Goal: Task Accomplishment & Management: Manage account settings

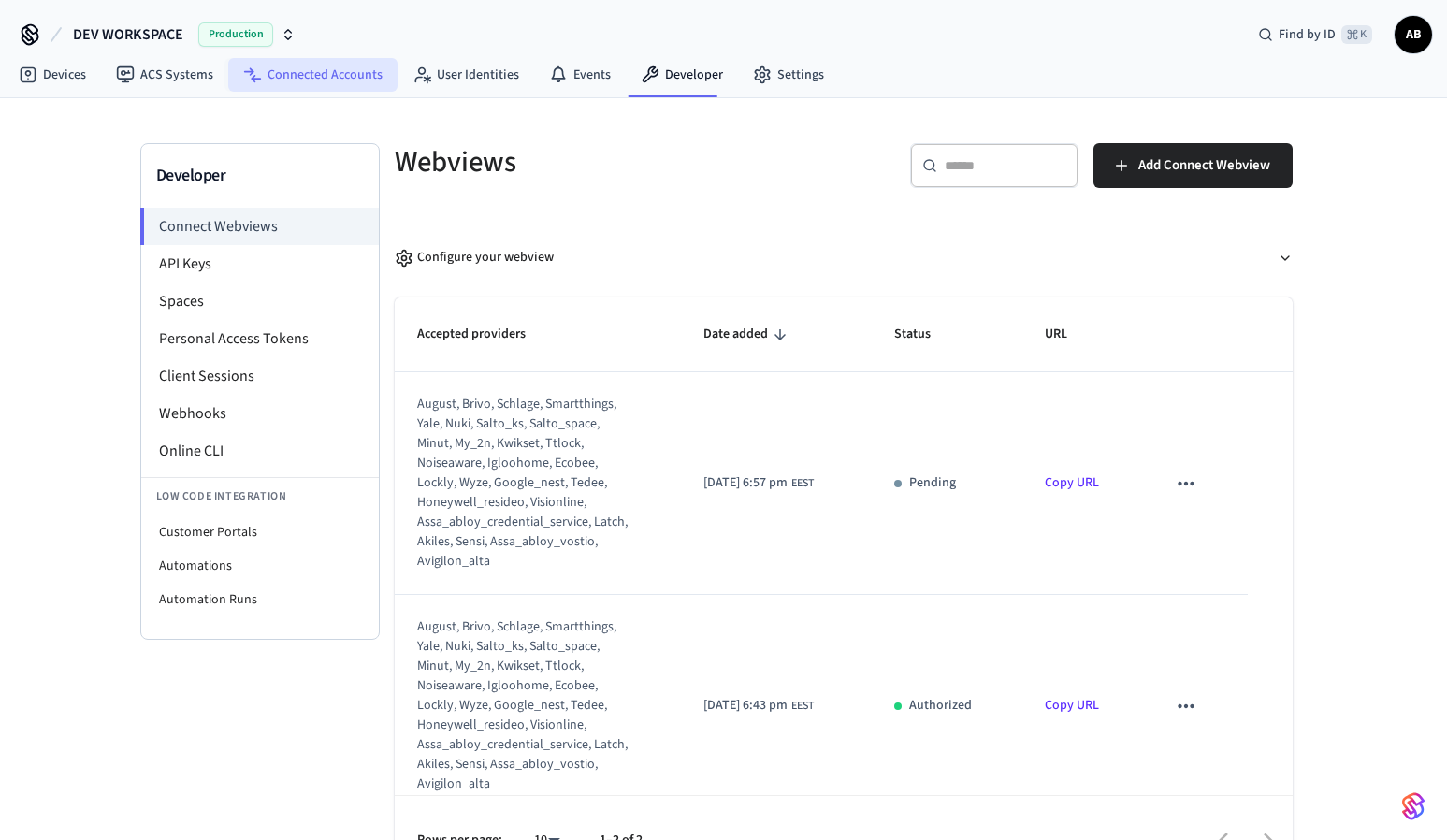
click at [324, 75] on link "Connected Accounts" at bounding box center [313, 75] width 169 height 34
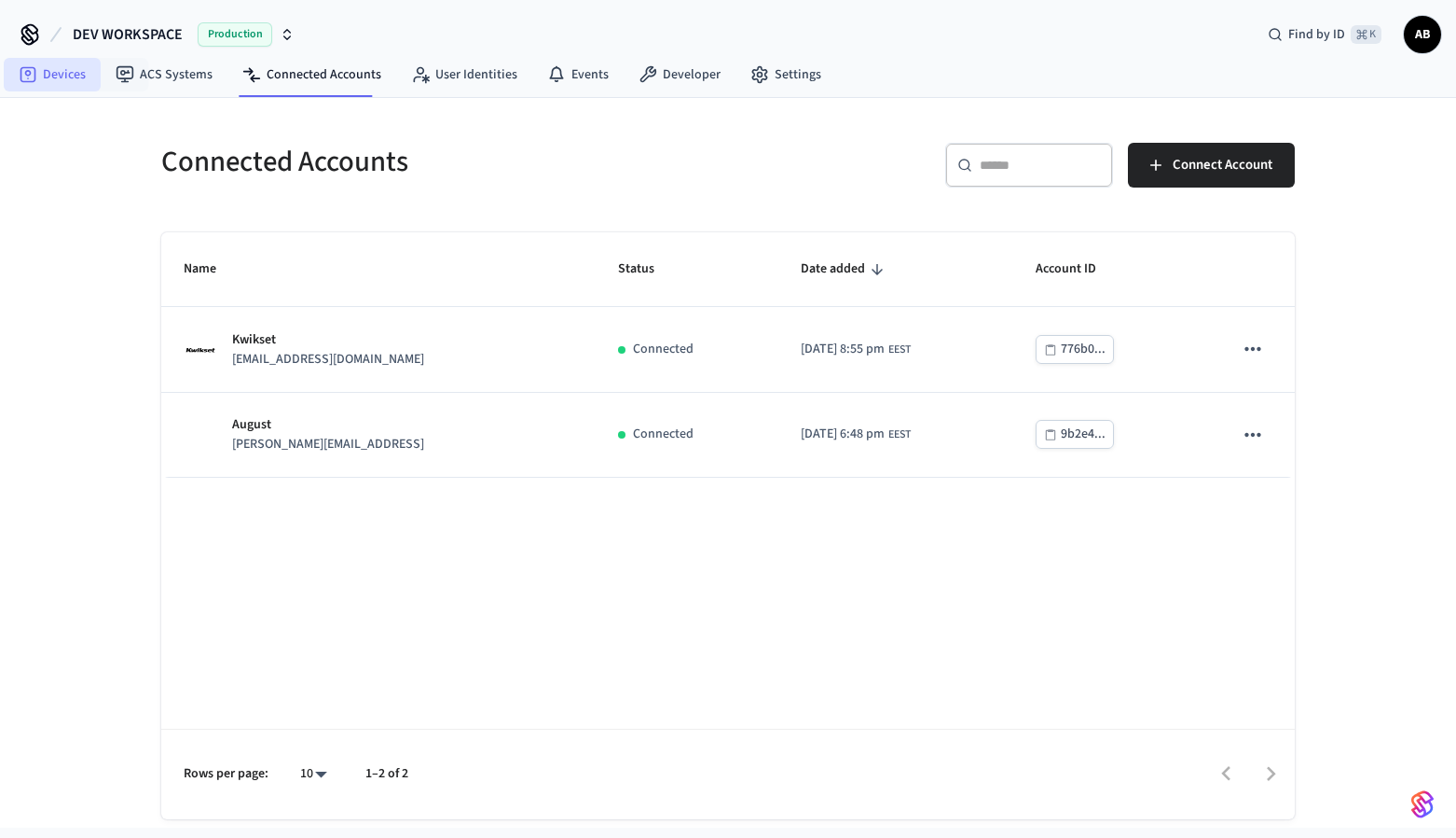
click at [70, 79] on link "Devices" at bounding box center [52, 75] width 97 height 34
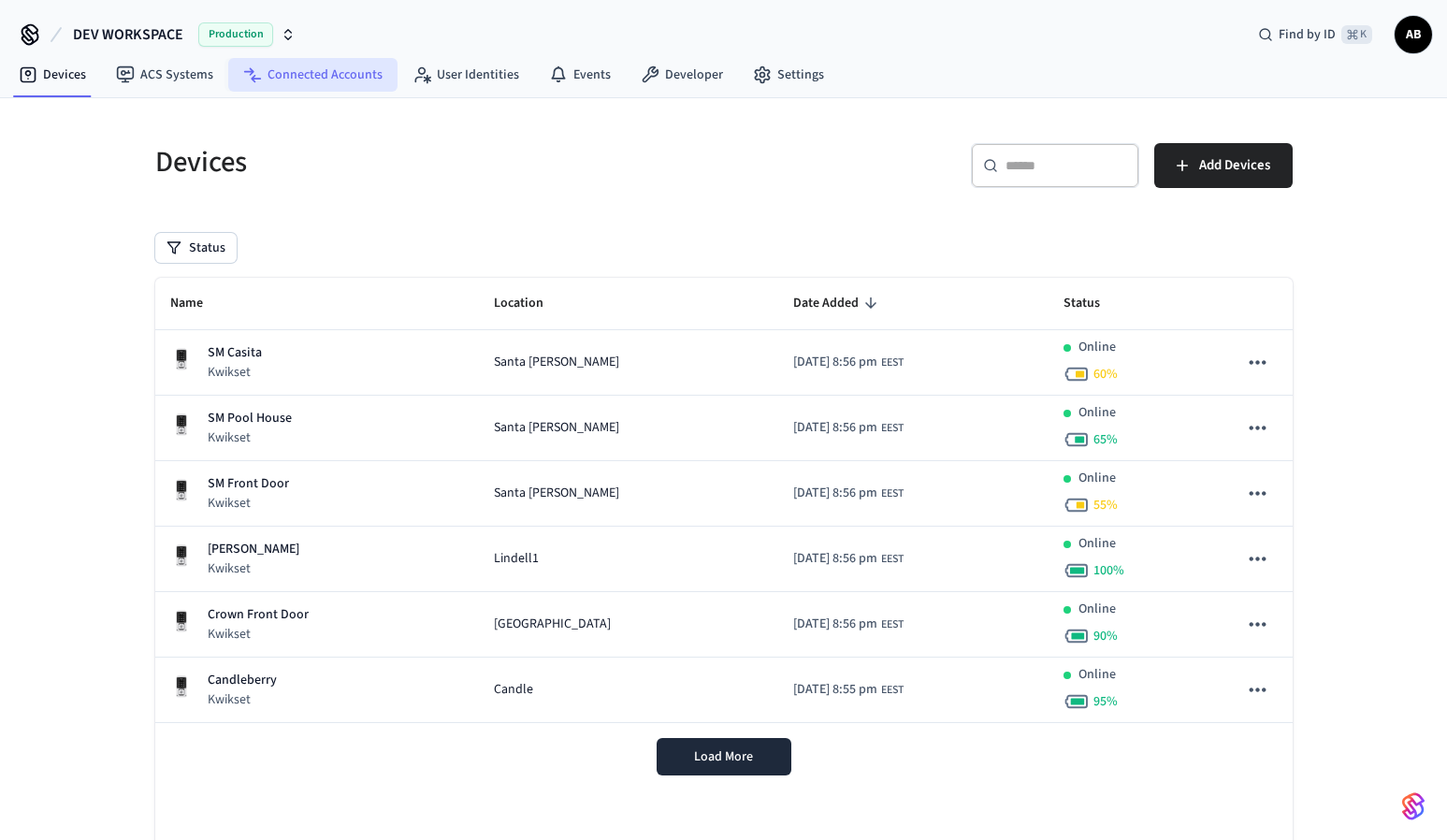
click at [305, 82] on link "Connected Accounts" at bounding box center [313, 75] width 169 height 34
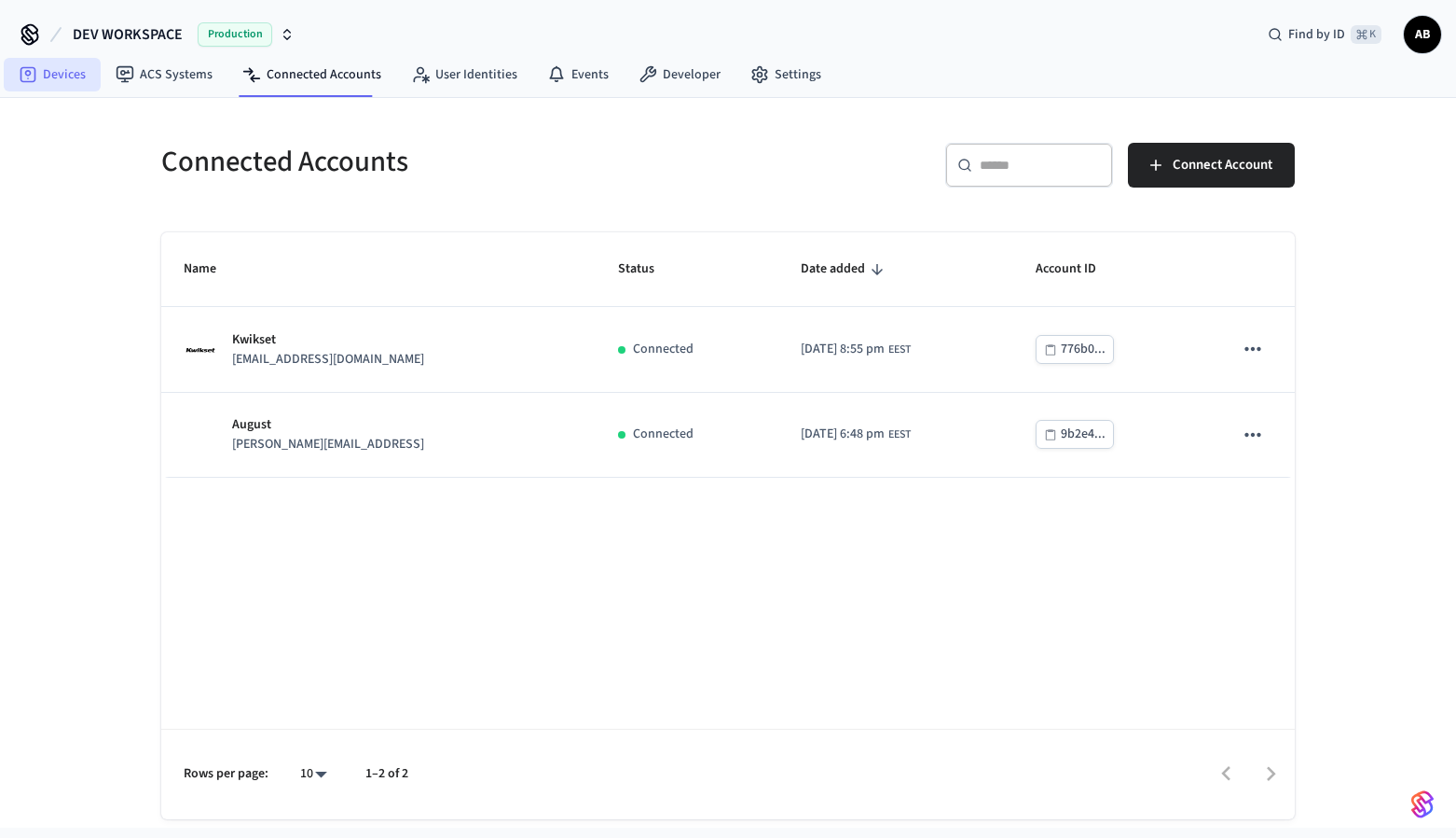
click at [50, 74] on link "Devices" at bounding box center [52, 75] width 97 height 34
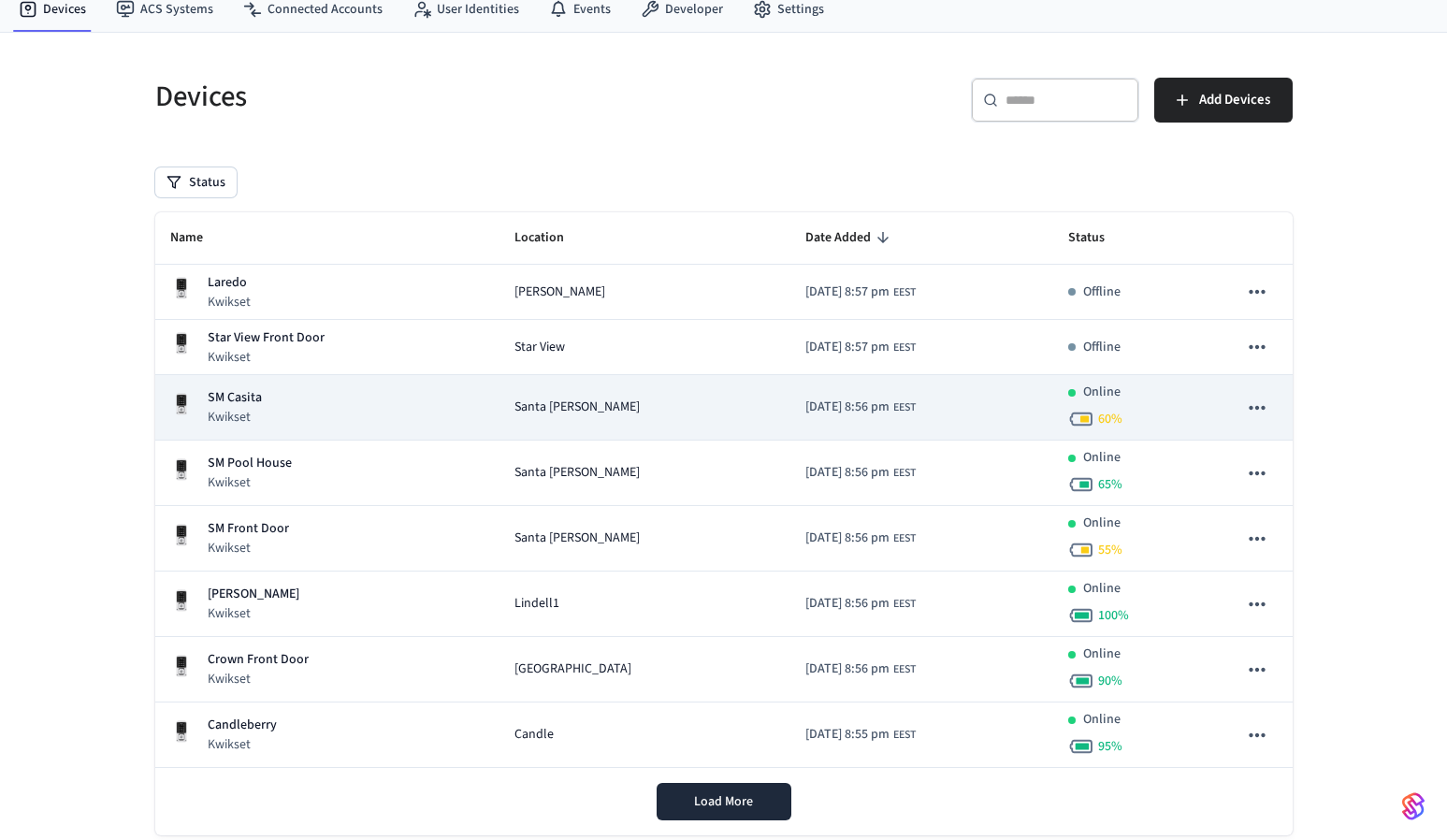
scroll to position [110, 0]
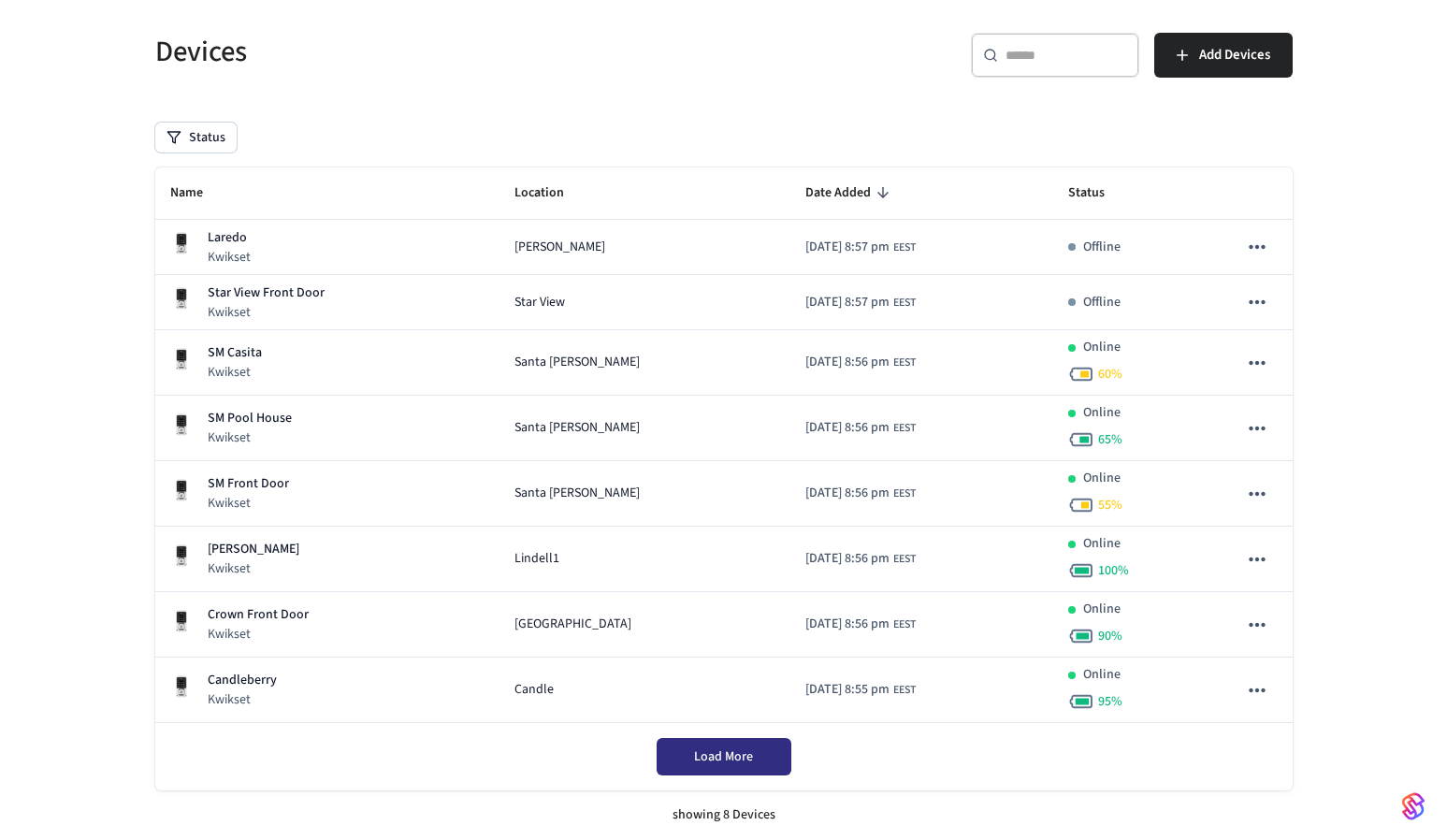
click at [764, 758] on button "Load More" at bounding box center [724, 757] width 135 height 37
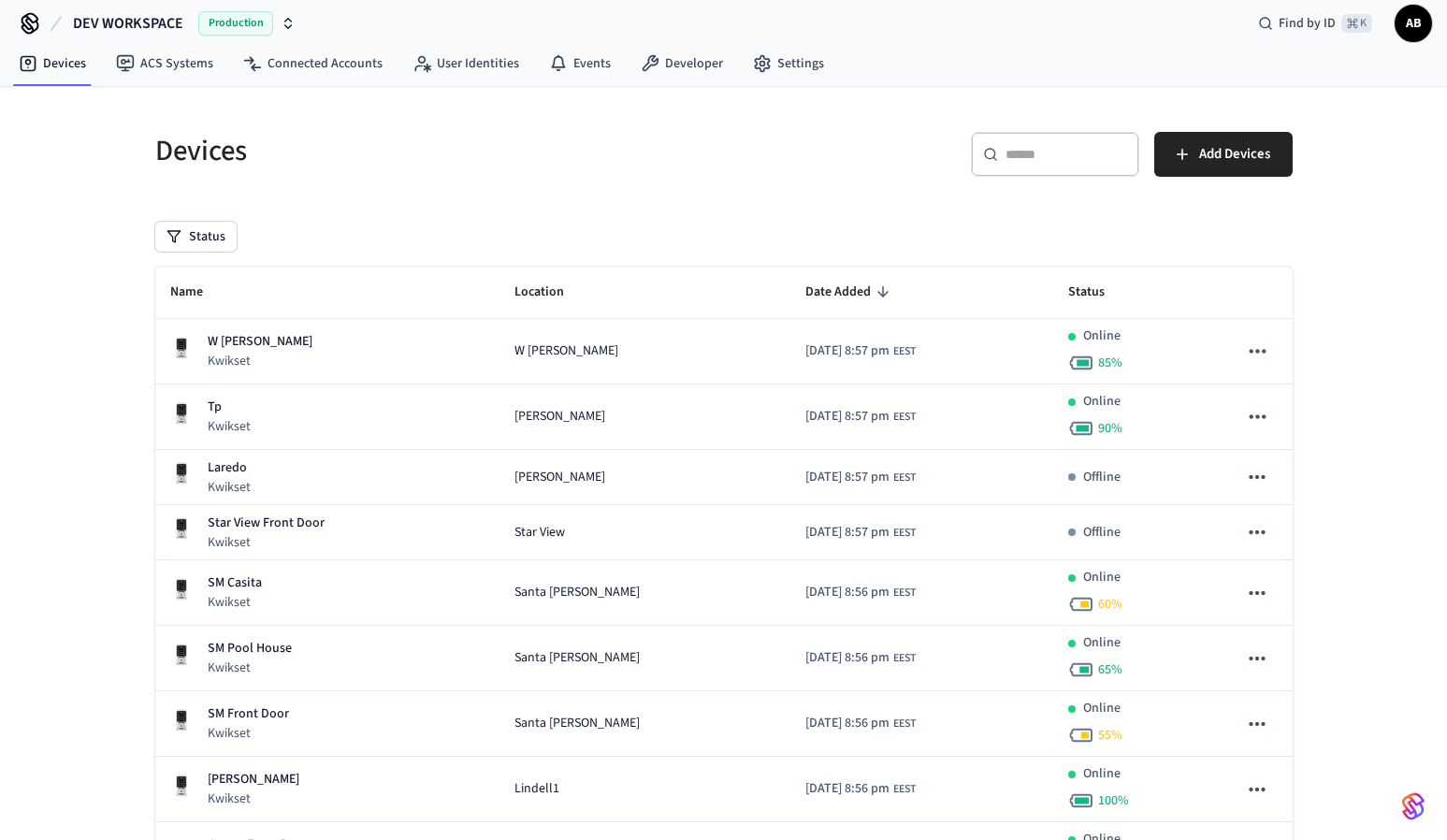
scroll to position [0, 0]
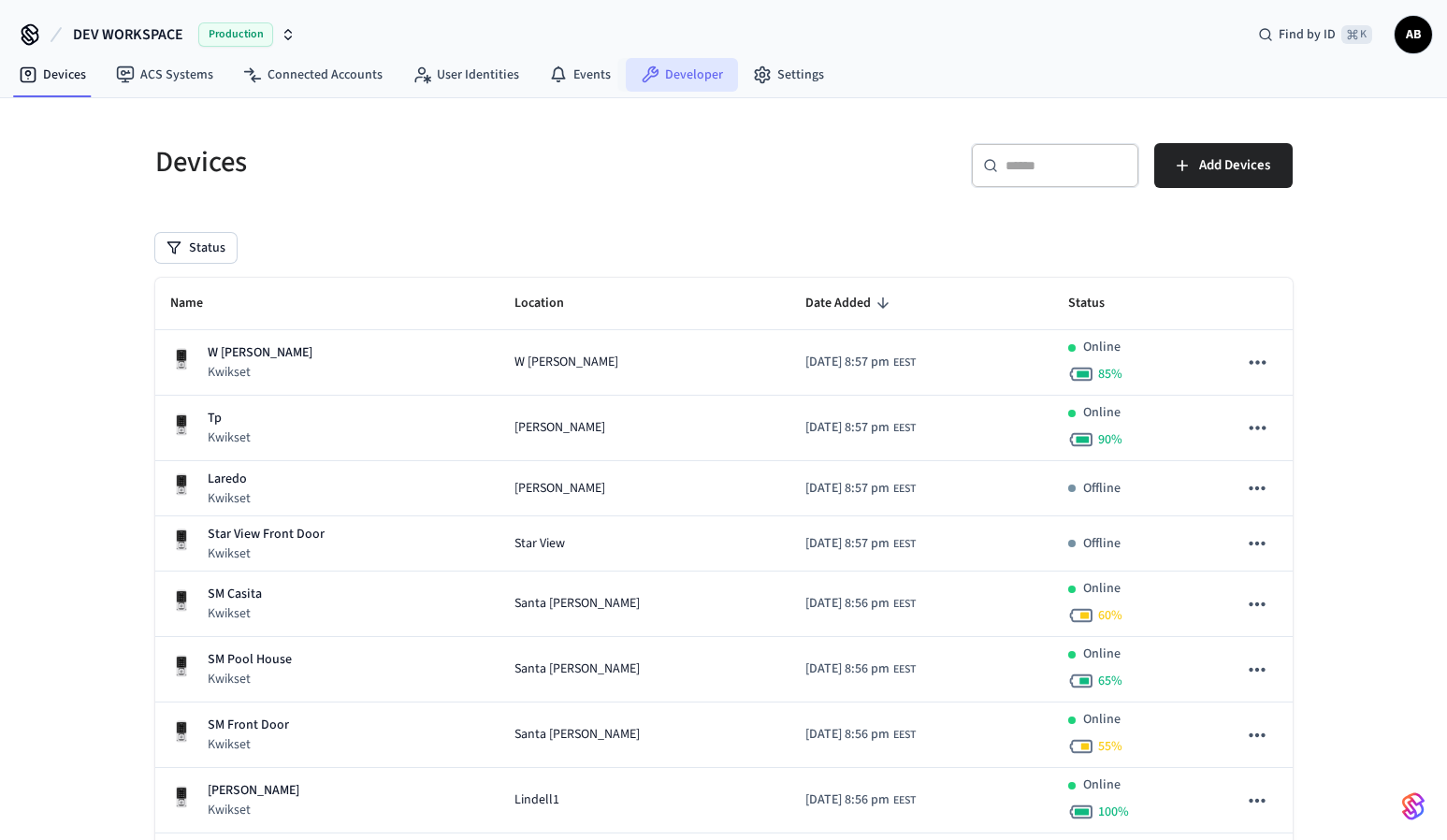
click at [673, 80] on link "Developer" at bounding box center [682, 75] width 112 height 34
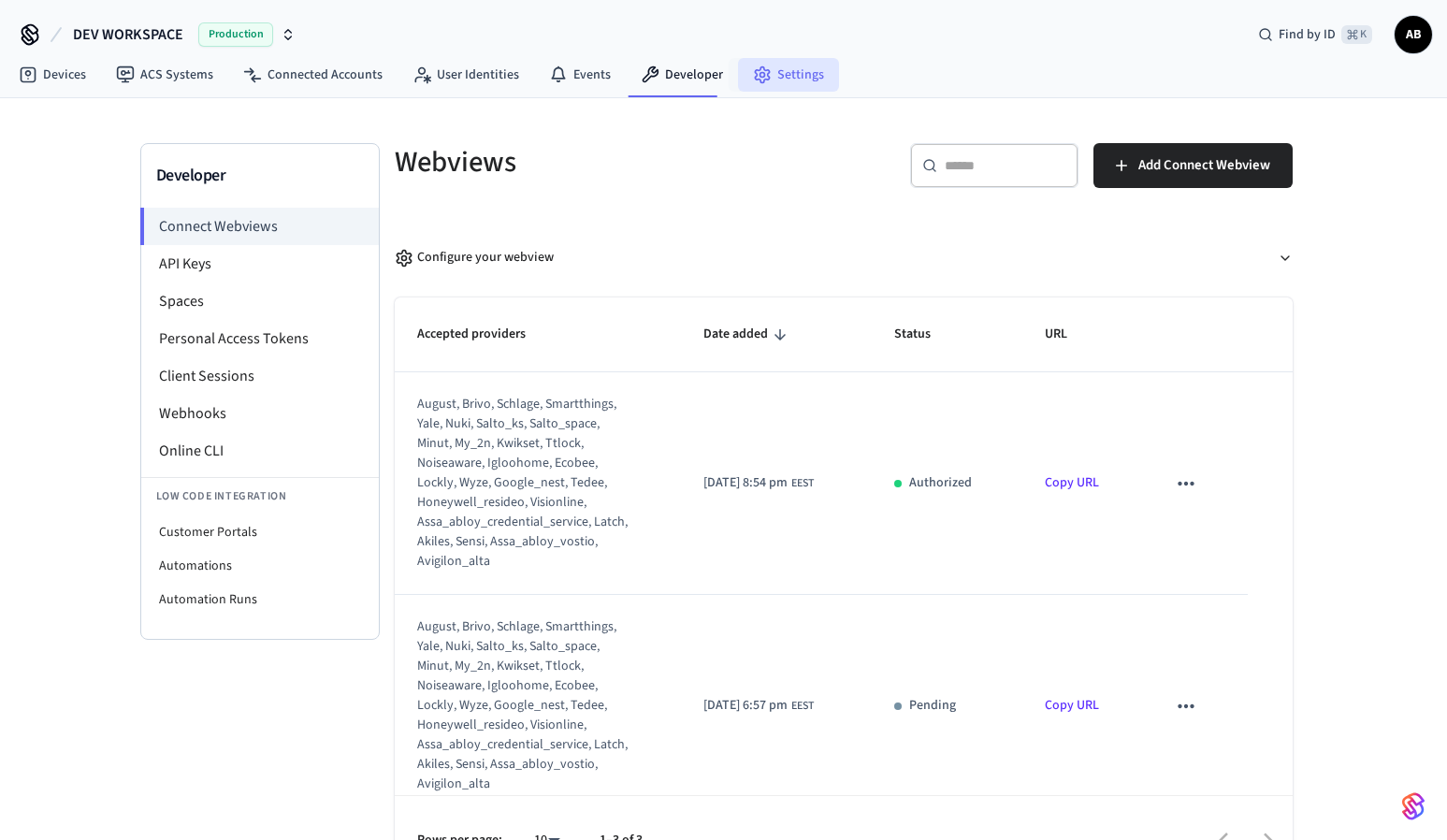
click at [785, 84] on link "Settings" at bounding box center [789, 75] width 101 height 34
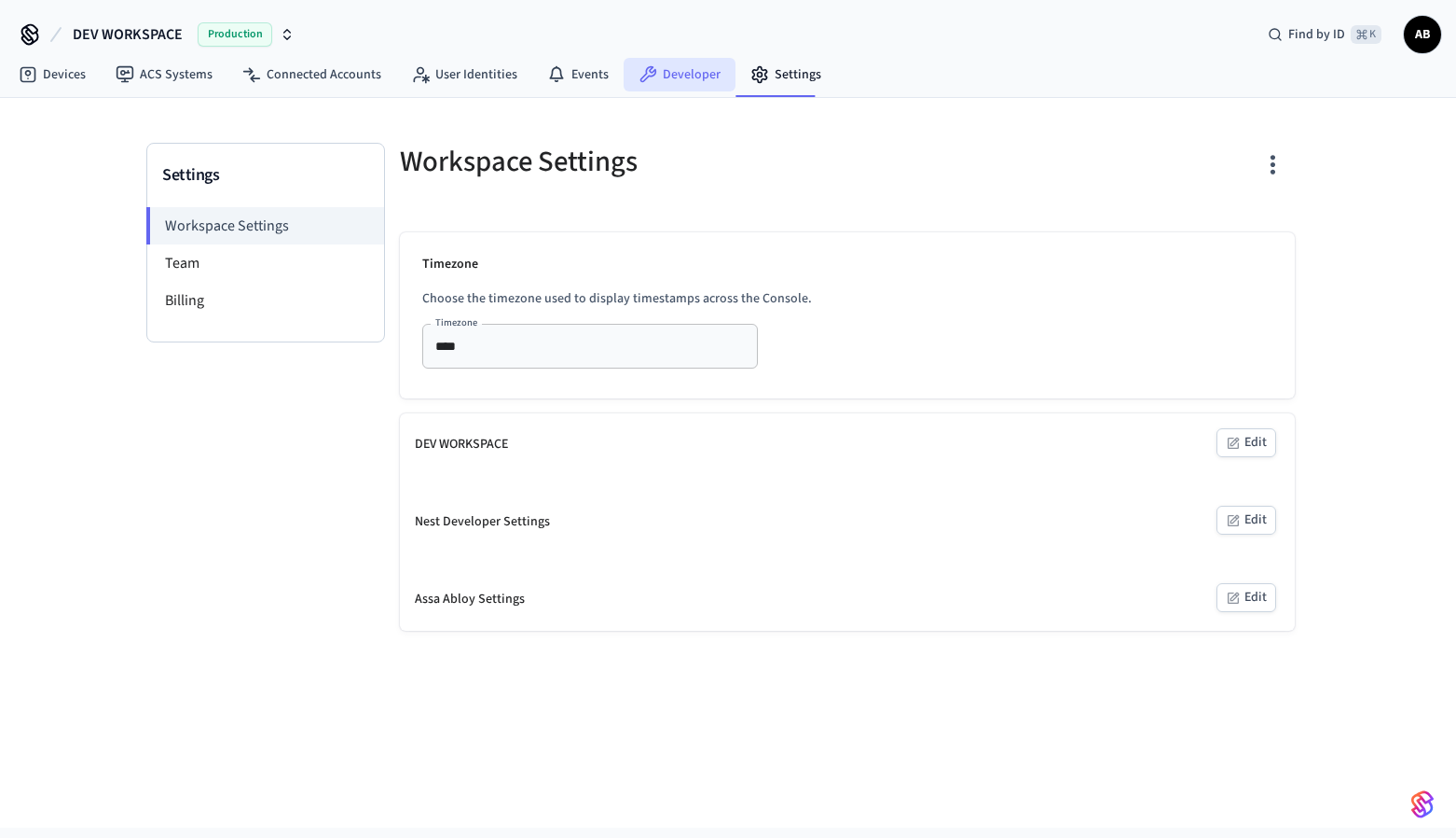
click at [659, 83] on link "Developer" at bounding box center [680, 75] width 112 height 34
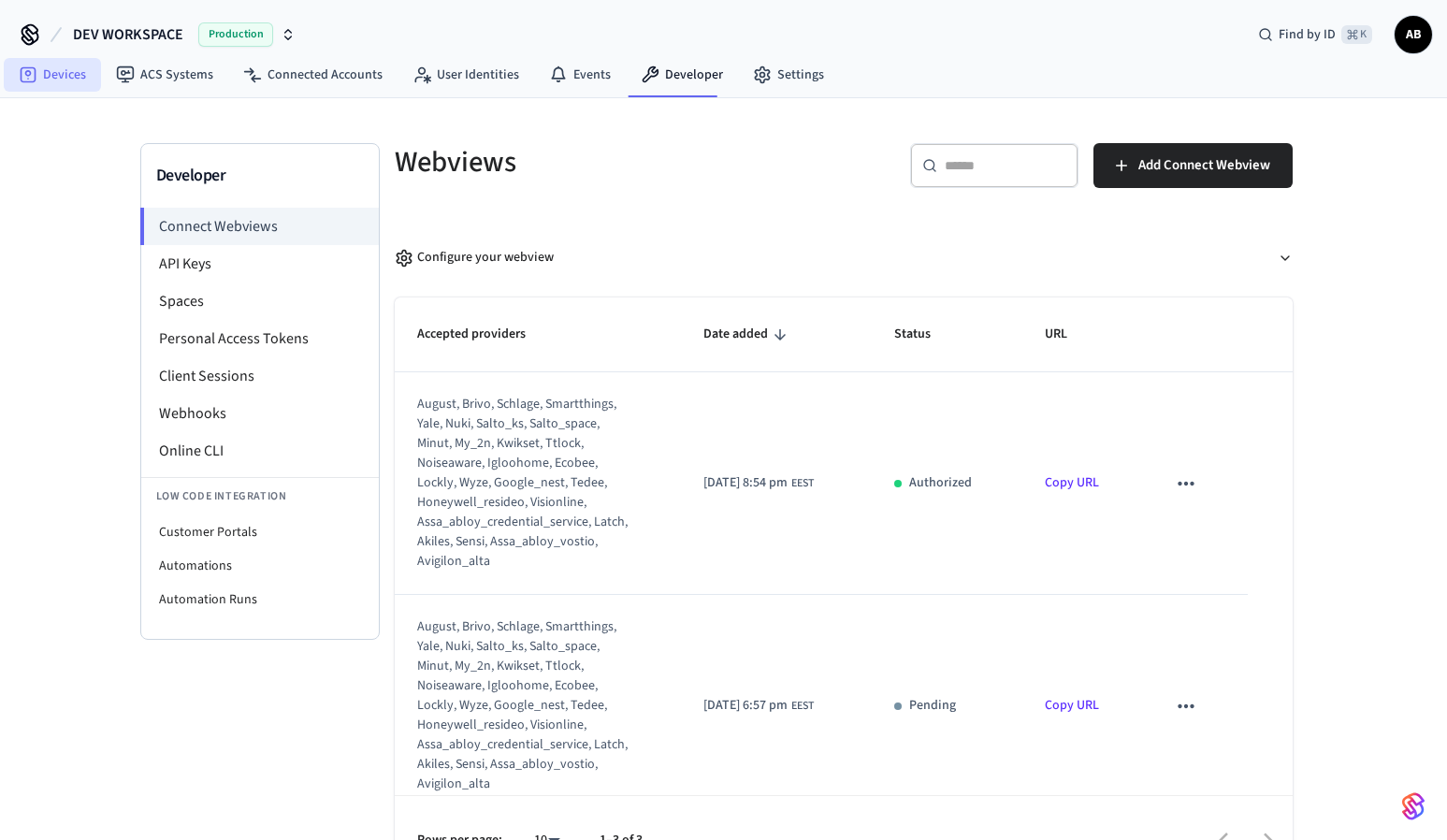
click at [65, 80] on link "Devices" at bounding box center [52, 75] width 97 height 34
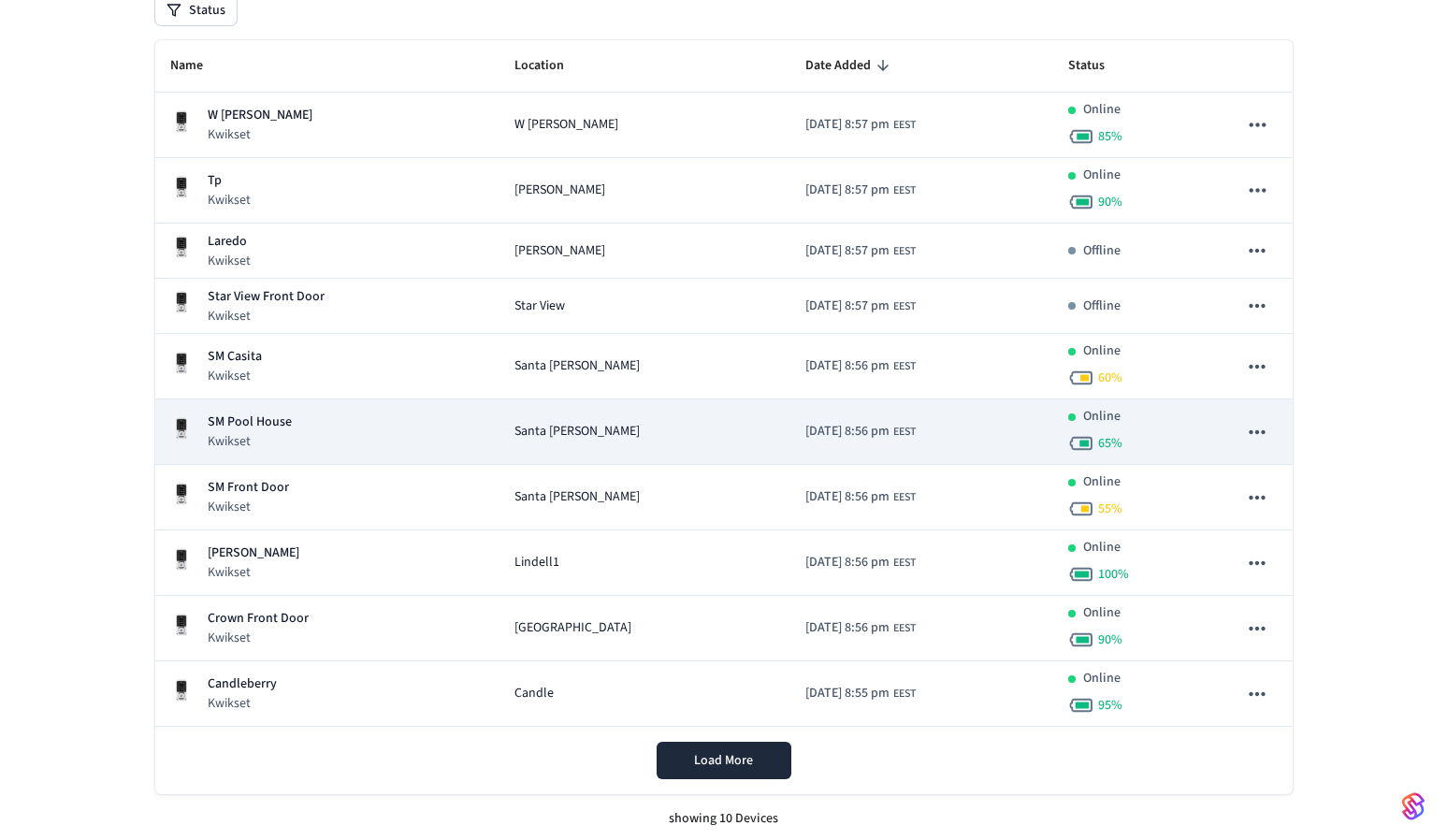
scroll to position [241, 0]
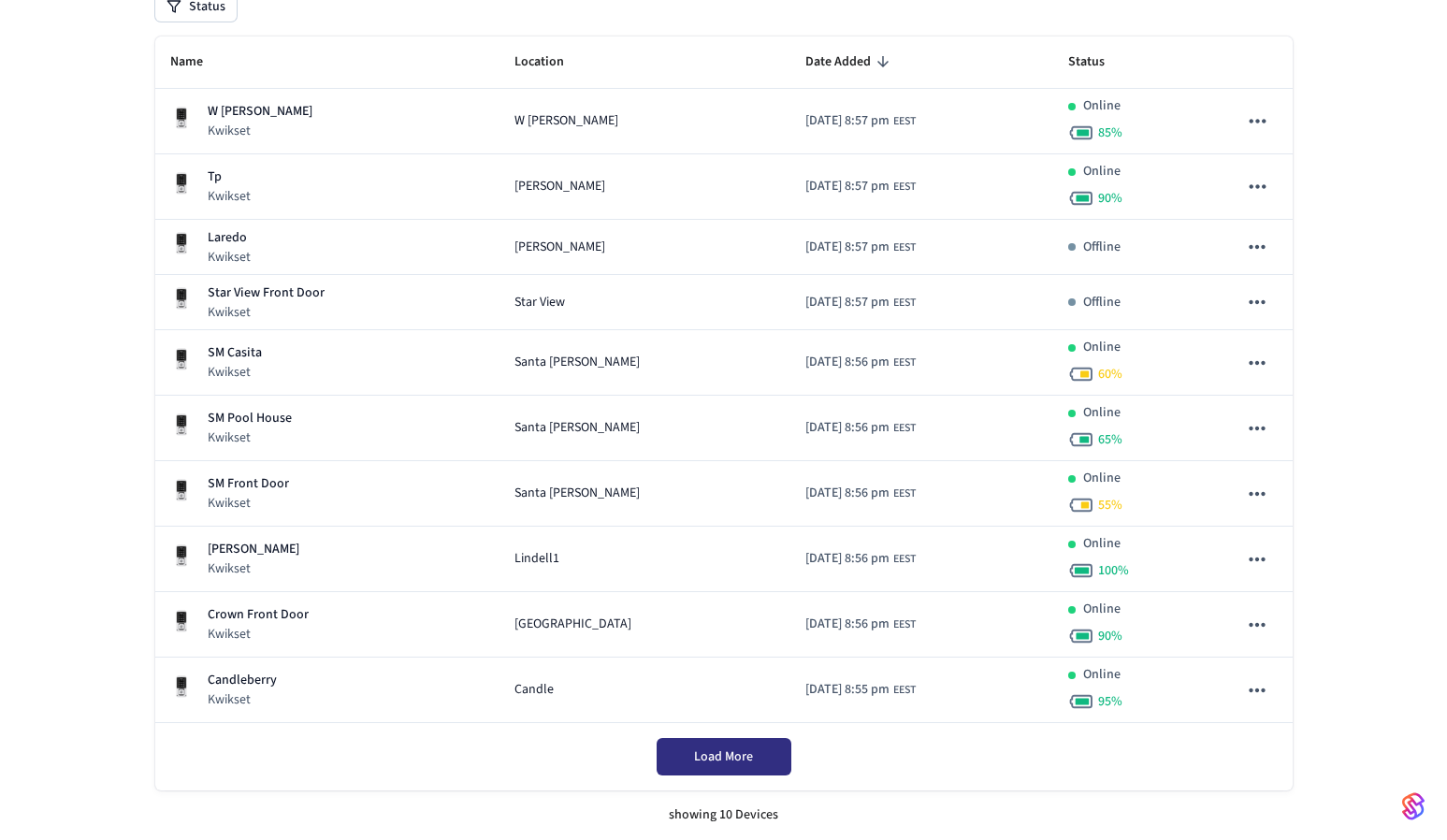
click at [738, 754] on span "Load More" at bounding box center [724, 757] width 59 height 19
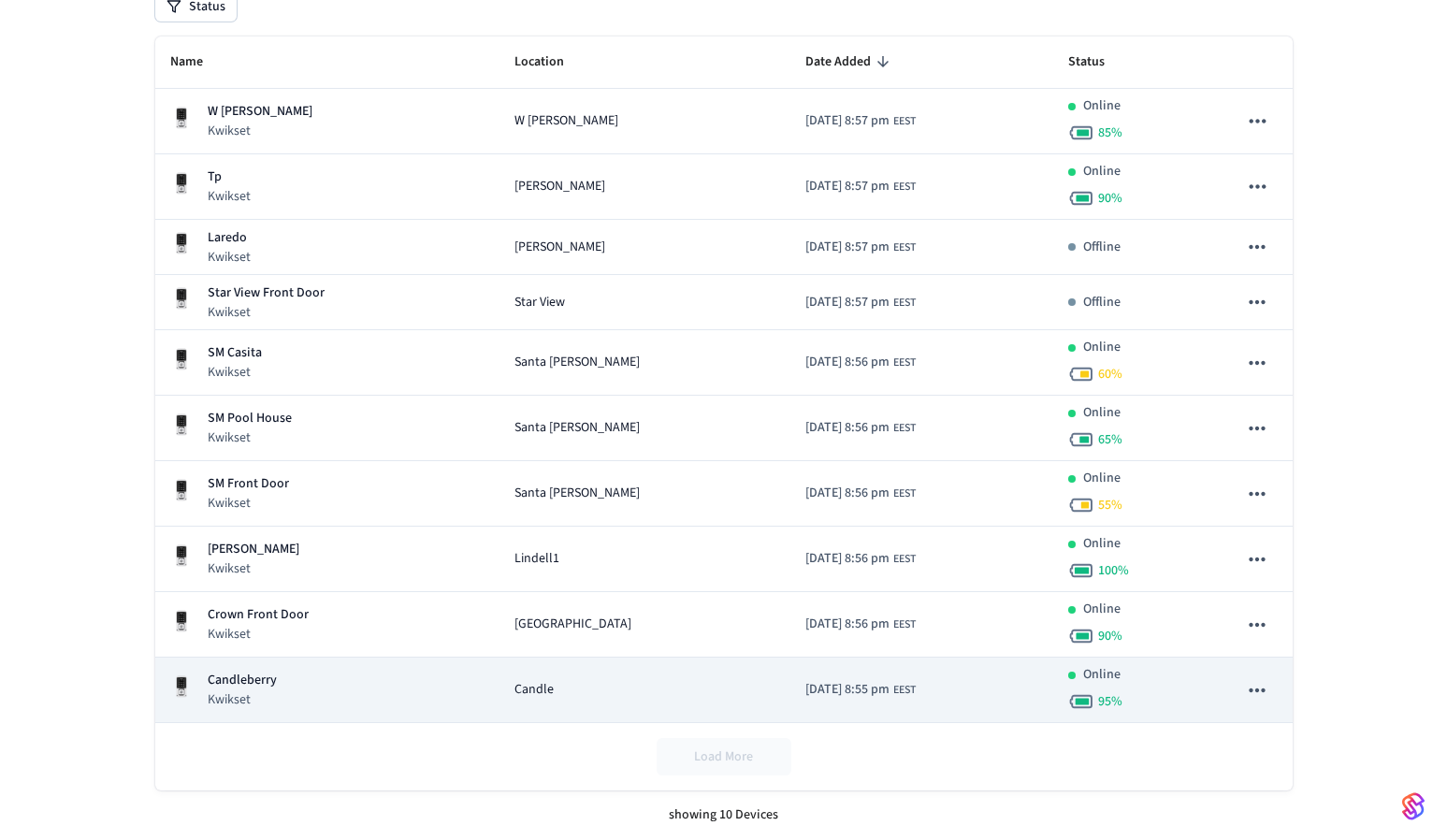
click at [358, 698] on div "Candleberry Kwikset" at bounding box center [328, 689] width 315 height 38
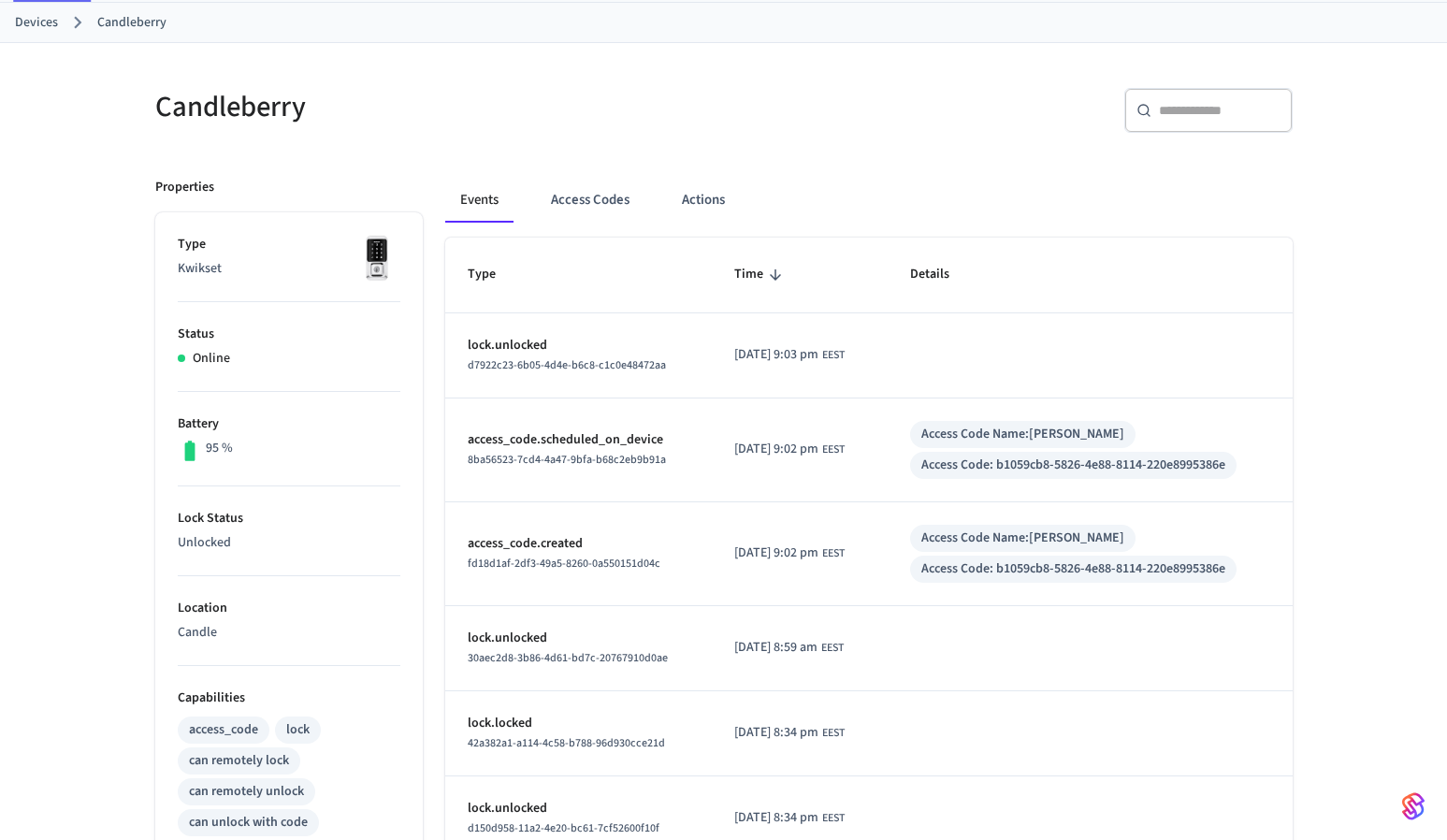
scroll to position [97, 0]
drag, startPoint x: 216, startPoint y: 541, endPoint x: 180, endPoint y: 541, distance: 36.0
click at [180, 541] on p "Unlocked" at bounding box center [289, 541] width 223 height 20
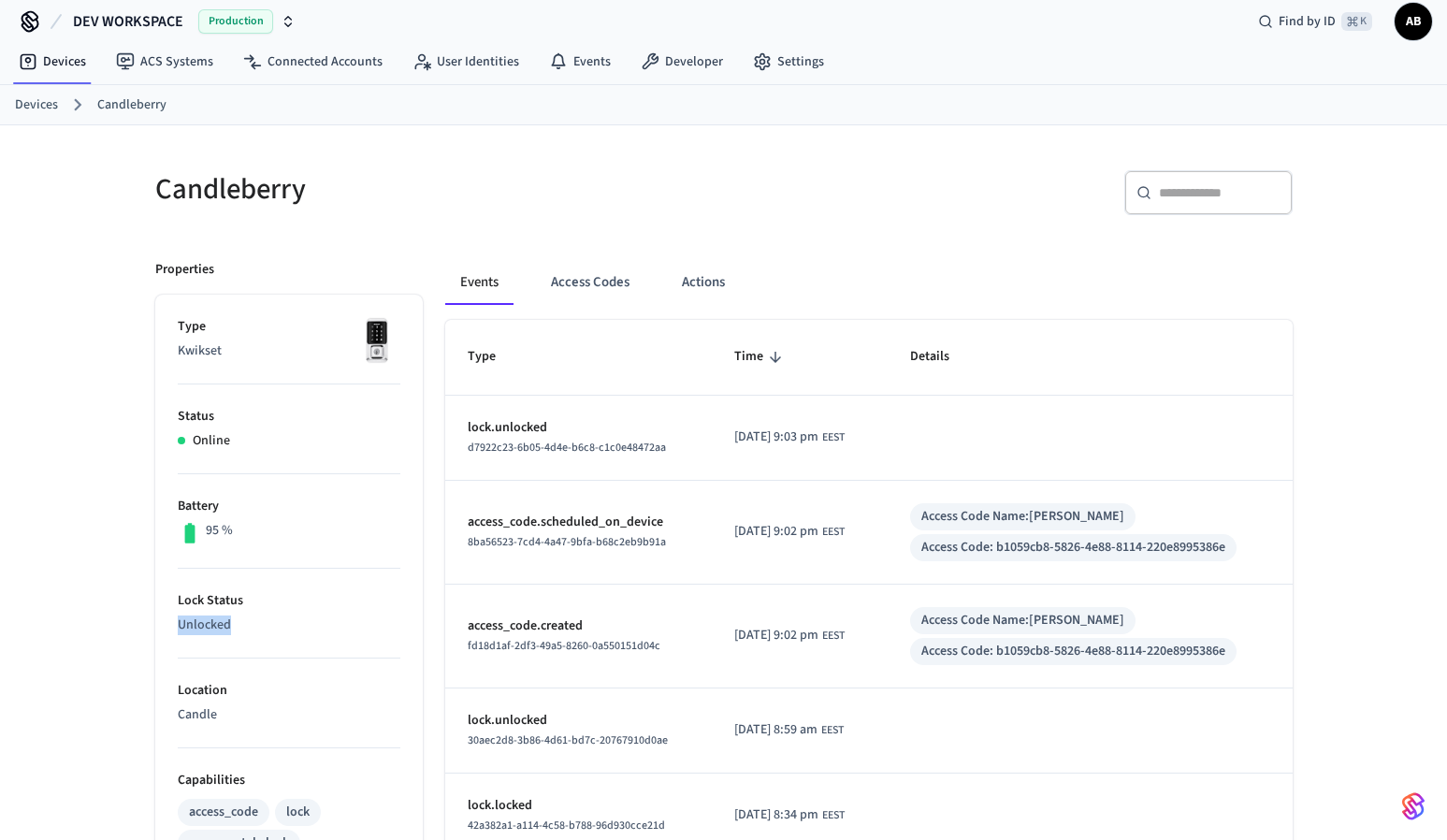
scroll to position [0, 0]
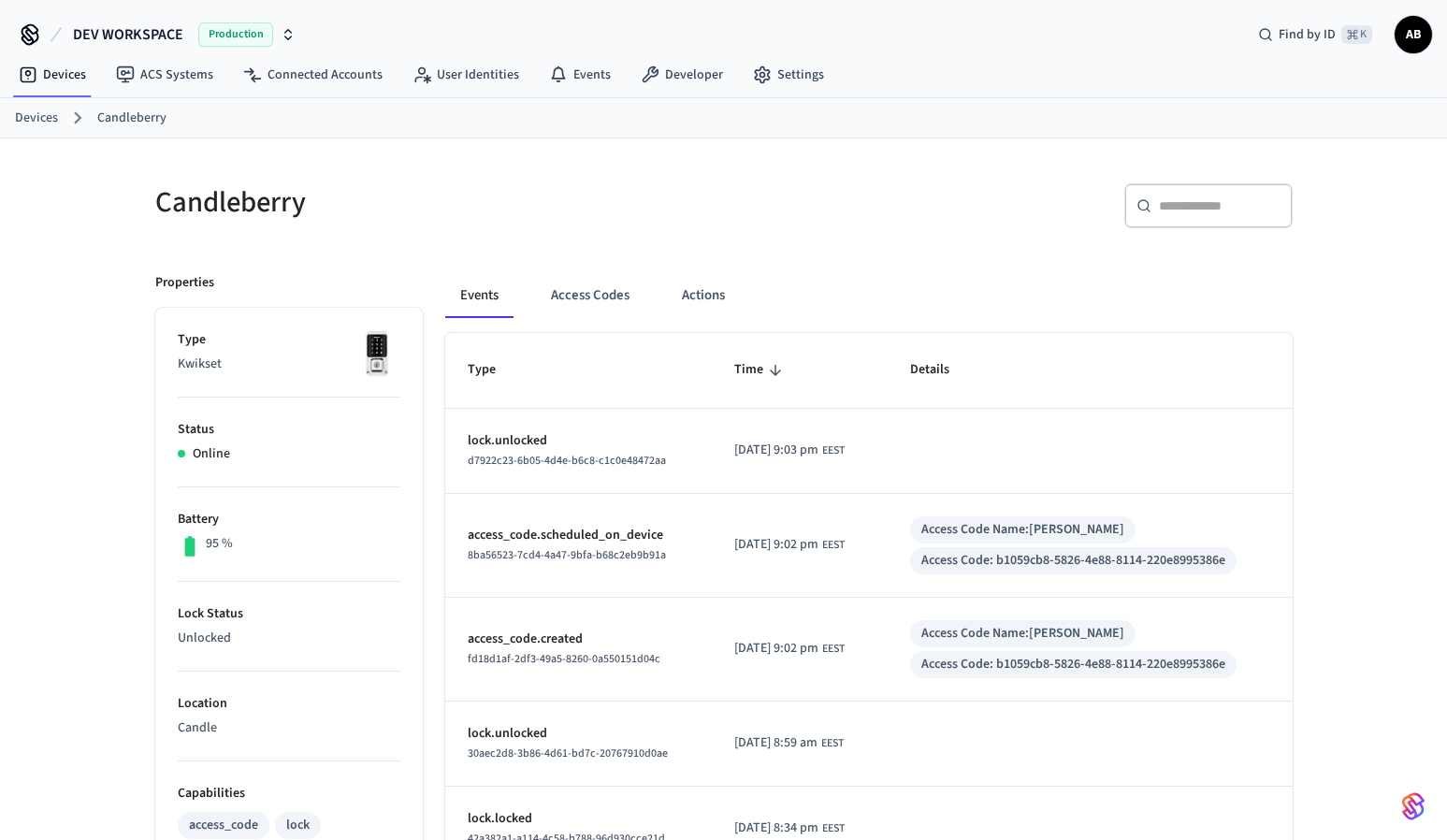
click at [634, 446] on p "lock.unlocked" at bounding box center [578, 441] width 222 height 20
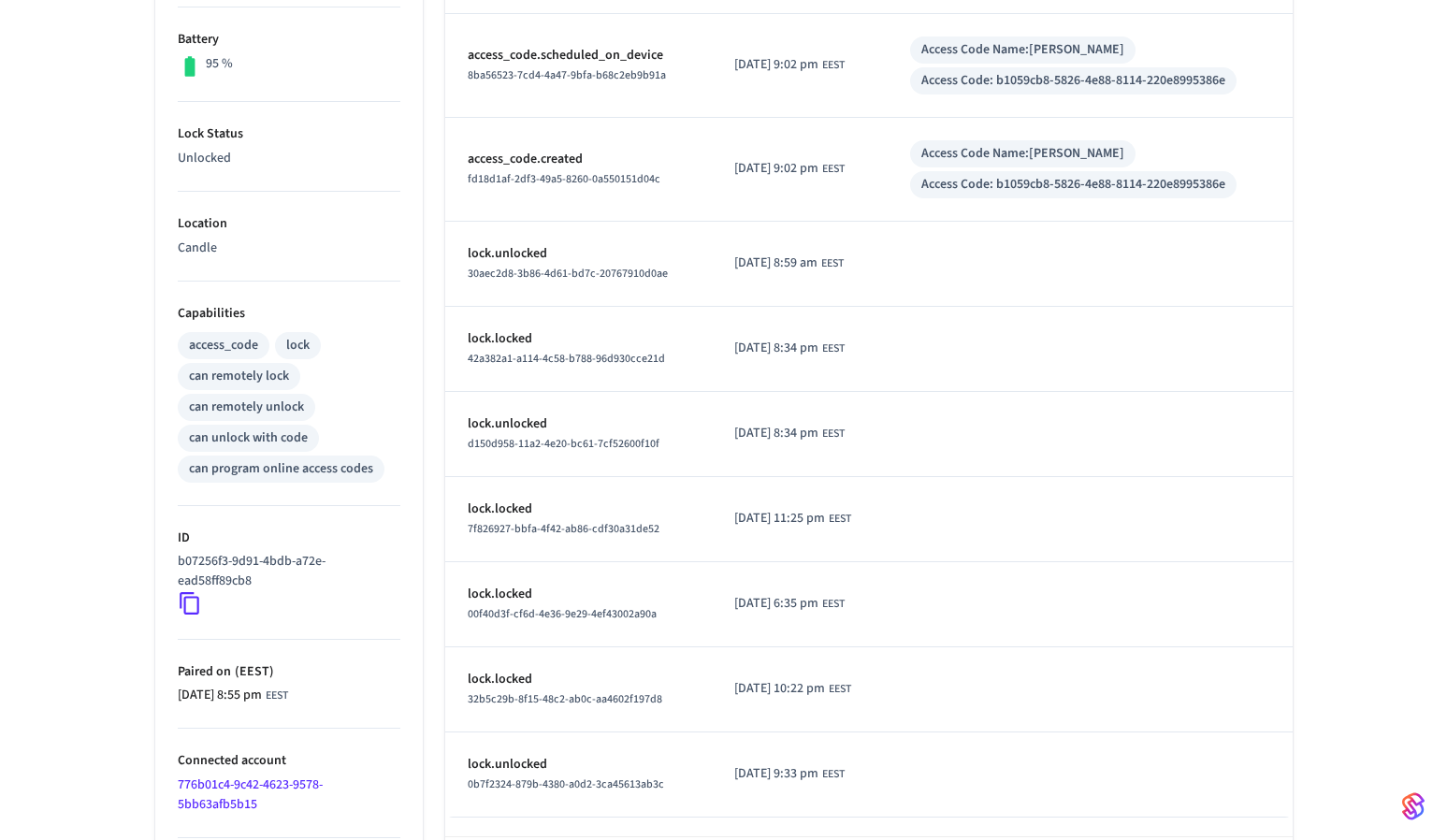
scroll to position [567, 0]
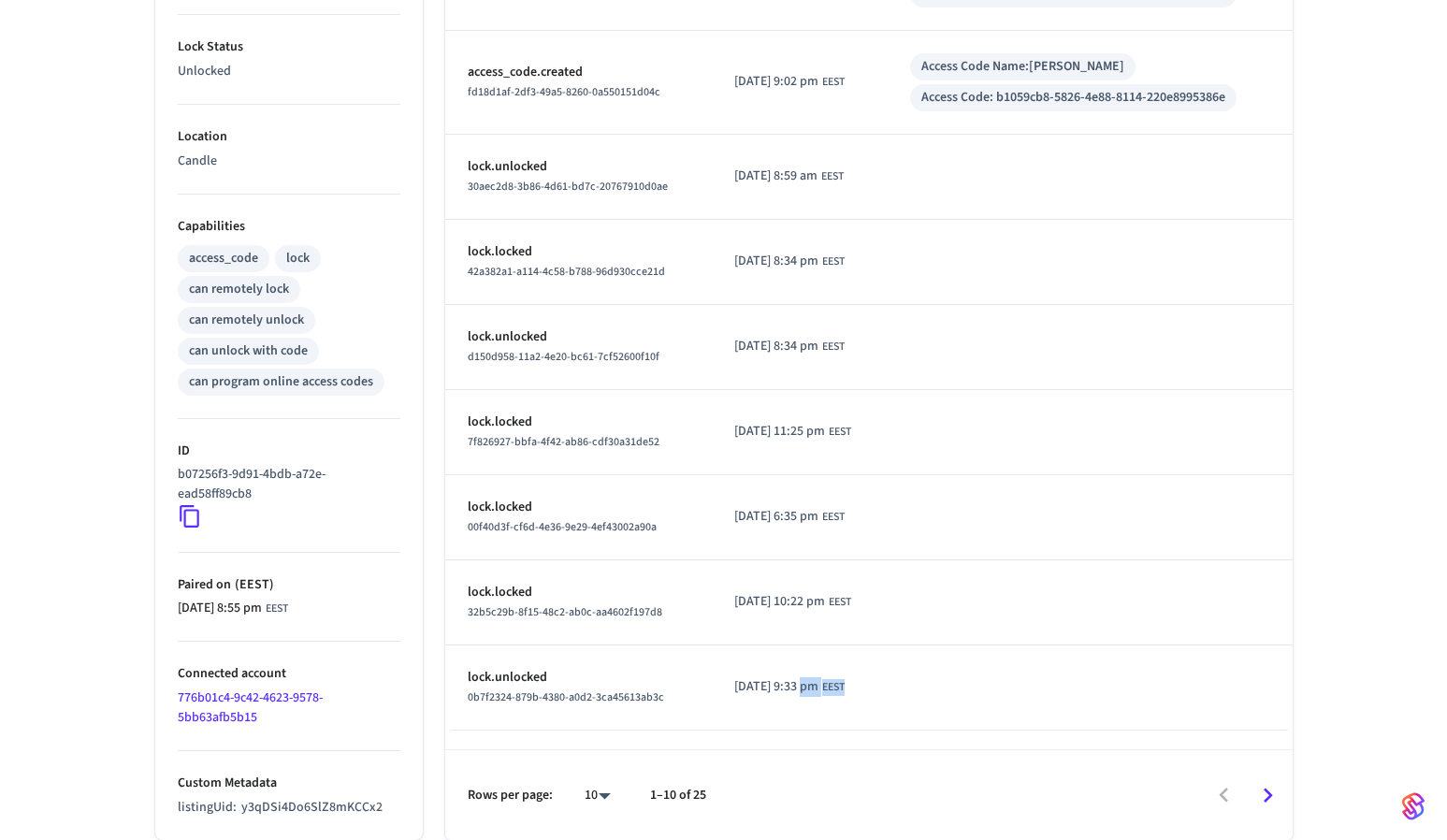
drag, startPoint x: 816, startPoint y: 685, endPoint x: 789, endPoint y: 677, distance: 28.2
click at [791, 685] on td "2025/09/28 at 9:33 pm EEST" at bounding box center [800, 688] width 176 height 85
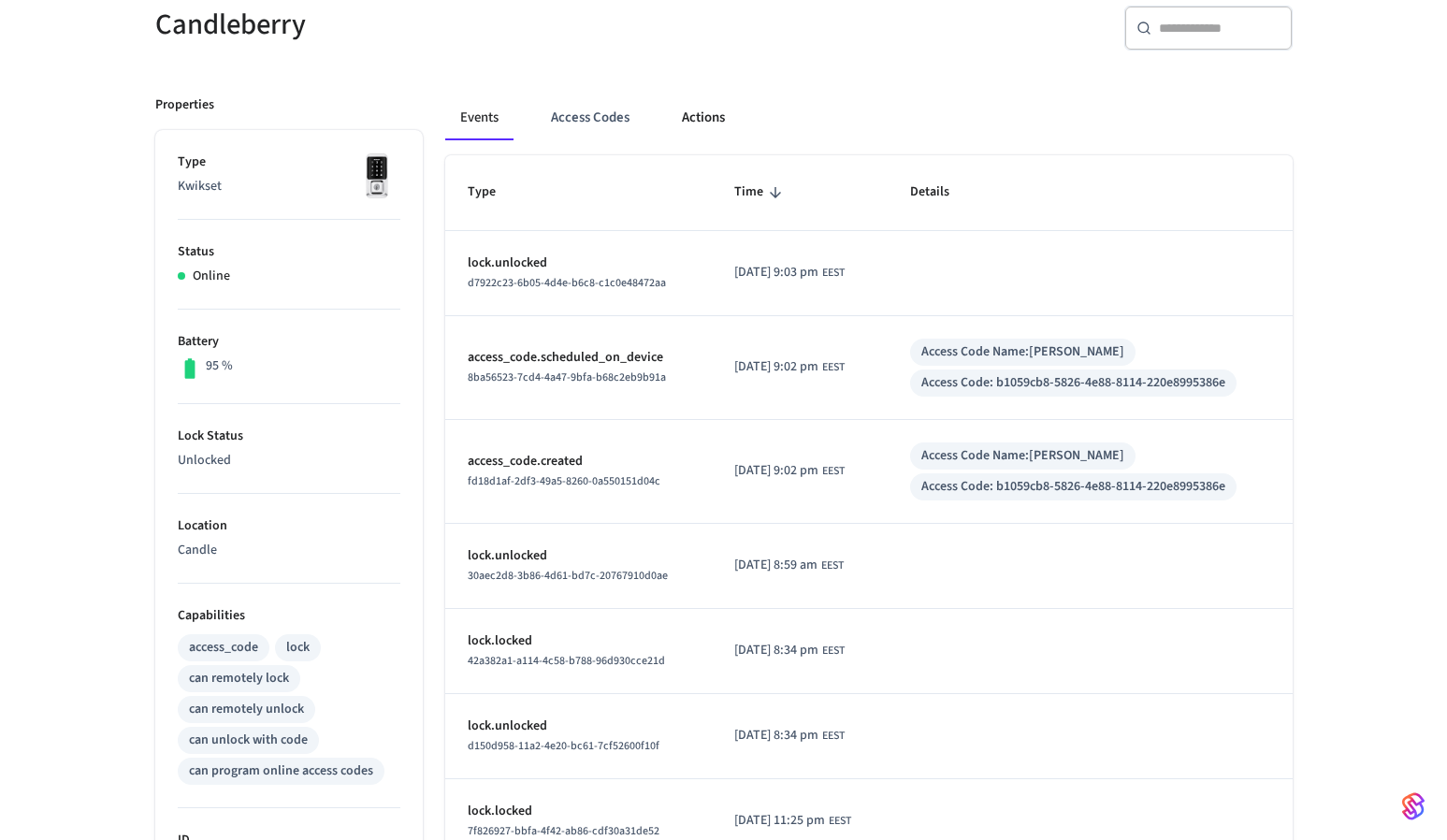
scroll to position [177, 0]
click at [704, 111] on button "Actions" at bounding box center [704, 119] width 73 height 45
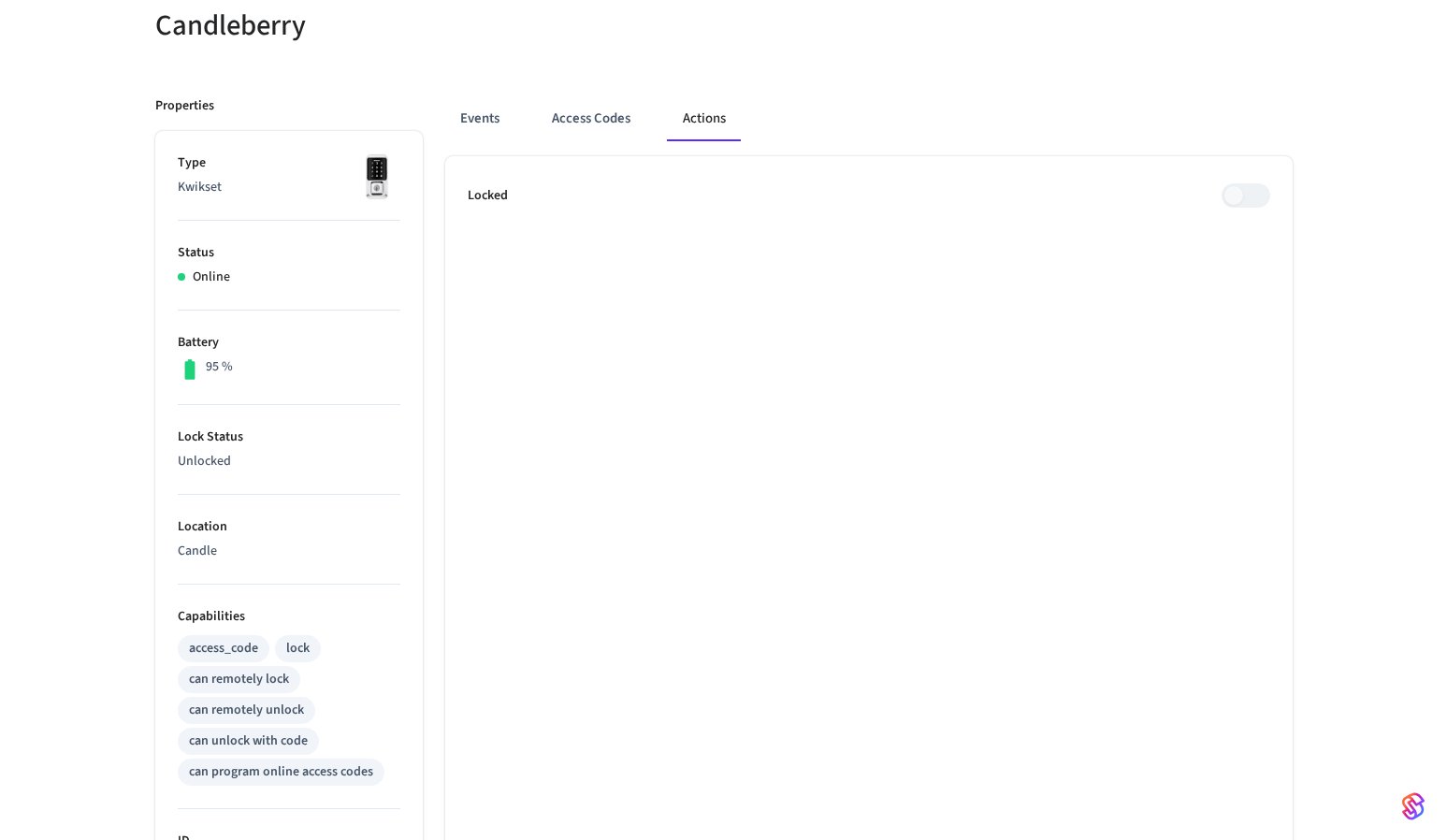
click at [986, 263] on ul "Locked" at bounding box center [870, 692] width 848 height 1073
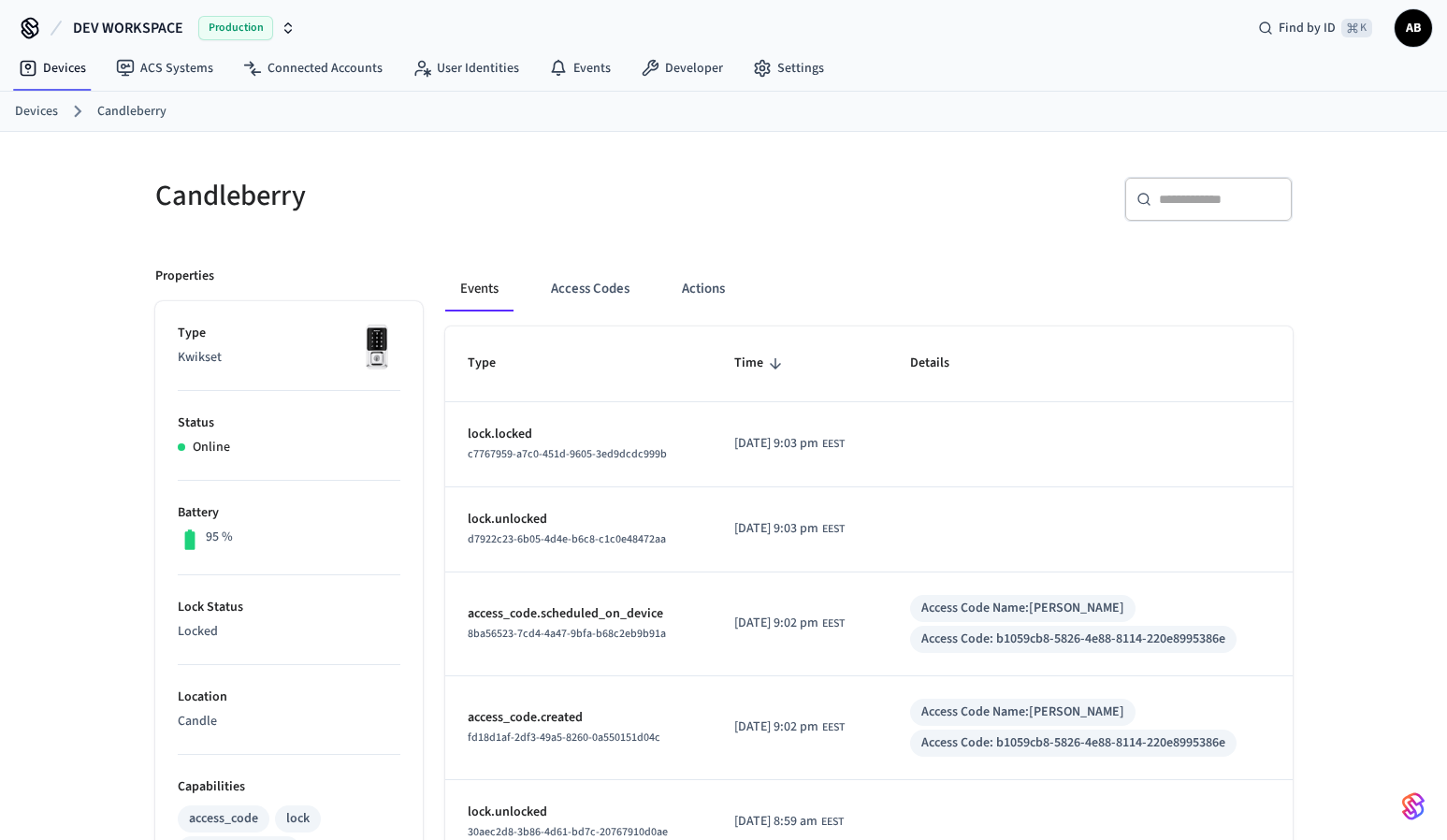
scroll to position [7, 0]
click at [709, 282] on button "Actions" at bounding box center [704, 288] width 73 height 45
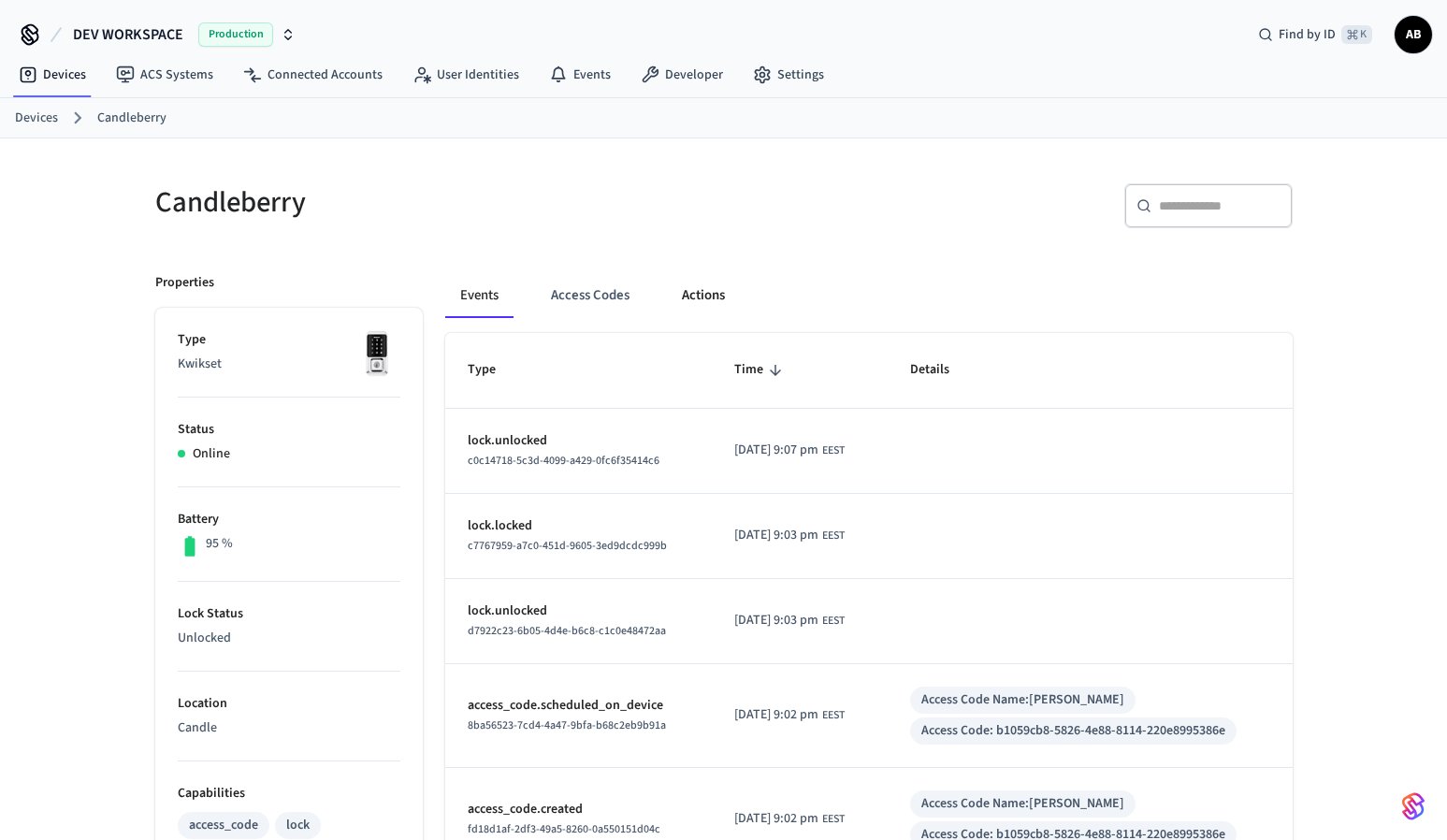
drag, startPoint x: 712, startPoint y: 298, endPoint x: 719, endPoint y: 306, distance: 10.6
click at [712, 298] on button "Actions" at bounding box center [704, 296] width 73 height 45
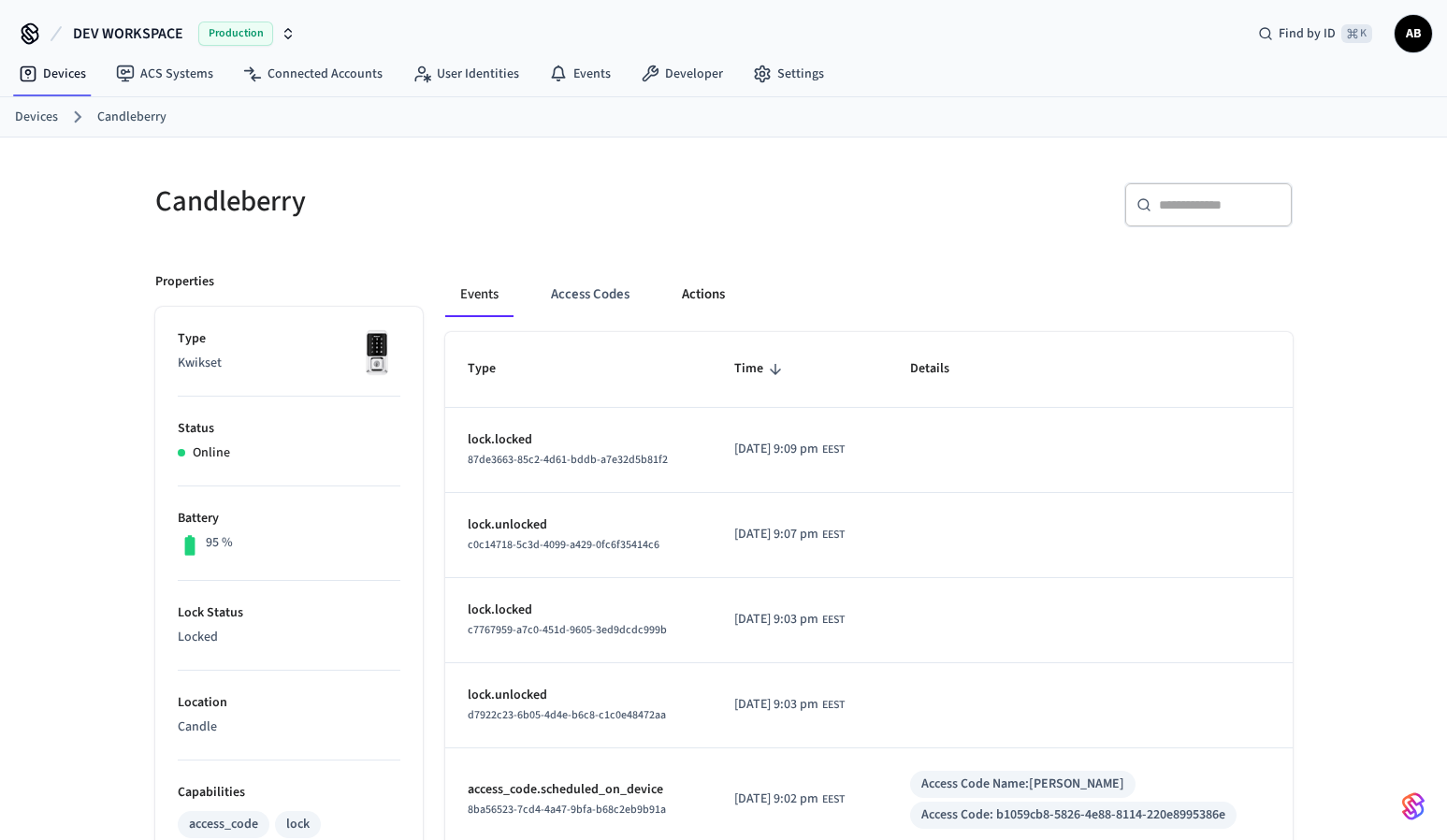
scroll to position [4, 0]
click at [723, 283] on button "Actions" at bounding box center [704, 292] width 73 height 45
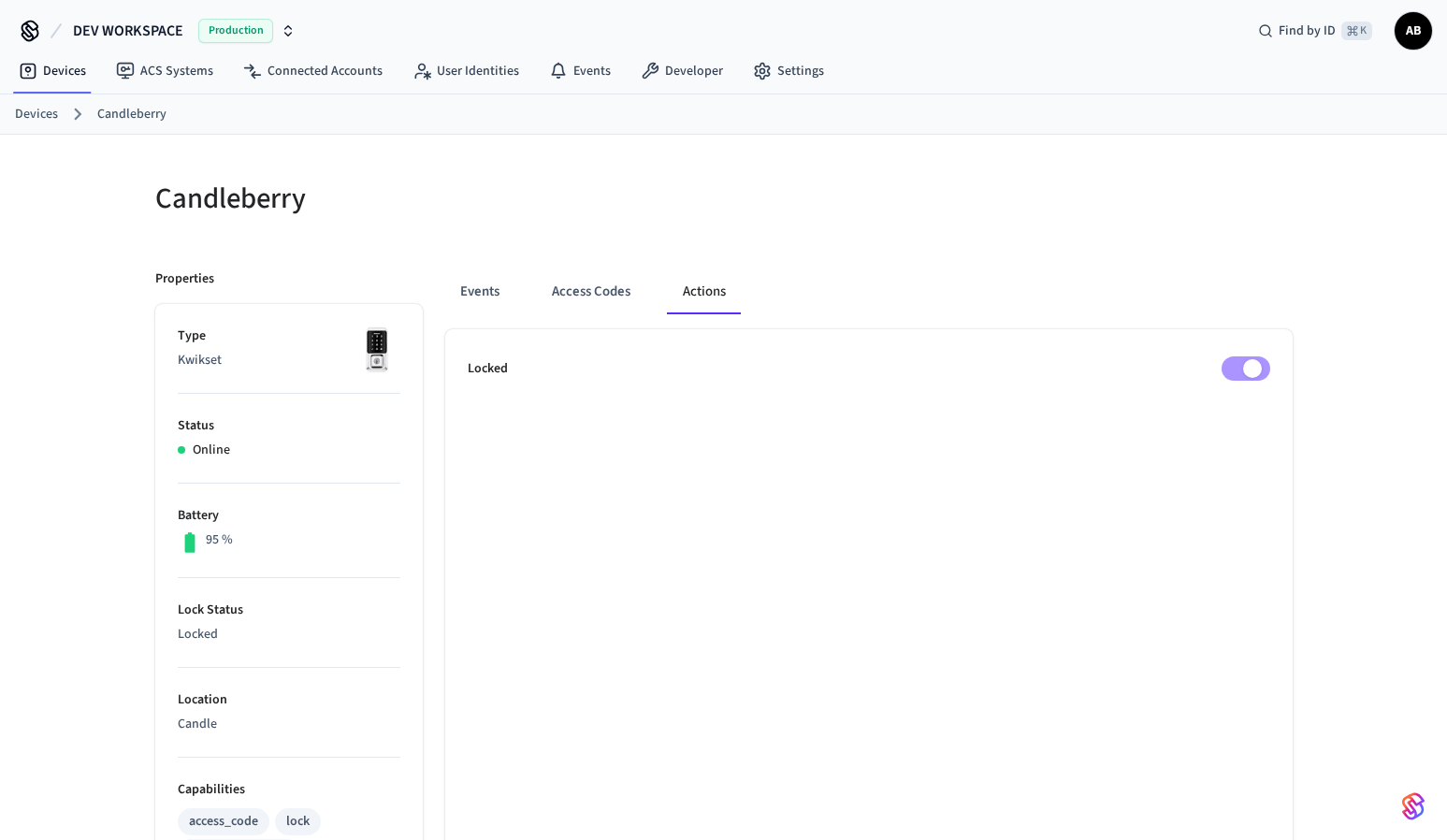
drag, startPoint x: 237, startPoint y: 543, endPoint x: 154, endPoint y: 432, distance: 138.6
click at [155, 432] on ul "Type Kwikset Status Online Battery 95 % Lock Status Locked Location Candle Capa…" at bounding box center [289, 853] width 268 height 1098
click at [229, 441] on div "Online" at bounding box center [289, 450] width 223 height 20
click at [595, 289] on button "Access Codes" at bounding box center [592, 292] width 109 height 45
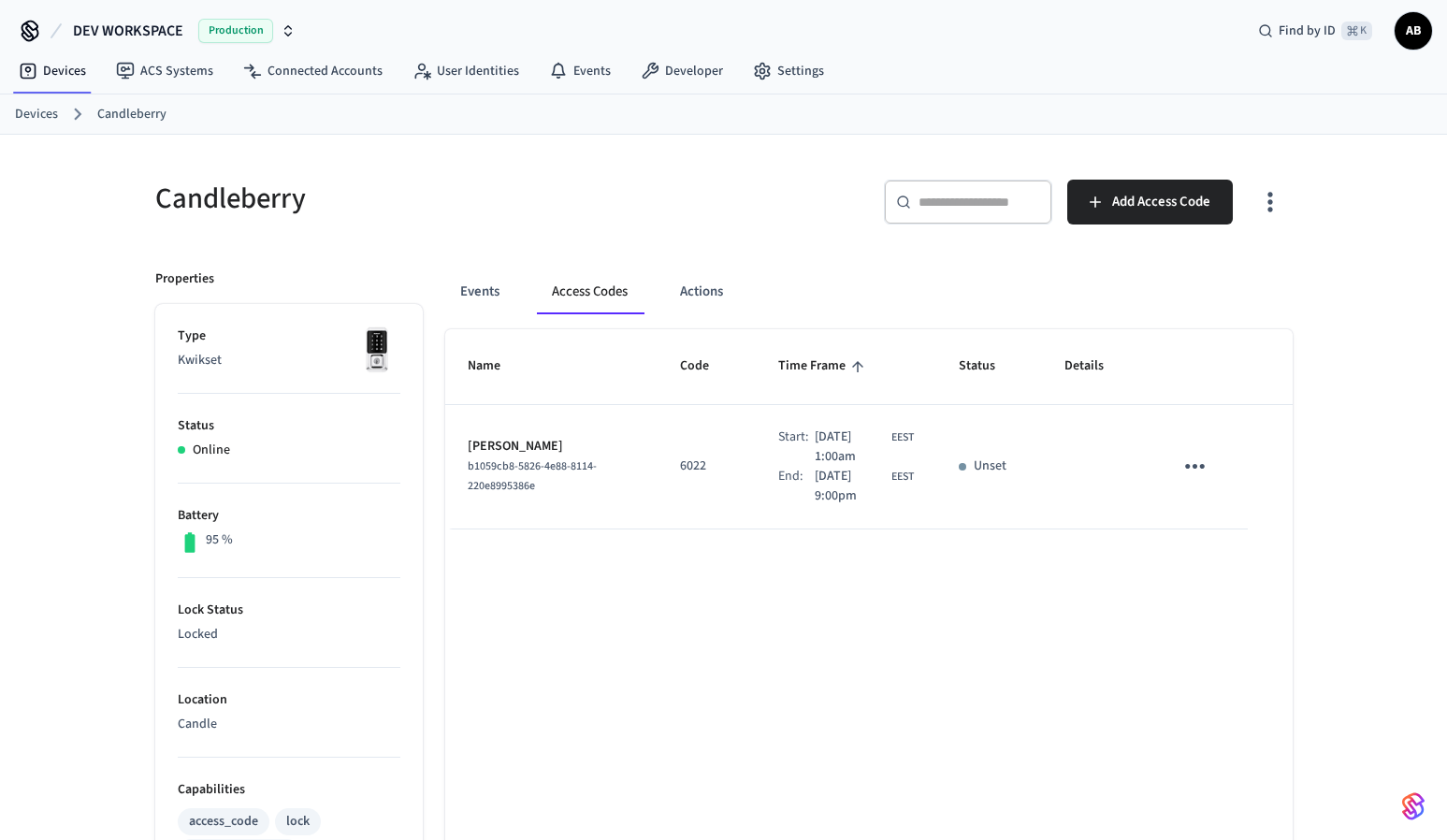
click at [987, 477] on td "Unset" at bounding box center [988, 467] width 106 height 124
click at [714, 290] on button "Actions" at bounding box center [702, 292] width 73 height 45
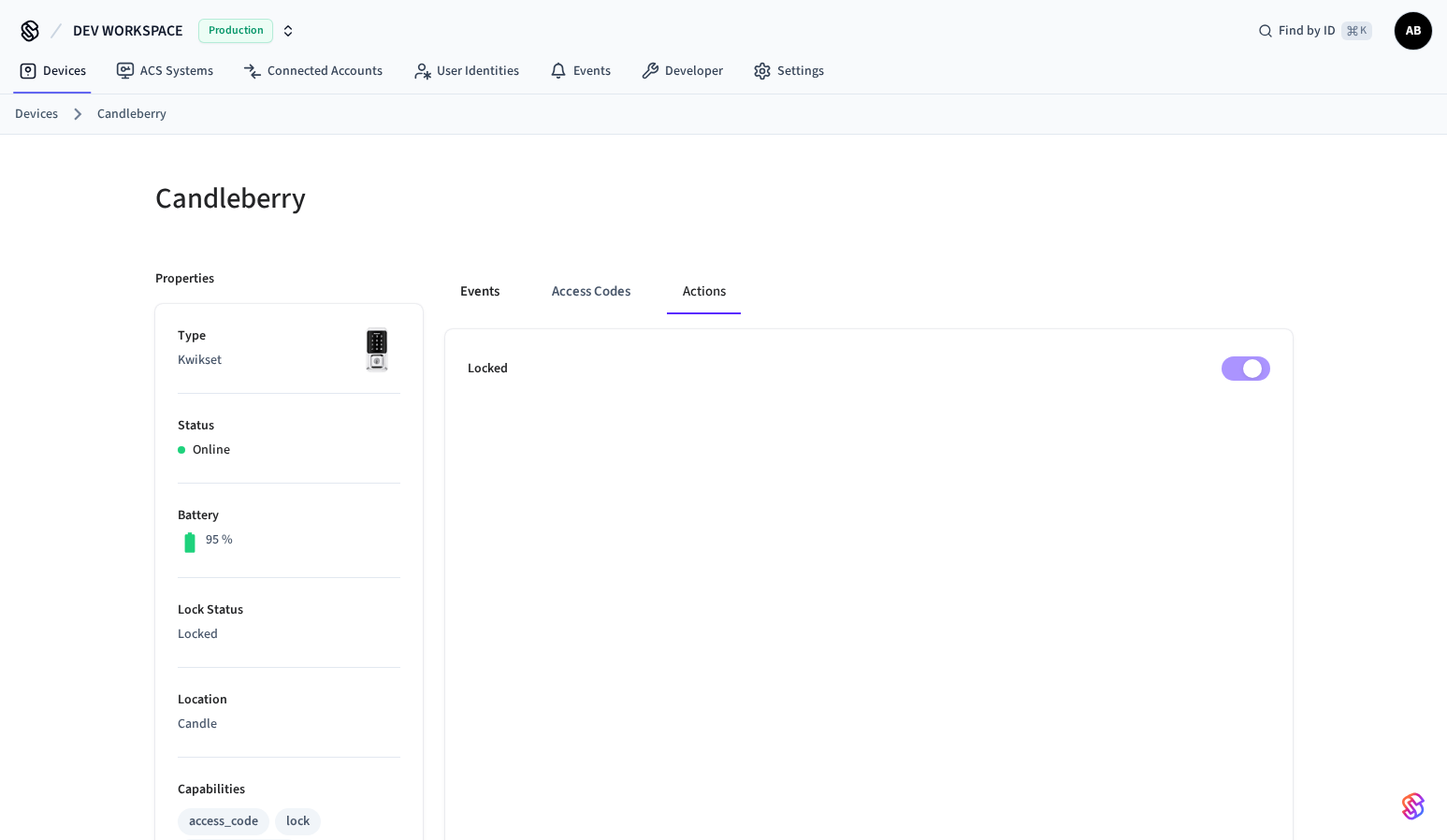
click at [475, 300] on button "Events" at bounding box center [480, 292] width 69 height 45
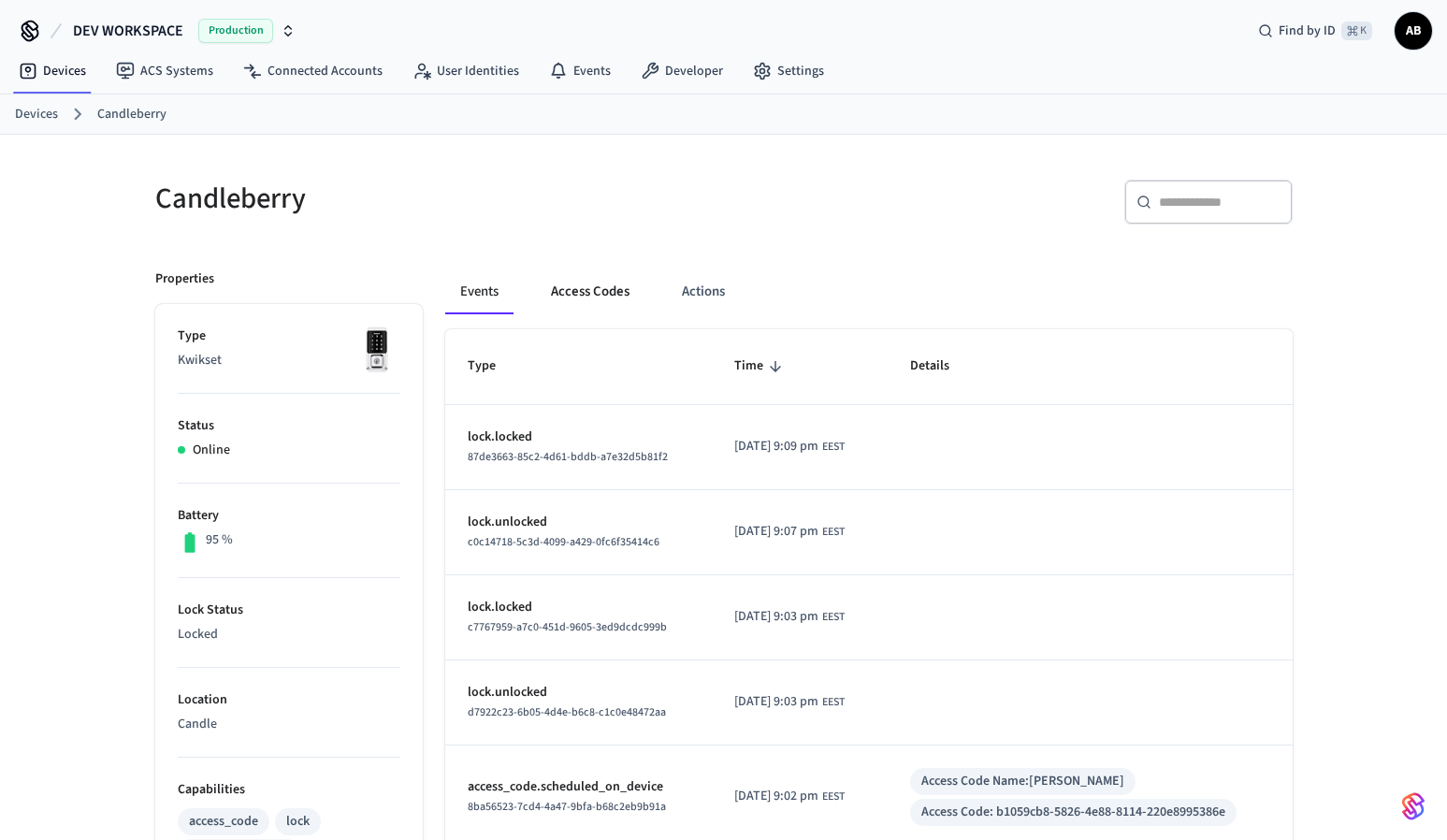
click at [582, 297] on button "Access Codes" at bounding box center [591, 292] width 109 height 45
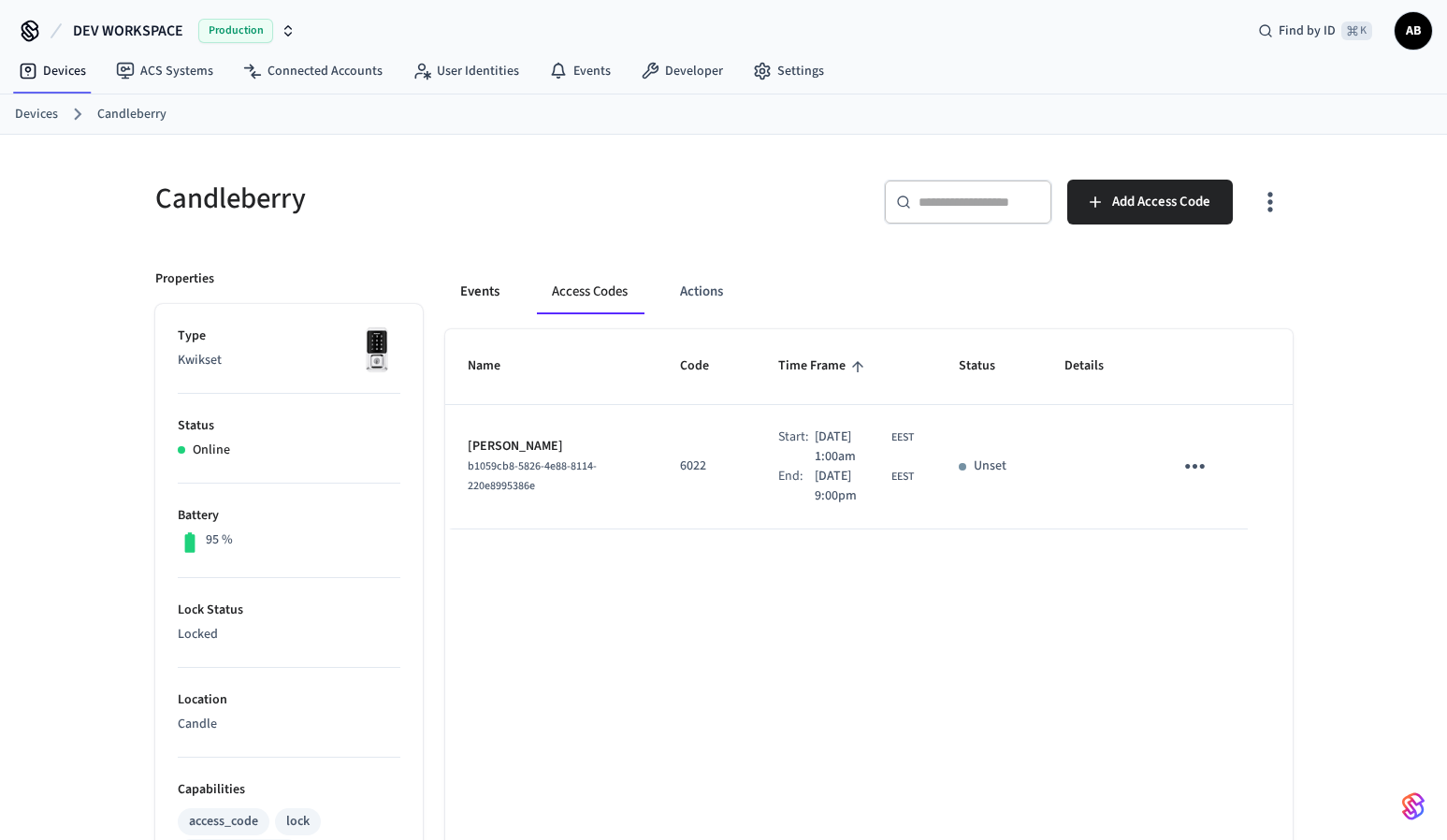
click at [473, 300] on button "Events" at bounding box center [480, 292] width 69 height 45
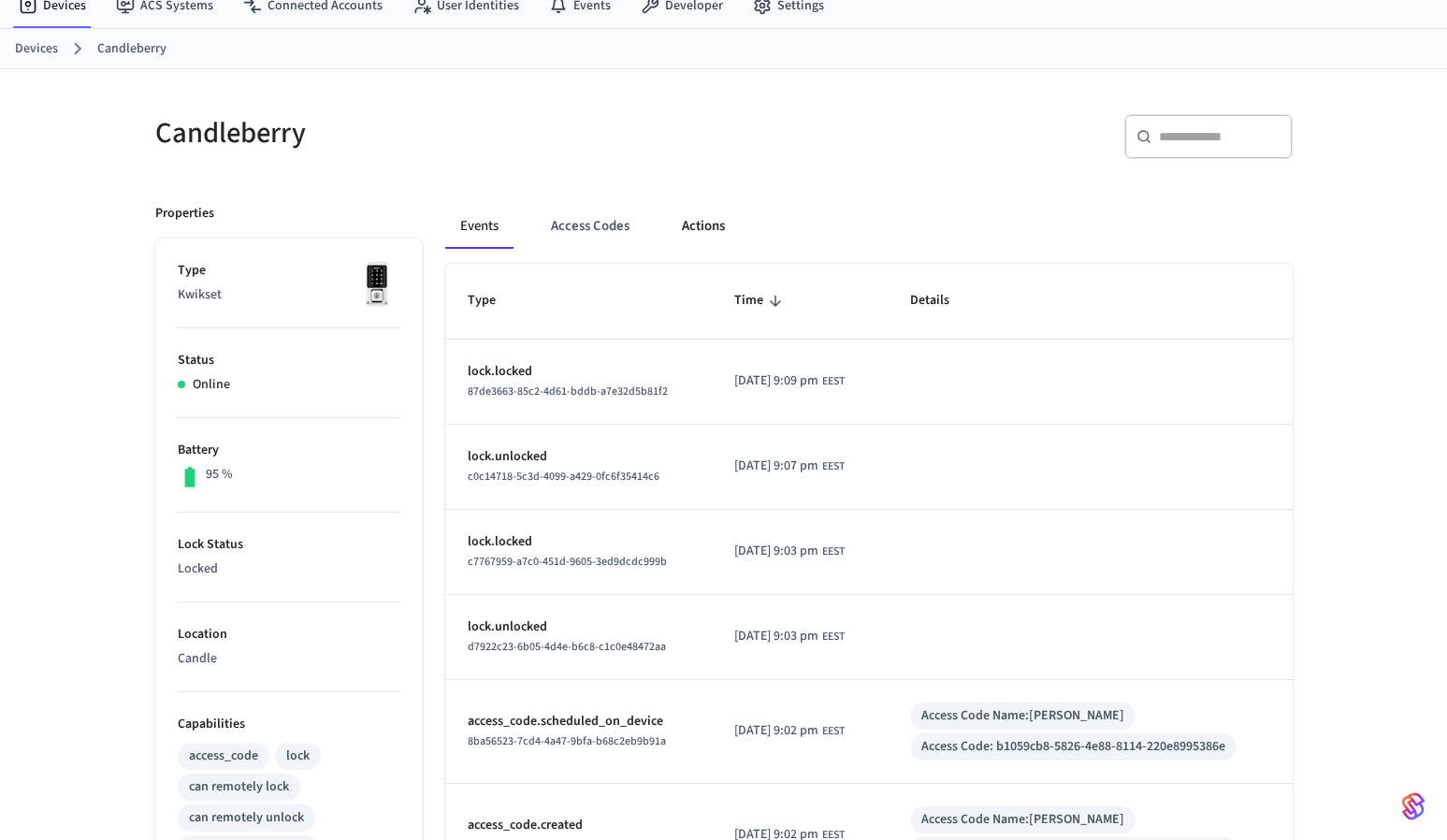
scroll to position [0, 0]
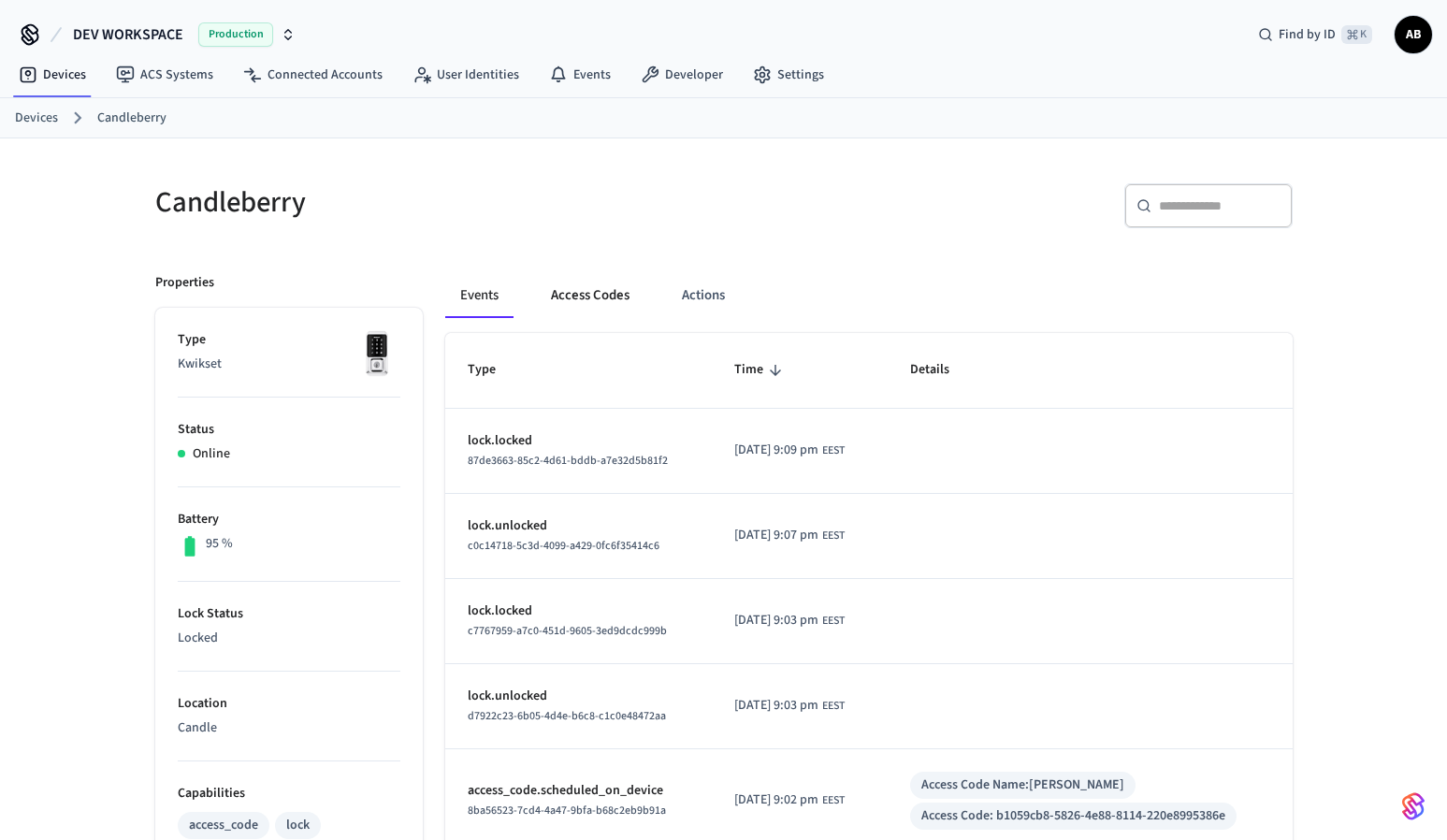
click at [607, 307] on button "Access Codes" at bounding box center [591, 296] width 109 height 45
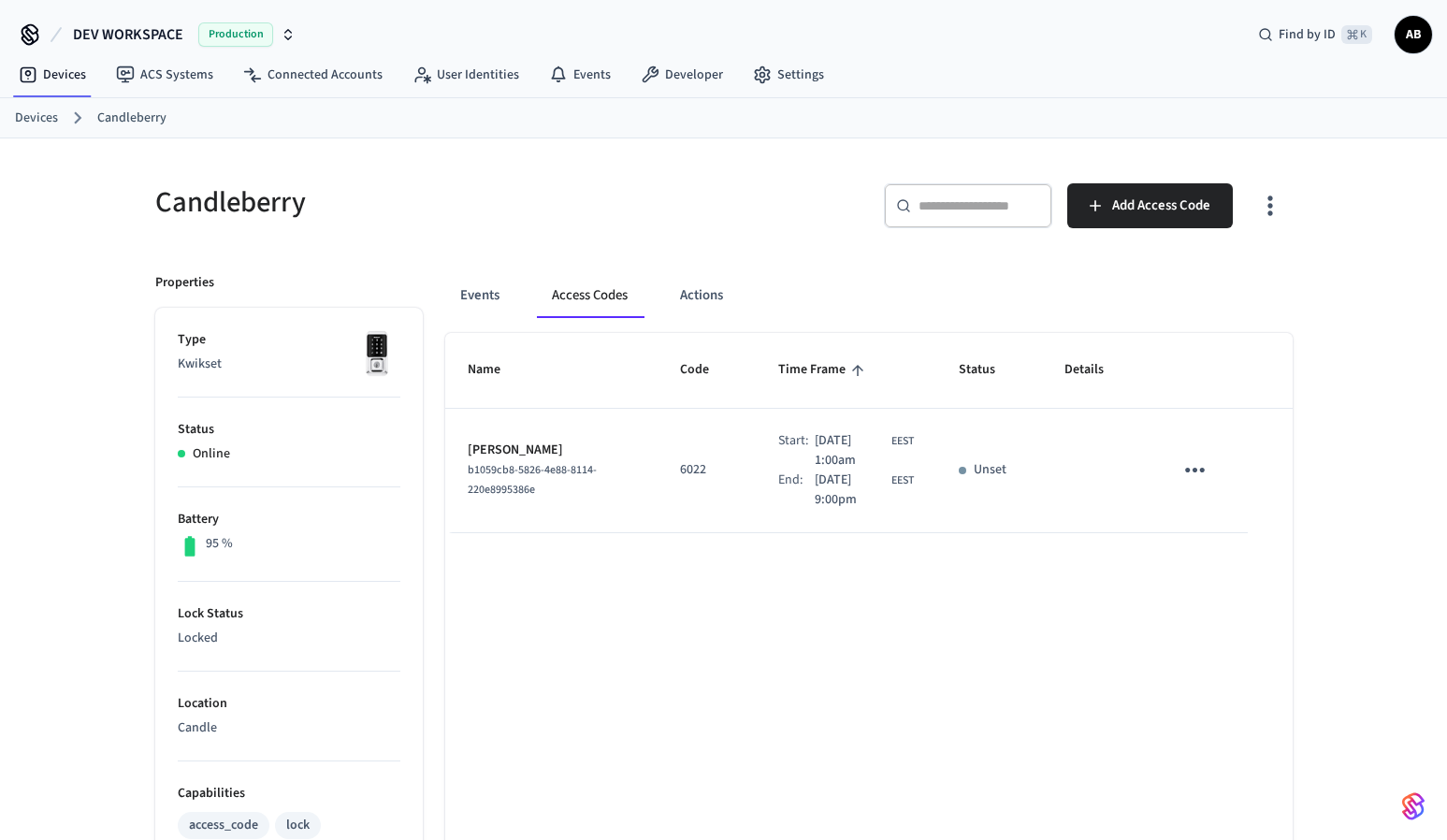
click at [995, 474] on p "Unset" at bounding box center [989, 470] width 33 height 20
click at [1197, 469] on icon "sticky table" at bounding box center [1194, 470] width 29 height 29
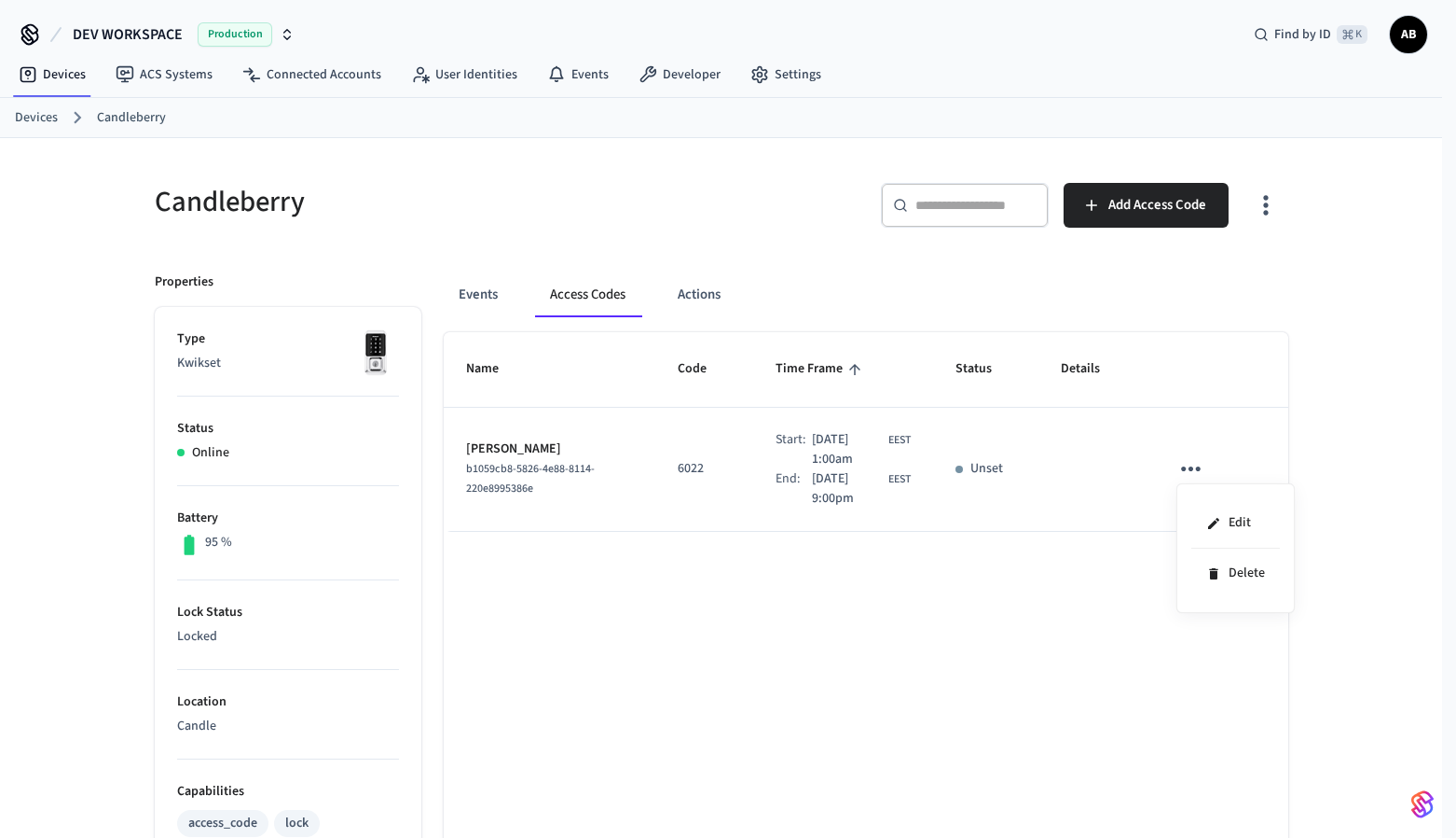
click at [1105, 469] on div at bounding box center [728, 419] width 1456 height 838
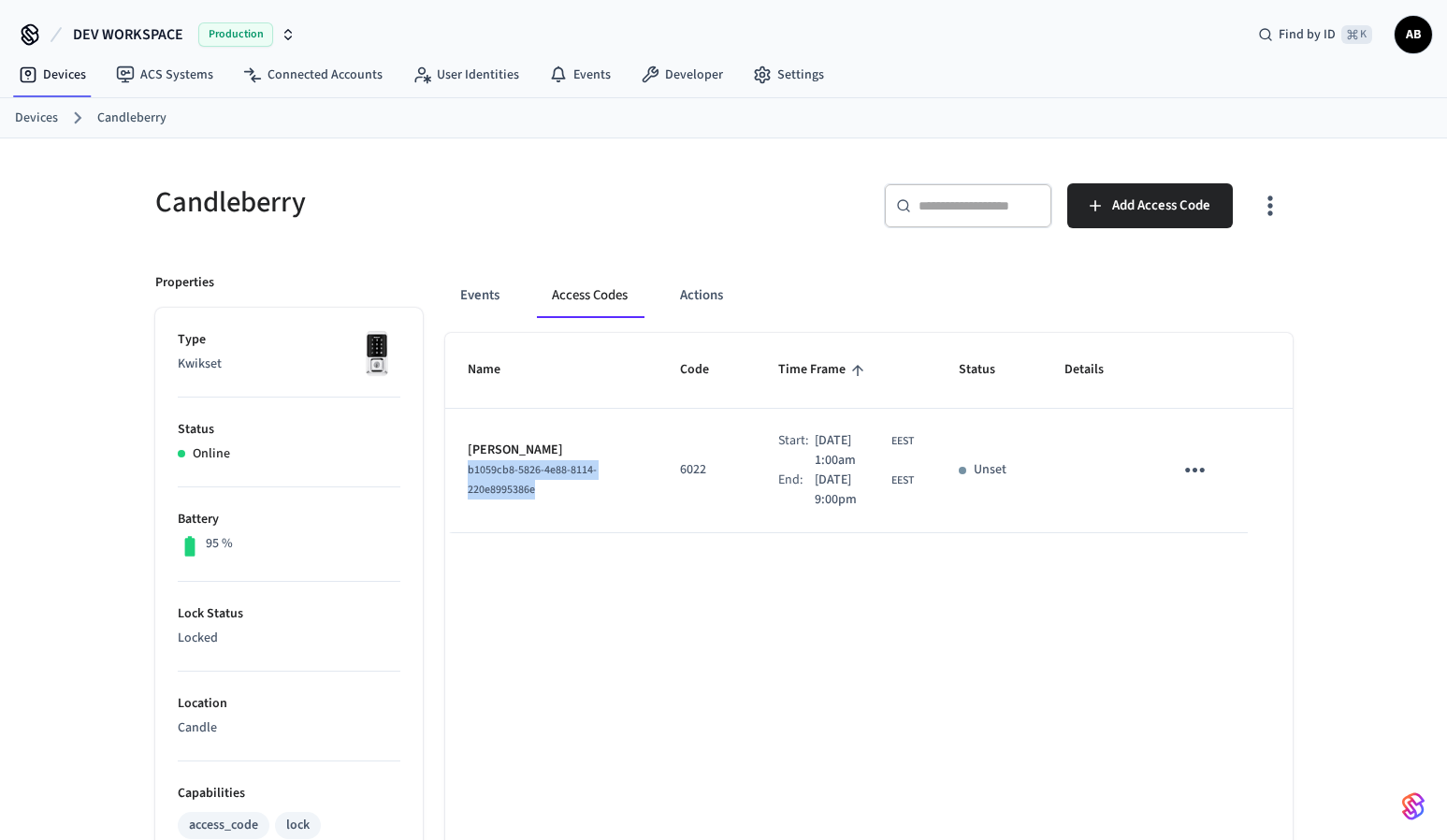
drag, startPoint x: 547, startPoint y: 487, endPoint x: 464, endPoint y: 473, distance: 84.2
click at [464, 473] on td "Jared b1059cb8-5826-4e88-8114-220e8995386e" at bounding box center [552, 471] width 213 height 124
click at [291, 33] on icon "button" at bounding box center [288, 35] width 15 height 15
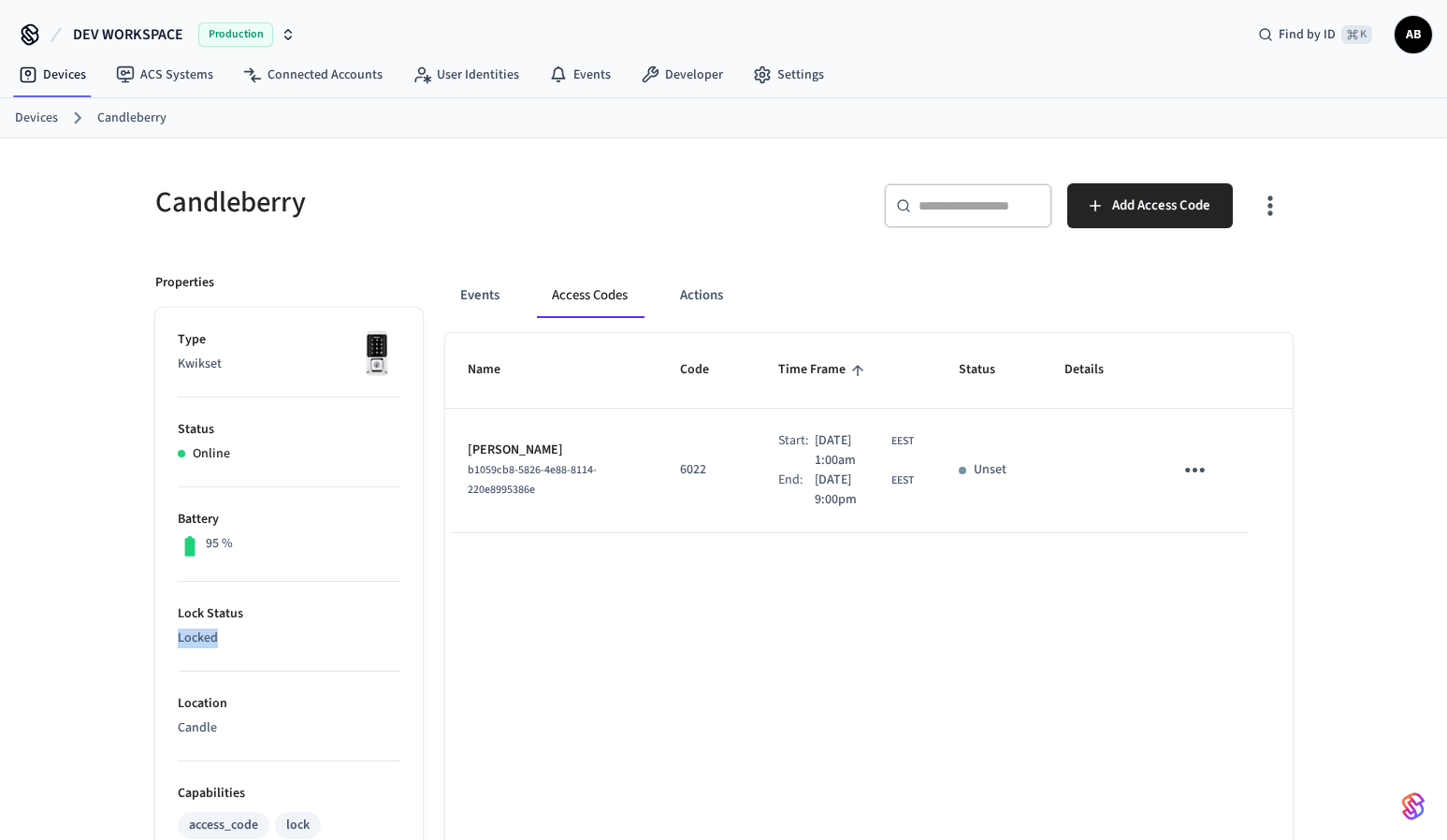
drag, startPoint x: 231, startPoint y: 637, endPoint x: 164, endPoint y: 639, distance: 67.0
click at [195, 639] on p "Locked" at bounding box center [289, 638] width 223 height 20
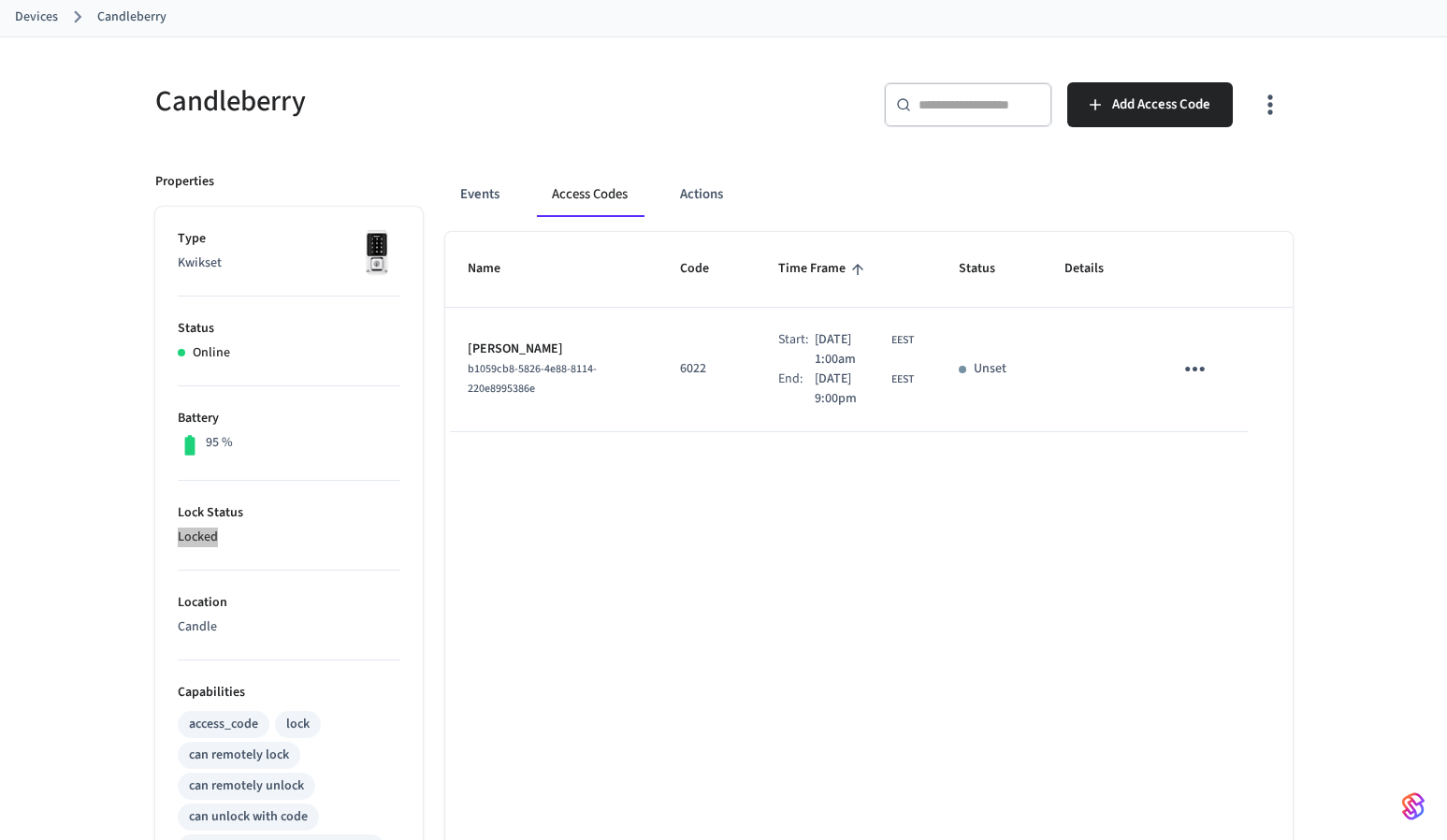
scroll to position [120, 0]
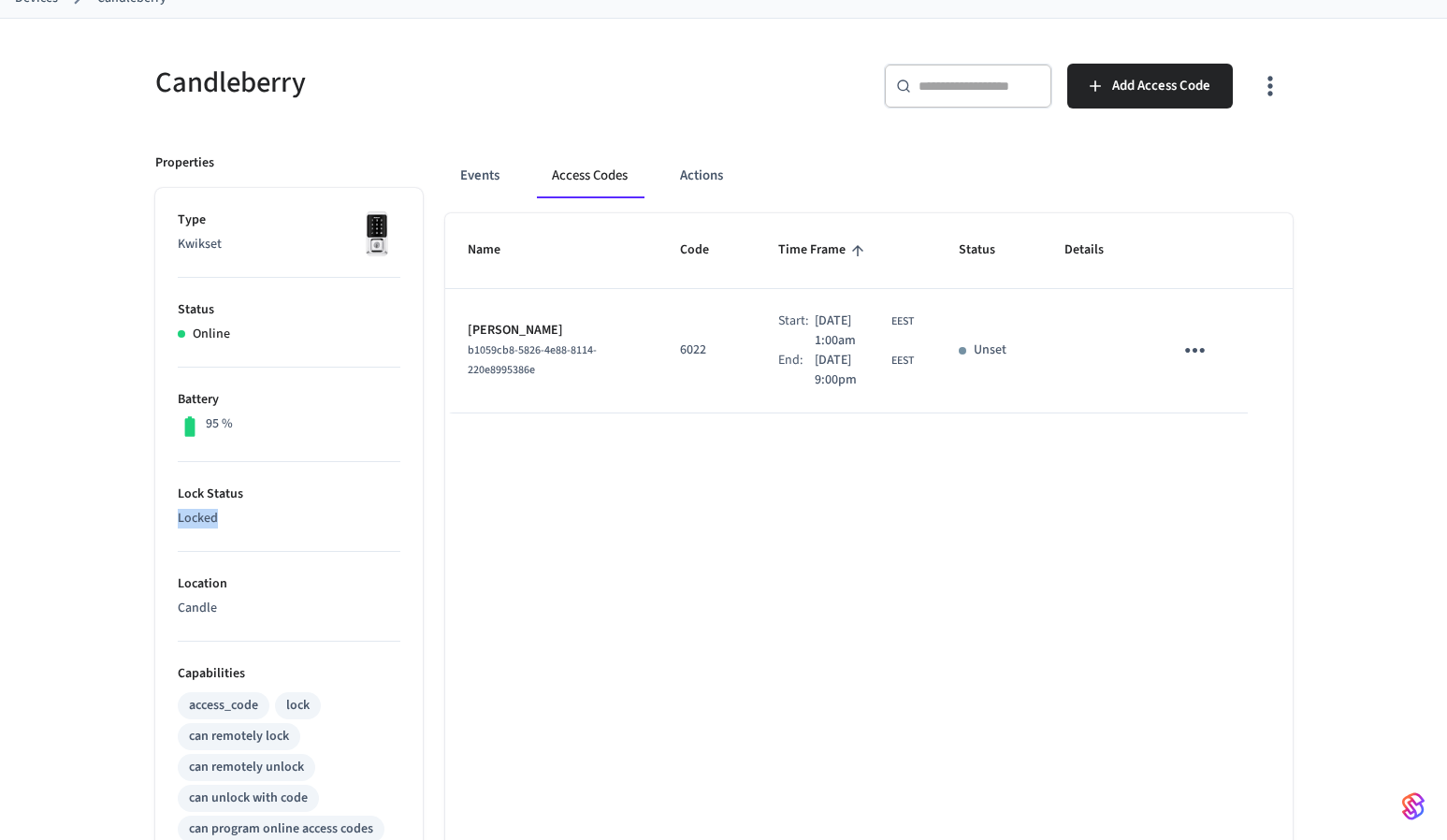
click at [261, 516] on p "Locked" at bounding box center [289, 518] width 223 height 20
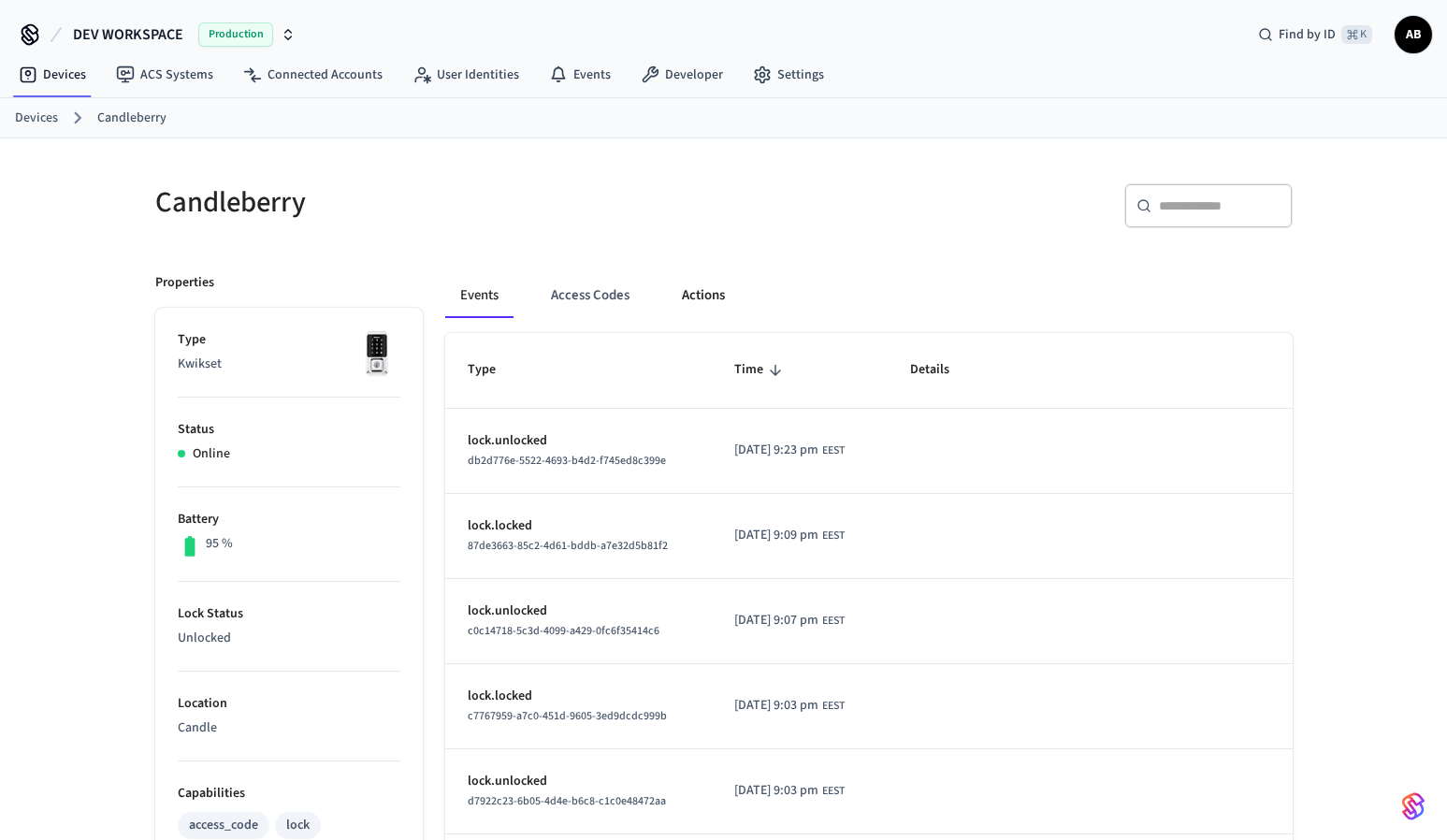
click at [710, 294] on button "Actions" at bounding box center [704, 296] width 73 height 45
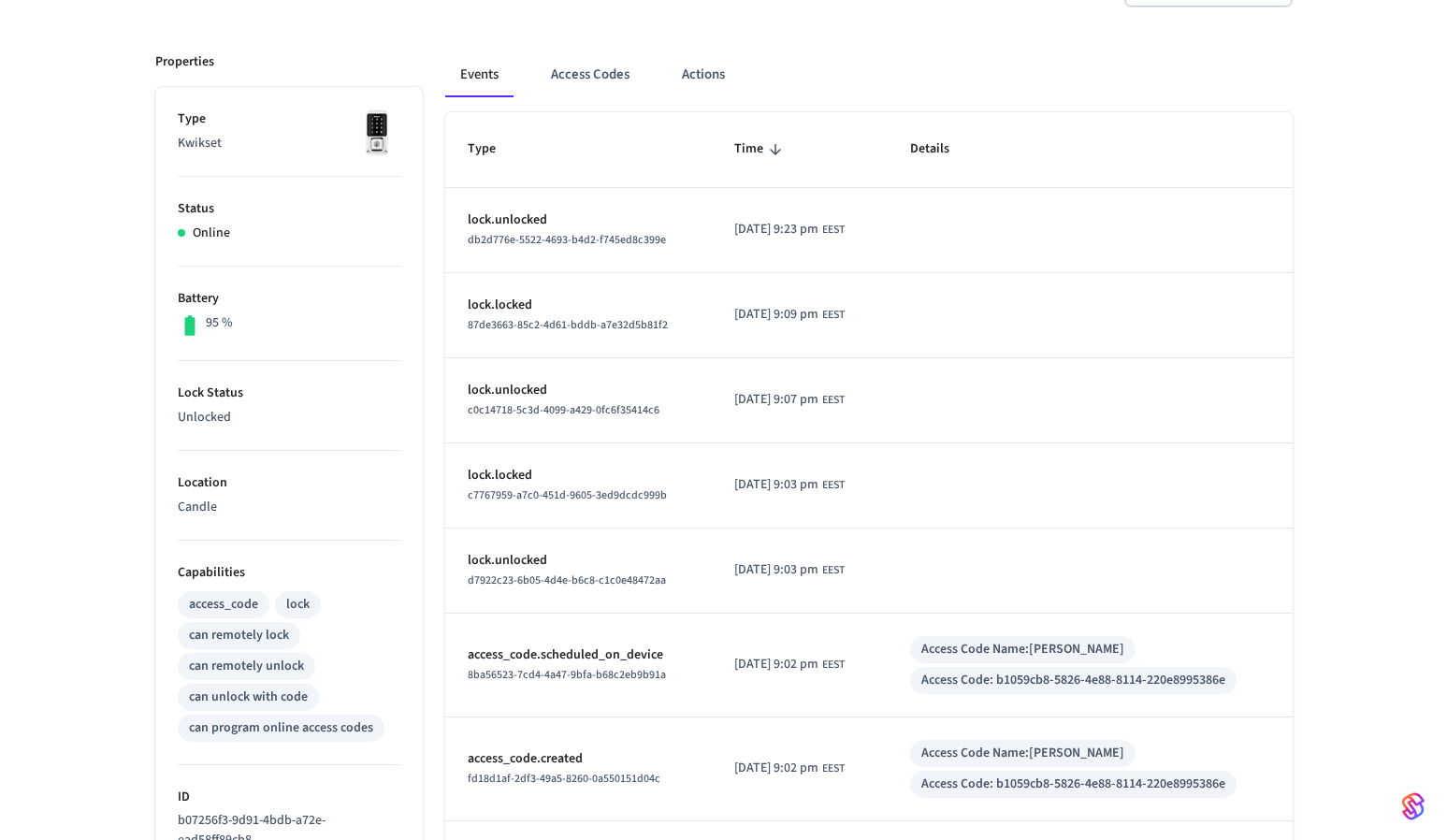
scroll to position [219, 0]
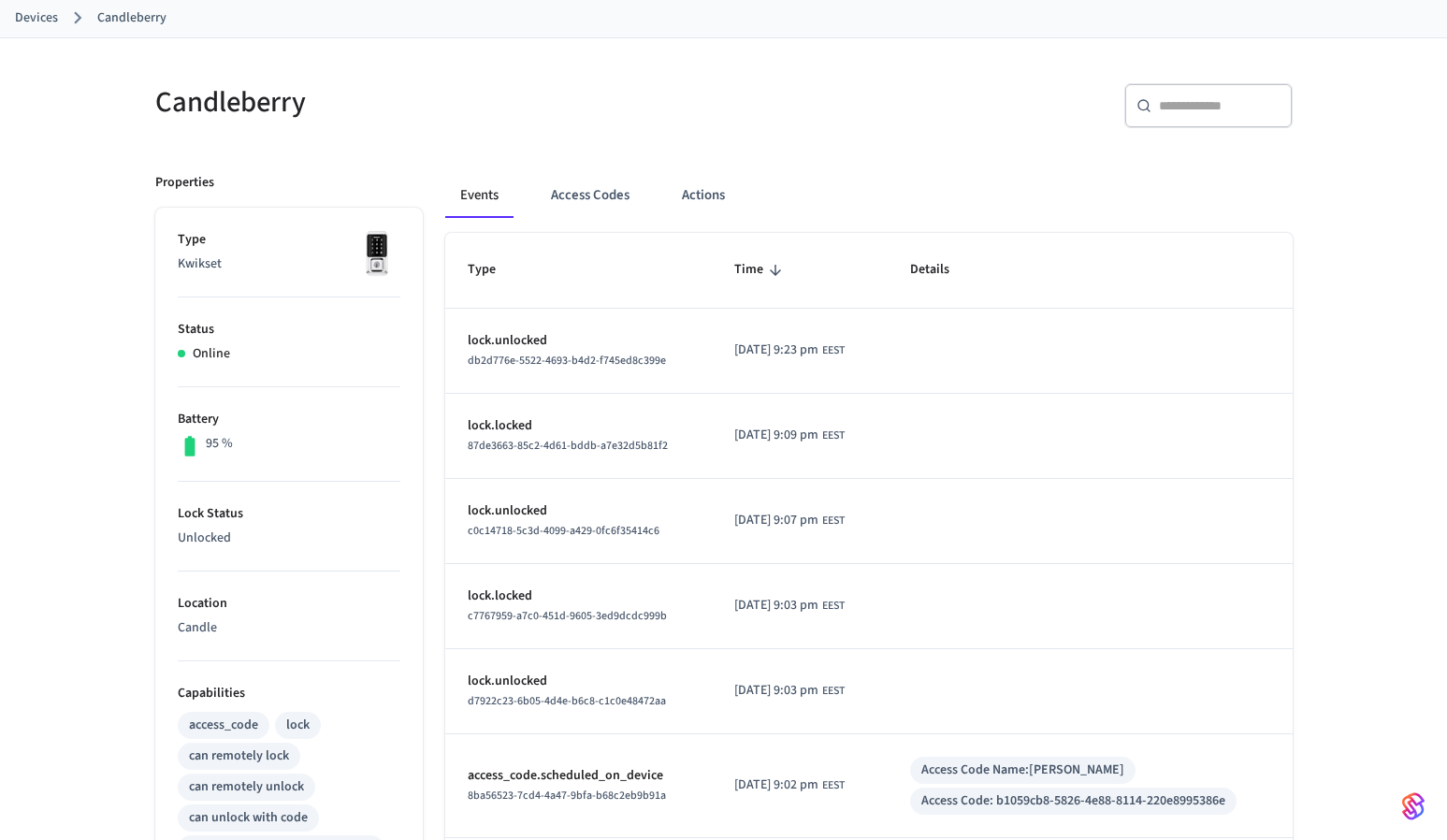
scroll to position [124, 0]
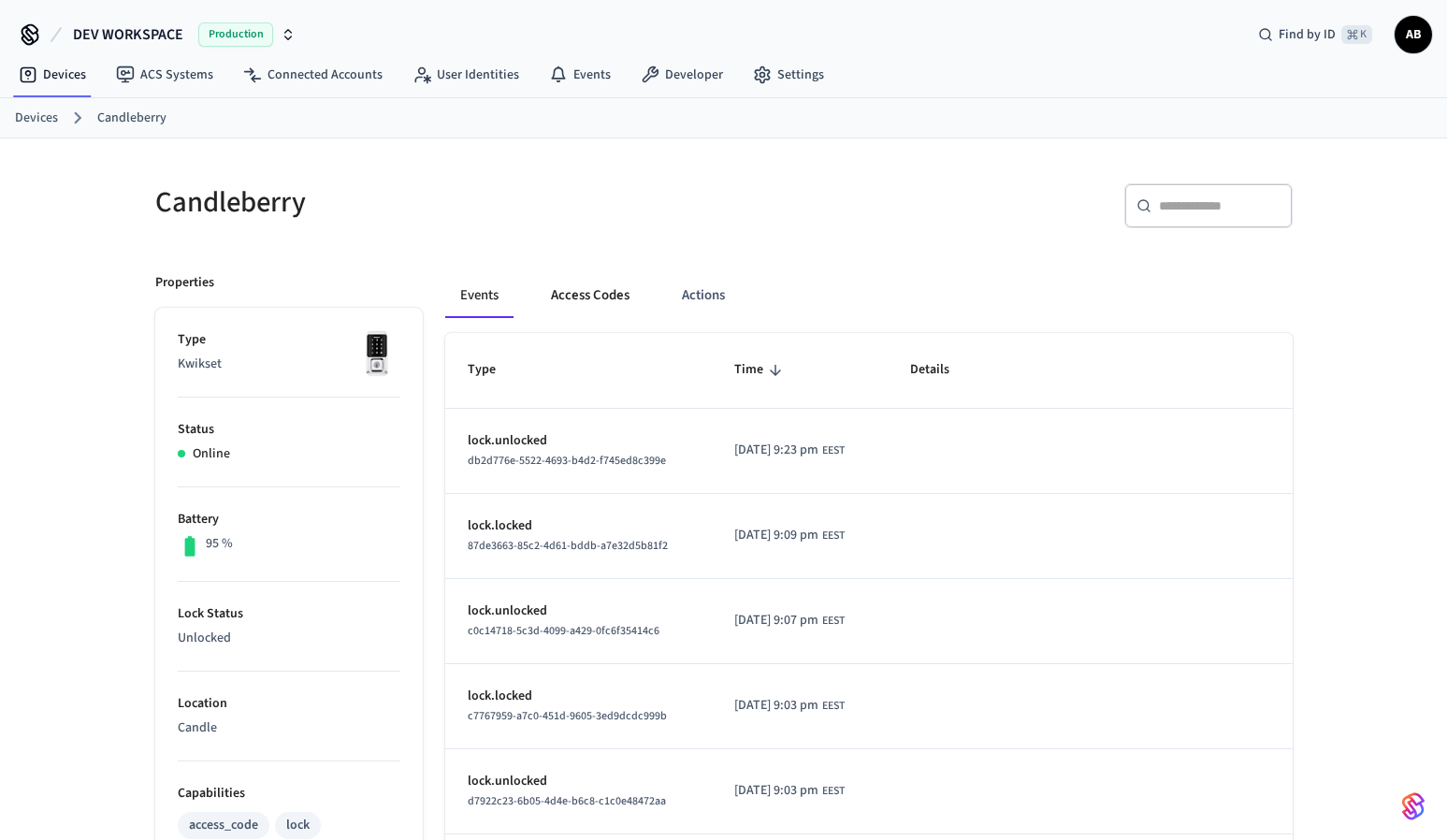
click at [577, 284] on button "Access Codes" at bounding box center [591, 296] width 109 height 45
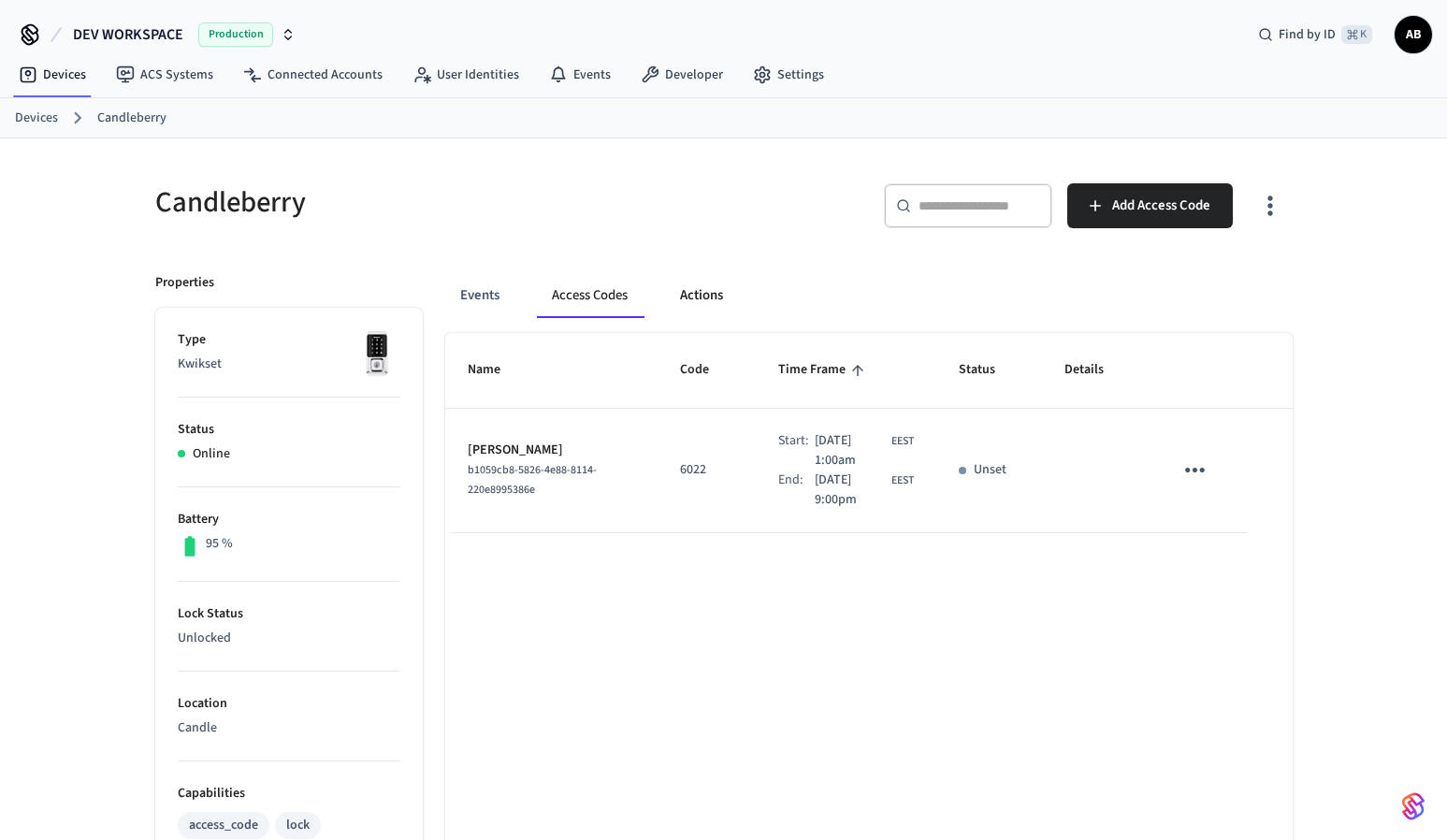
click at [712, 306] on button "Actions" at bounding box center [702, 296] width 73 height 45
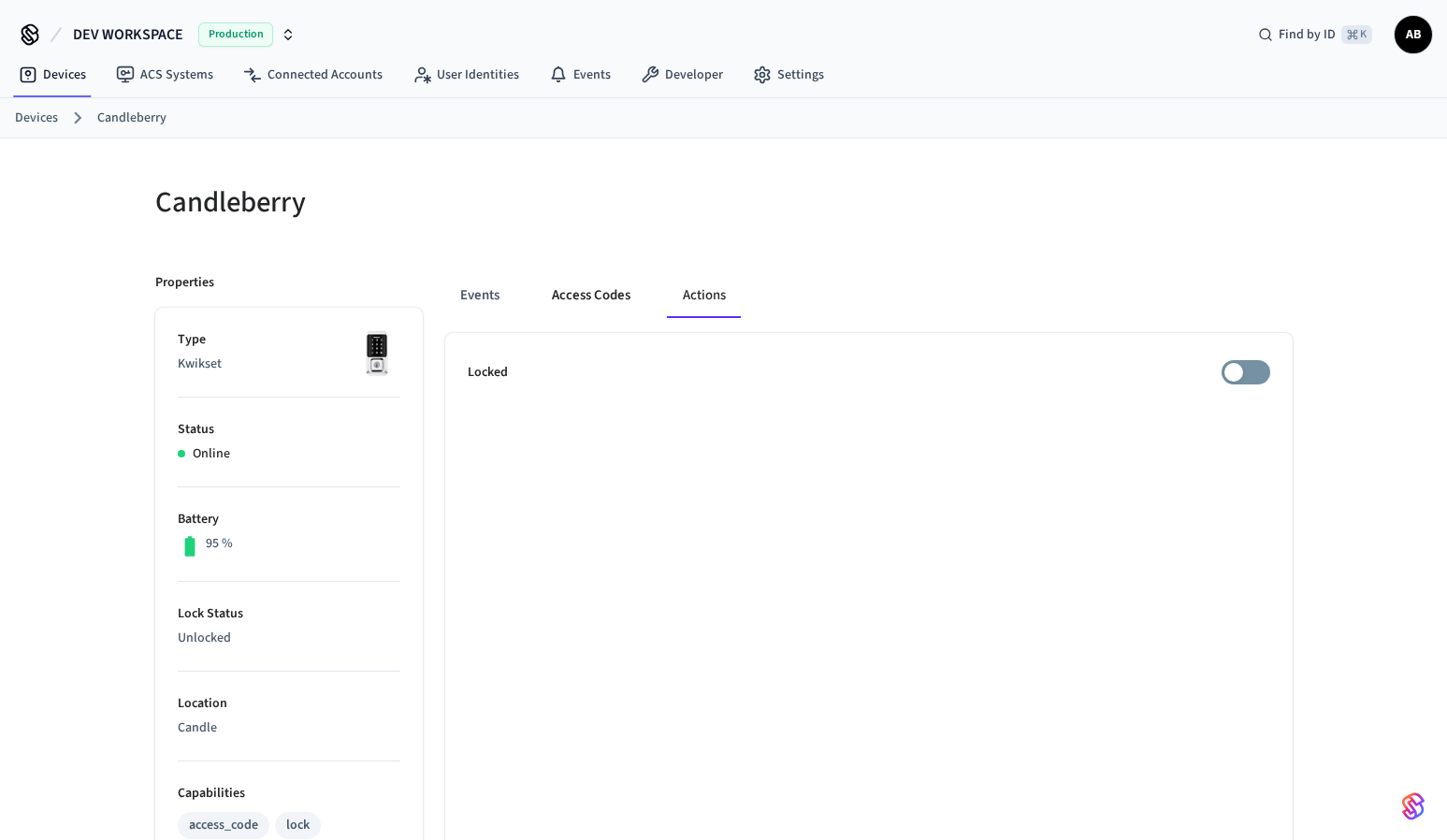
click at [584, 306] on button "Access Codes" at bounding box center [592, 296] width 109 height 45
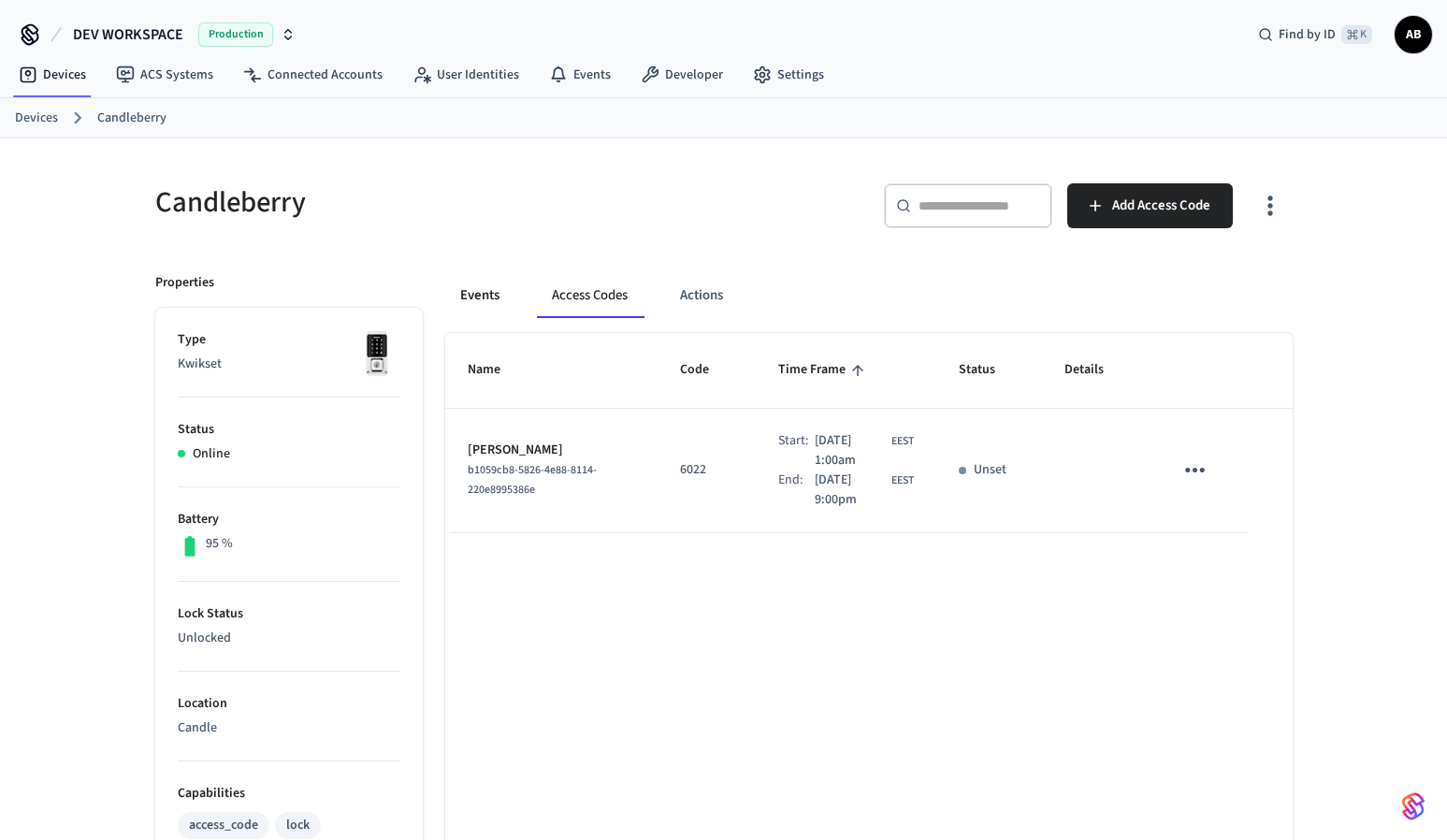
click at [504, 301] on button "Events" at bounding box center [480, 296] width 69 height 45
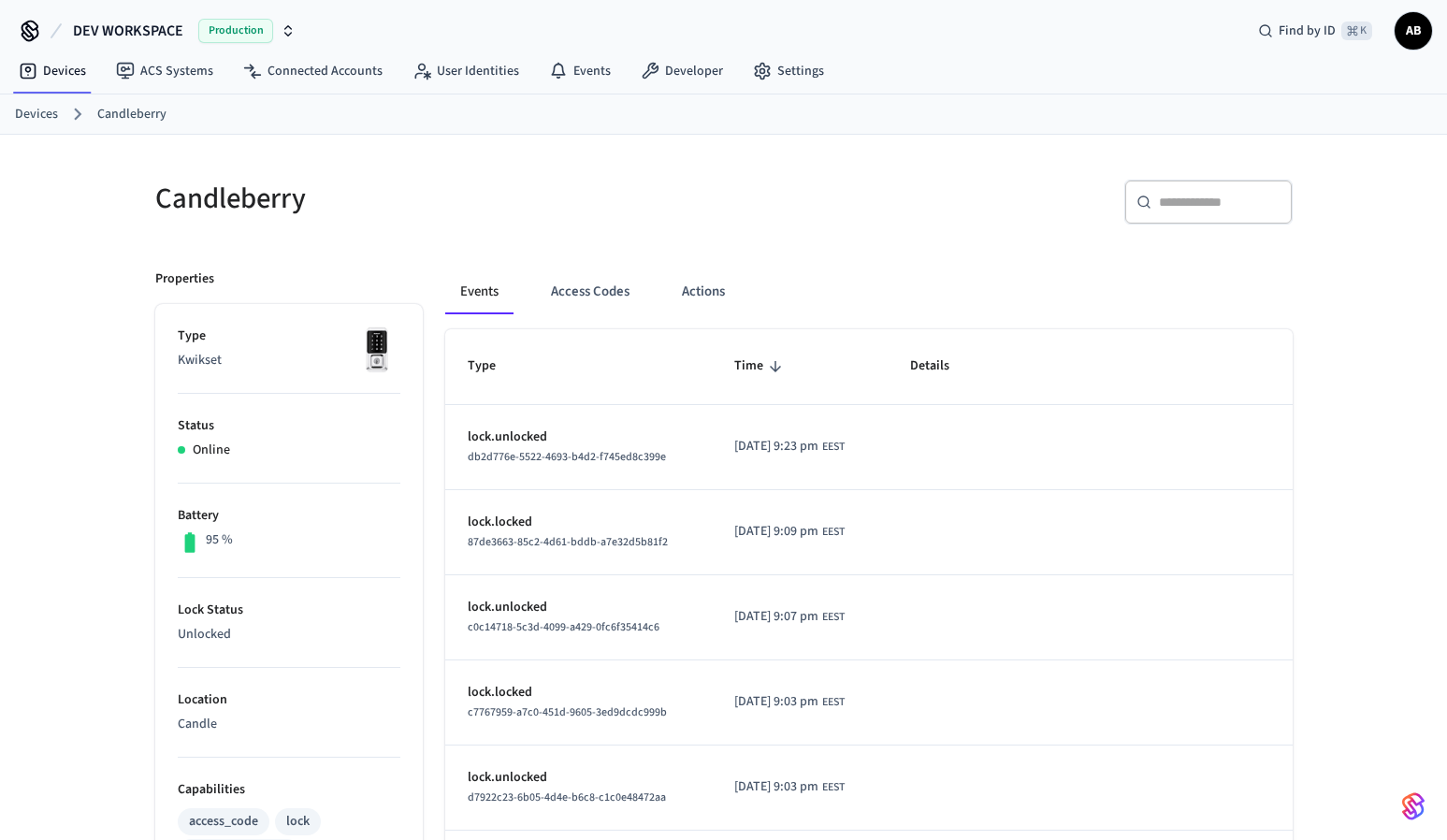
scroll to position [567, 0]
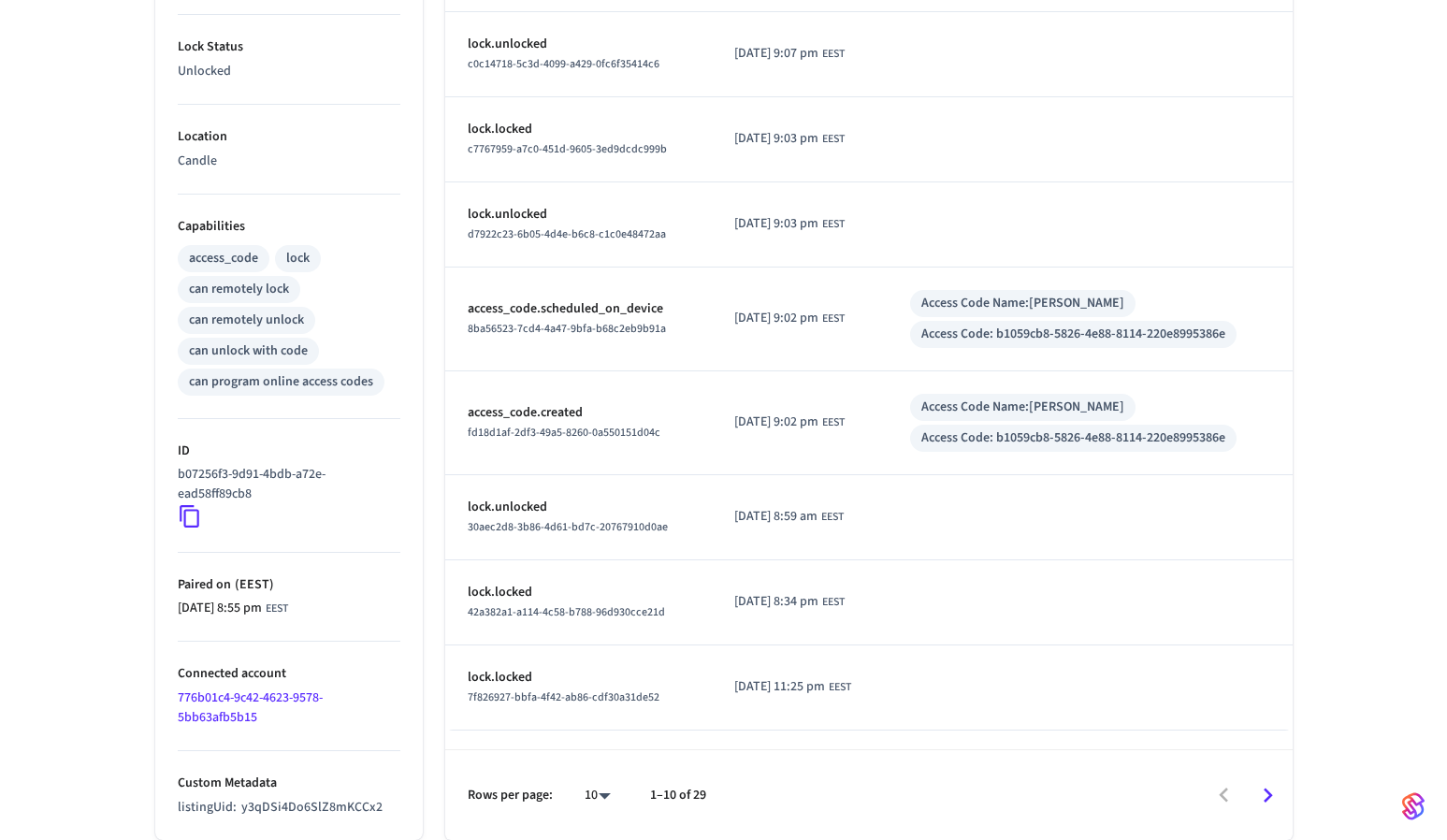
click at [402, 724] on ul "Type Kwikset Status Online Battery 95 % Lock Status Unlocked Location Candle Ca…" at bounding box center [289, 290] width 268 height 1098
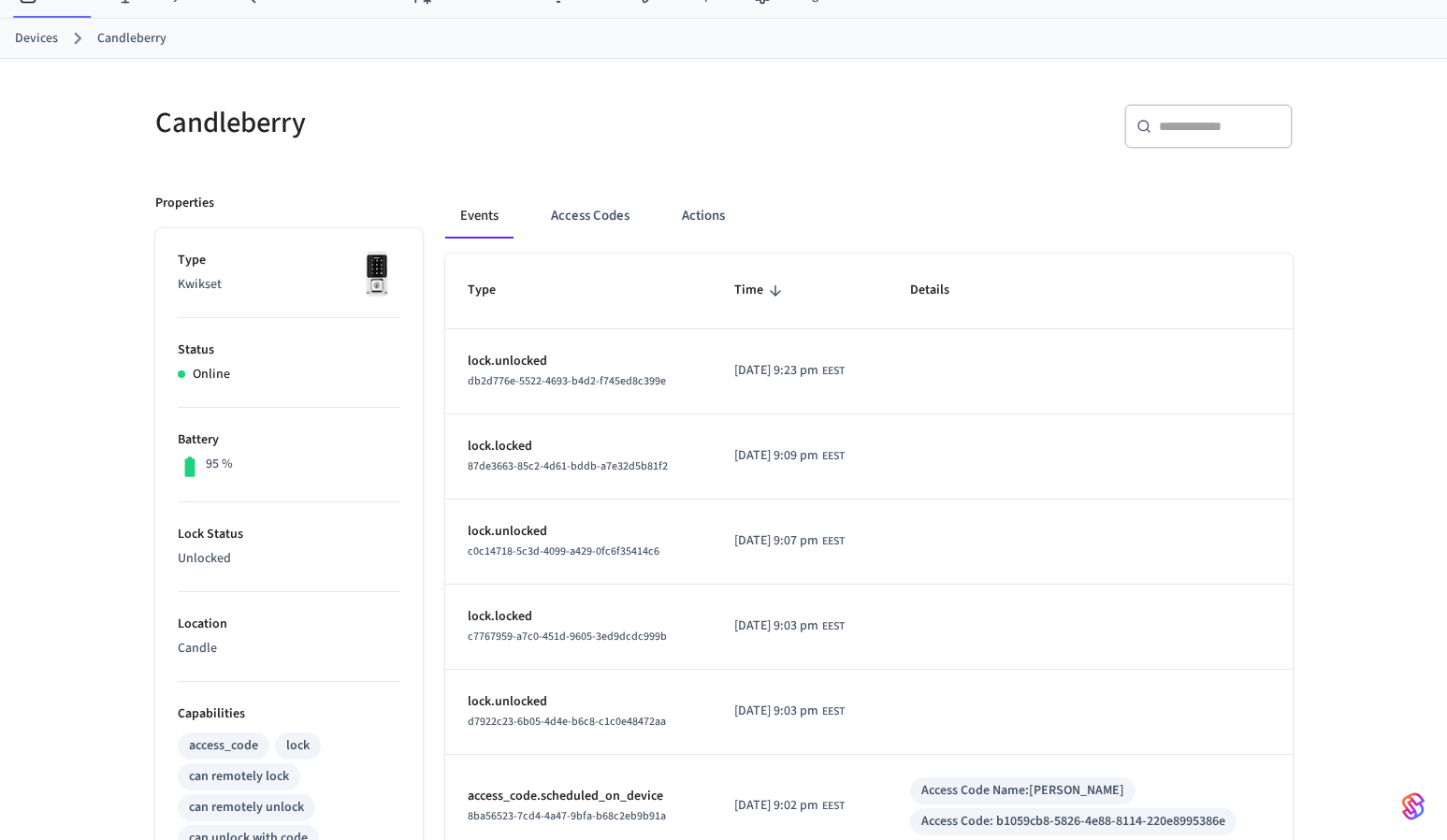
scroll to position [0, 0]
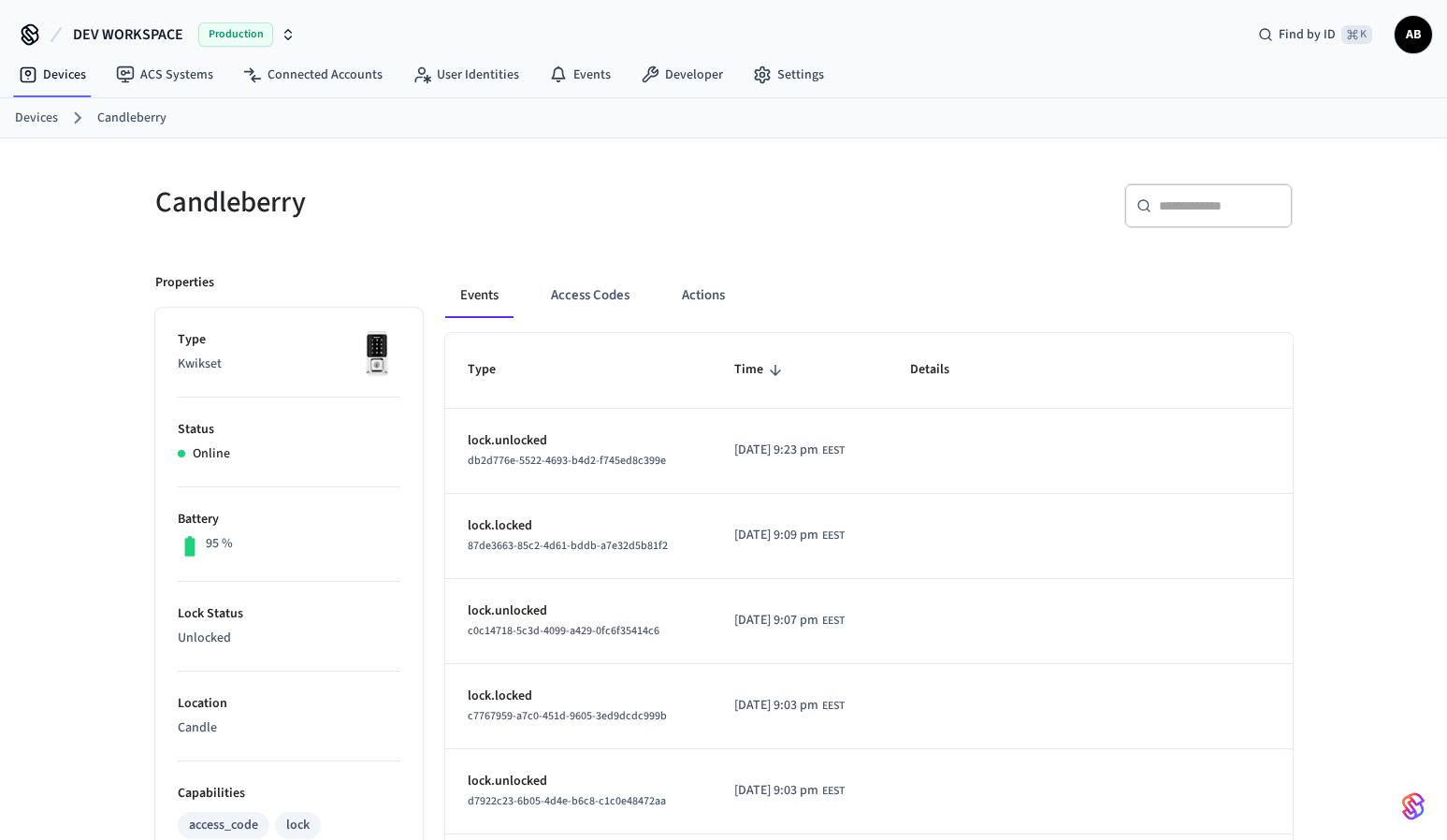
click at [136, 124] on link "Candleberry" at bounding box center [132, 118] width 69 height 20
click at [64, 114] on ol "Devices Candleberry" at bounding box center [731, 118] width 1432 height 24
click at [40, 117] on link "Devices" at bounding box center [37, 118] width 43 height 20
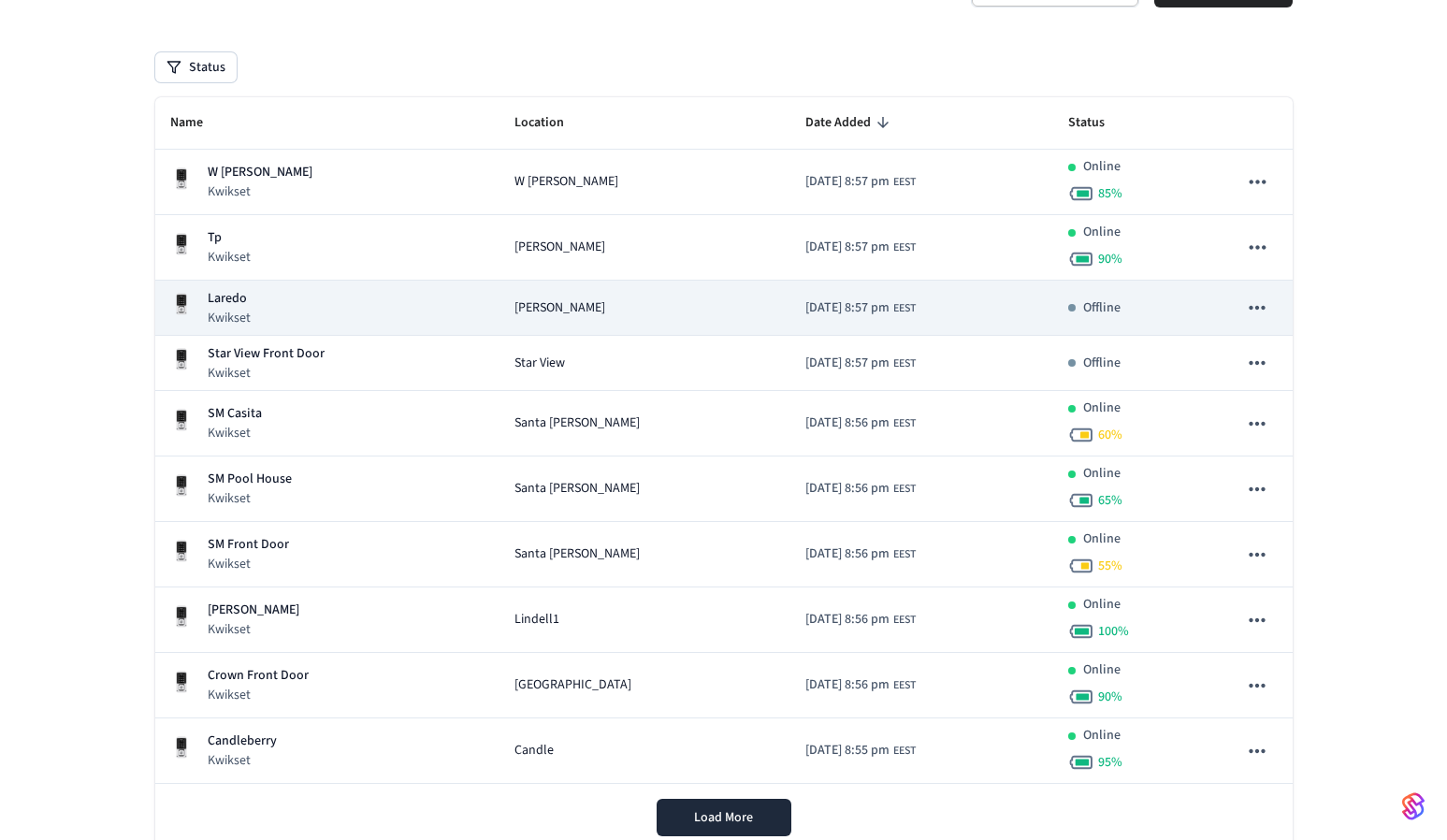
scroll to position [241, 0]
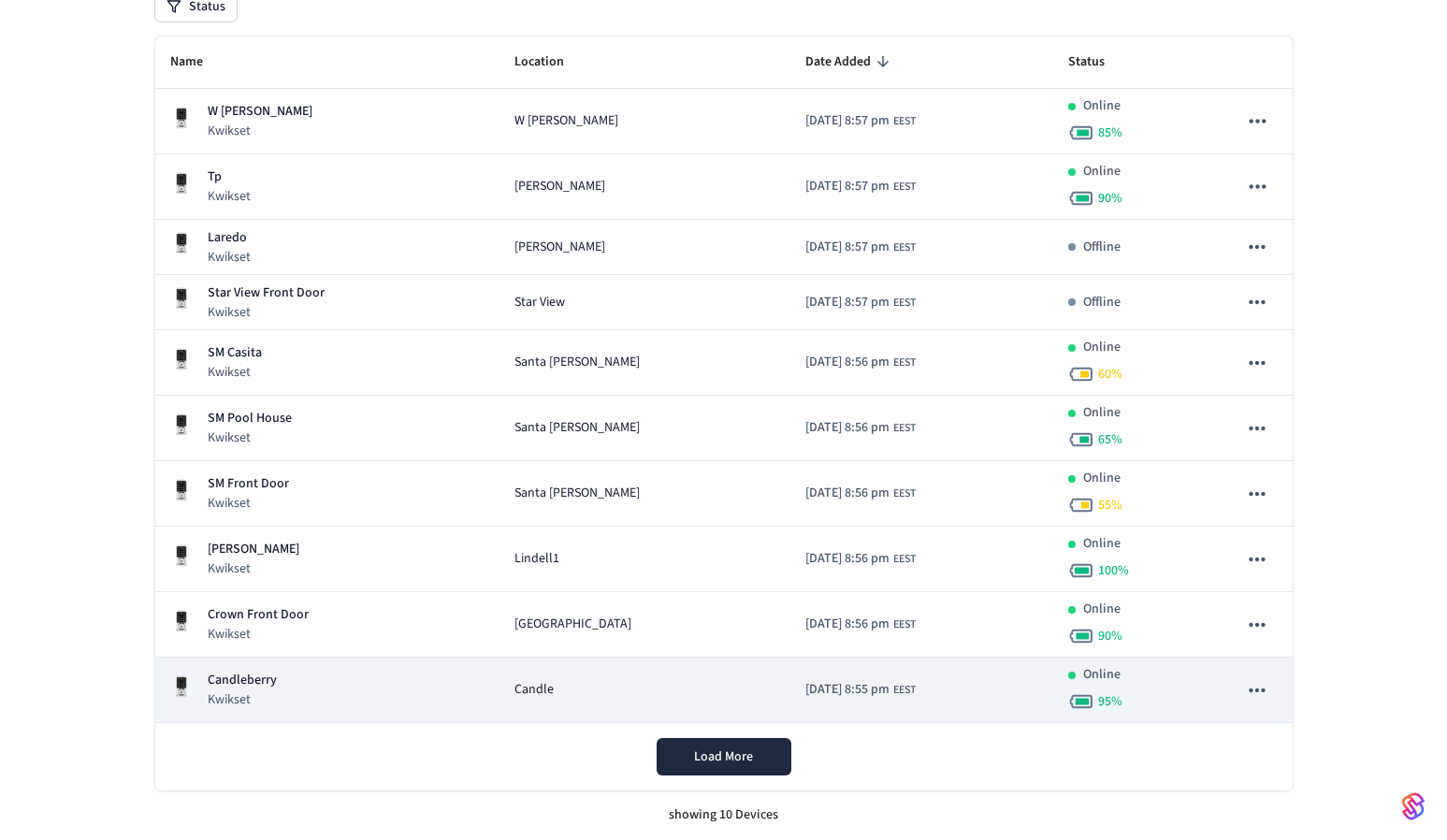
click at [293, 688] on div "Candleberry Kwikset" at bounding box center [328, 689] width 315 height 38
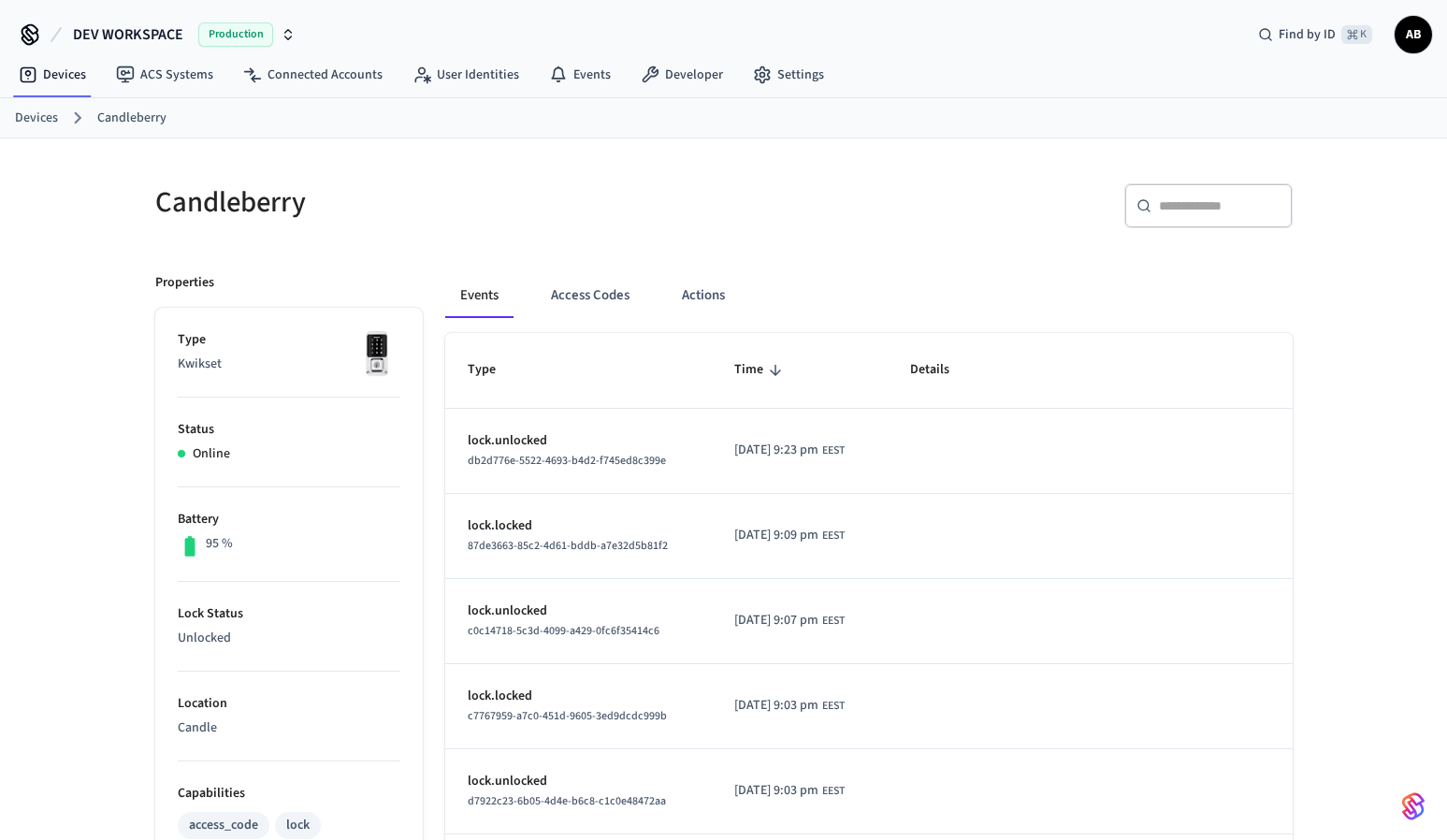
click at [713, 451] on td "2025/10/03 at 9:23 pm EEST" at bounding box center [800, 451] width 176 height 85
click at [695, 456] on td "lock.unlocked db2d776e-5522-4693-b4d2-f745ed8c399e" at bounding box center [578, 451] width 267 height 85
click at [687, 299] on button "Actions" at bounding box center [704, 296] width 73 height 45
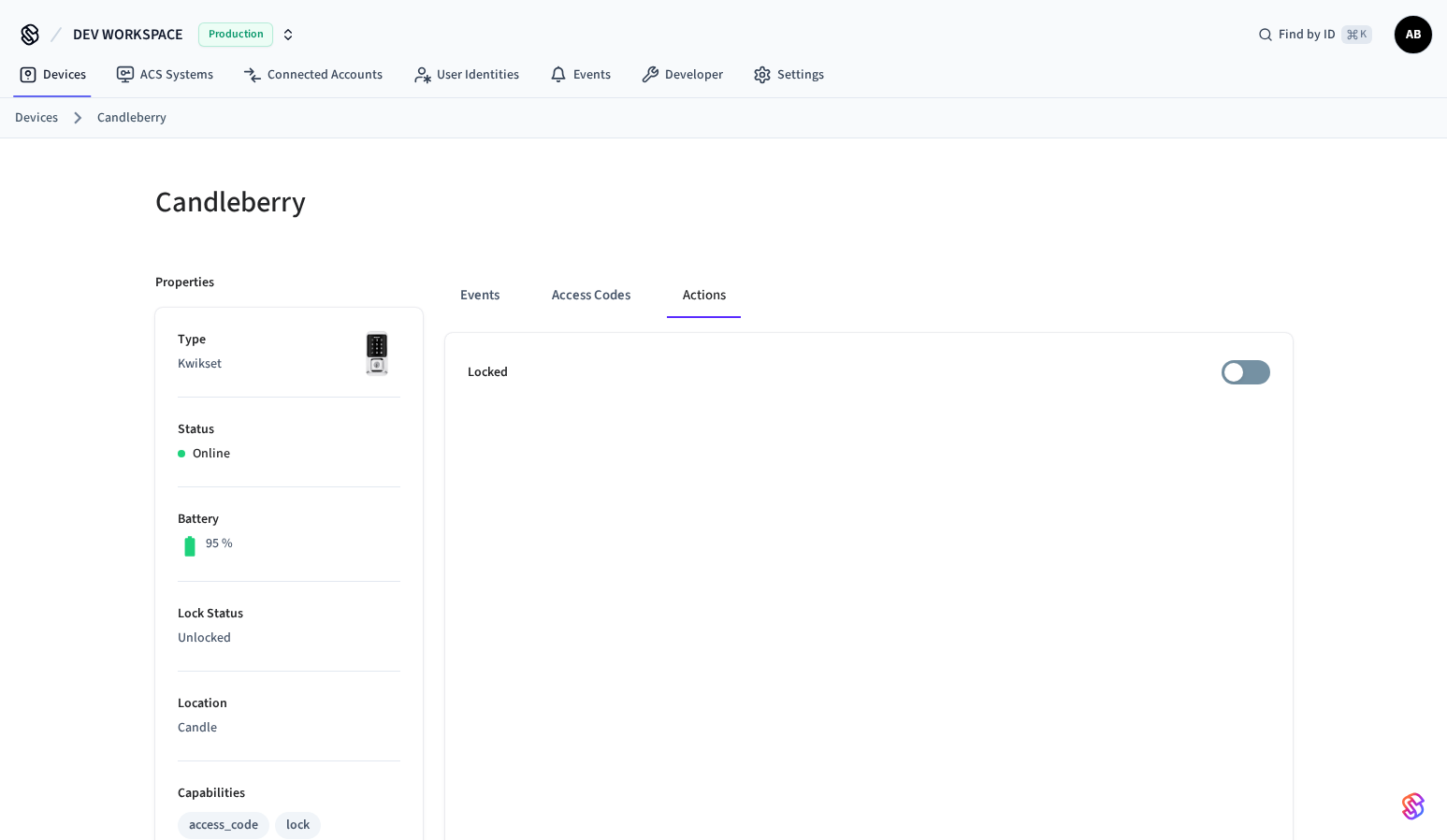
click at [495, 380] on p "Locked" at bounding box center [488, 372] width 40 height 20
click at [469, 303] on button "Events" at bounding box center [480, 296] width 69 height 45
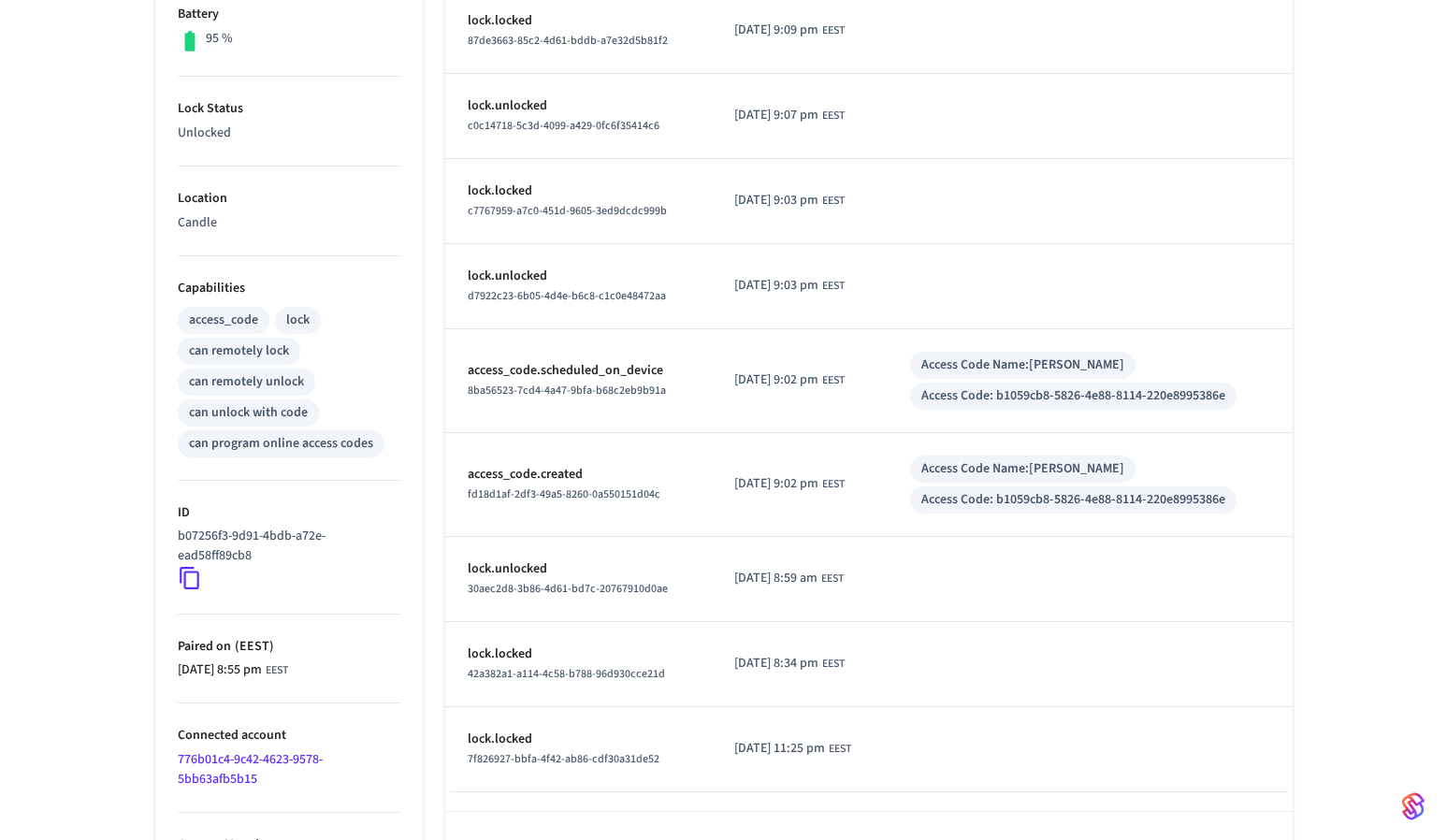
scroll to position [558, 0]
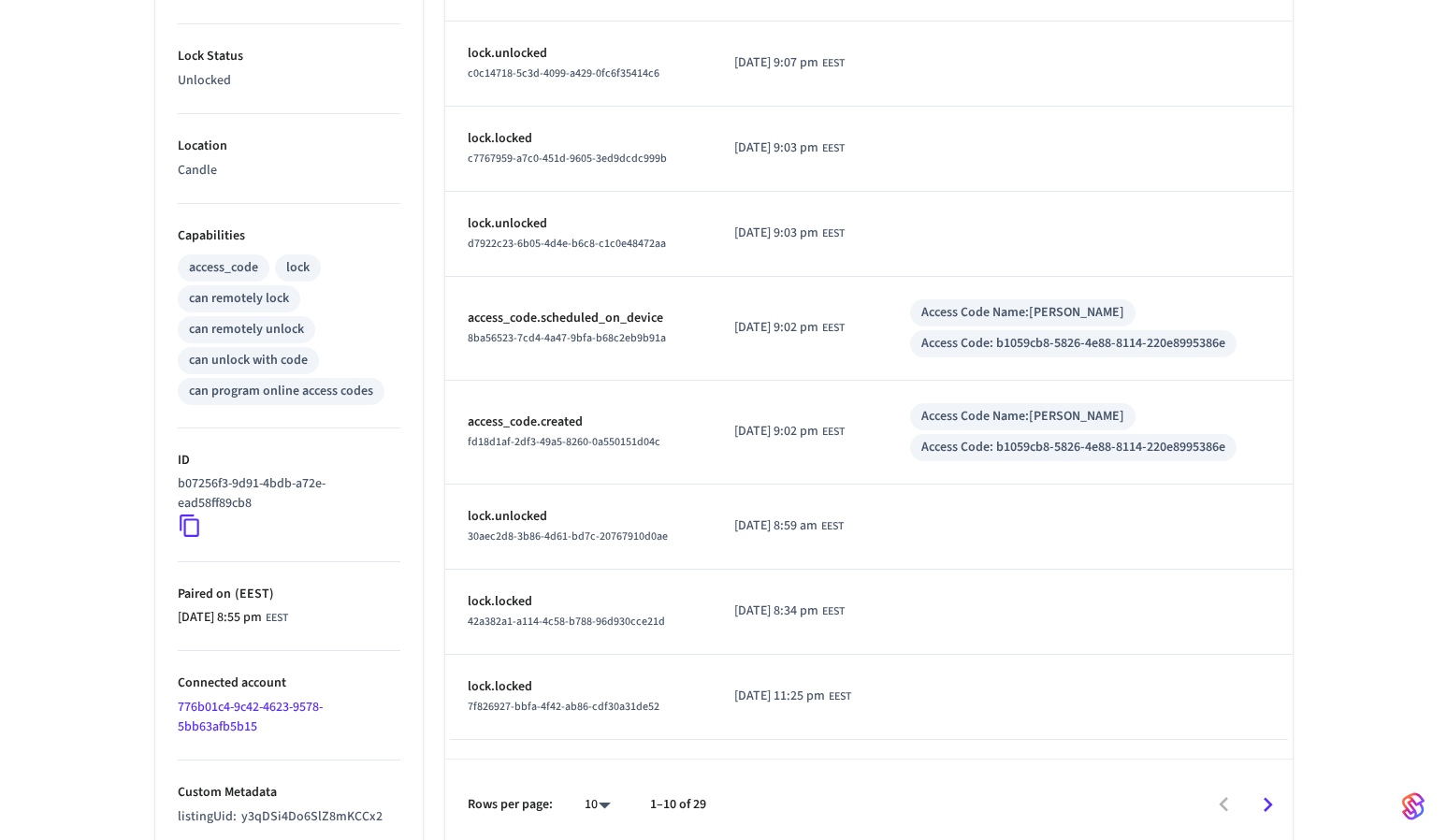
click at [302, 264] on div "lock" at bounding box center [298, 268] width 23 height 20
click at [227, 267] on div "access_code" at bounding box center [224, 268] width 69 height 20
click at [243, 297] on div "can remotely lock" at bounding box center [239, 298] width 100 height 20
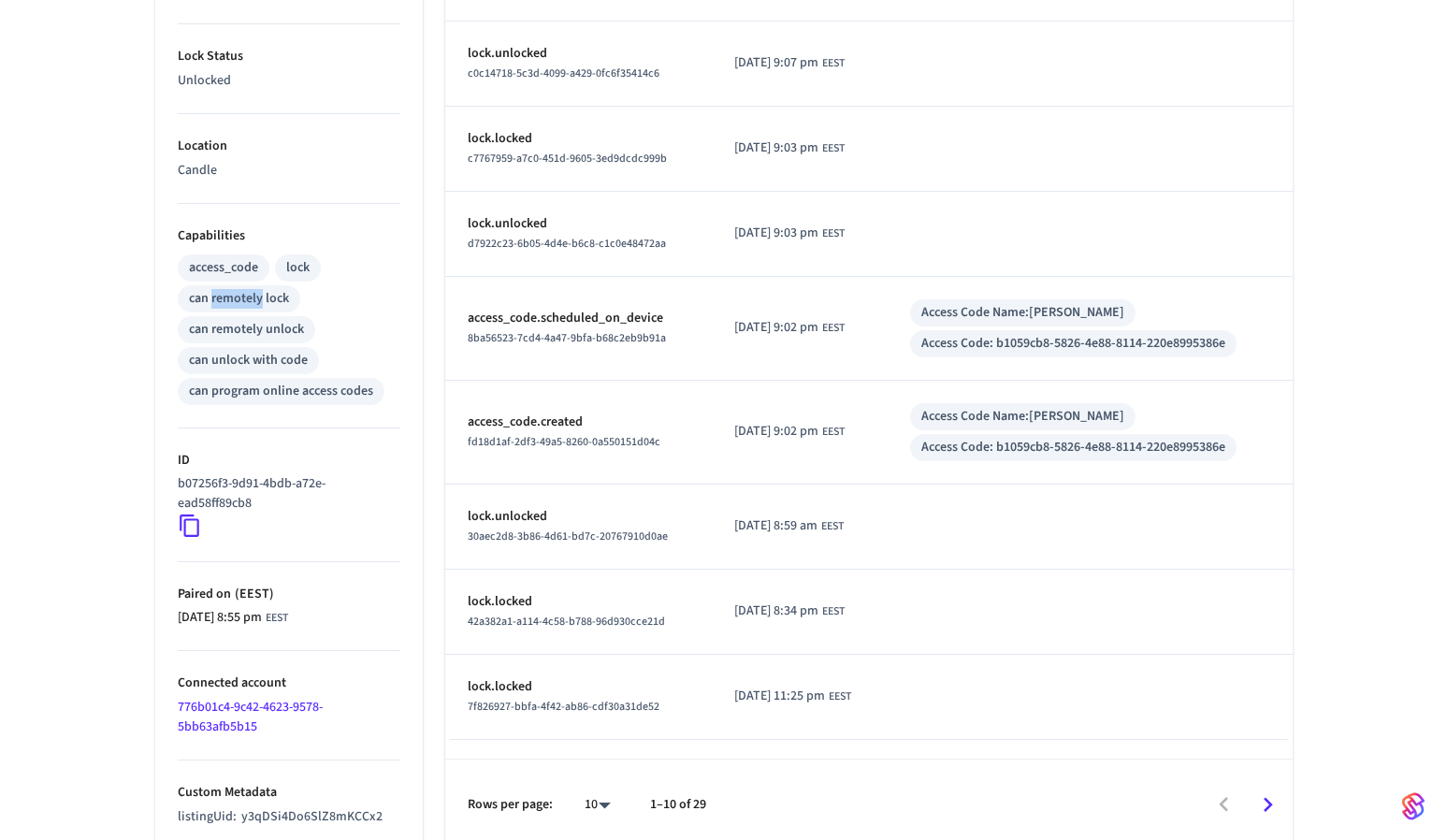
click at [243, 297] on div "can remotely lock" at bounding box center [239, 298] width 100 height 20
drag, startPoint x: 305, startPoint y: 327, endPoint x: 178, endPoint y: 330, distance: 127.0
click at [178, 330] on div "can remotely unlock" at bounding box center [246, 329] width 138 height 27
drag, startPoint x: 188, startPoint y: 355, endPoint x: 306, endPoint y: 358, distance: 118.0
click at [306, 358] on div "can unlock with code" at bounding box center [248, 360] width 119 height 20
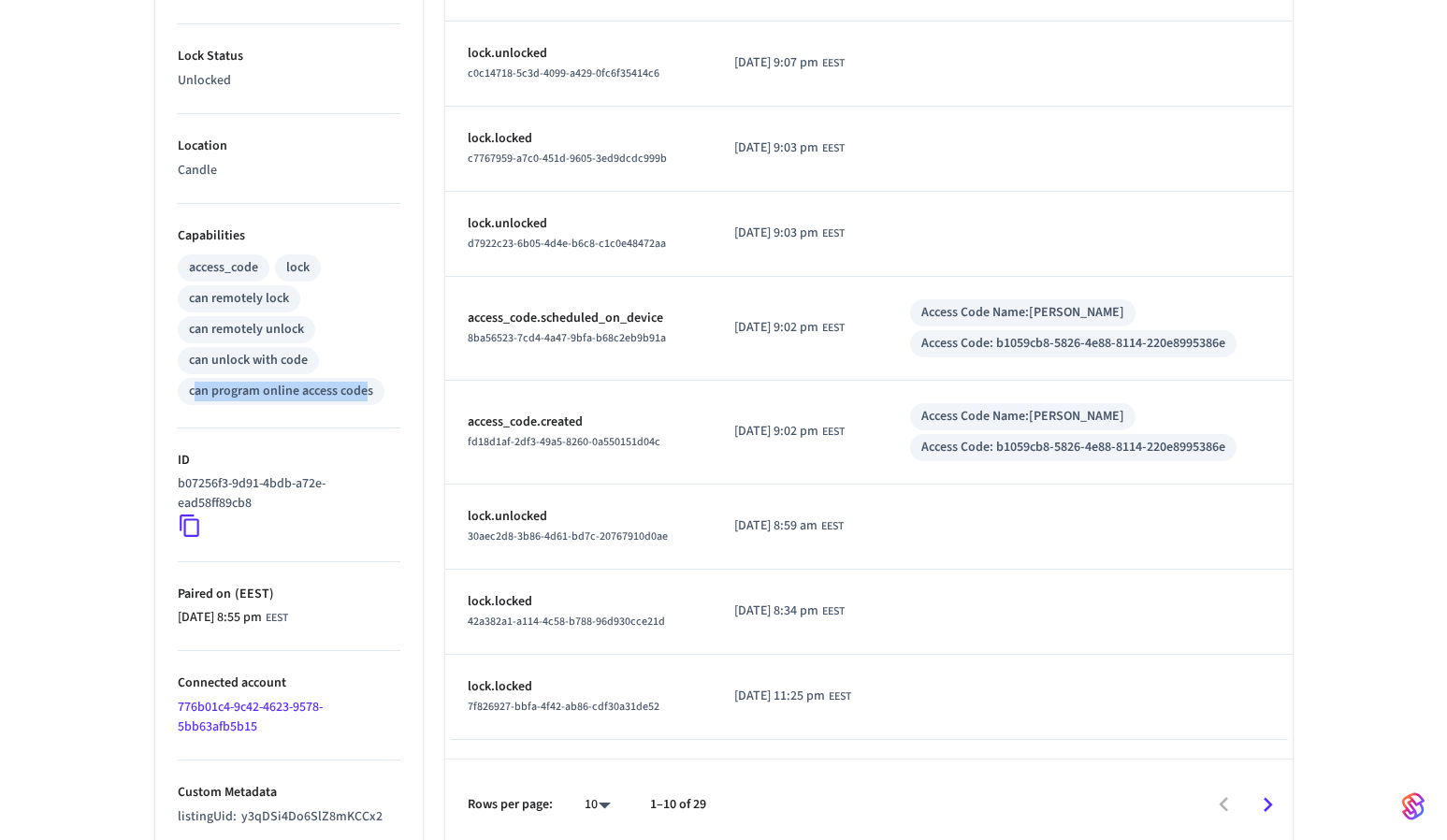
drag, startPoint x: 196, startPoint y: 388, endPoint x: 364, endPoint y: 388, distance: 168.0
click at [364, 388] on div "can program online access codes" at bounding box center [281, 391] width 184 height 20
click at [363, 392] on div "can program online access codes" at bounding box center [281, 391] width 184 height 20
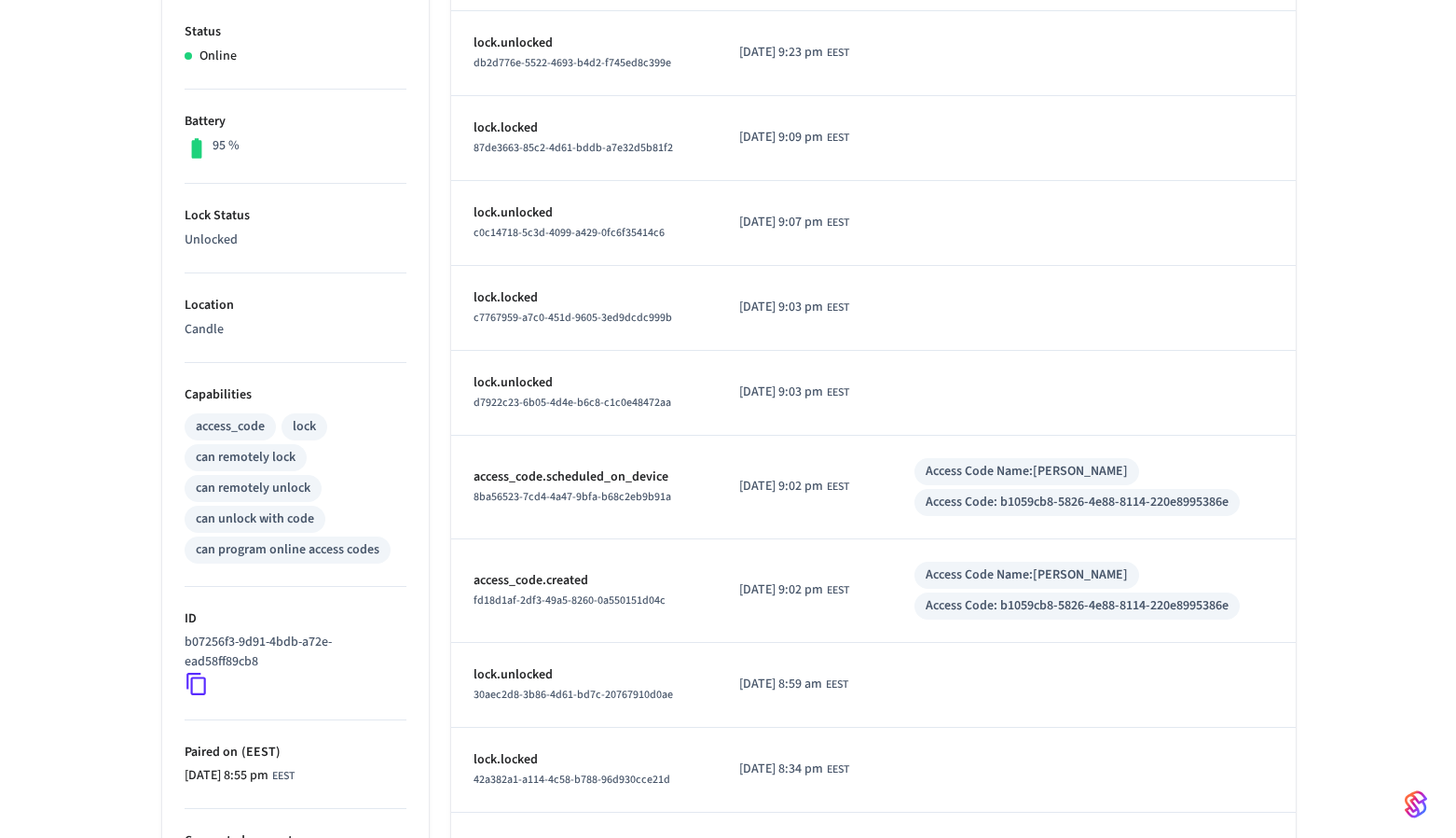
scroll to position [0, 0]
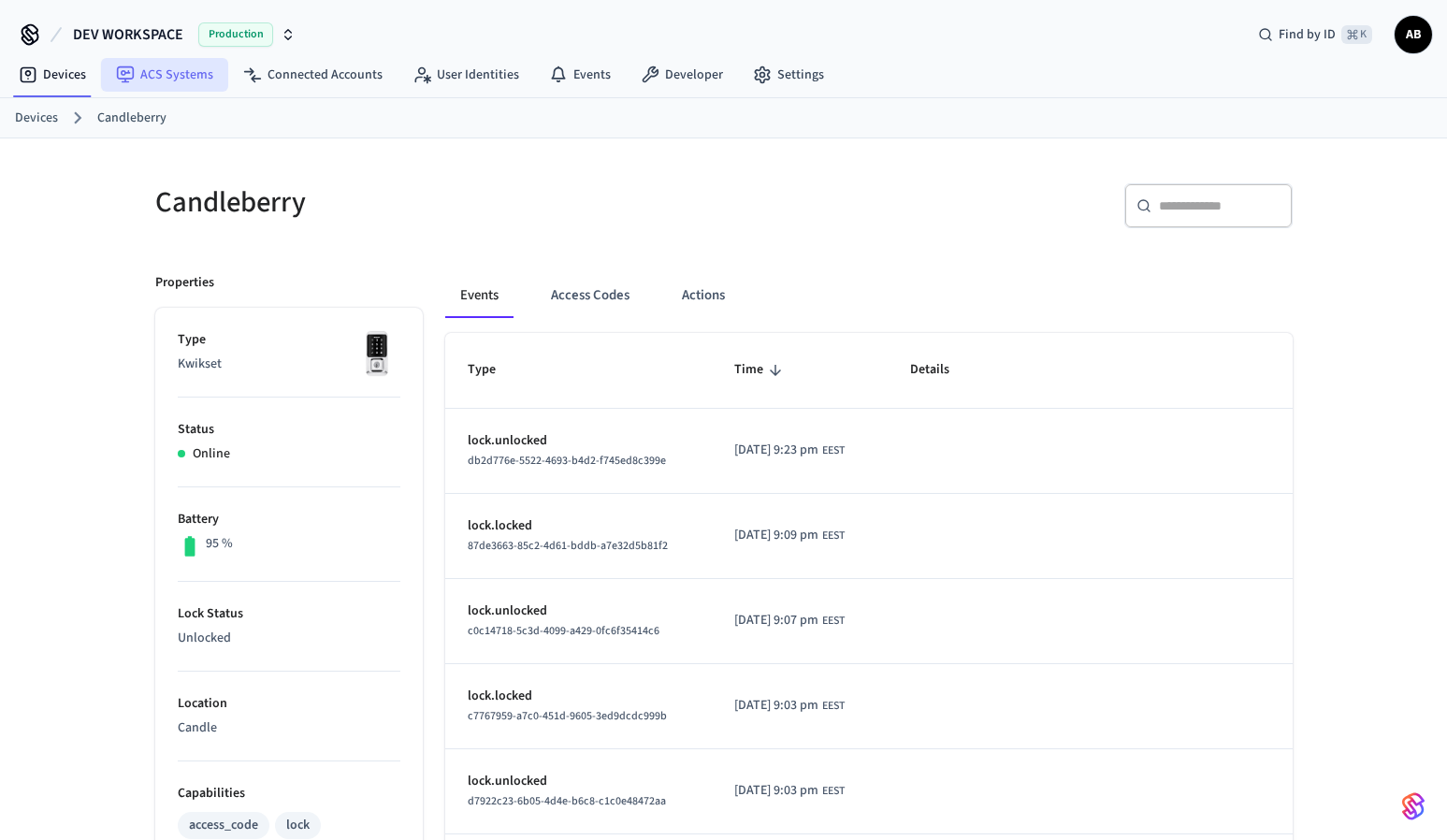
click at [195, 69] on link "ACS Systems" at bounding box center [165, 75] width 127 height 34
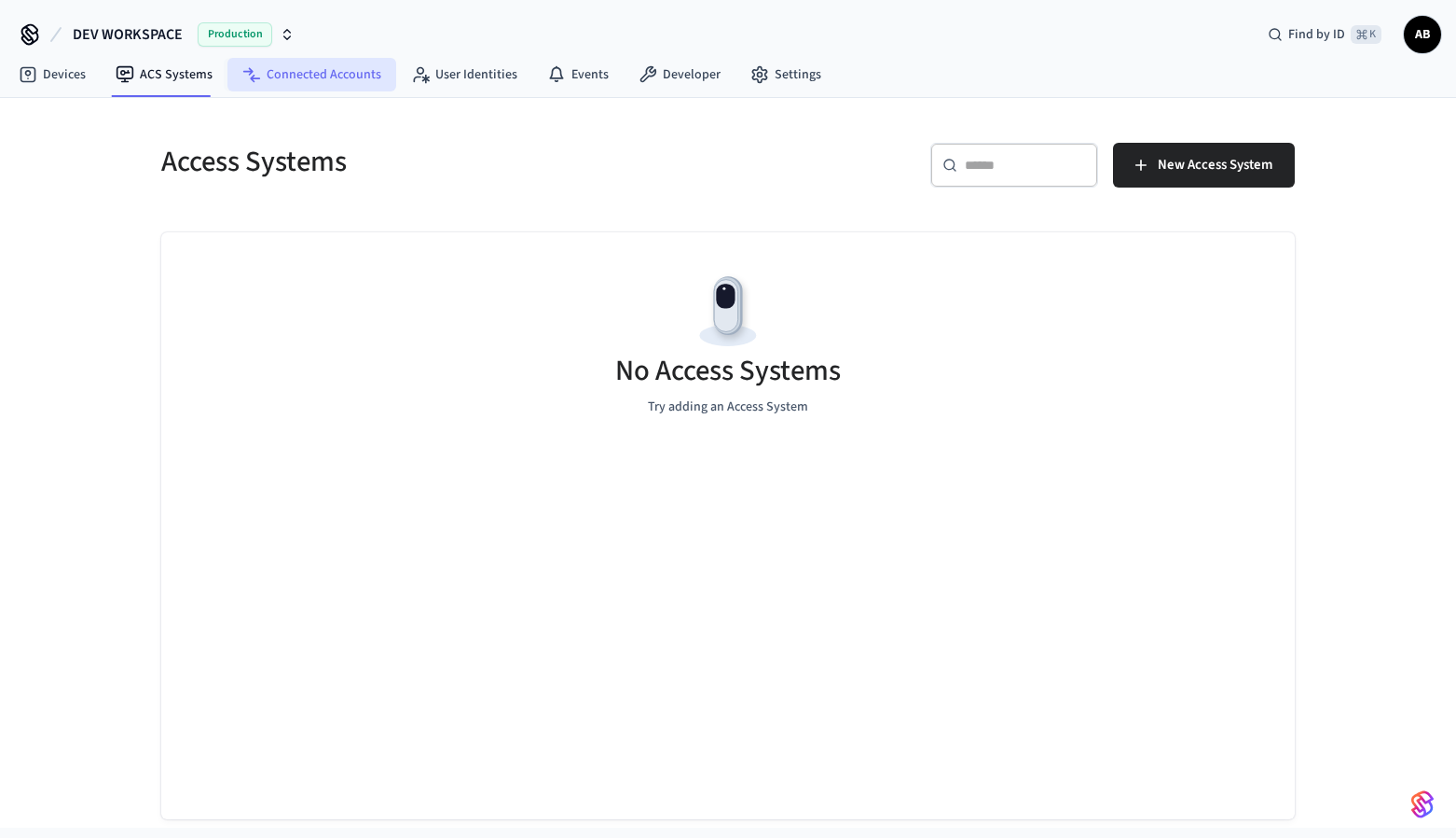
click at [317, 70] on link "Connected Accounts" at bounding box center [312, 75] width 169 height 34
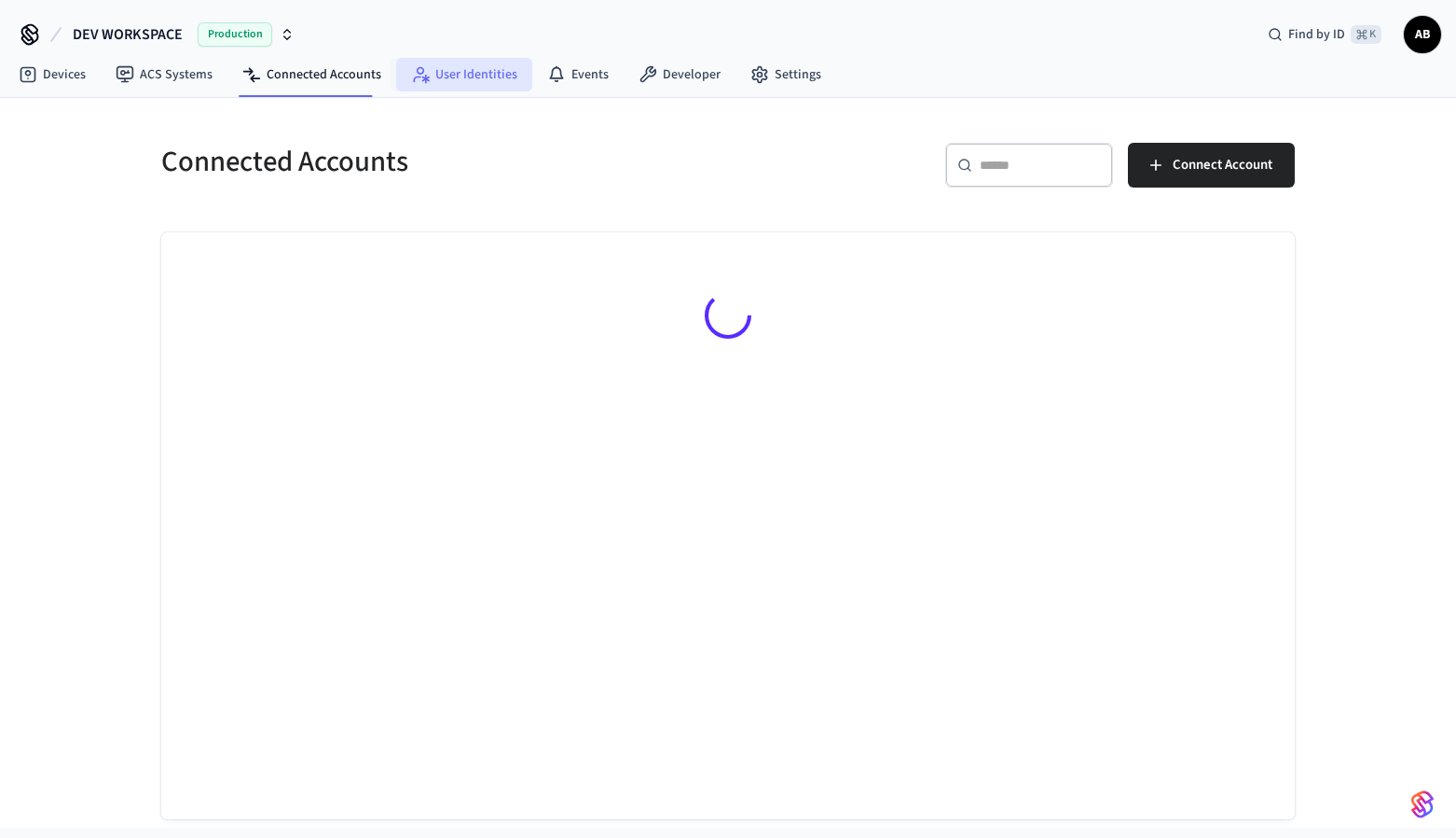
click at [448, 72] on link "User Identities" at bounding box center [465, 75] width 136 height 34
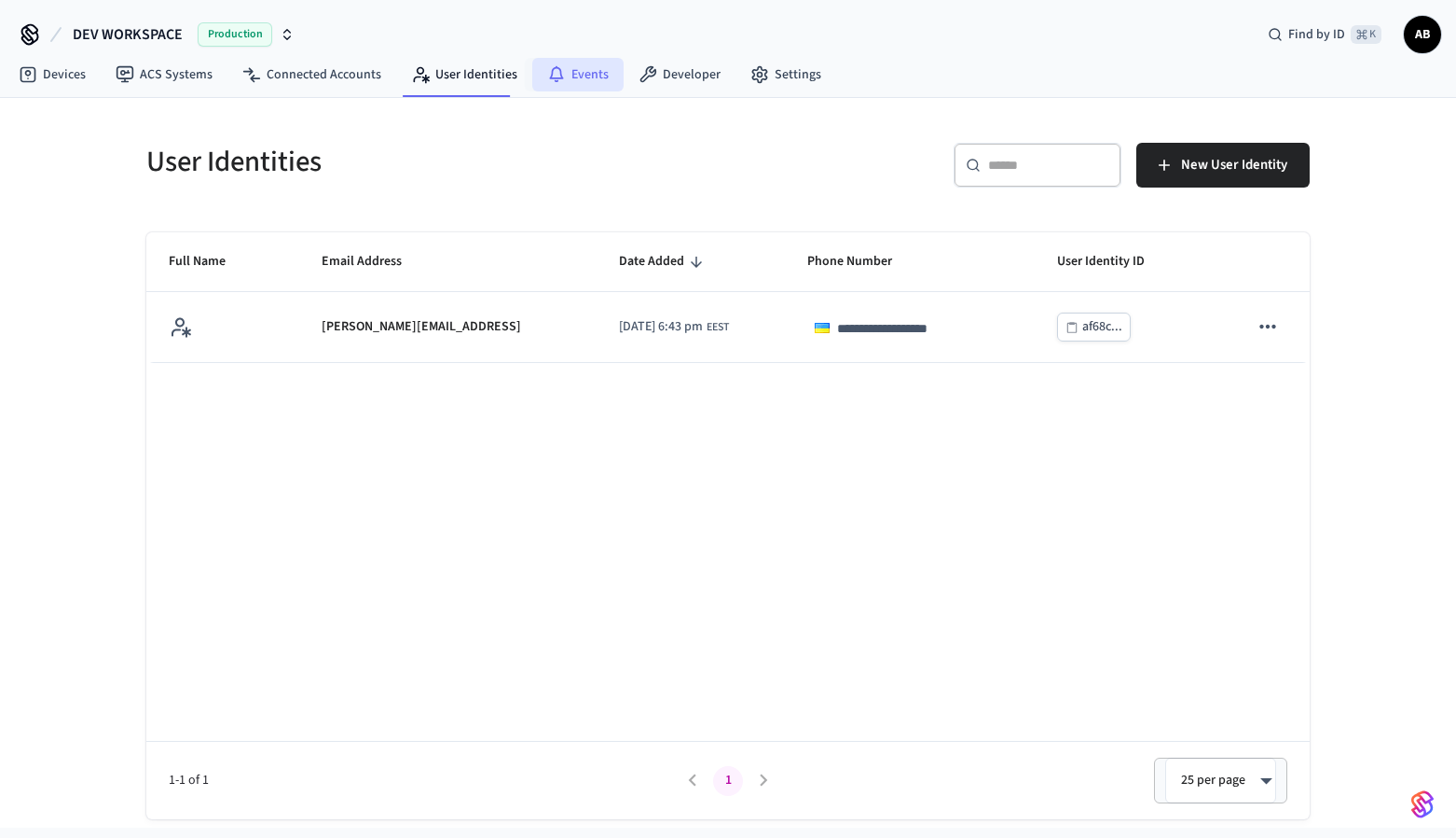
click at [552, 71] on icon at bounding box center [557, 75] width 19 height 19
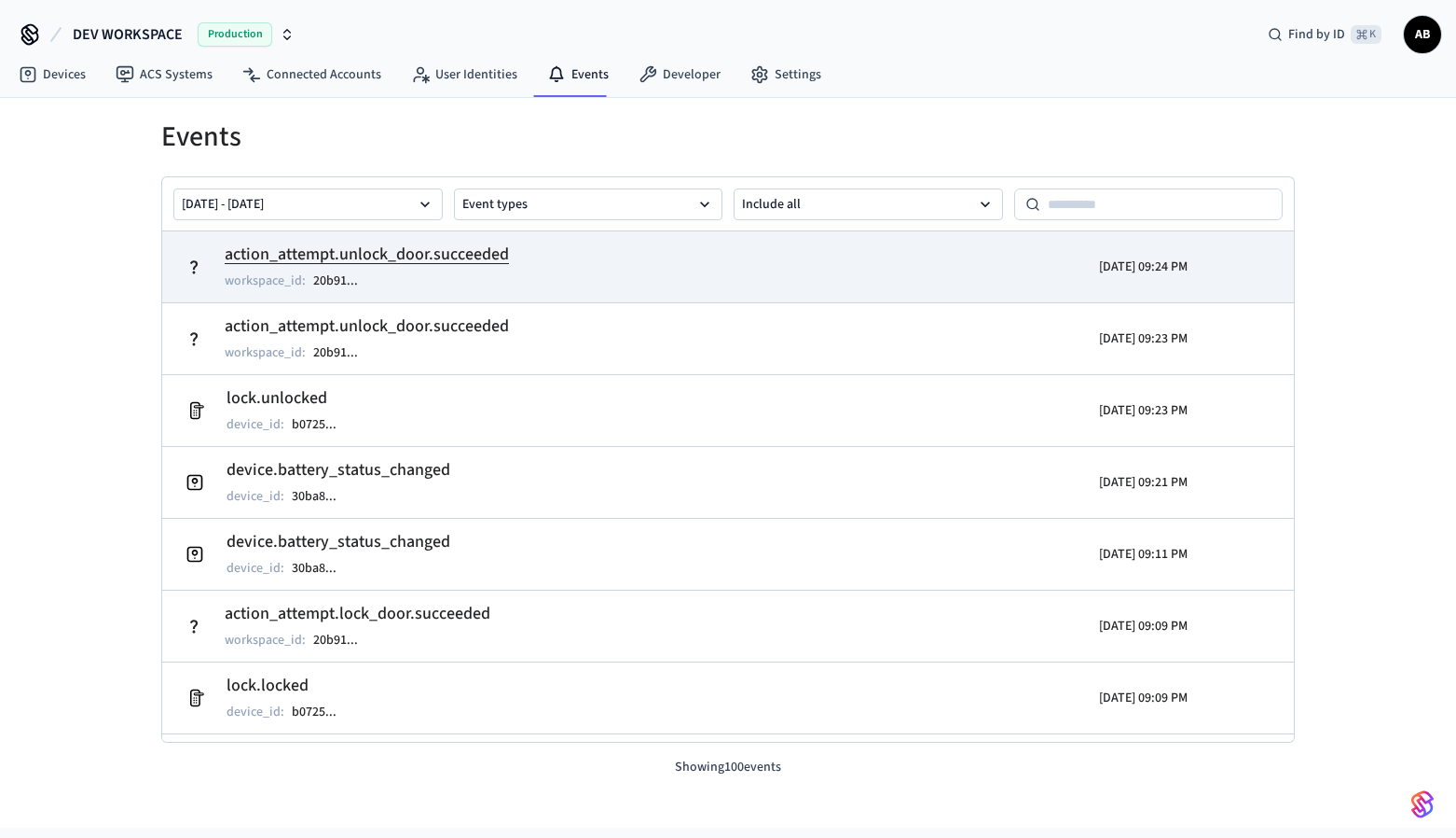
click at [622, 270] on td "action_attempt.unlock_door.succeeded workspace_id : 20b91 ..." at bounding box center [545, 267] width 735 height 52
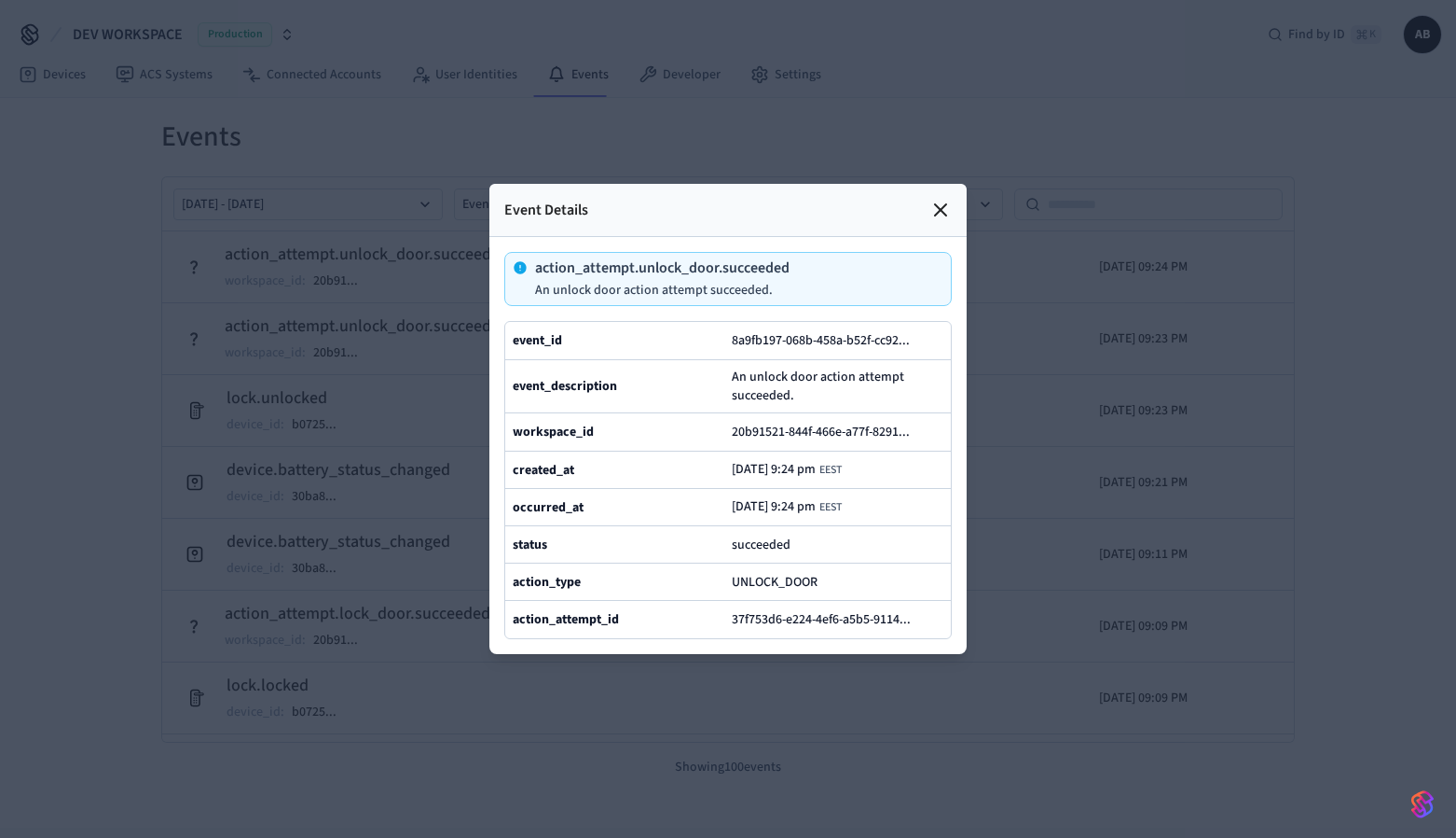
click at [940, 204] on icon at bounding box center [940, 210] width 11 height 11
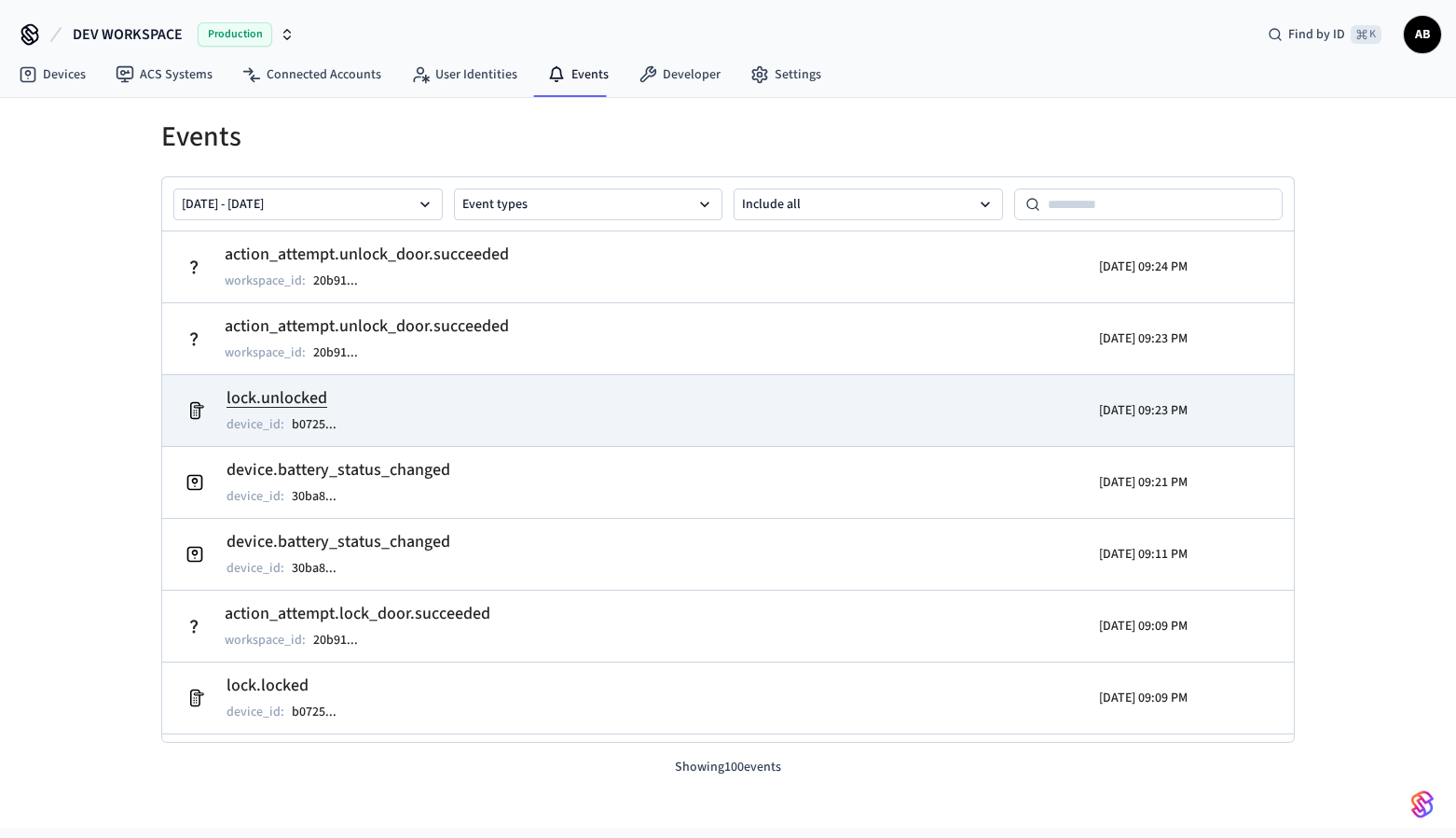
click at [461, 407] on td "lock.unlocked device_id : b0725 ..." at bounding box center [545, 411] width 735 height 52
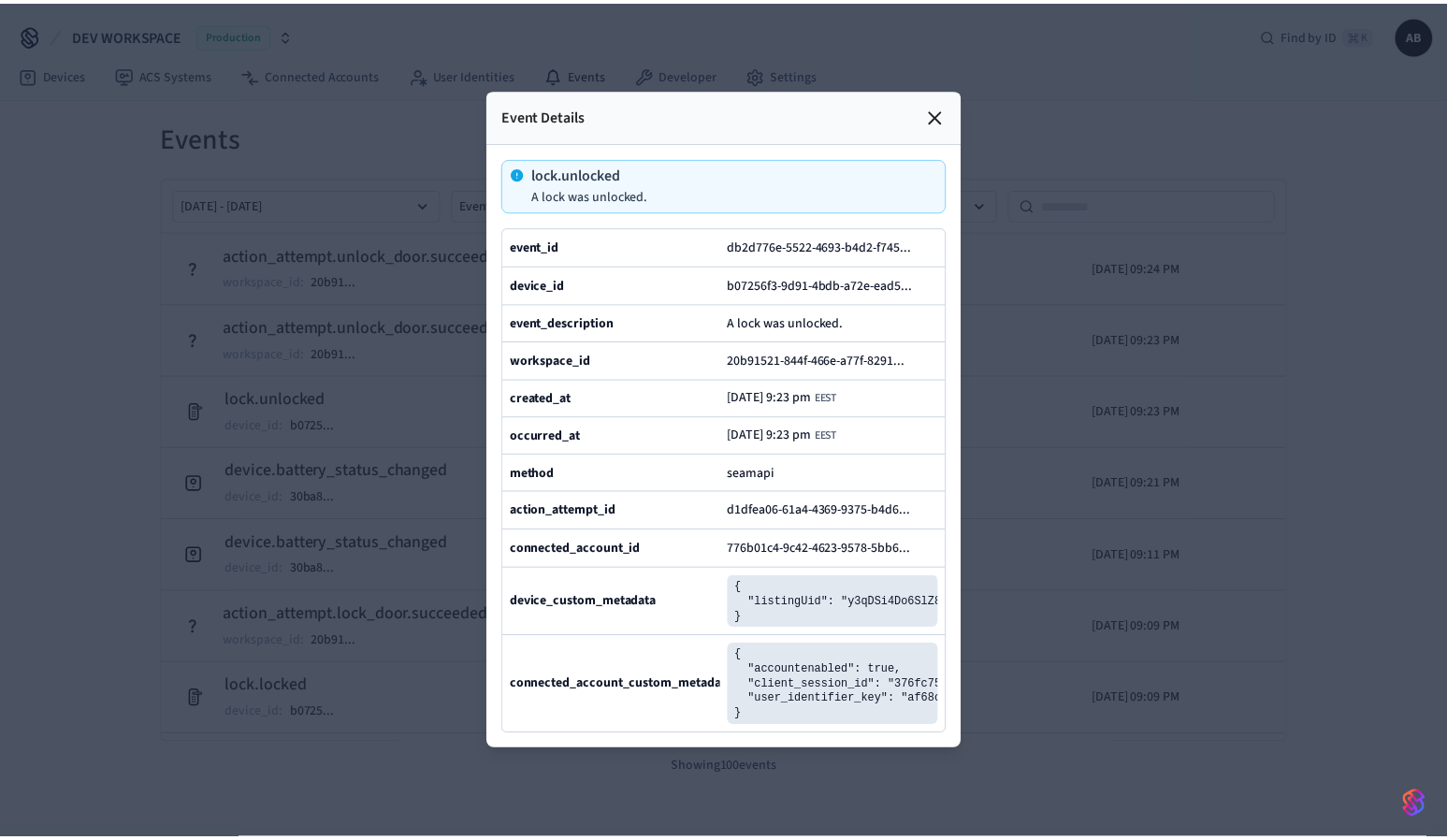
scroll to position [0, 24]
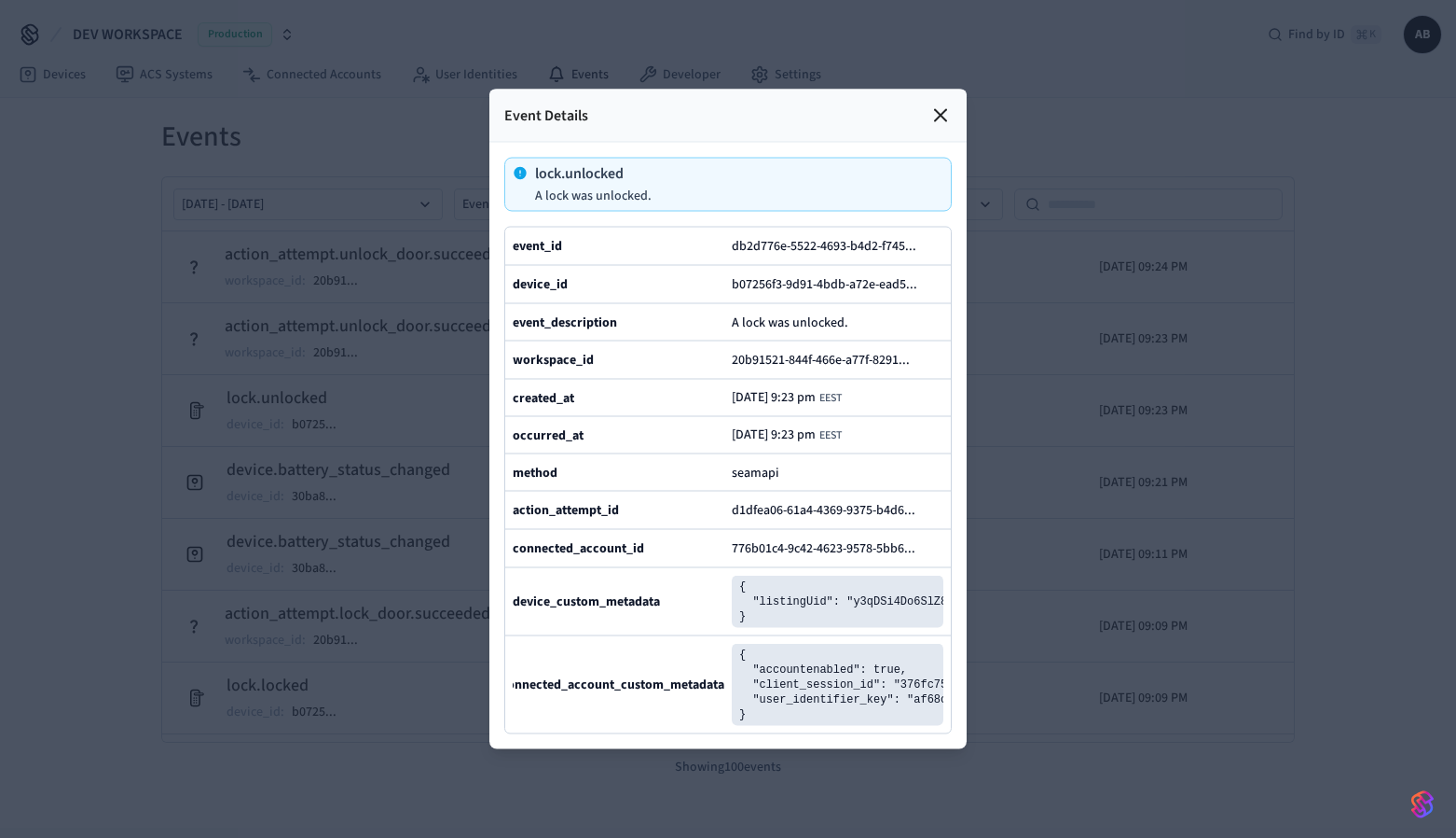
click at [937, 105] on icon at bounding box center [940, 116] width 22 height 22
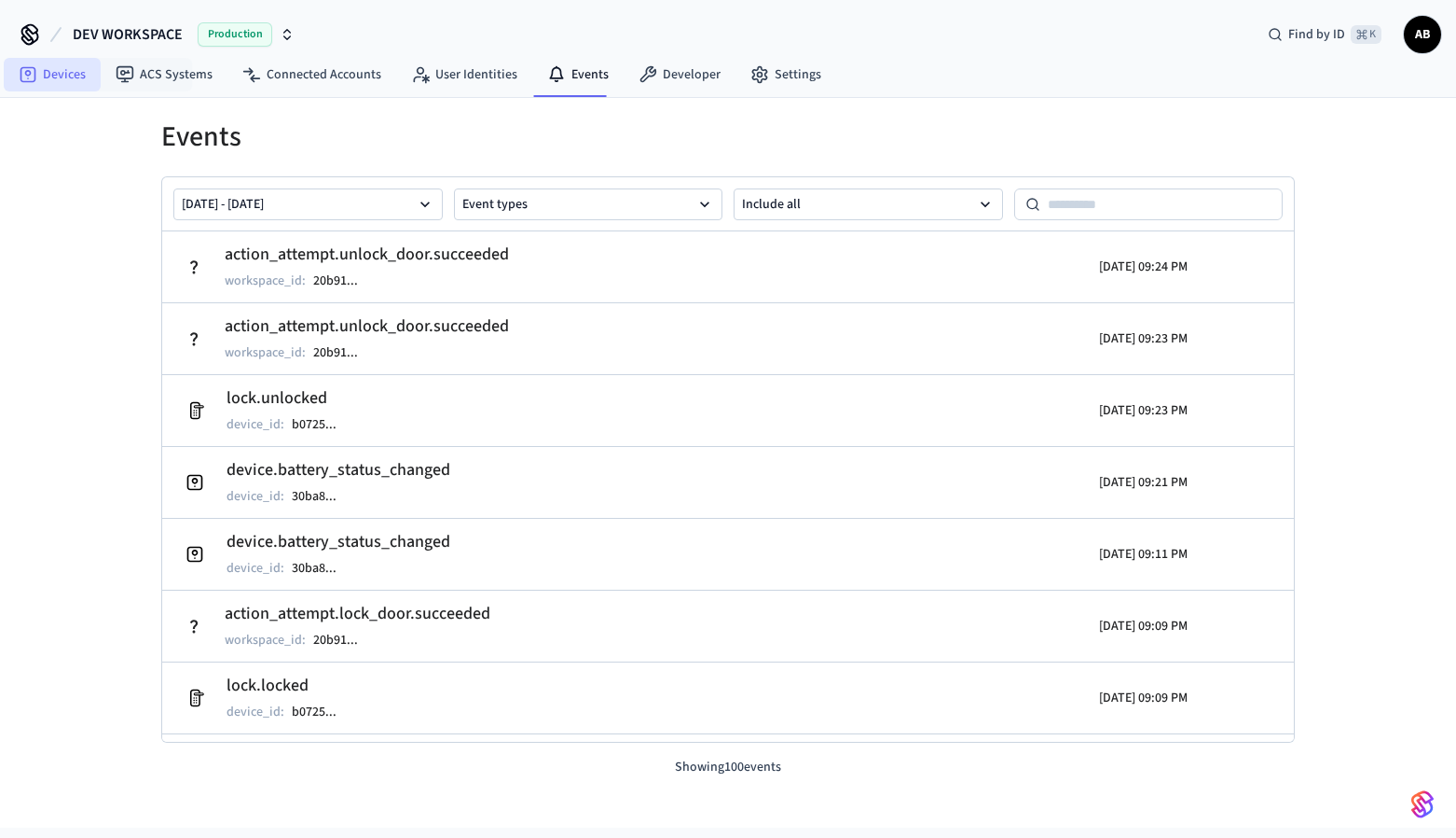
click at [73, 78] on link "Devices" at bounding box center [52, 75] width 97 height 34
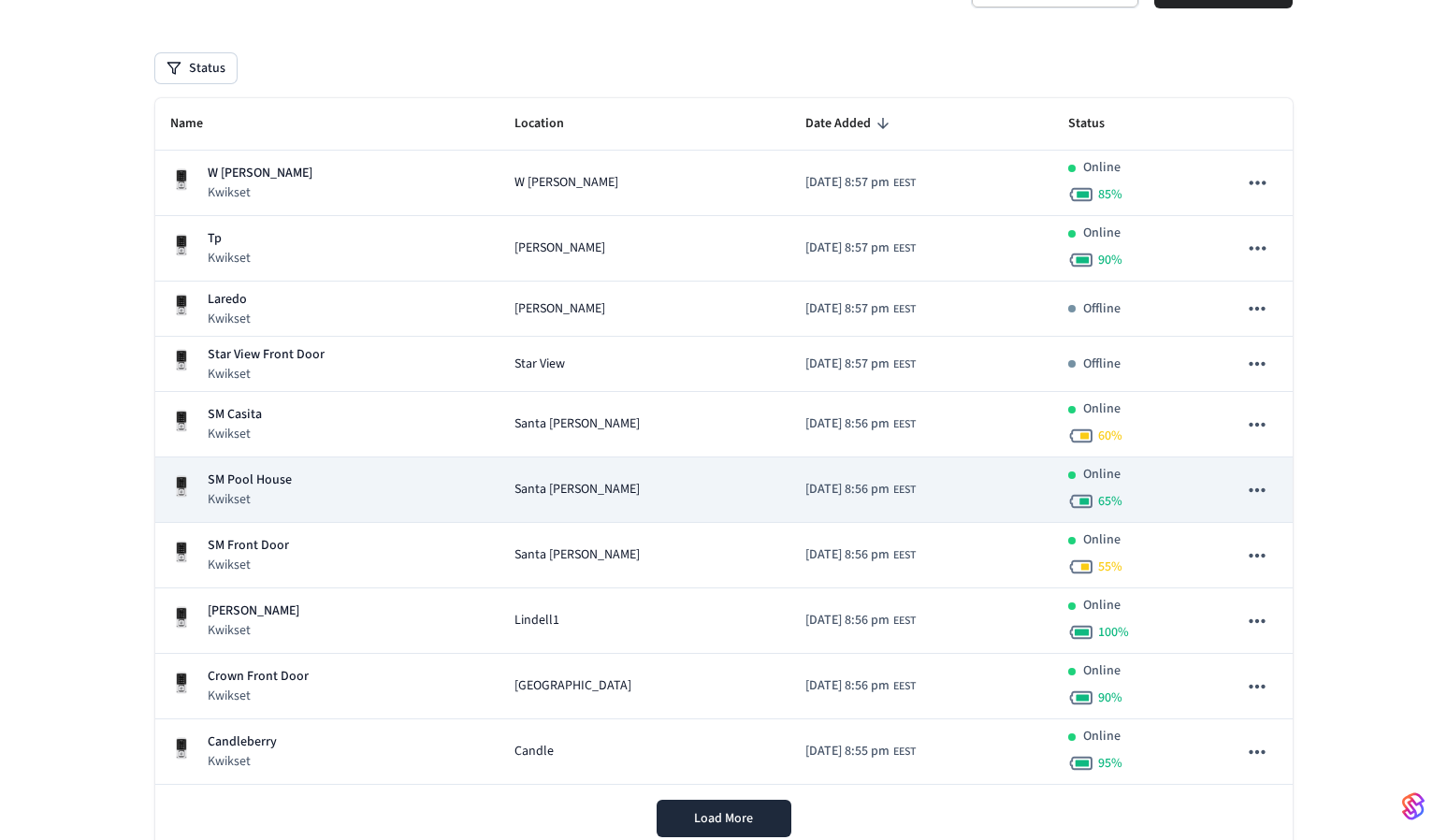
scroll to position [241, 0]
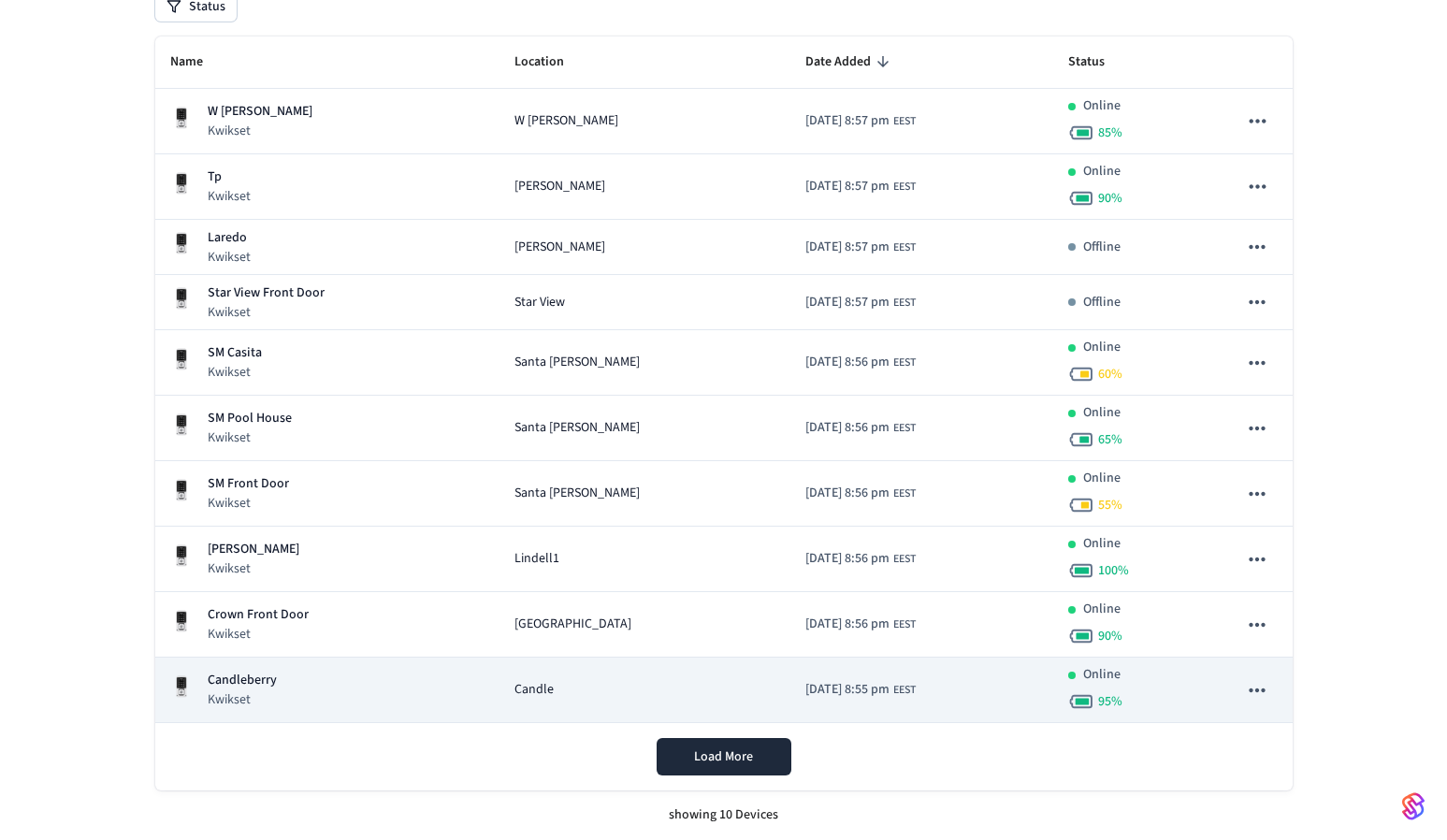
click at [324, 689] on div "Candleberry Kwikset" at bounding box center [328, 689] width 315 height 38
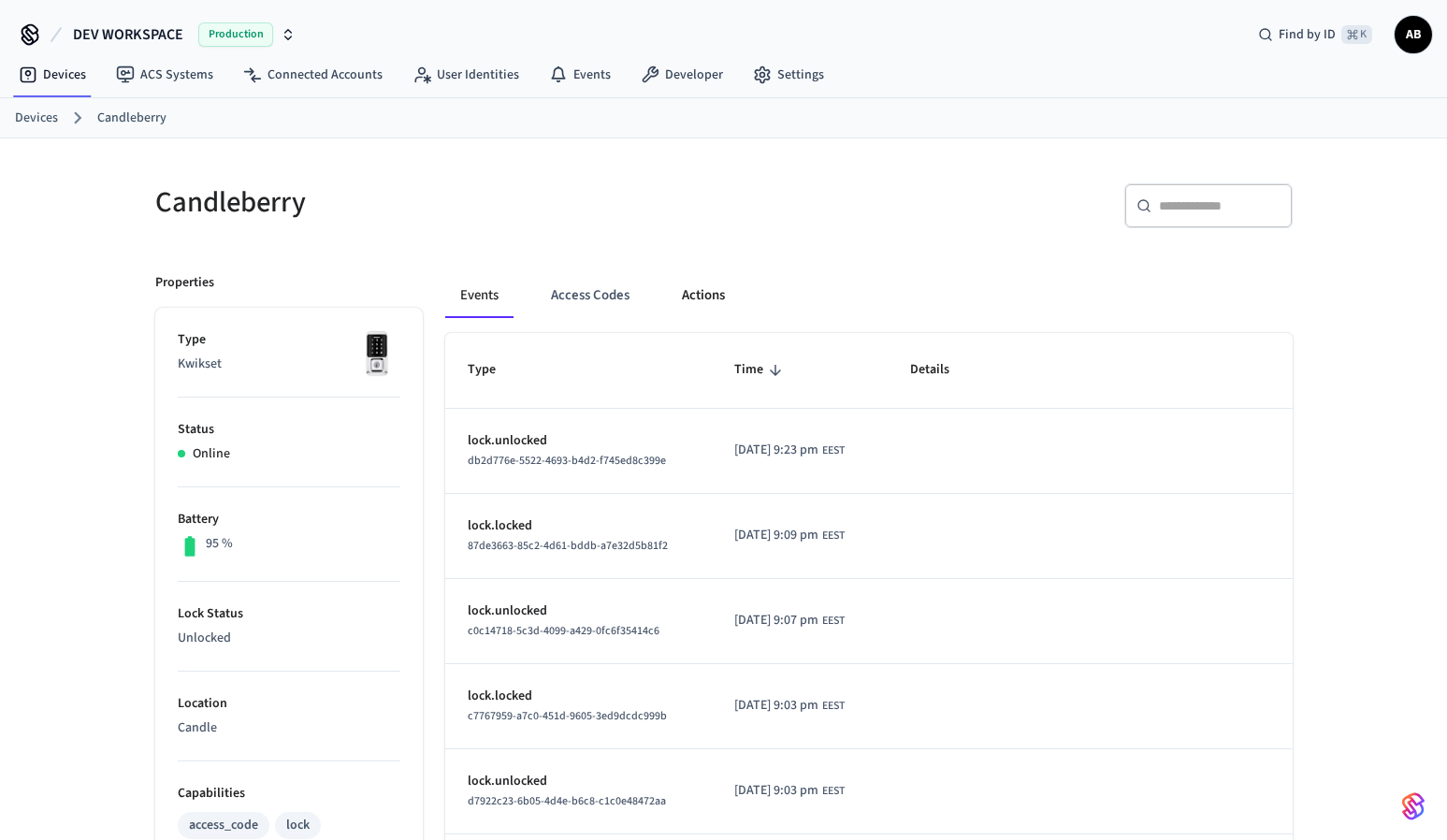
click at [709, 297] on button "Actions" at bounding box center [704, 296] width 73 height 45
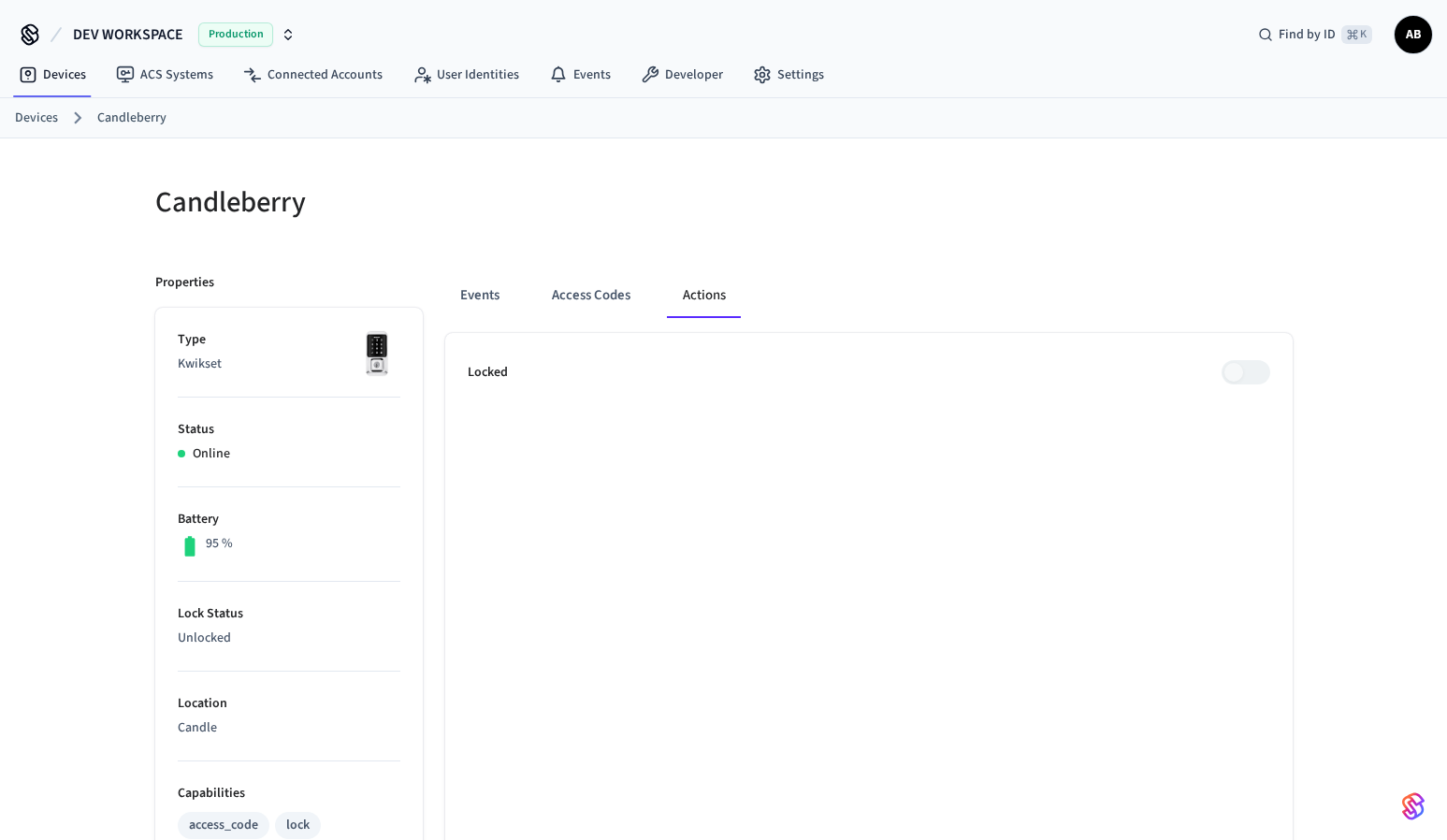
click at [470, 283] on button "Events" at bounding box center [480, 296] width 69 height 45
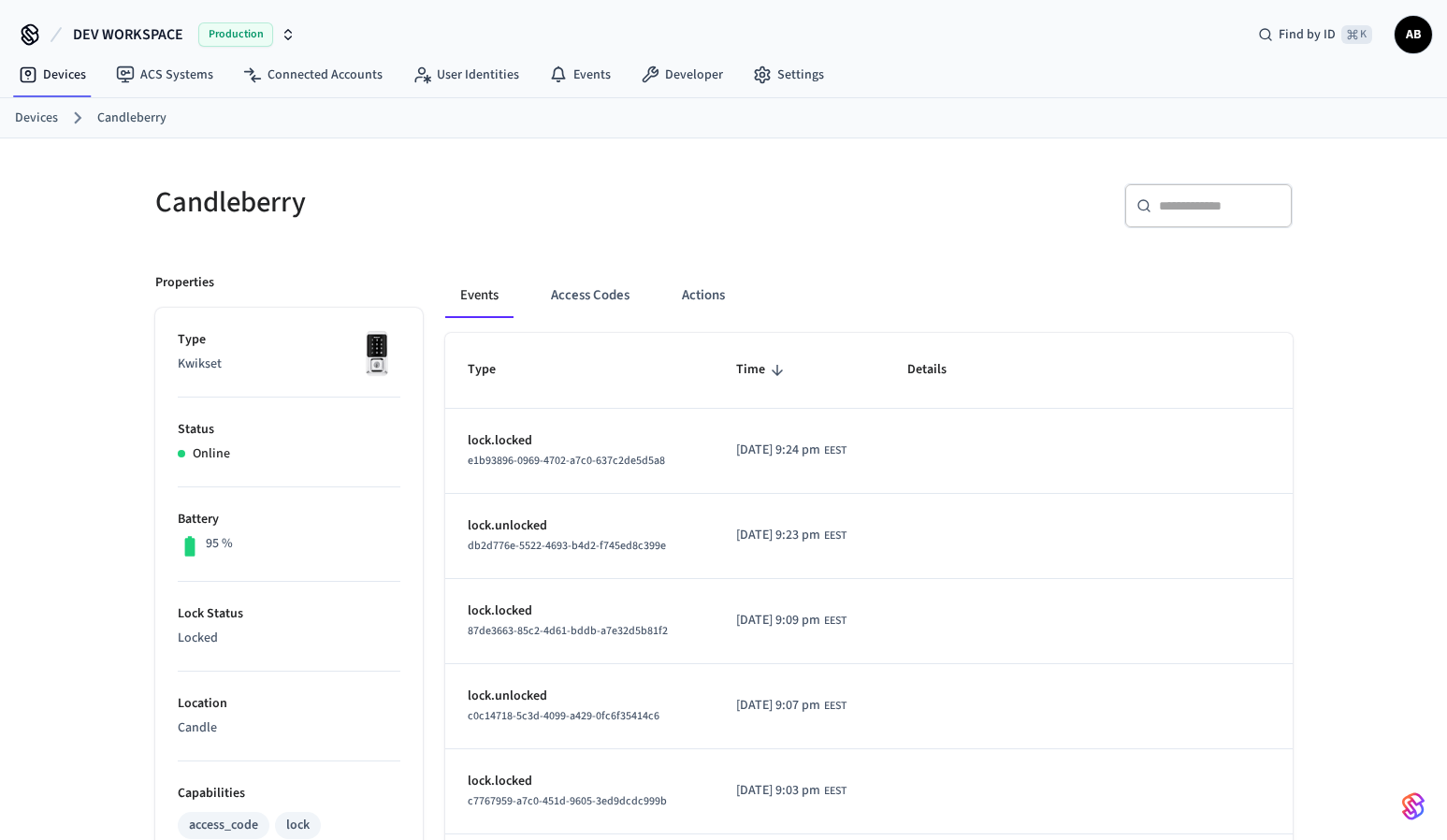
click at [529, 451] on div "e1b93896-0969-4702-a7c0-637c2de5d5a8" at bounding box center [580, 460] width 225 height 20
click at [577, 80] on link "Events" at bounding box center [580, 75] width 92 height 34
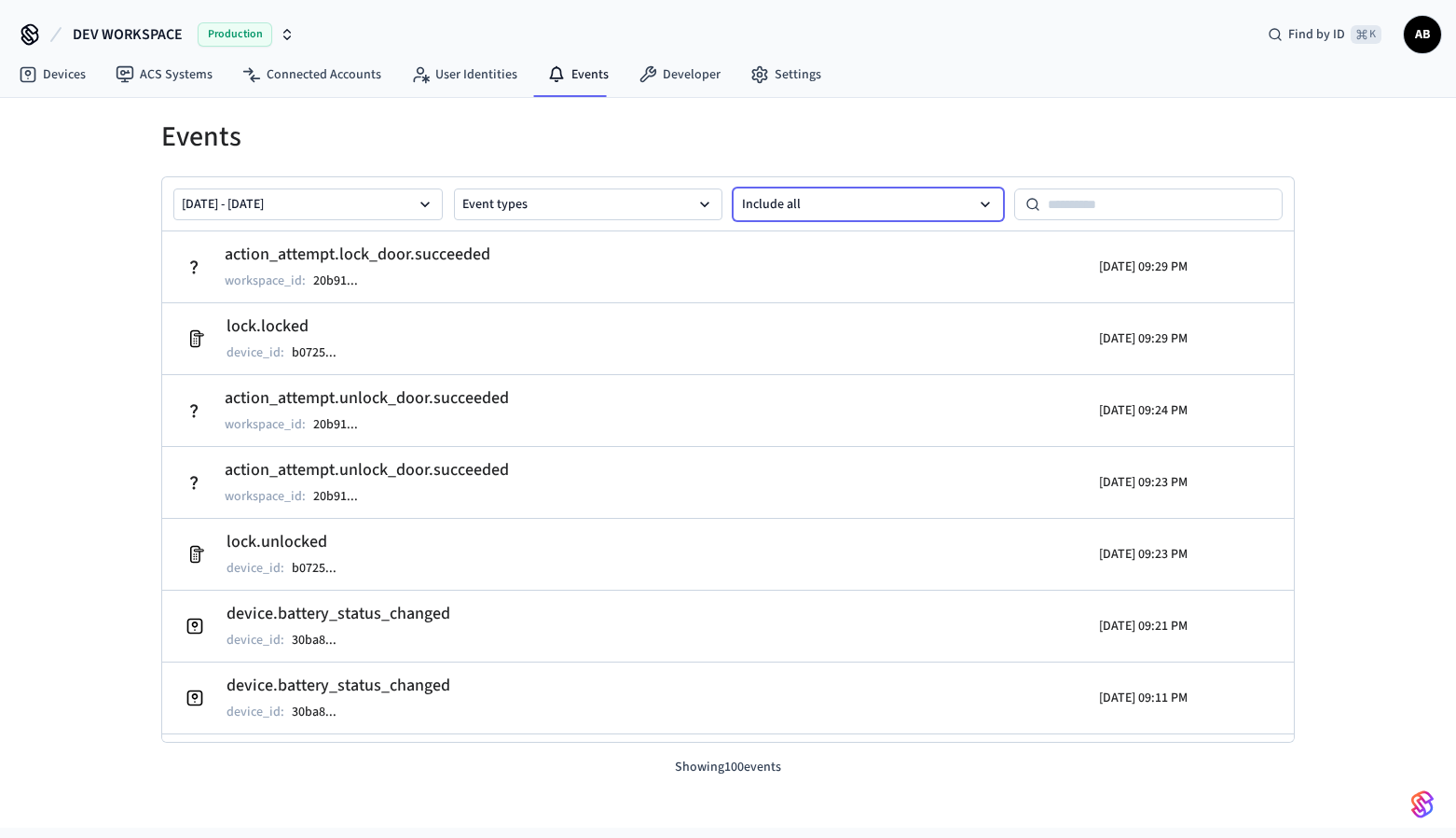
click at [771, 210] on button "Include all" at bounding box center [868, 204] width 270 height 32
click at [781, 209] on button "Include all" at bounding box center [868, 204] width 270 height 32
click at [601, 209] on button "Event types" at bounding box center [589, 204] width 270 height 32
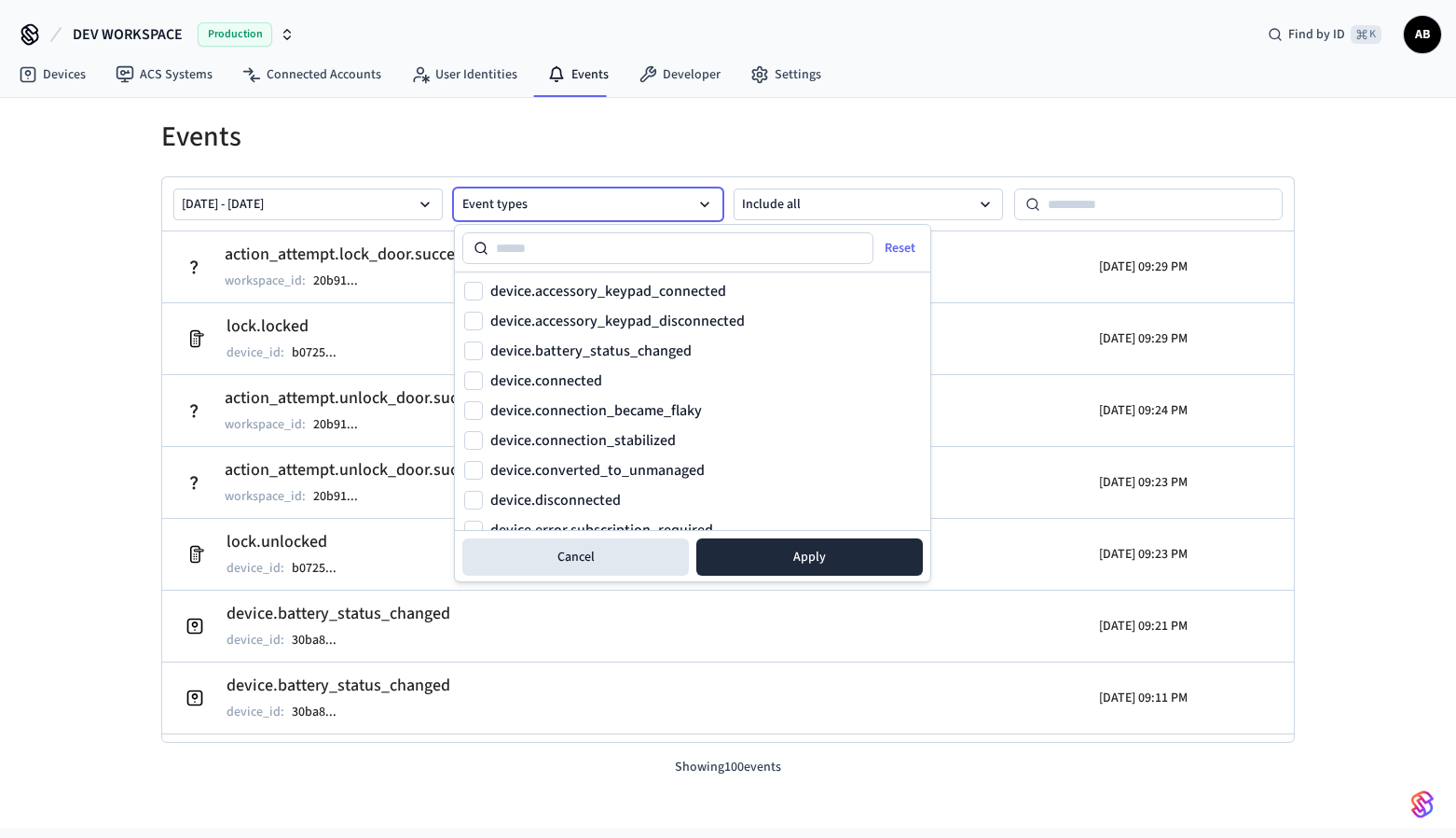
click at [600, 209] on button "Event types" at bounding box center [589, 204] width 270 height 32
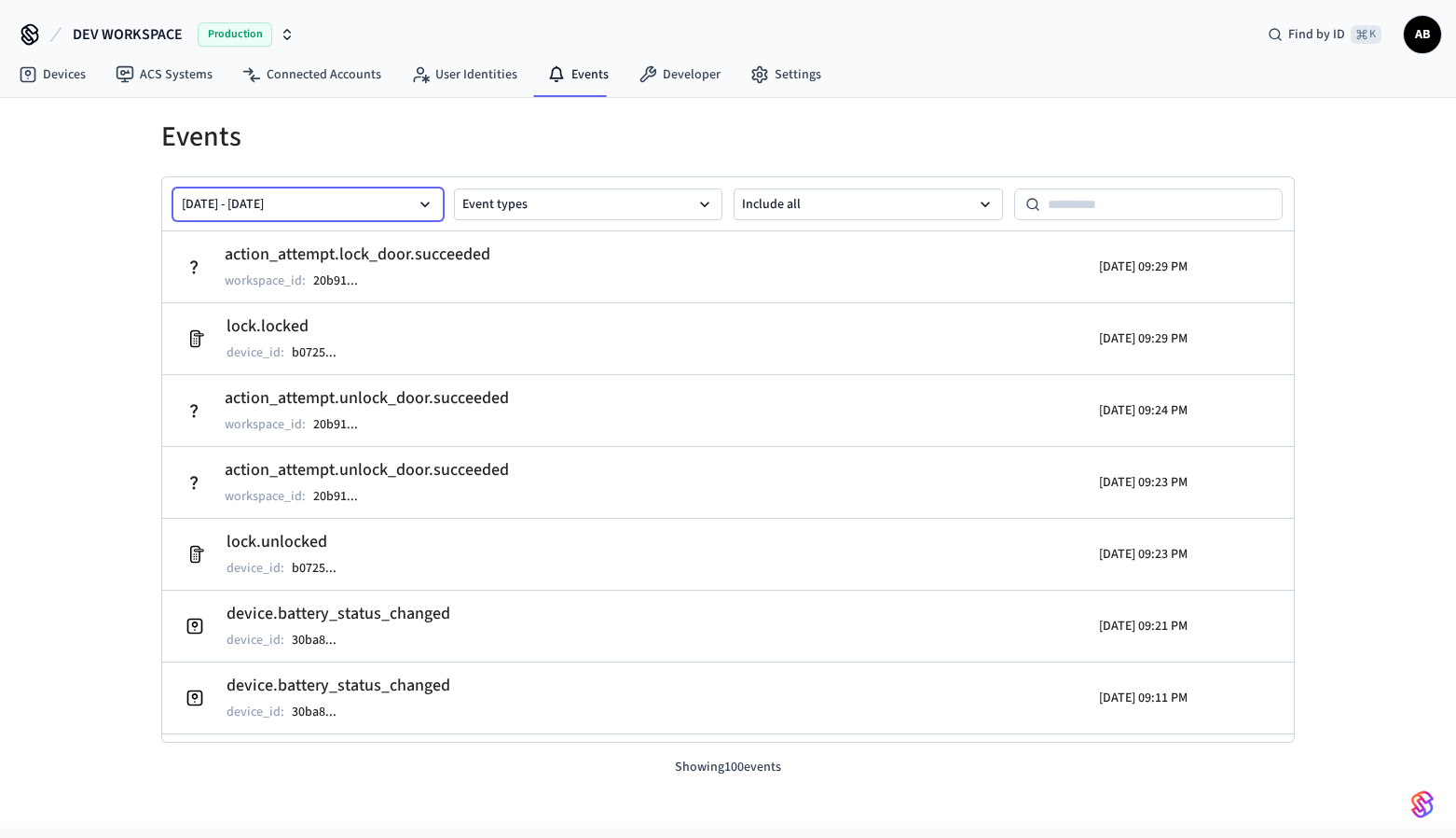
click at [381, 203] on button "[DATE] - [DATE]" at bounding box center [308, 204] width 270 height 32
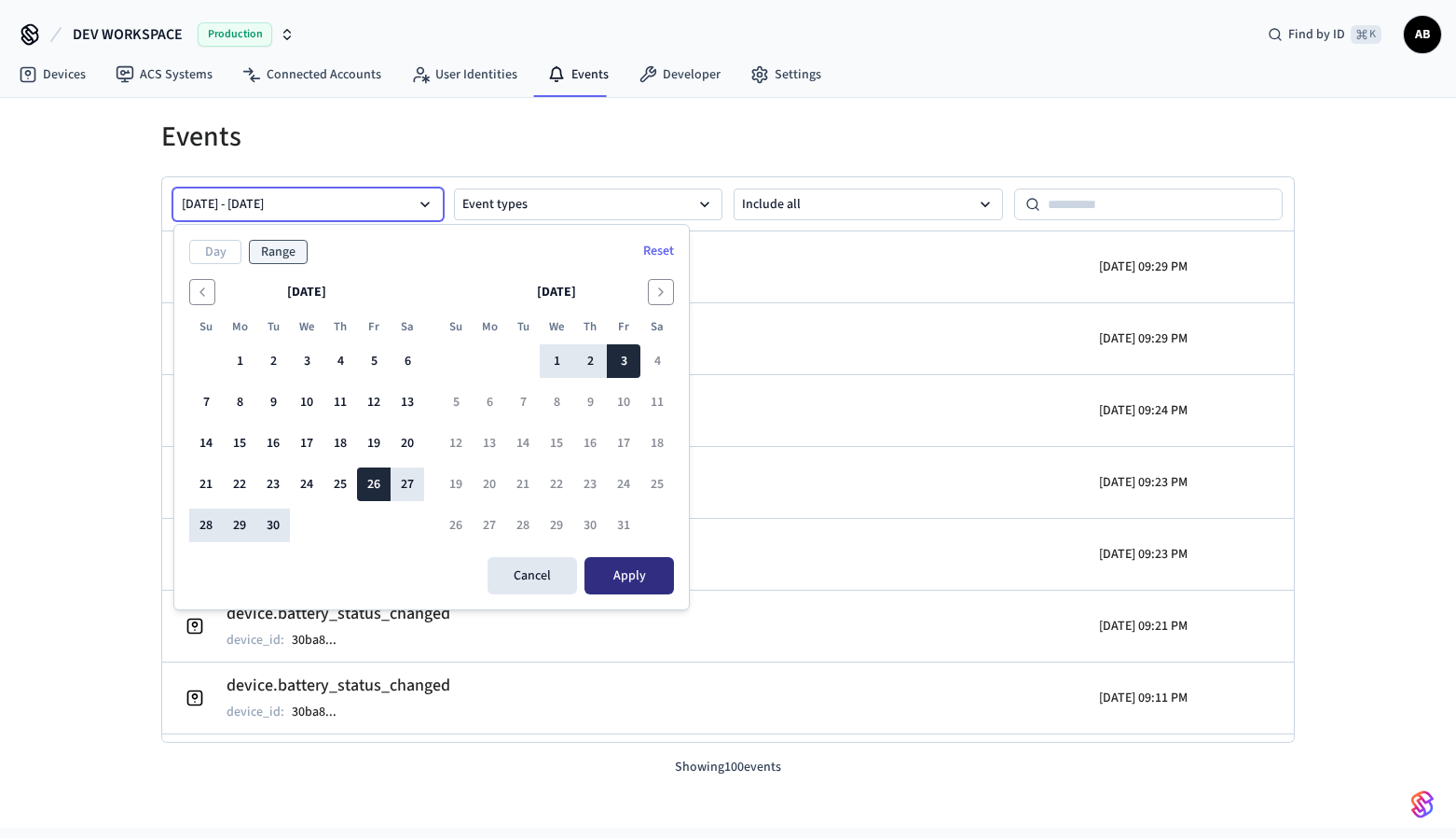
click at [640, 590] on button "Apply" at bounding box center [630, 576] width 90 height 37
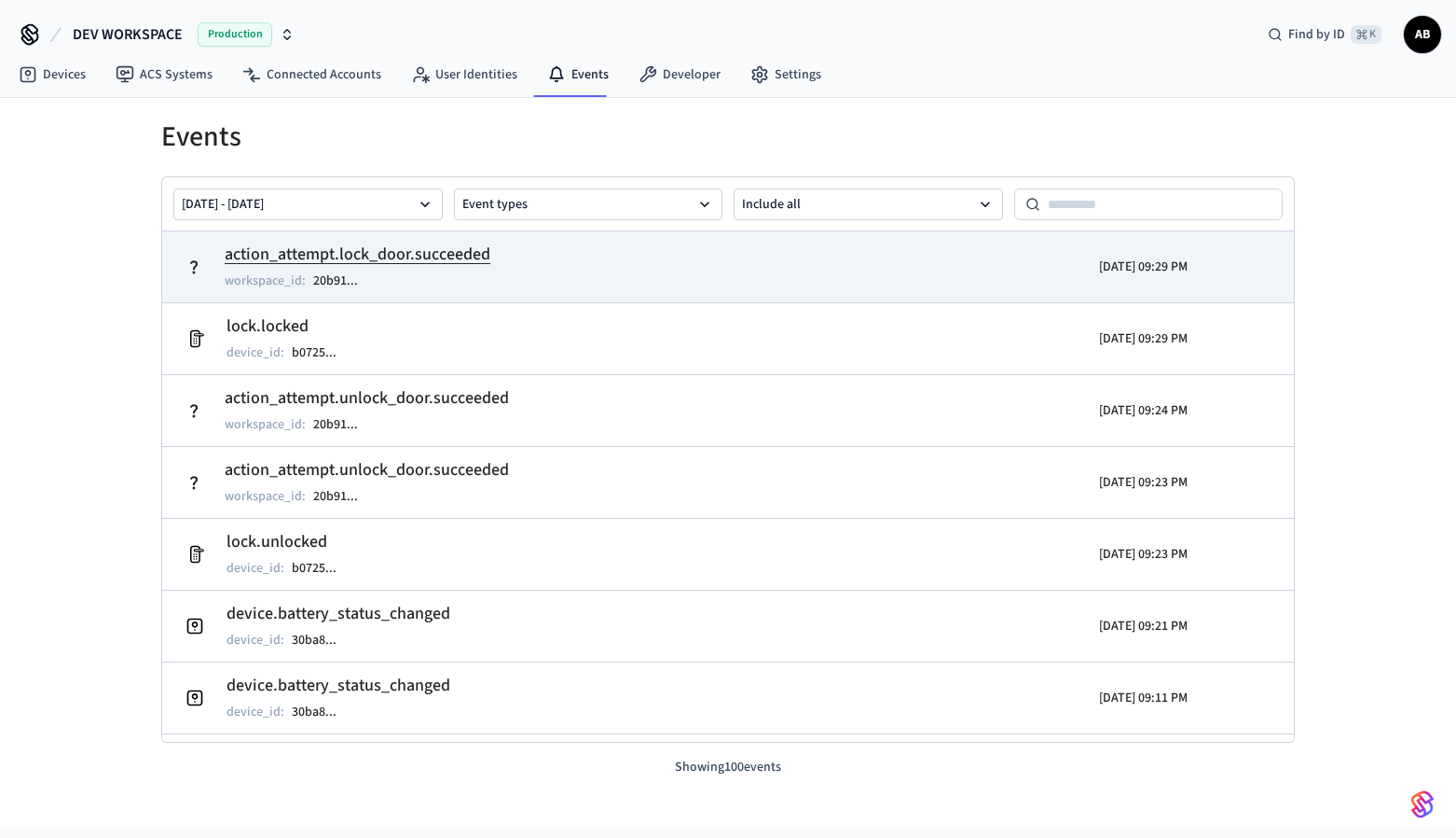
click at [387, 252] on h2 "action_attempt.lock_door.succeeded" at bounding box center [357, 255] width 266 height 26
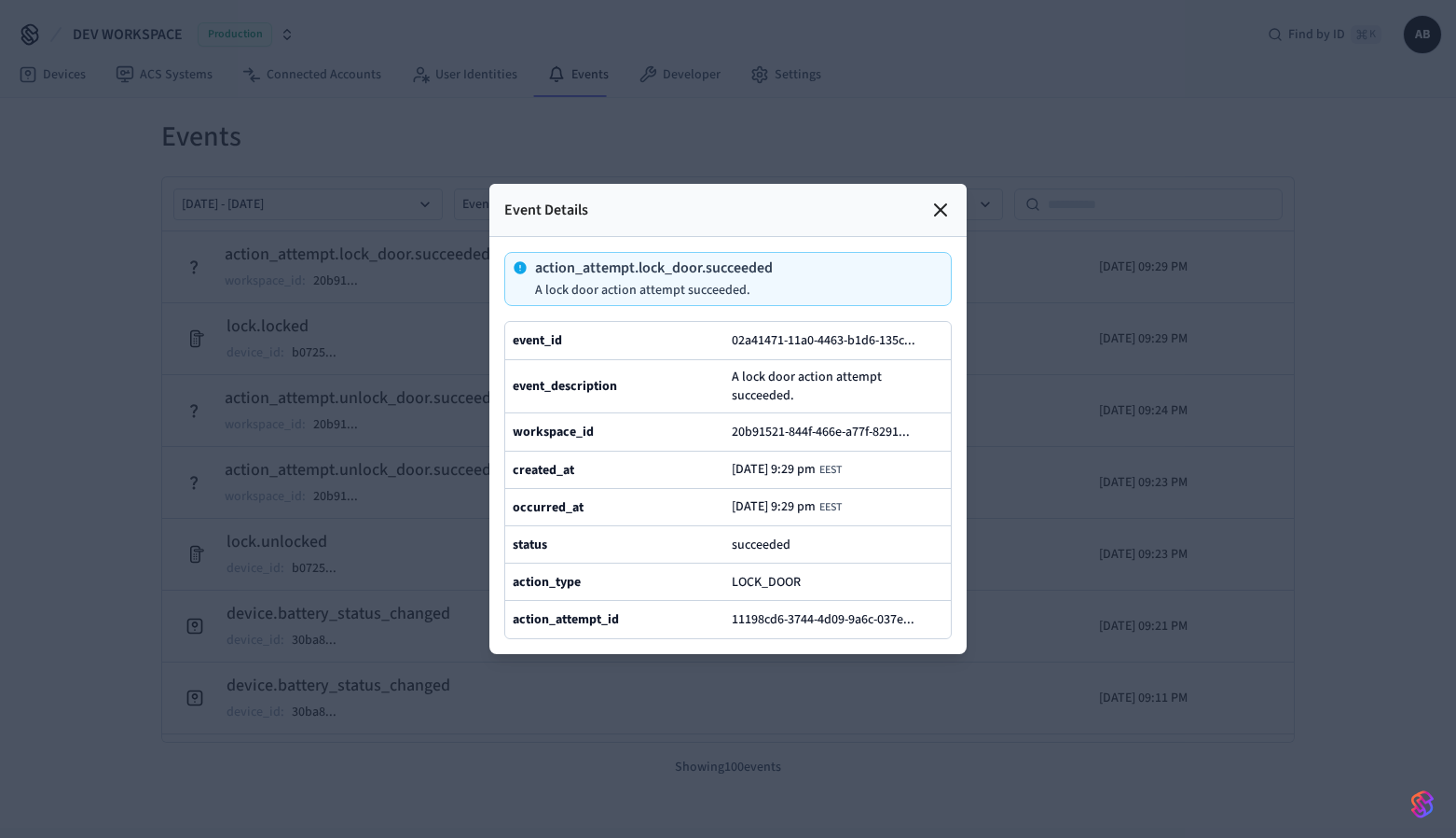
click at [948, 199] on icon at bounding box center [940, 210] width 22 height 22
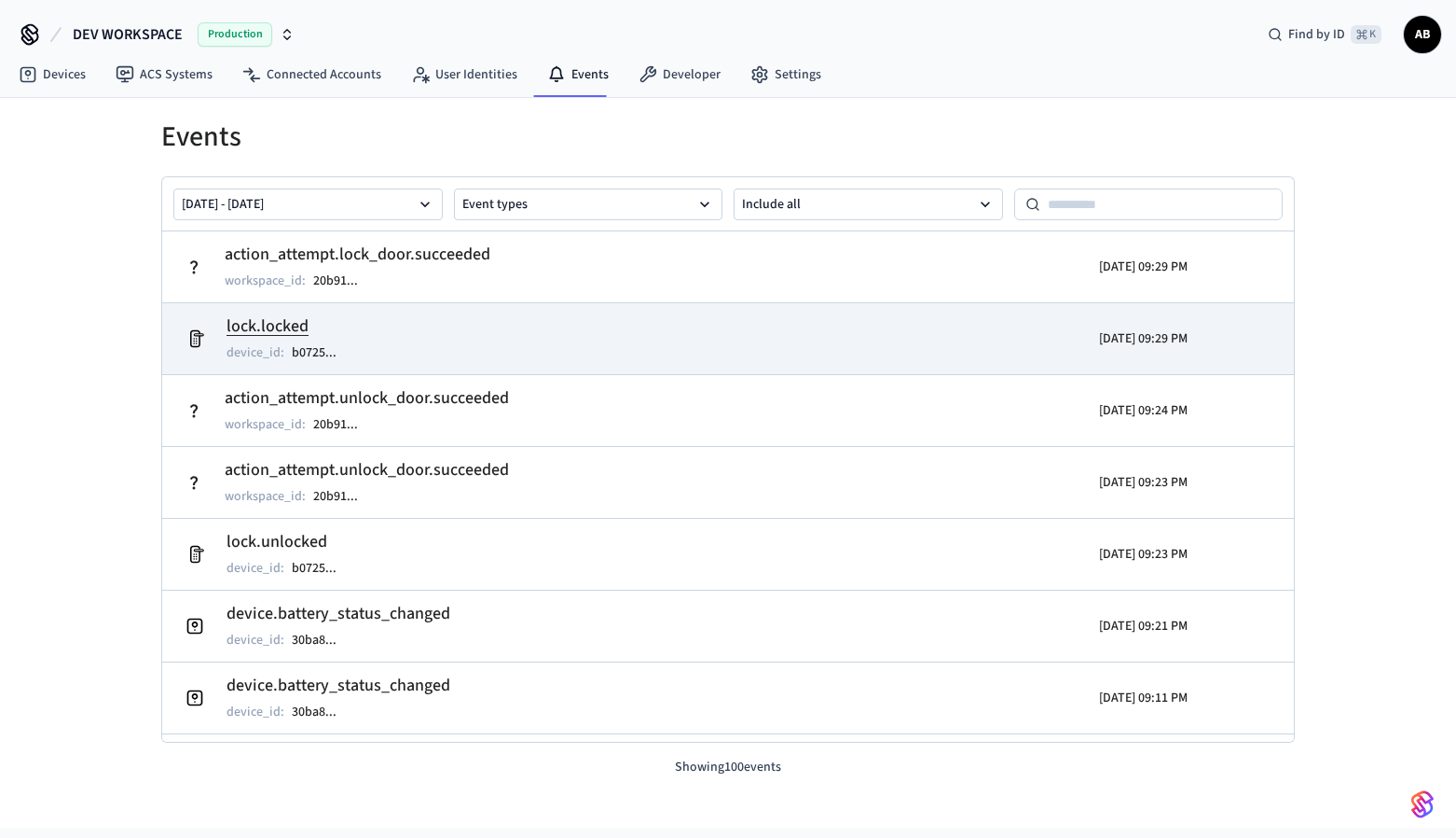
click at [343, 321] on h2 "lock.locked" at bounding box center [291, 327] width 129 height 26
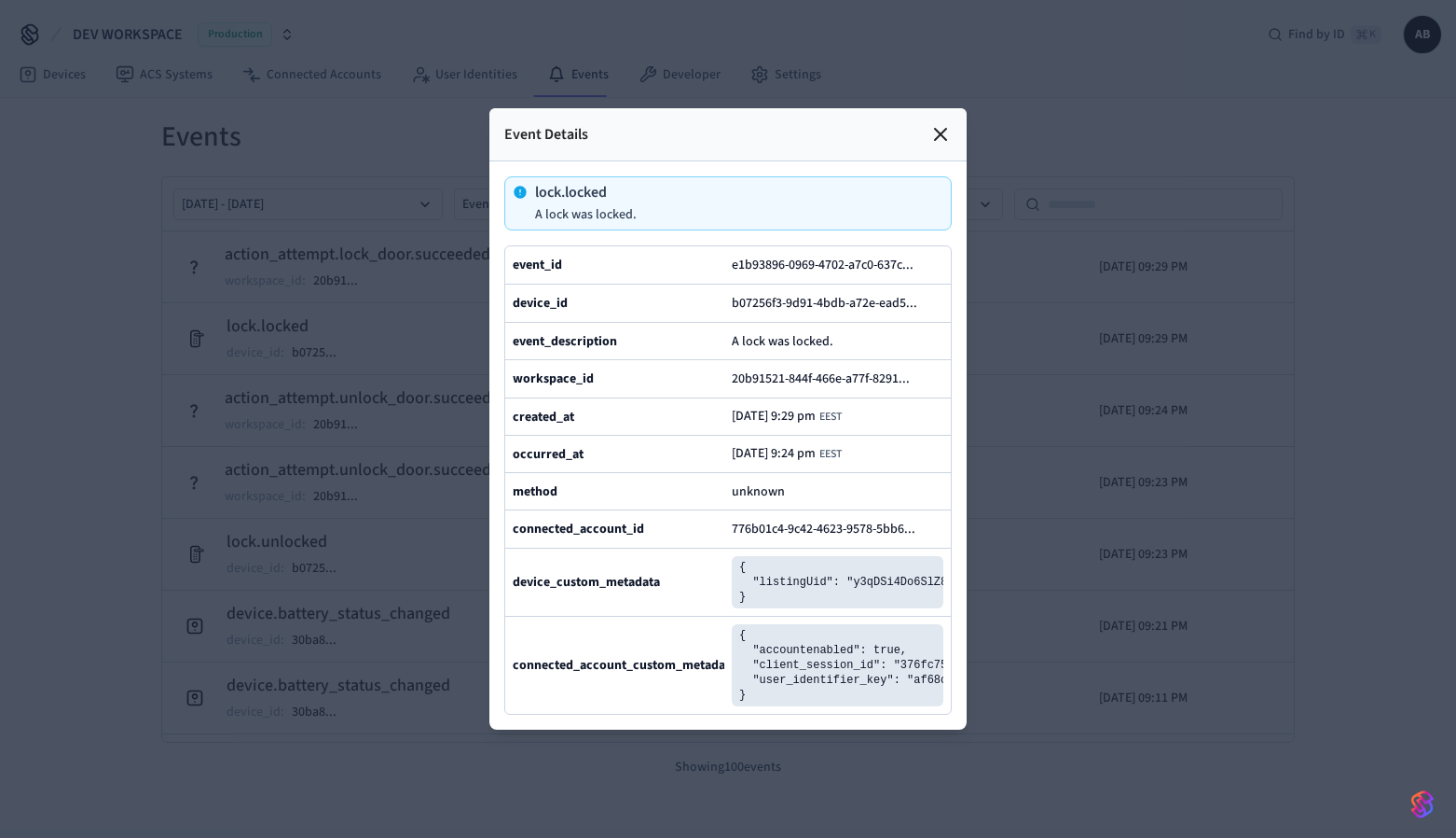
click at [943, 129] on icon at bounding box center [940, 134] width 11 height 11
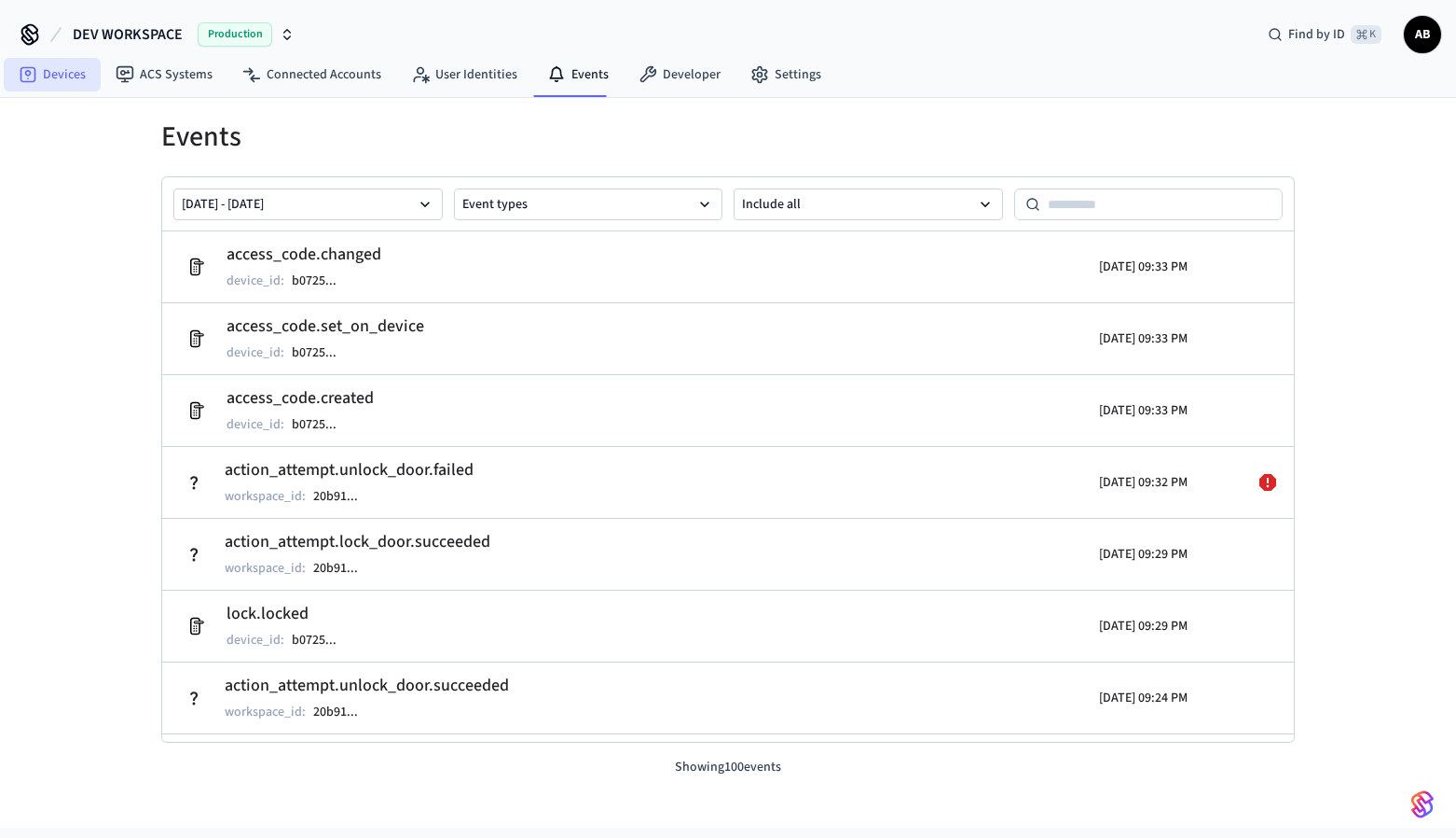
click at [35, 77] on icon at bounding box center [28, 75] width 16 height 16
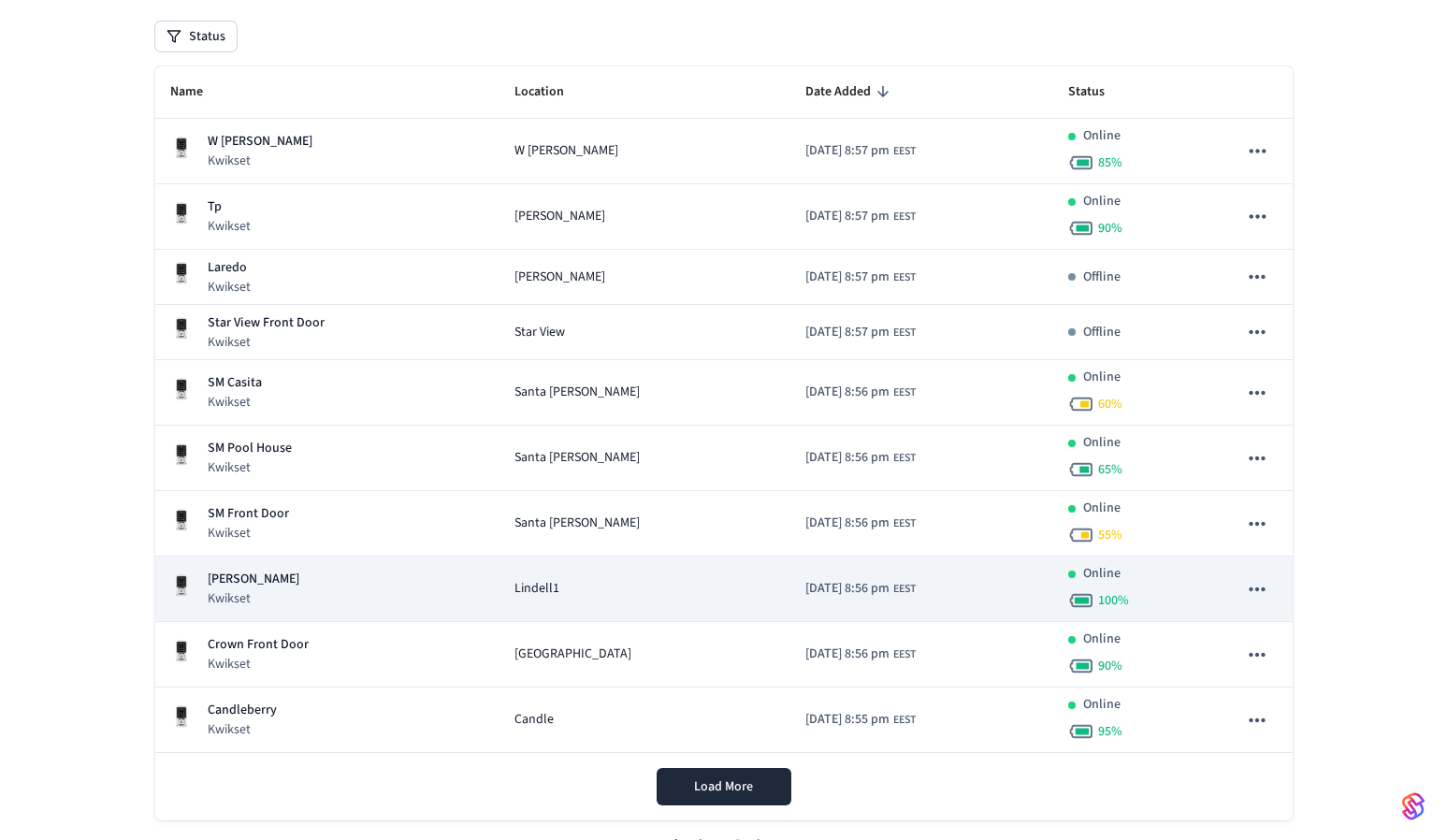
scroll to position [241, 0]
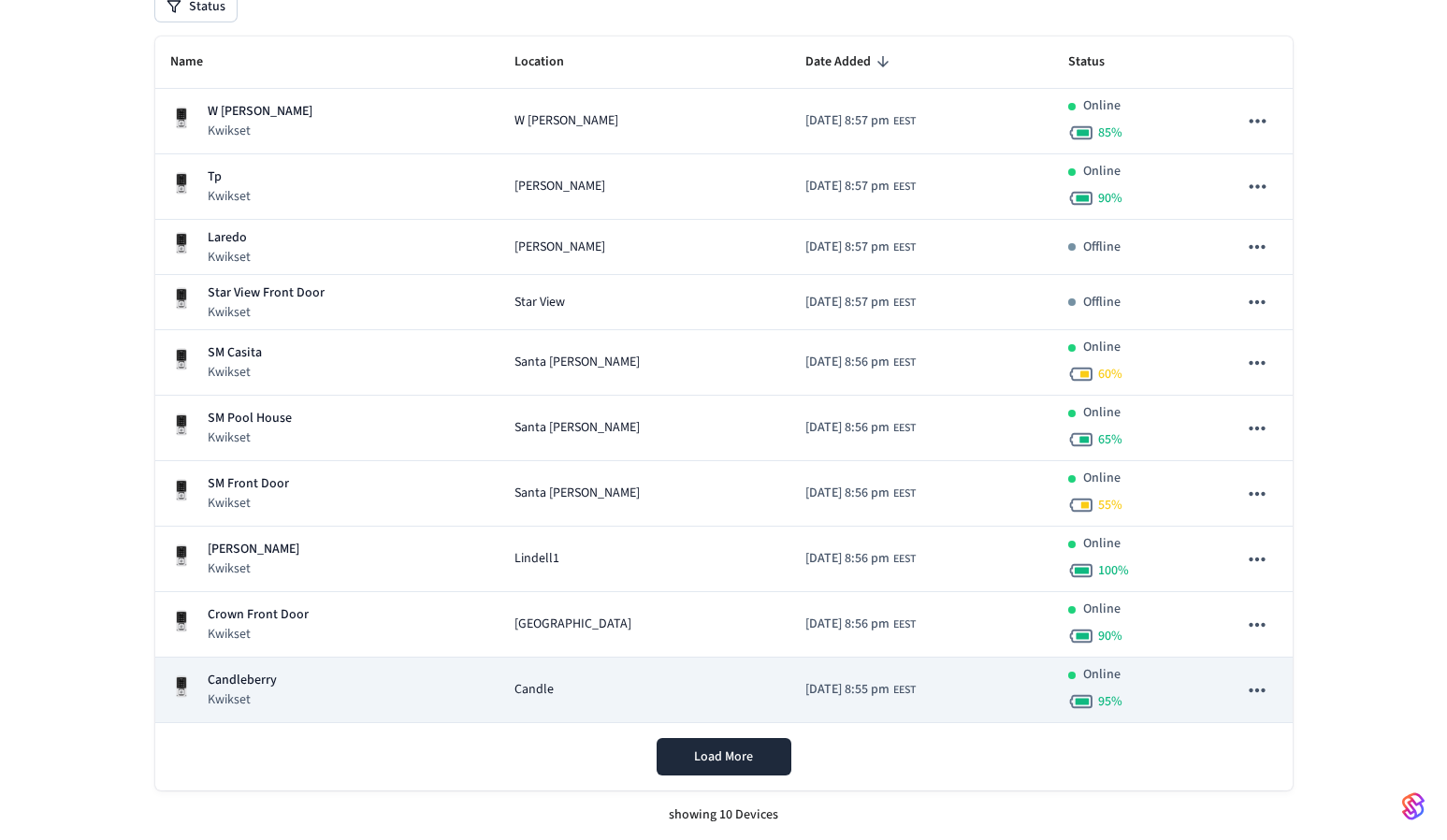
click at [351, 680] on div "Candleberry Kwikset" at bounding box center [328, 689] width 315 height 38
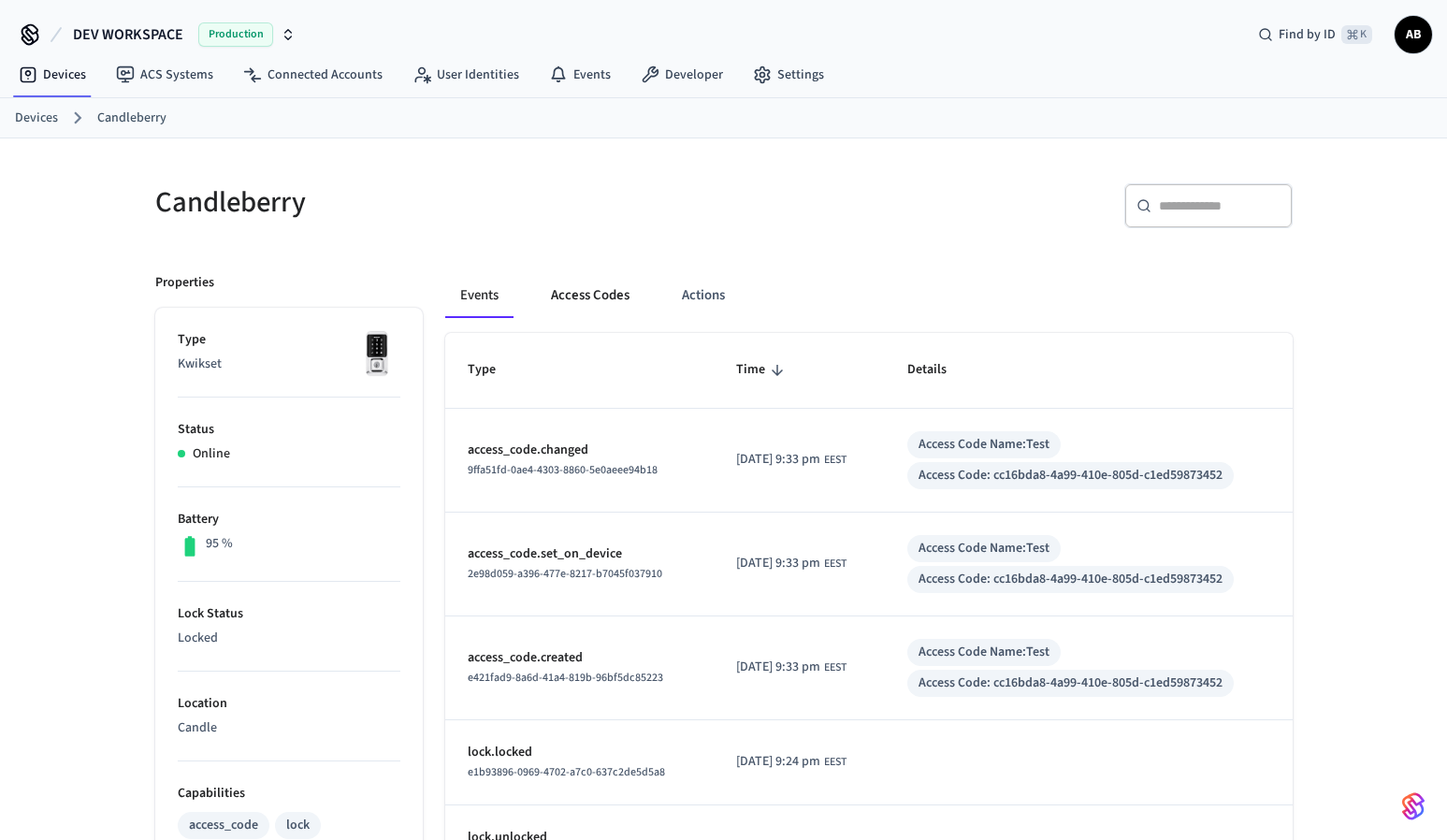
click at [584, 294] on button "Access Codes" at bounding box center [591, 296] width 109 height 45
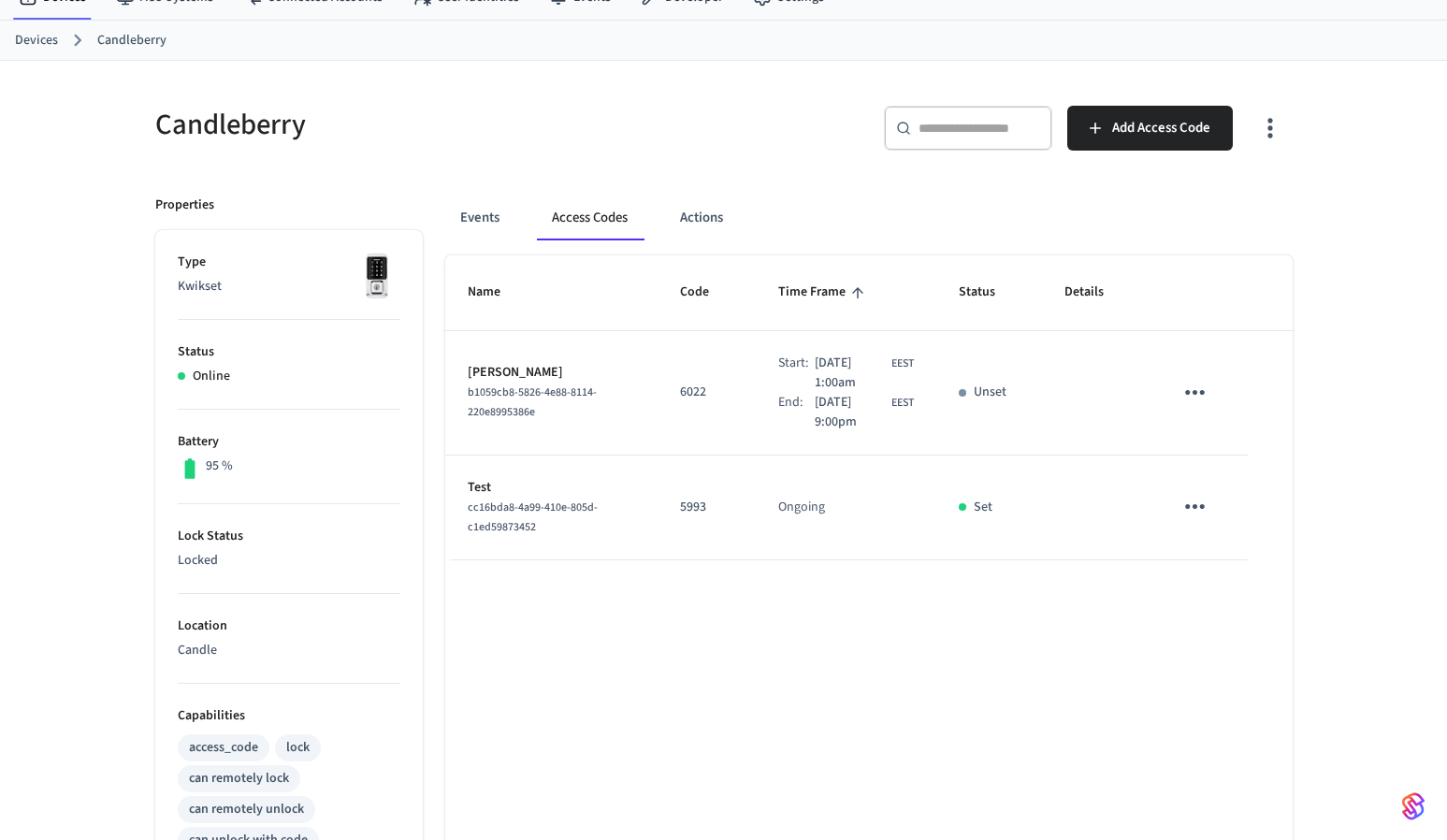
scroll to position [80, 0]
click at [1206, 500] on icon "sticky table" at bounding box center [1194, 504] width 29 height 29
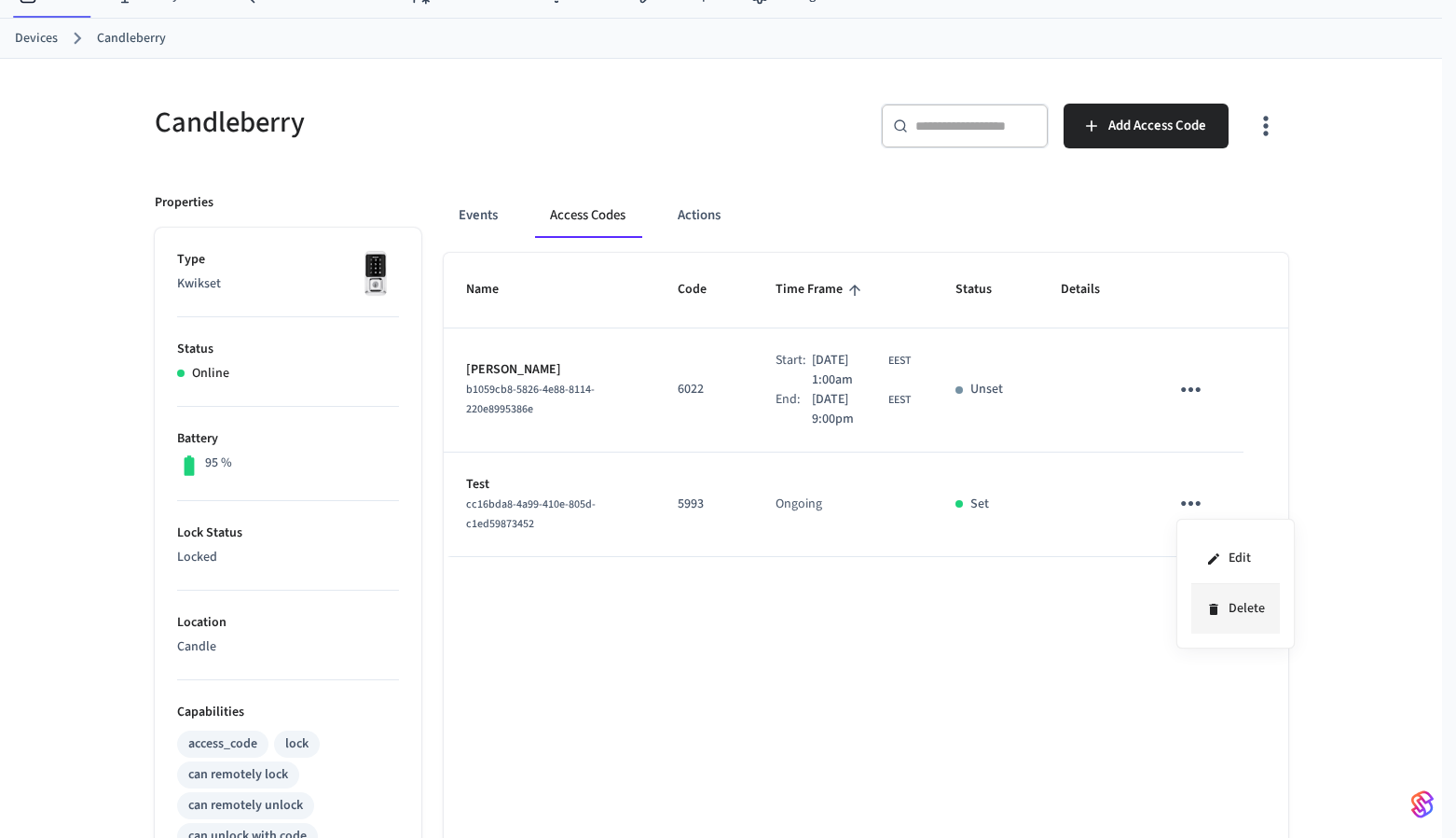
click at [1237, 608] on li "Delete" at bounding box center [1235, 608] width 89 height 49
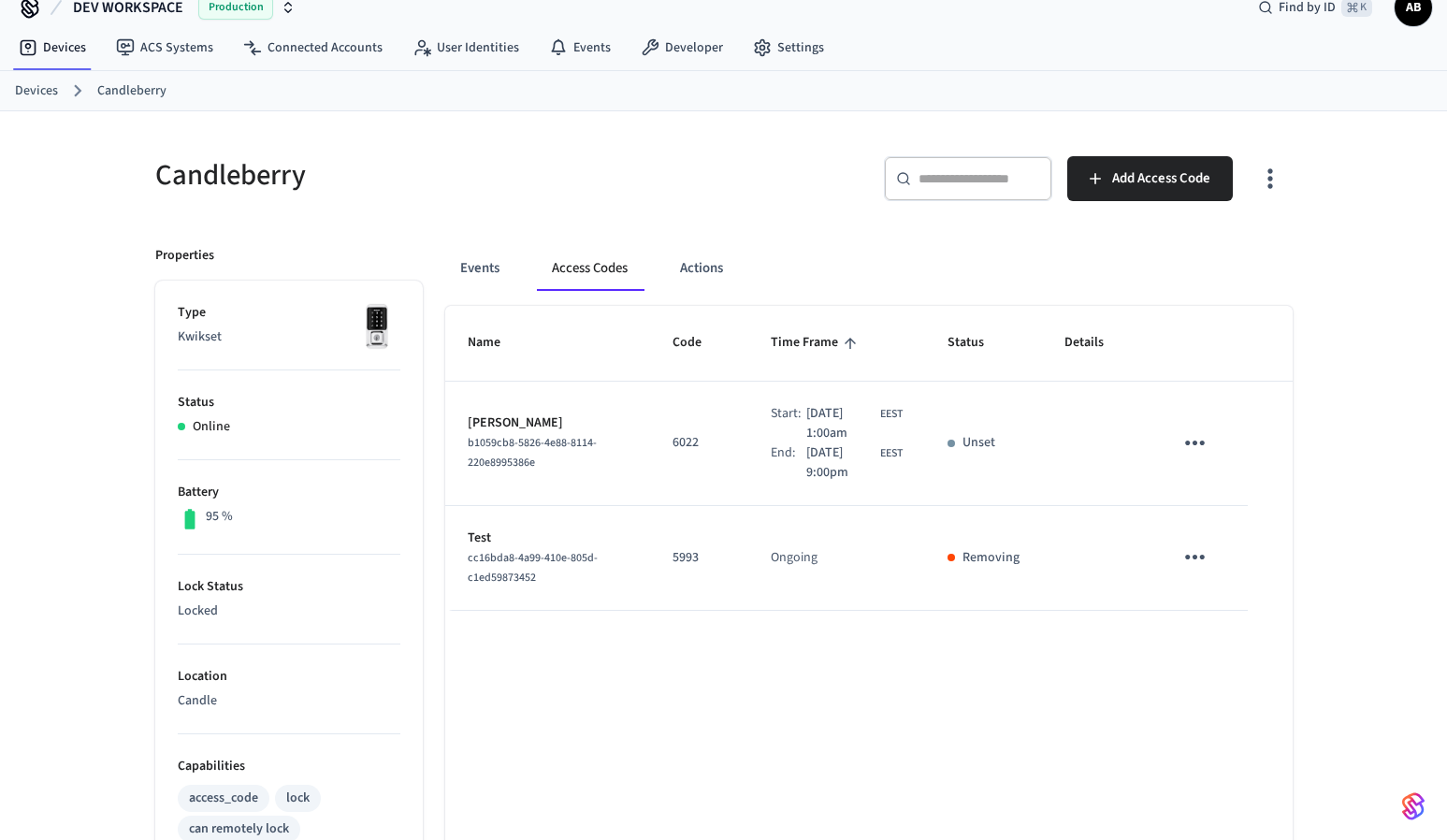
scroll to position [0, 0]
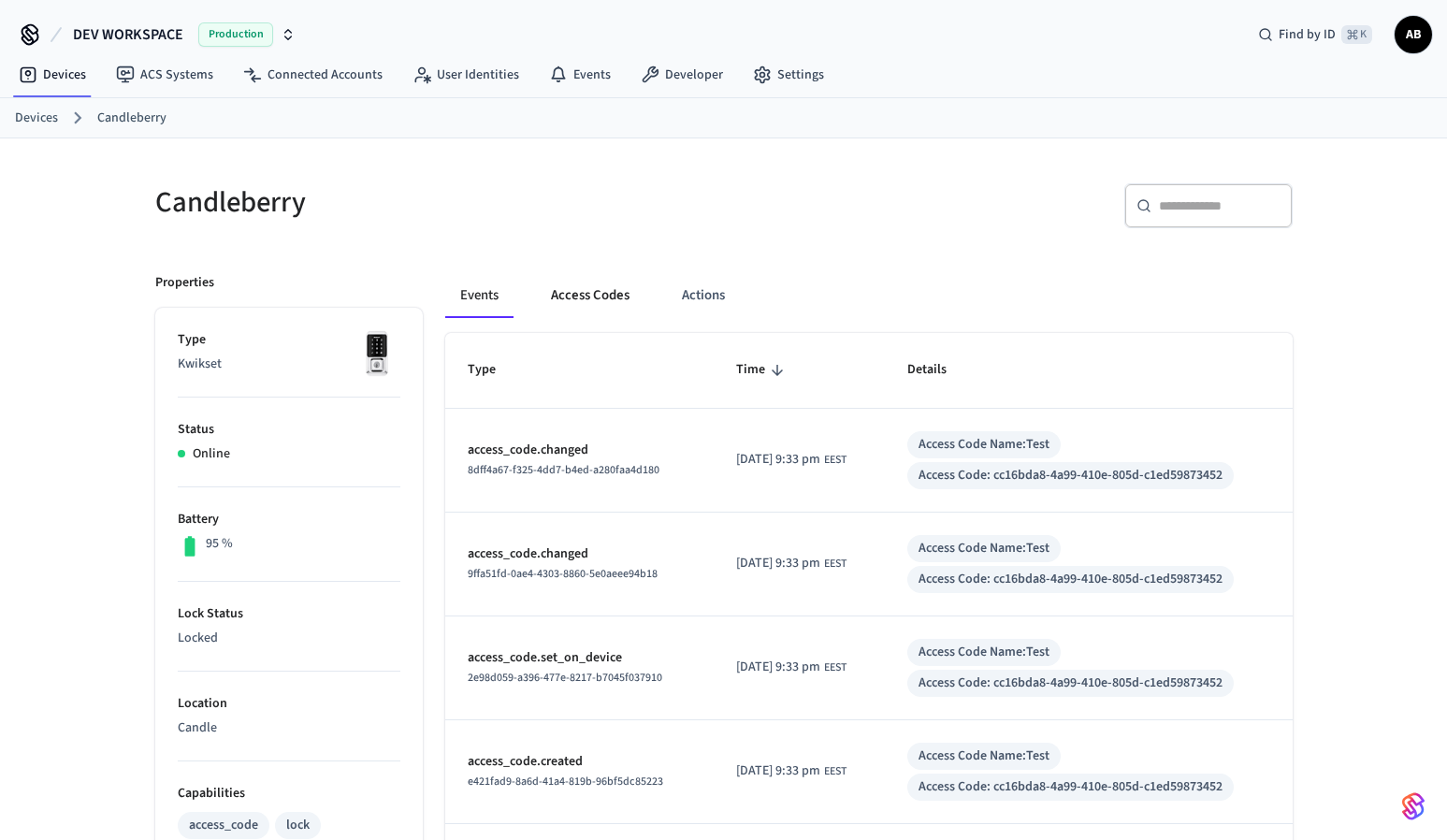
click at [582, 301] on button "Access Codes" at bounding box center [591, 296] width 109 height 45
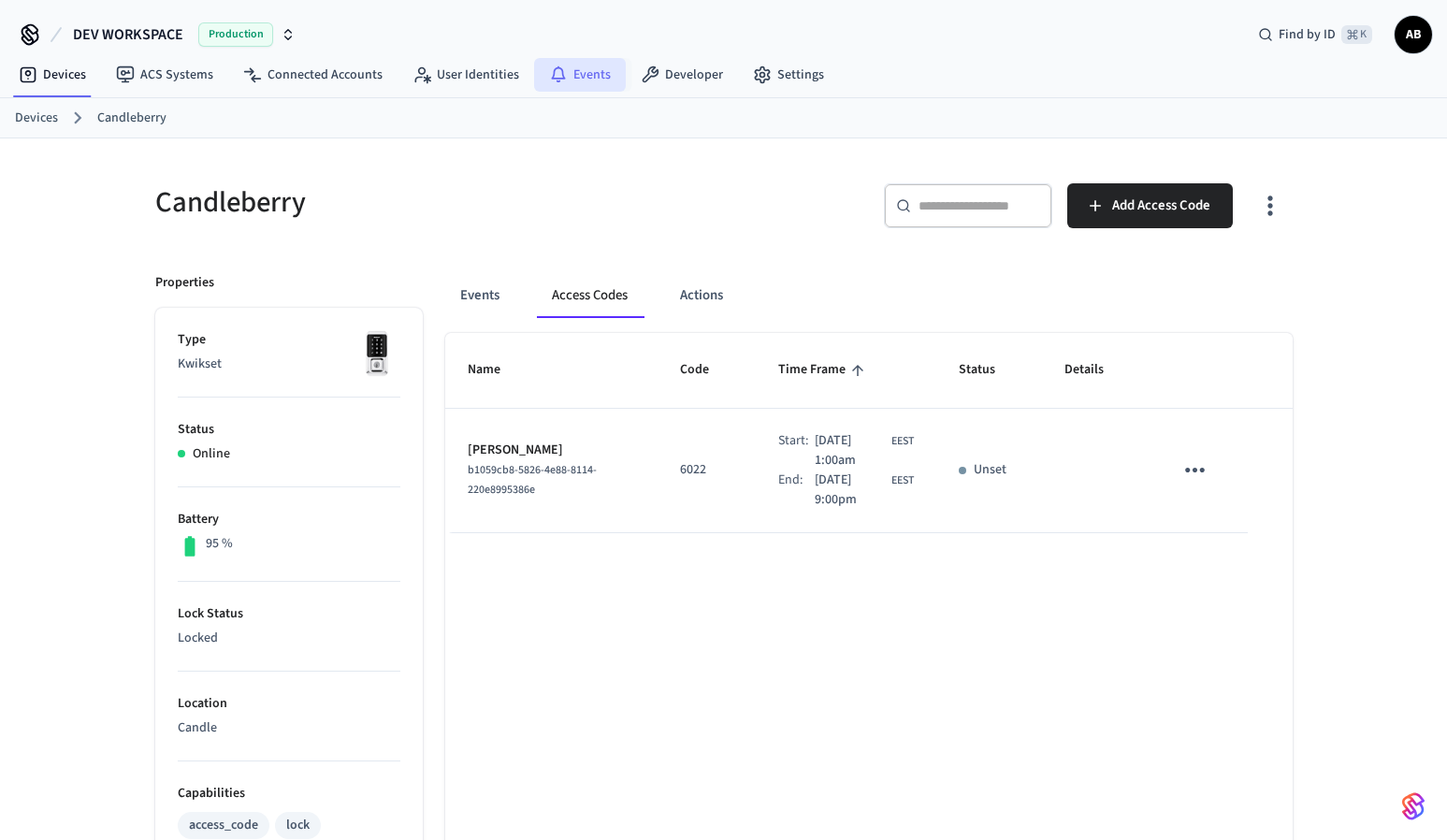
click at [582, 74] on link "Events" at bounding box center [580, 75] width 92 height 34
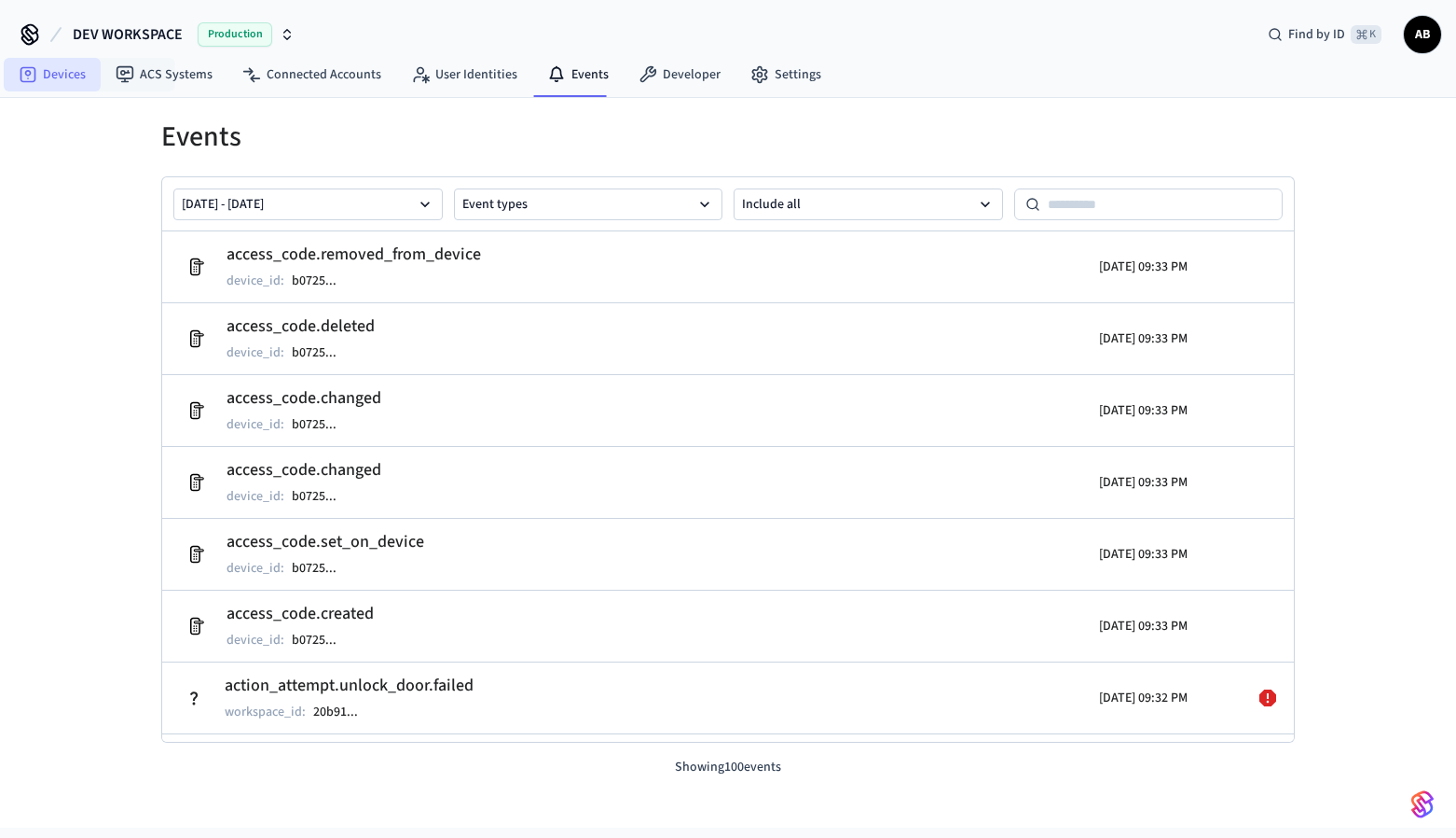
click at [66, 80] on link "Devices" at bounding box center [52, 75] width 97 height 34
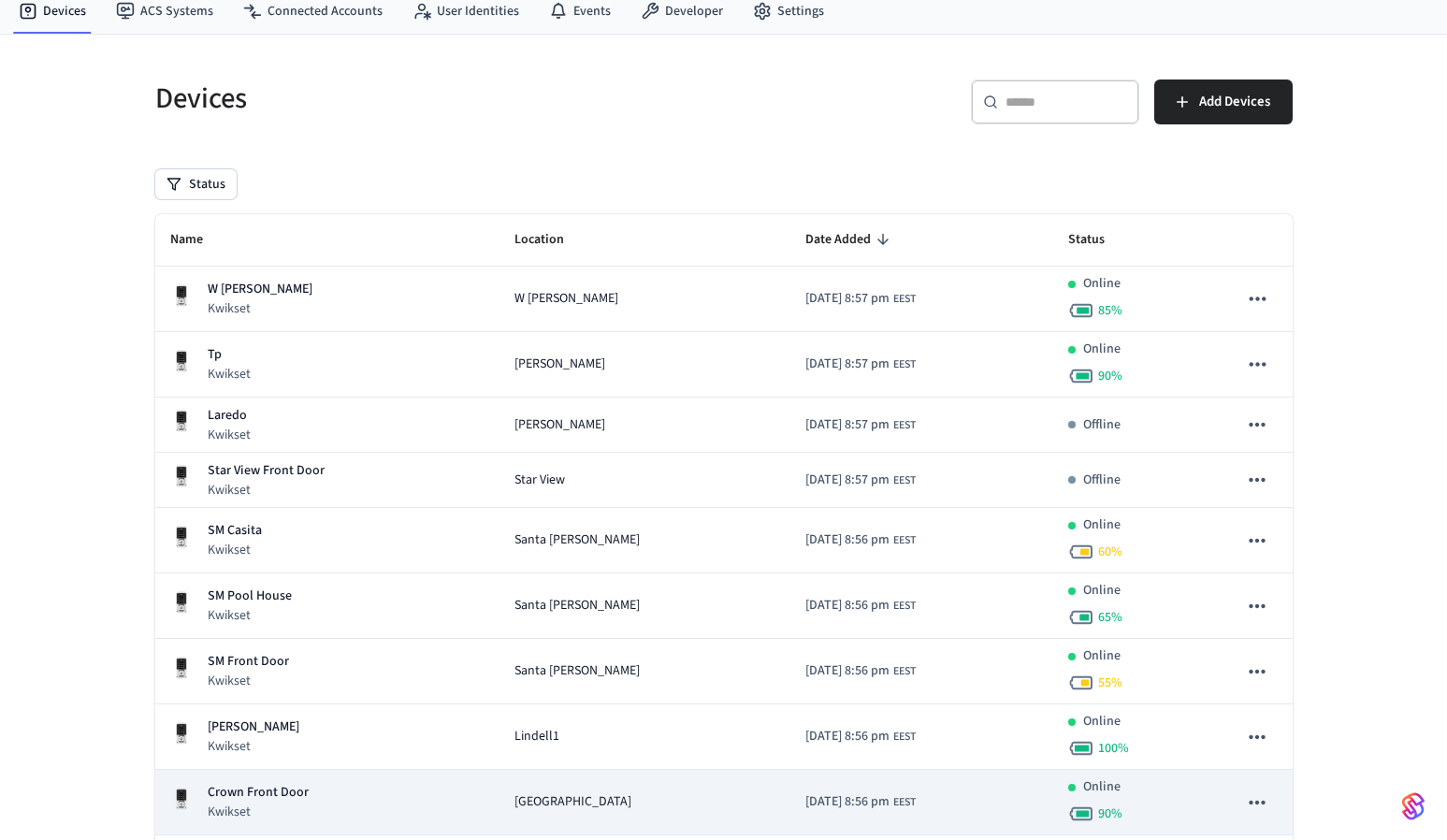
scroll to position [241, 0]
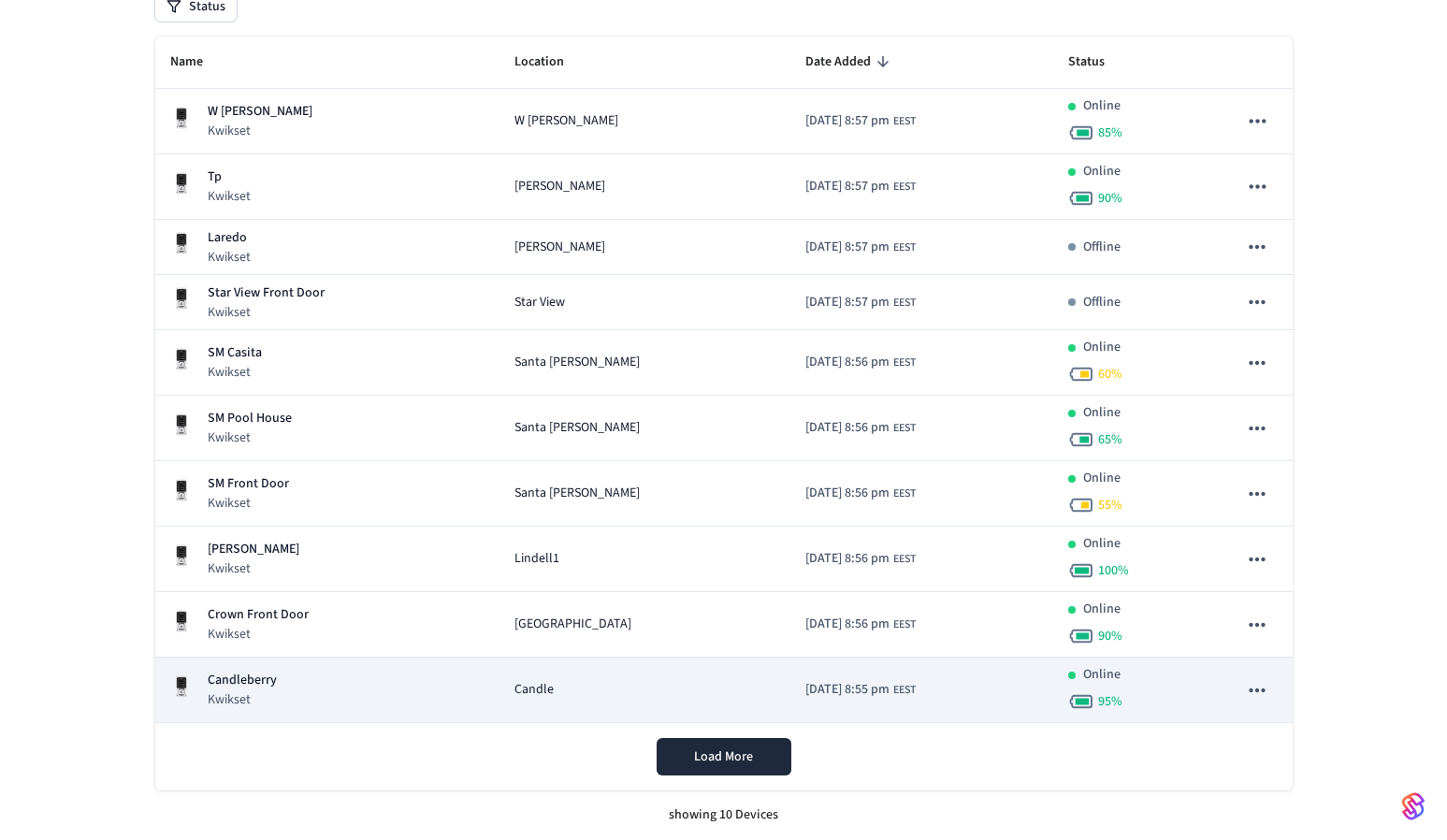
click at [391, 688] on div "Candleberry Kwikset" at bounding box center [328, 689] width 315 height 38
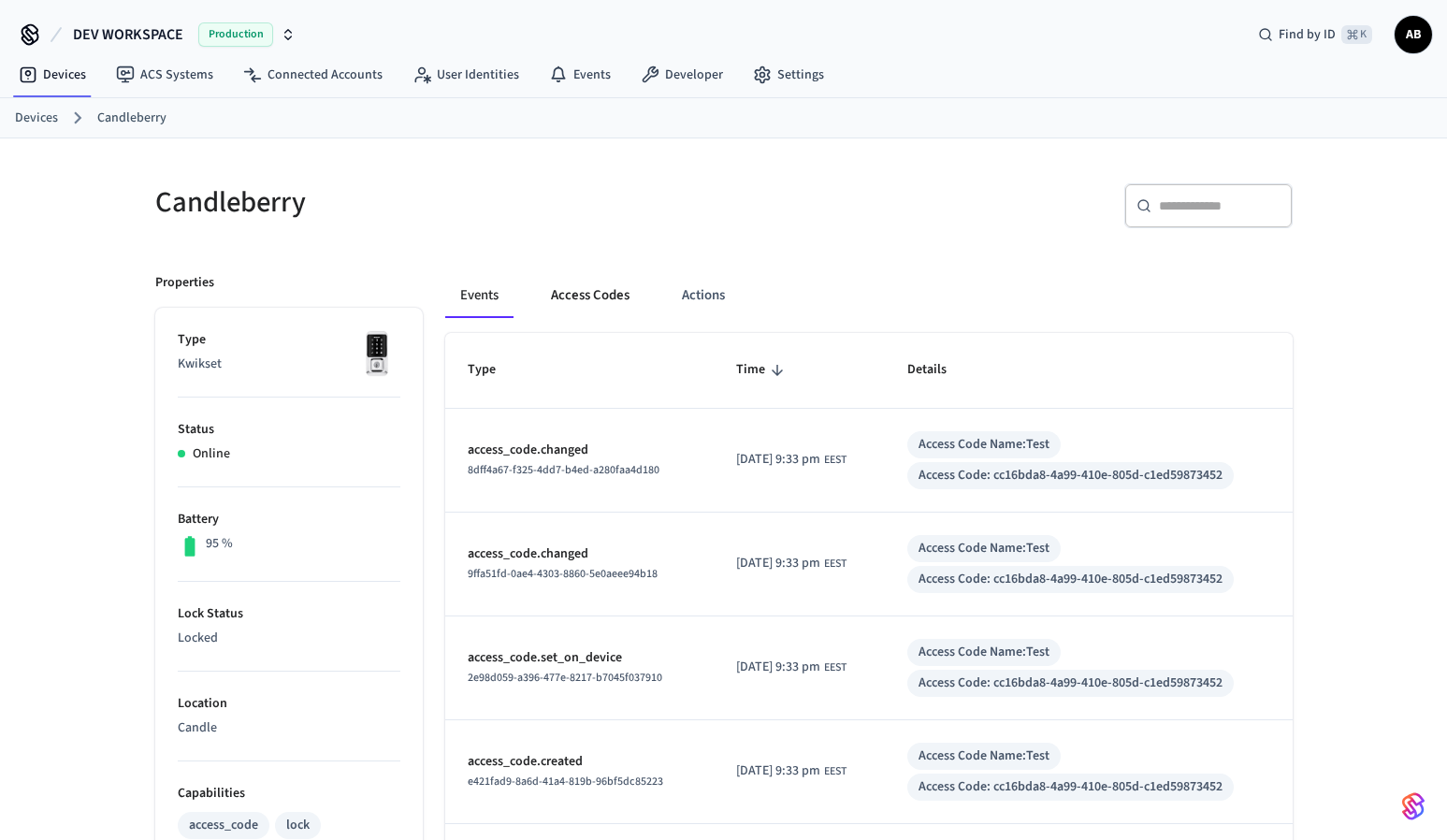
click at [577, 291] on button "Access Codes" at bounding box center [591, 296] width 109 height 45
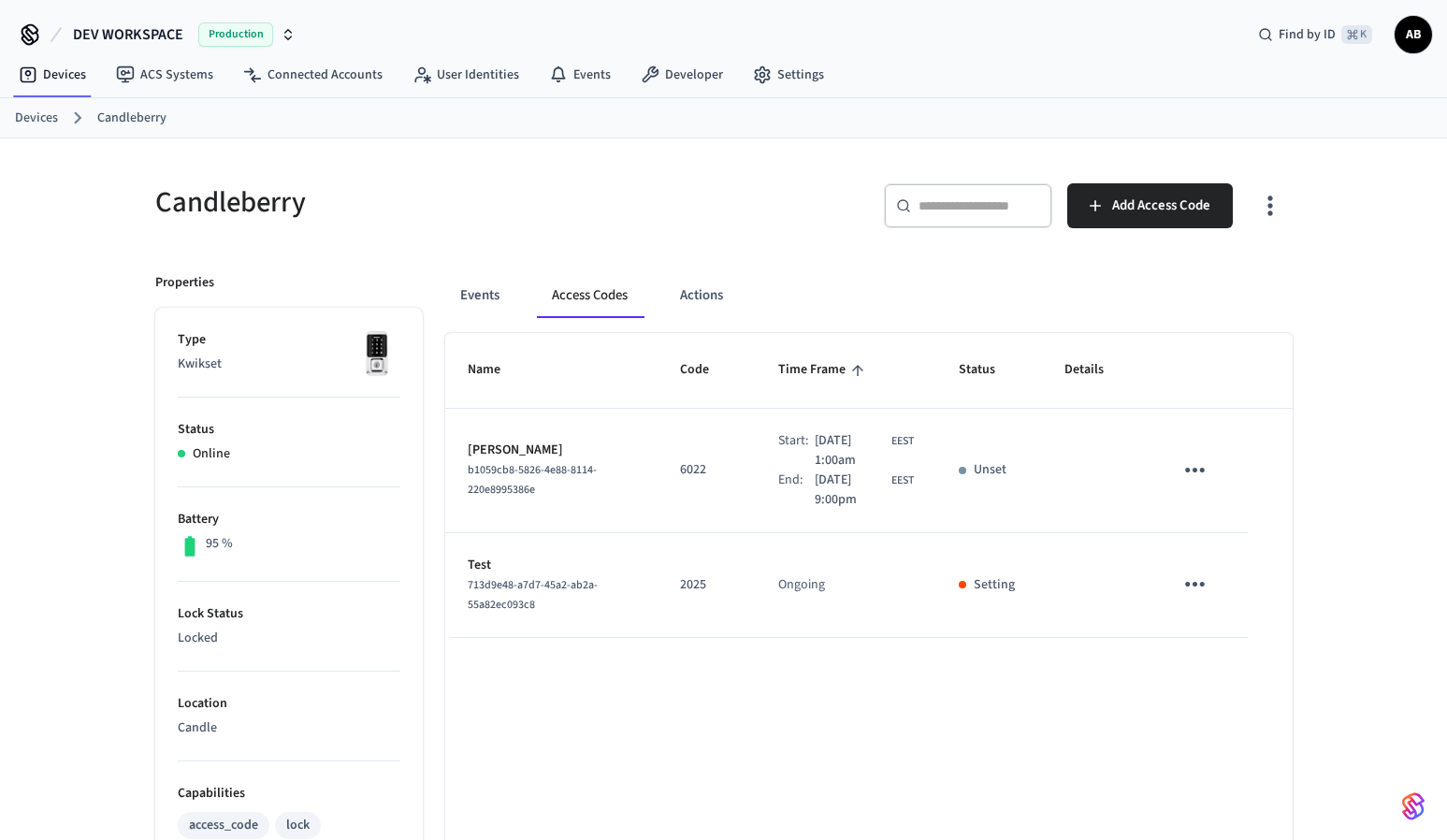
click at [995, 587] on p "Setting" at bounding box center [994, 585] width 41 height 20
click at [1002, 590] on p "Setting" at bounding box center [994, 585] width 41 height 20
click at [1002, 585] on p "Setting" at bounding box center [994, 585] width 41 height 20
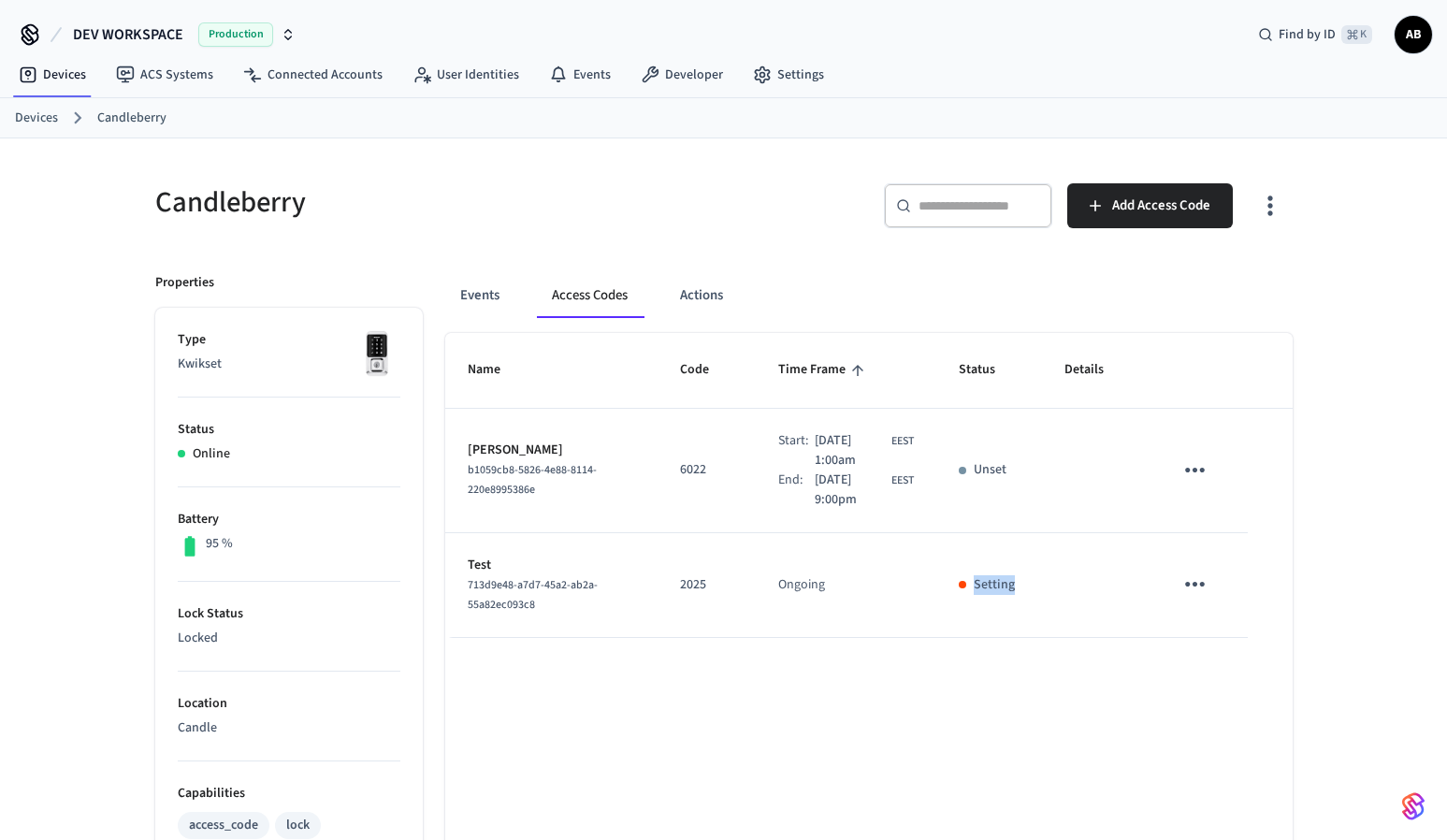
click at [1186, 585] on icon "sticky table" at bounding box center [1194, 584] width 20 height 5
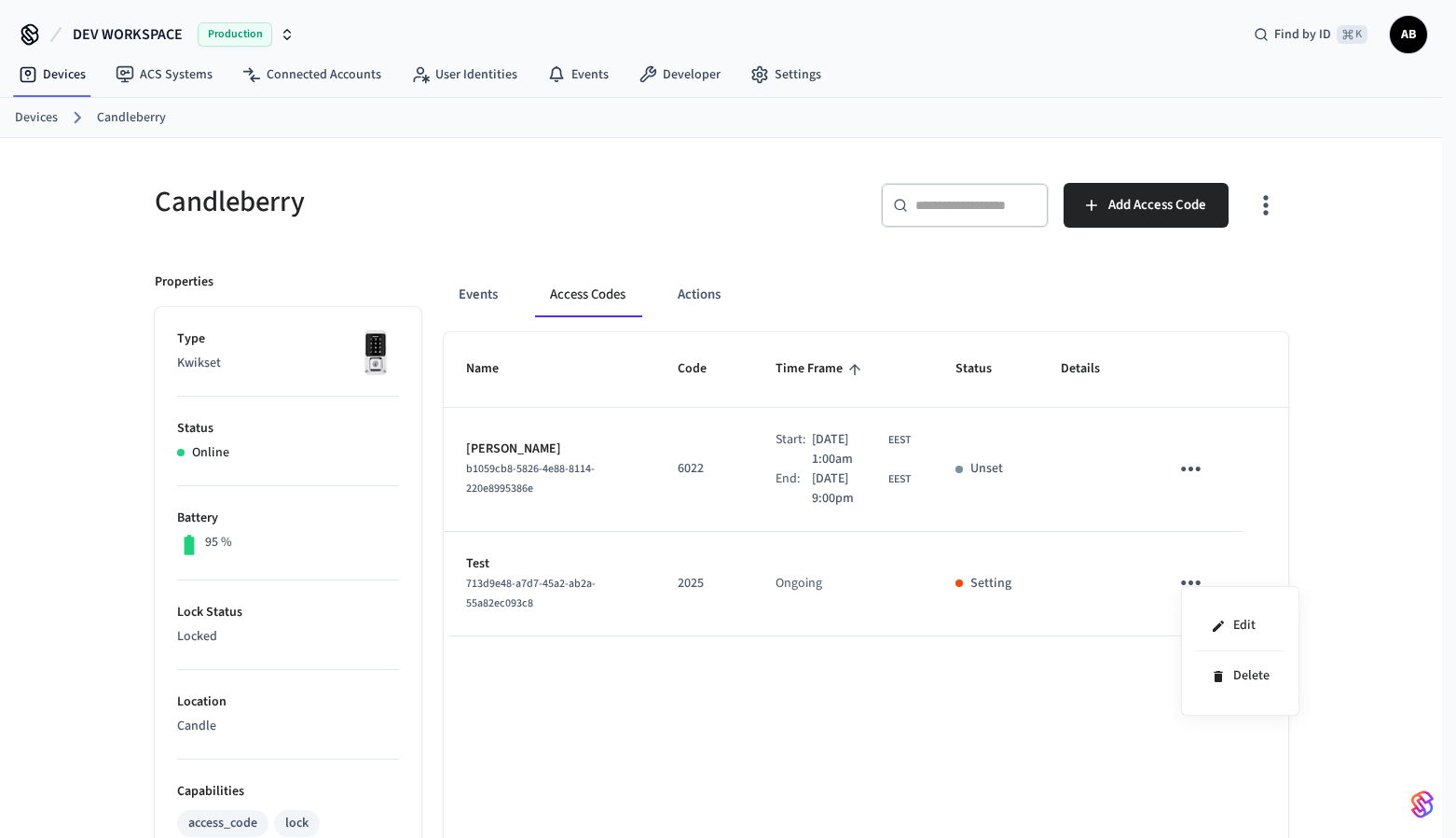
click at [1071, 693] on div at bounding box center [728, 419] width 1456 height 838
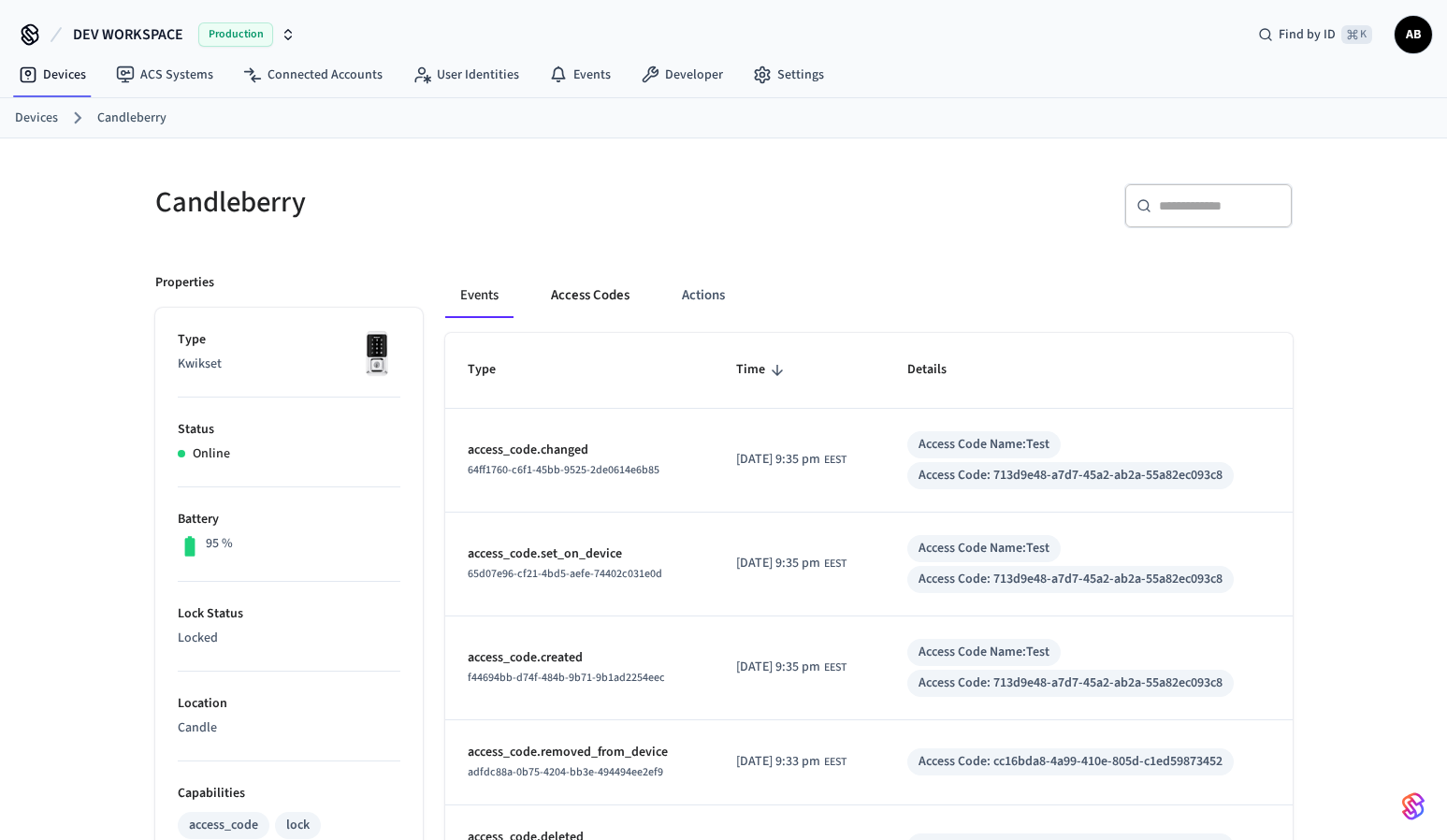
click at [565, 302] on button "Access Codes" at bounding box center [591, 296] width 109 height 45
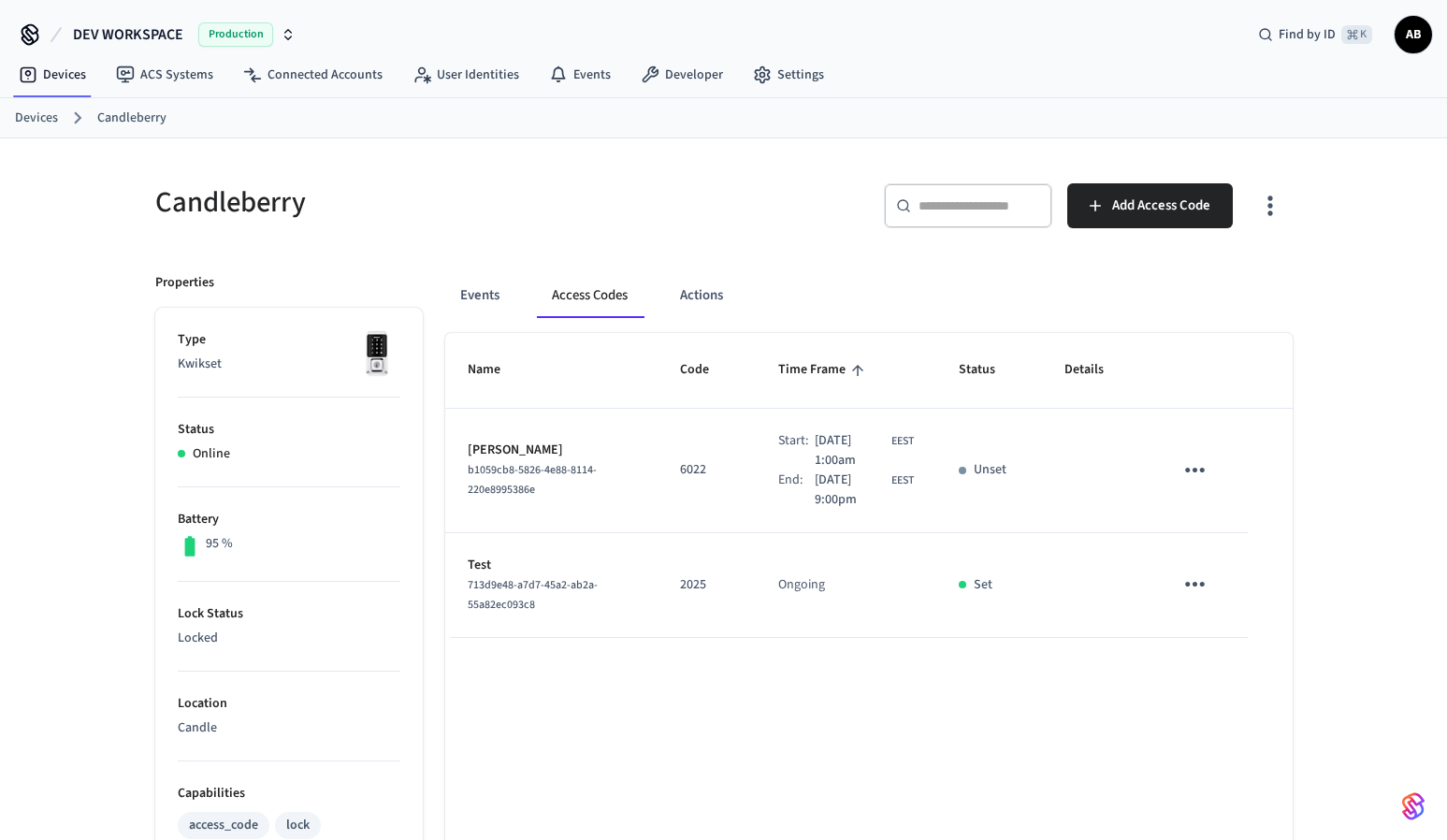
click at [1199, 586] on icon "sticky table" at bounding box center [1194, 584] width 29 height 29
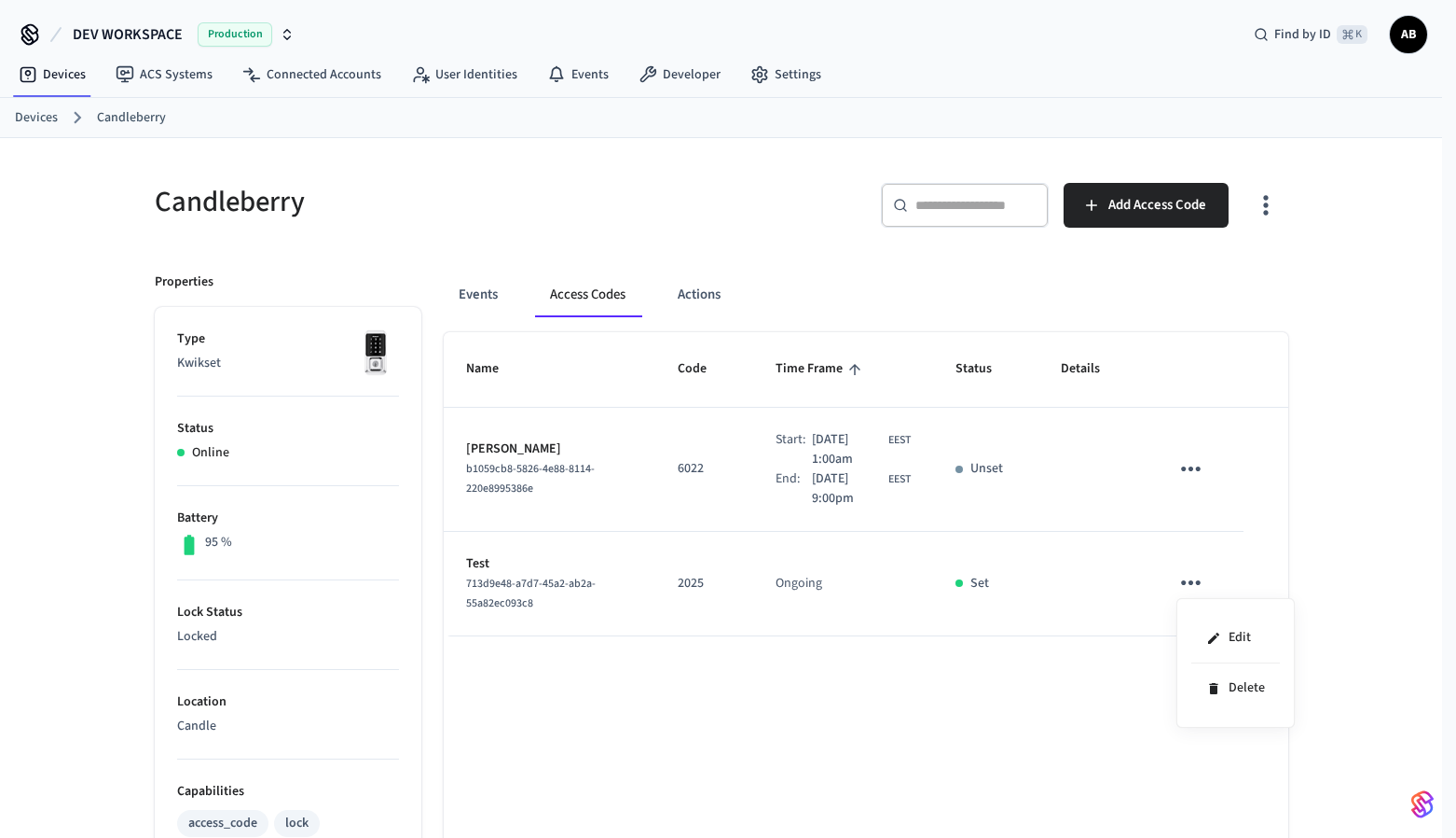
click at [1356, 538] on div at bounding box center [728, 419] width 1456 height 838
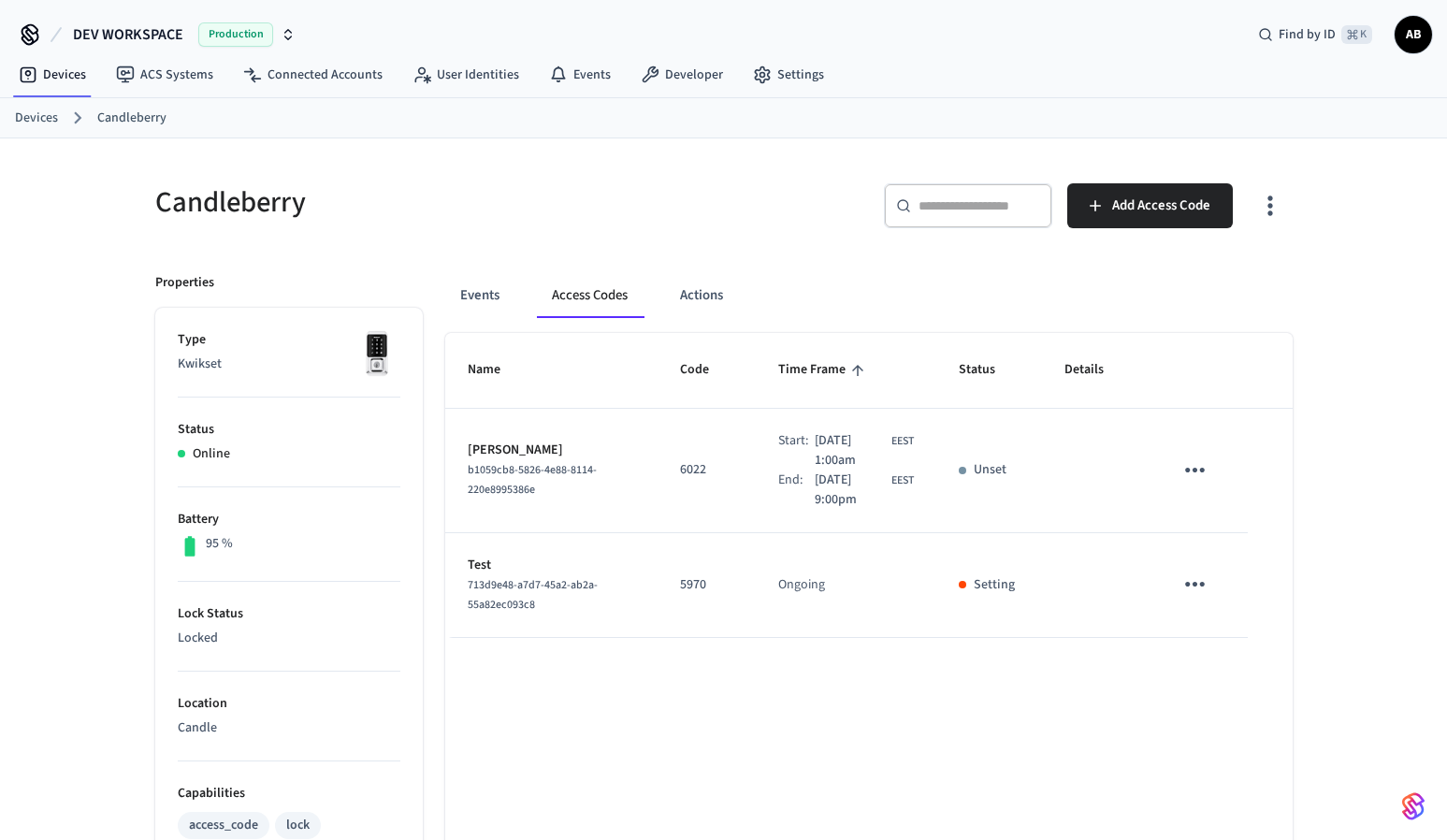
click at [496, 195] on h5 "Candleberry" at bounding box center [434, 202] width 558 height 38
click at [699, 291] on button "Actions" at bounding box center [702, 296] width 73 height 45
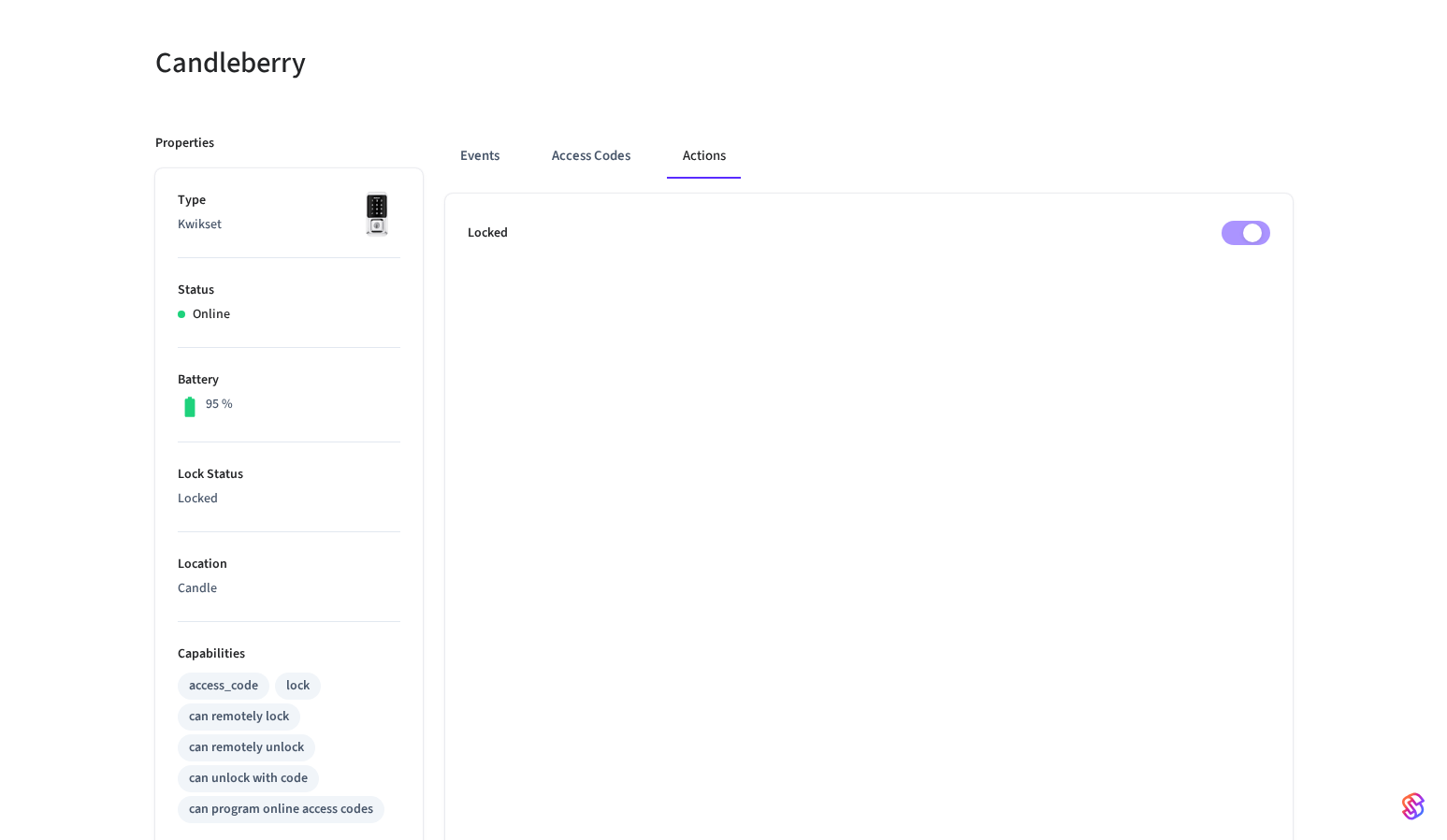
scroll to position [116, 0]
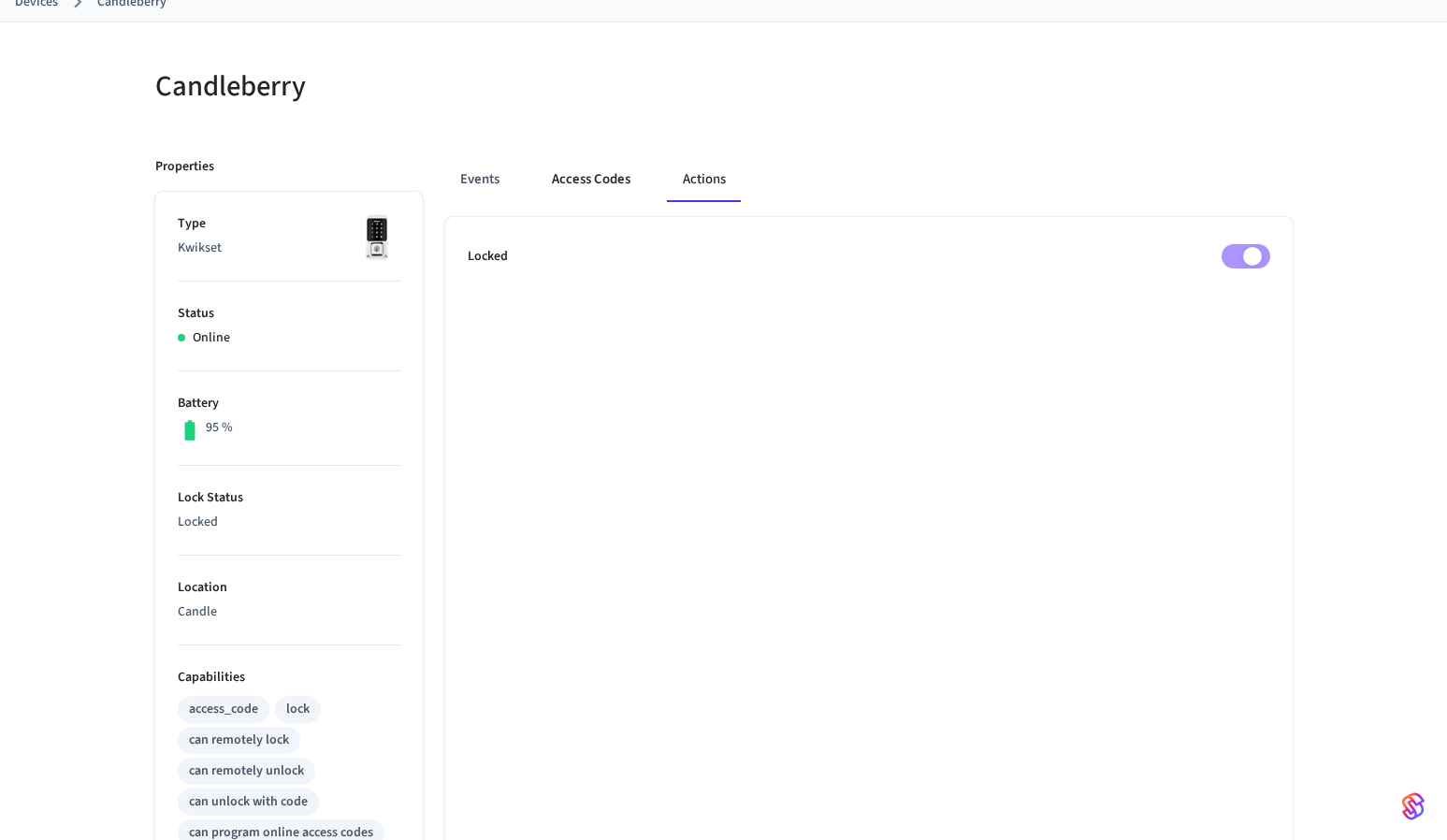
click at [557, 177] on button "Access Codes" at bounding box center [592, 180] width 109 height 45
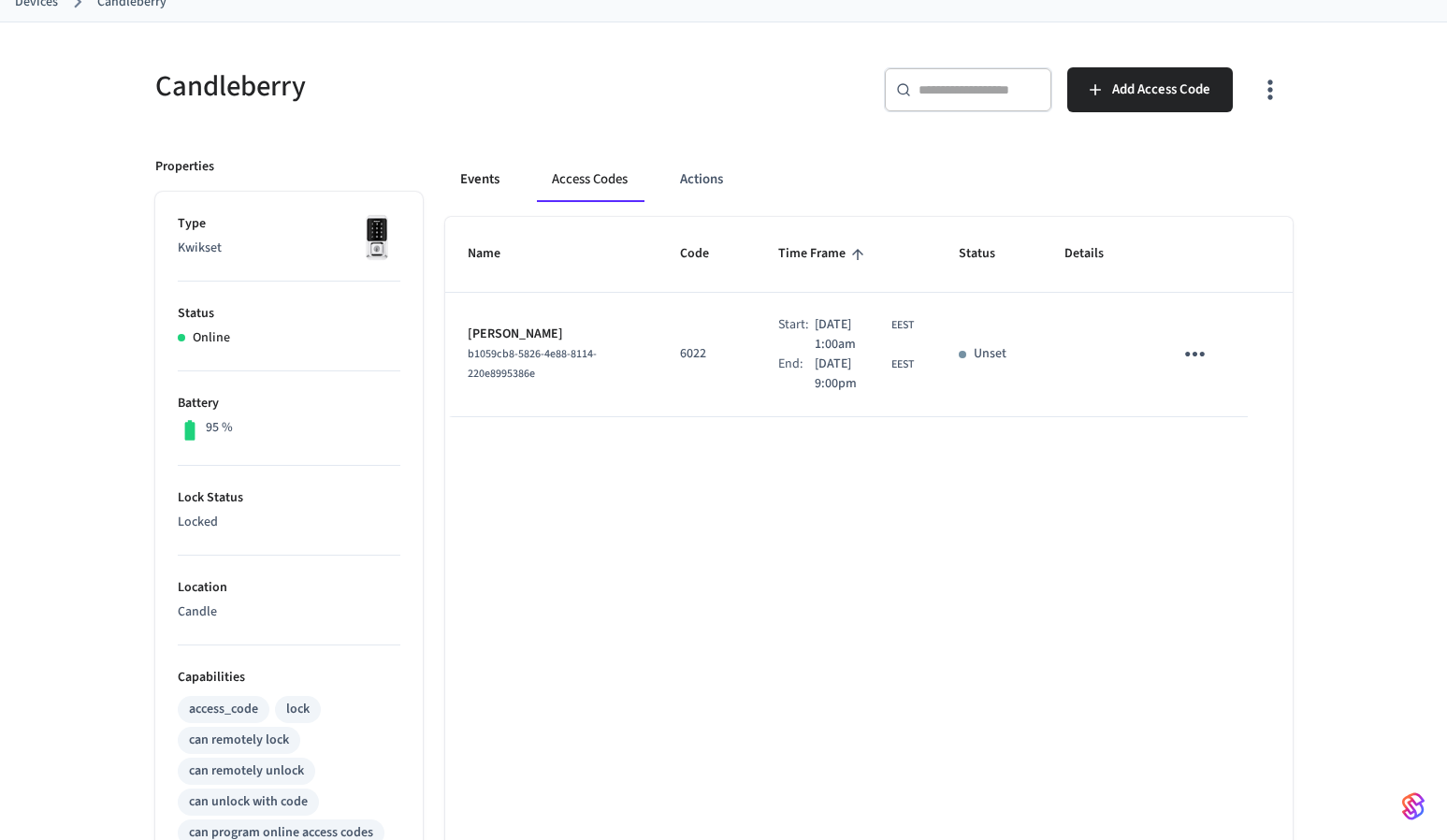
click at [492, 176] on button "Events" at bounding box center [480, 180] width 69 height 45
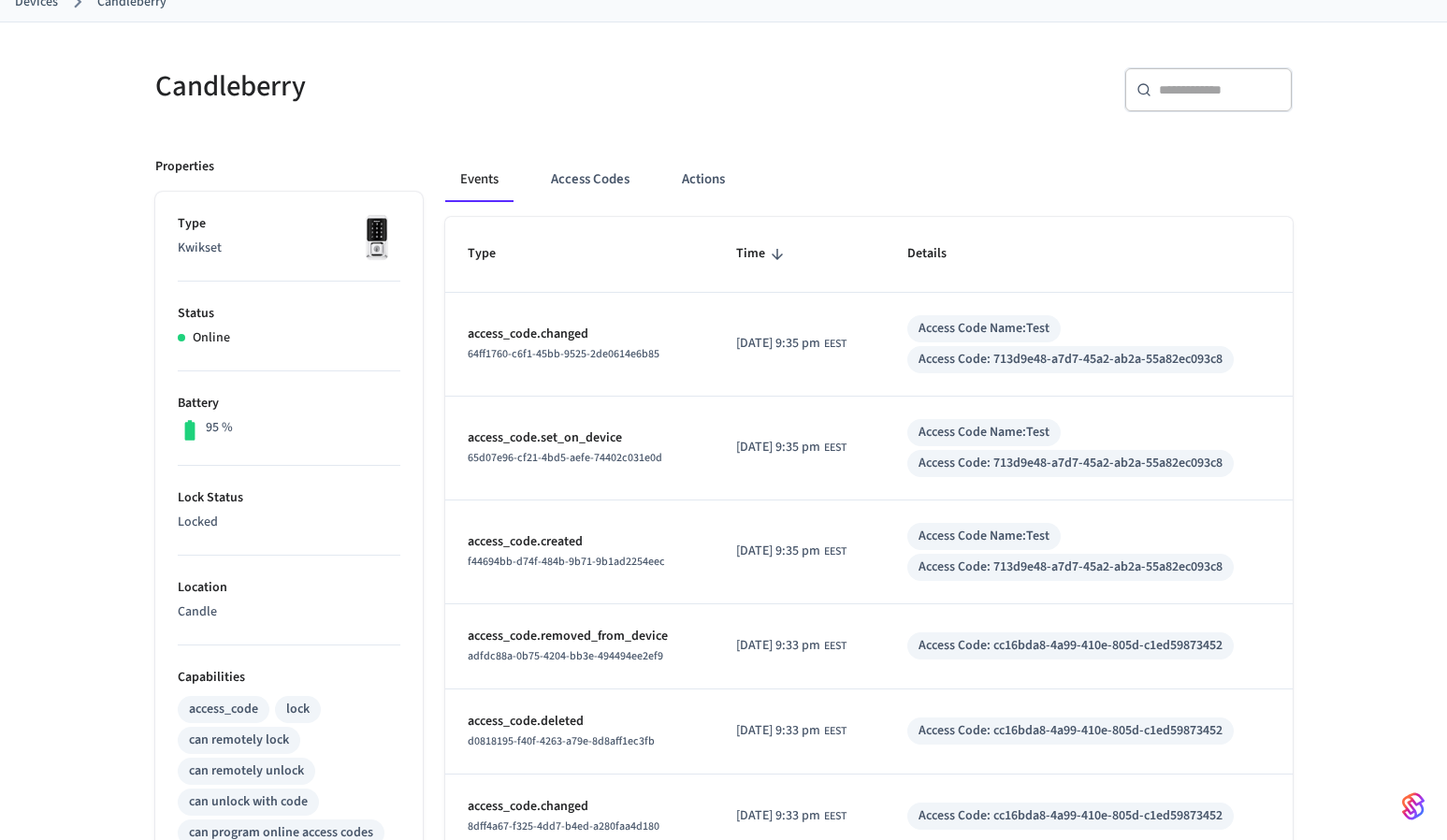
click at [672, 413] on td "access_code.set_on_device 65d07e96-cf21-4bd5-aefe-74402c031e0d" at bounding box center [580, 448] width 270 height 104
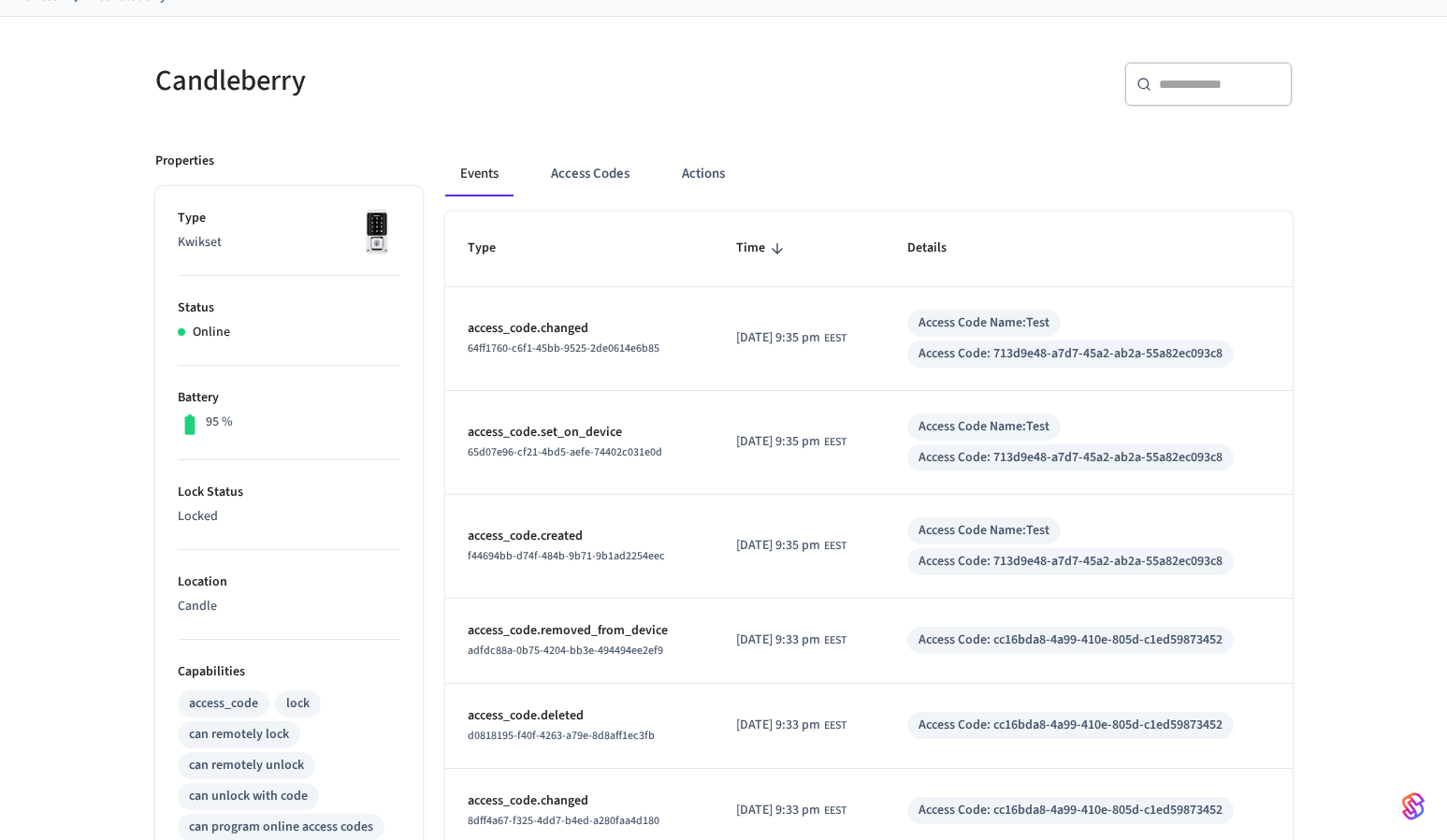
scroll to position [3, 0]
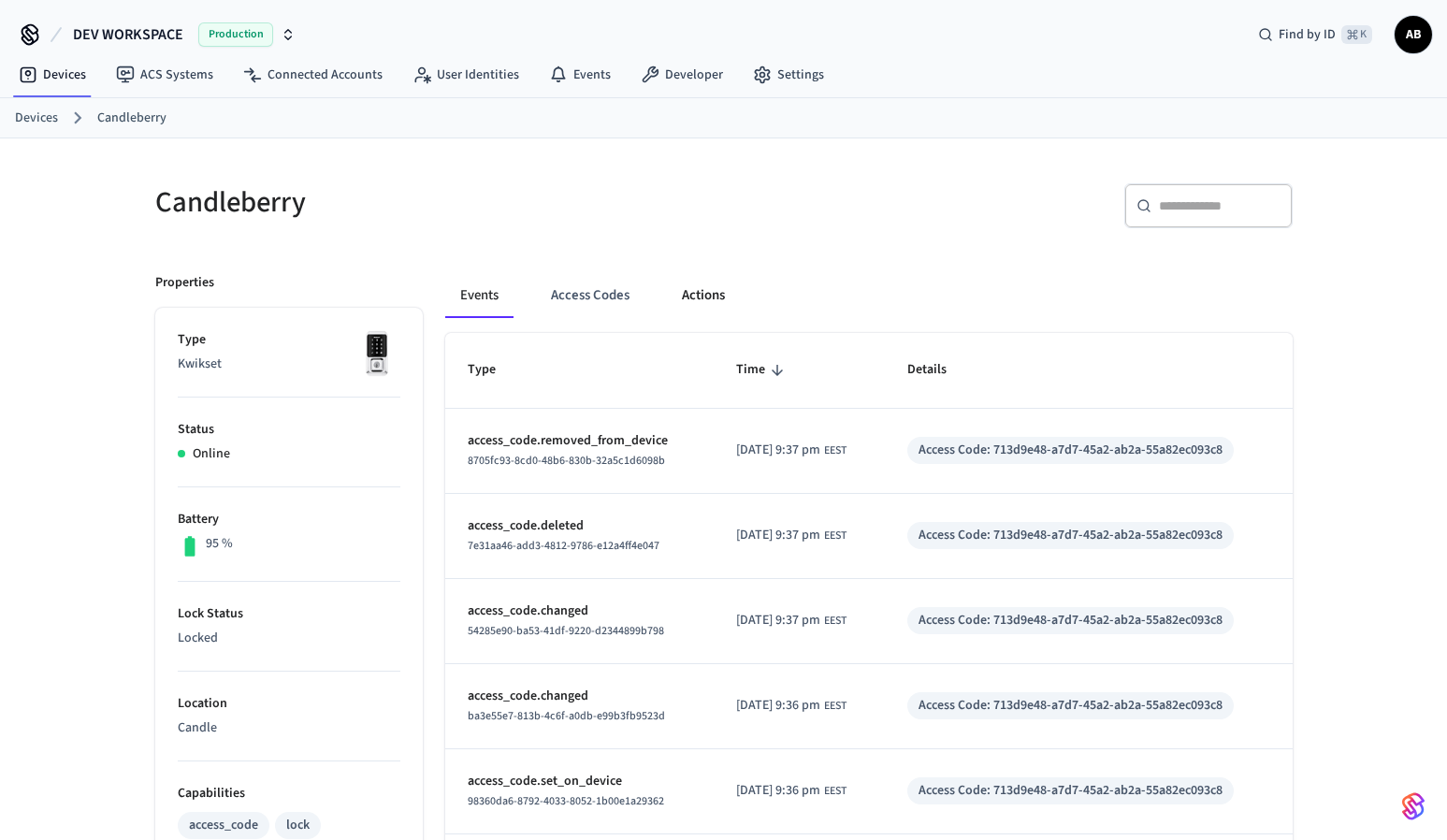
click at [708, 297] on button "Actions" at bounding box center [704, 296] width 73 height 45
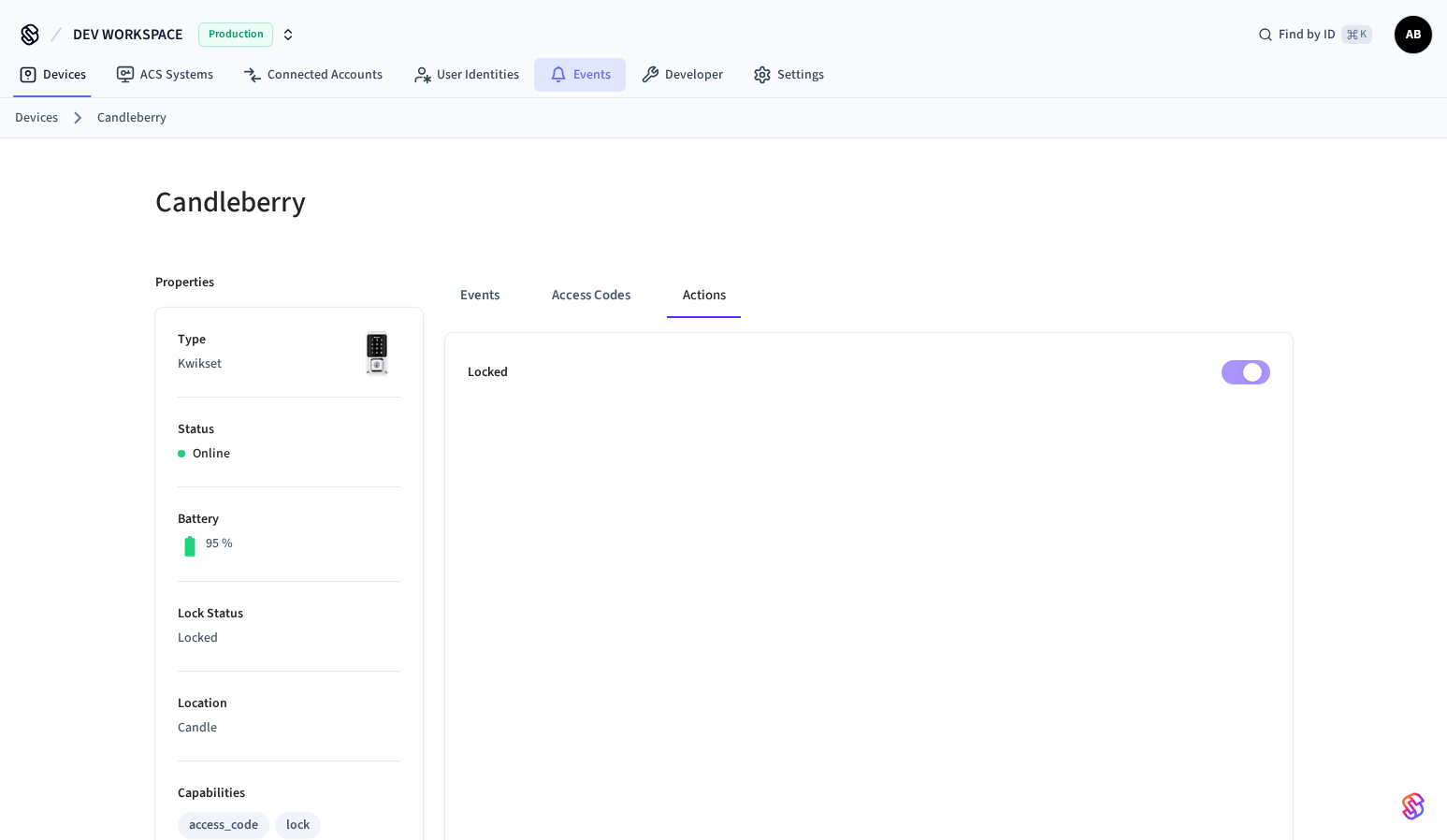
click at [603, 65] on link "Events" at bounding box center [580, 75] width 92 height 34
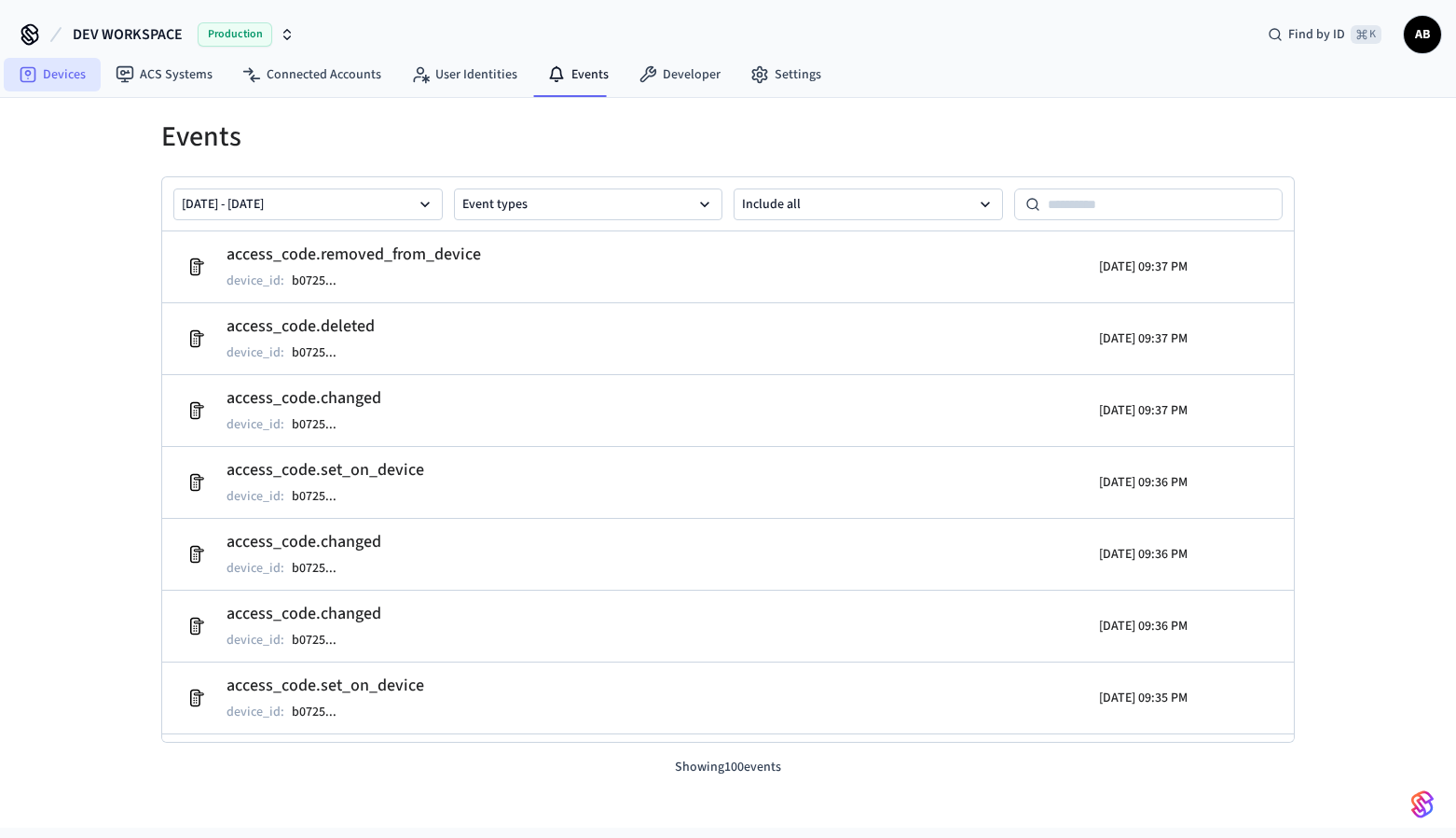
click at [66, 79] on link "Devices" at bounding box center [52, 75] width 97 height 34
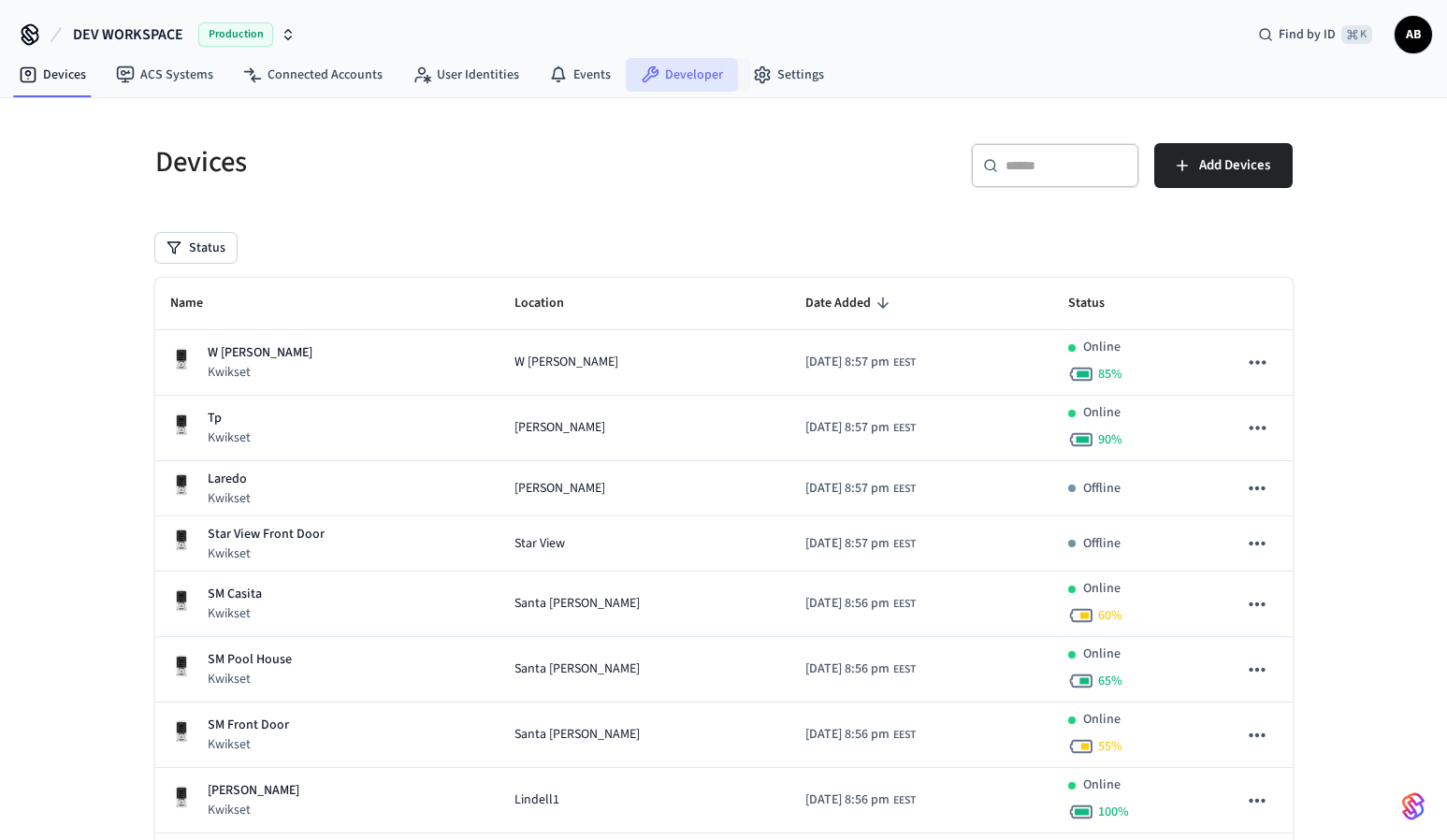
click at [659, 76] on link "Developer" at bounding box center [682, 75] width 112 height 34
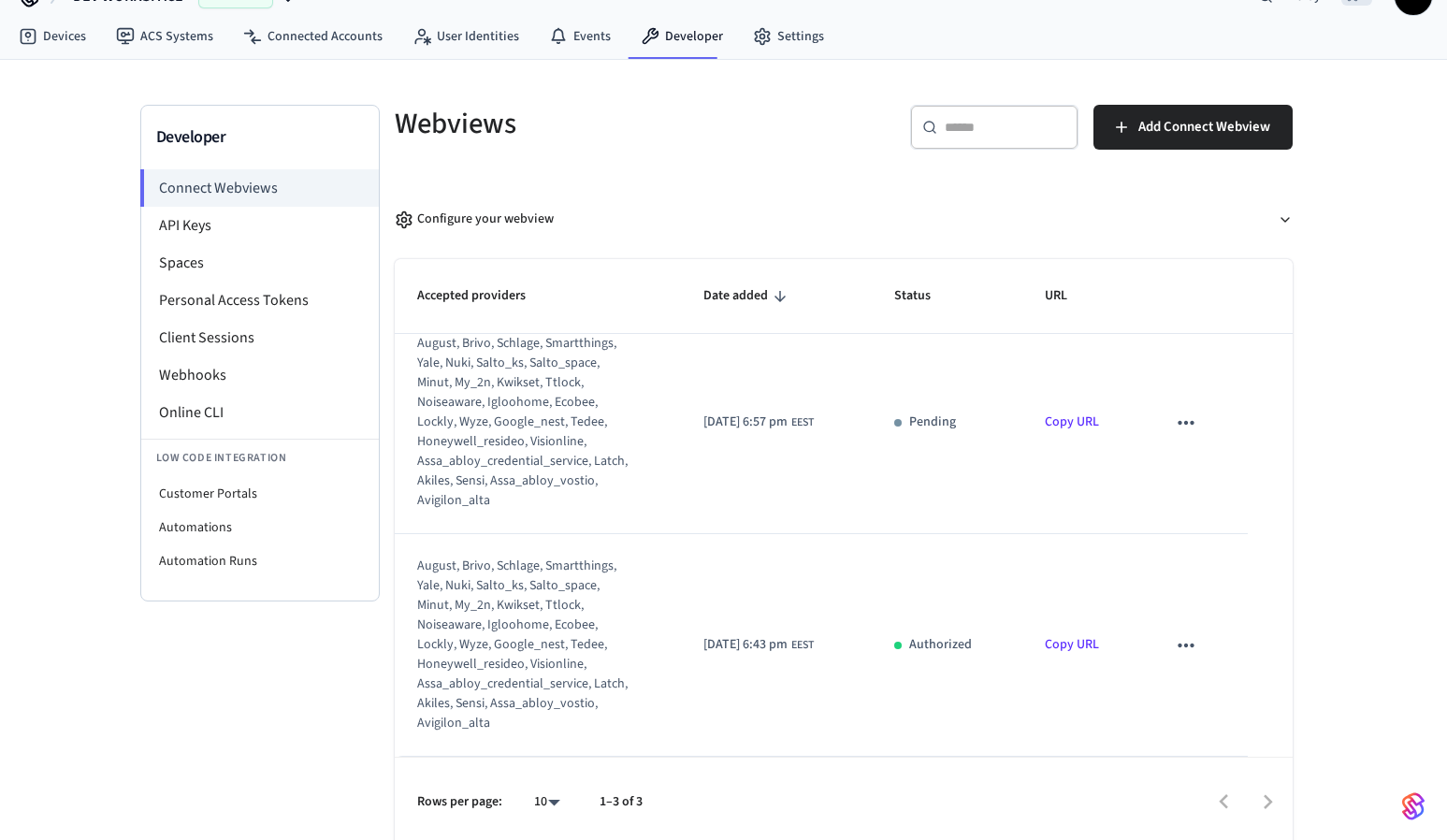
scroll to position [46, 0]
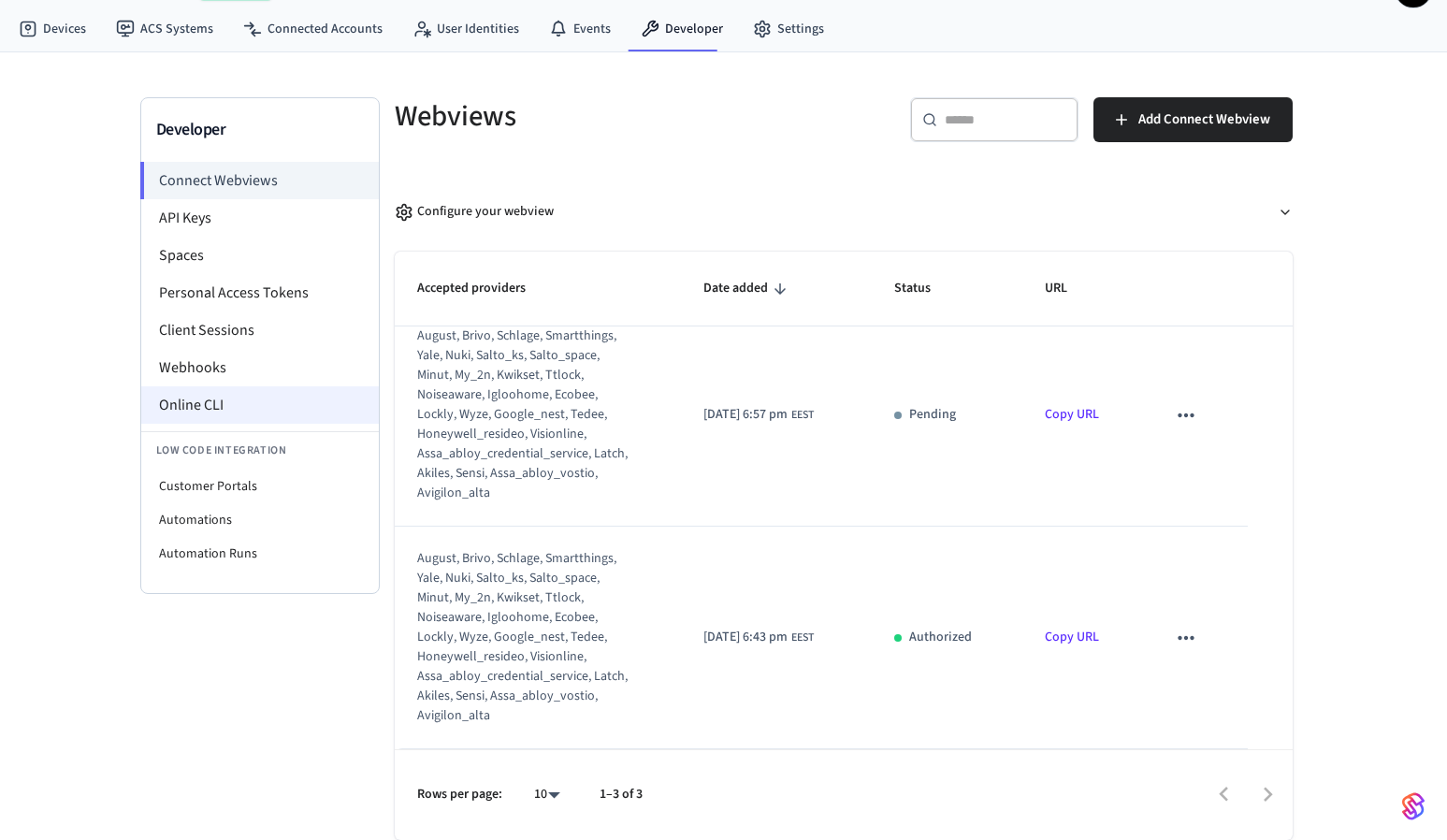
click at [254, 409] on li "Online CLI" at bounding box center [260, 405] width 238 height 37
click at [276, 322] on li "Client Sessions" at bounding box center [260, 330] width 238 height 37
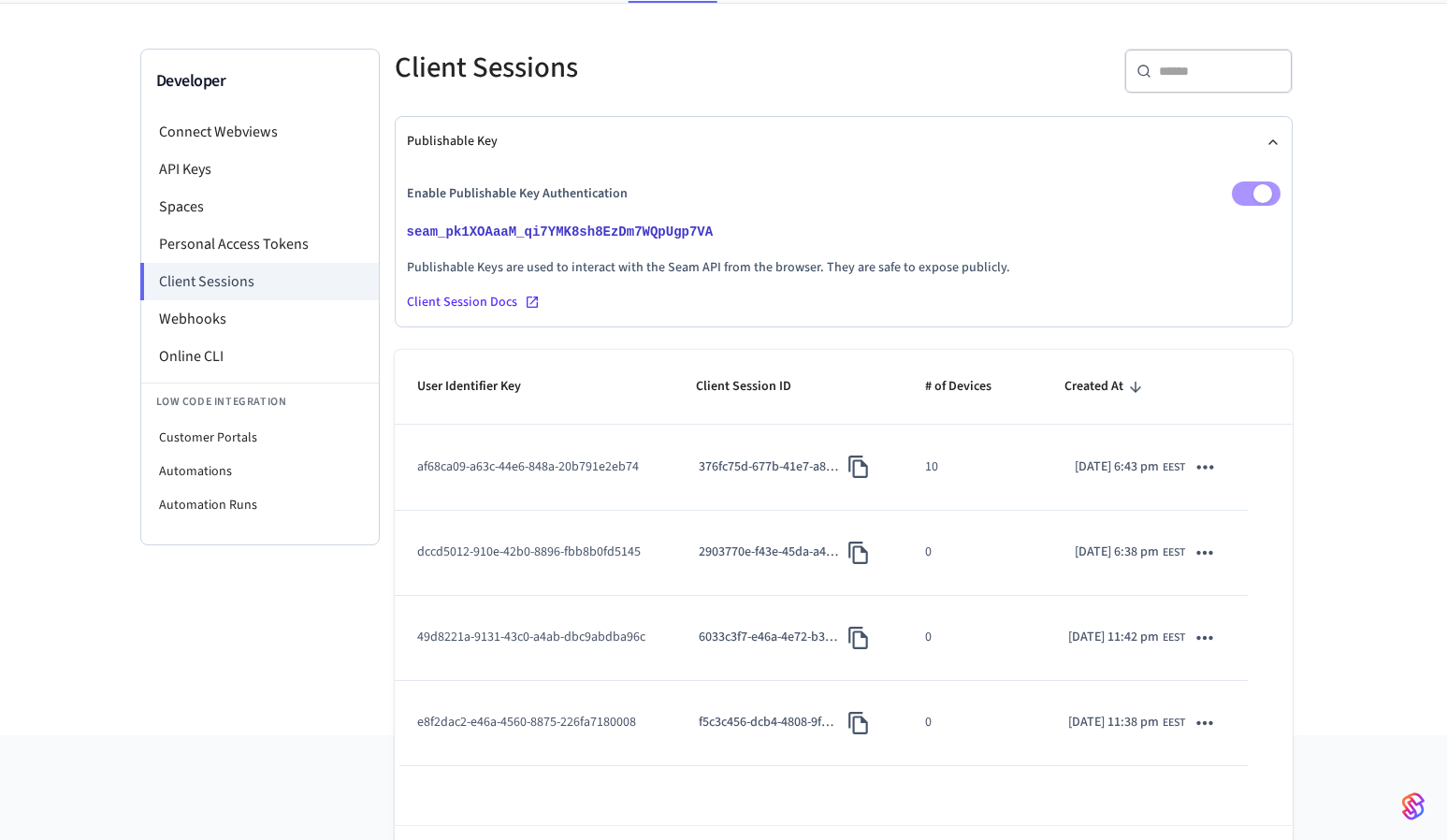
scroll to position [170, 0]
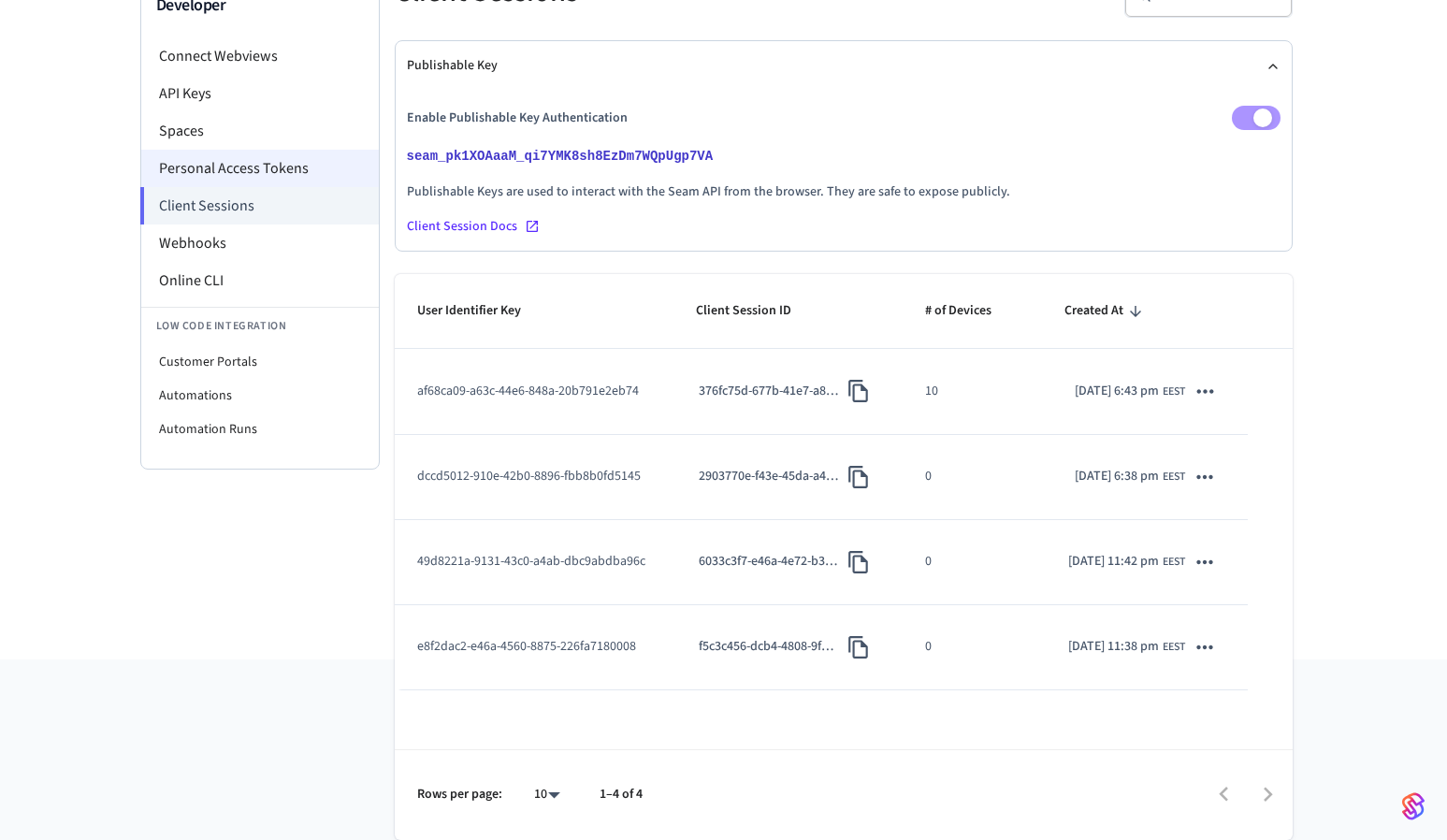
click at [217, 155] on li "Personal Access Tokens" at bounding box center [260, 168] width 238 height 37
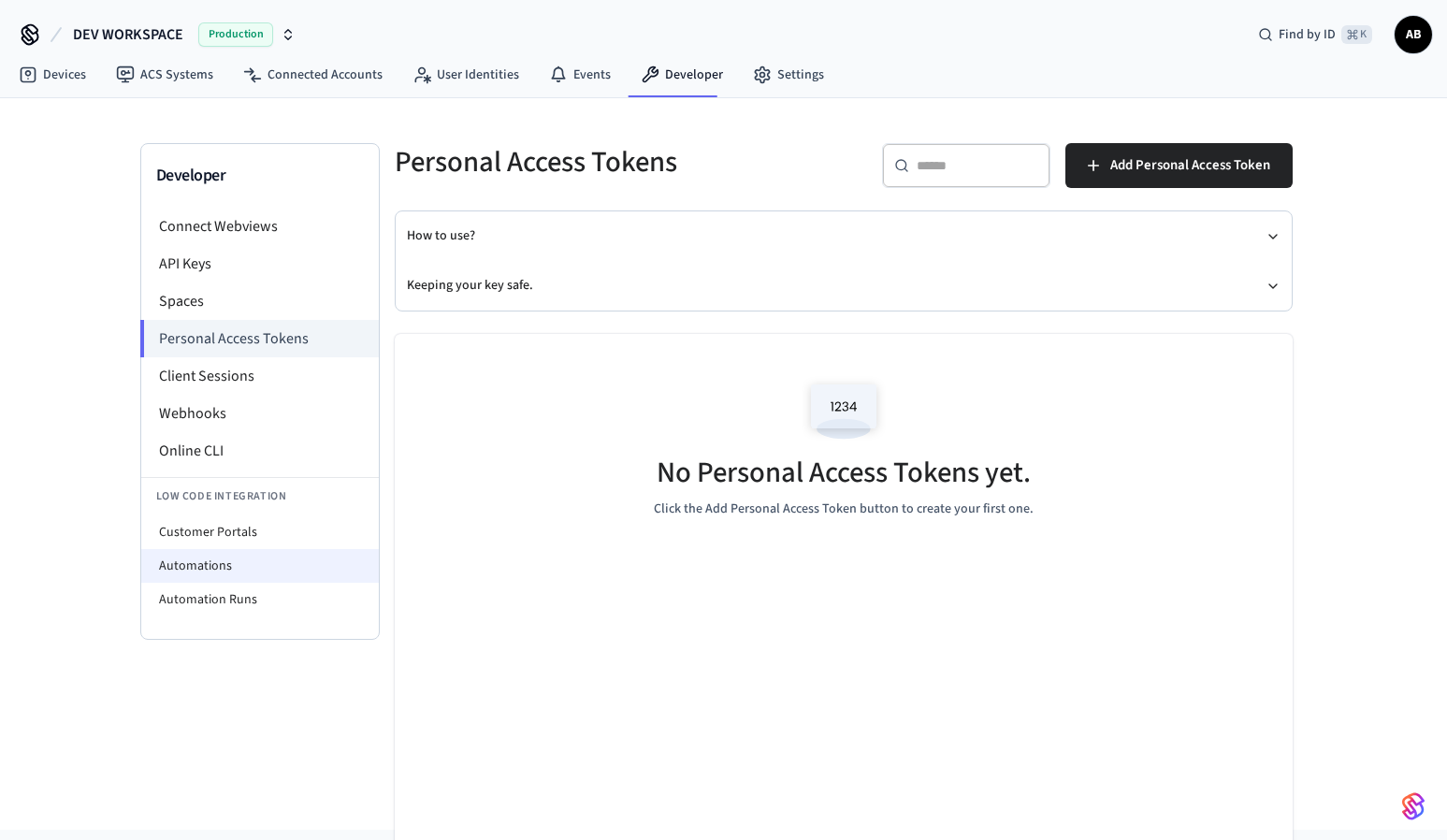
click at [282, 551] on li "Automations" at bounding box center [260, 566] width 238 height 34
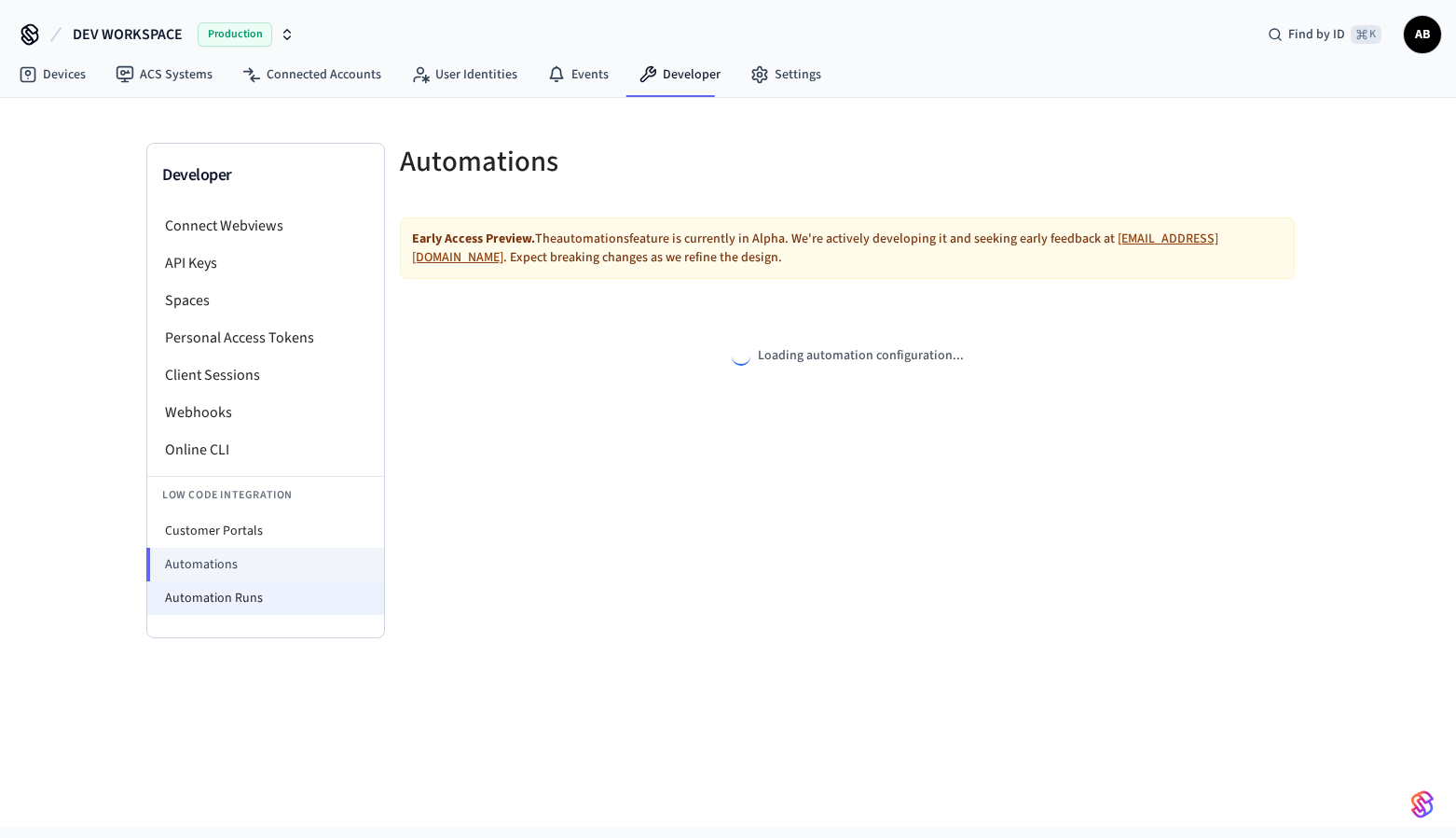
select select "**********"
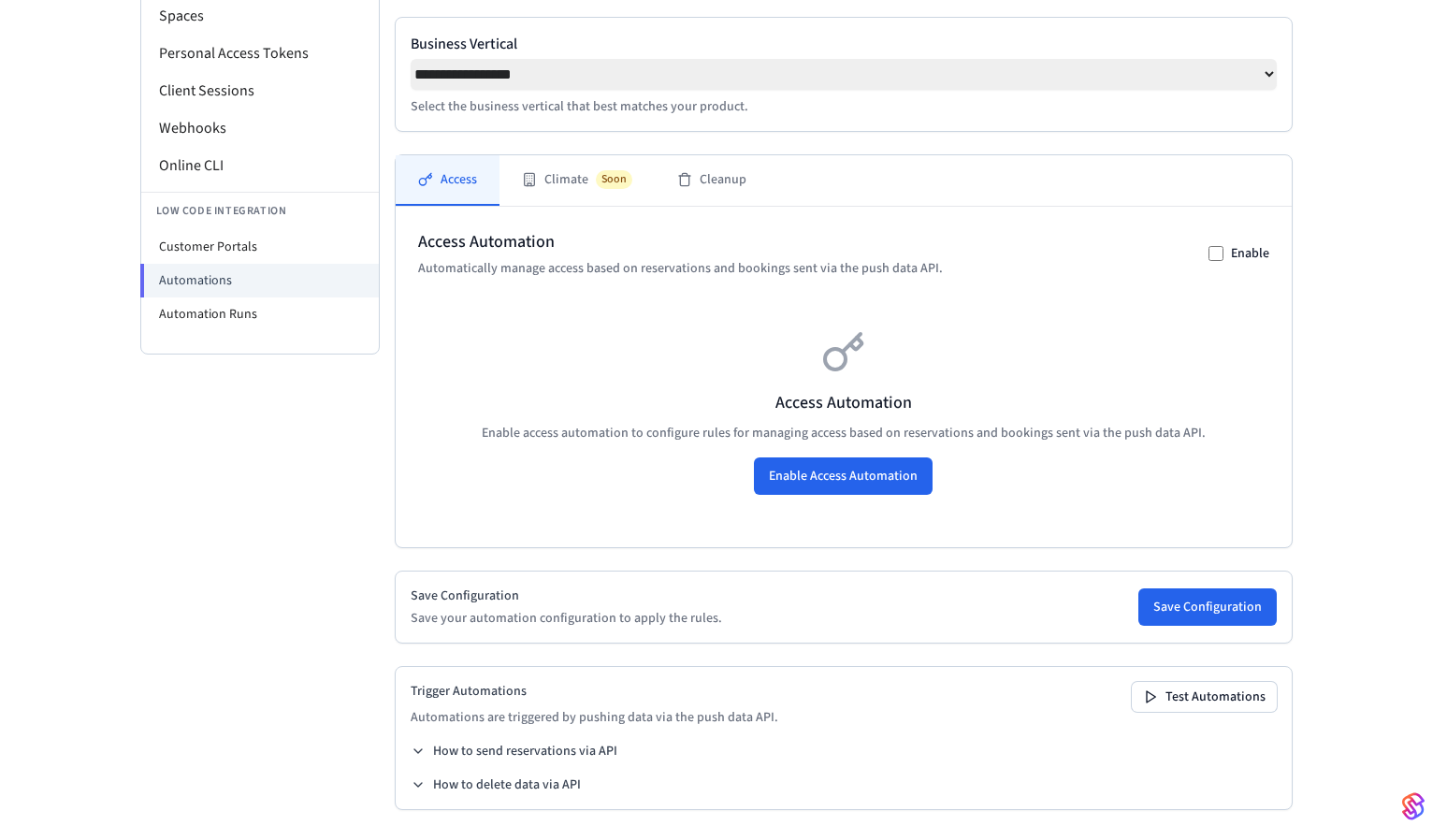
scroll to position [292, 0]
click at [222, 305] on li "Automation Runs" at bounding box center [260, 314] width 238 height 34
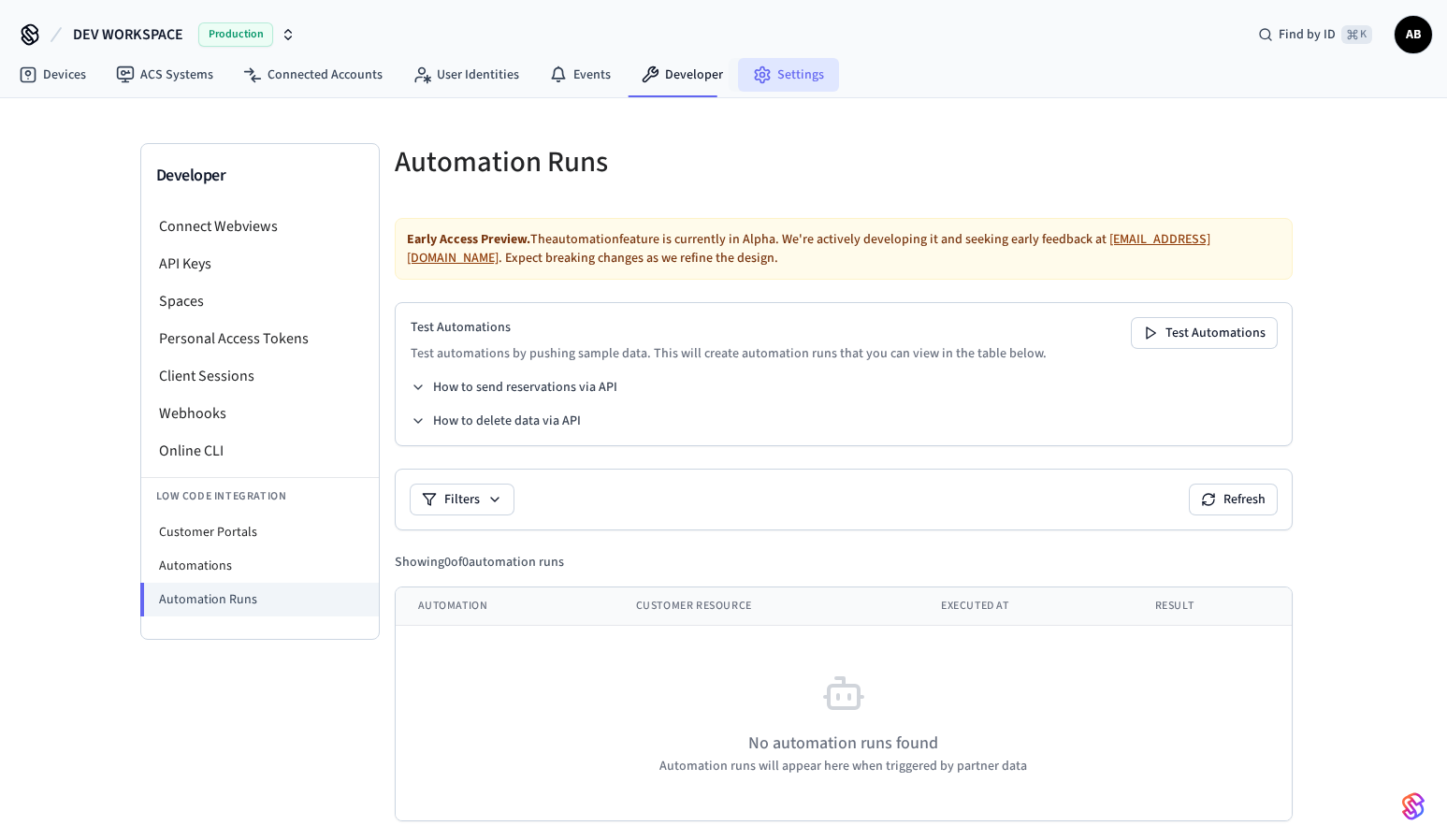
click at [760, 81] on icon at bounding box center [763, 75] width 19 height 19
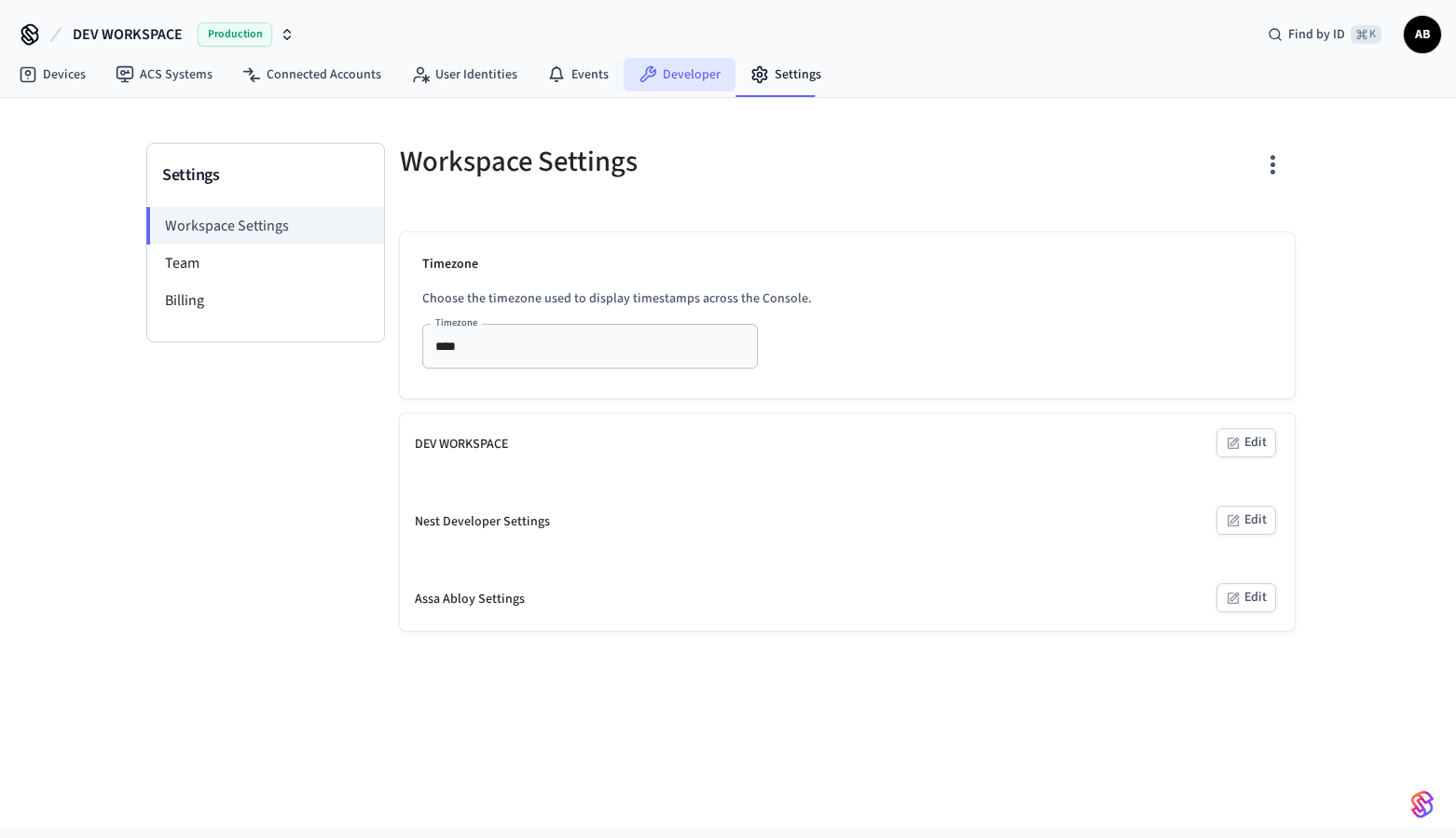
click at [678, 79] on link "Developer" at bounding box center [680, 75] width 112 height 34
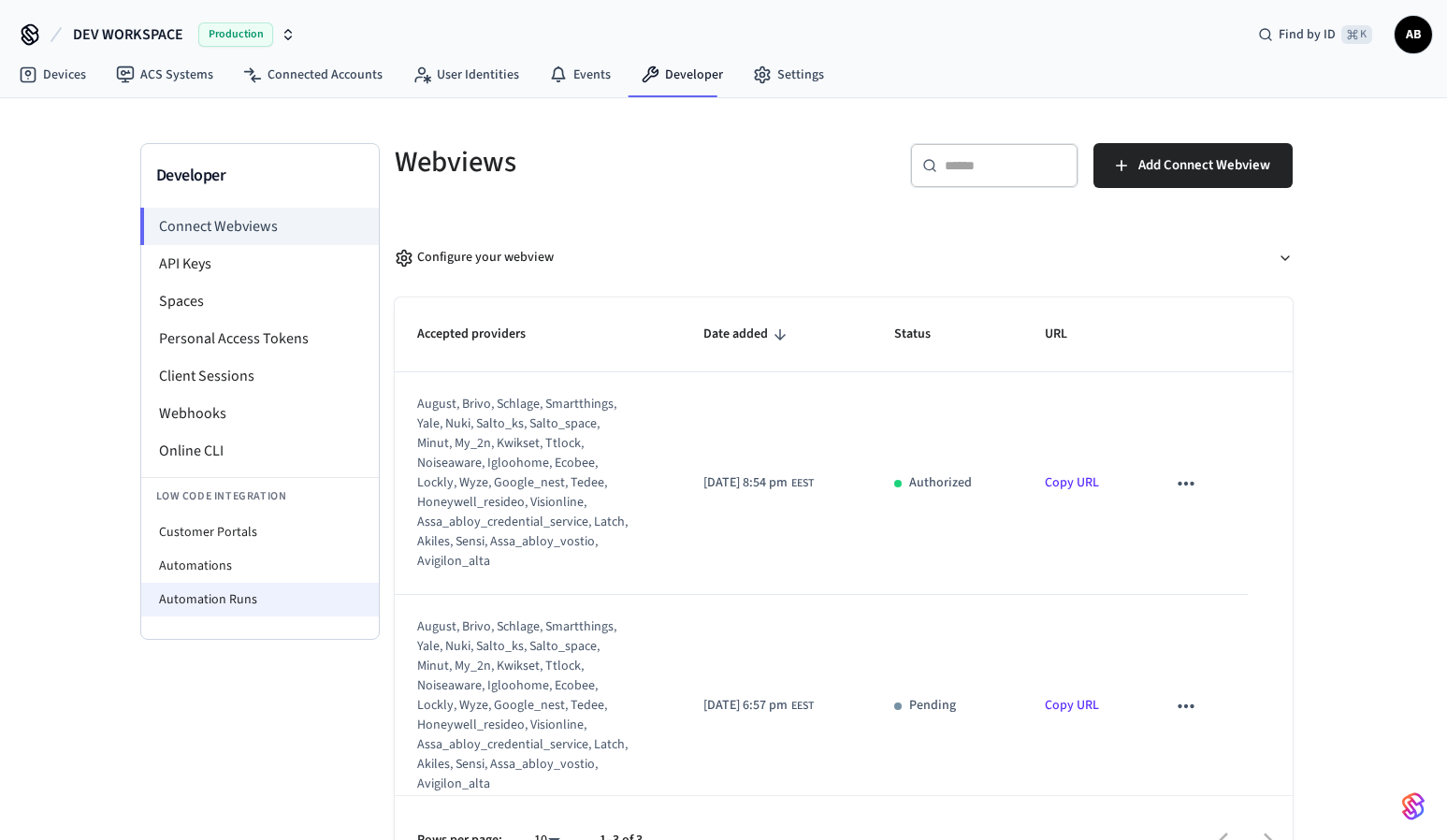
click at [256, 591] on li "Automation Runs" at bounding box center [260, 600] width 238 height 34
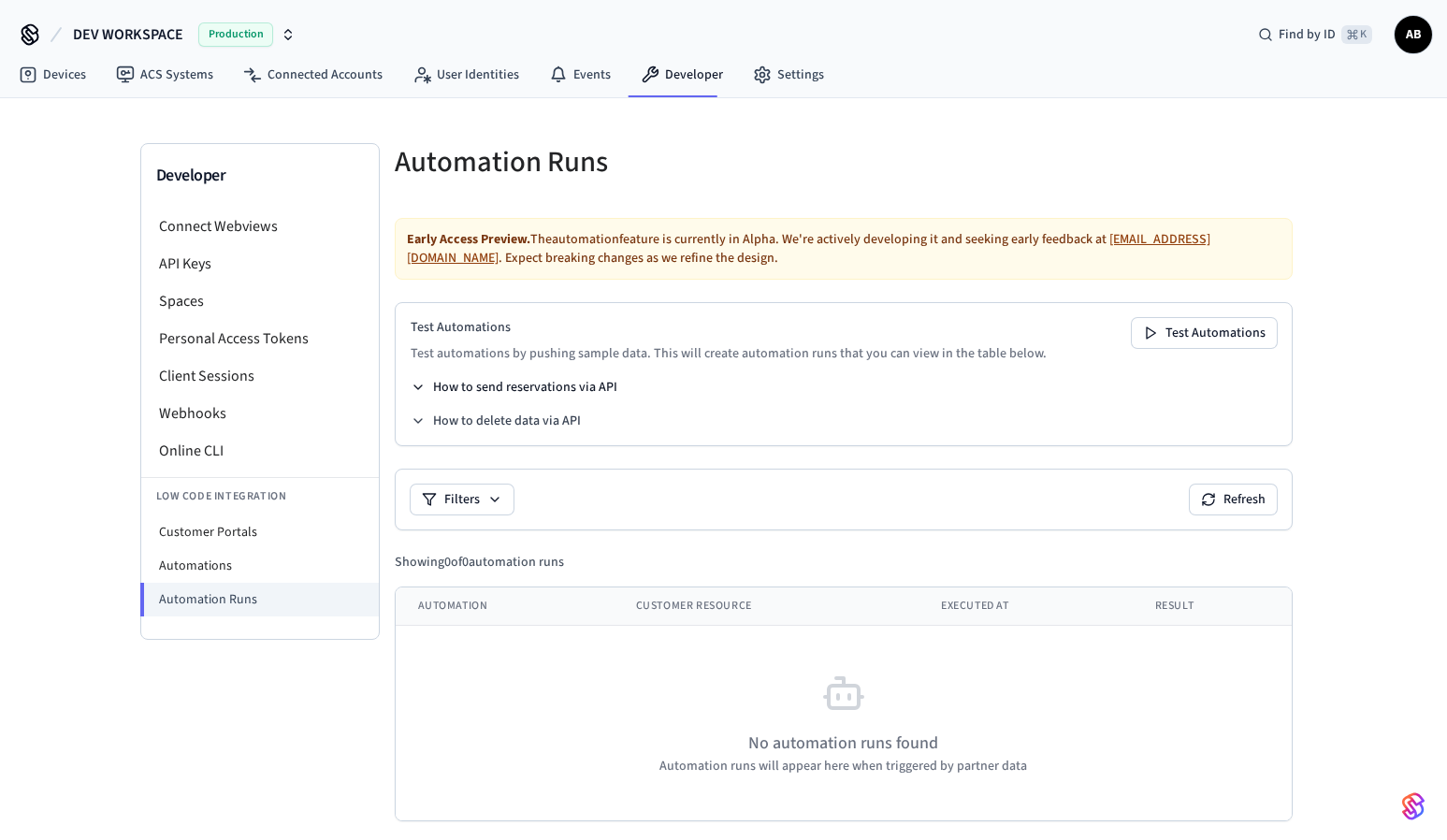
click at [576, 389] on button "How to send reservations via API" at bounding box center [514, 387] width 207 height 19
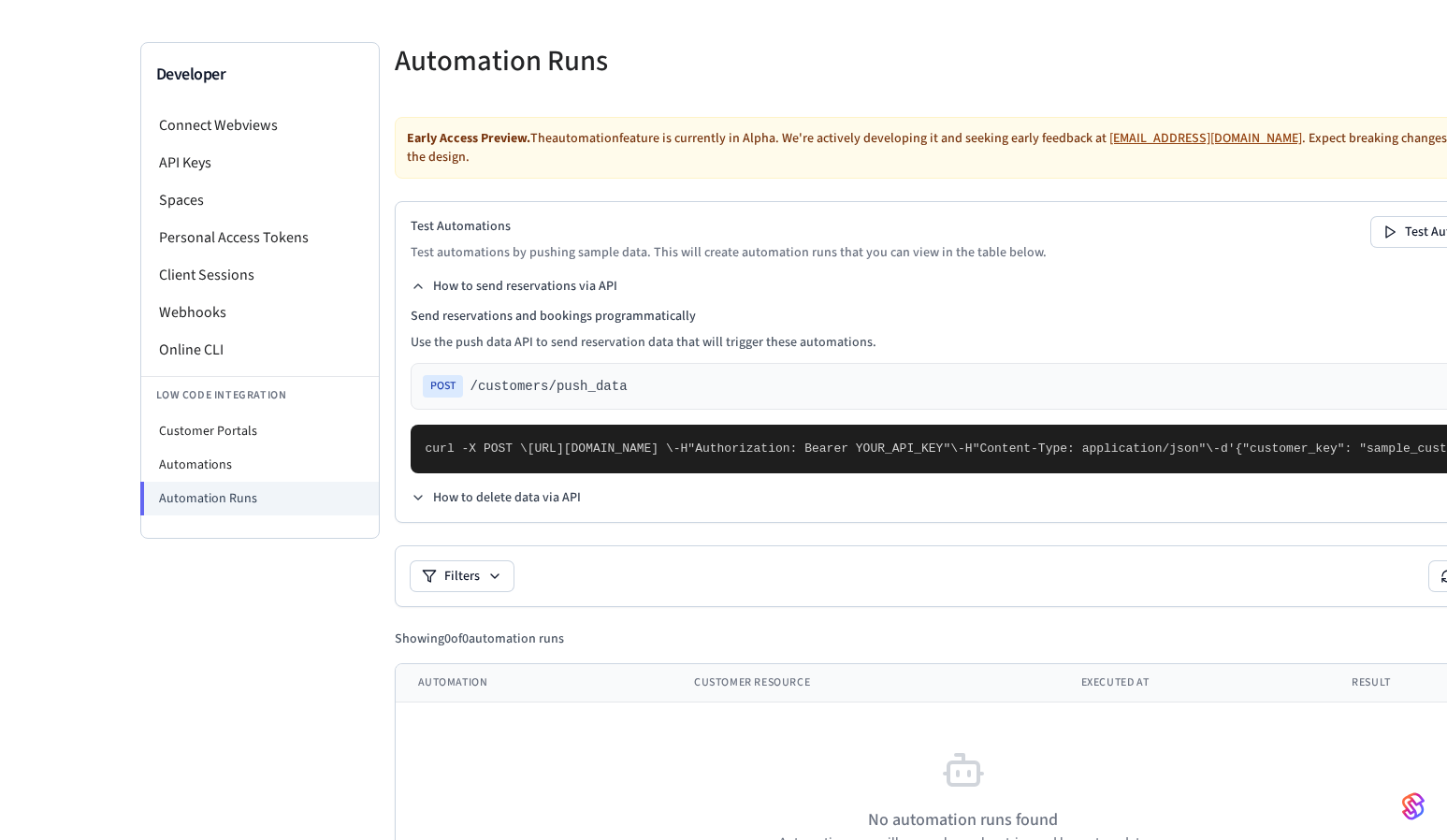
scroll to position [72, 0]
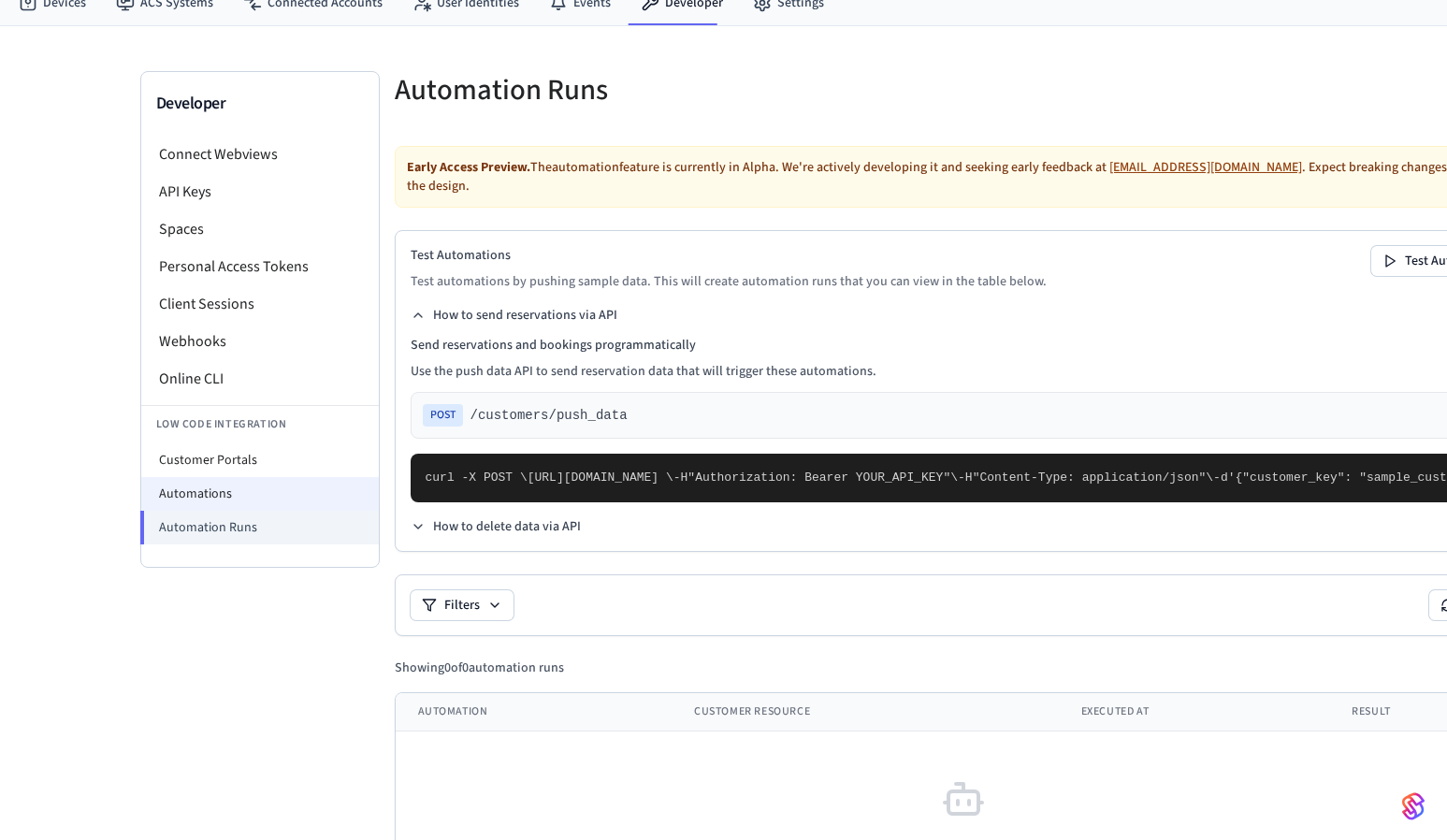
click at [298, 486] on li "Automations" at bounding box center [260, 494] width 238 height 34
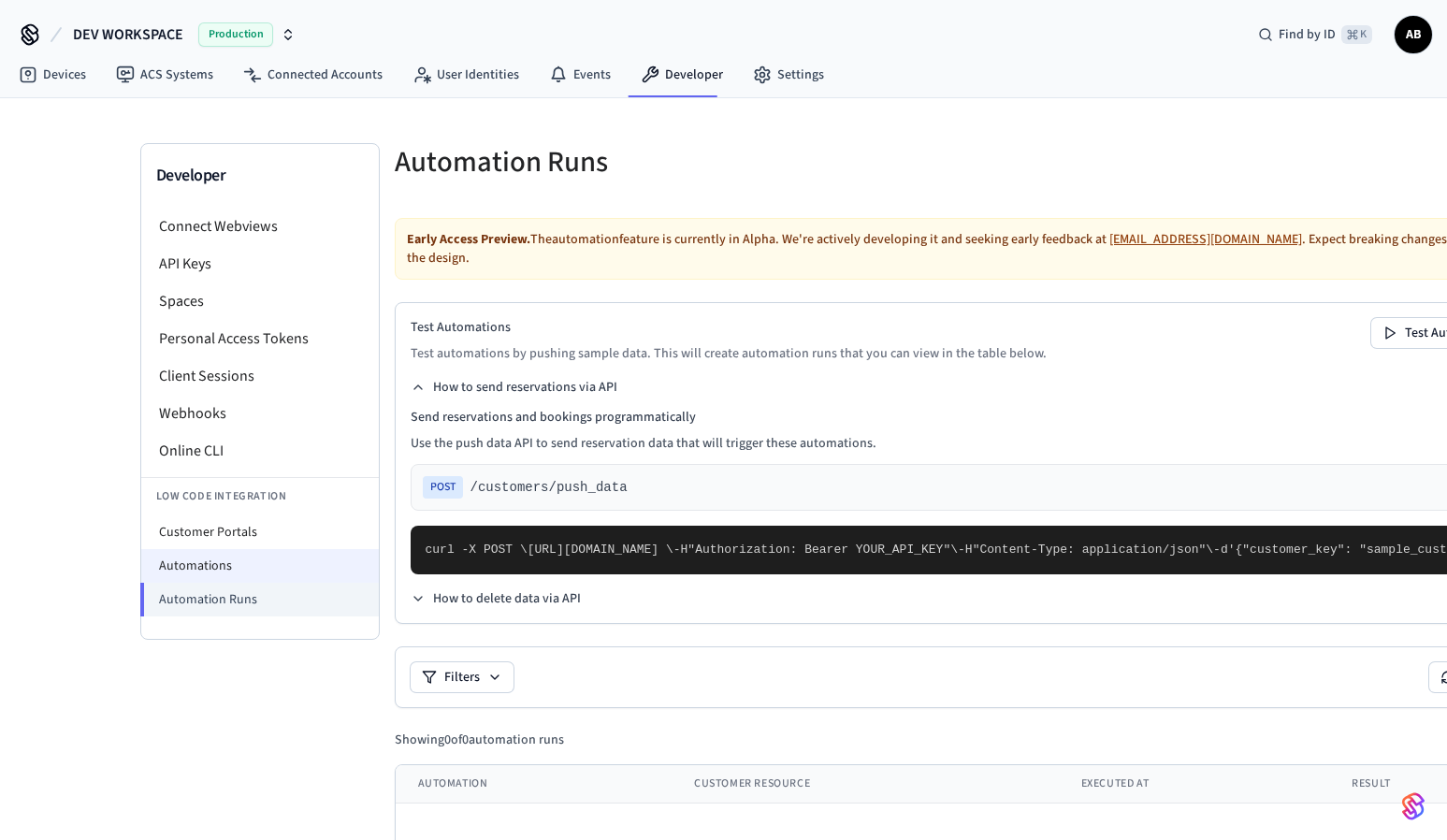
select select "**********"
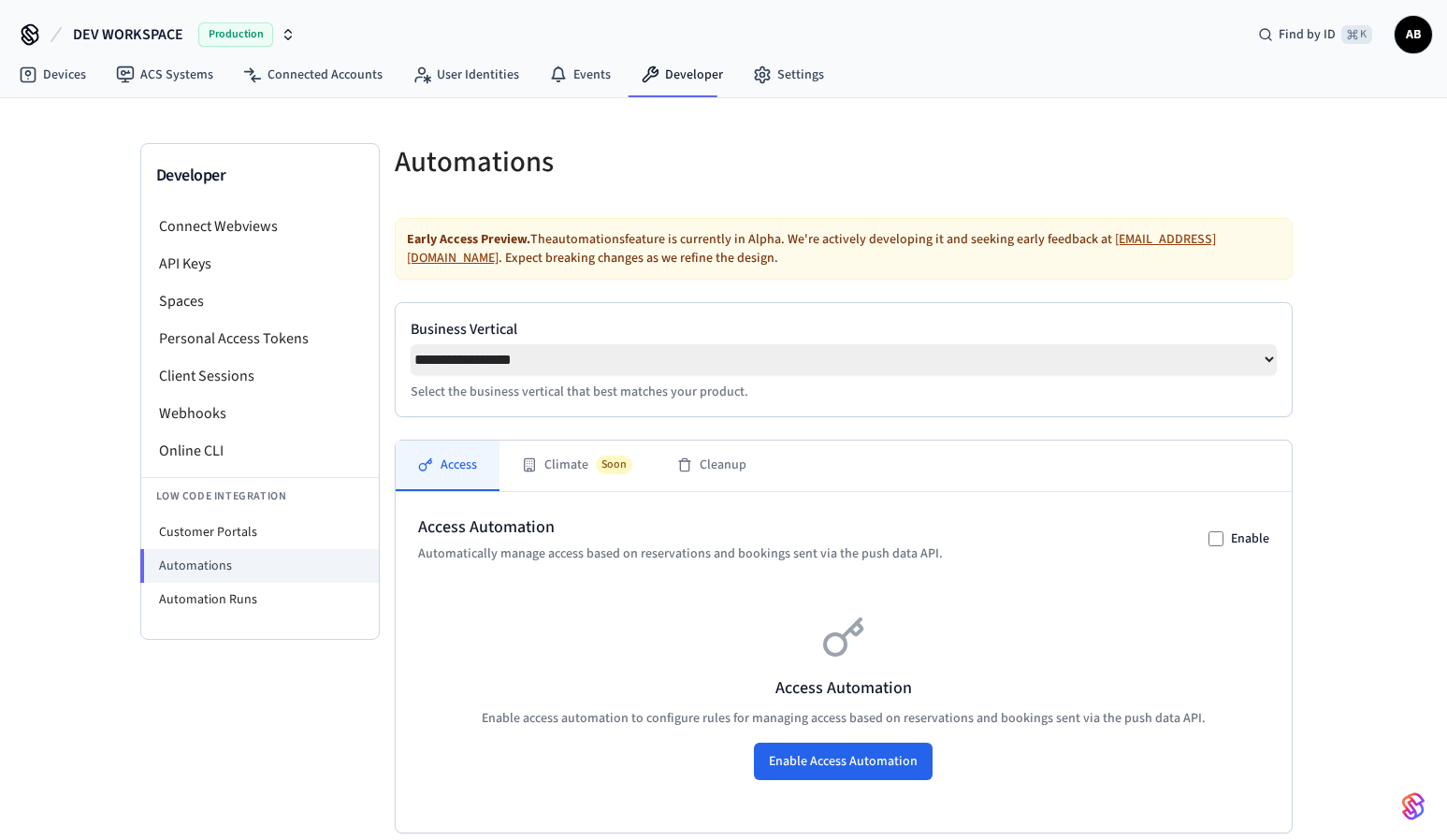
click at [496, 364] on select "**********" at bounding box center [844, 359] width 867 height 31
click at [563, 399] on p "Select the business vertical that best matches your product." at bounding box center [844, 392] width 867 height 19
click at [550, 481] on button "Climate Soon" at bounding box center [577, 466] width 155 height 51
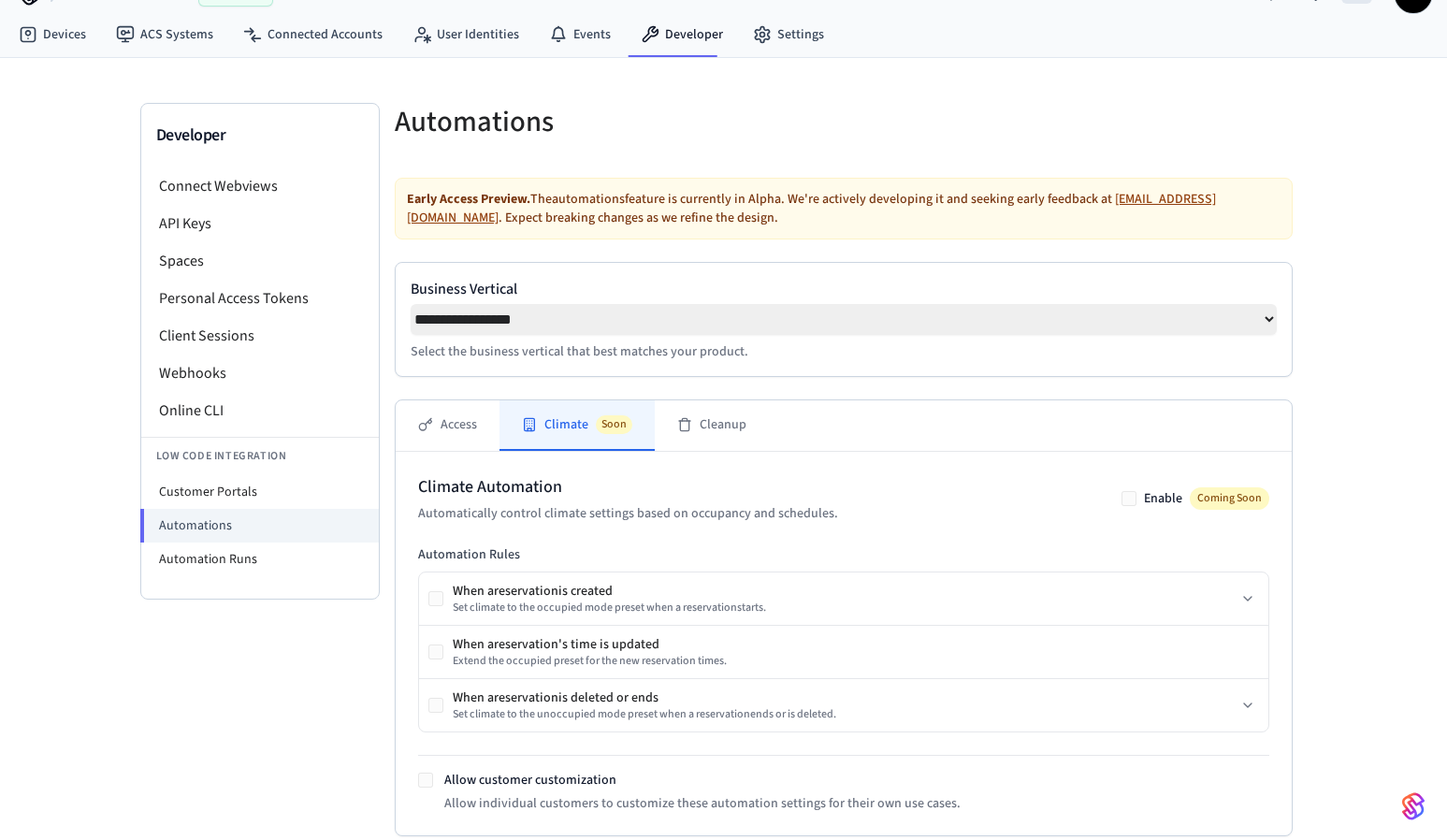
scroll to position [119, 0]
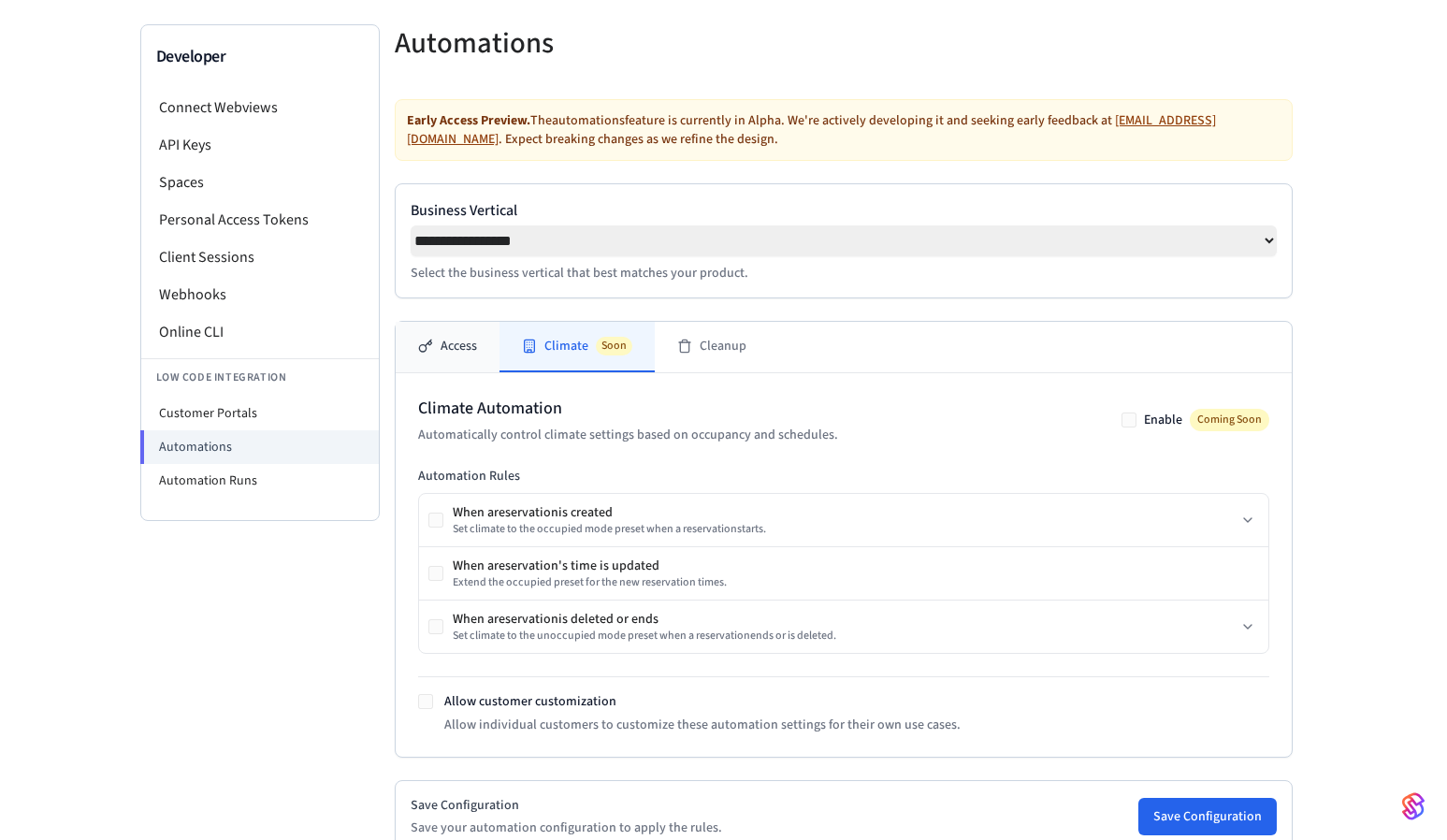
click at [465, 355] on button "Access" at bounding box center [447, 347] width 104 height 51
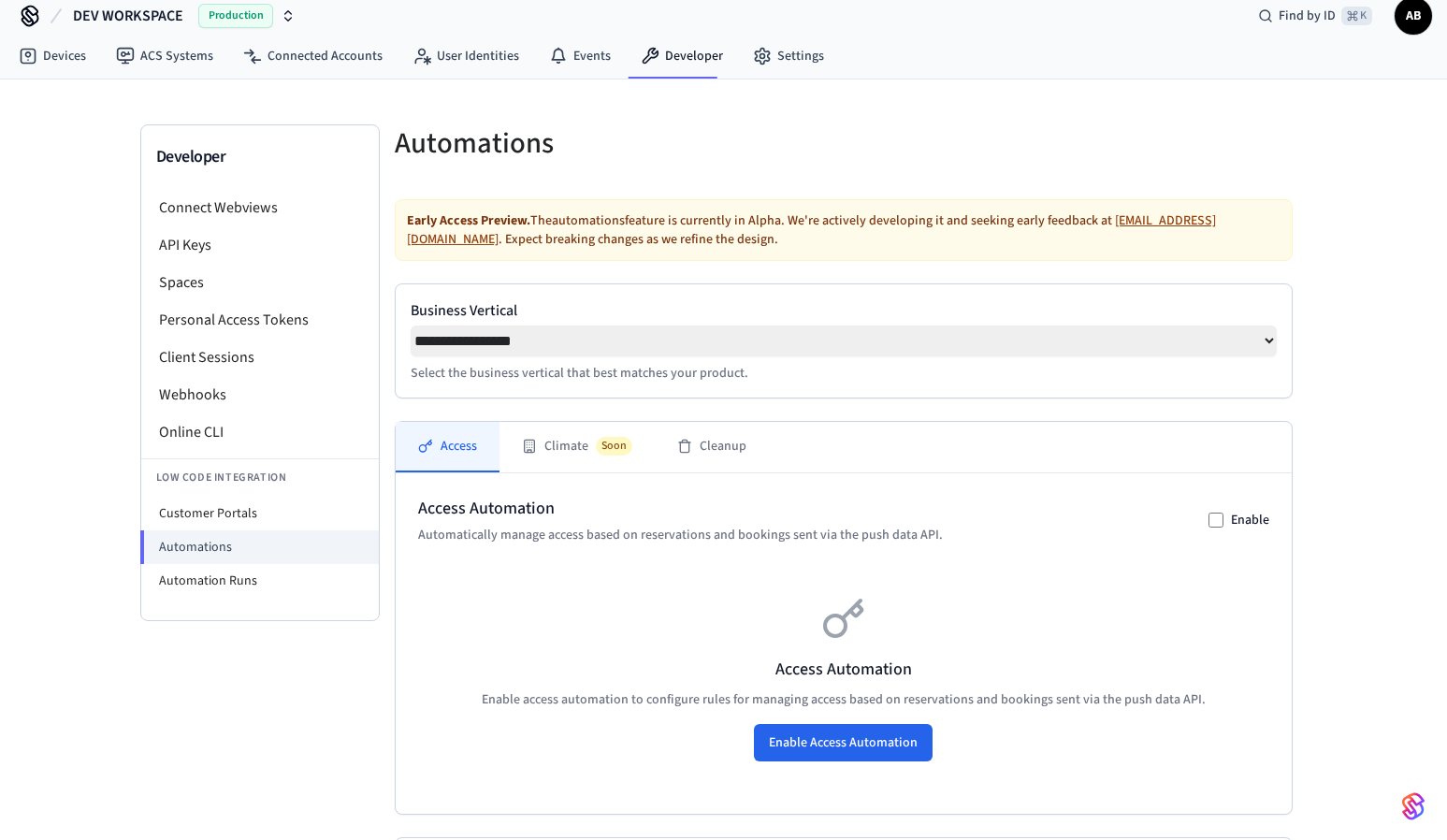
scroll to position [0, 0]
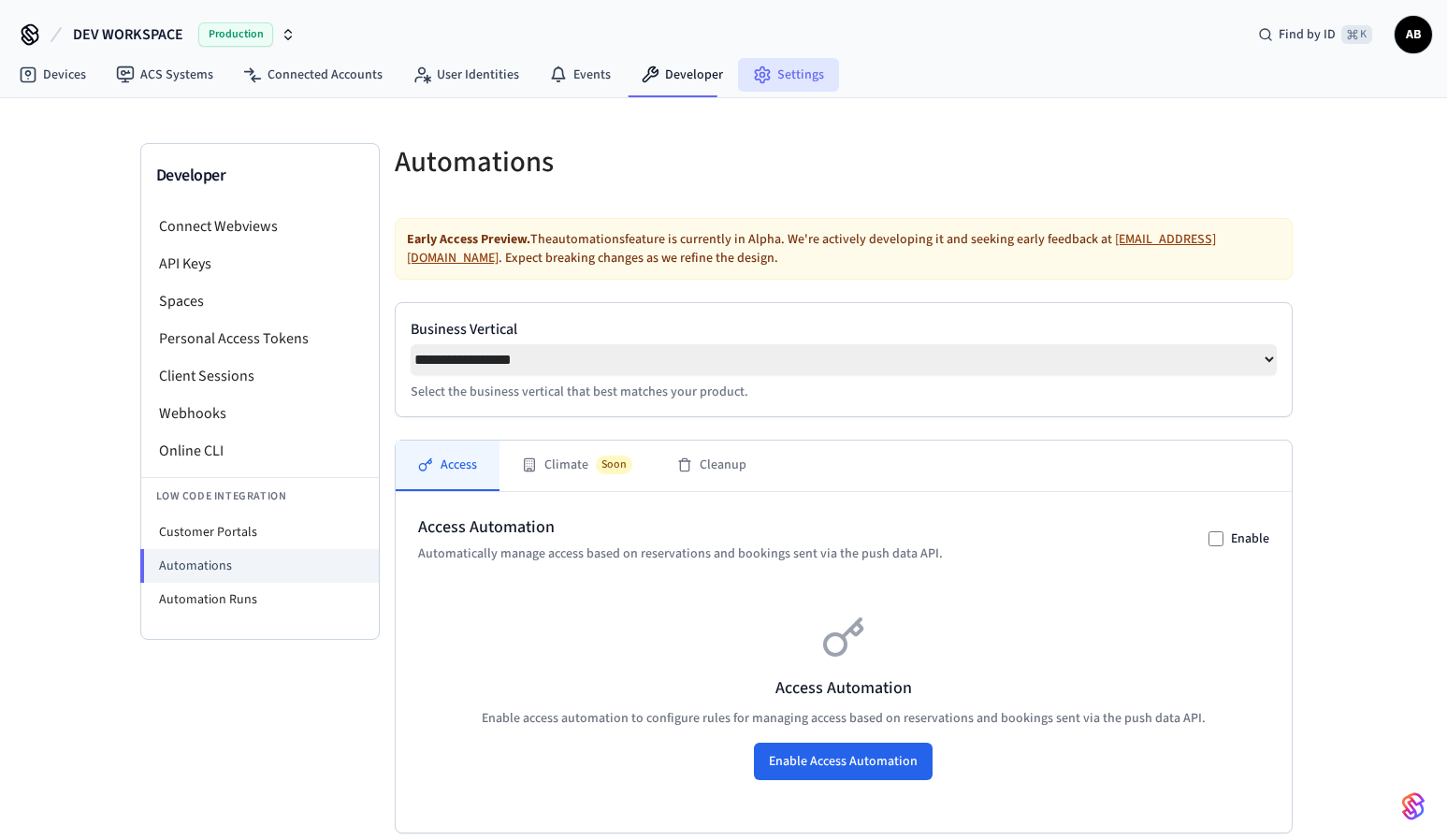
click at [788, 64] on link "Settings" at bounding box center [789, 75] width 101 height 34
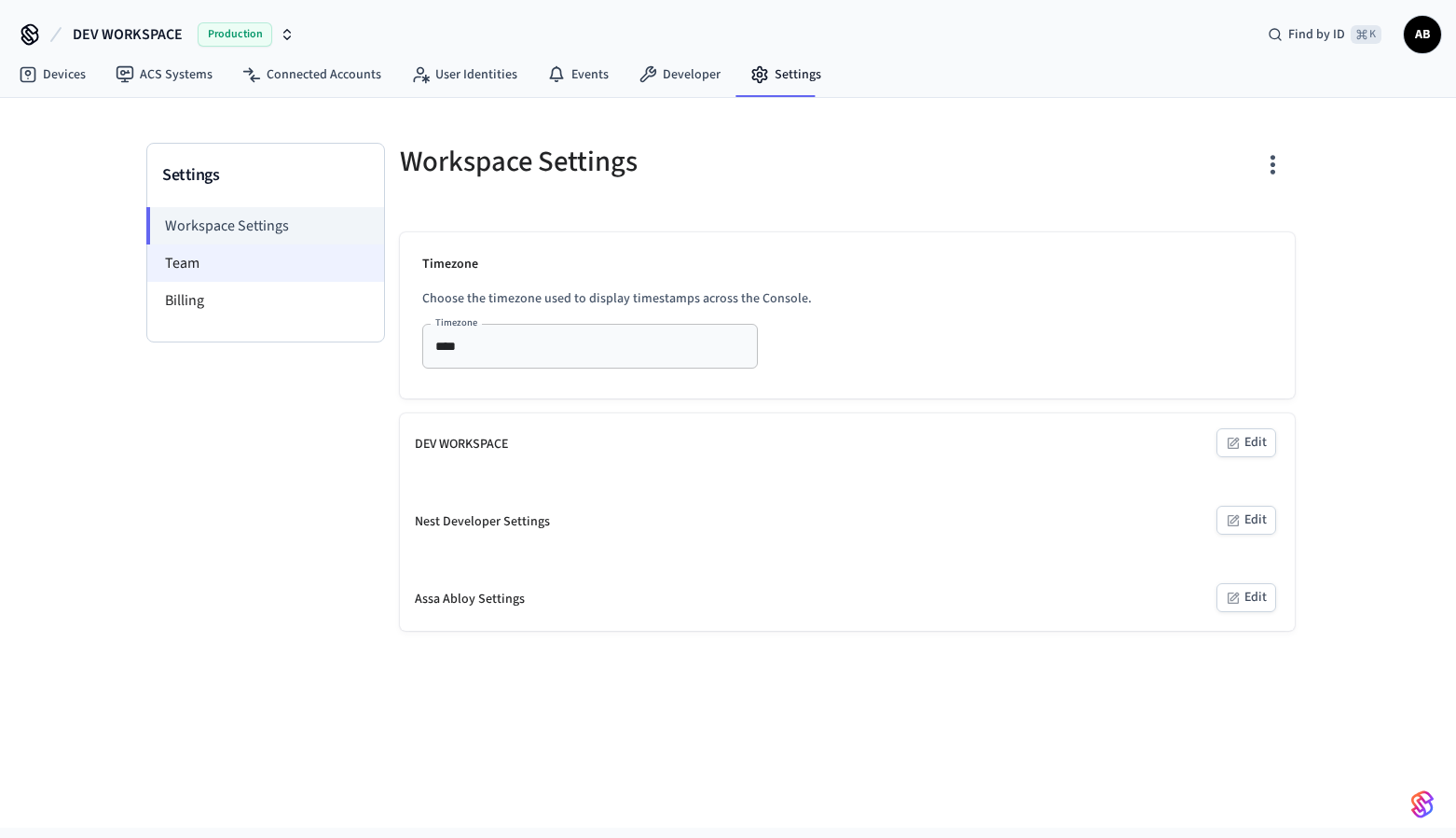
click at [309, 264] on li "Team" at bounding box center [266, 263] width 237 height 37
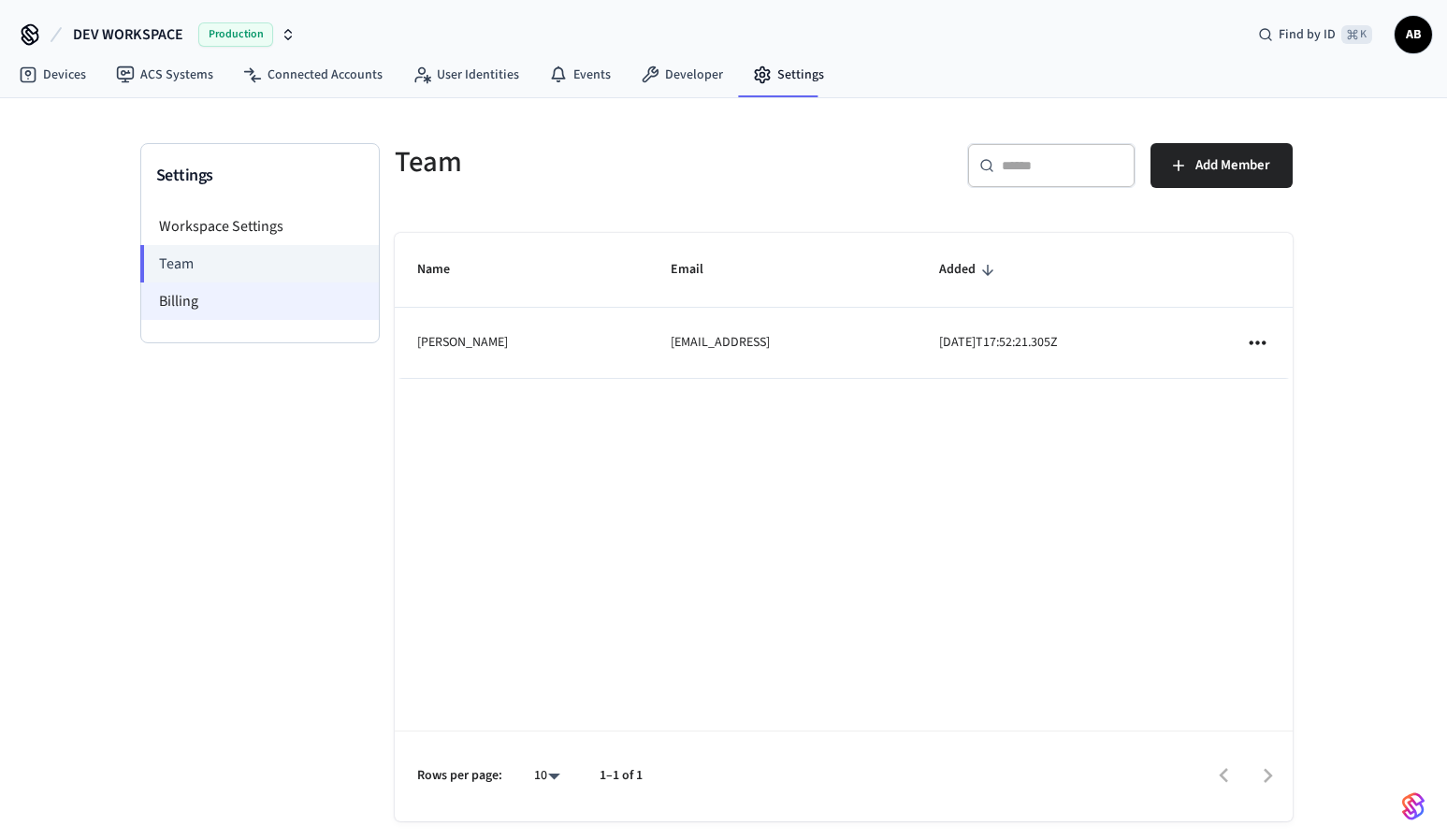
click at [255, 305] on li "Billing" at bounding box center [260, 301] width 238 height 37
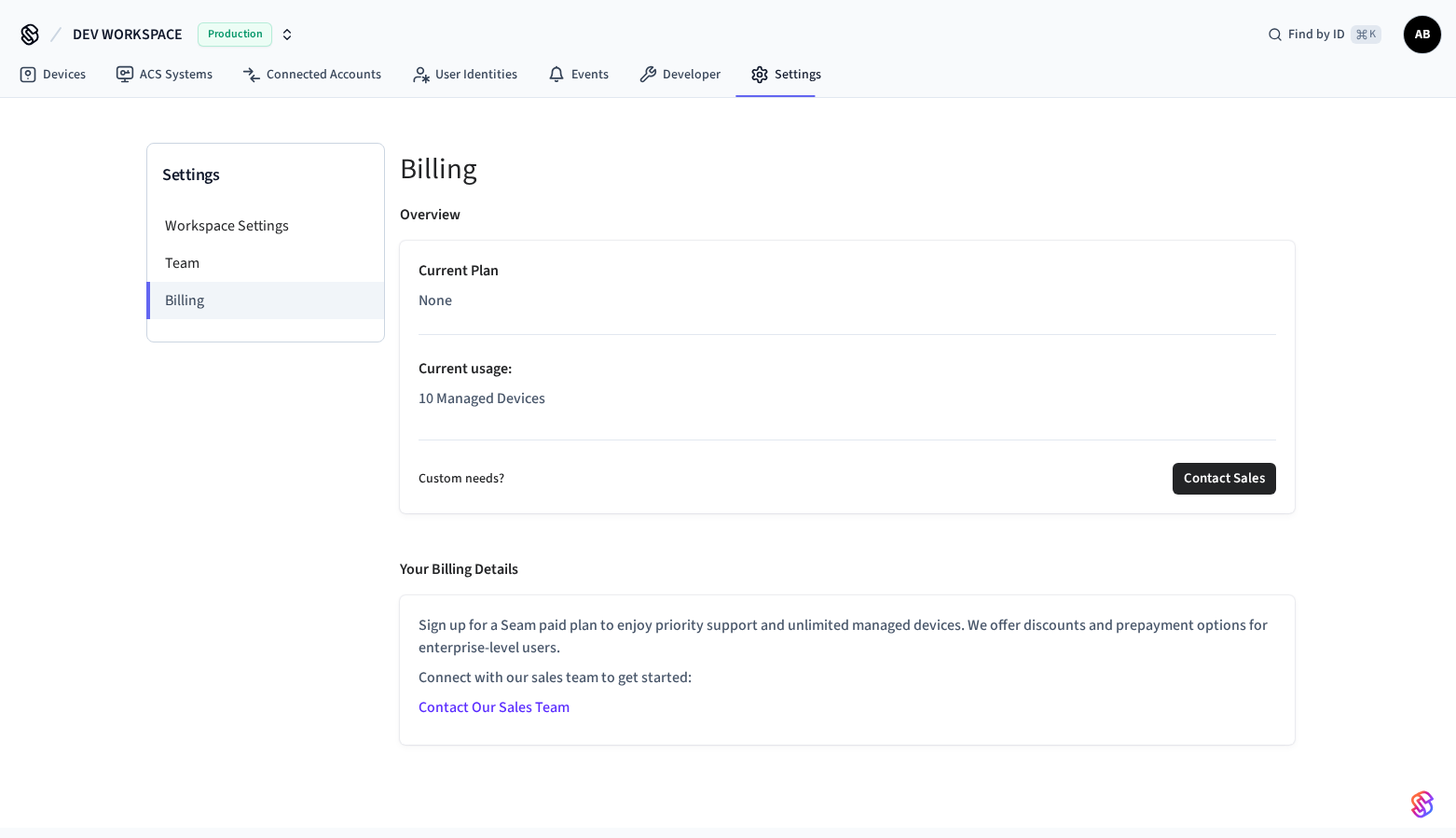
click at [465, 390] on p "10 Managed Devices" at bounding box center [848, 398] width 858 height 22
click at [412, 401] on div "Current Plan None Current usage : 10 Managed Devices Custom needs? Contact Sales" at bounding box center [848, 377] width 895 height 272
click at [434, 395] on p "10 Managed Devices" at bounding box center [848, 398] width 858 height 22
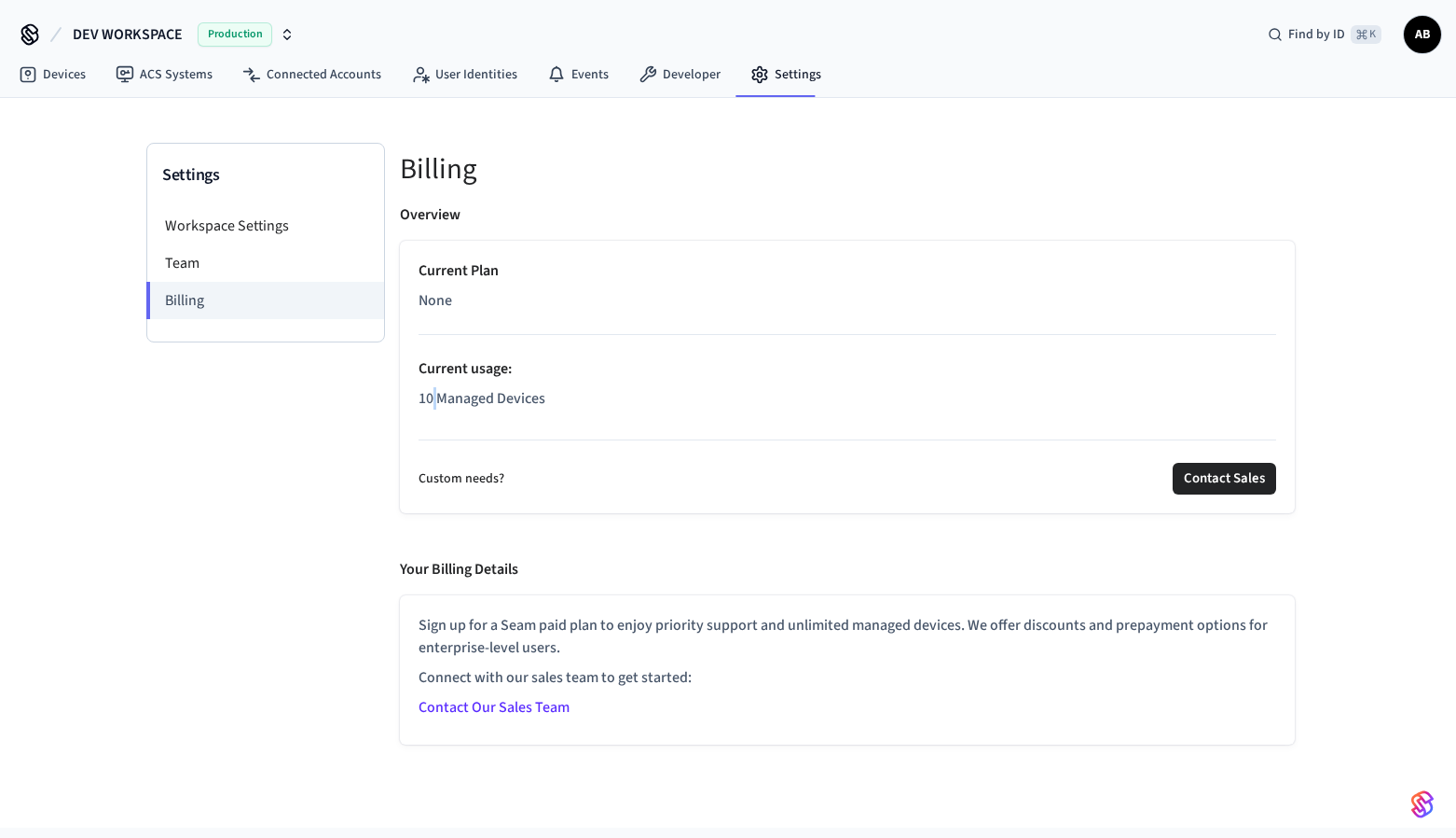
click at [434, 395] on p "10 Managed Devices" at bounding box center [848, 398] width 858 height 22
click at [665, 77] on link "Developer" at bounding box center [680, 75] width 112 height 34
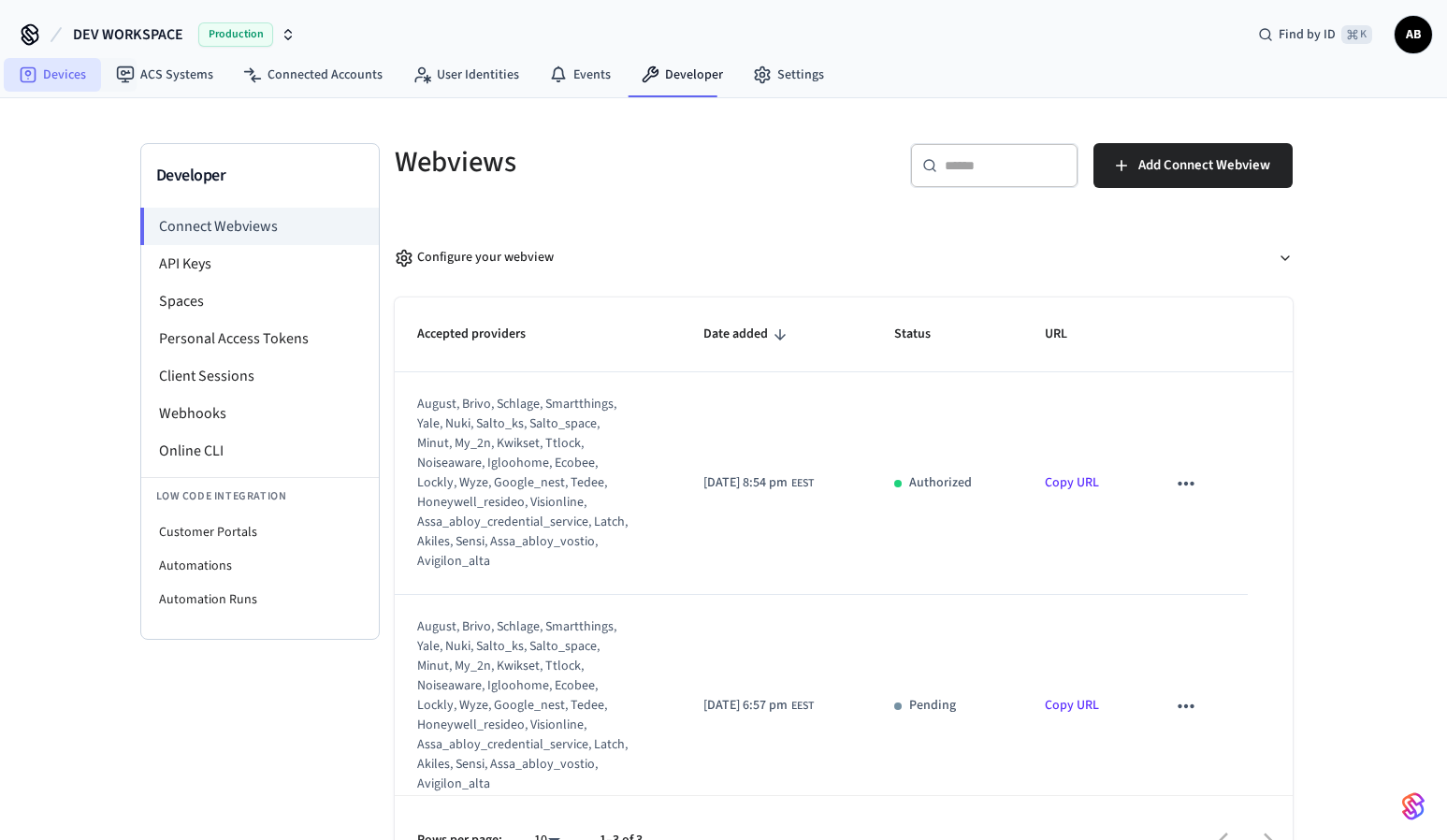
click at [59, 73] on link "Devices" at bounding box center [52, 75] width 97 height 34
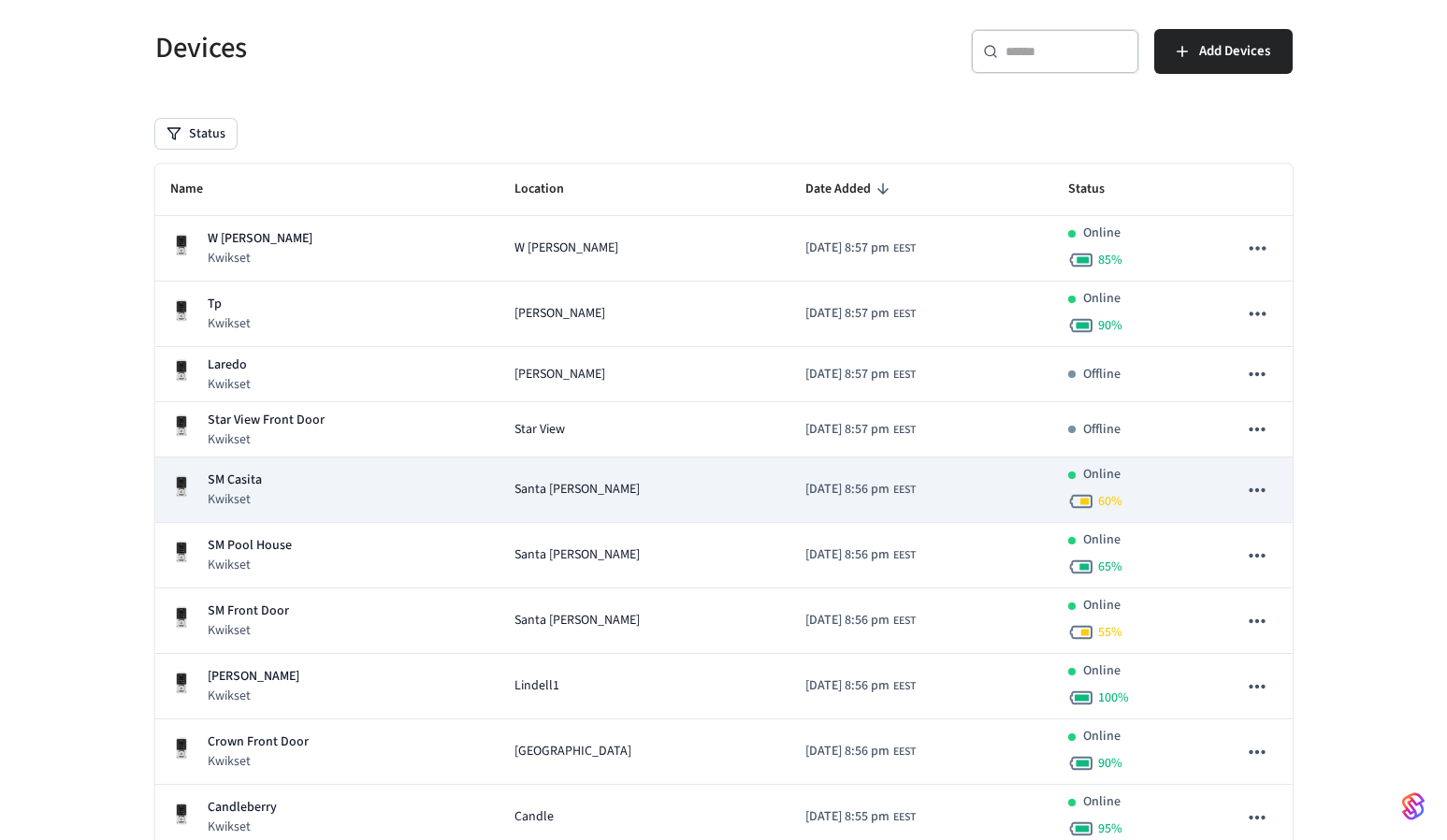
scroll to position [241, 0]
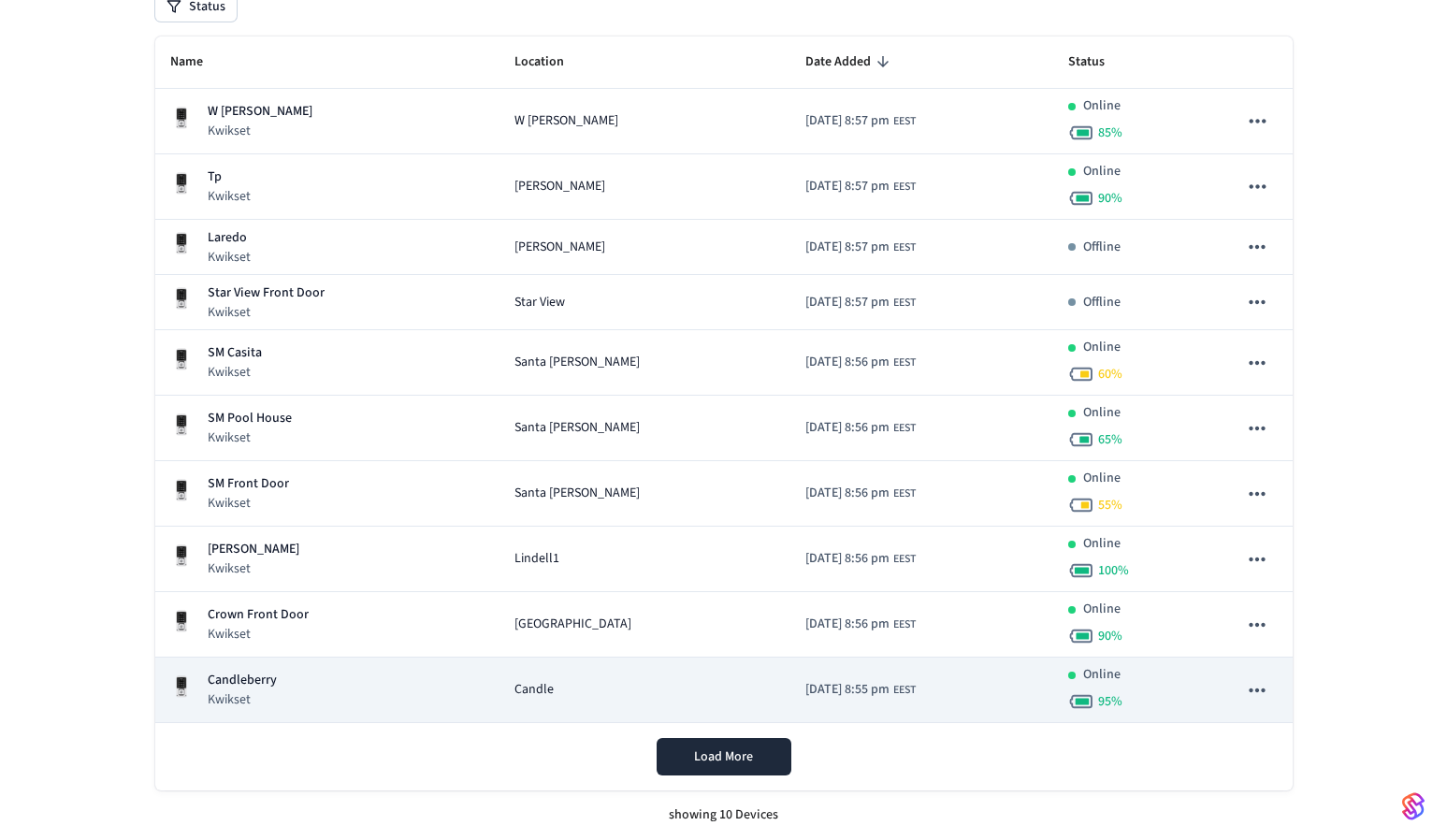
click at [257, 702] on p "Kwikset" at bounding box center [242, 700] width 69 height 19
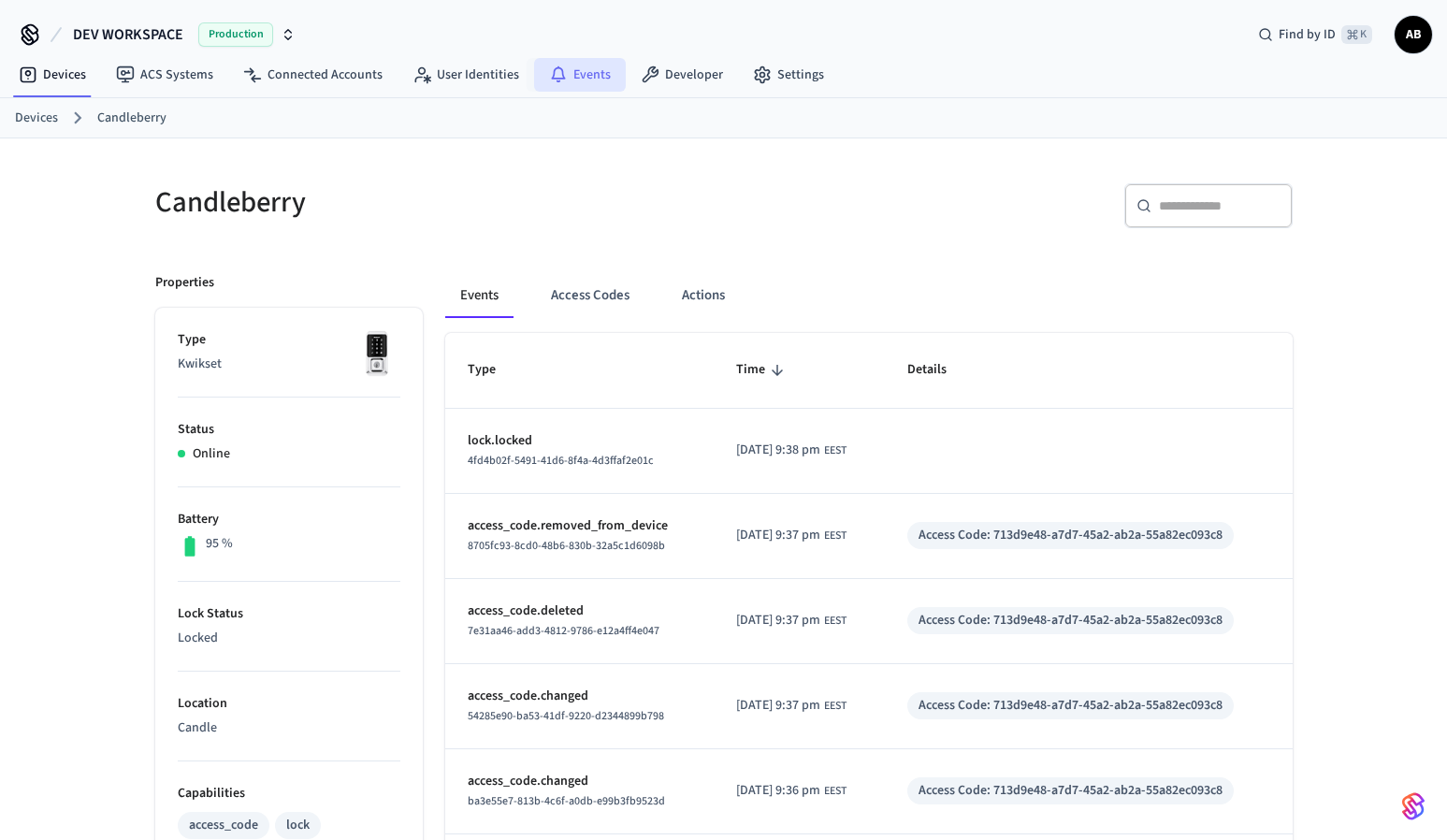
click at [577, 68] on link "Events" at bounding box center [580, 75] width 92 height 34
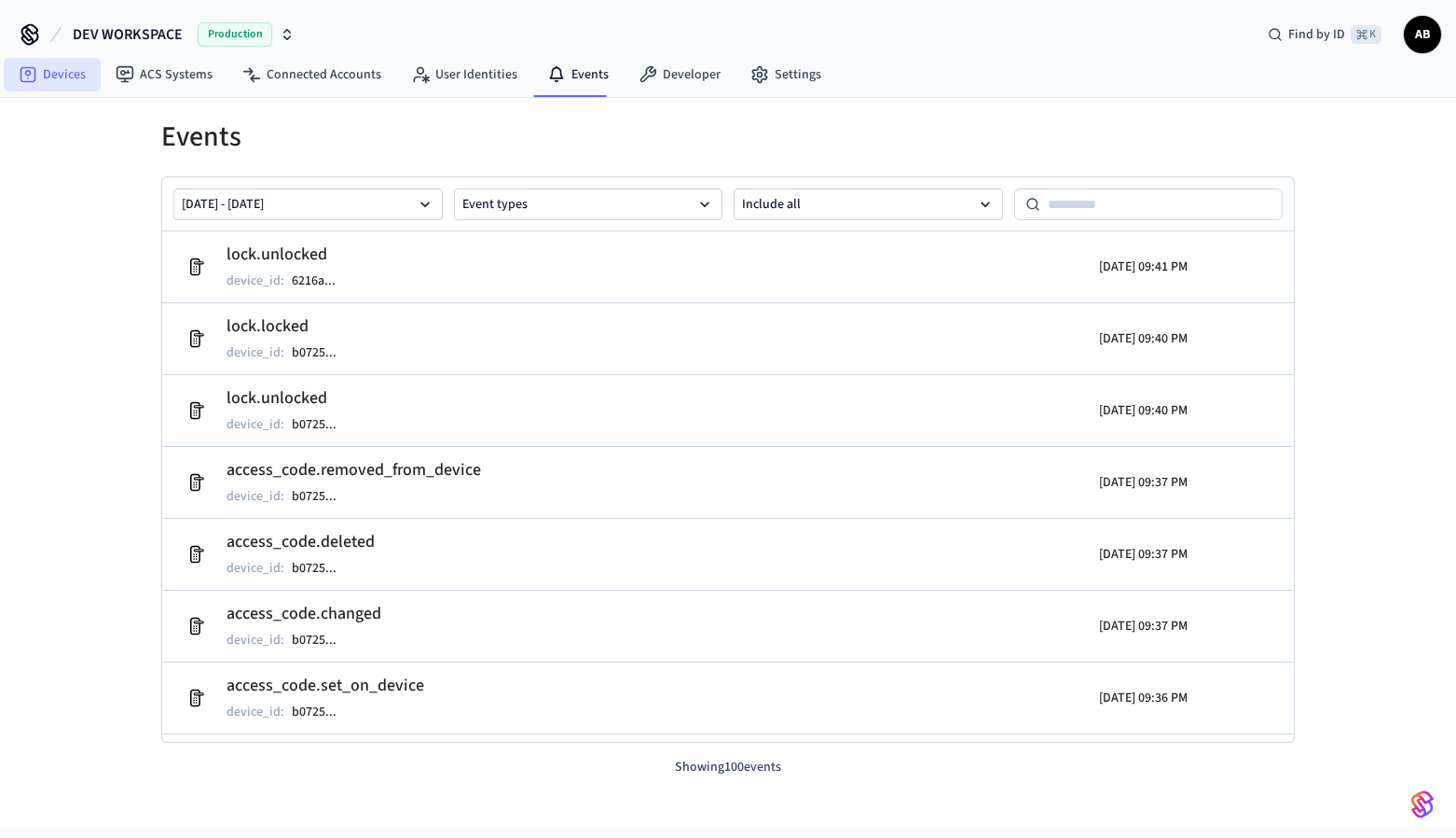
click at [48, 73] on link "Devices" at bounding box center [52, 75] width 97 height 34
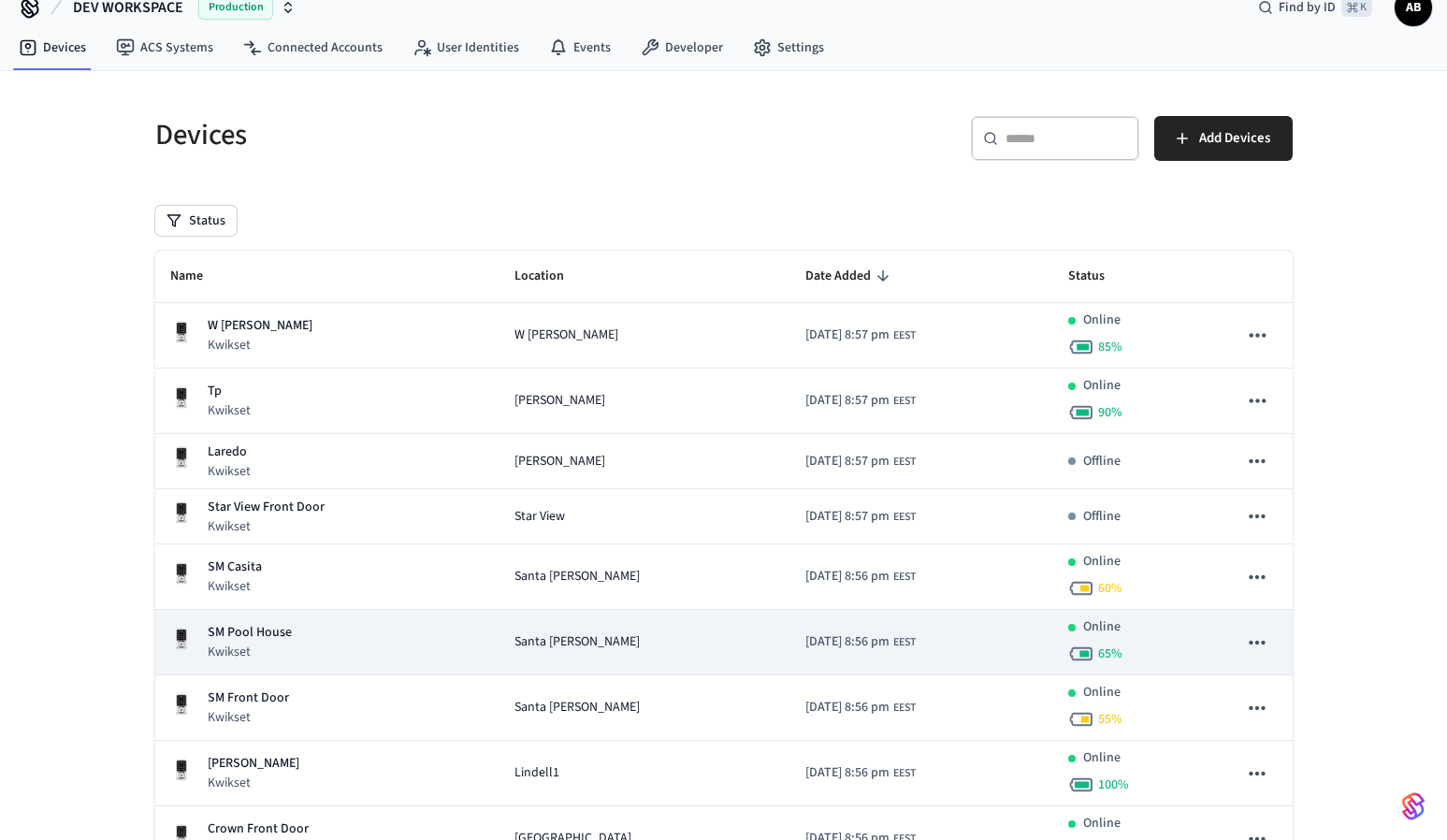
scroll to position [241, 0]
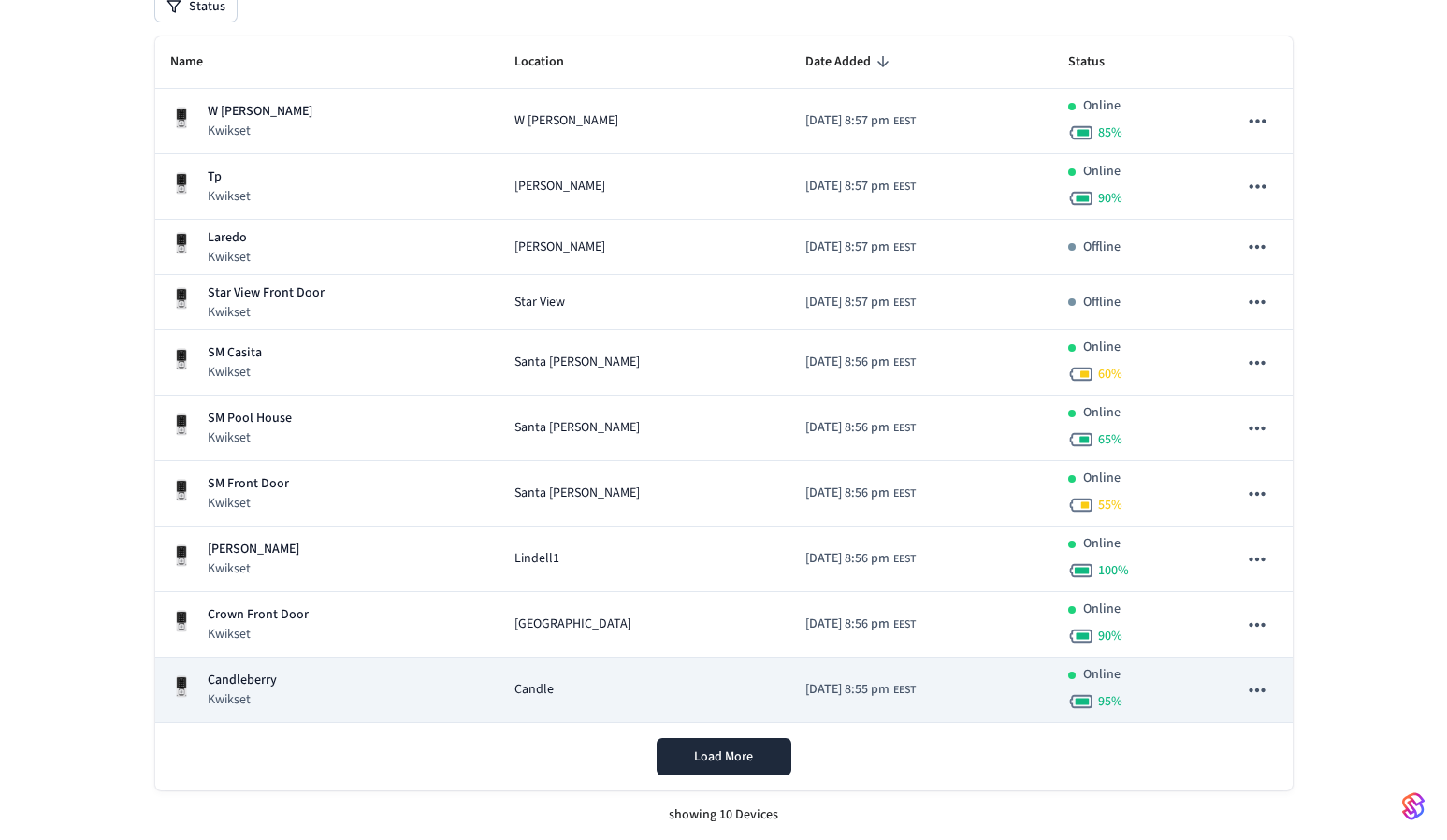
click at [278, 706] on div "Candleberry Kwikset" at bounding box center [328, 689] width 315 height 38
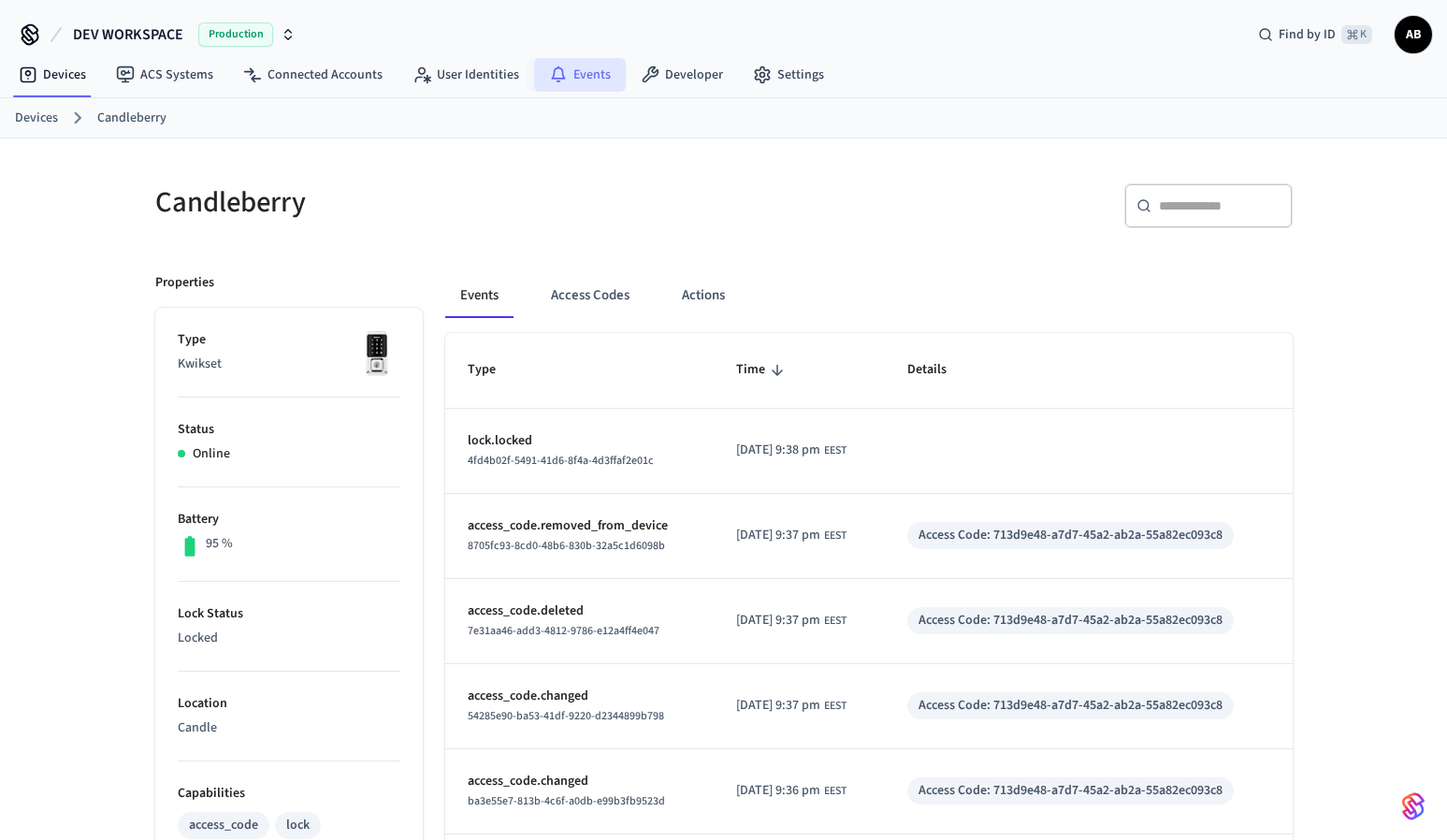
click at [578, 73] on link "Events" at bounding box center [580, 75] width 92 height 34
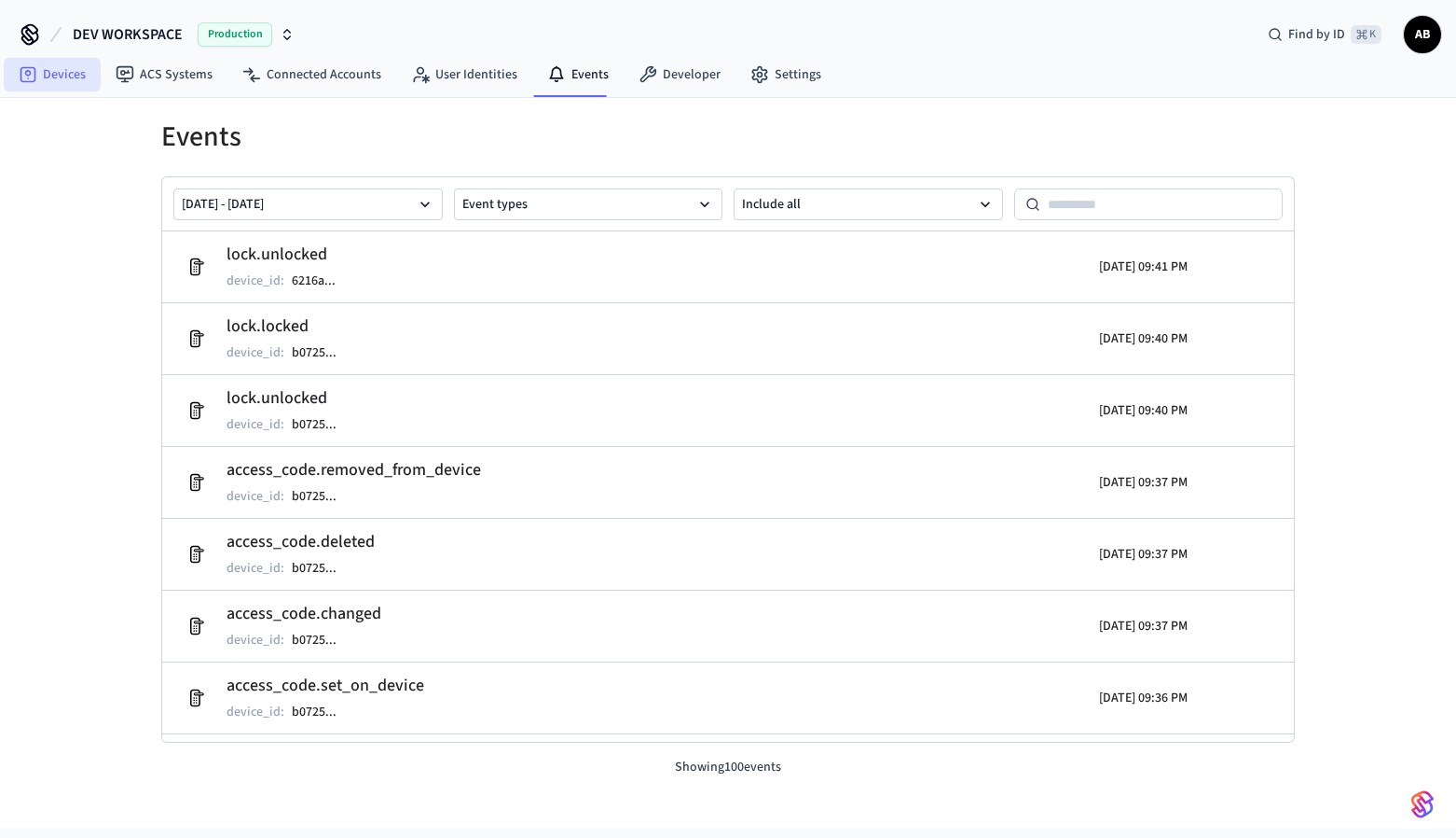
click at [68, 69] on link "Devices" at bounding box center [52, 75] width 97 height 34
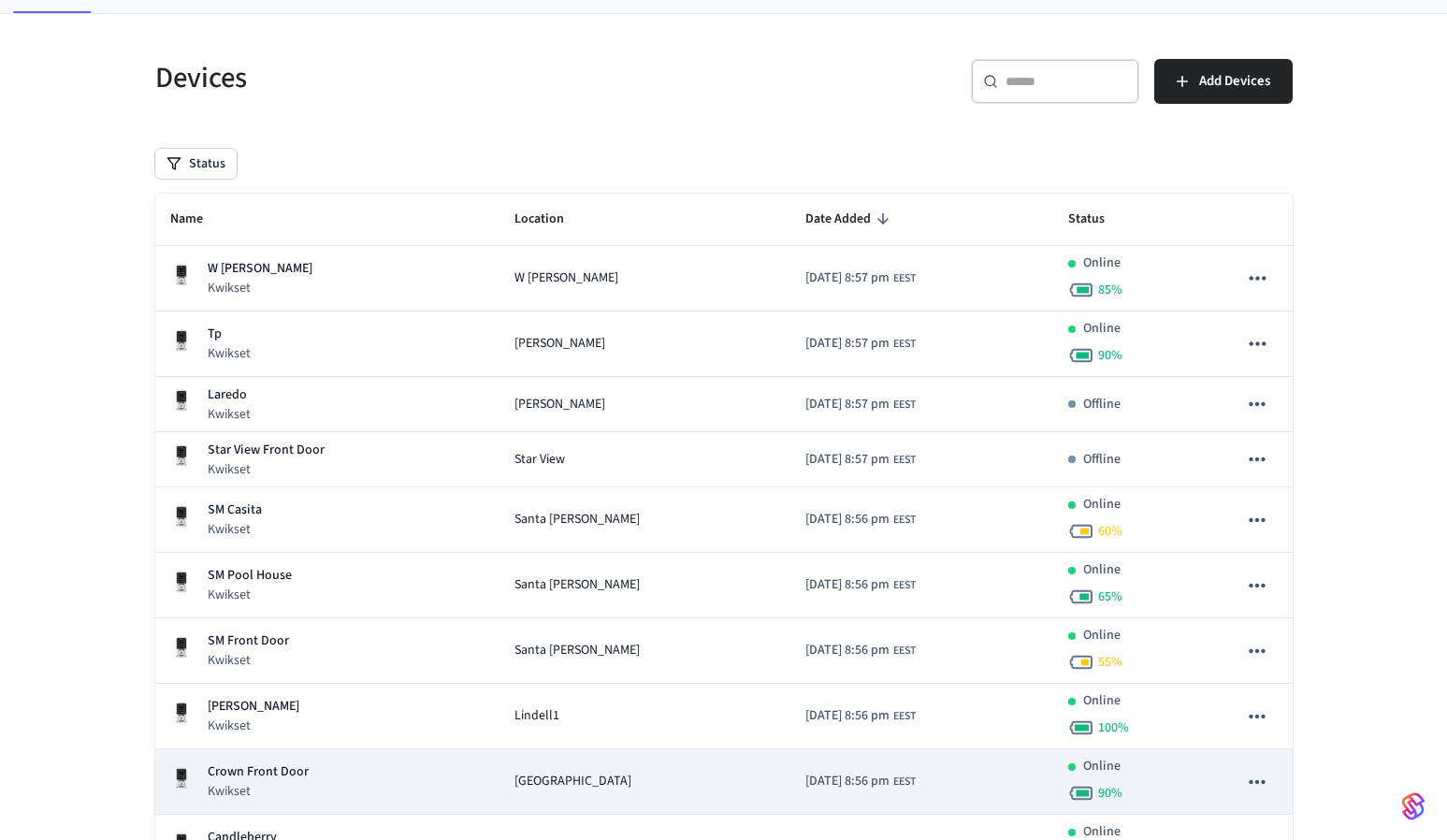
scroll to position [241, 0]
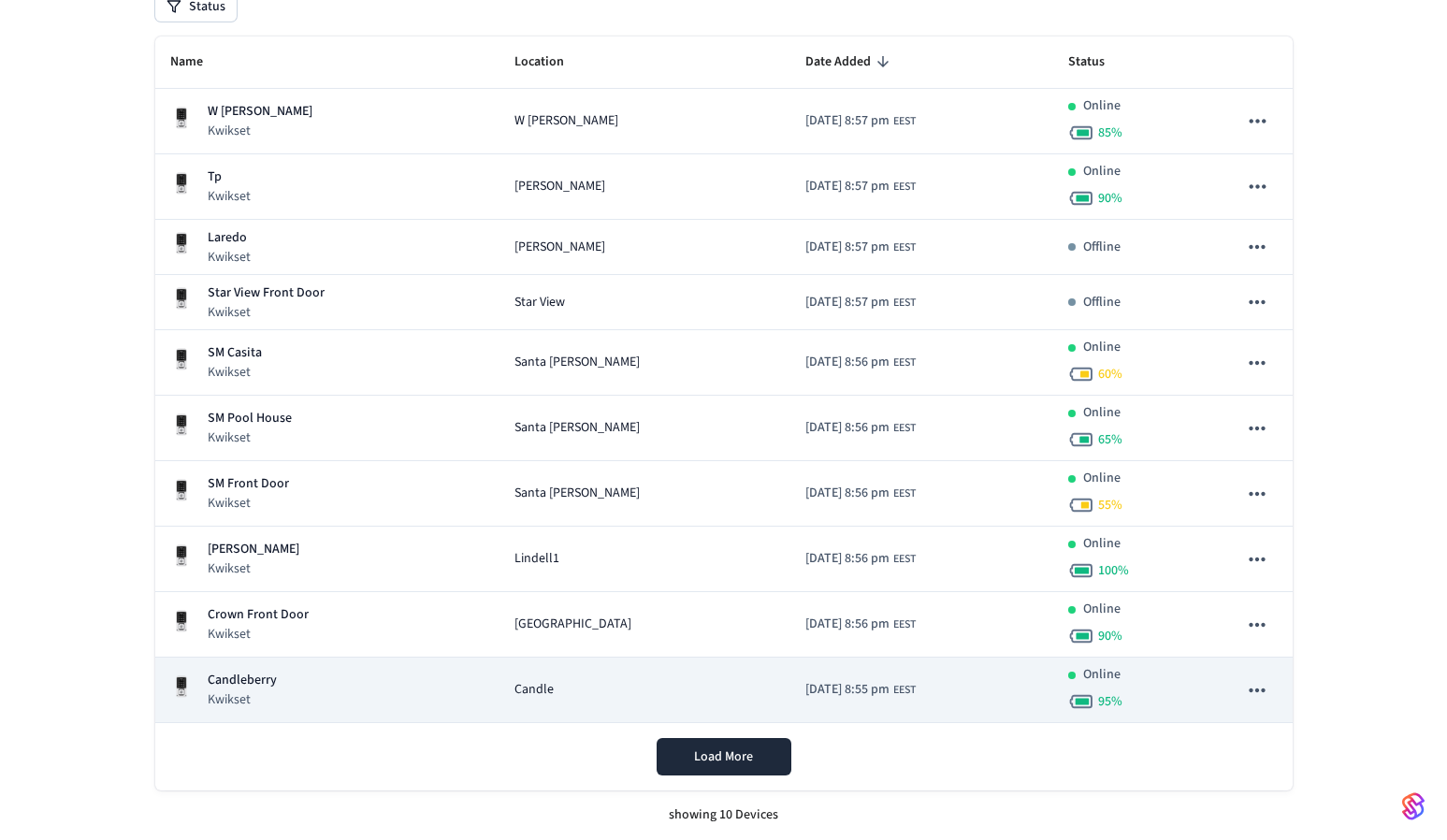
click at [318, 687] on div "Candleberry Kwikset" at bounding box center [328, 689] width 315 height 38
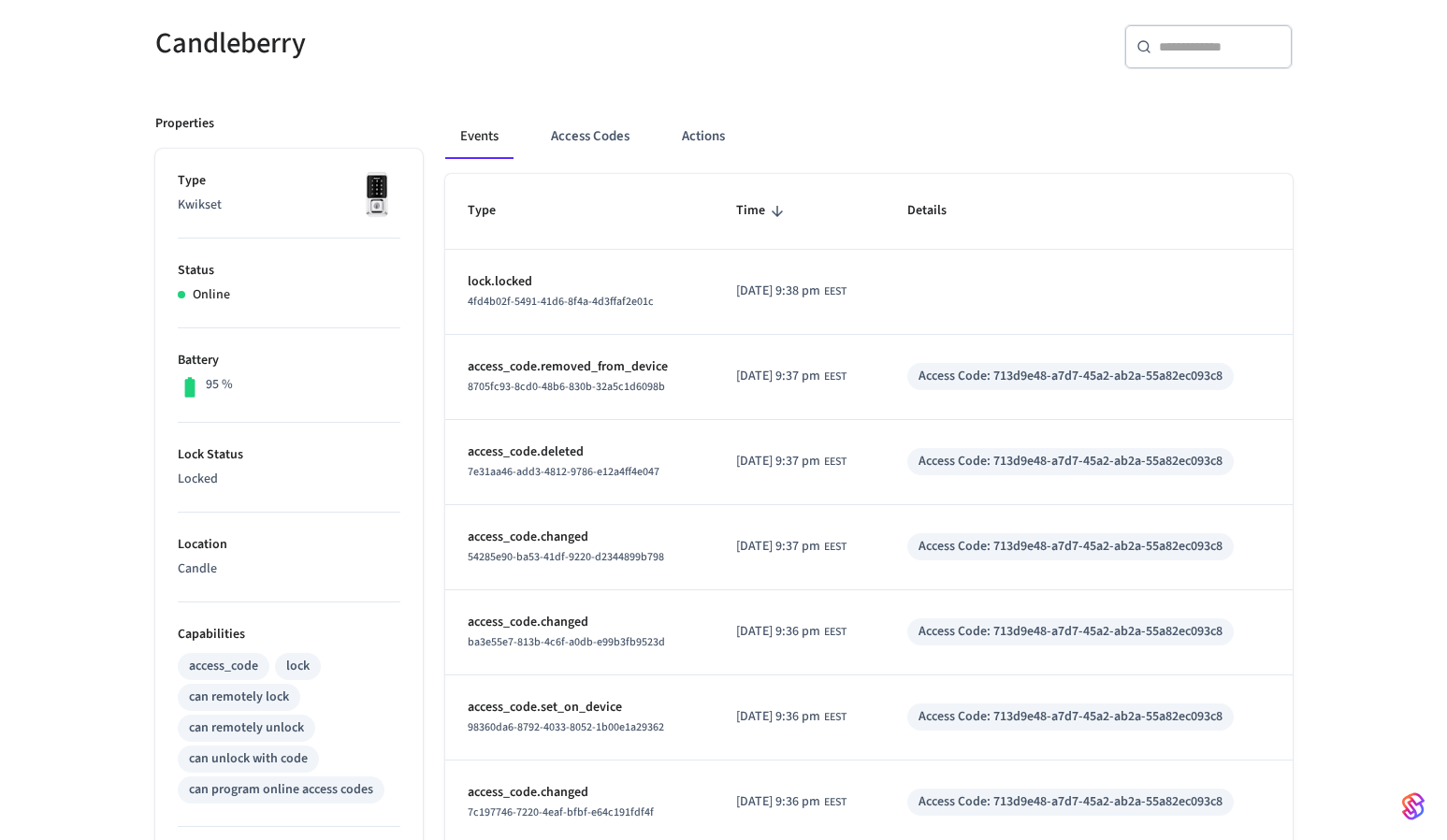
scroll to position [158, 0]
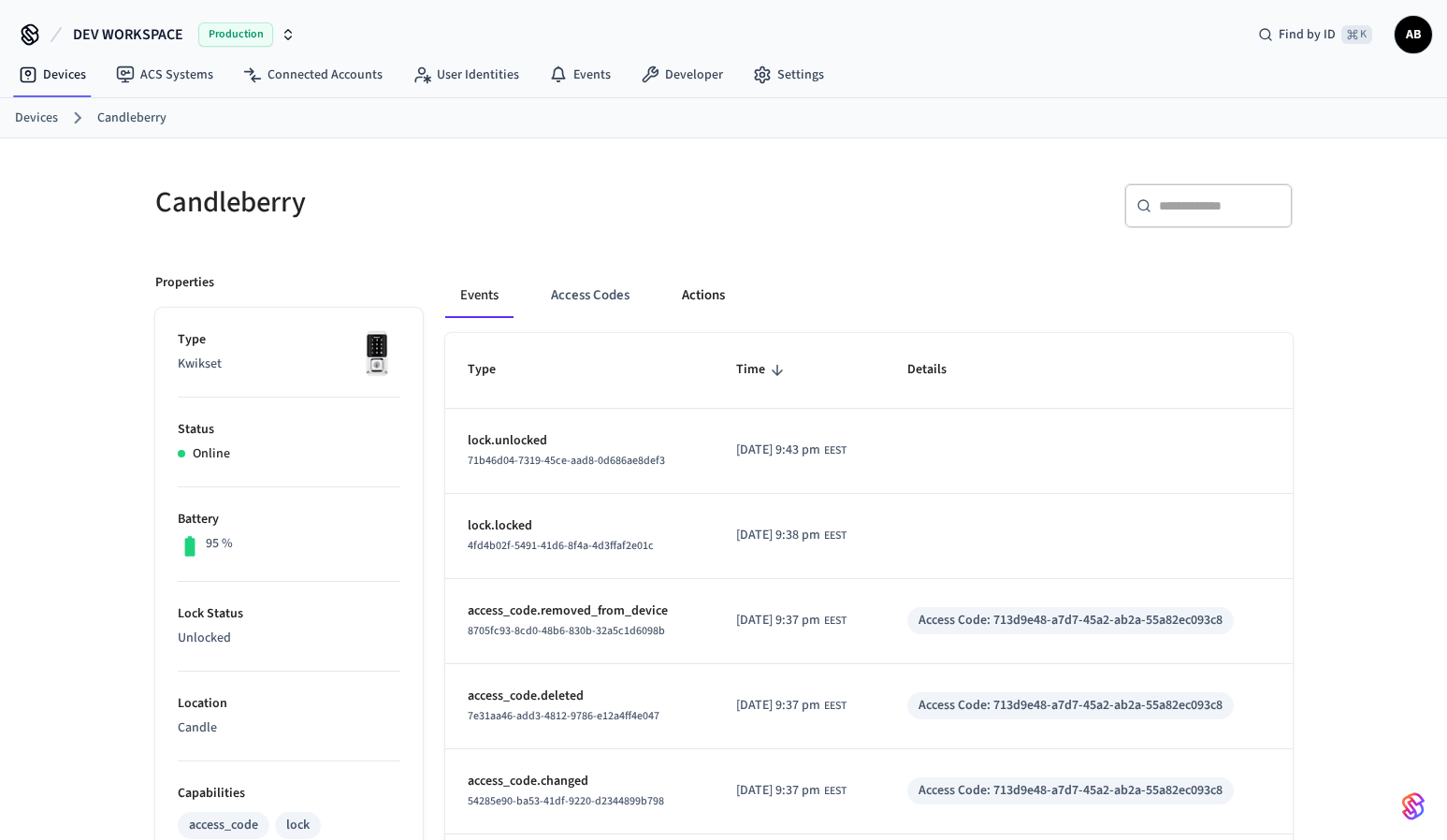
click at [698, 294] on button "Actions" at bounding box center [704, 296] width 73 height 45
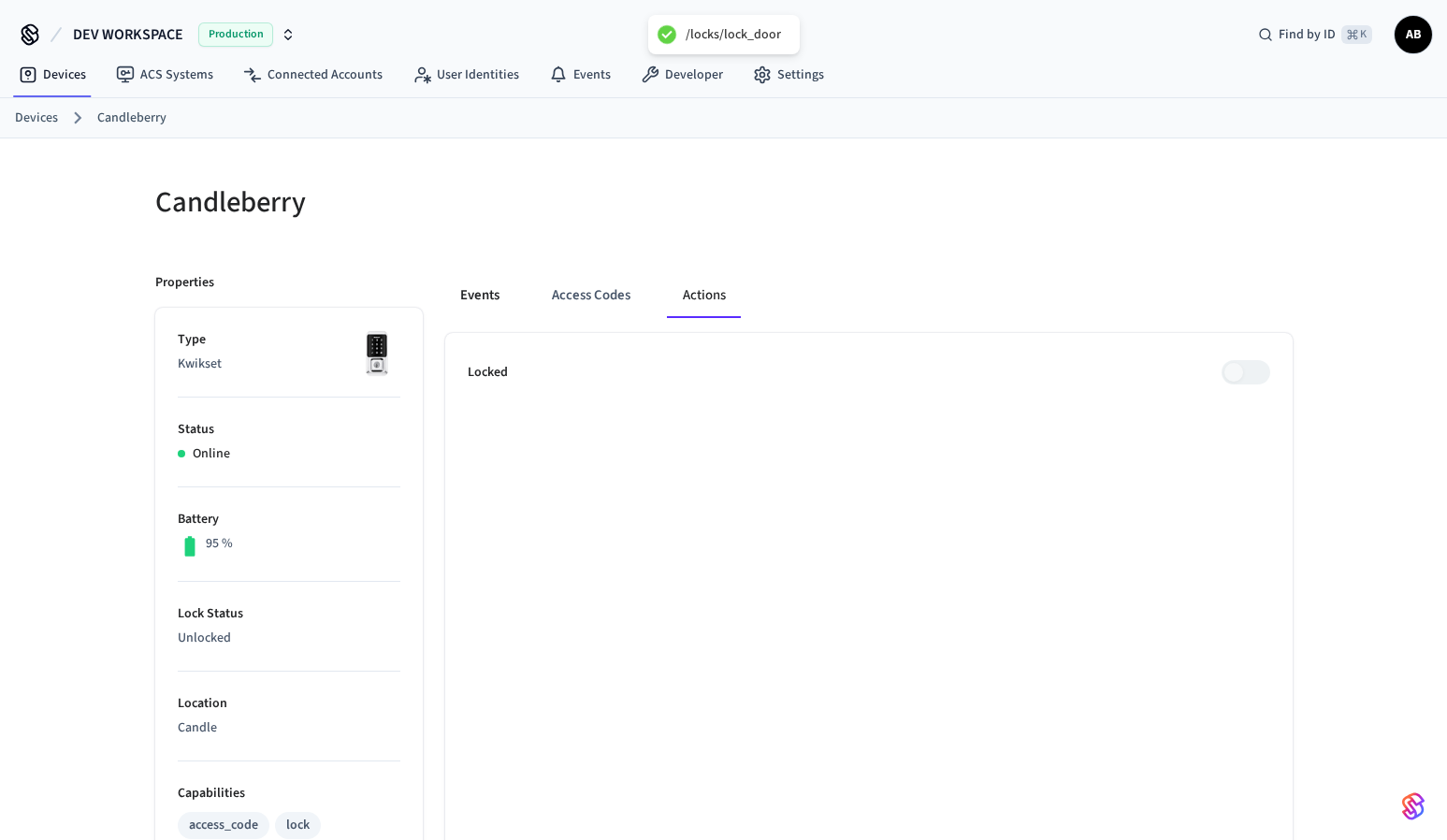
click at [485, 302] on button "Events" at bounding box center [480, 296] width 69 height 45
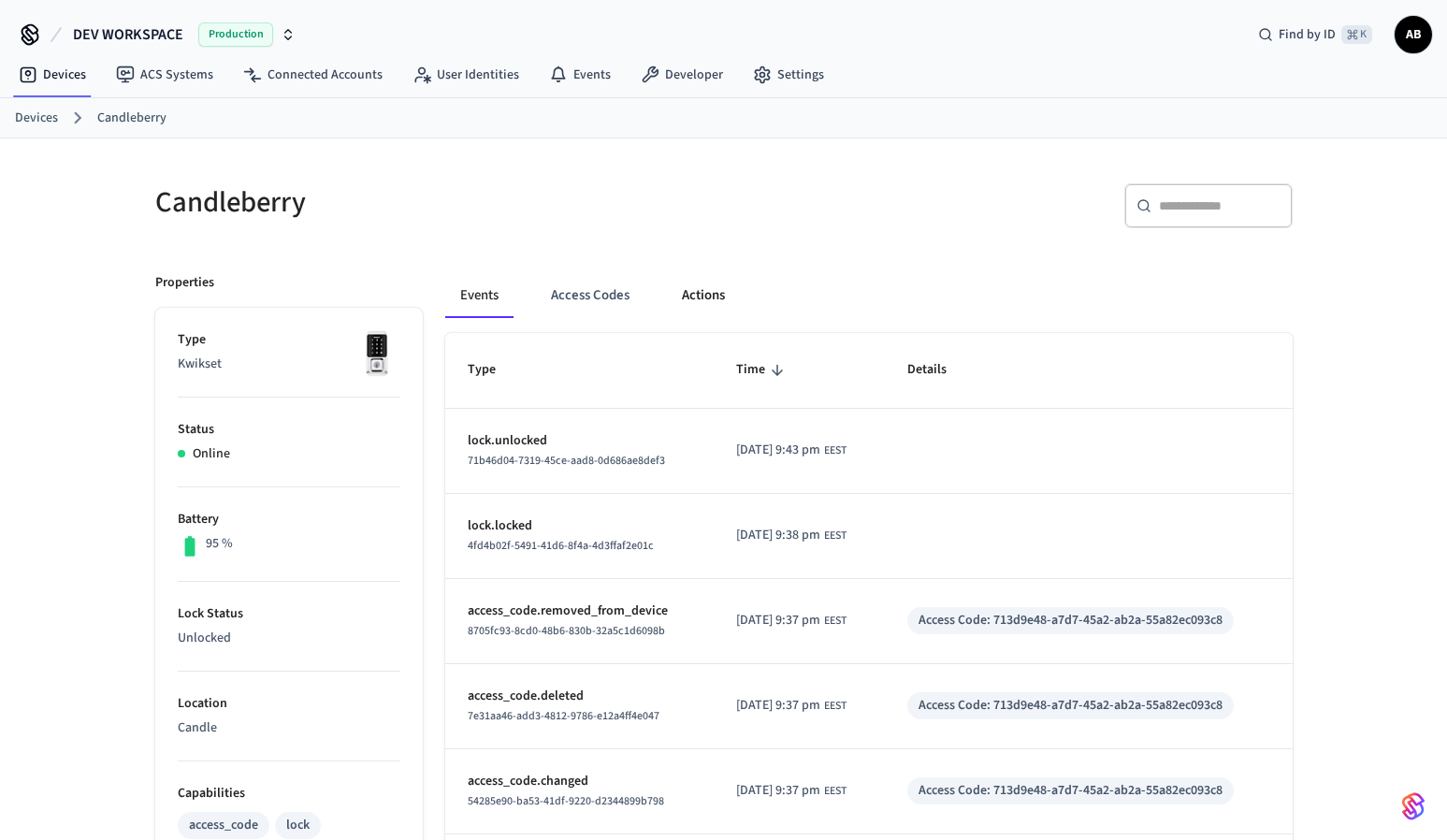
click at [712, 302] on button "Actions" at bounding box center [704, 296] width 73 height 45
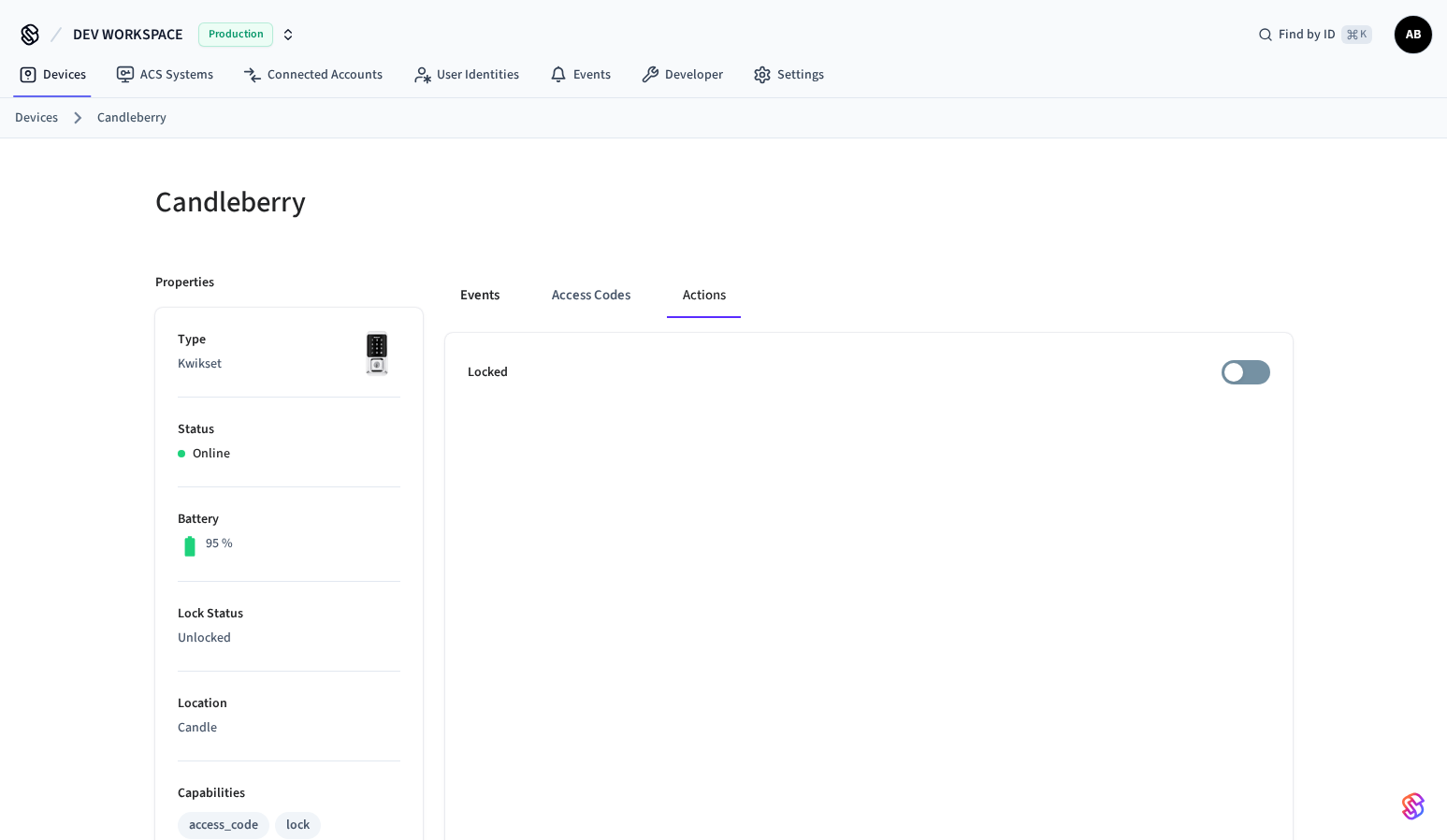
click at [486, 302] on button "Events" at bounding box center [480, 296] width 69 height 45
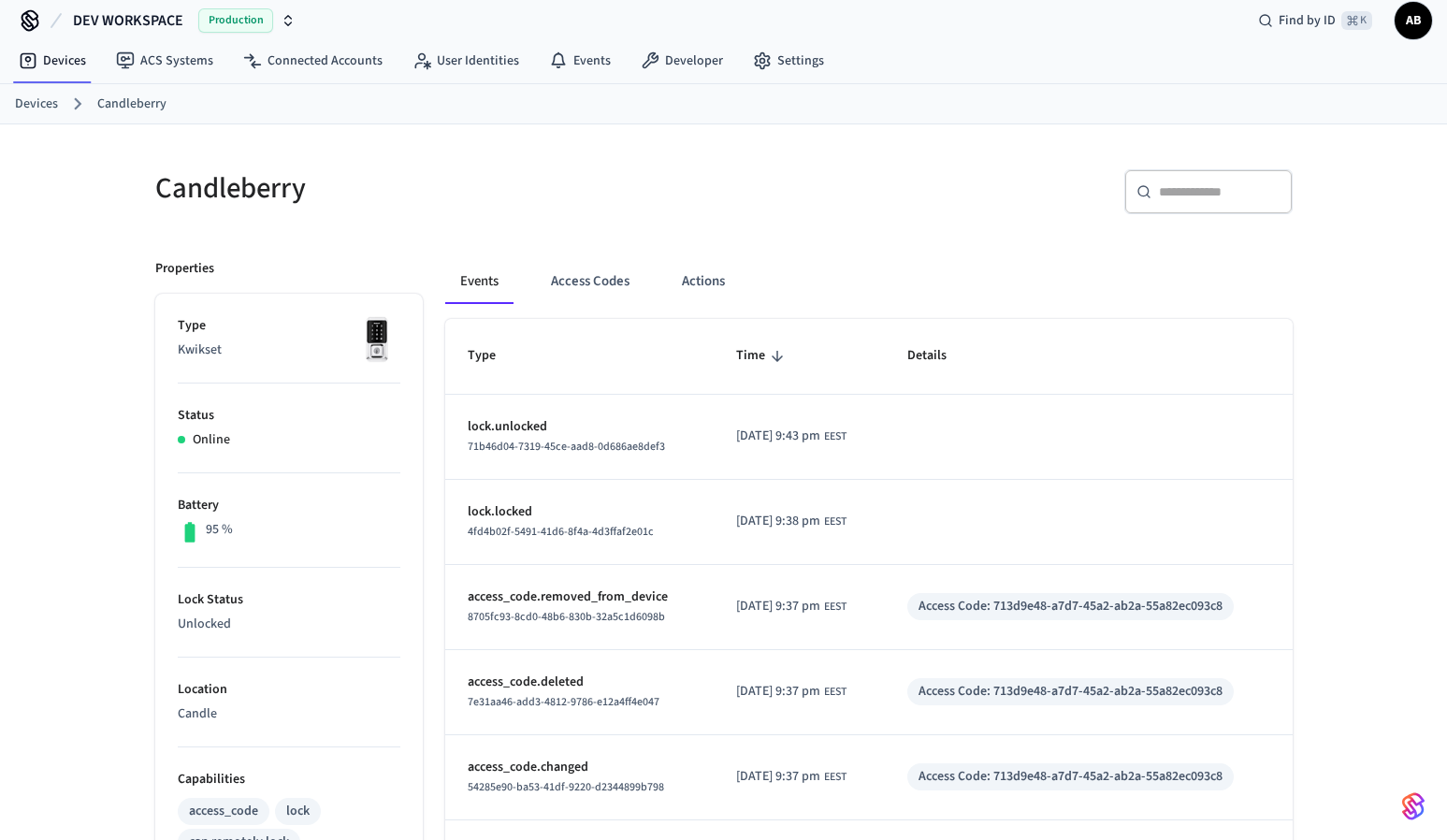
scroll to position [31, 0]
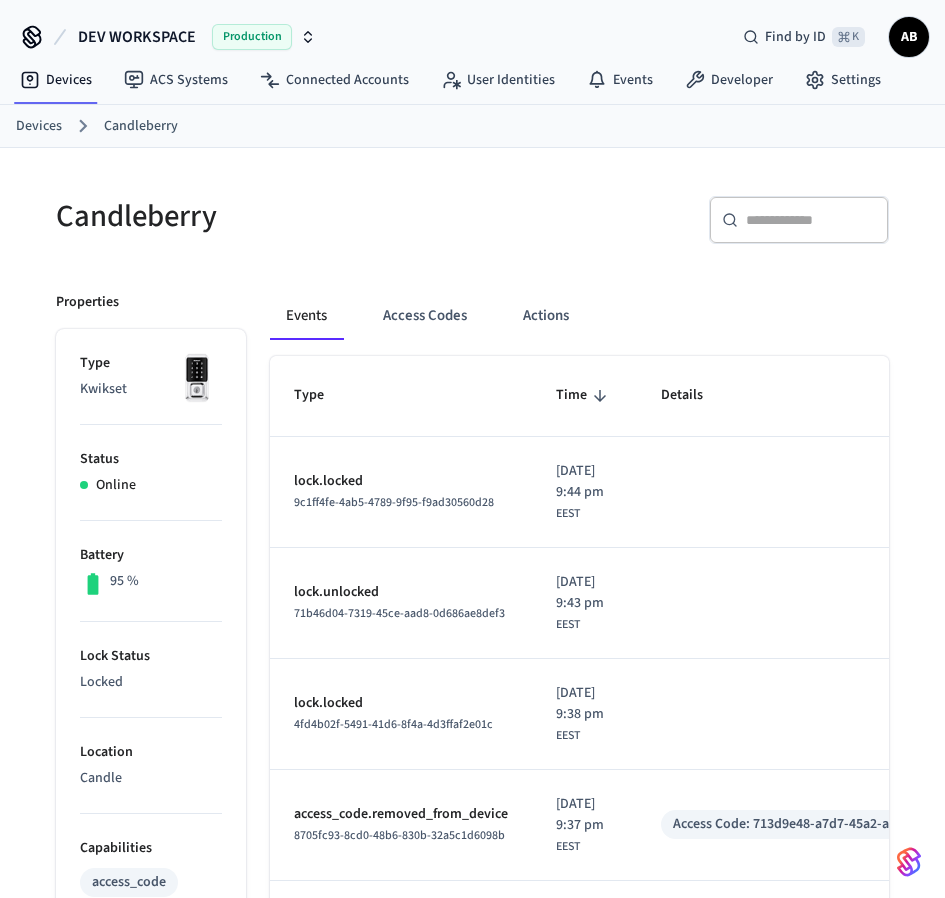
click at [642, 199] on div "​ ​" at bounding box center [687, 228] width 405 height 64
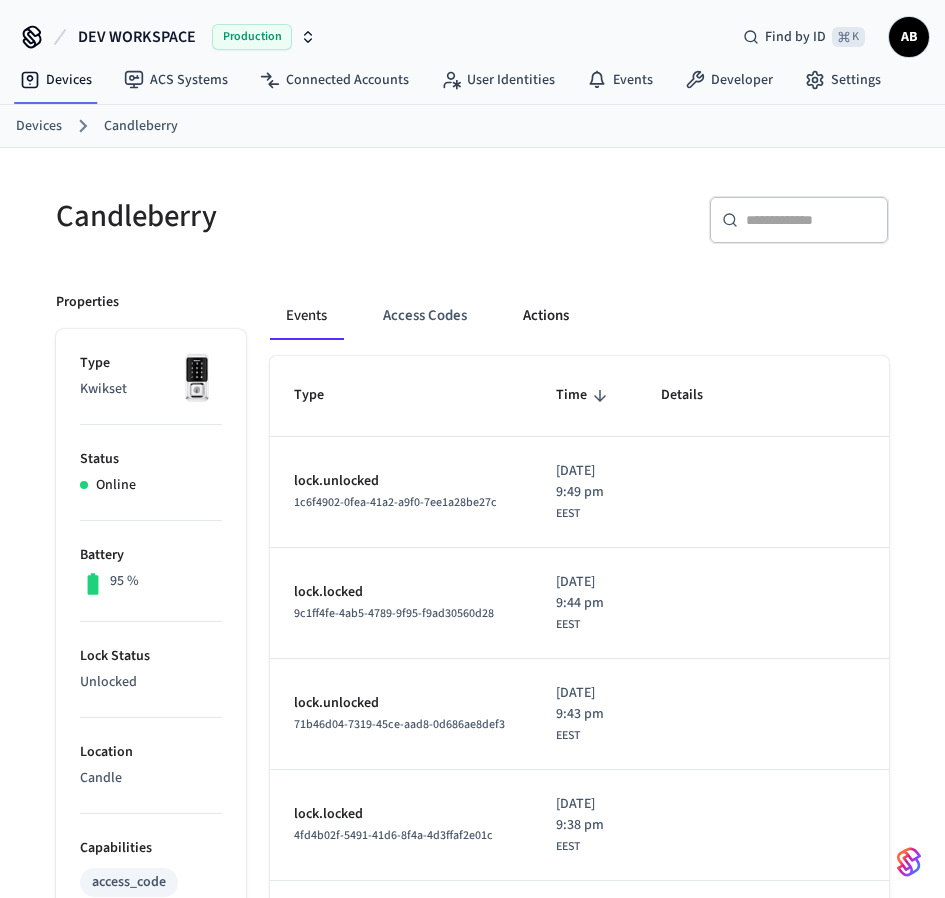
click at [553, 319] on button "Actions" at bounding box center [546, 316] width 78 height 48
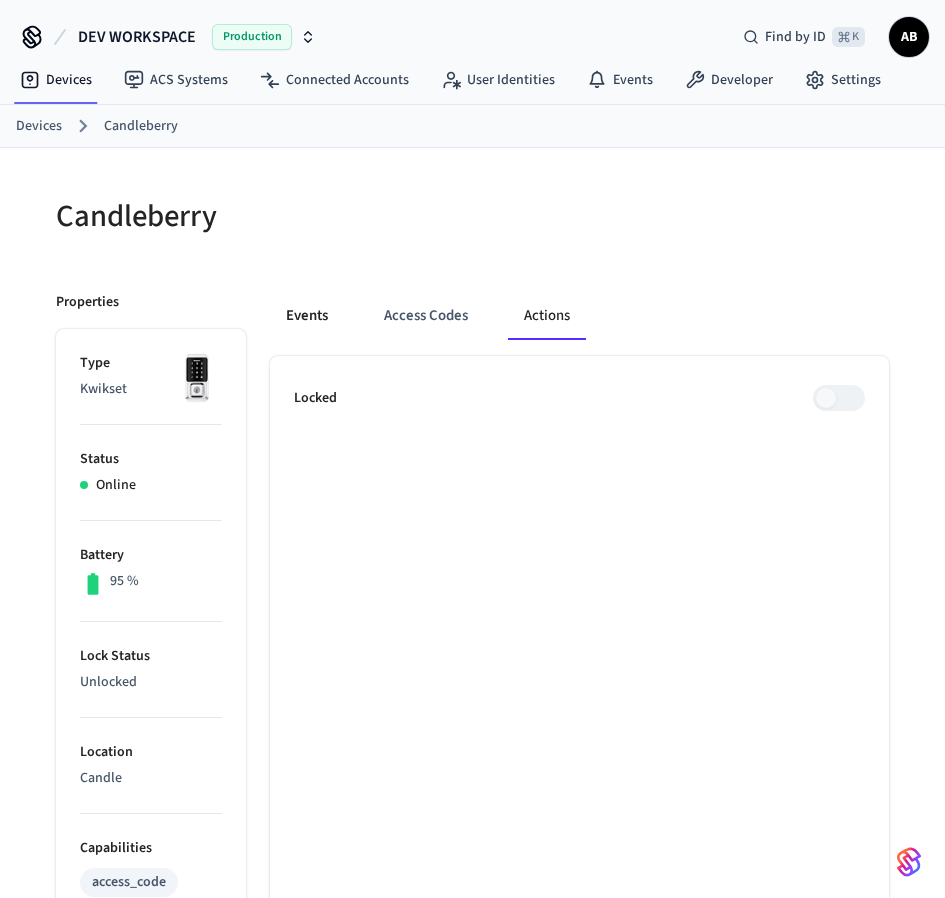
click at [321, 307] on button "Events" at bounding box center [307, 316] width 74 height 48
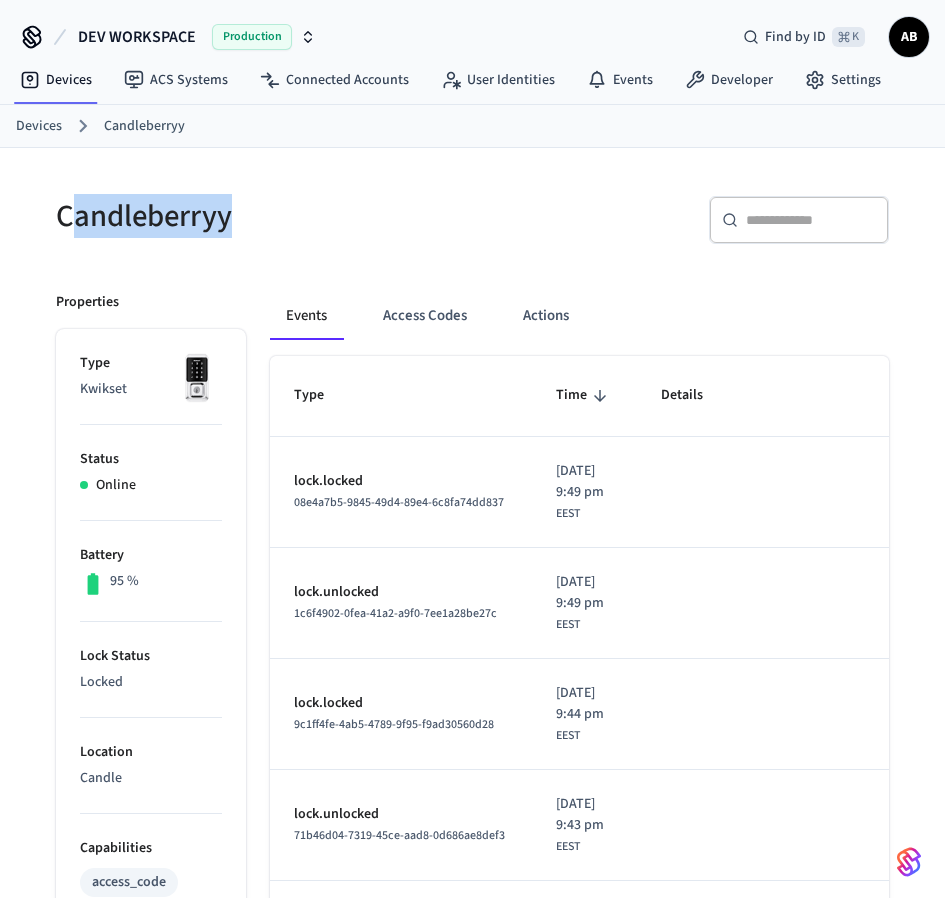
drag, startPoint x: 238, startPoint y: 205, endPoint x: 65, endPoint y: 216, distance: 173.3
click at [65, 216] on h5 "Candleberryy" at bounding box center [258, 216] width 405 height 41
drag, startPoint x: 328, startPoint y: 476, endPoint x: 300, endPoint y: 483, distance: 28.8
click at [306, 480] on p "lock.locked" at bounding box center [401, 481] width 214 height 21
click at [299, 483] on p "lock.locked" at bounding box center [401, 481] width 214 height 21
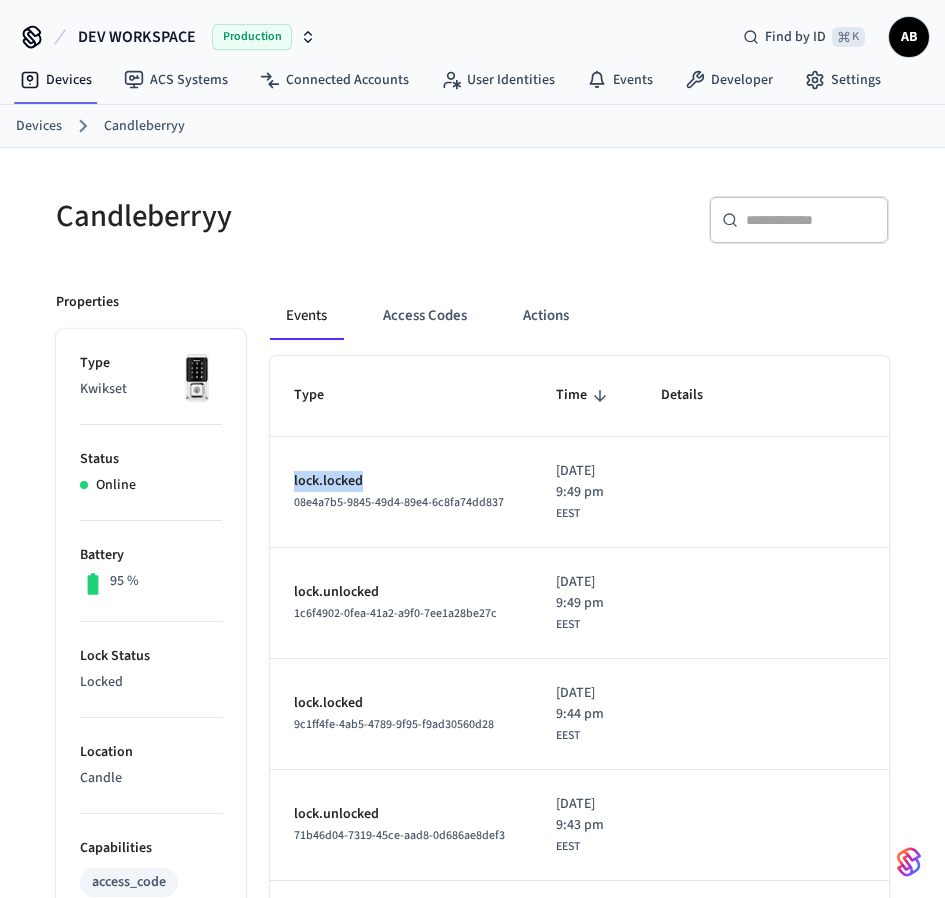
drag, startPoint x: 293, startPoint y: 479, endPoint x: 395, endPoint y: 480, distance: 102.0
click at [395, 480] on p "lock.locked" at bounding box center [401, 481] width 214 height 21
click at [625, 75] on link "Events" at bounding box center [620, 80] width 98 height 36
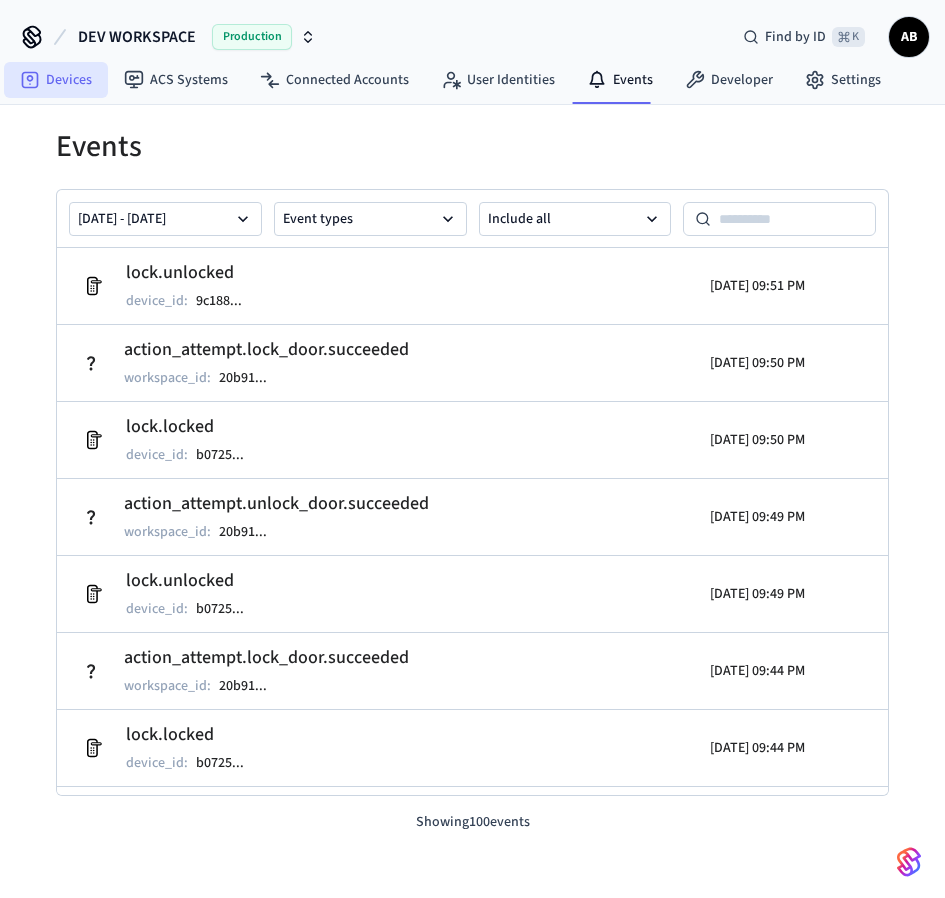
click at [68, 69] on link "Devices" at bounding box center [56, 80] width 104 height 36
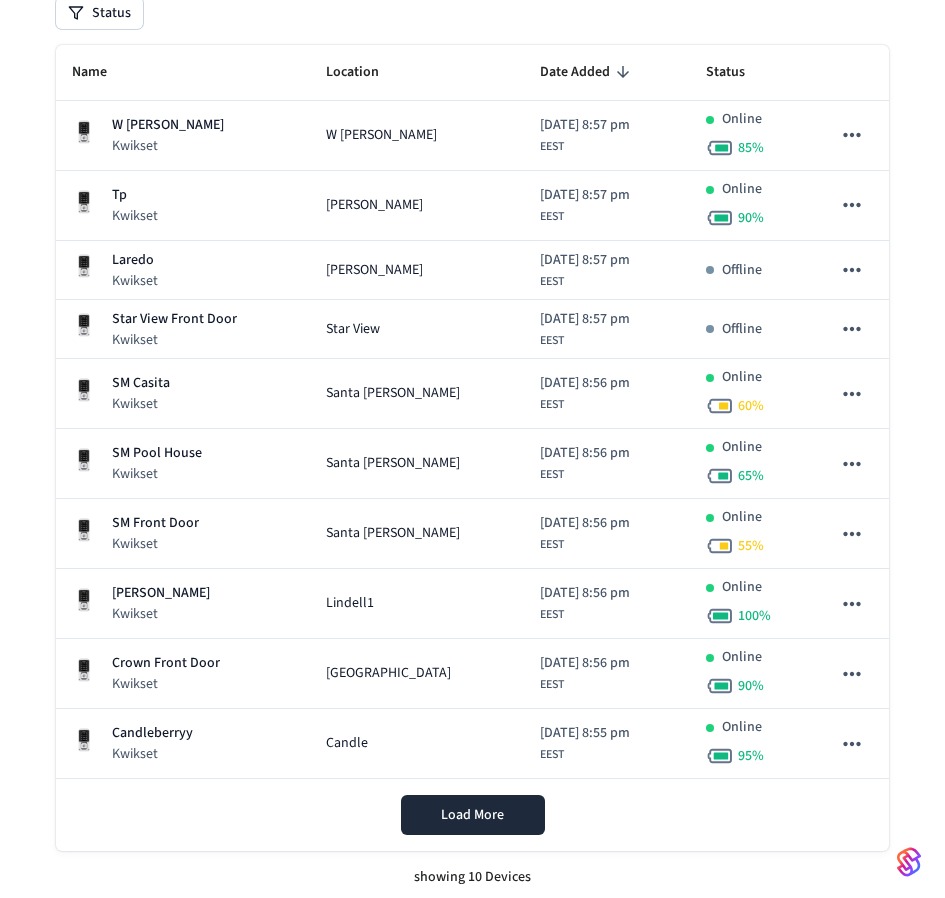
scroll to position [354, 0]
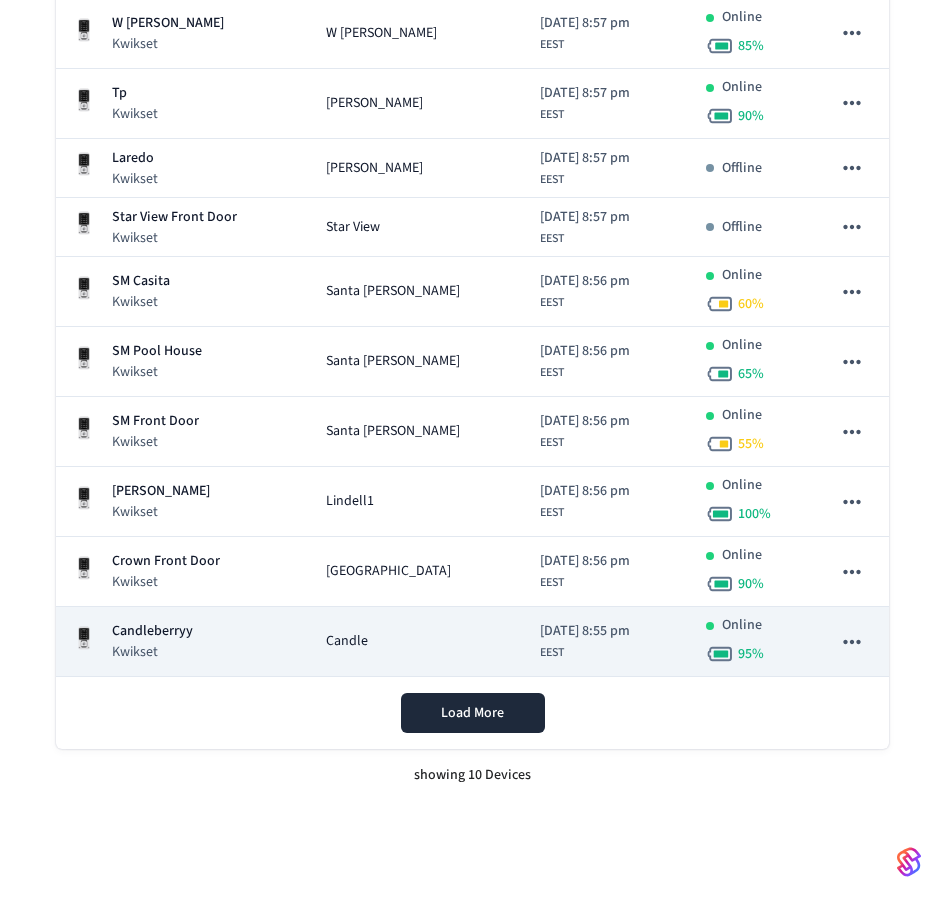
click at [215, 644] on div "Candleberryy Kwikset" at bounding box center [183, 641] width 222 height 41
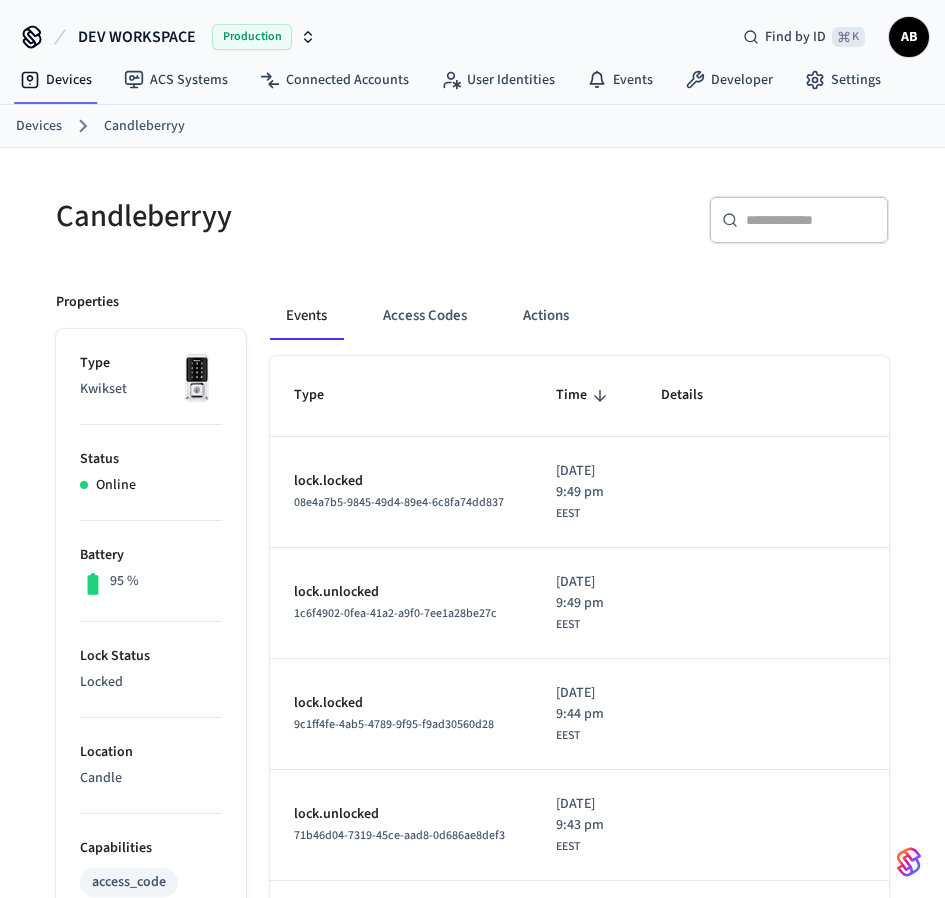
click at [323, 548] on td "lock.unlocked 1c6f4902-0fea-41a2-a9f0-7ee1a28be27c" at bounding box center [401, 603] width 262 height 111
click at [608, 77] on link "Events" at bounding box center [620, 80] width 98 height 36
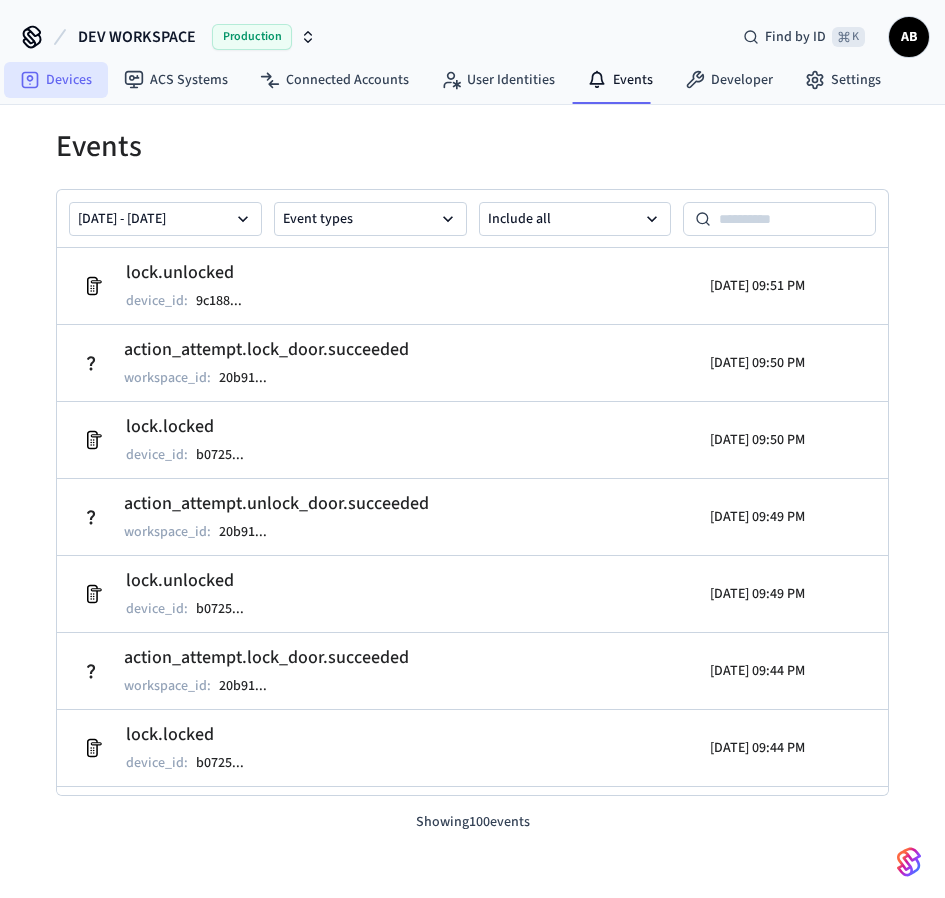
click at [59, 80] on link "Devices" at bounding box center [56, 80] width 104 height 36
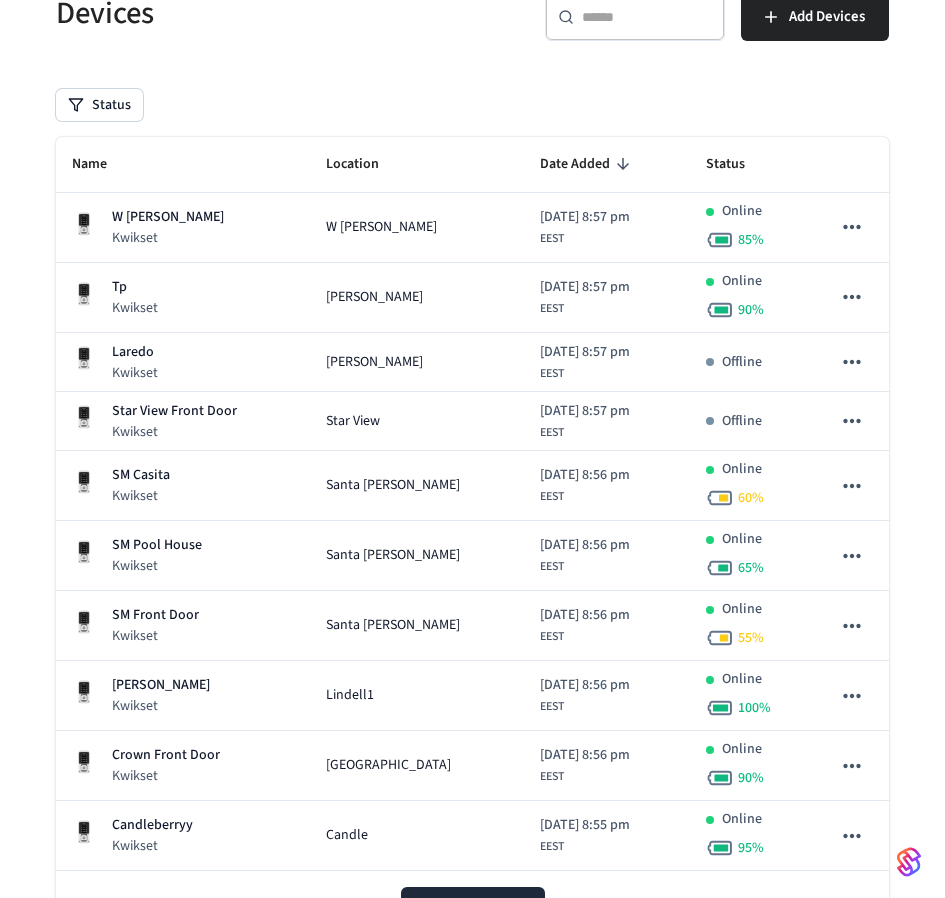
scroll to position [354, 0]
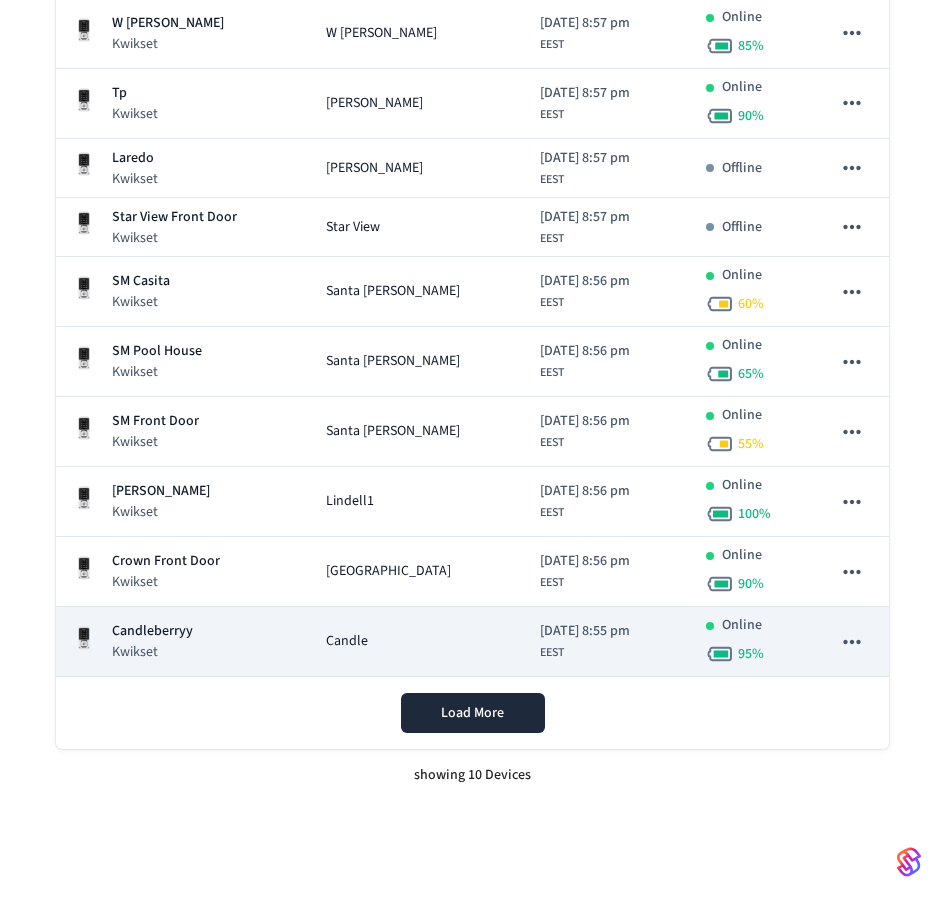
click at [166, 645] on p "Kwikset" at bounding box center [152, 652] width 81 height 20
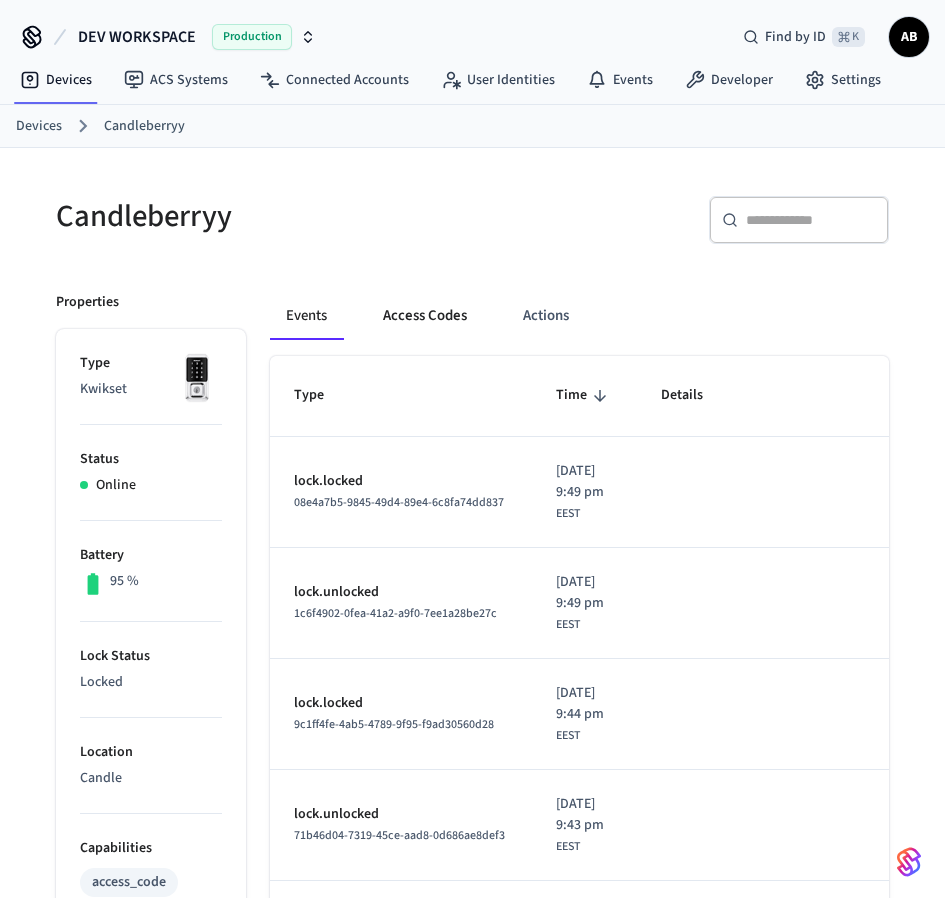
click at [422, 321] on button "Access Codes" at bounding box center [425, 316] width 116 height 48
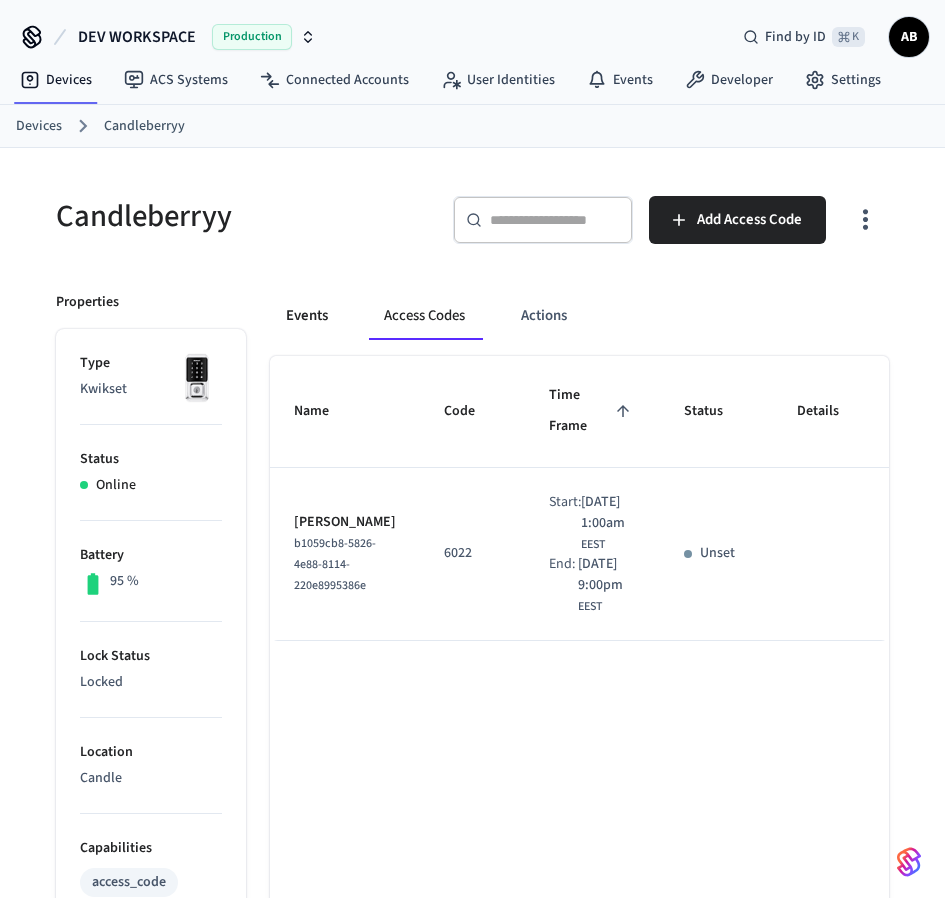
click at [327, 318] on button "Events" at bounding box center [307, 316] width 74 height 48
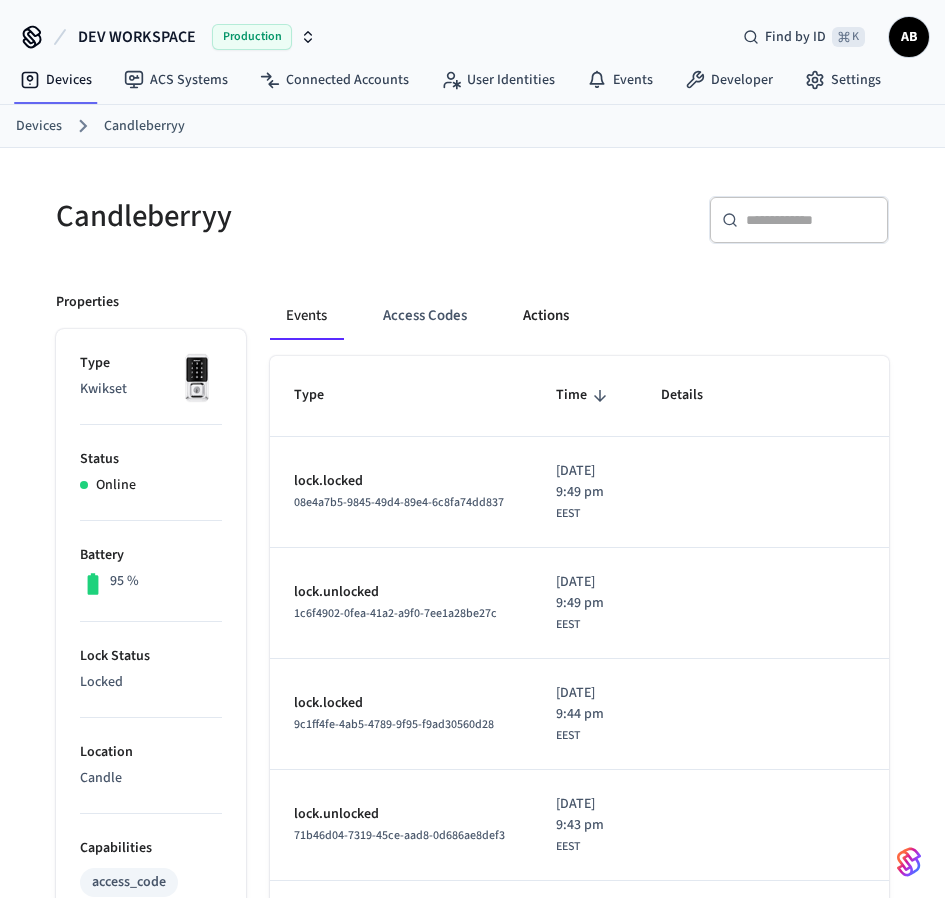
click at [549, 319] on button "Actions" at bounding box center [546, 316] width 78 height 48
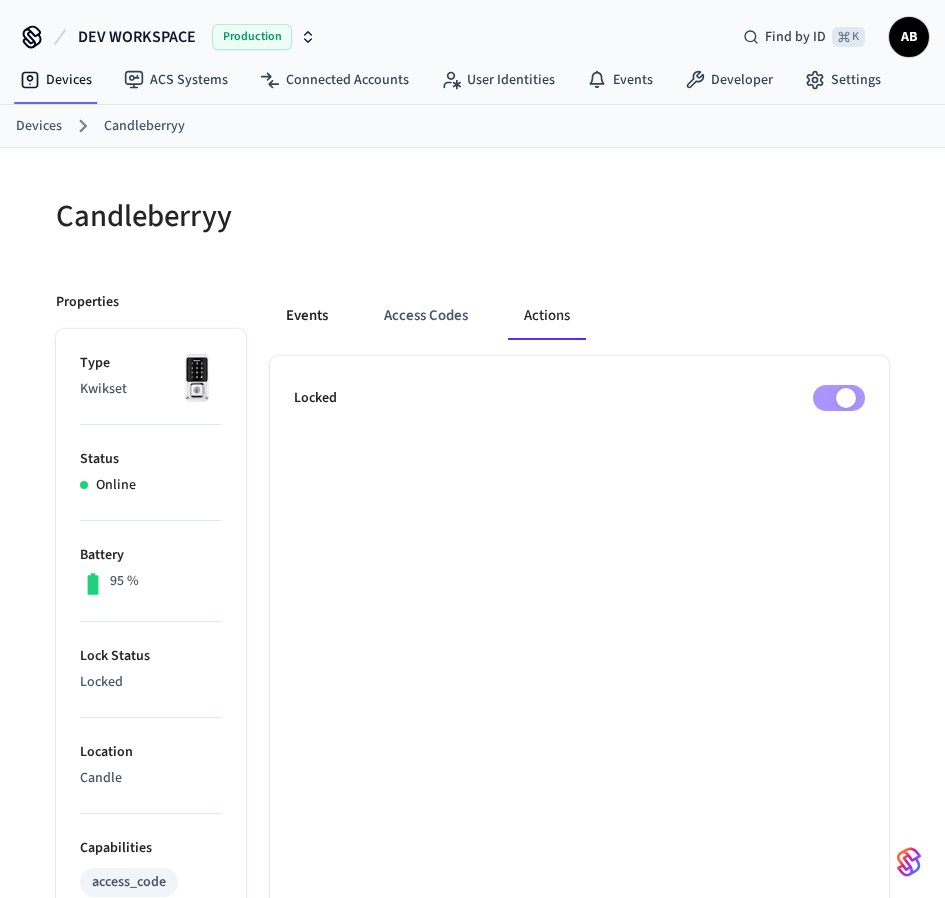
click at [305, 319] on button "Events" at bounding box center [307, 316] width 74 height 48
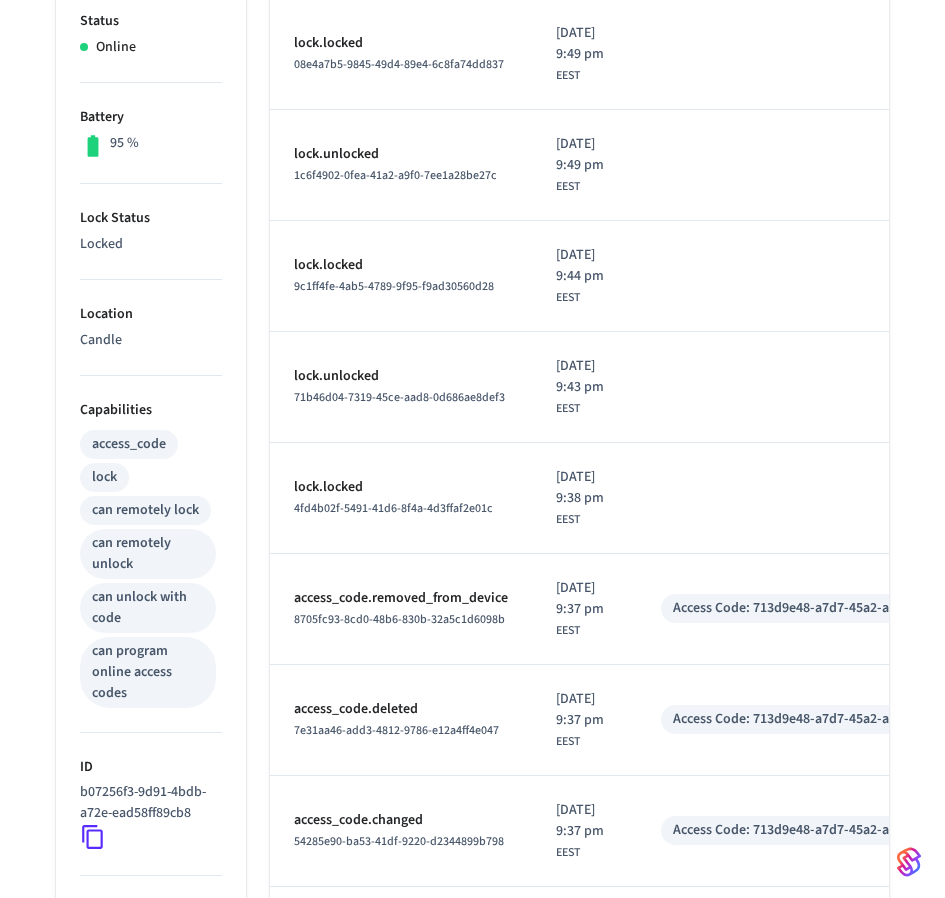
scroll to position [439, 0]
drag, startPoint x: 194, startPoint y: 812, endPoint x: 81, endPoint y: 790, distance: 115.1
click at [81, 790] on p "b07256f3-9d91-4bdb-a72e-ead58ff89cb8" at bounding box center [147, 802] width 134 height 42
copy p "b07256f3-9d91-4bdb-a72e-ead58ff89cb8"
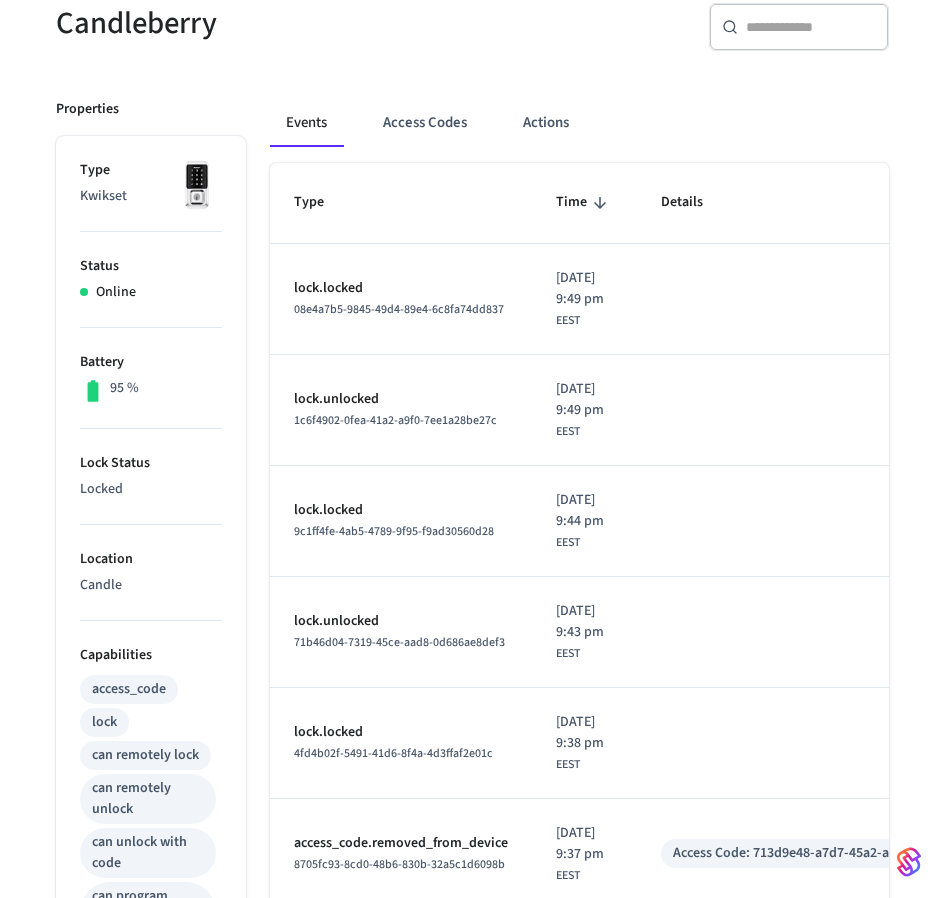
scroll to position [0, 0]
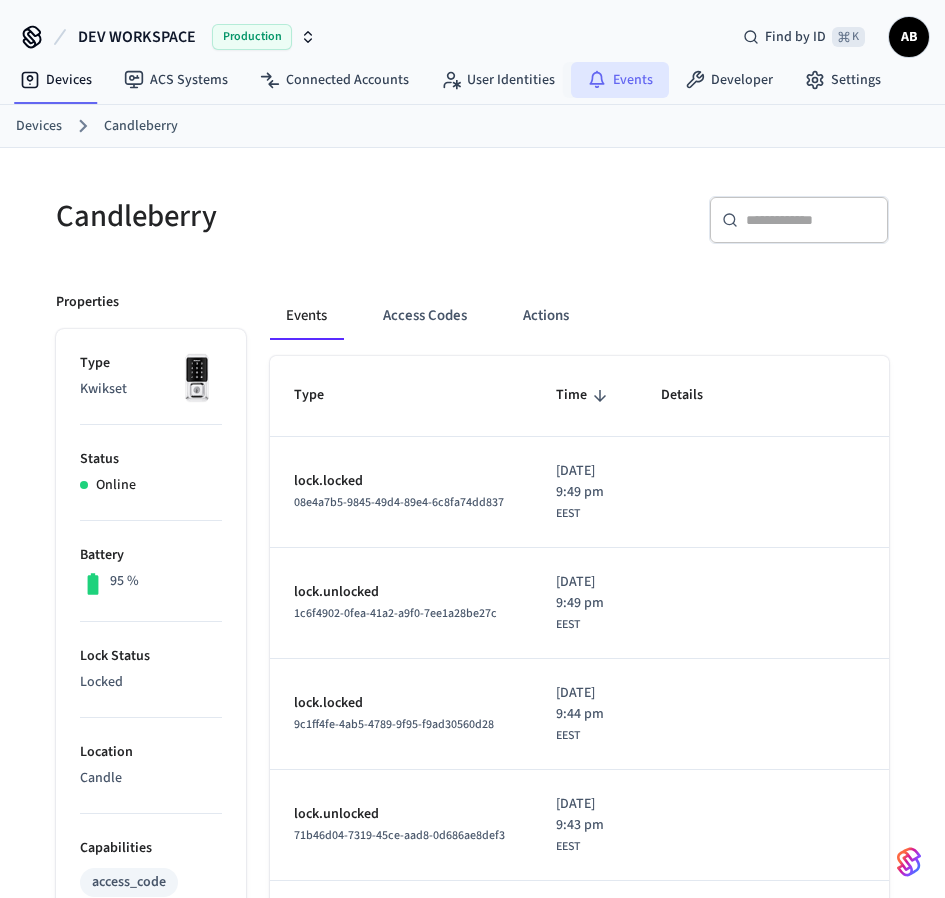
click at [616, 72] on link "Events" at bounding box center [620, 80] width 98 height 36
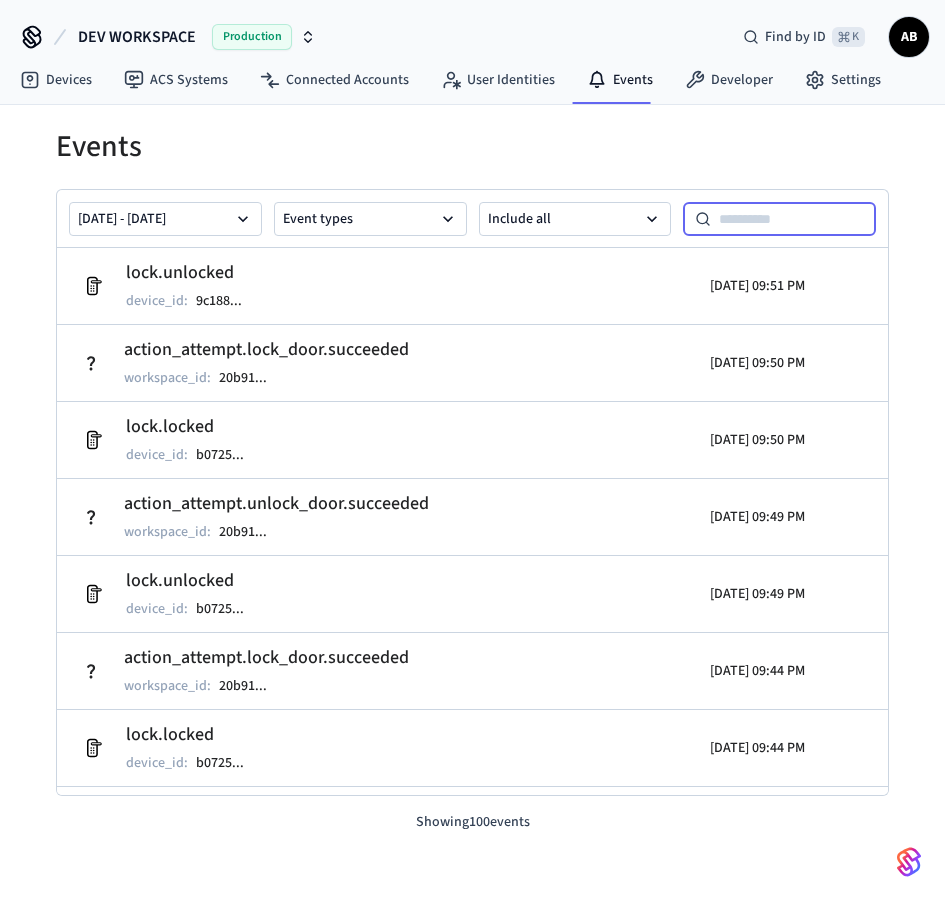
click at [728, 217] on input at bounding box center [793, 219] width 165 height 24
click at [438, 220] on icon "button" at bounding box center [448, 219] width 20 height 20
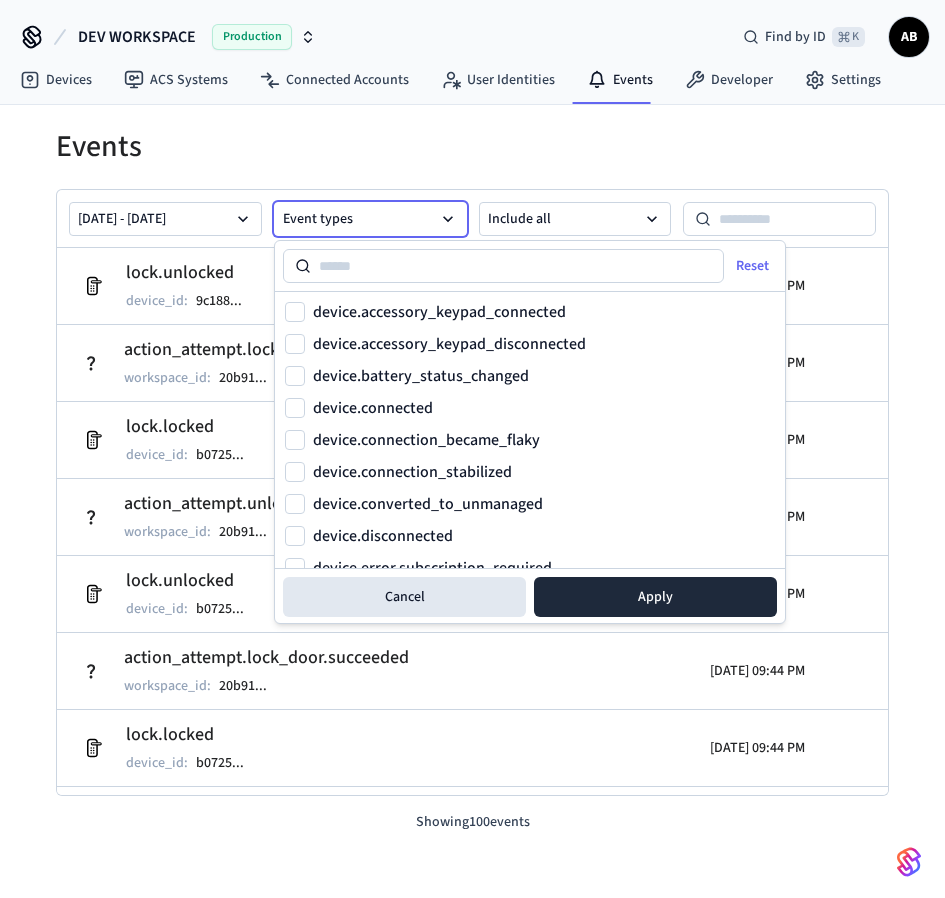
click at [438, 220] on icon "button" at bounding box center [448, 219] width 20 height 20
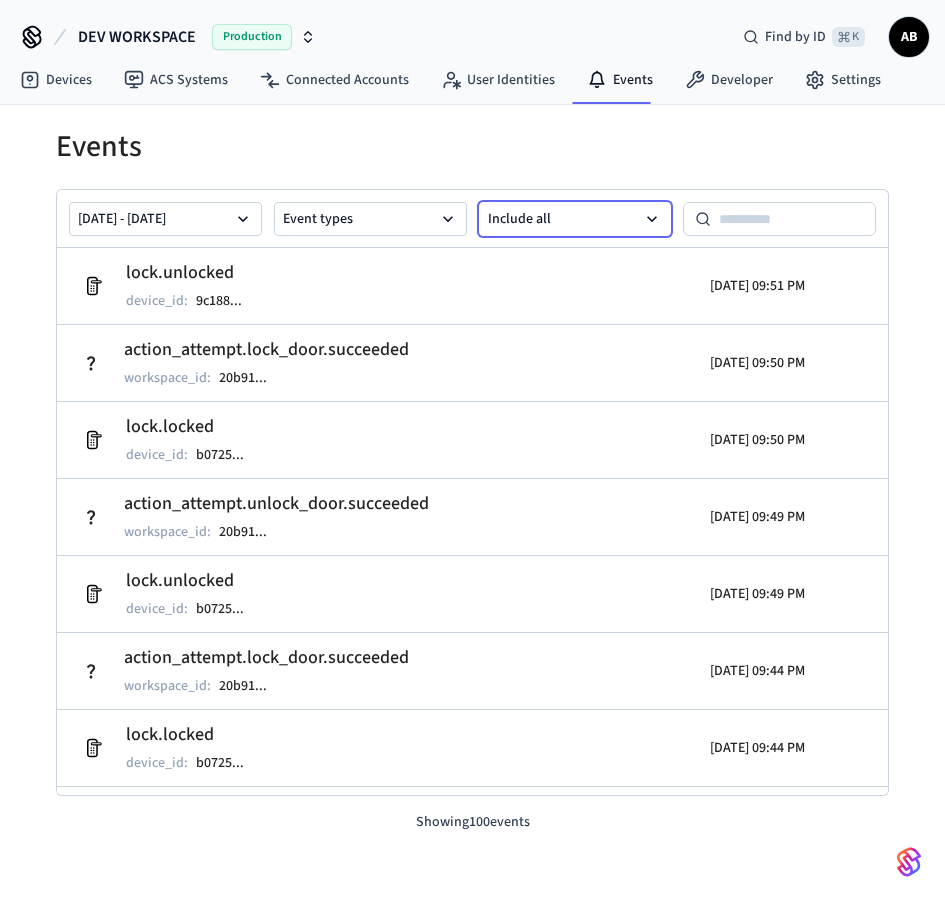
click at [575, 218] on button "Include all" at bounding box center [575, 219] width 193 height 34
click at [569, 217] on button "Include all" at bounding box center [575, 219] width 193 height 34
click at [420, 151] on h1 "Events" at bounding box center [472, 147] width 833 height 36
click at [75, 89] on link "Devices" at bounding box center [56, 80] width 104 height 36
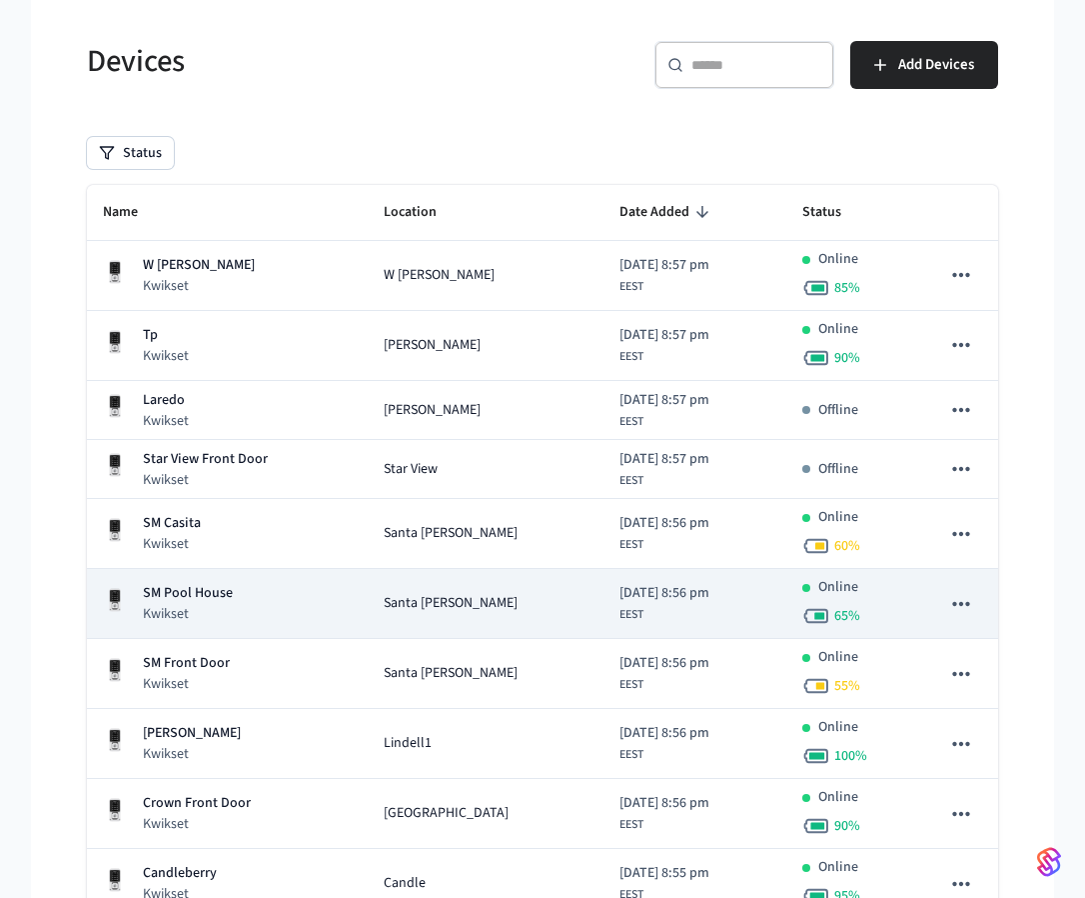
scroll to position [258, 0]
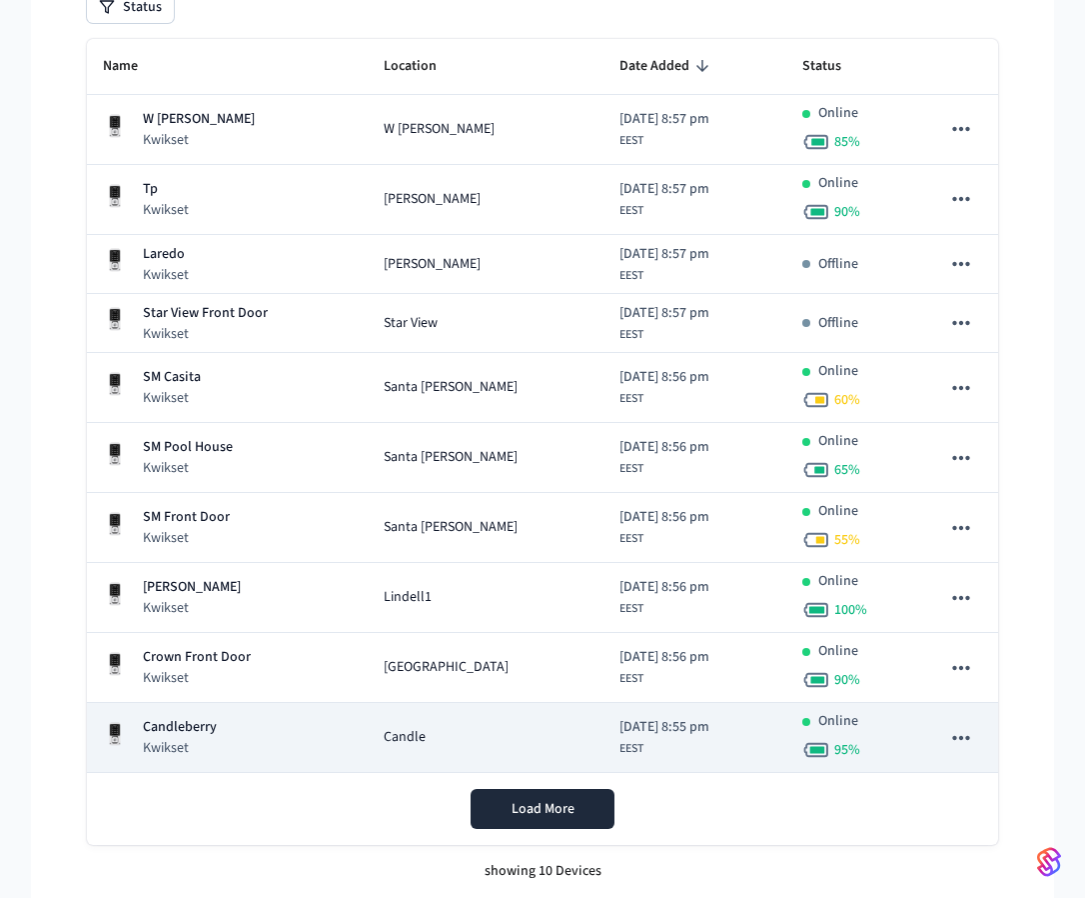
click at [243, 731] on div "Candleberry Kwikset" at bounding box center [227, 737] width 249 height 41
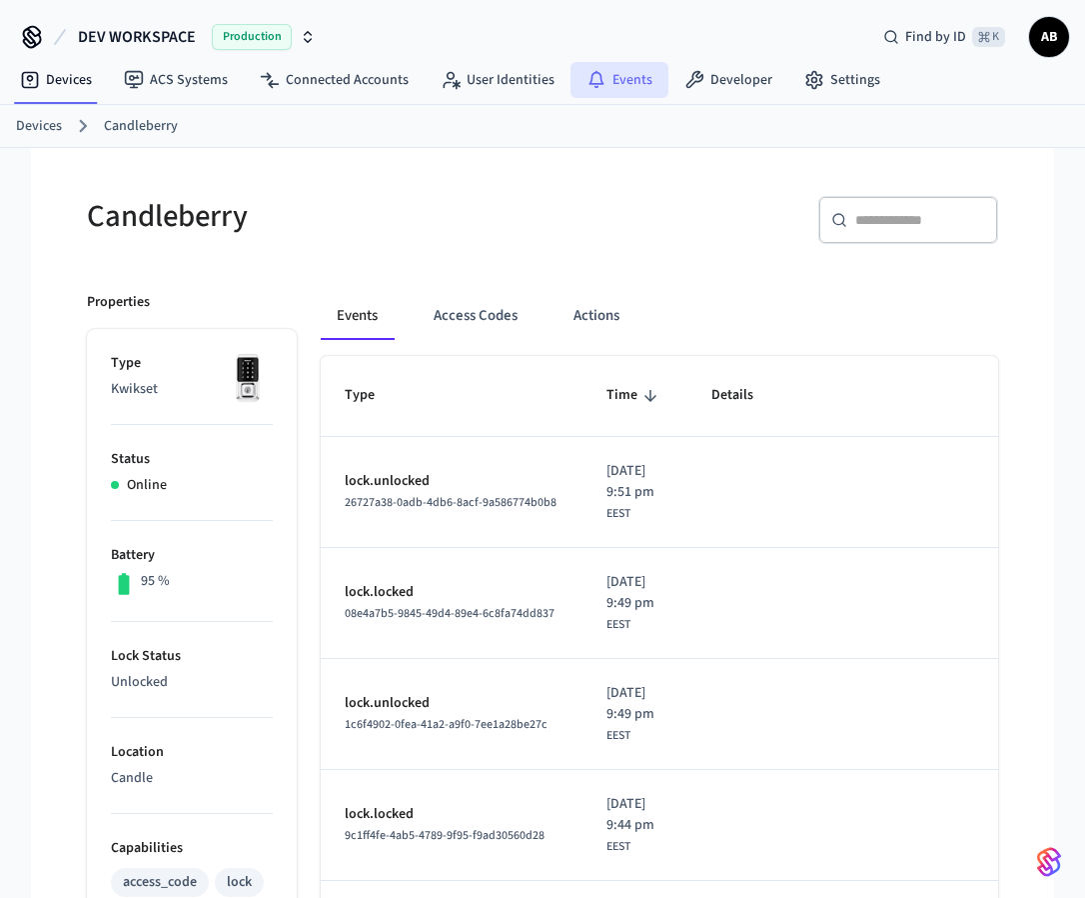
click at [620, 73] on link "Events" at bounding box center [620, 80] width 98 height 36
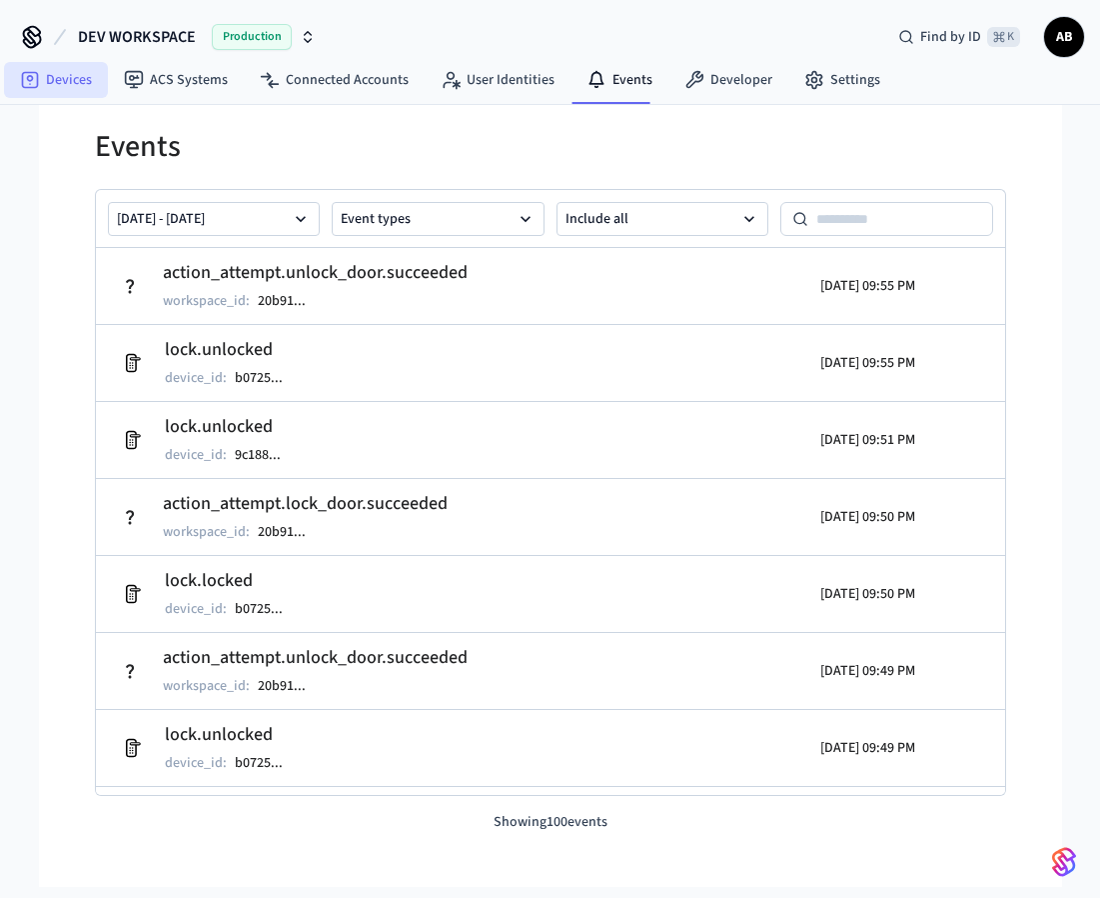
click at [87, 82] on link "Devices" at bounding box center [56, 80] width 104 height 36
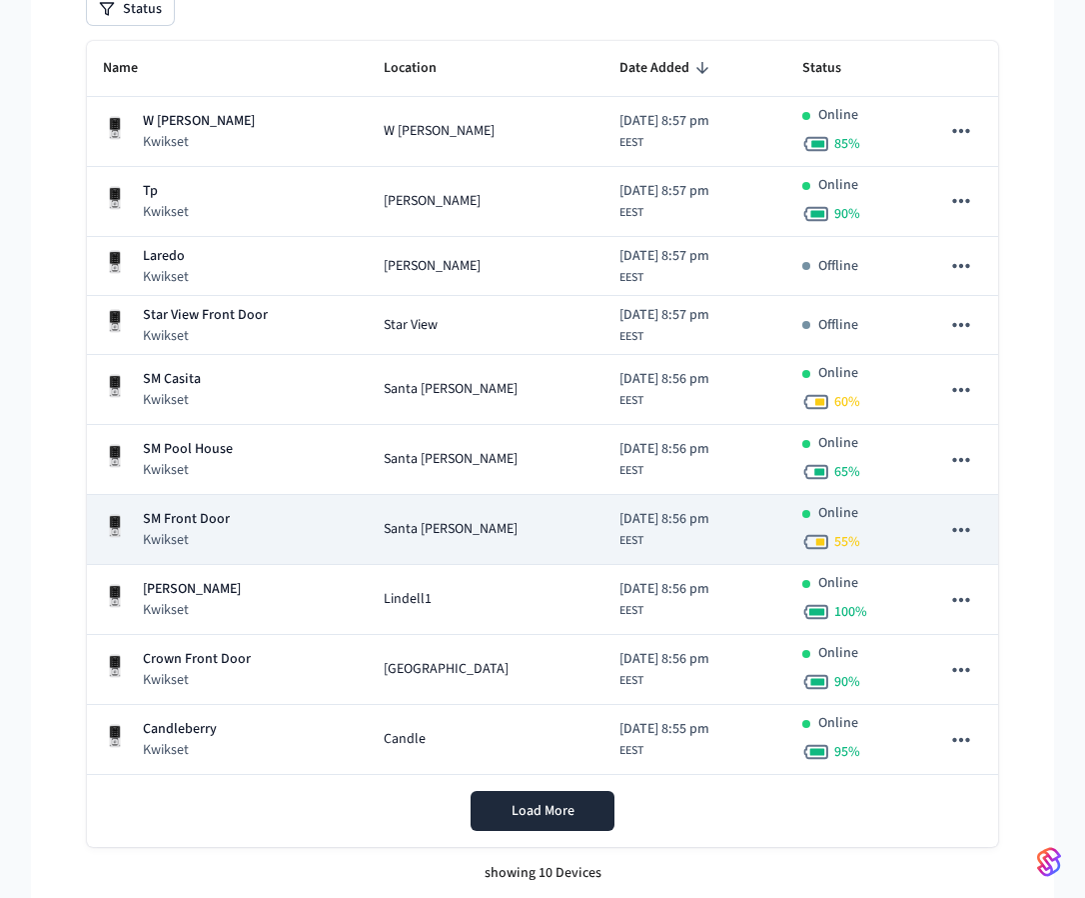
scroll to position [258, 0]
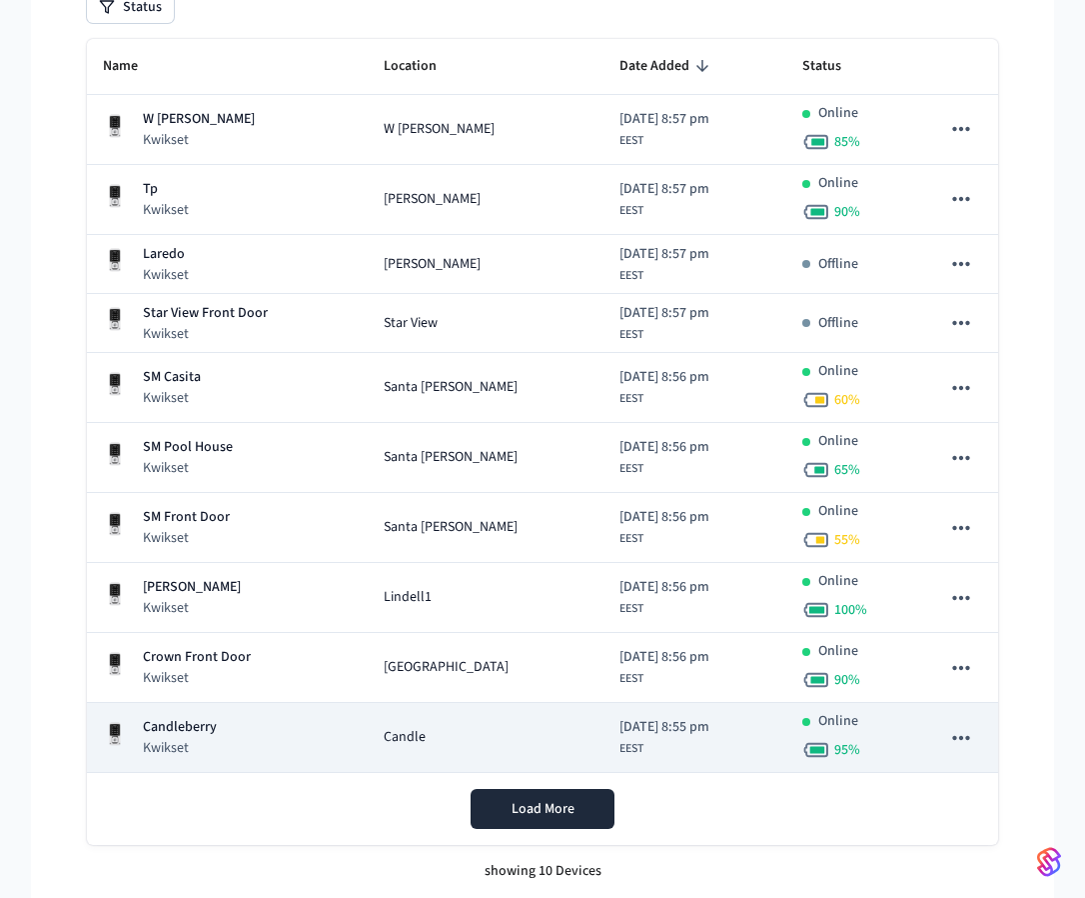
click at [302, 724] on div "Candleberry Kwikset" at bounding box center [227, 737] width 249 height 41
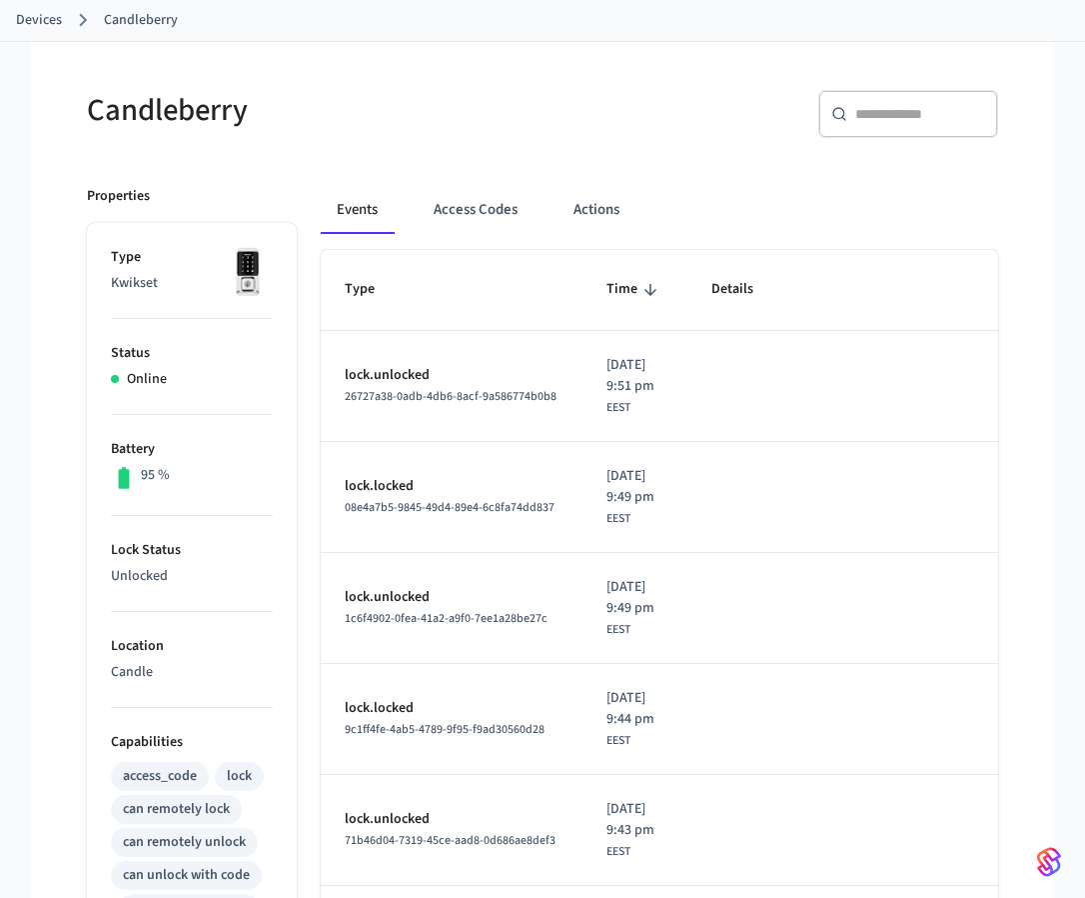
scroll to position [130, 0]
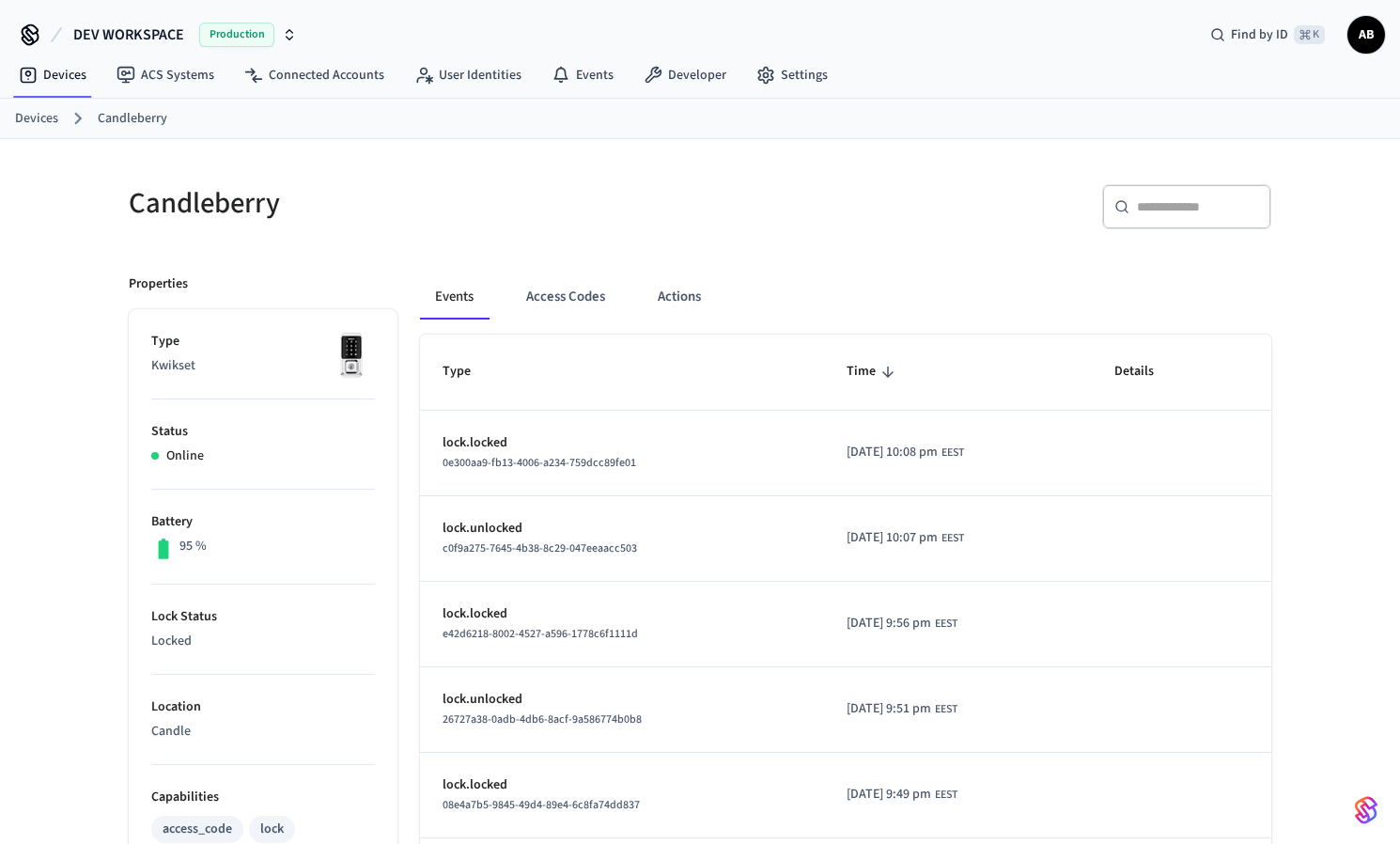
scroll to position [4, 0]
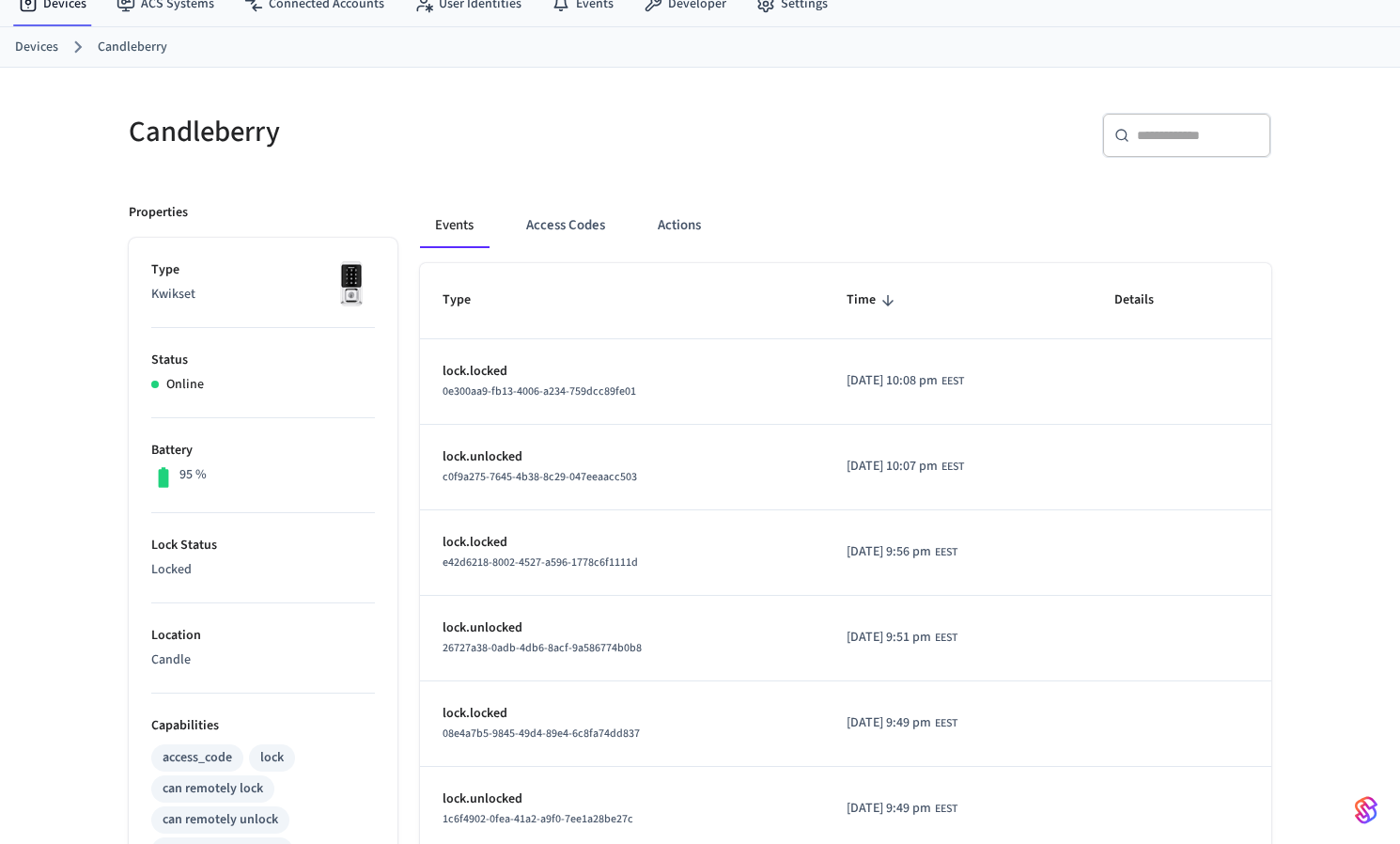
scroll to position [113, 0]
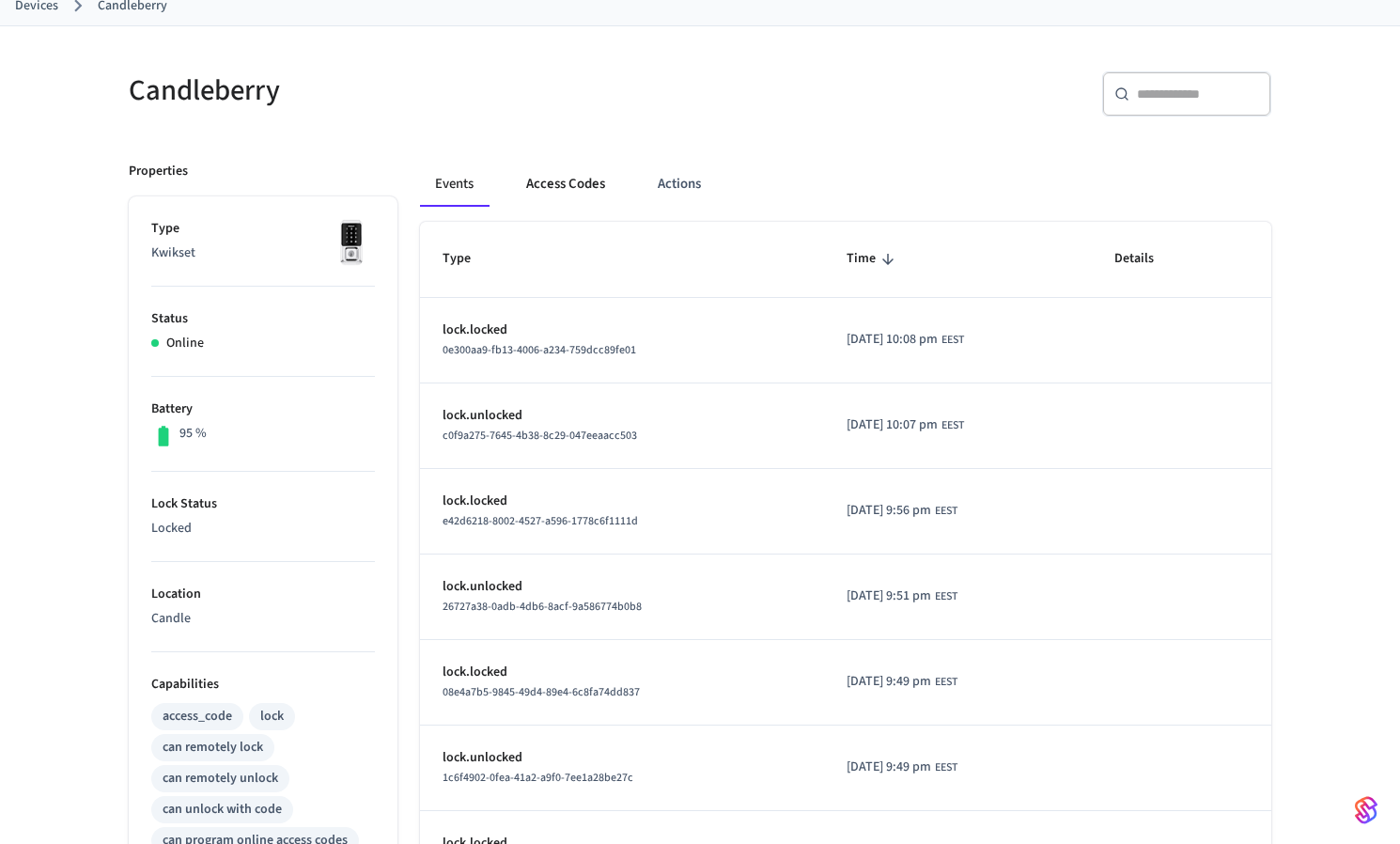
click at [581, 168] on button "Access Codes" at bounding box center [566, 184] width 109 height 45
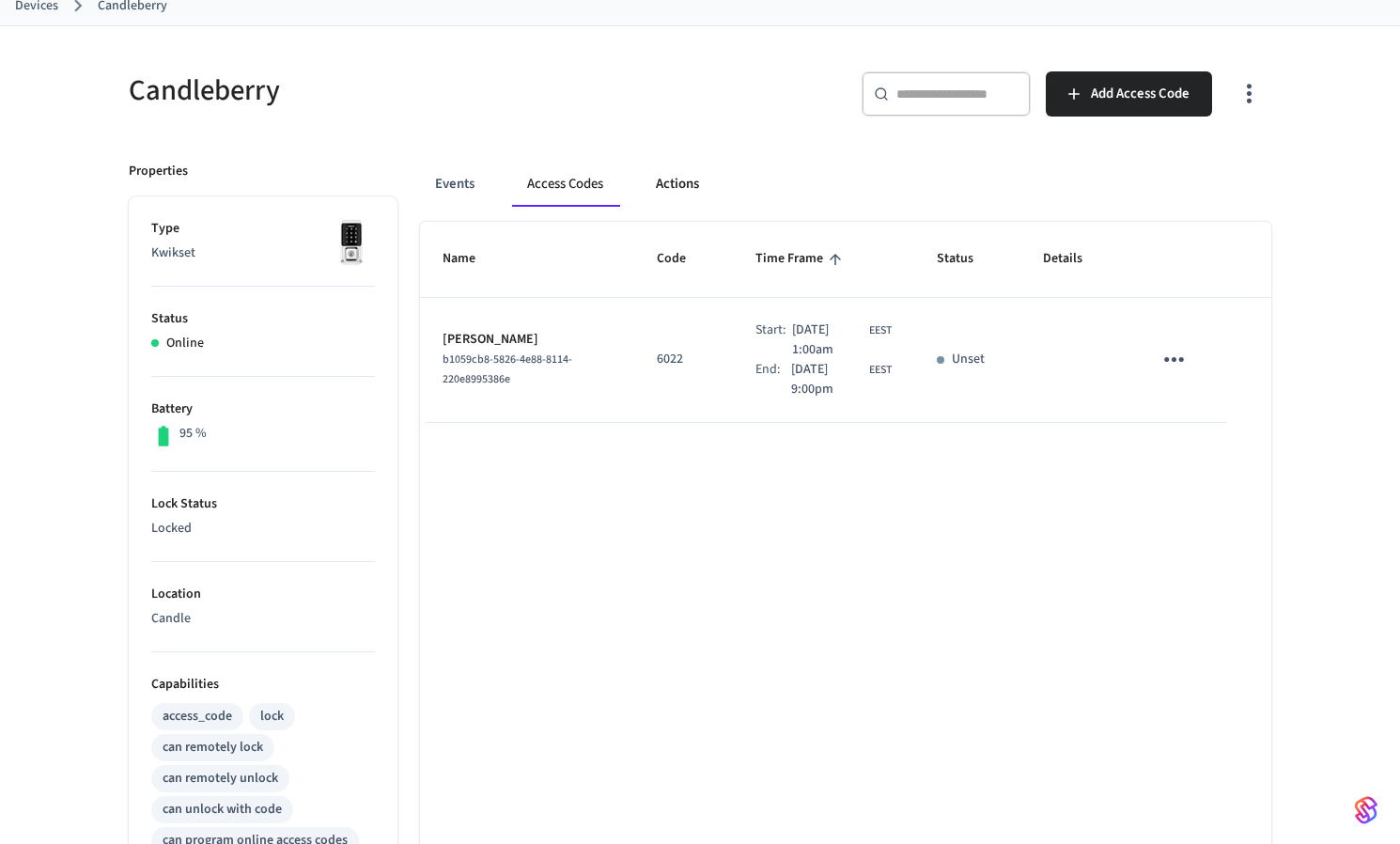
click at [708, 179] on button "Actions" at bounding box center [678, 184] width 73 height 45
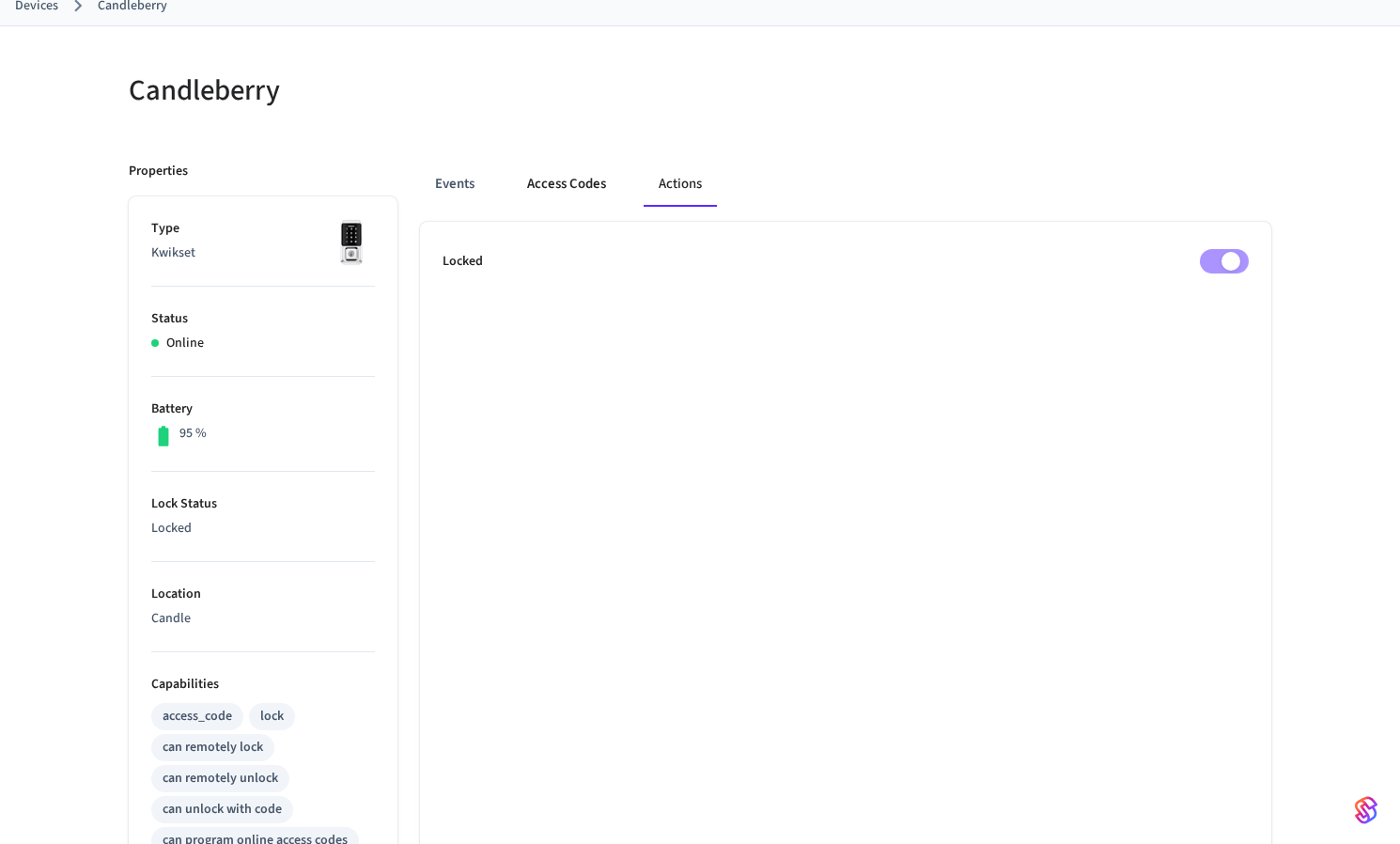
click at [582, 190] on button "Access Codes" at bounding box center [567, 184] width 109 height 45
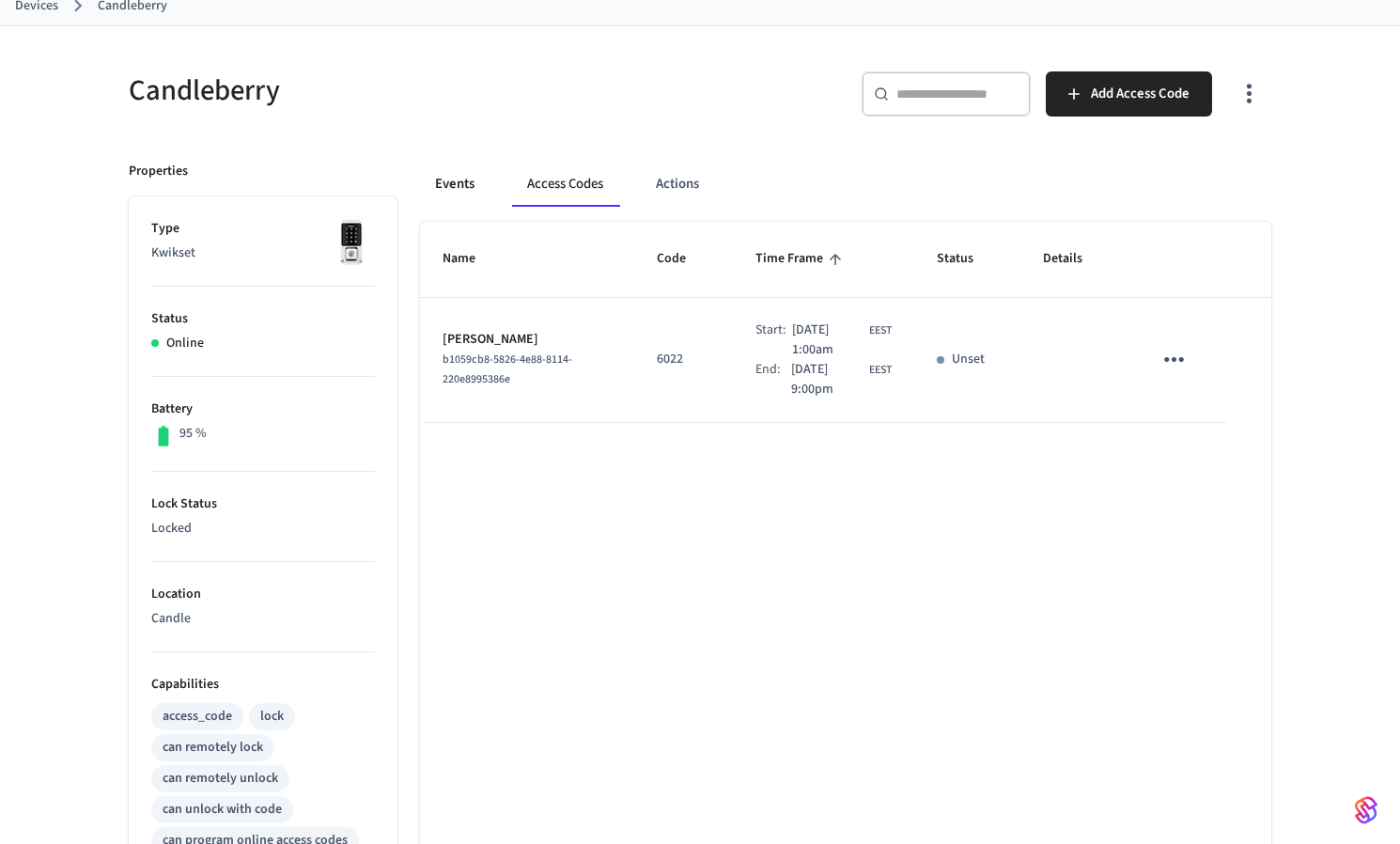
click at [470, 182] on button "Events" at bounding box center [455, 184] width 70 height 45
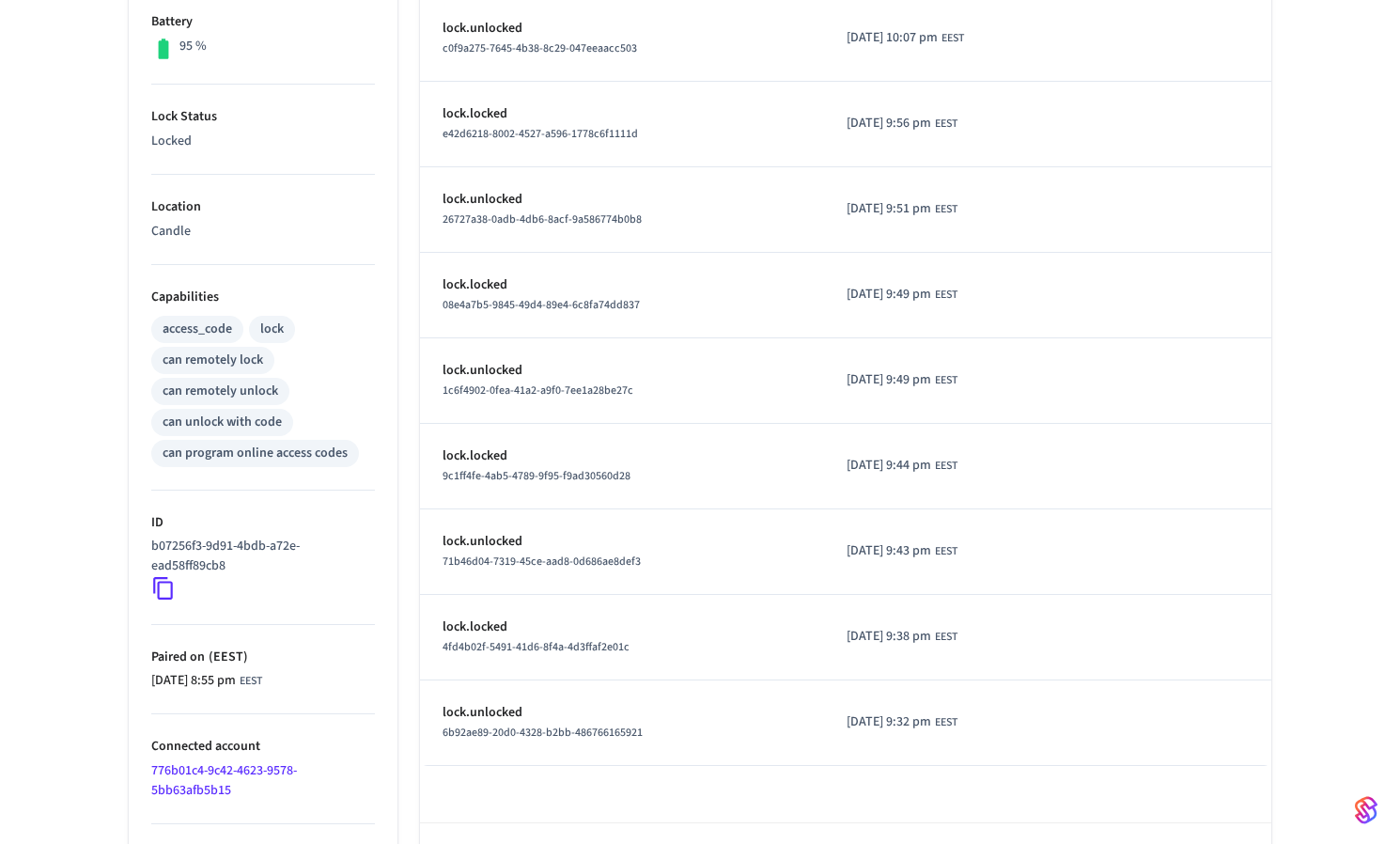
scroll to position [570, 0]
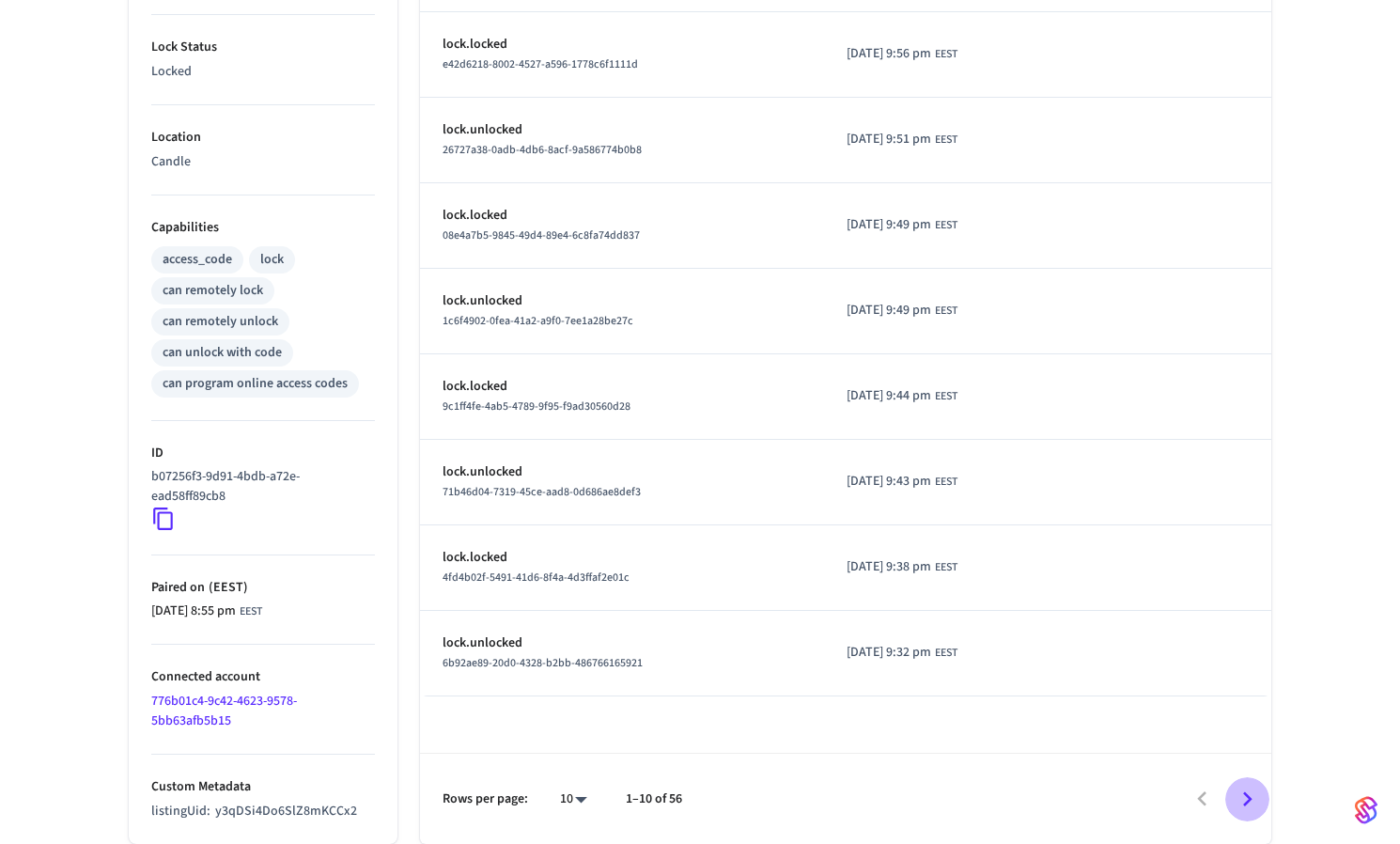
click at [1259, 791] on icon "Go to next page" at bounding box center [1247, 799] width 29 height 29
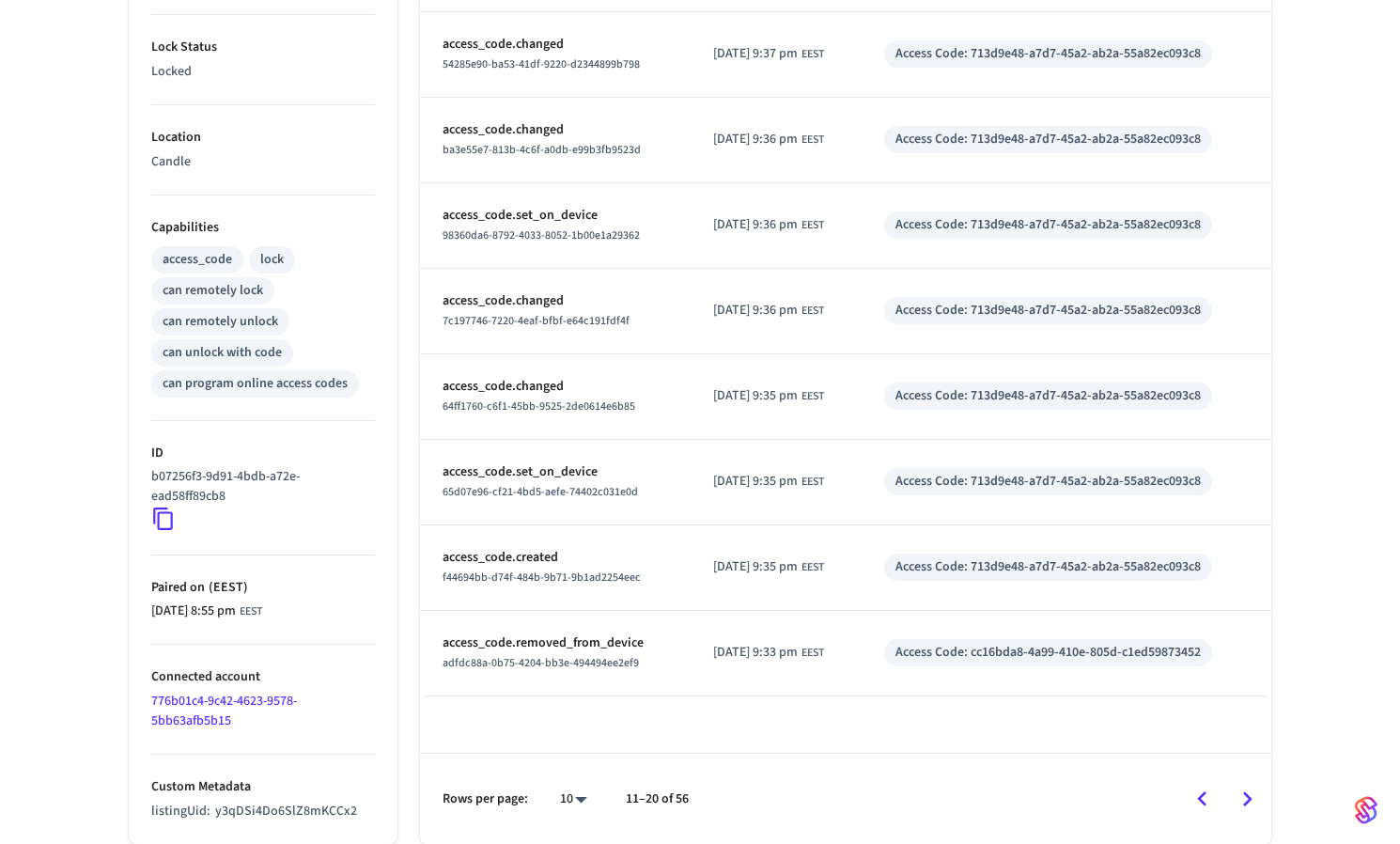
click at [1252, 801] on icon "Go to next page" at bounding box center [1247, 799] width 29 height 29
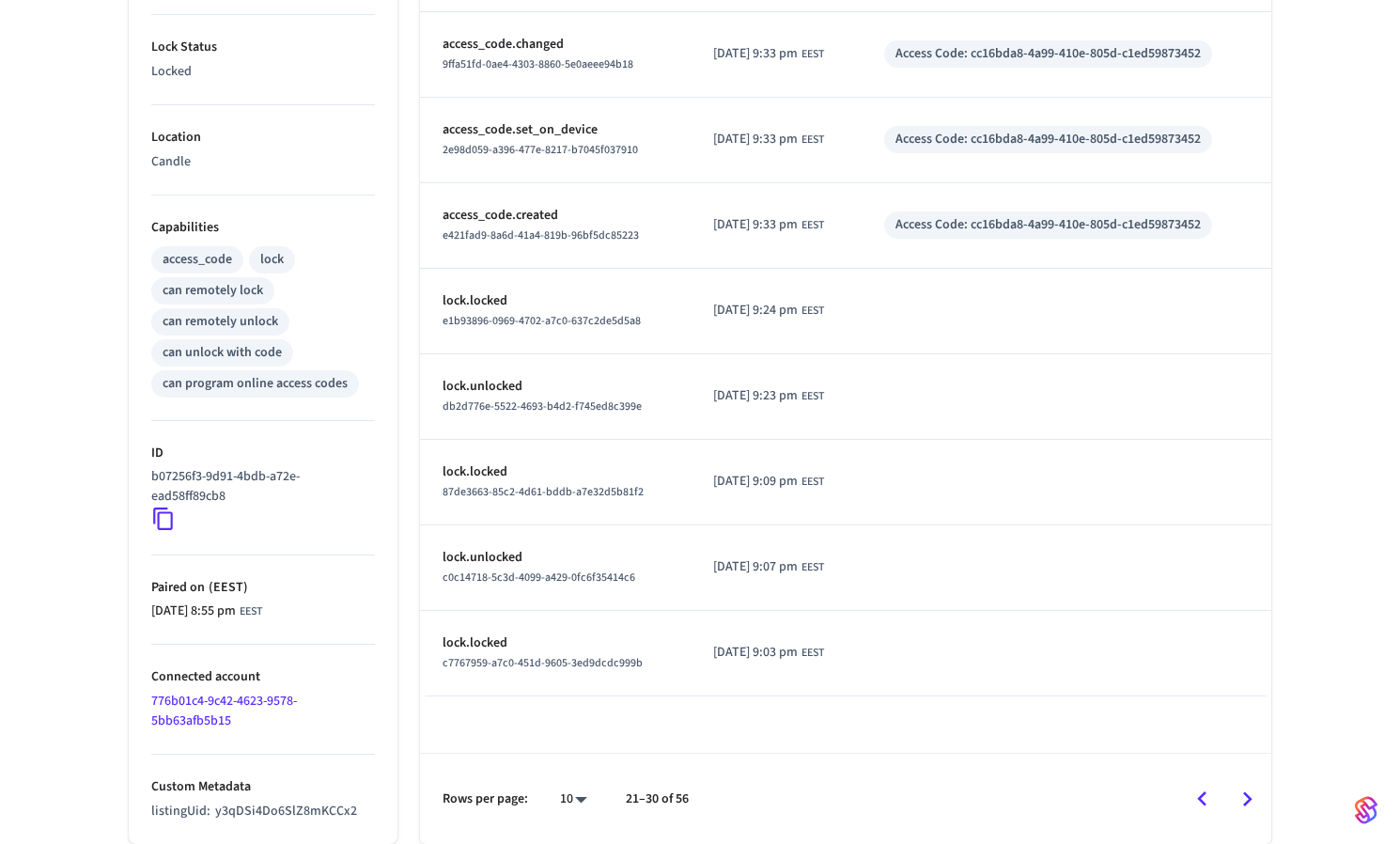
click at [1237, 796] on icon "Go to next page" at bounding box center [1247, 799] width 29 height 29
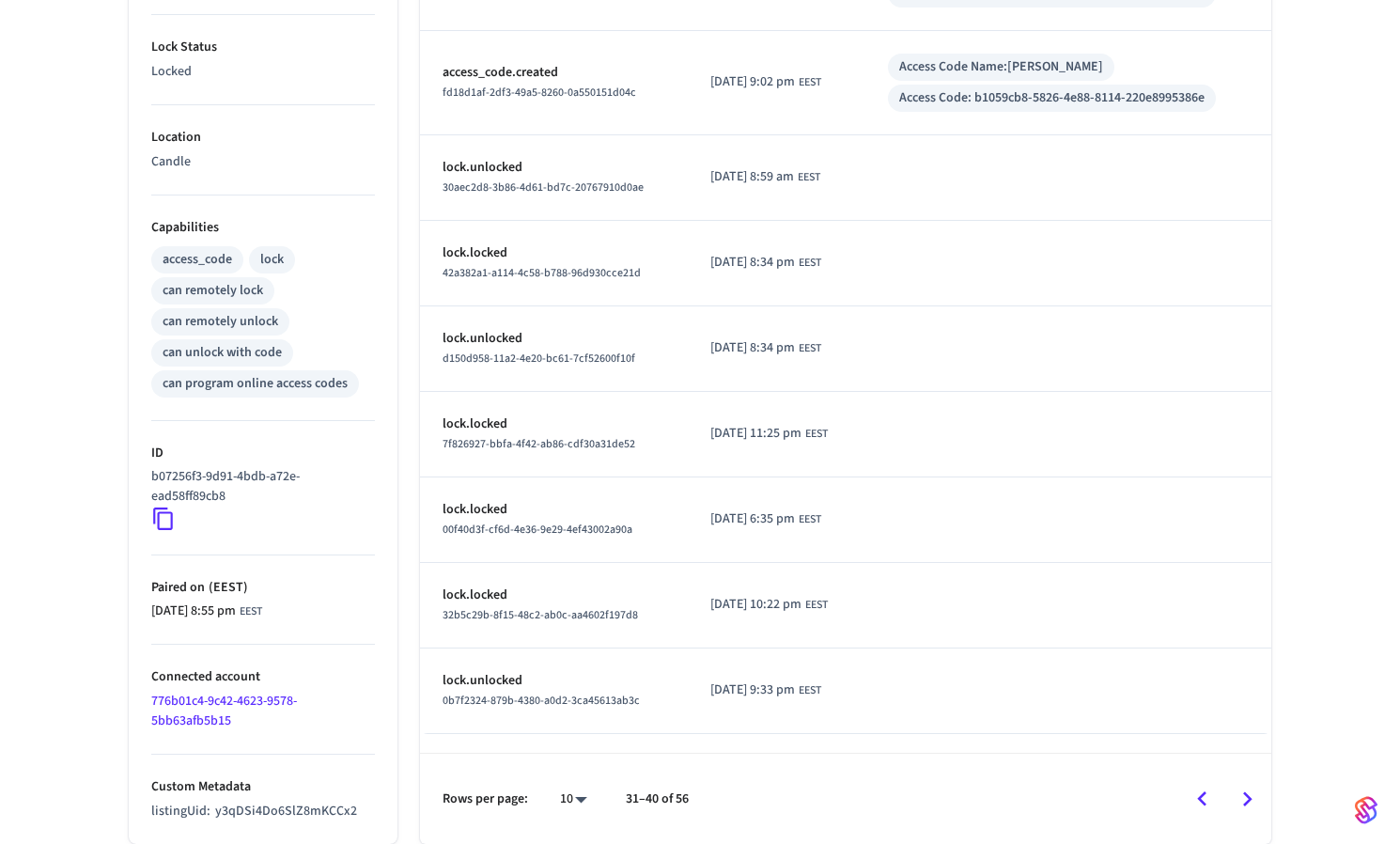
click at [1237, 793] on icon "Go to next page" at bounding box center [1247, 799] width 29 height 29
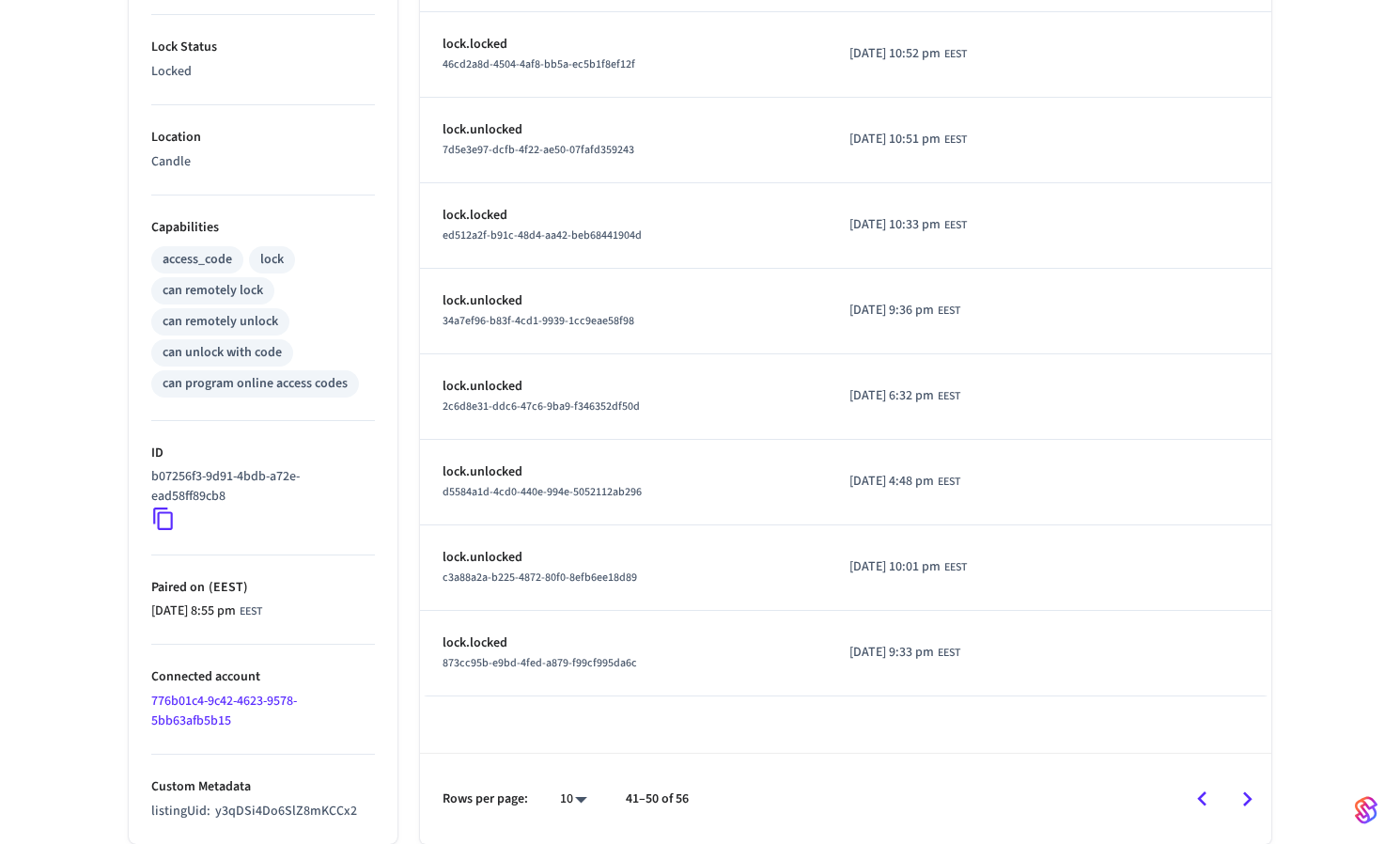
click at [1244, 793] on icon "Go to next page" at bounding box center [1248, 799] width 9 height 15
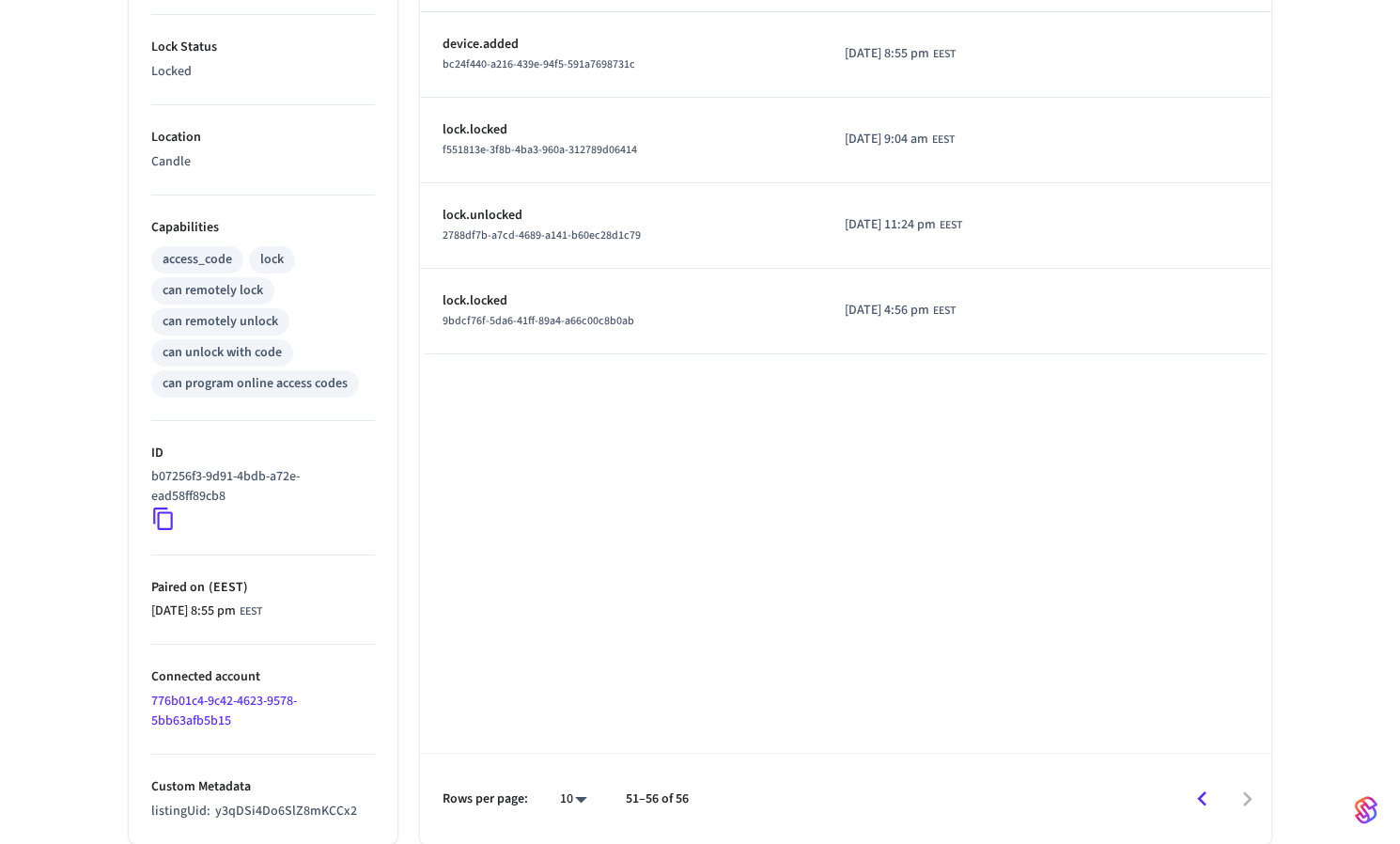
click at [1201, 799] on icon "Go to previous page" at bounding box center [1203, 799] width 9 height 15
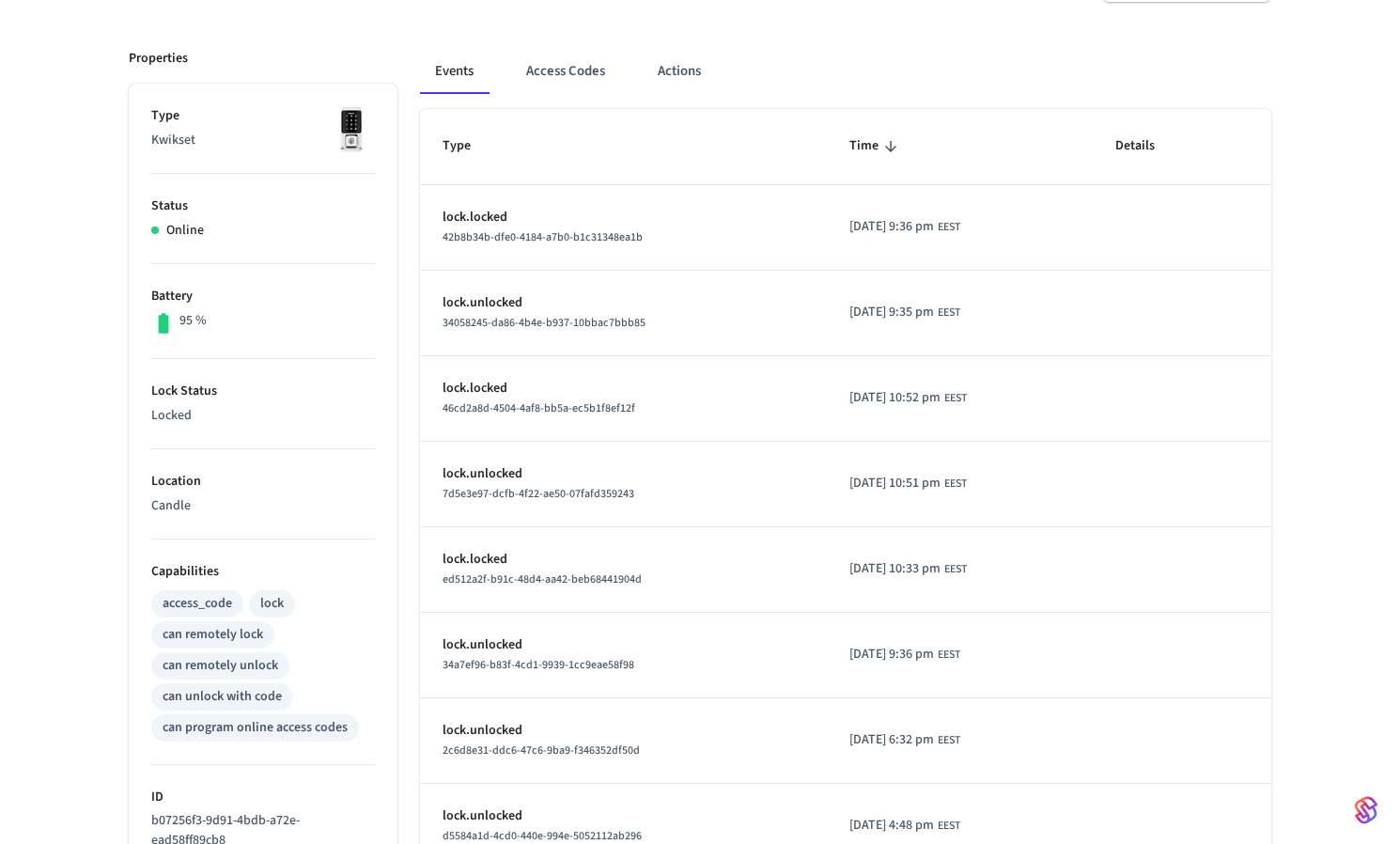
scroll to position [0, 0]
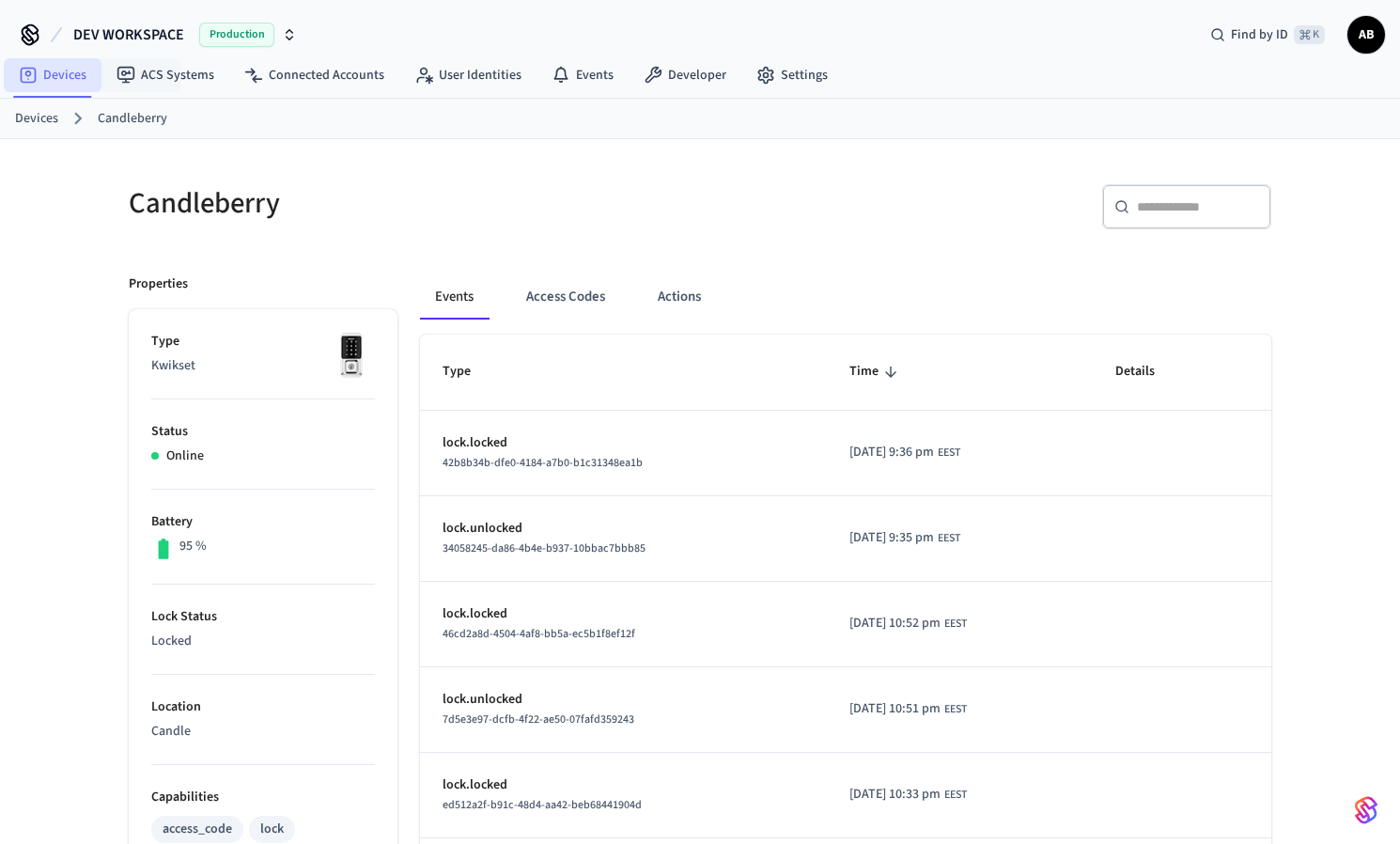
click at [38, 72] on link "Devices" at bounding box center [53, 75] width 98 height 34
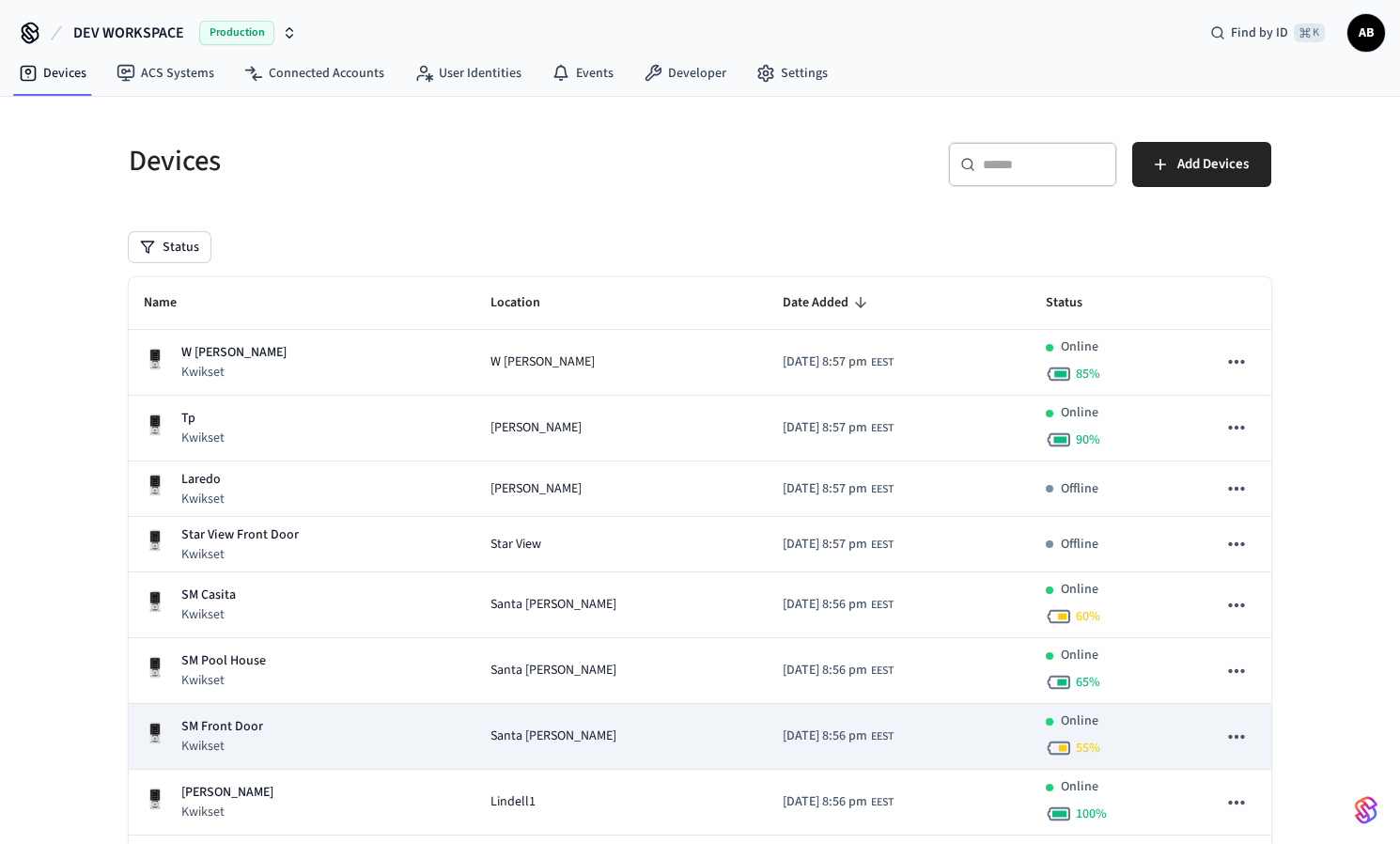
scroll to position [242, 0]
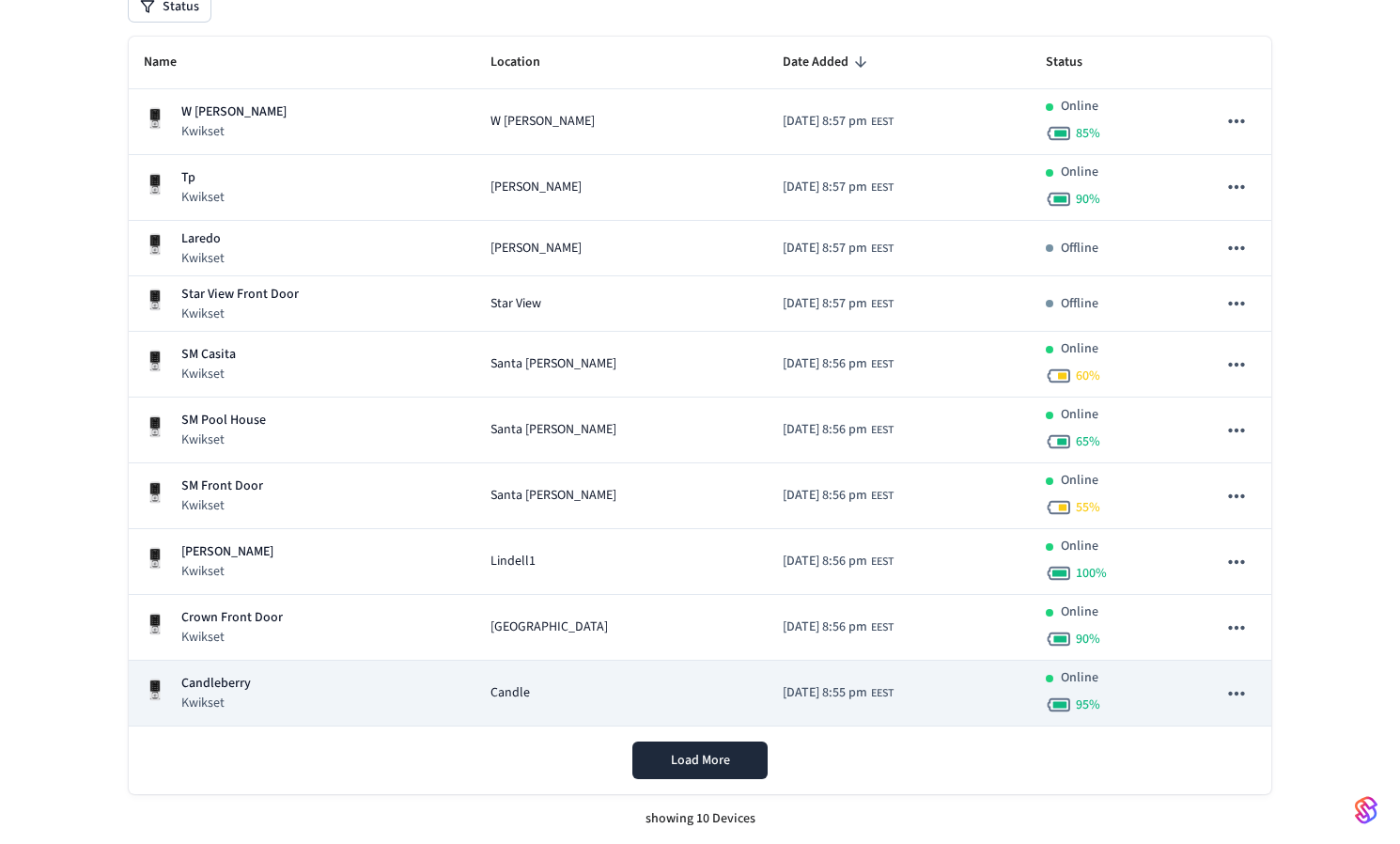
click at [260, 682] on div "Candleberry Kwikset" at bounding box center [302, 693] width 317 height 39
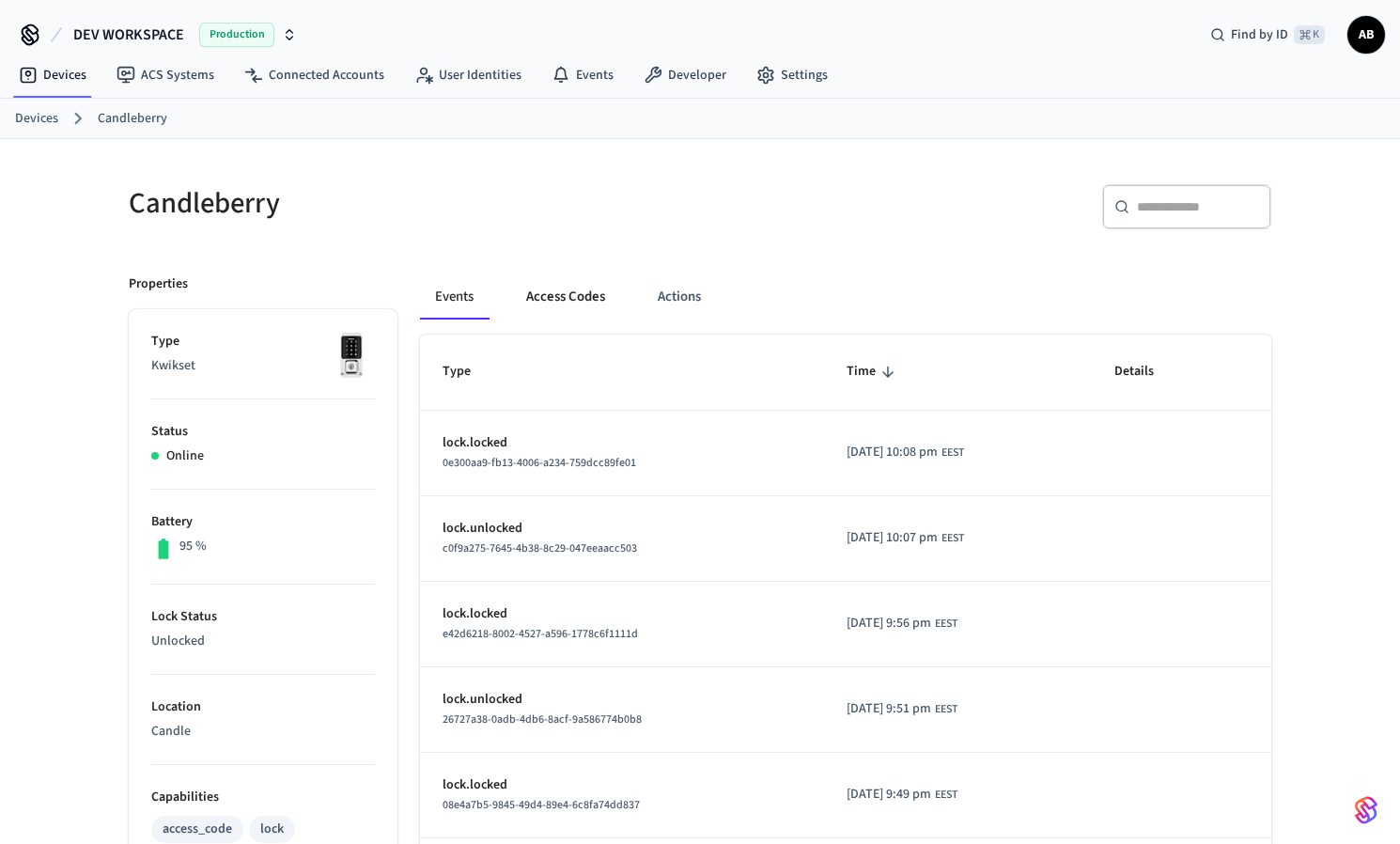
click at [554, 301] on button "Access Codes" at bounding box center [566, 297] width 109 height 45
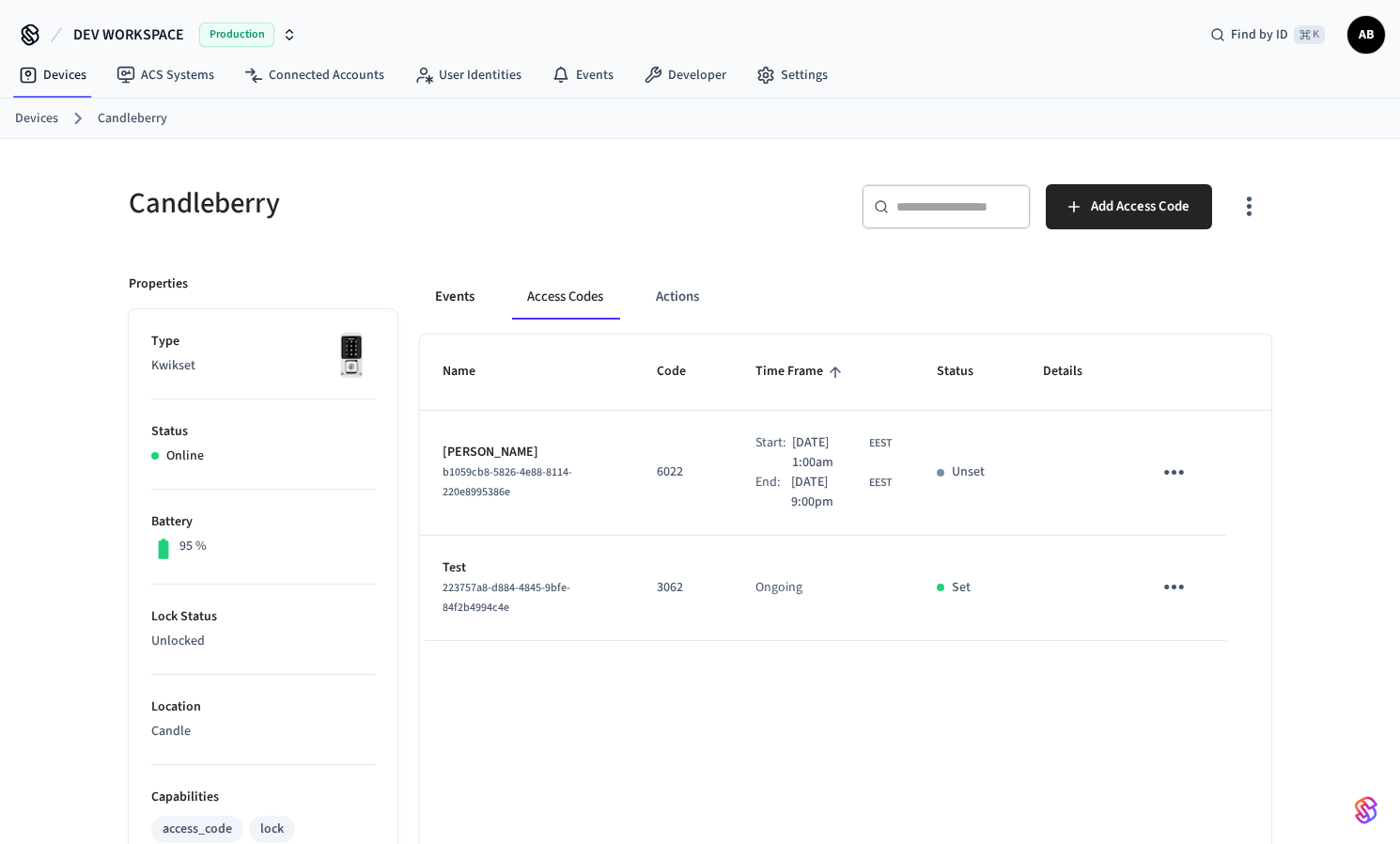
click at [476, 305] on button "Events" at bounding box center [455, 297] width 70 height 45
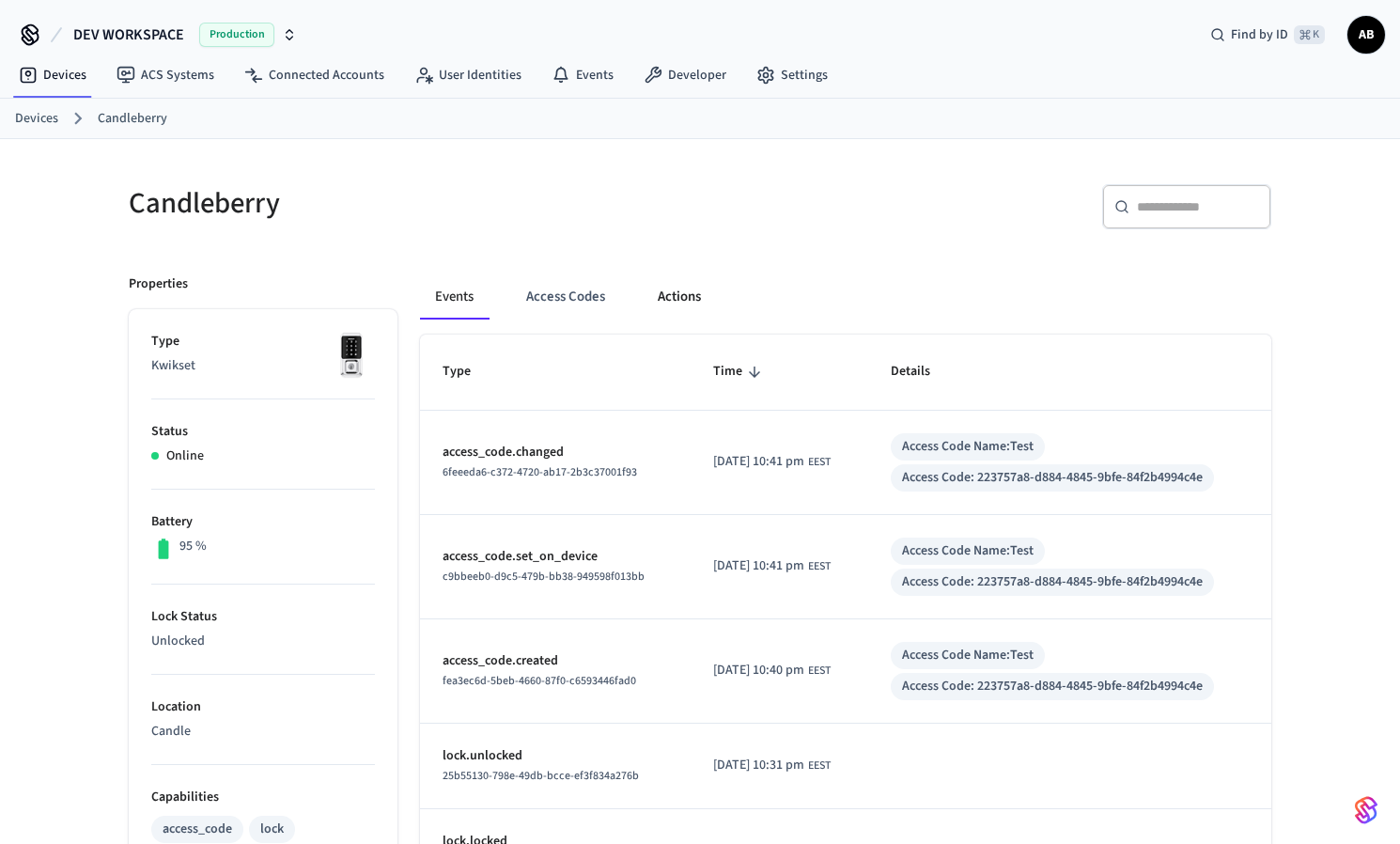
click at [711, 288] on button "Actions" at bounding box center [680, 297] width 73 height 45
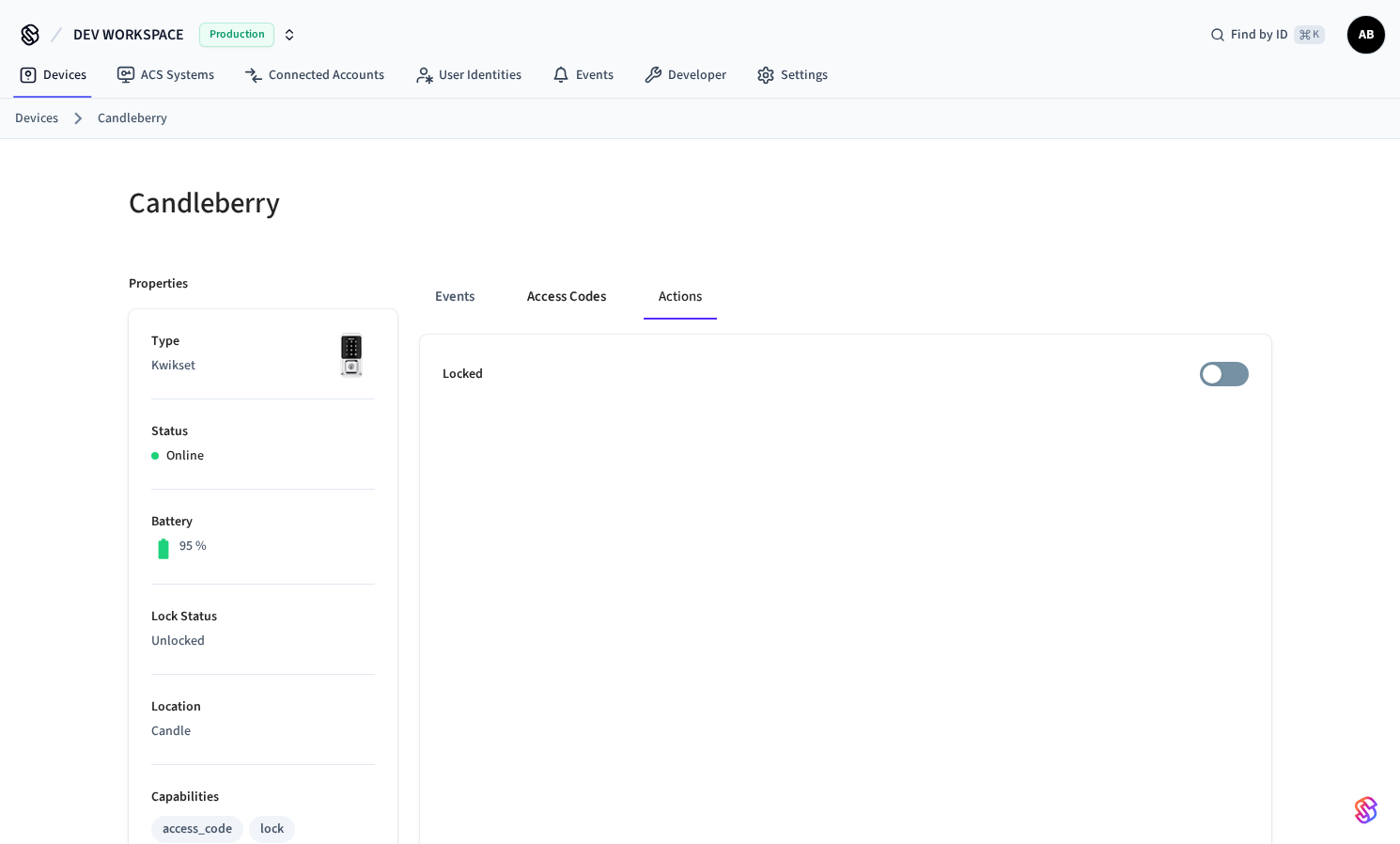
click at [532, 295] on button "Access Codes" at bounding box center [567, 297] width 109 height 45
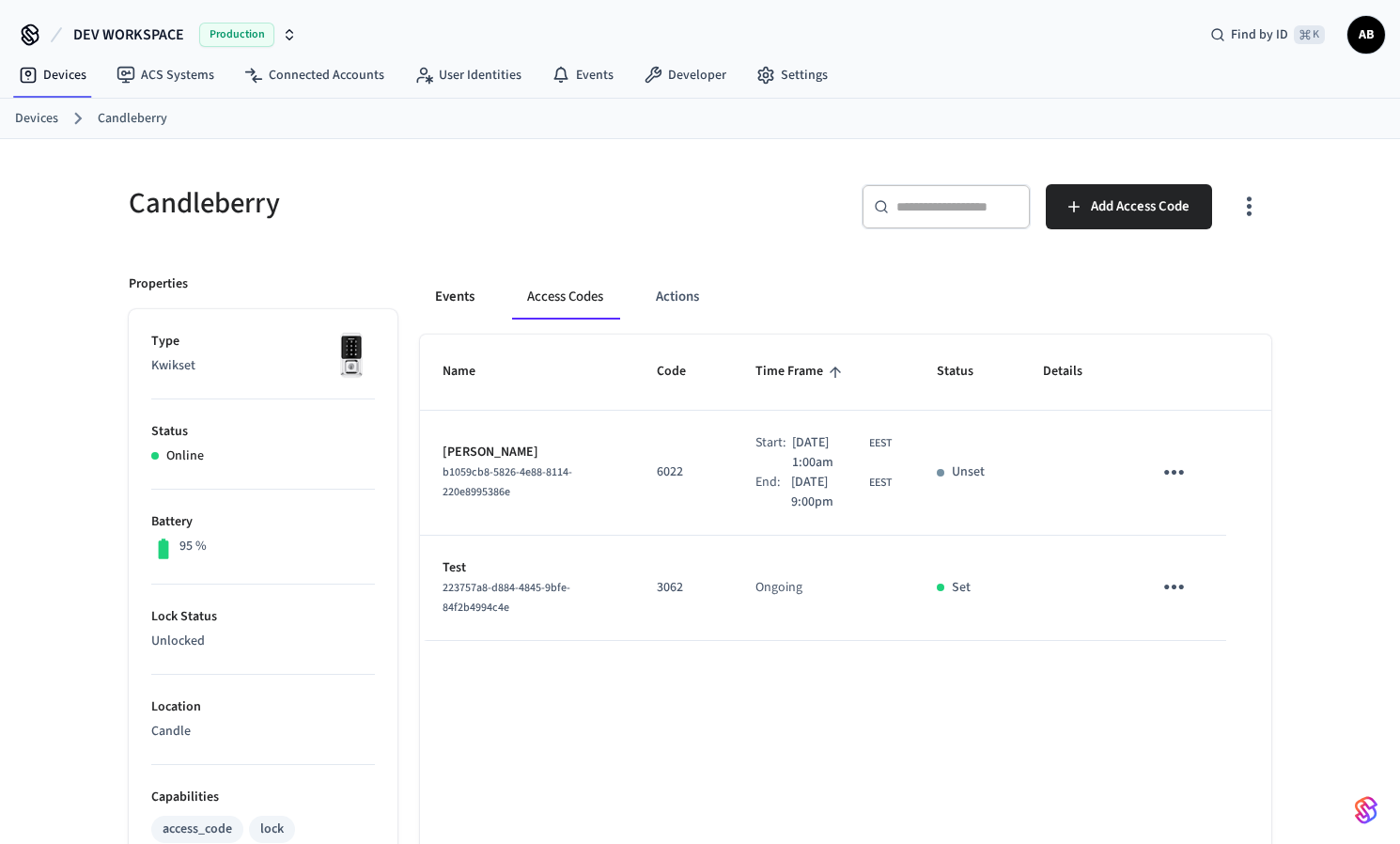
click at [448, 297] on button "Events" at bounding box center [455, 297] width 70 height 45
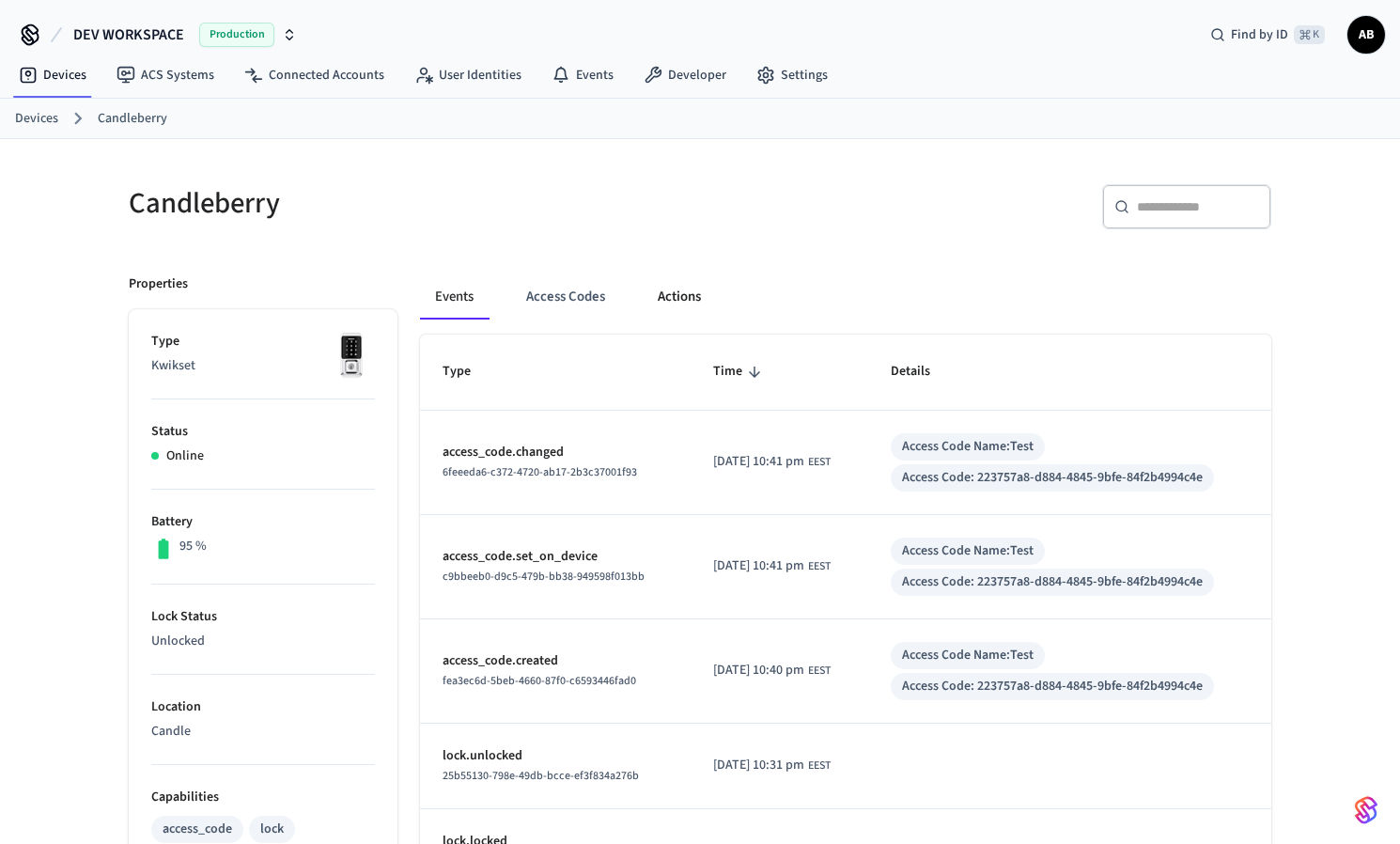
click at [670, 296] on button "Actions" at bounding box center [680, 297] width 73 height 45
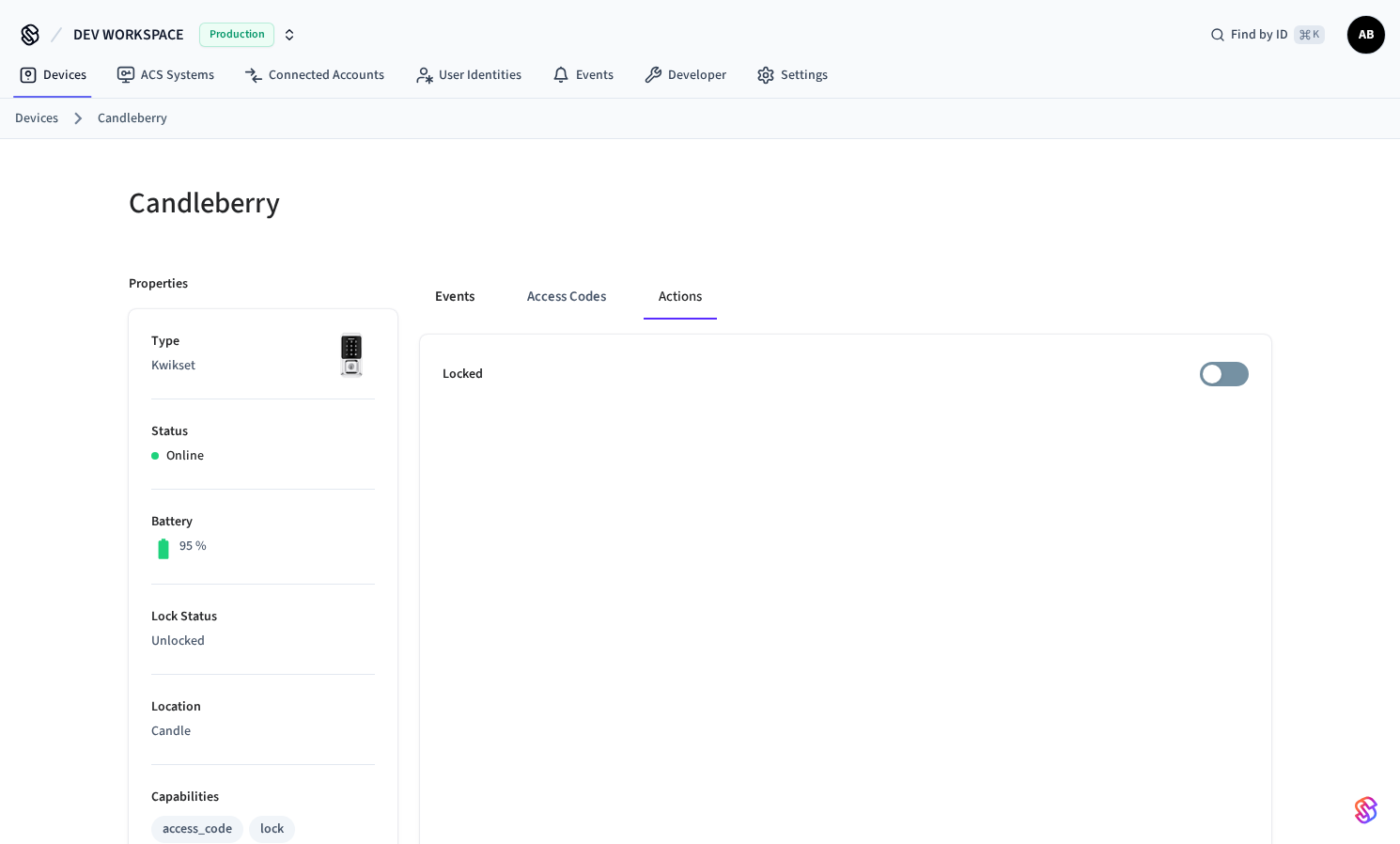
click at [475, 302] on button "Events" at bounding box center [455, 297] width 70 height 45
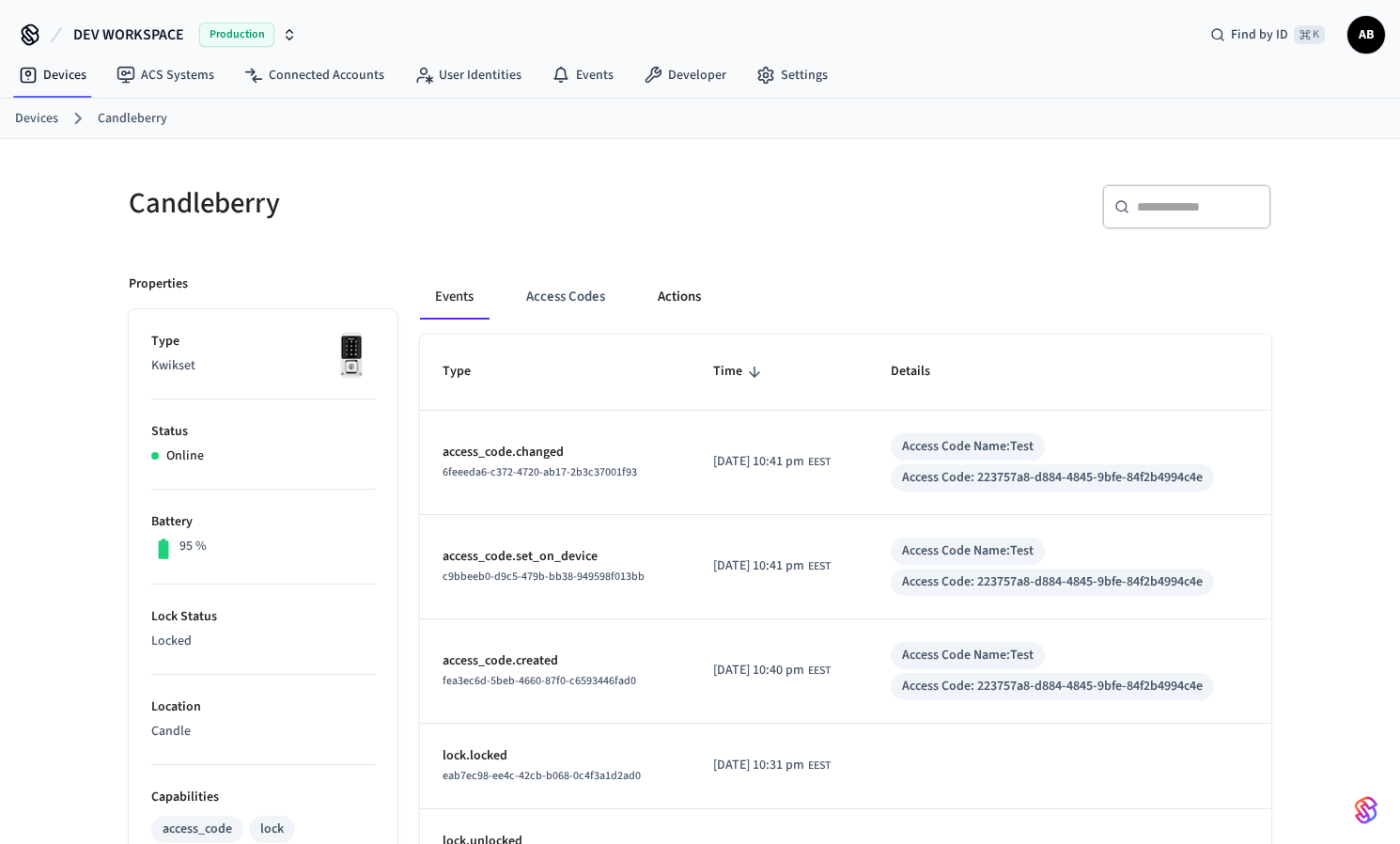
click at [676, 301] on button "Actions" at bounding box center [680, 297] width 73 height 45
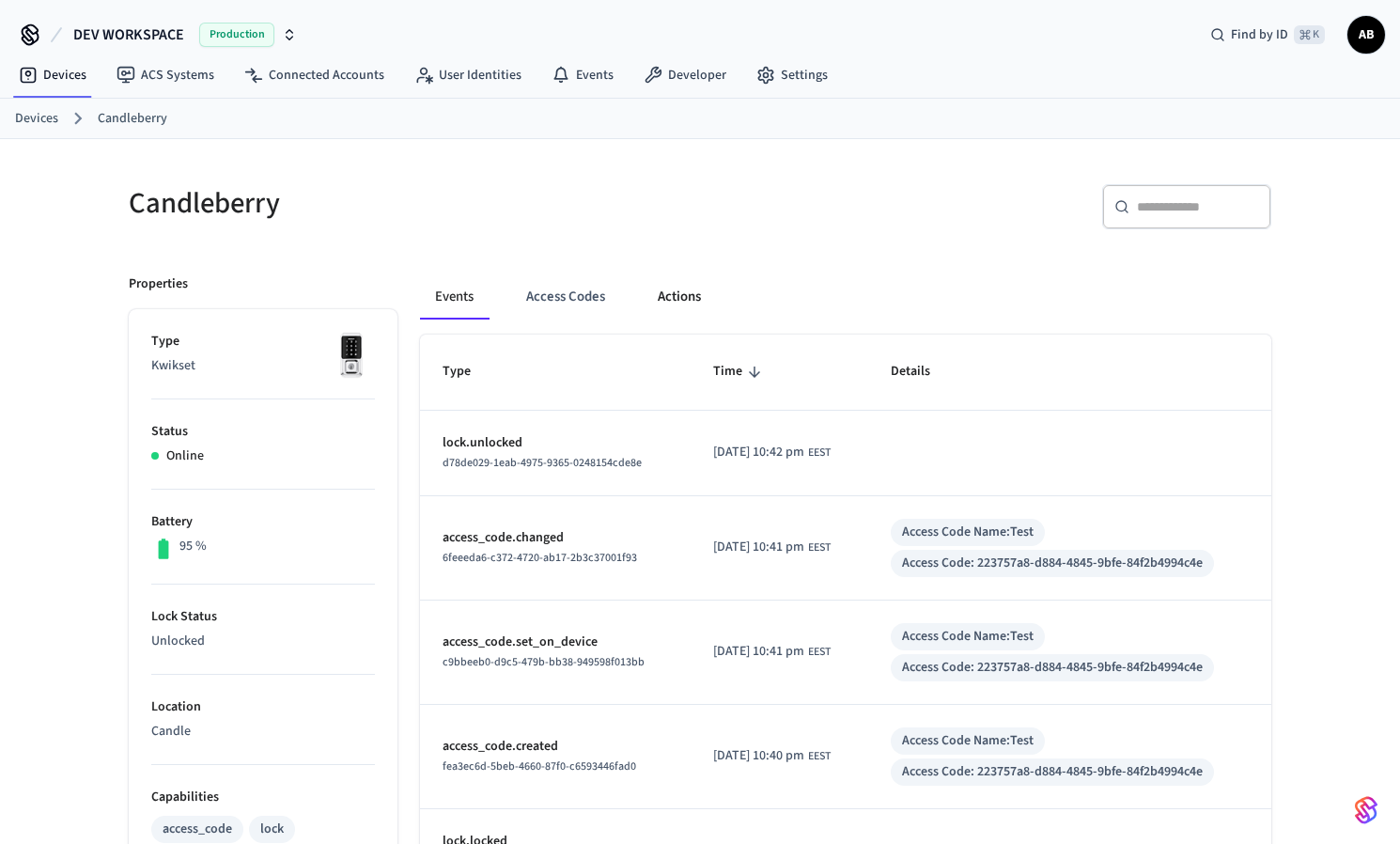
click at [685, 294] on button "Actions" at bounding box center [680, 297] width 73 height 45
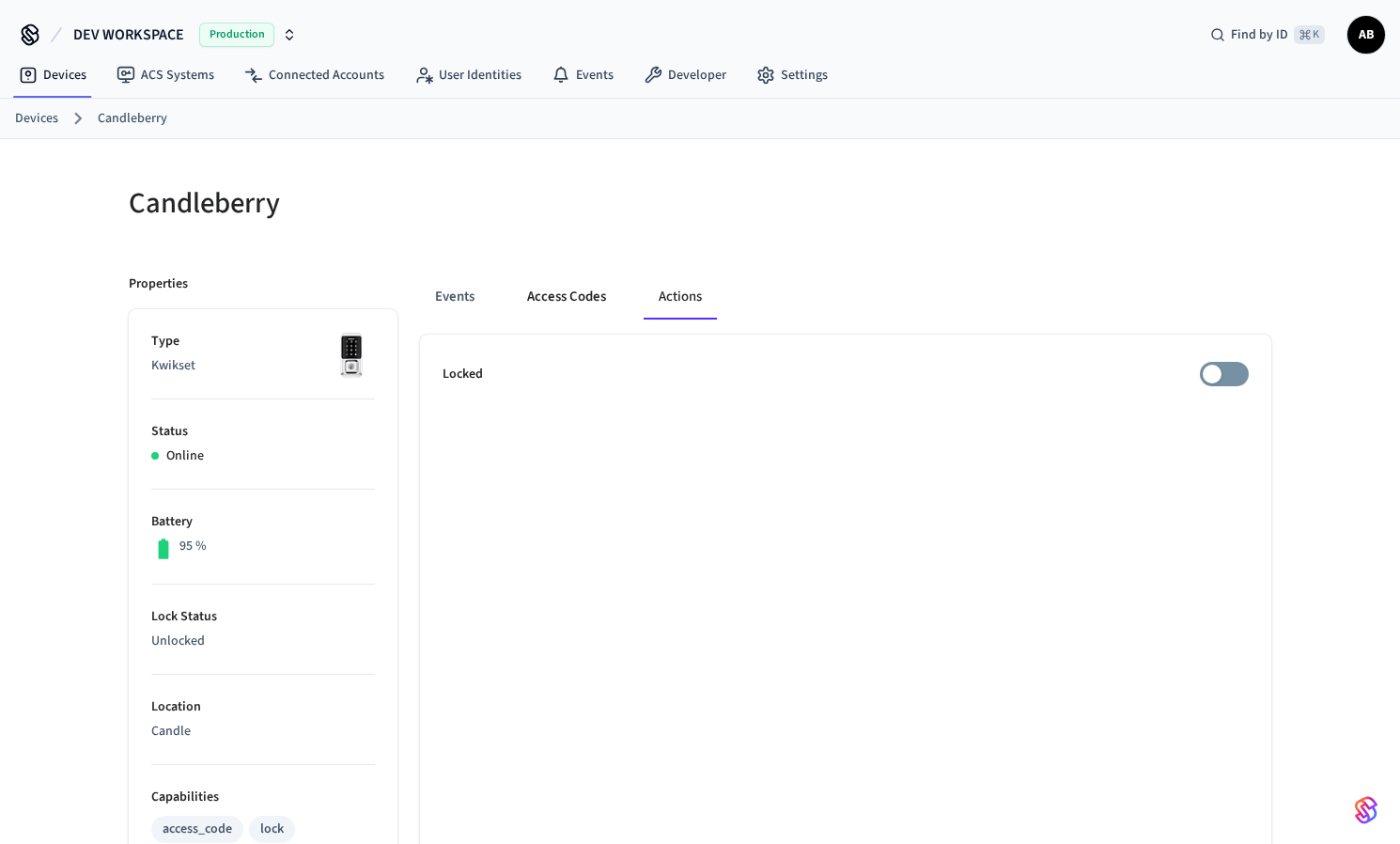
click at [553, 291] on button "Access Codes" at bounding box center [567, 297] width 109 height 45
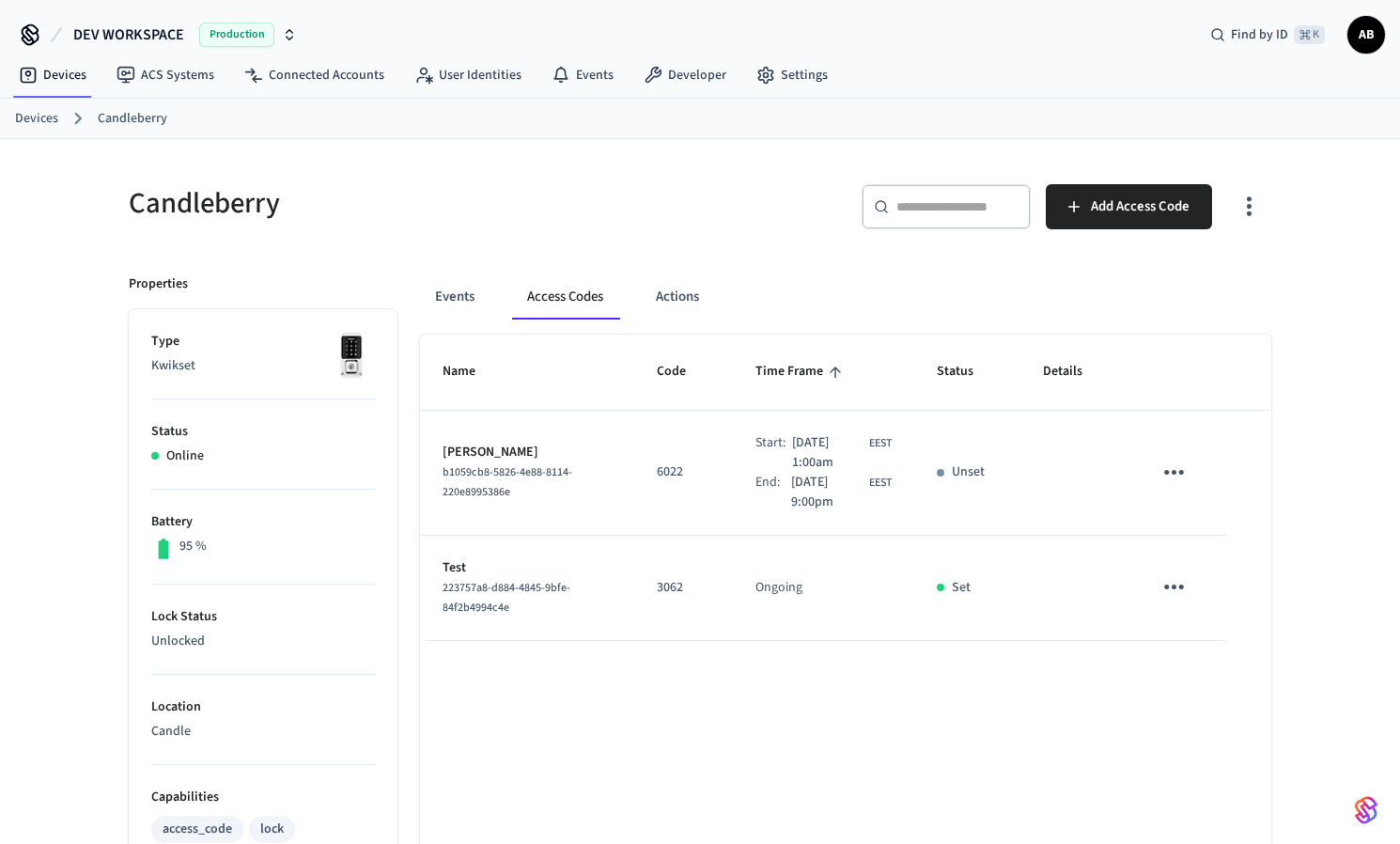
click at [1170, 583] on icon "sticky table" at bounding box center [1173, 586] width 29 height 29
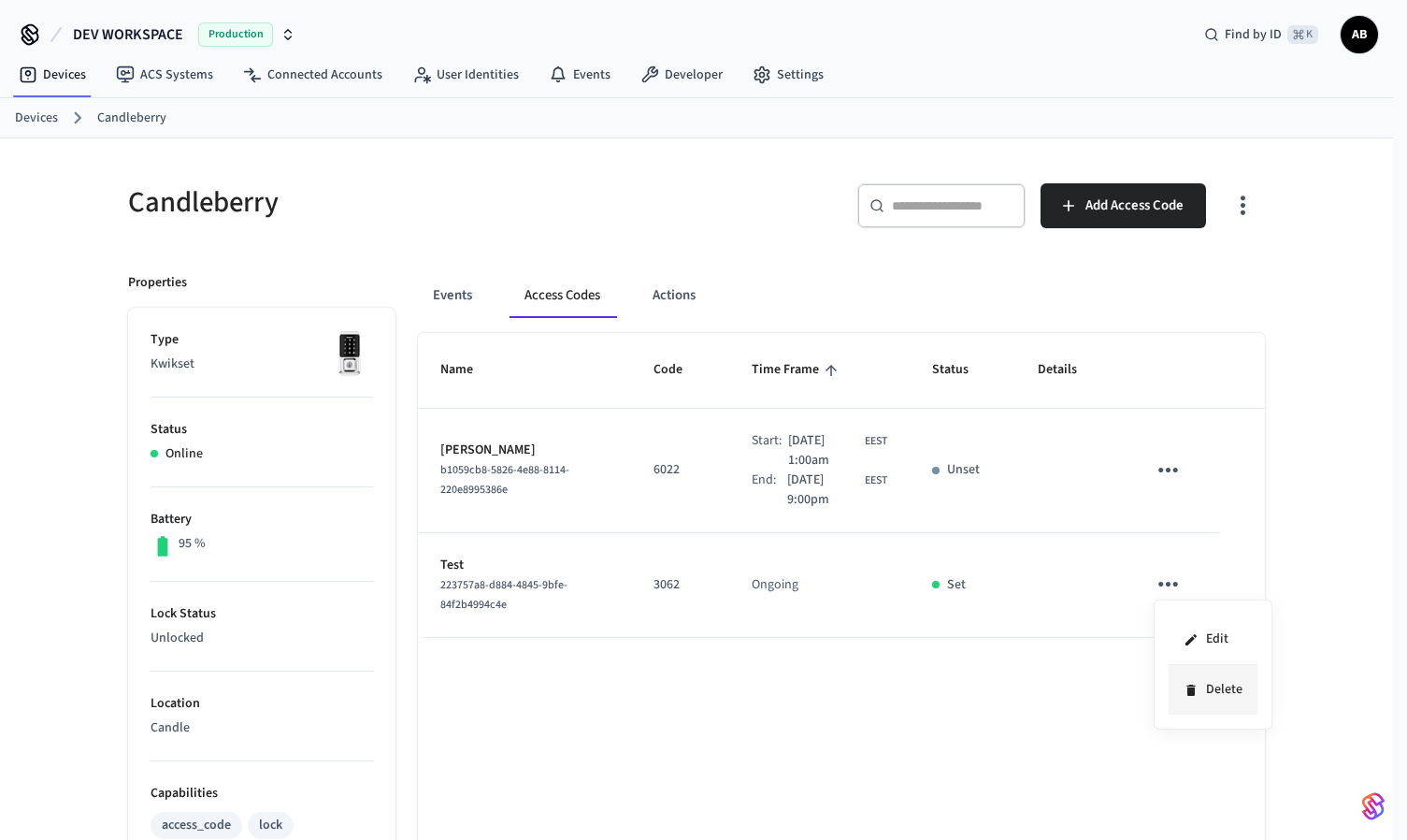
click at [1200, 697] on li "Delete" at bounding box center [1212, 689] width 89 height 50
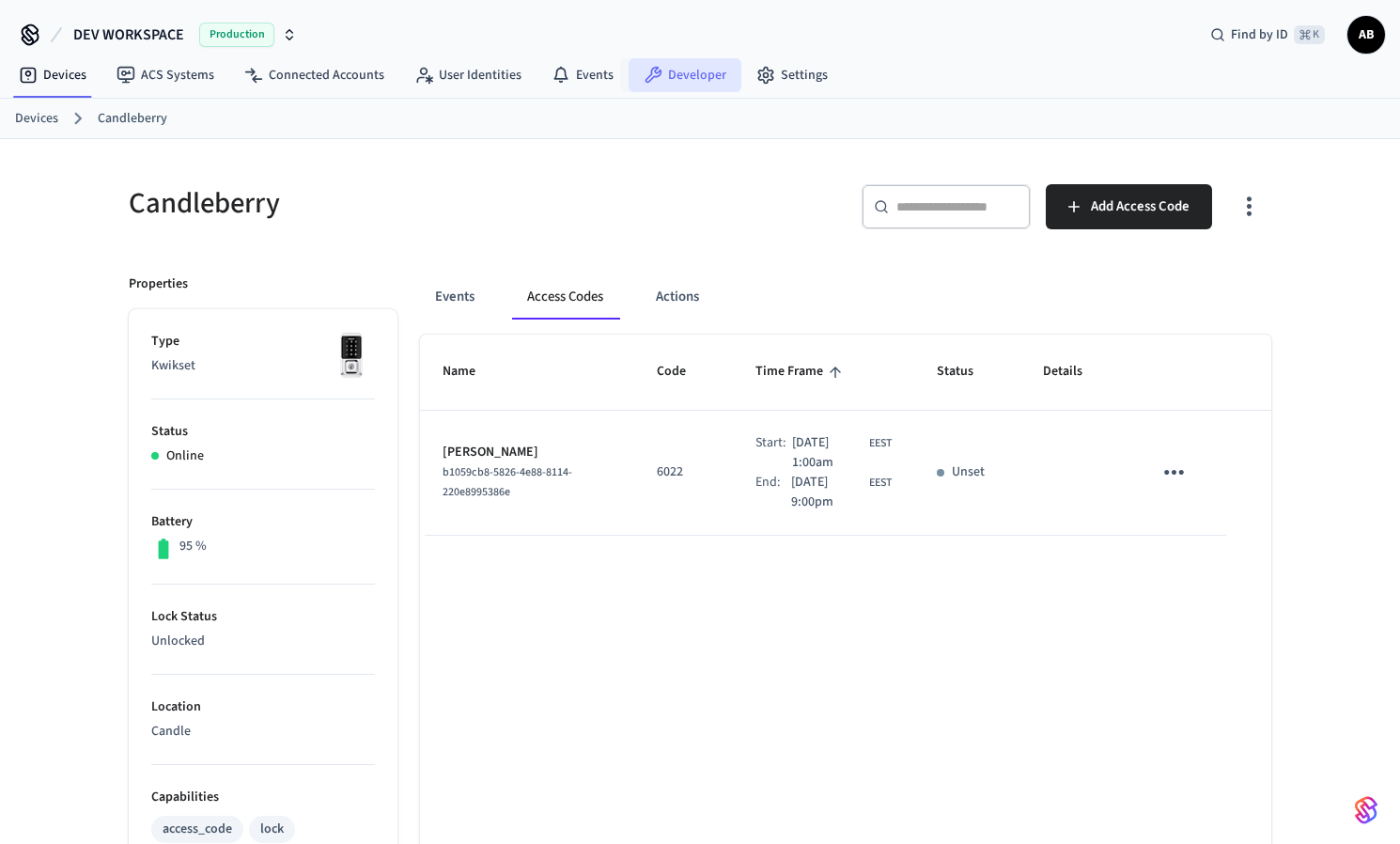
click at [660, 73] on link "Developer" at bounding box center [685, 75] width 113 height 34
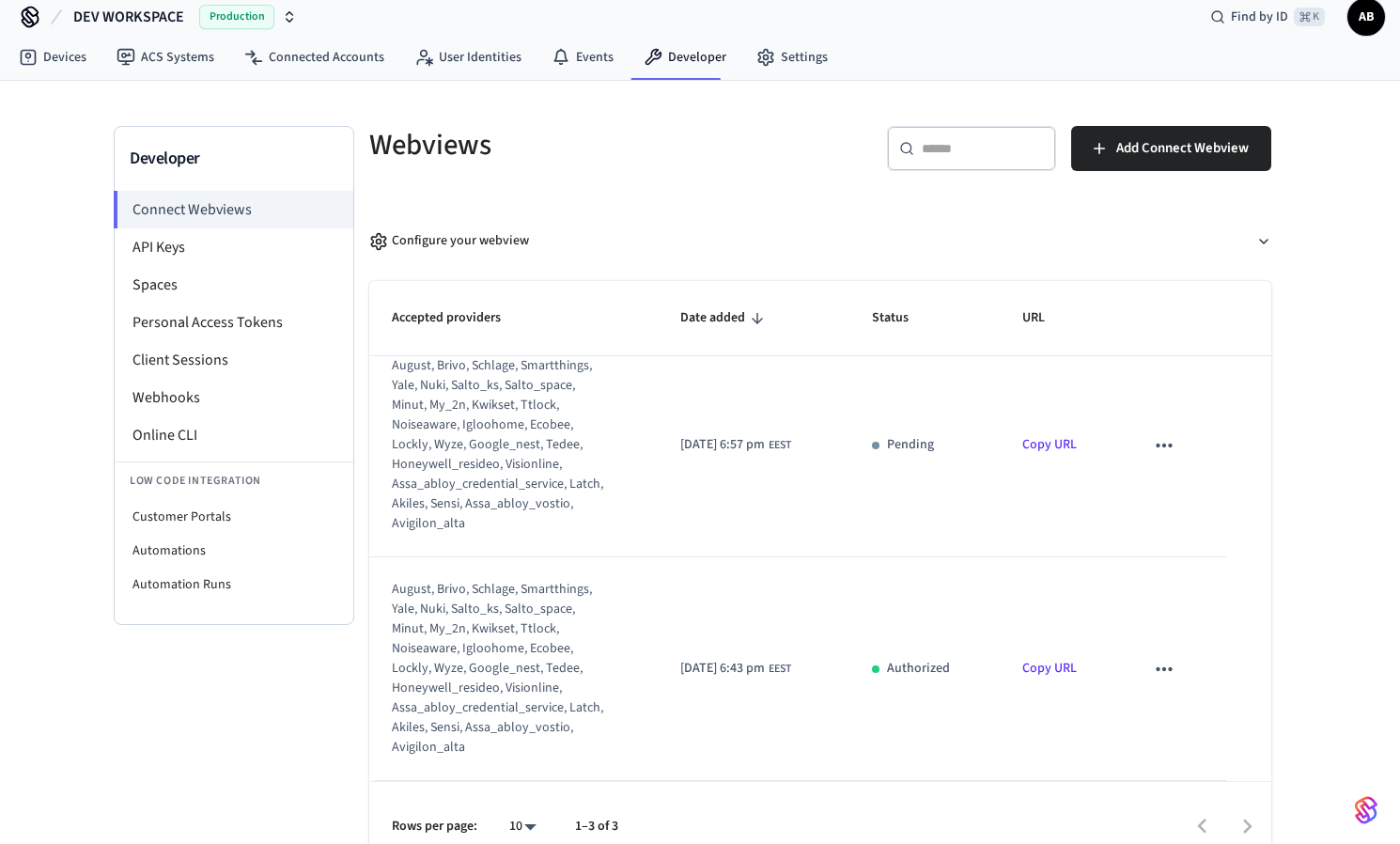
scroll to position [46, 0]
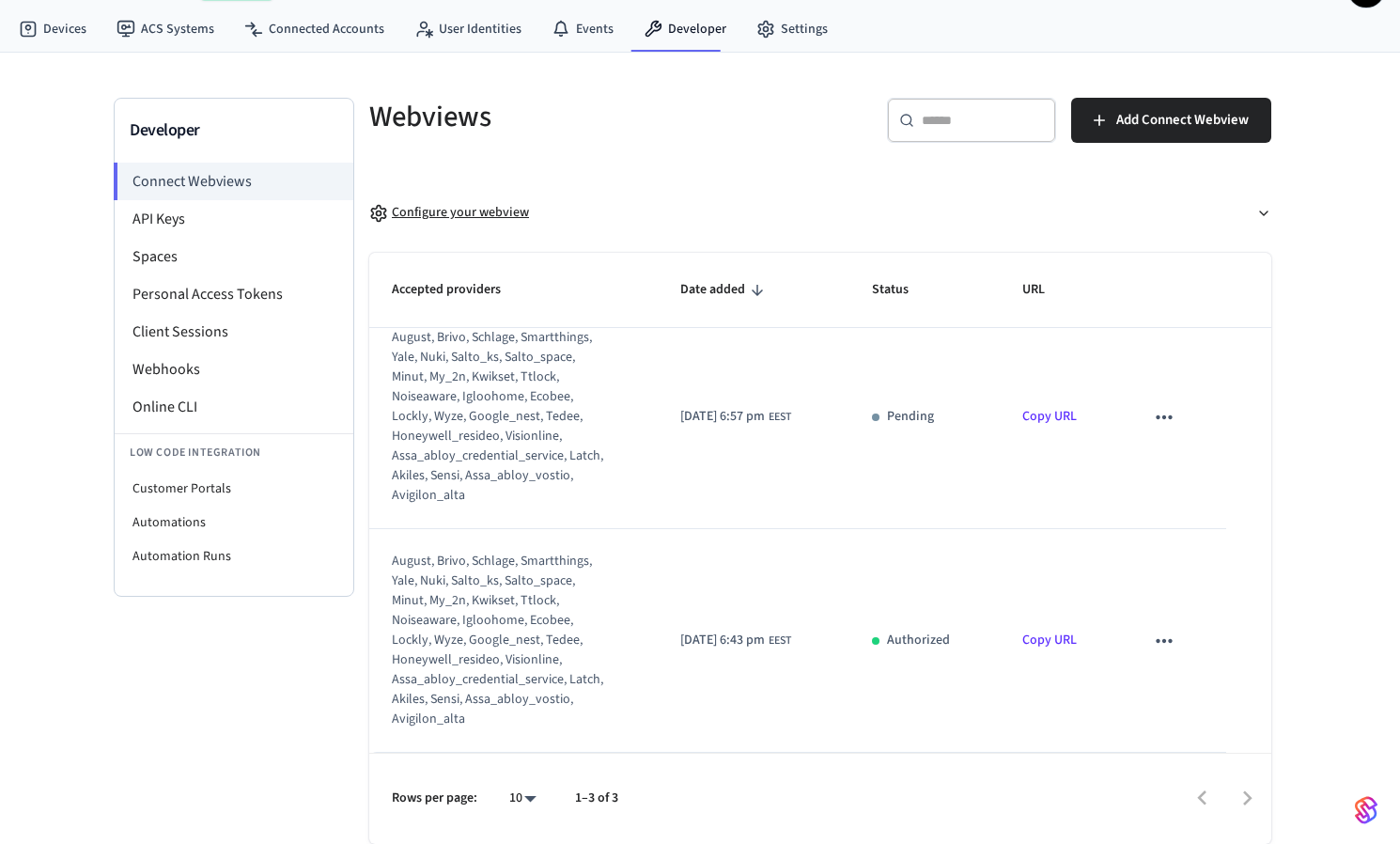
click at [468, 218] on div "Configure your webview" at bounding box center [449, 212] width 160 height 20
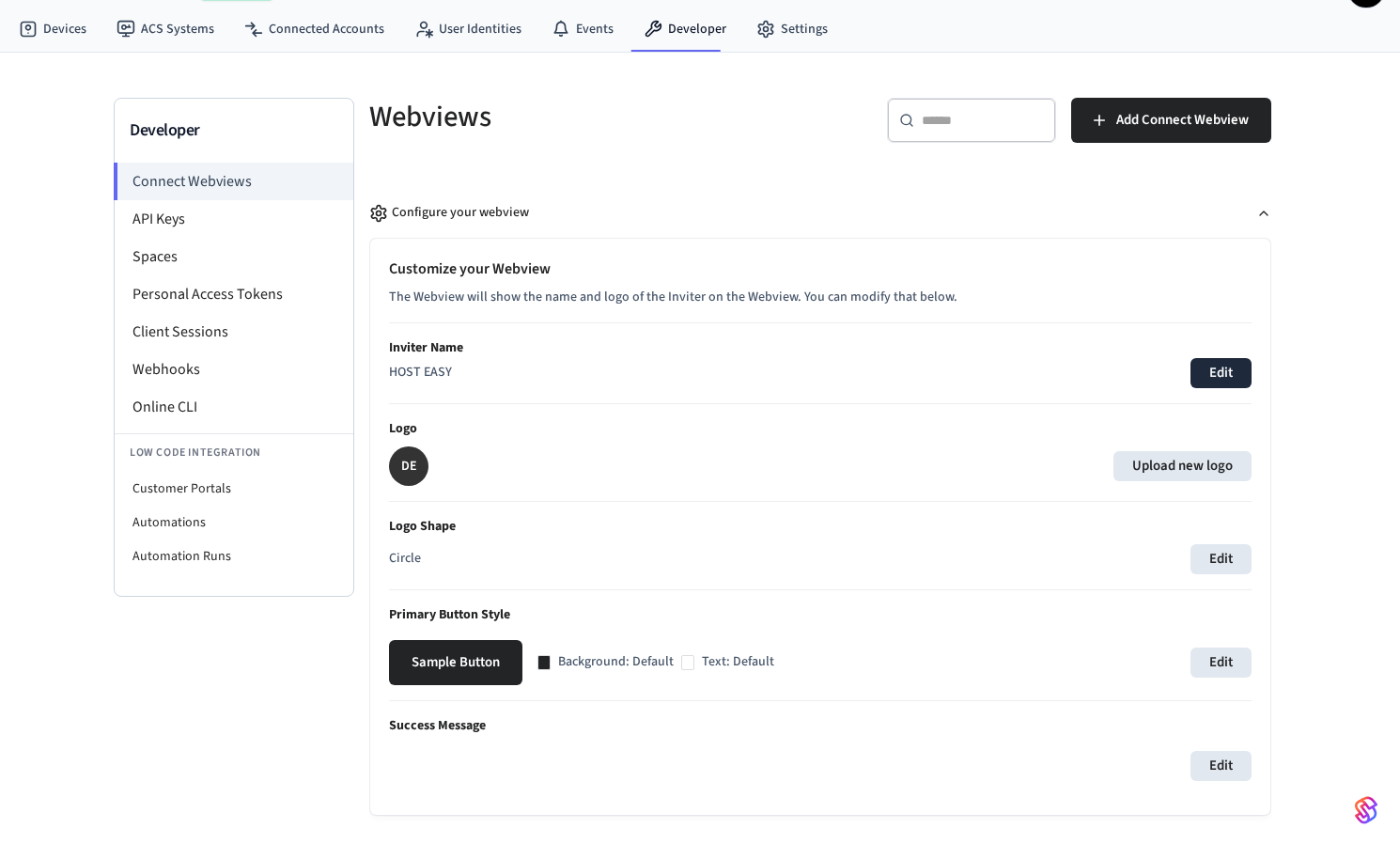
click at [1213, 381] on button "Edit" at bounding box center [1220, 373] width 61 height 30
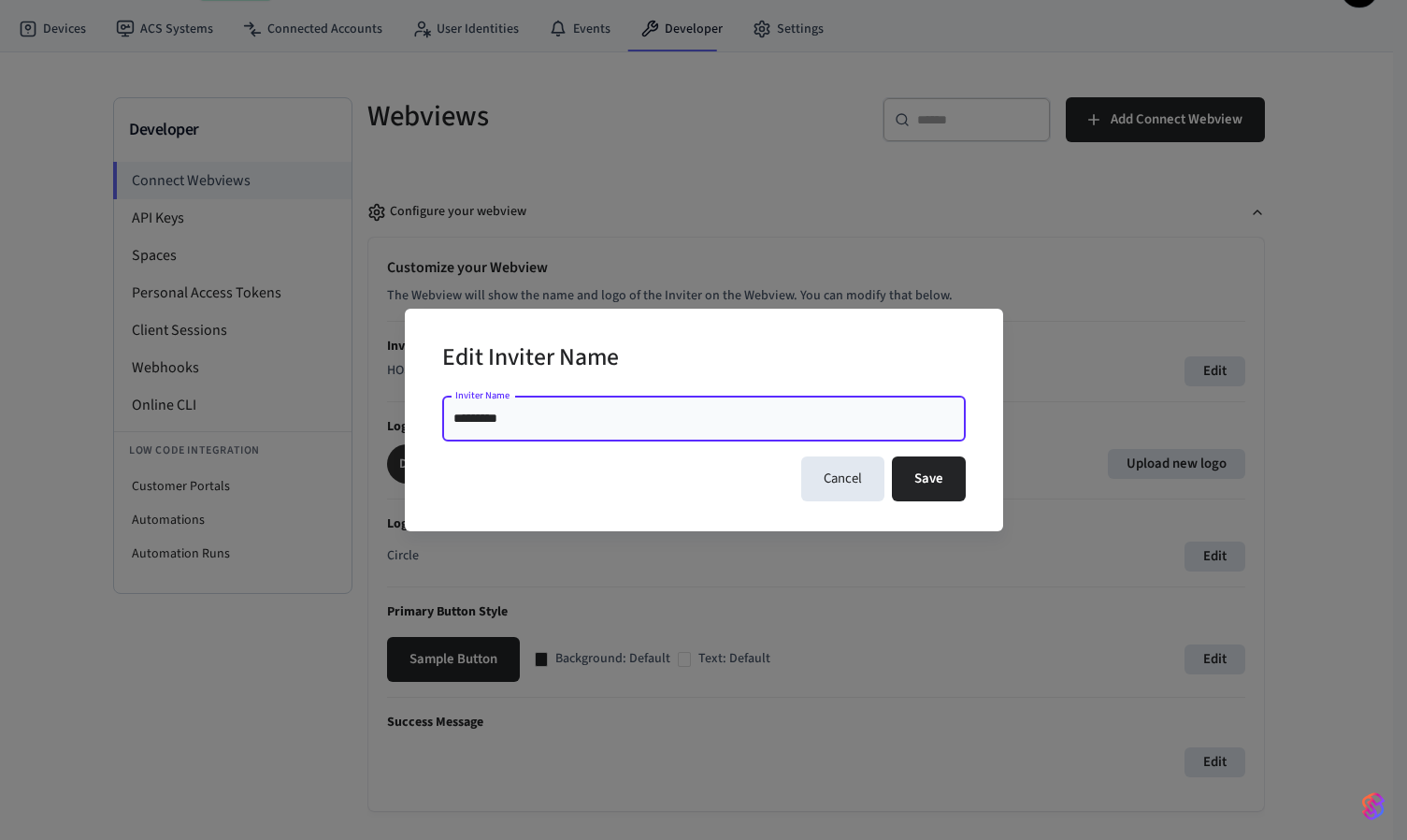
drag, startPoint x: 589, startPoint y: 413, endPoint x: 355, endPoint y: 413, distance: 234.0
click at [355, 413] on div "Edit Inviter Name Inviter Name ********* Inviter Name Cancel Save" at bounding box center [704, 420] width 1407 height 840
type input "********"
click at [949, 470] on button "Save" at bounding box center [929, 479] width 74 height 45
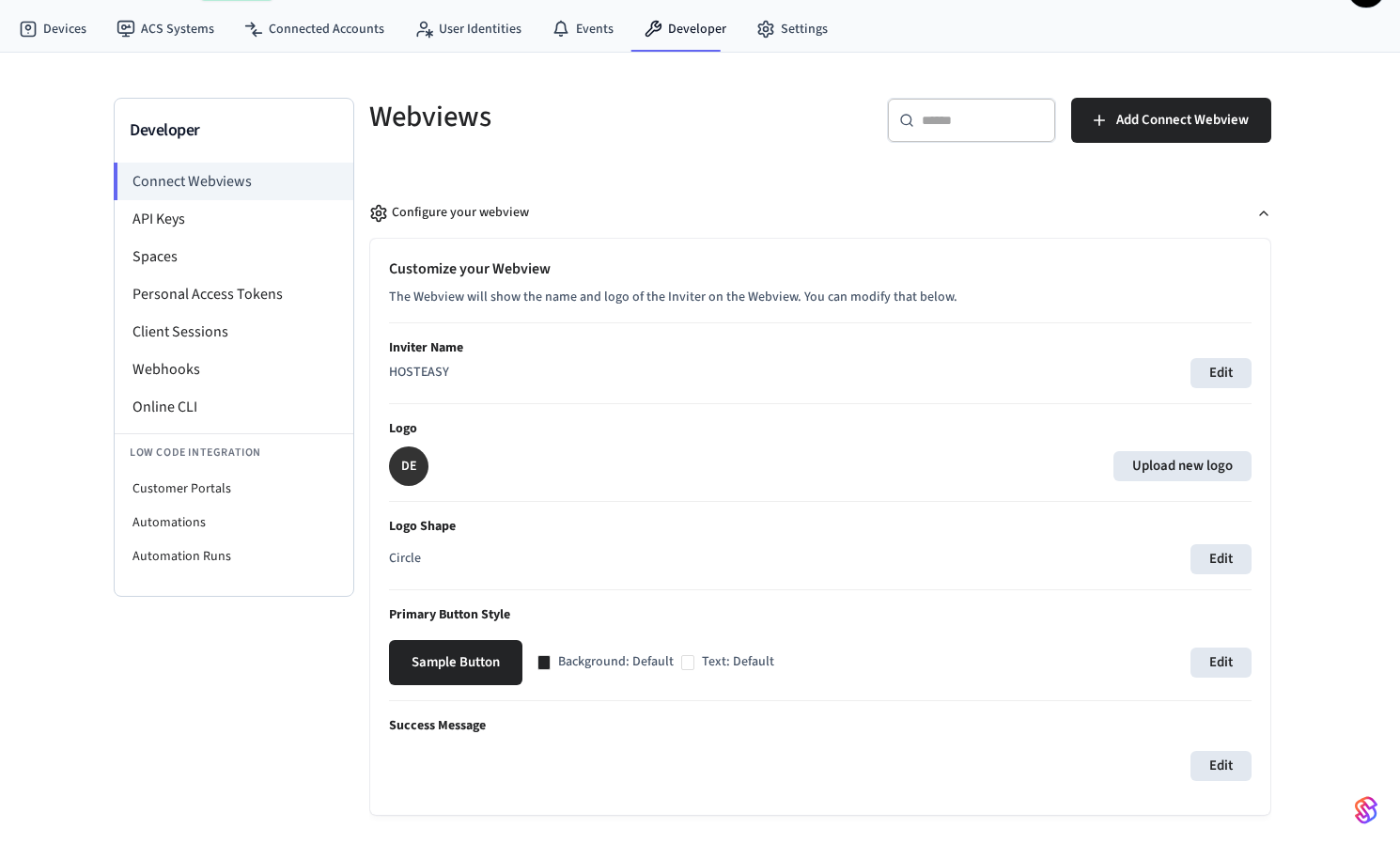
click at [402, 462] on p "DE" at bounding box center [409, 466] width 16 height 19
click at [415, 466] on p "DE" at bounding box center [409, 466] width 16 height 19
click at [1153, 462] on label "Upload new logo" at bounding box center [1182, 466] width 138 height 30
click at [0, 0] on input "Upload new logo" at bounding box center [0, 0] width 0 height 0
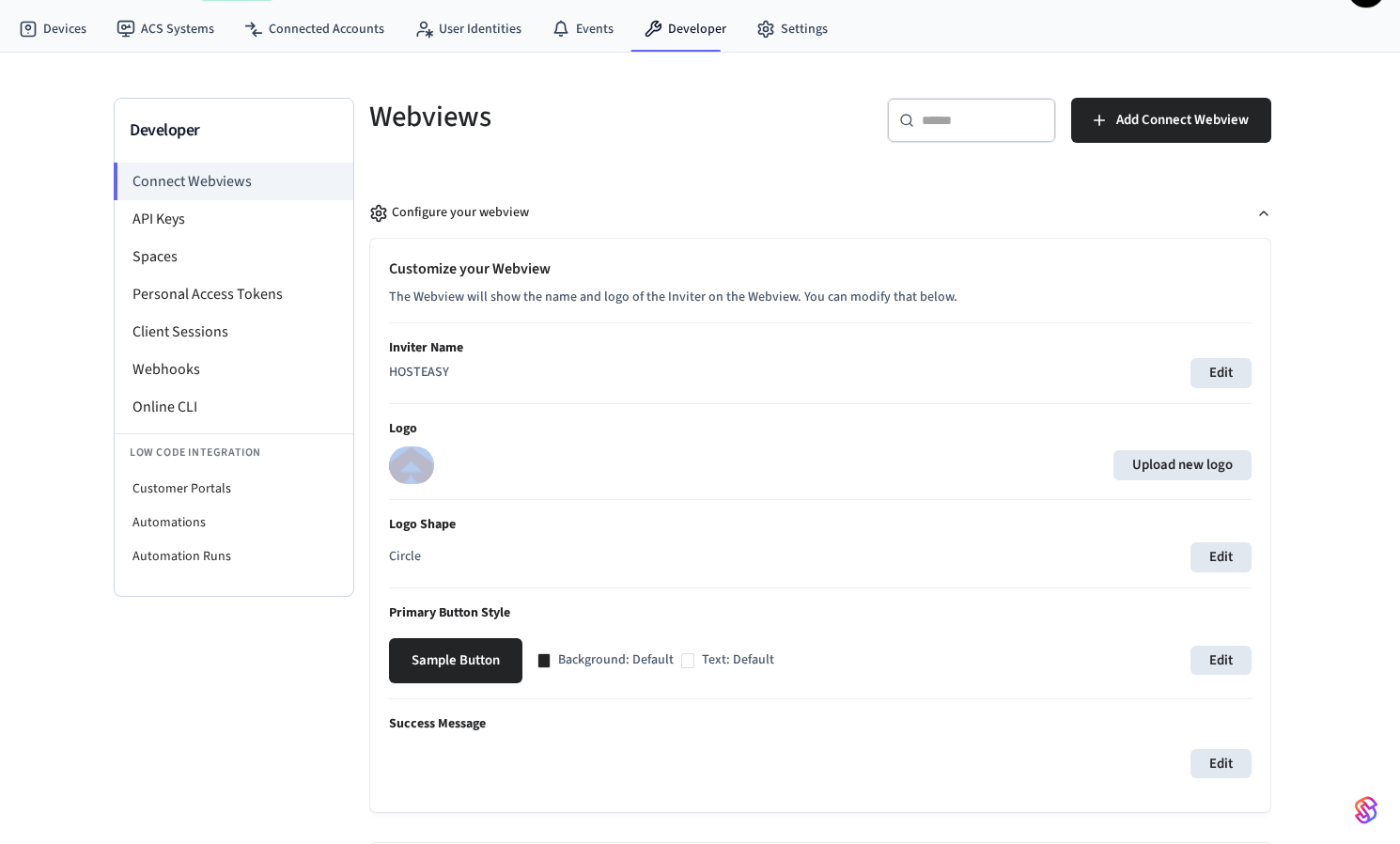
click at [551, 466] on div "Upload new logo" at bounding box center [821, 465] width 863 height 38
click at [1201, 557] on button "Edit" at bounding box center [1220, 557] width 61 height 30
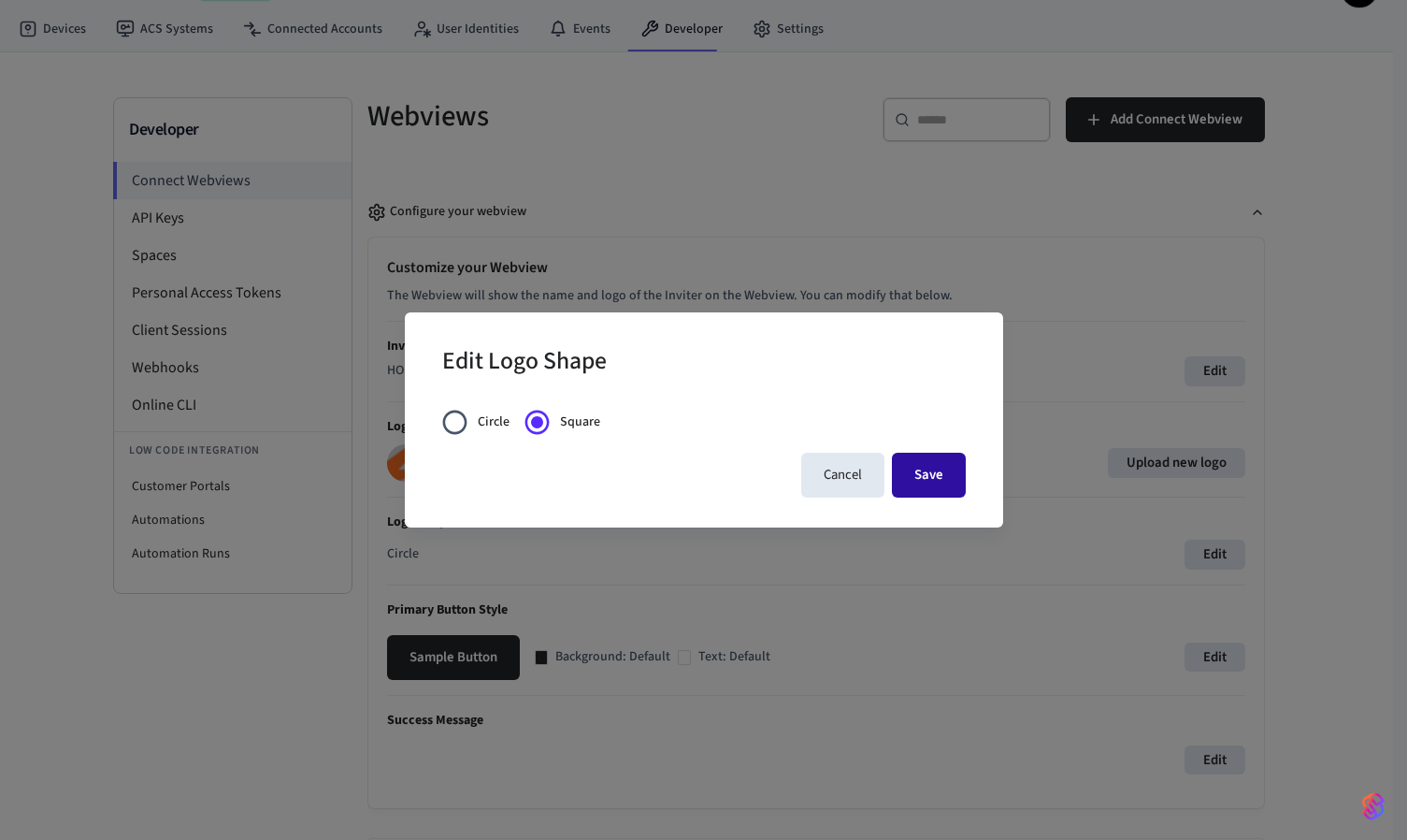
click at [940, 470] on button "Save" at bounding box center [929, 475] width 74 height 45
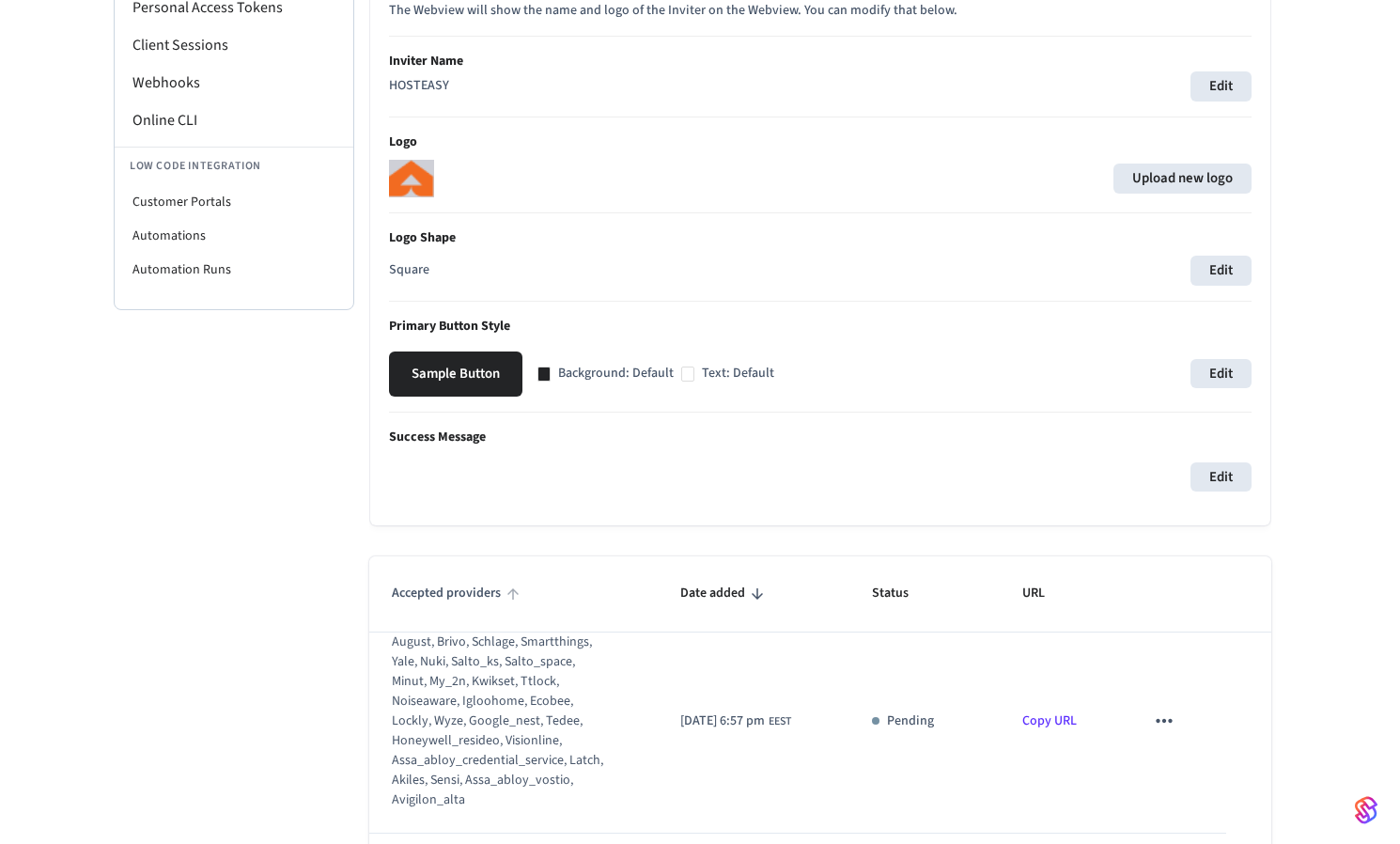
scroll to position [335, 0]
click at [685, 372] on div at bounding box center [688, 372] width 13 height 15
click at [550, 373] on div at bounding box center [544, 372] width 13 height 15
click at [547, 373] on div at bounding box center [544, 372] width 13 height 15
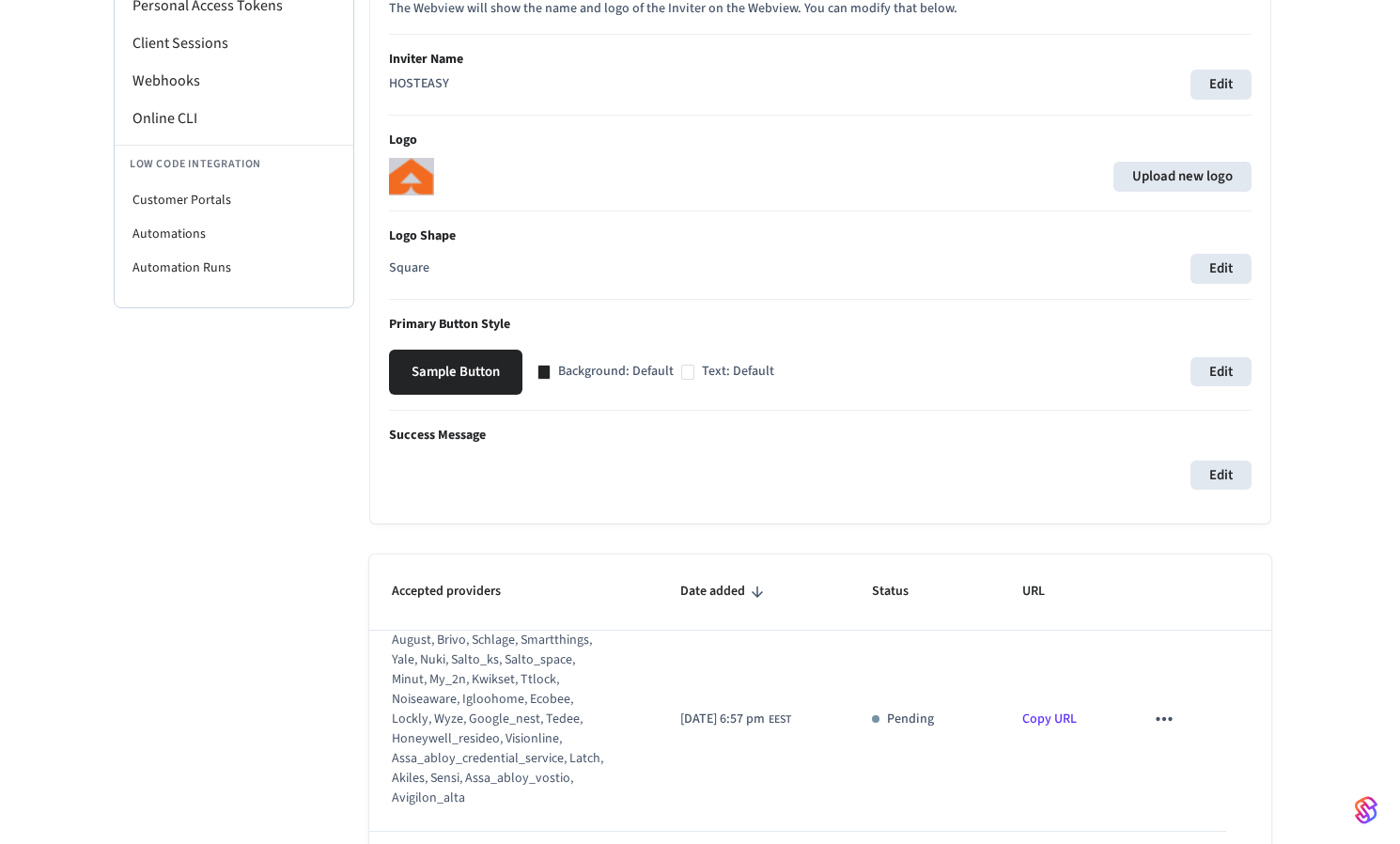
click at [453, 375] on button "Sample Button" at bounding box center [456, 372] width 134 height 45
click at [494, 461] on div "Edit" at bounding box center [821, 476] width 863 height 30
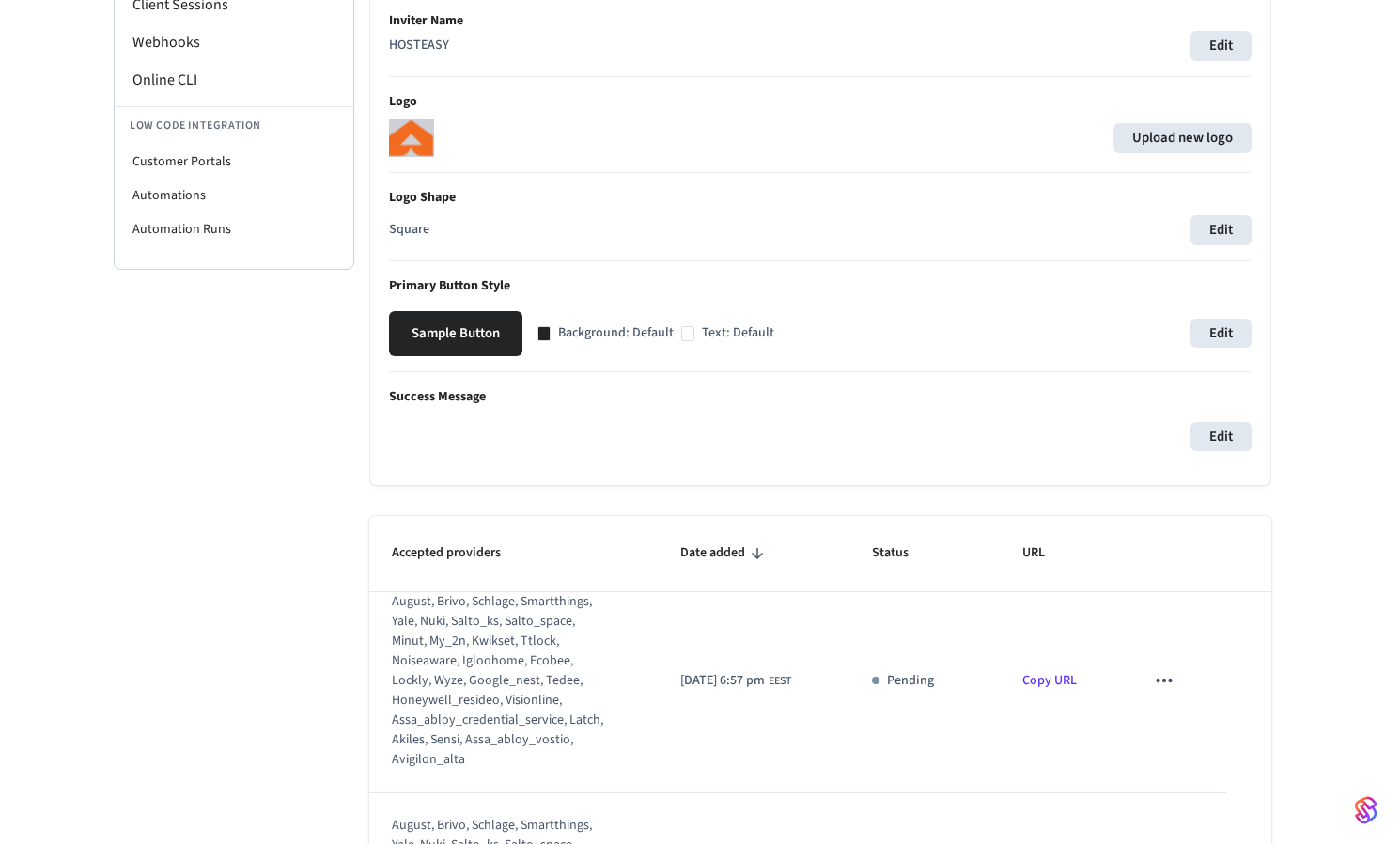
scroll to position [0, 0]
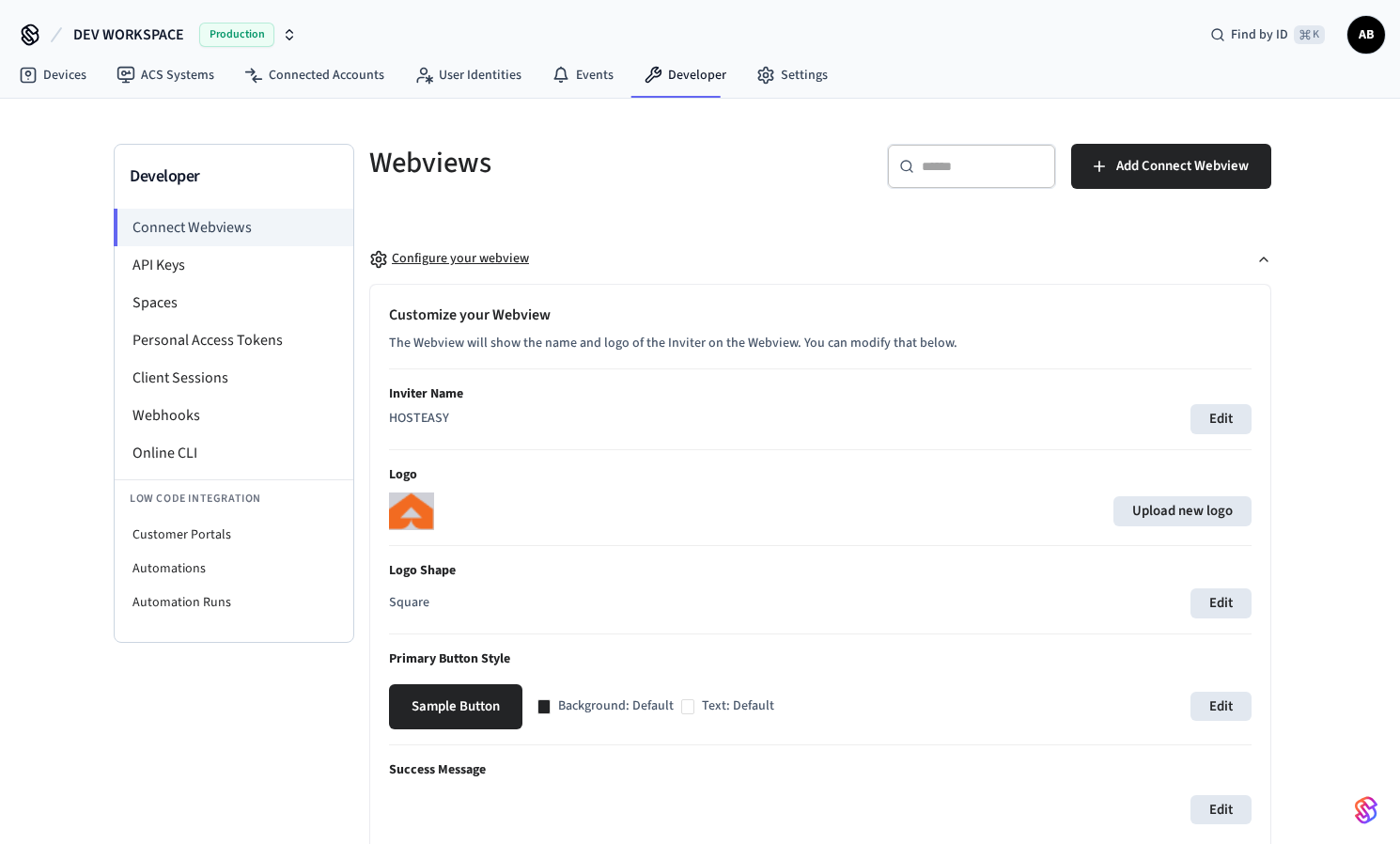
click at [812, 270] on button "Configure your webview" at bounding box center [821, 258] width 903 height 50
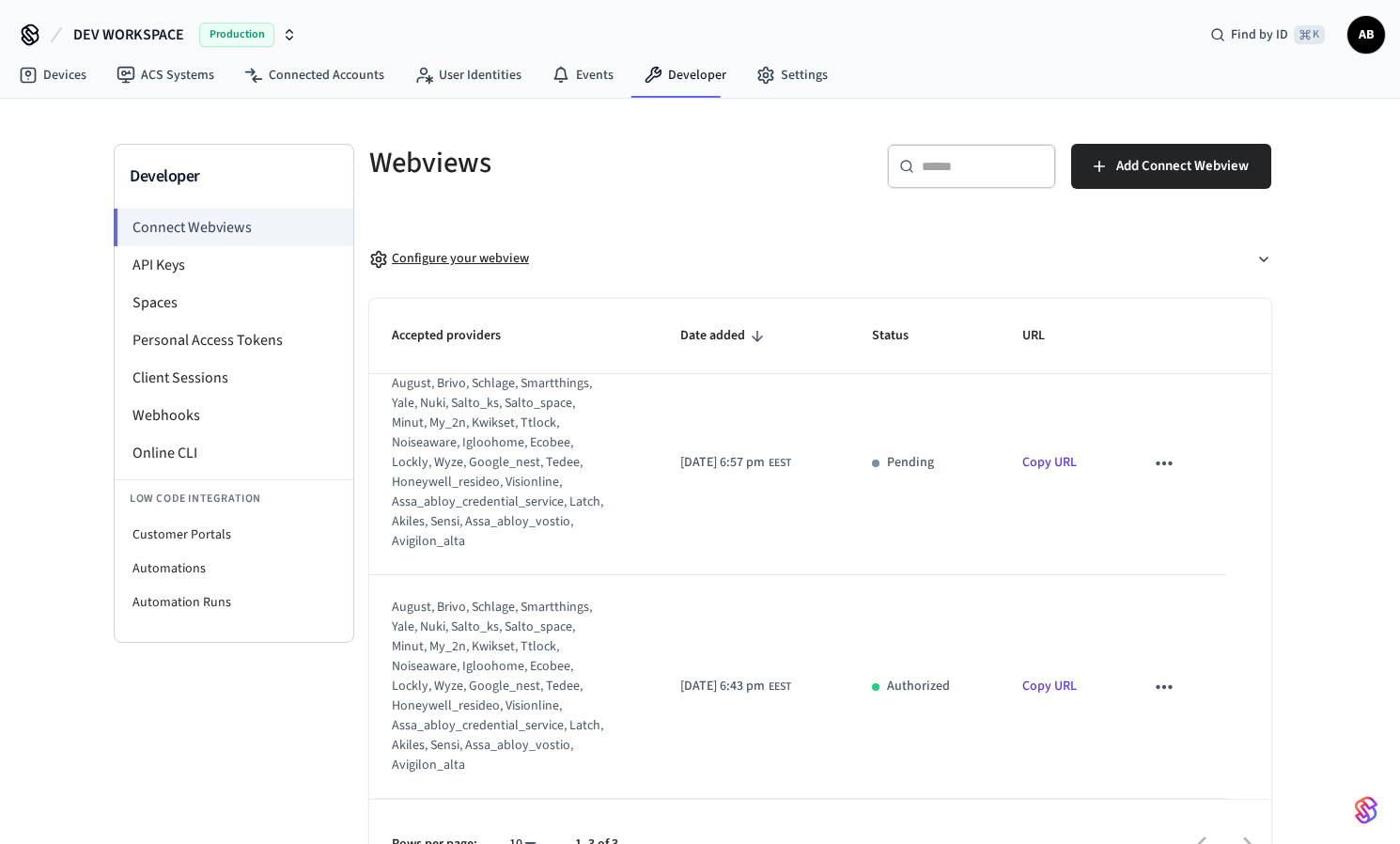
click at [491, 259] on div "Configure your webview" at bounding box center [449, 258] width 160 height 20
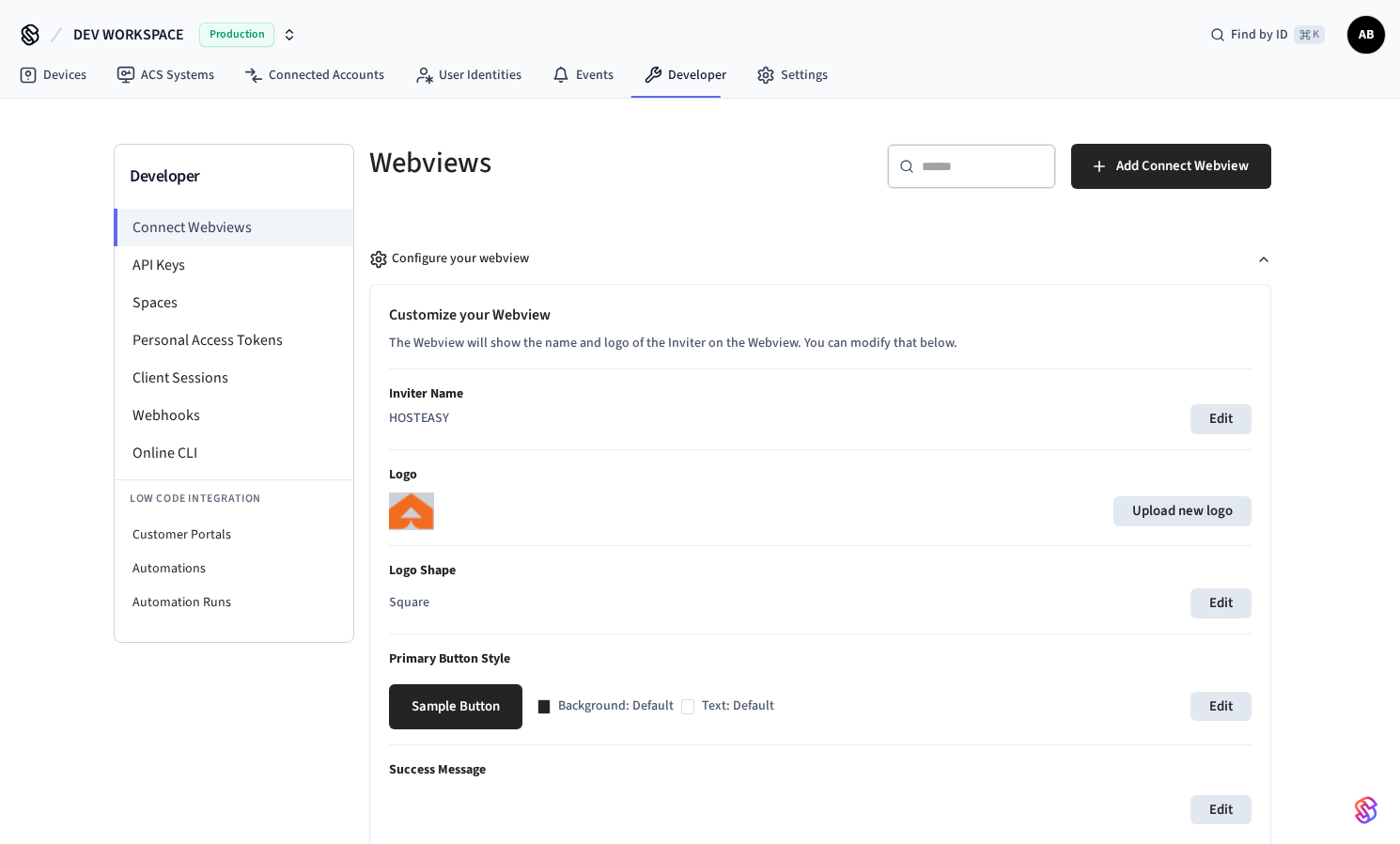
scroll to position [470, 0]
click at [1176, 510] on label "Upload new logo" at bounding box center [1182, 511] width 138 height 30
click at [0, 0] on input "Upload new logo" at bounding box center [0, 0] width 0 height 0
click at [1182, 507] on label "Upload new logo" at bounding box center [1182, 511] width 138 height 30
click at [0, 0] on input "Upload new logo" at bounding box center [0, 0] width 0 height 0
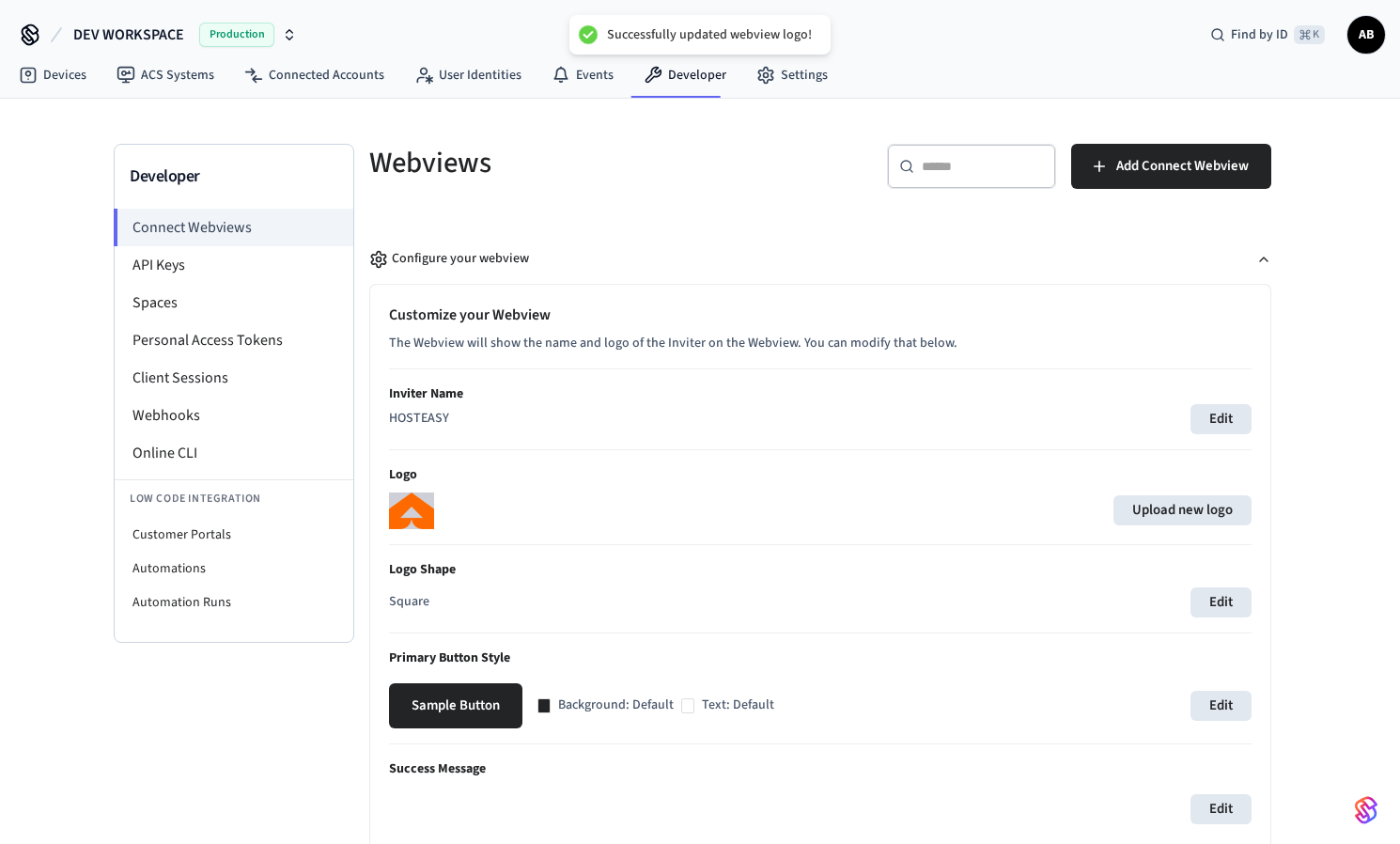
click at [571, 520] on div "Upload new logo" at bounding box center [821, 510] width 863 height 37
click at [759, 492] on div "Upload new logo" at bounding box center [821, 510] width 863 height 37
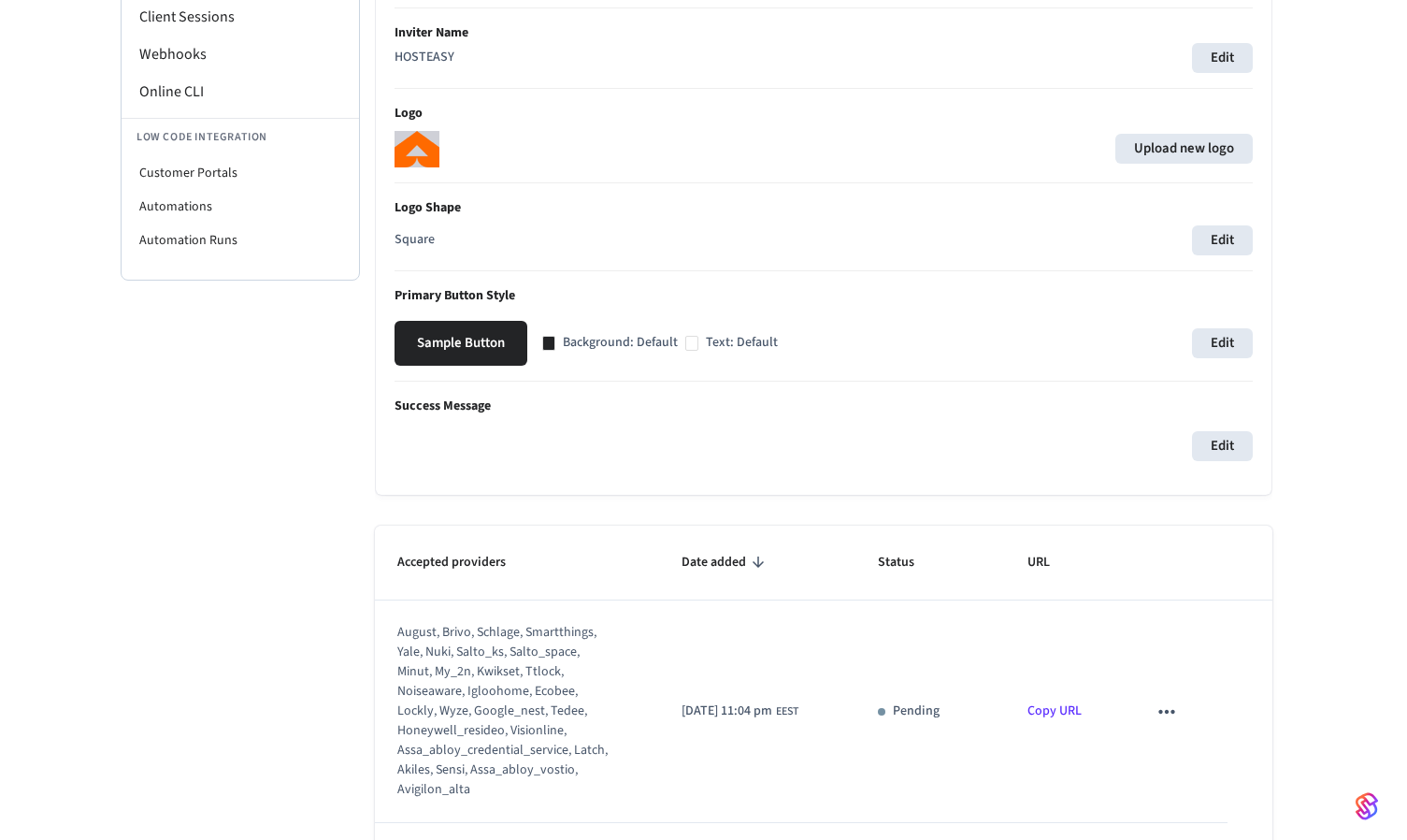
scroll to position [0, 0]
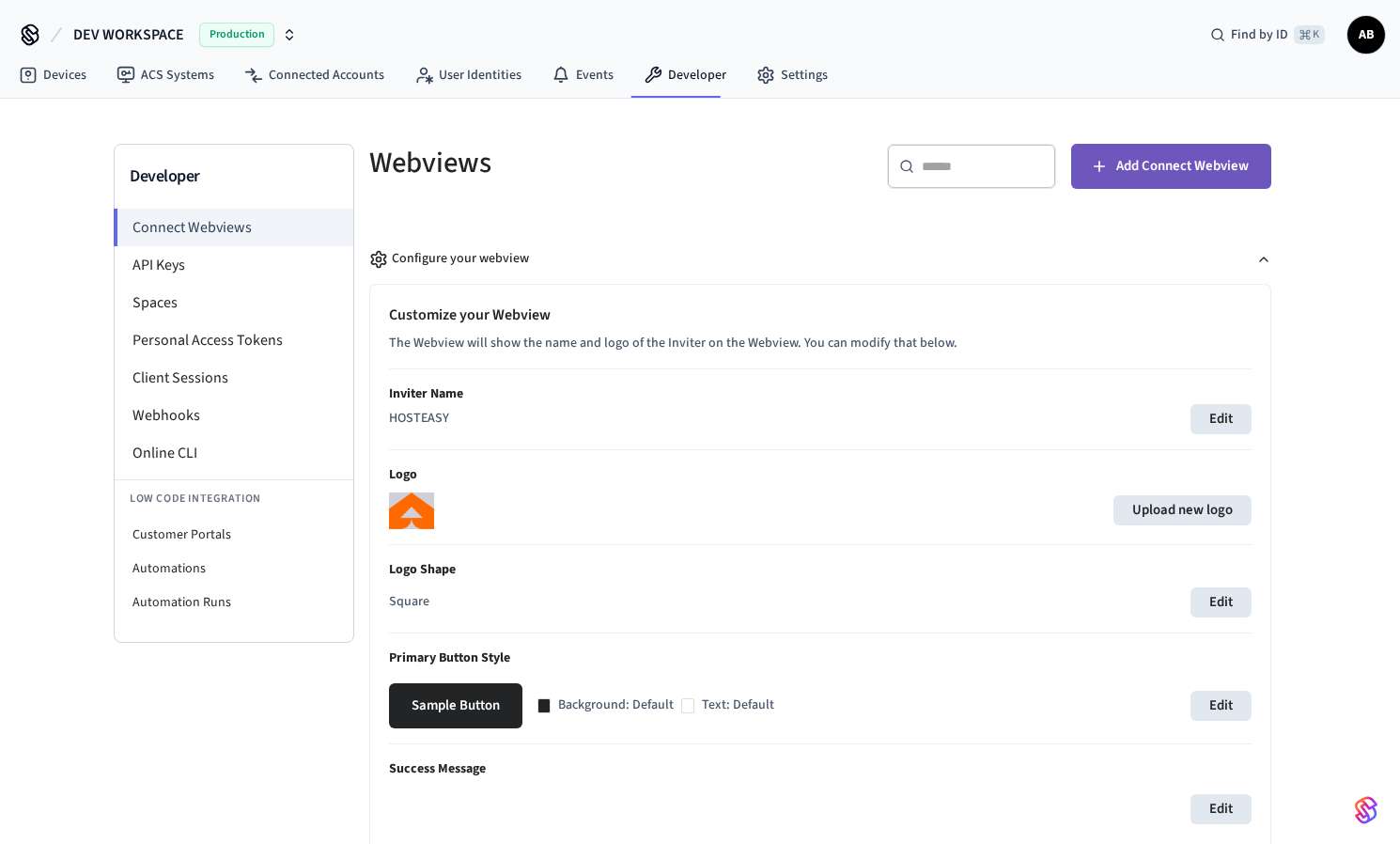
click at [1178, 174] on span "Add Connect Webview" at bounding box center [1182, 166] width 133 height 24
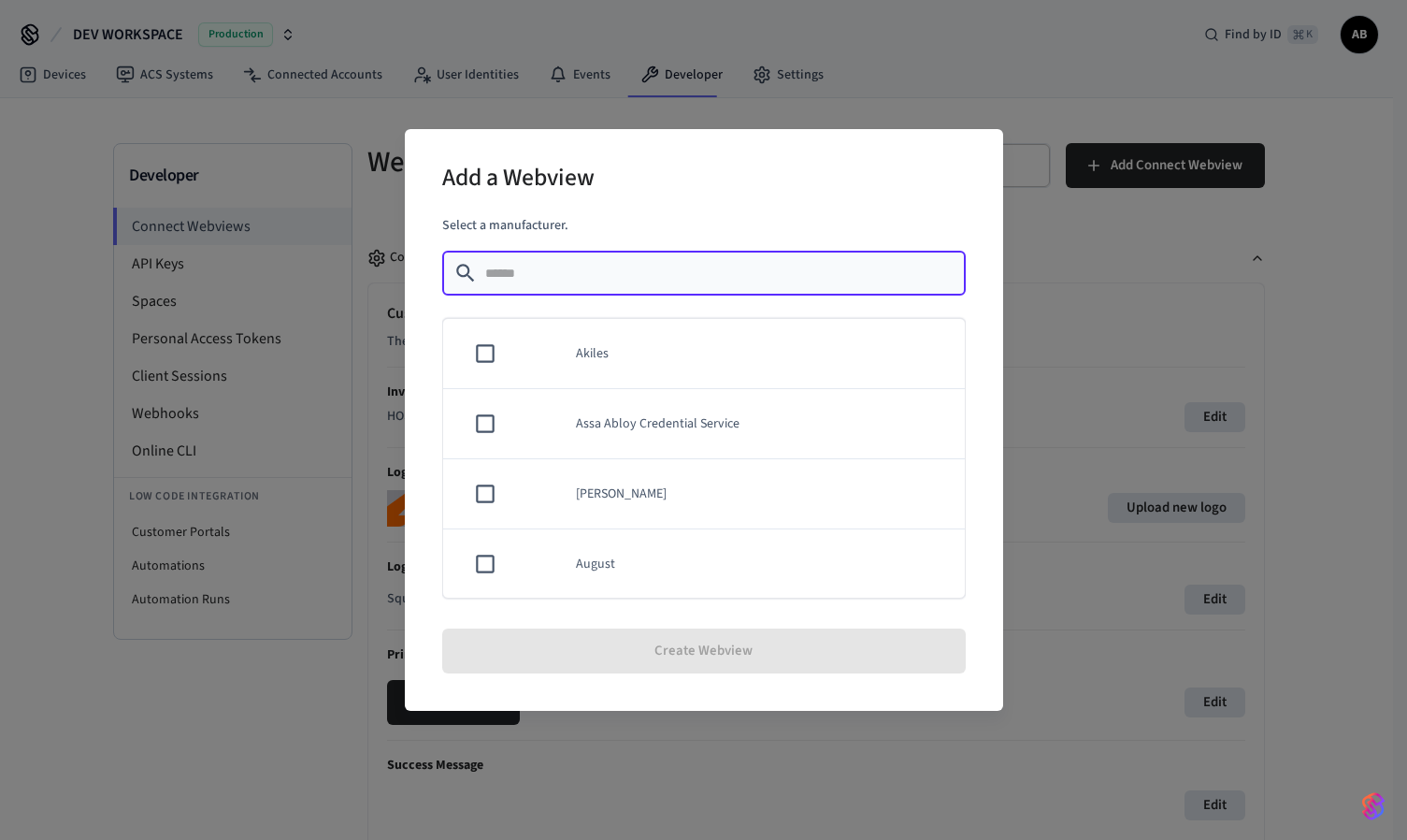
click at [1067, 286] on div "Add a Webview Select a manufacturer. ​ ​ Akiles Assa Abloy Credential Service A…" at bounding box center [704, 420] width 1407 height 840
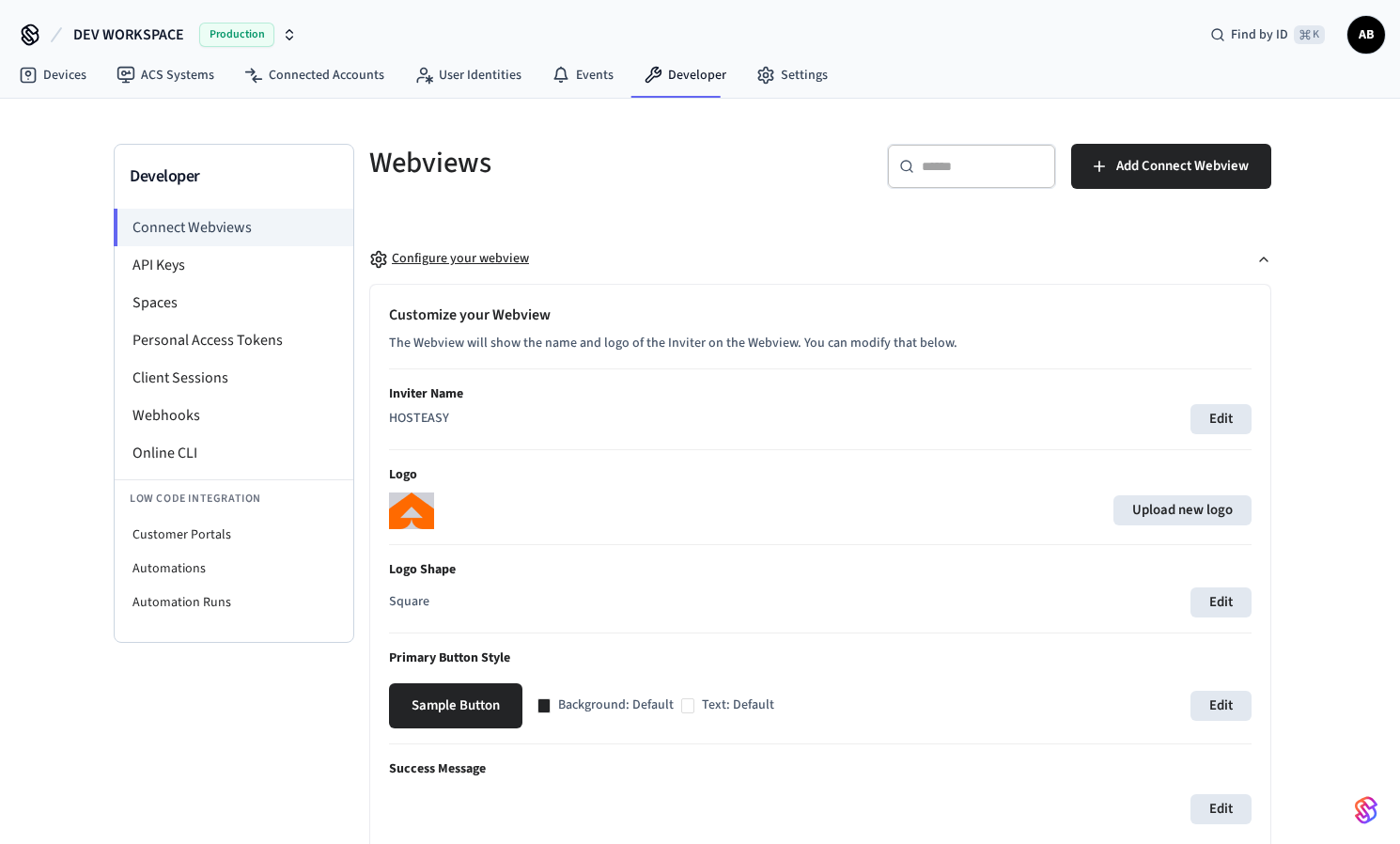
click at [486, 262] on div "Configure your webview" at bounding box center [449, 258] width 160 height 20
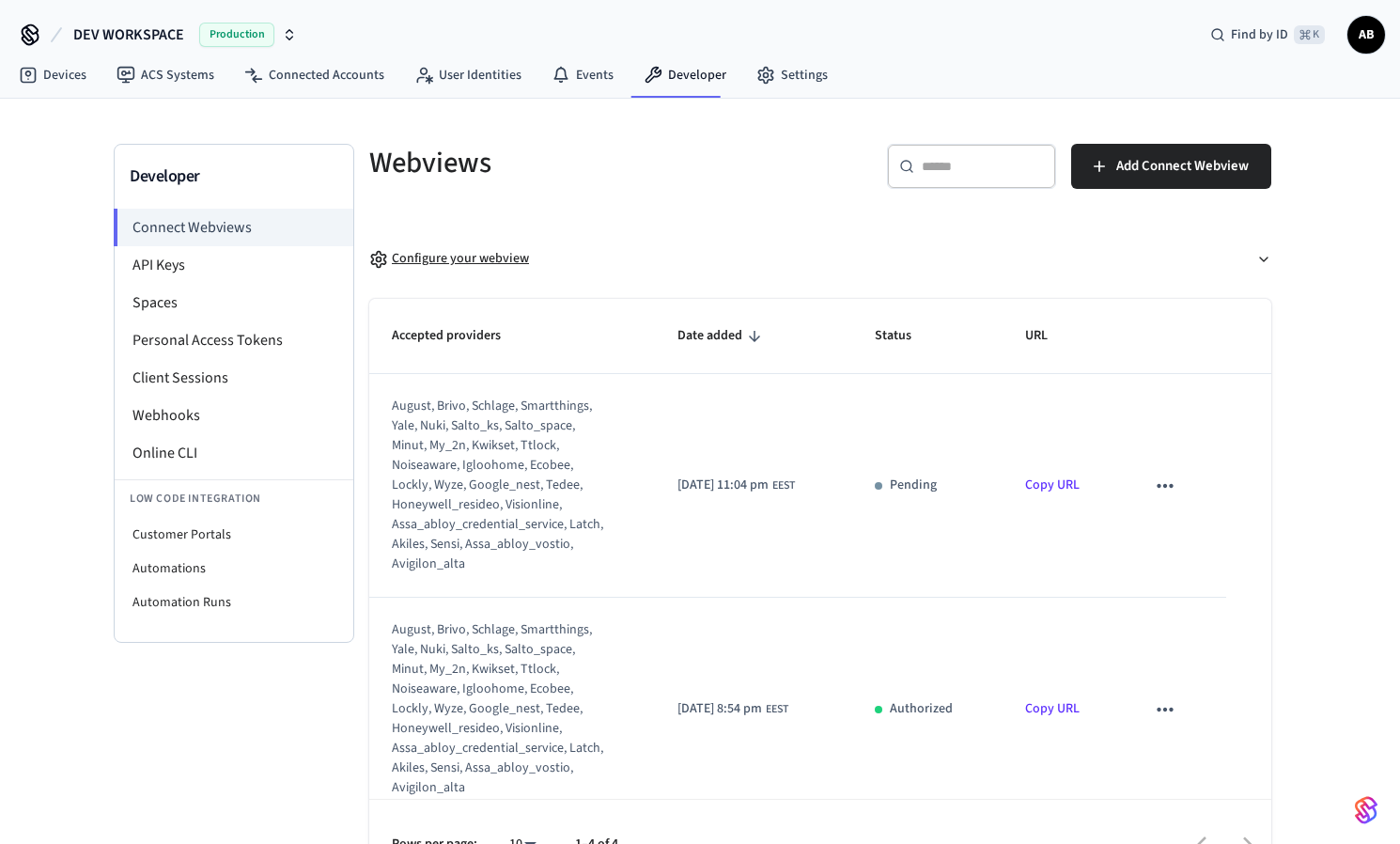
click at [494, 263] on div "Configure your webview" at bounding box center [449, 258] width 160 height 20
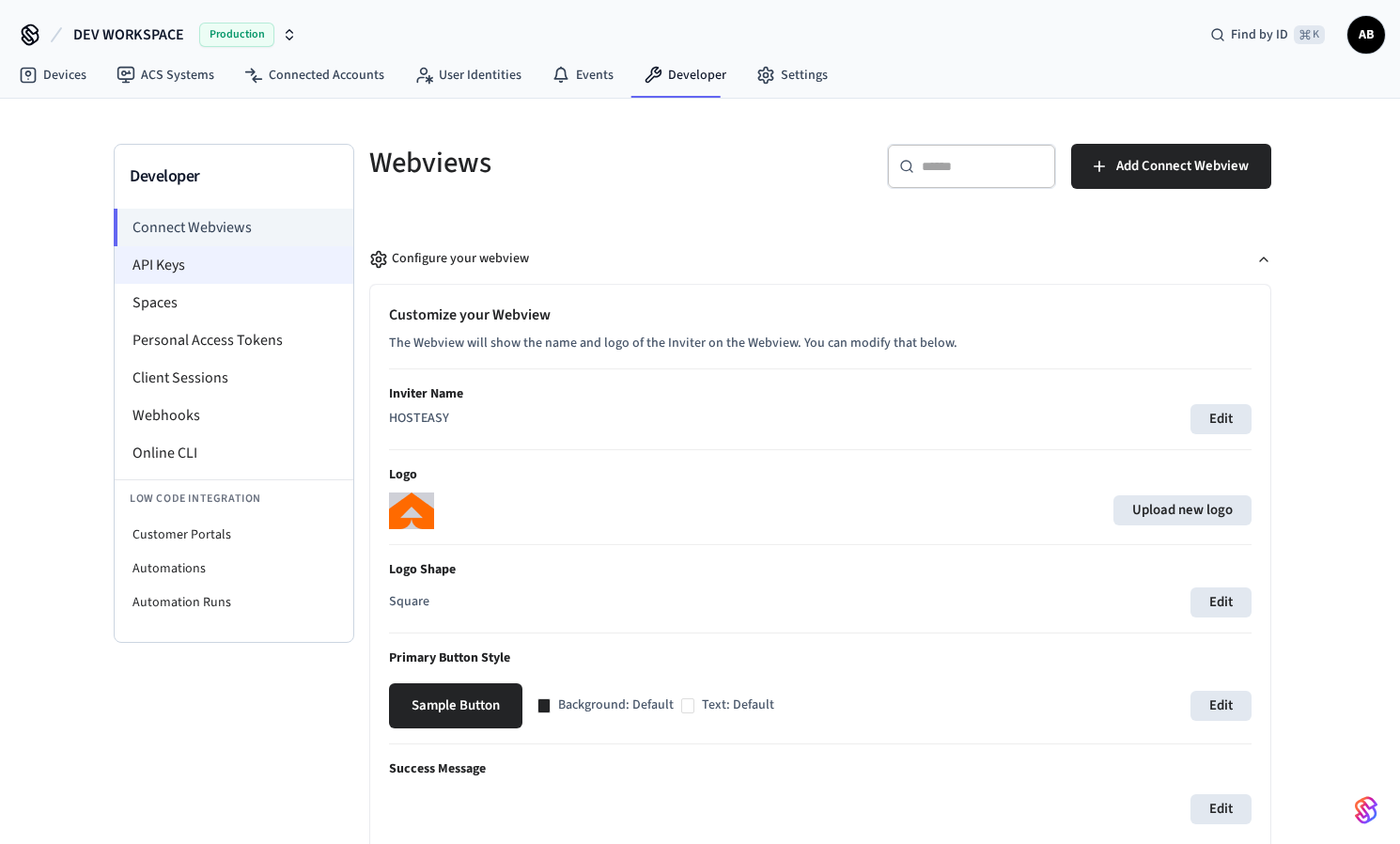
click at [253, 267] on li "API Keys" at bounding box center [234, 265] width 239 height 38
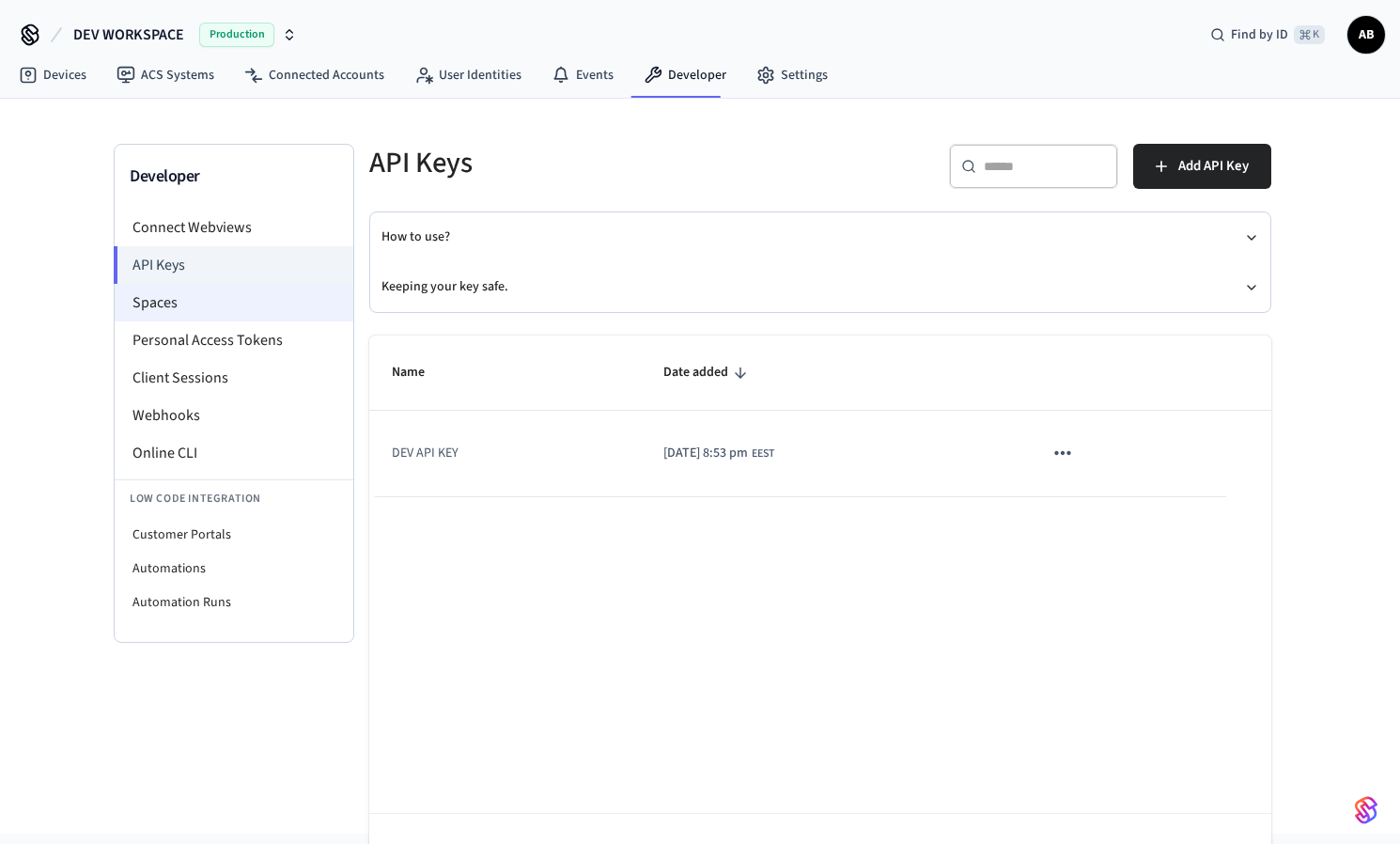
click at [252, 303] on li "Spaces" at bounding box center [234, 303] width 239 height 38
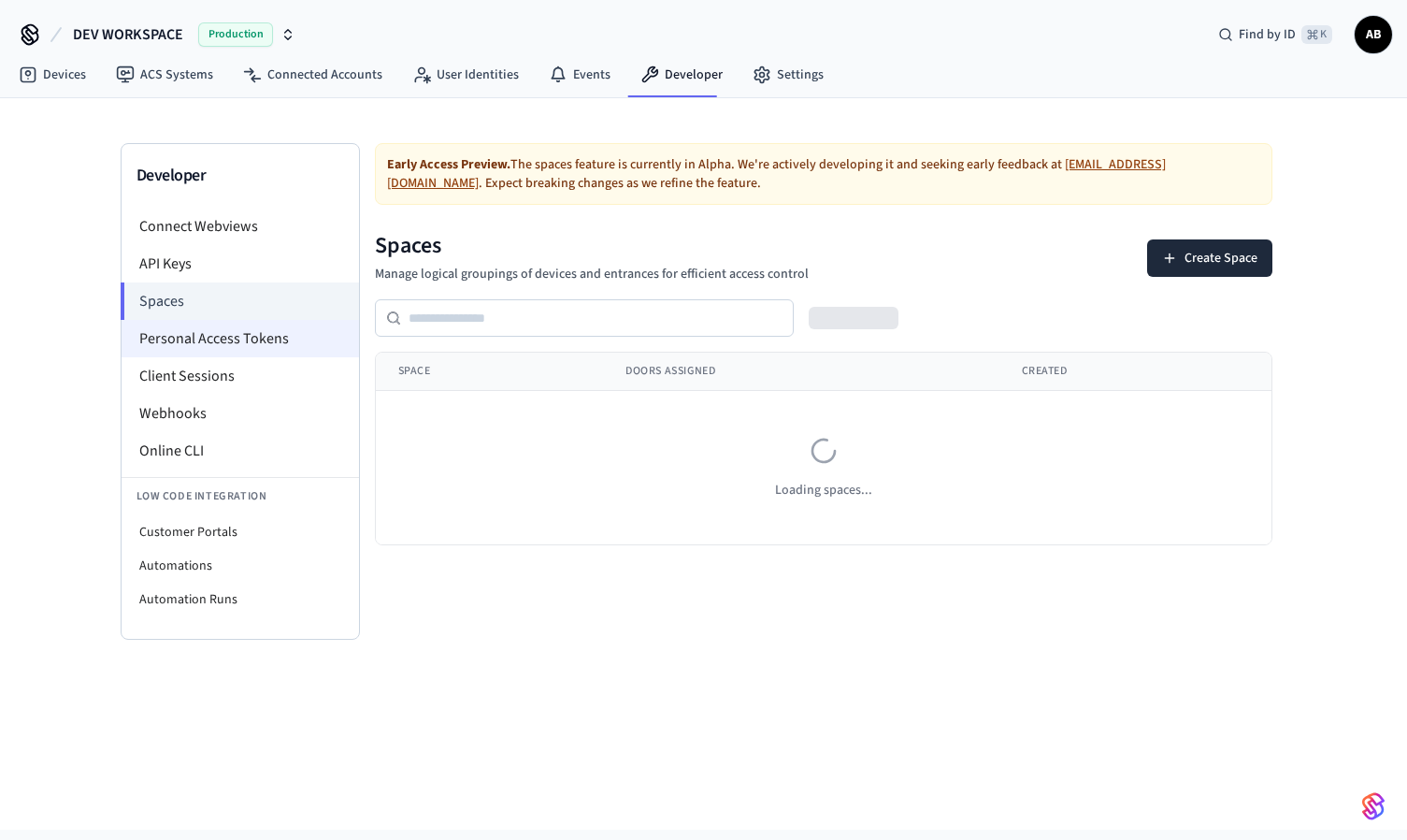
click at [237, 332] on li "Personal Access Tokens" at bounding box center [240, 339] width 238 height 37
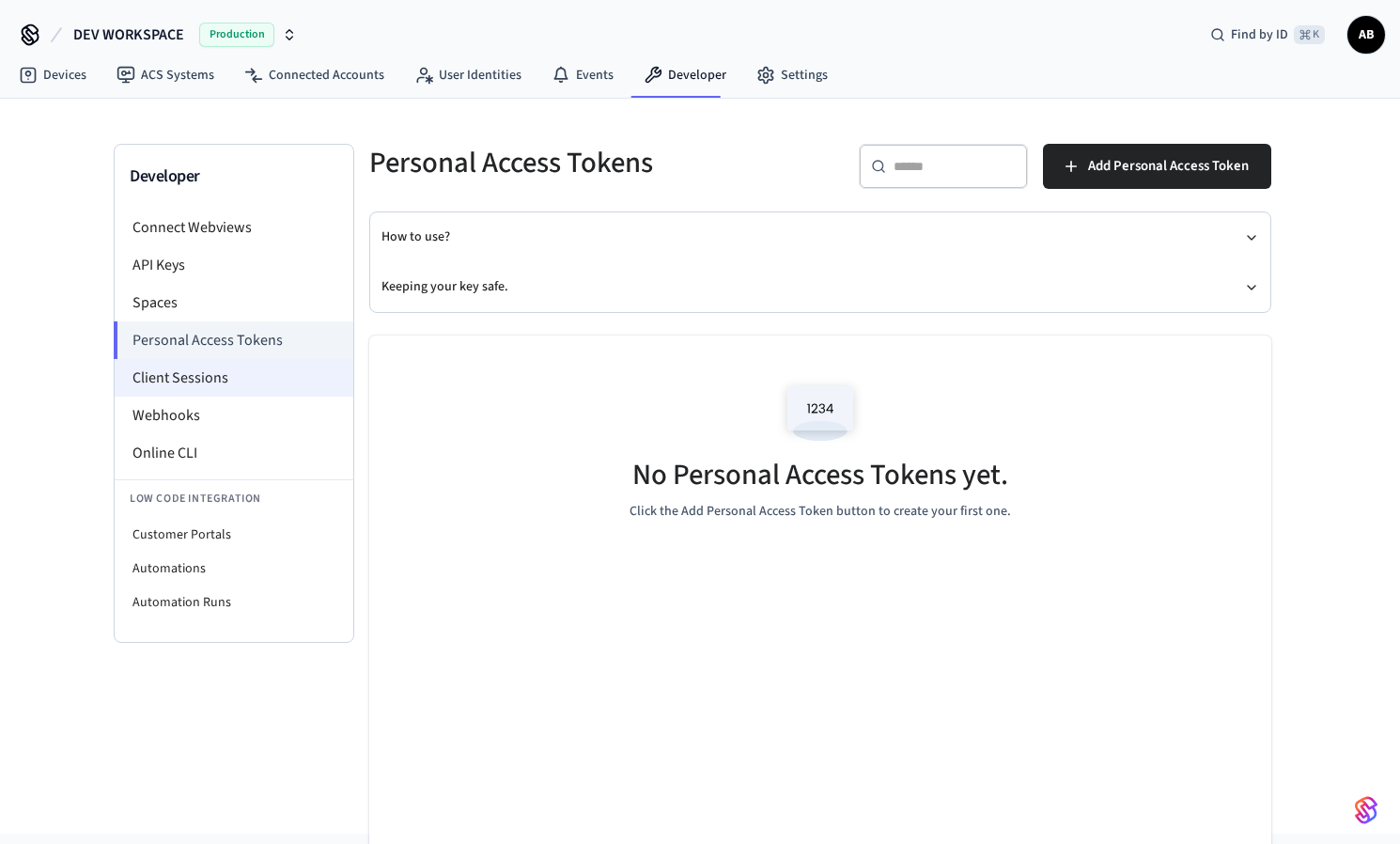
click at [238, 374] on li "Client Sessions" at bounding box center [234, 378] width 239 height 38
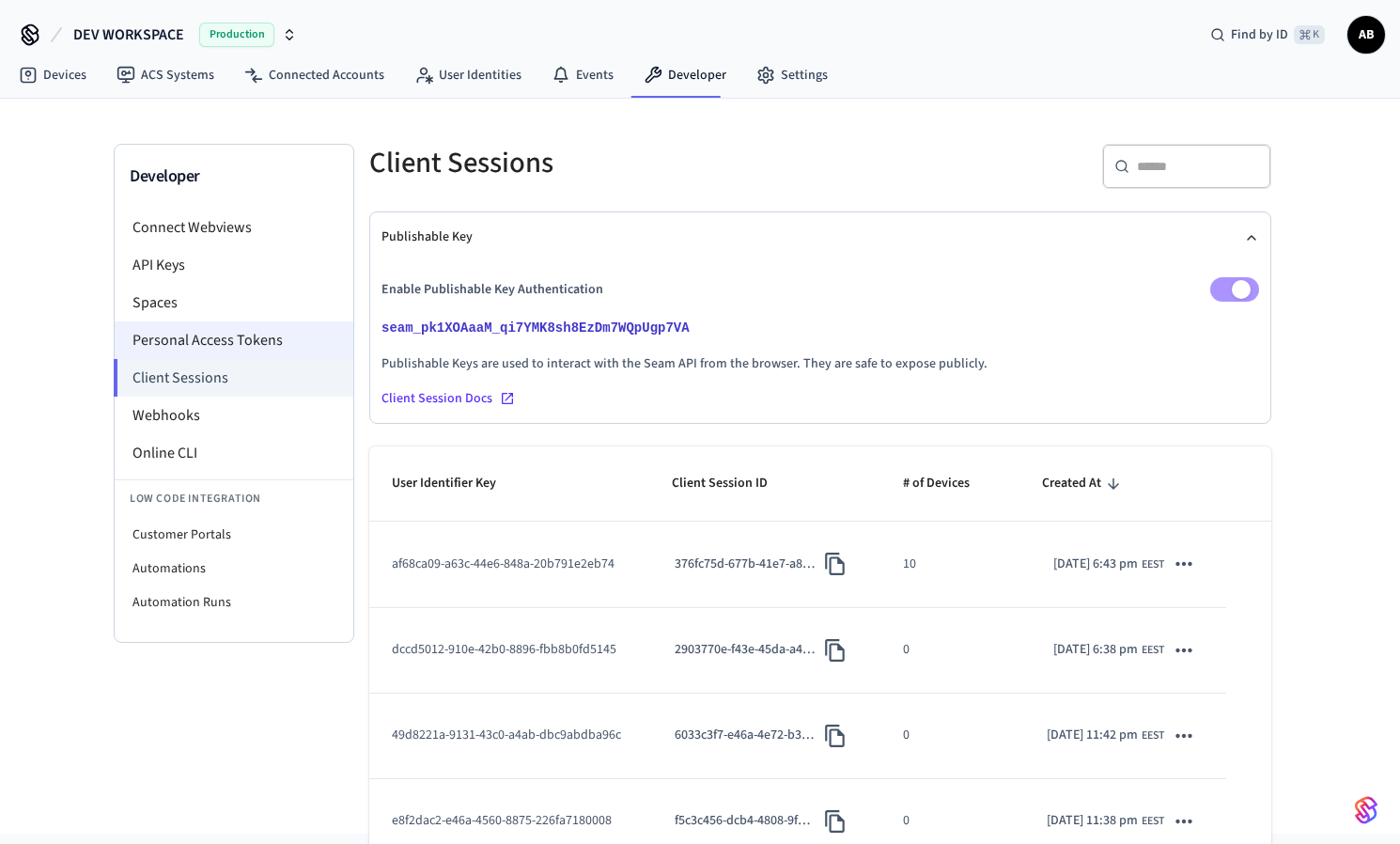
click at [249, 346] on li "Personal Access Tokens" at bounding box center [234, 340] width 239 height 38
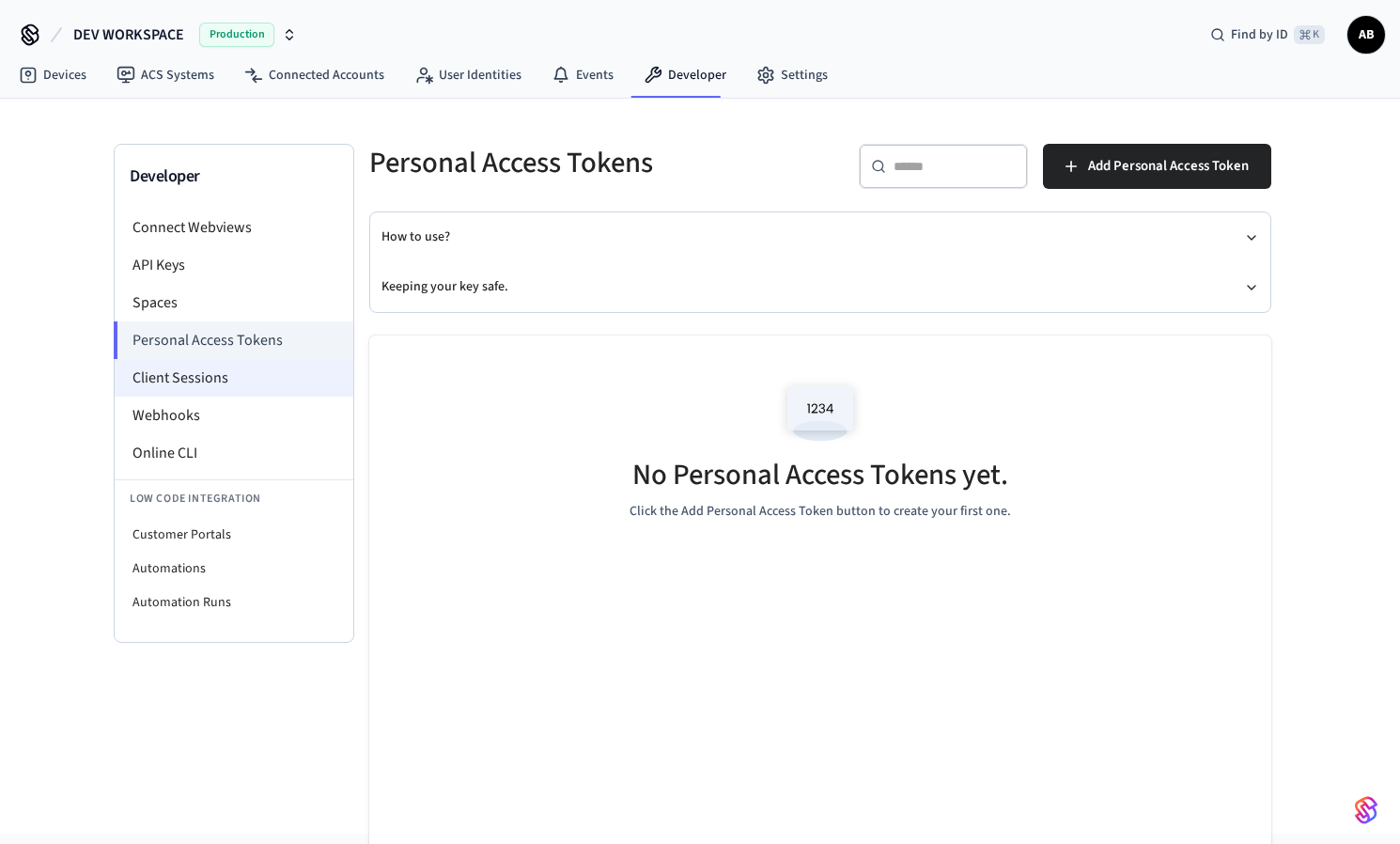
click at [267, 379] on li "Client Sessions" at bounding box center [234, 378] width 239 height 38
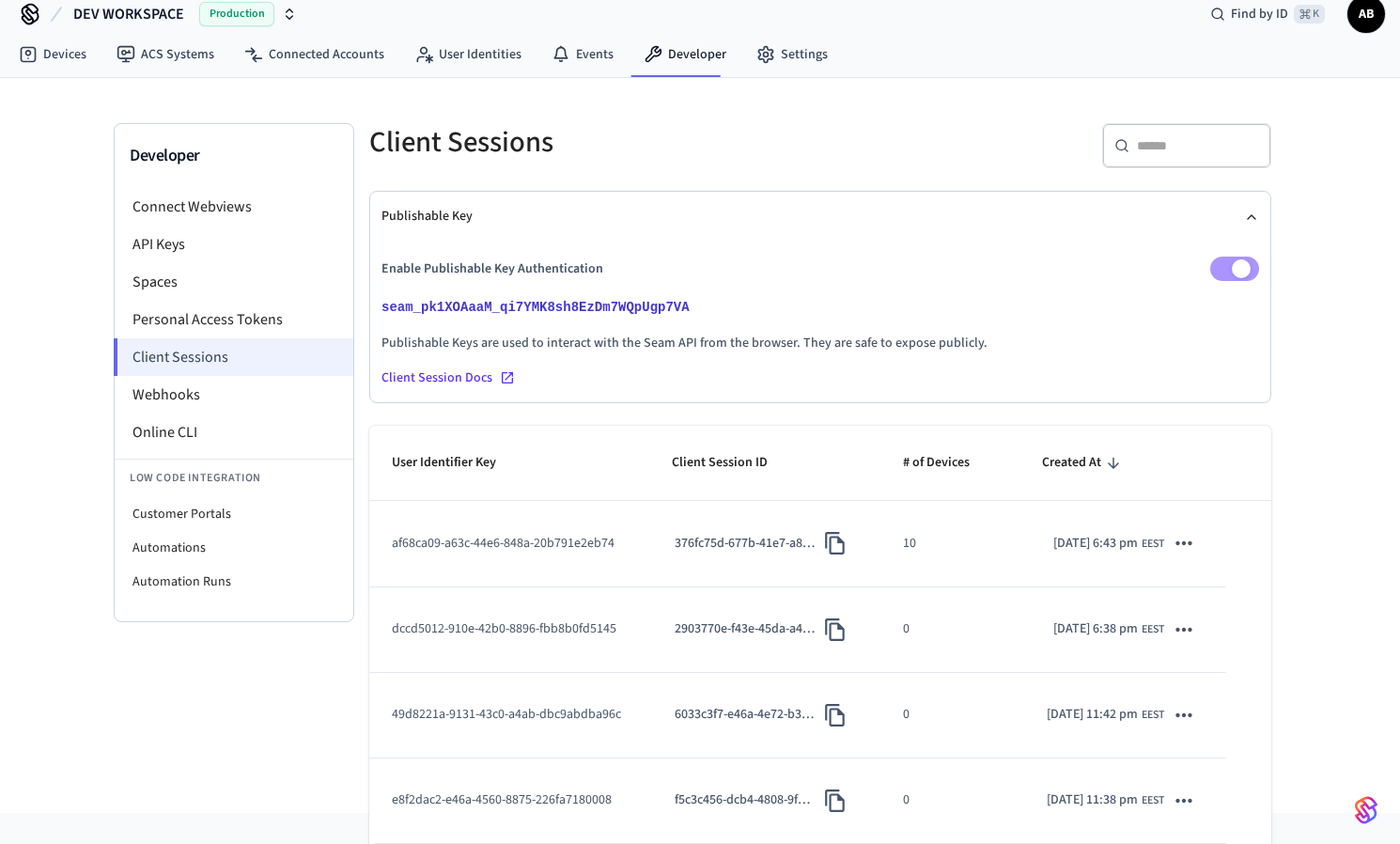
scroll to position [8, 0]
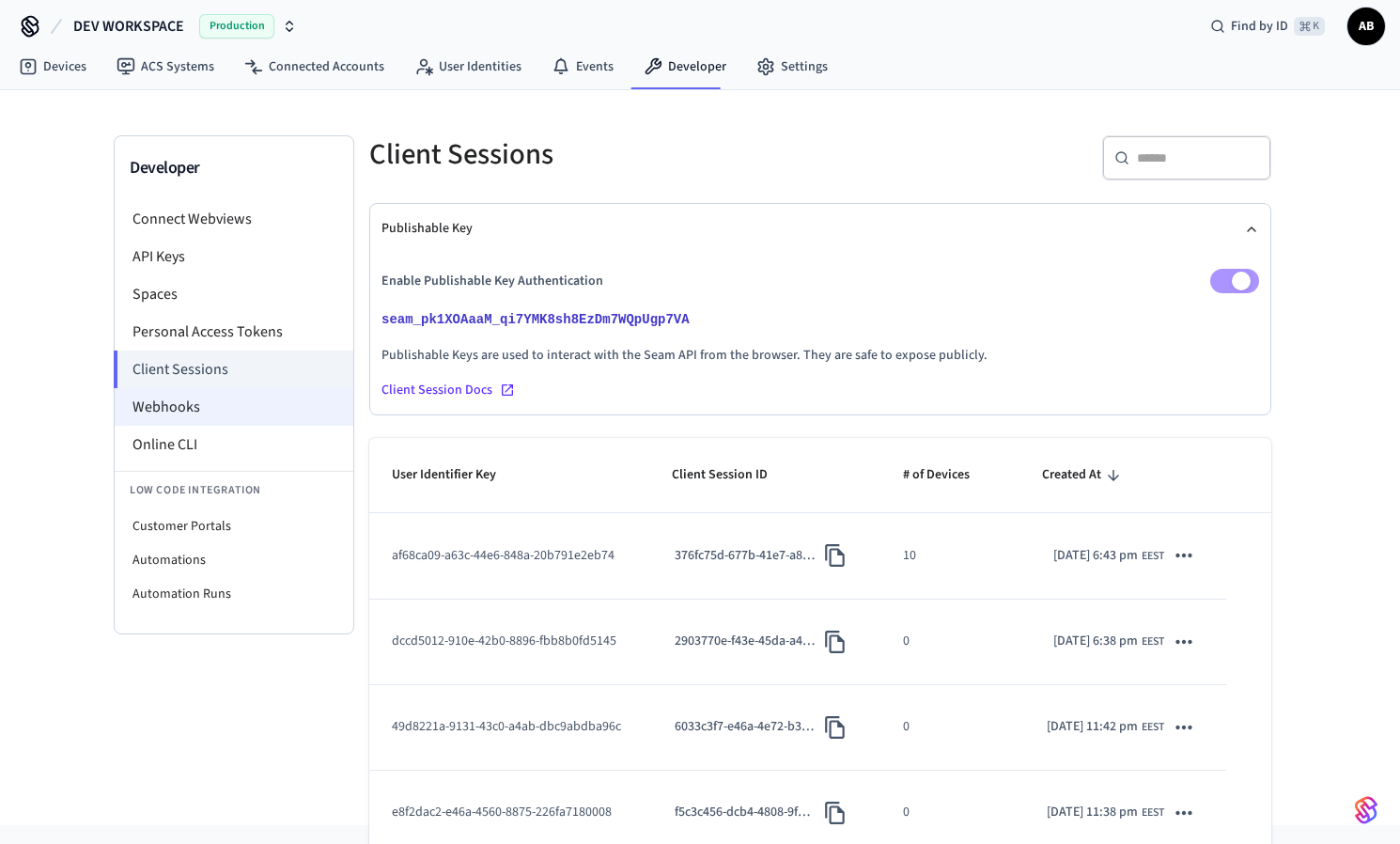
click at [249, 409] on li "Webhooks" at bounding box center [234, 407] width 239 height 38
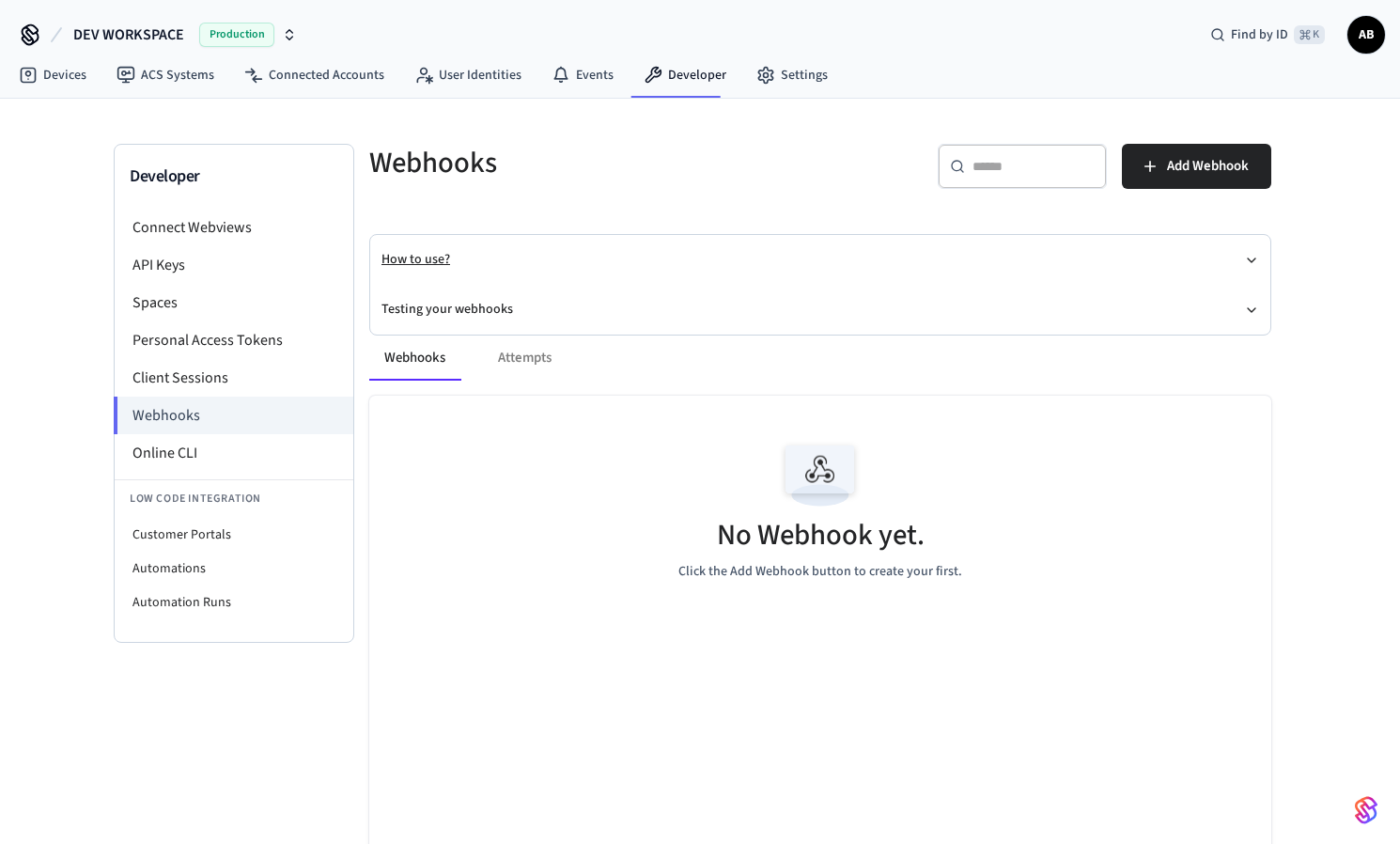
click at [430, 262] on button "How to use?" at bounding box center [821, 259] width 878 height 50
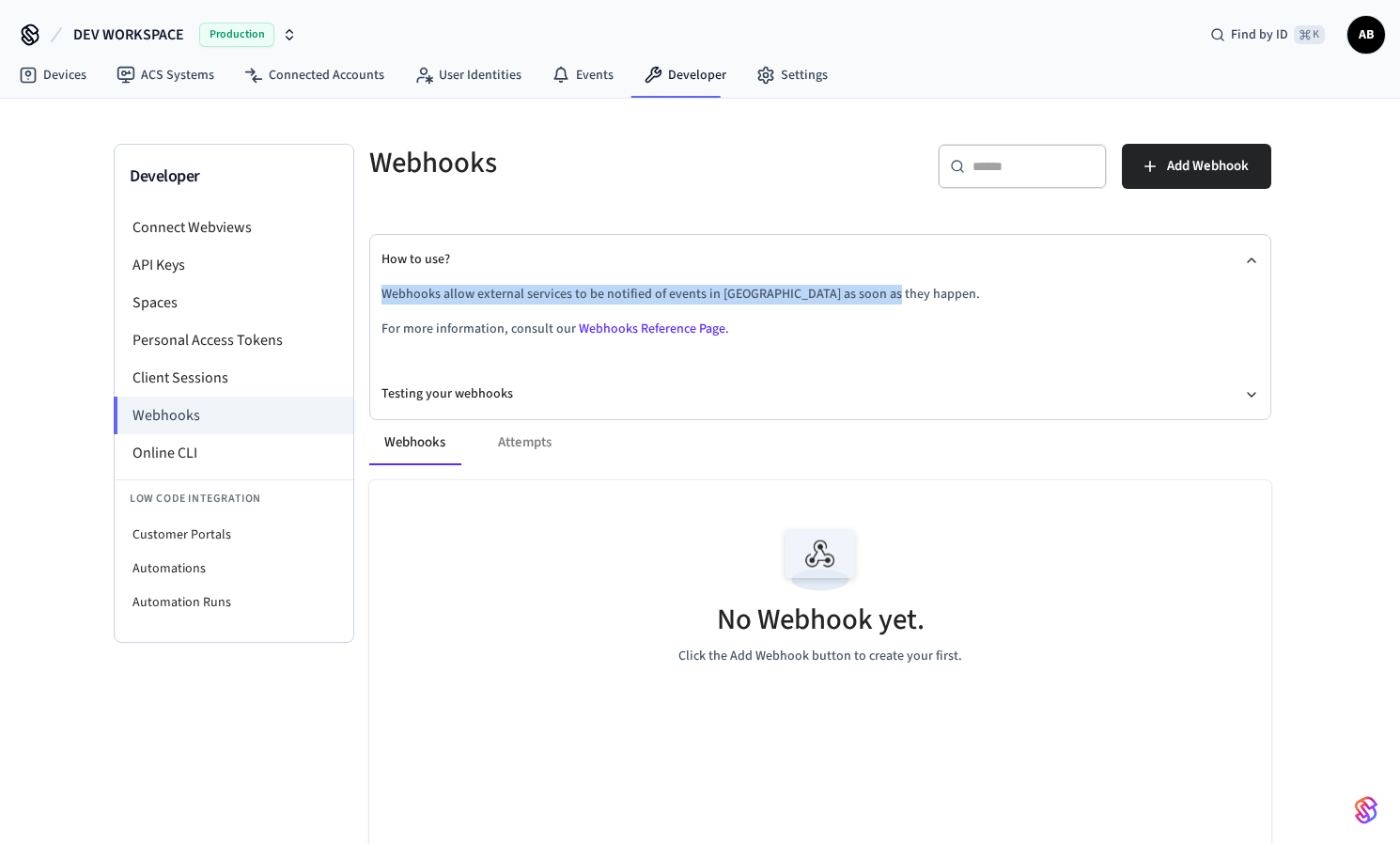
drag, startPoint x: 889, startPoint y: 293, endPoint x: 375, endPoint y: 290, distance: 514.0
click at [375, 290] on div "How to use? Webhooks allow external services to be notified of events in [GEOGR…" at bounding box center [821, 327] width 901 height 184
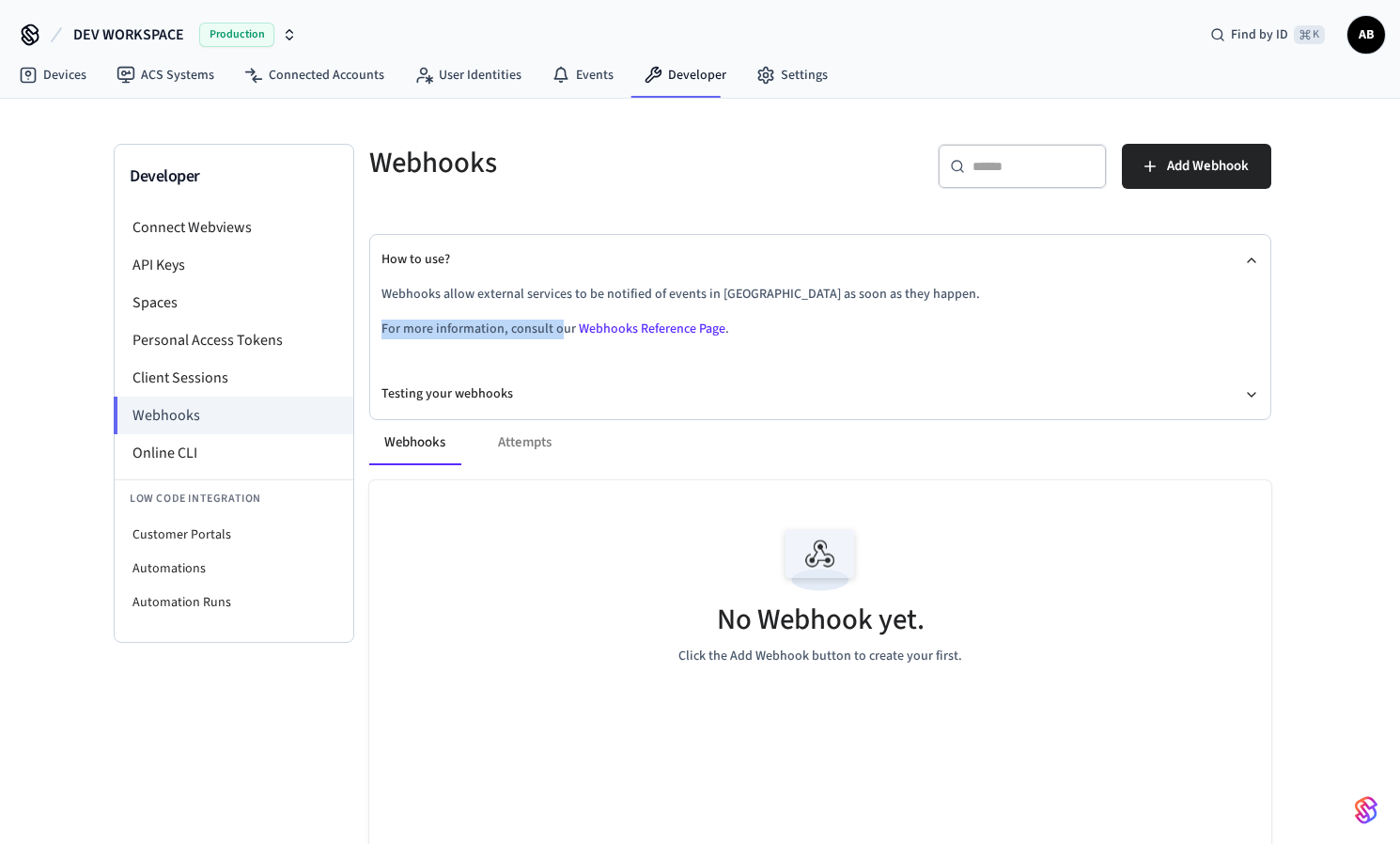
drag, startPoint x: 441, startPoint y: 328, endPoint x: 555, endPoint y: 326, distance: 114.0
click at [555, 326] on p "For more information, consult our Webhooks Reference Page ." at bounding box center [821, 329] width 878 height 20
click at [580, 361] on div "Webhooks allow external services to be notified of events in [GEOGRAPHIC_DATA] …" at bounding box center [821, 327] width 878 height 85
click at [527, 445] on div "Webhooks Attempts" at bounding box center [821, 443] width 903 height 45
click at [158, 453] on li "Online CLI" at bounding box center [234, 453] width 239 height 38
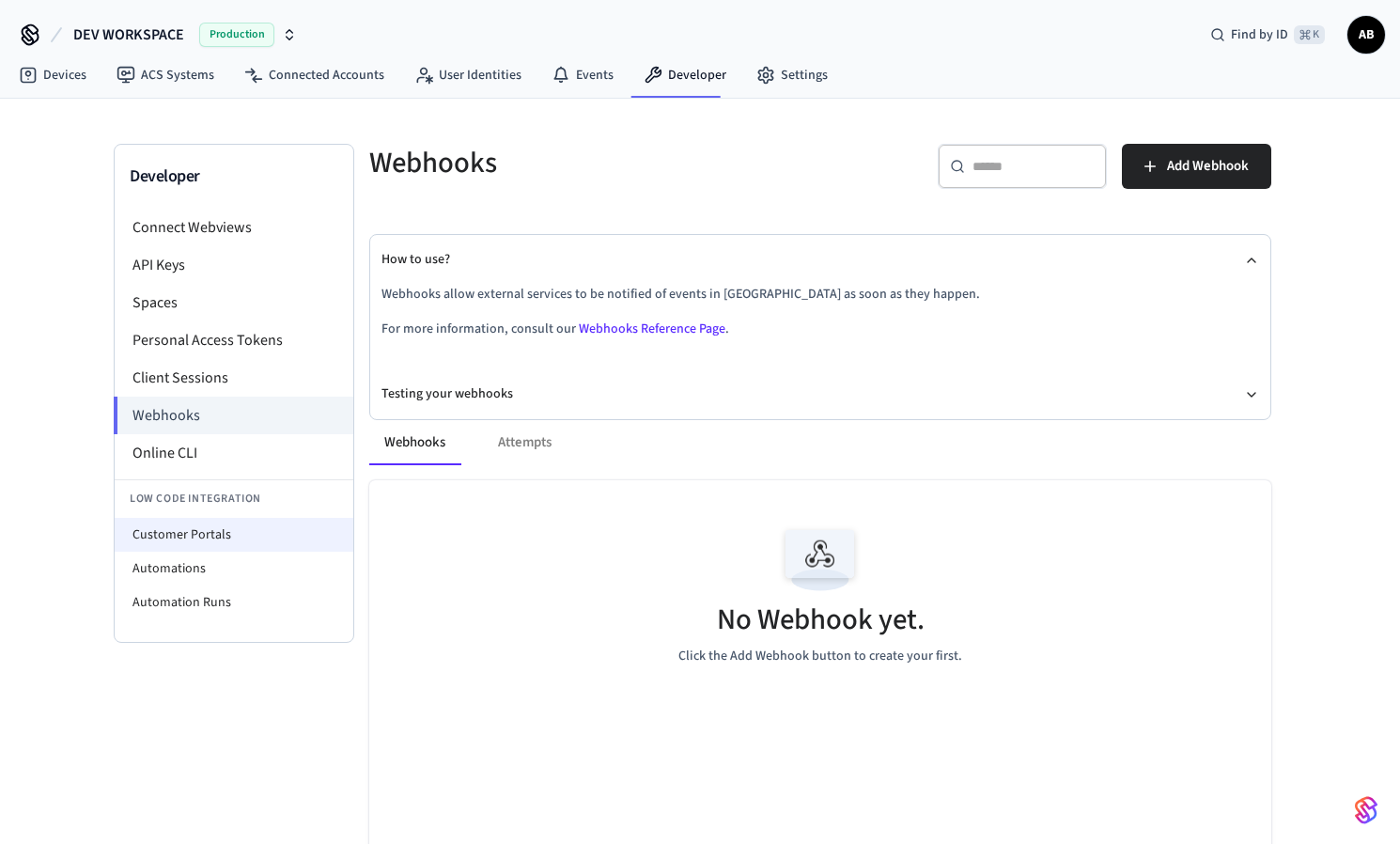
click at [210, 535] on li "Customer Portals" at bounding box center [234, 535] width 239 height 34
select select "**********"
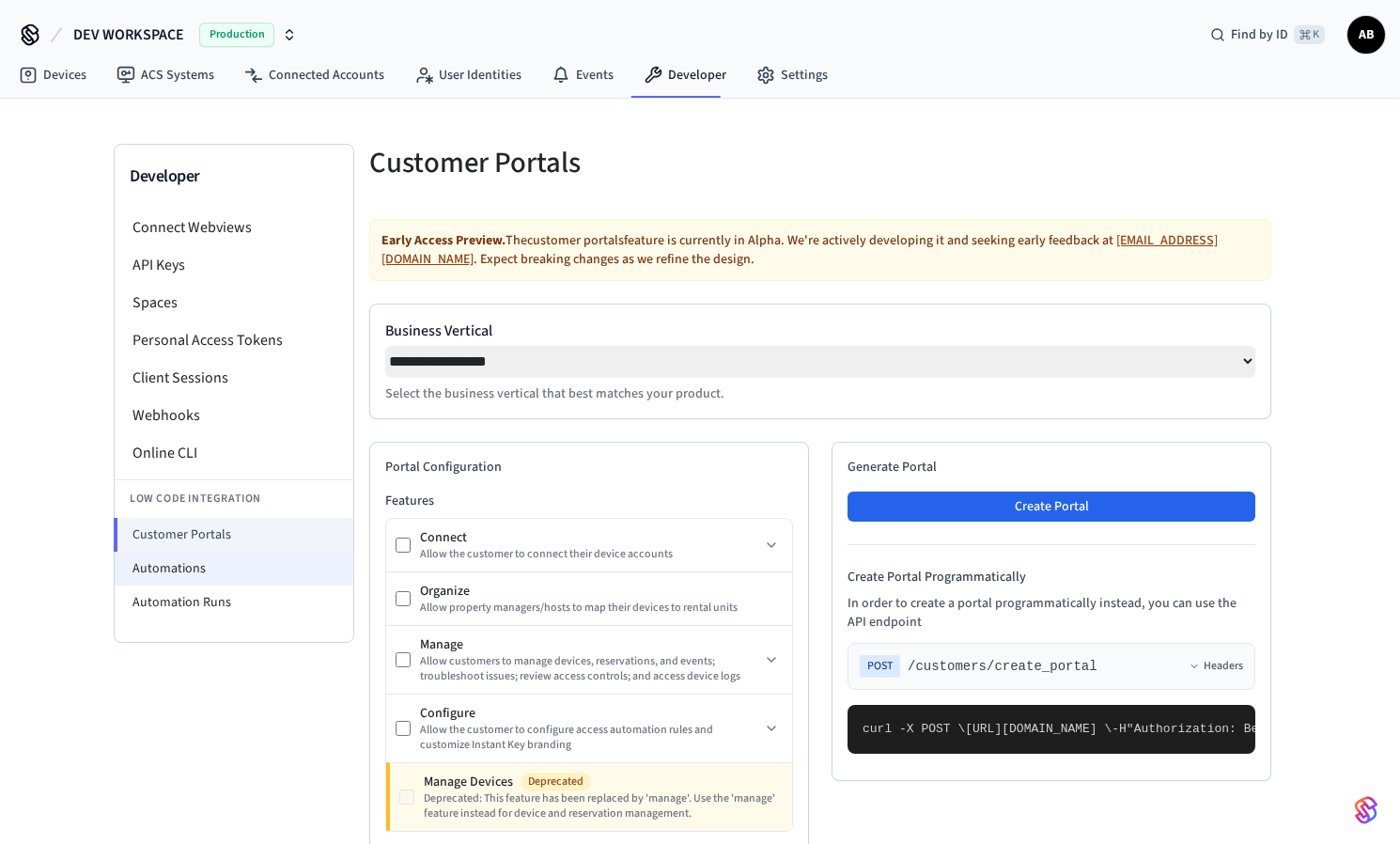
click at [229, 569] on li "Automations" at bounding box center [234, 569] width 239 height 34
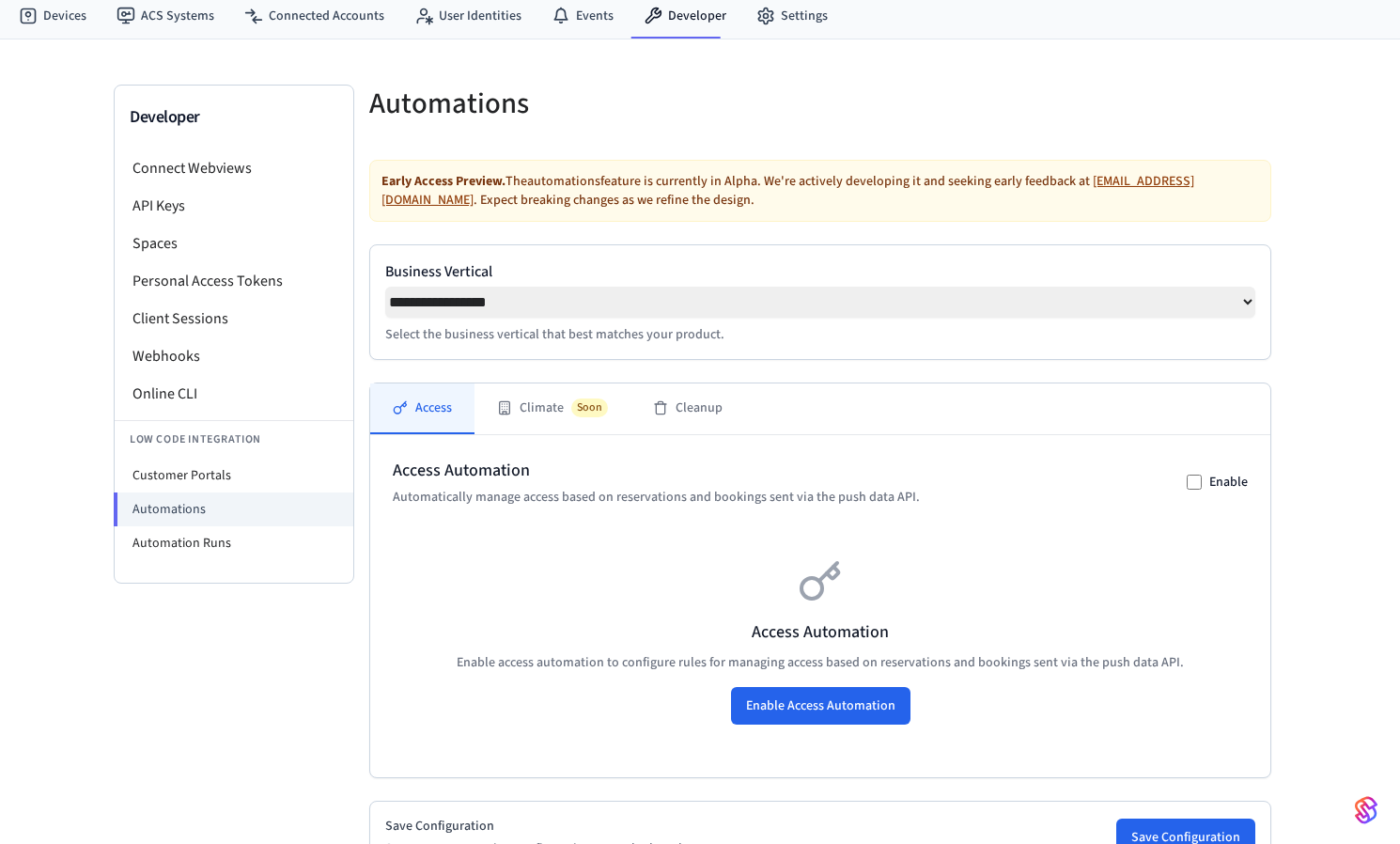
scroll to position [55, 0]
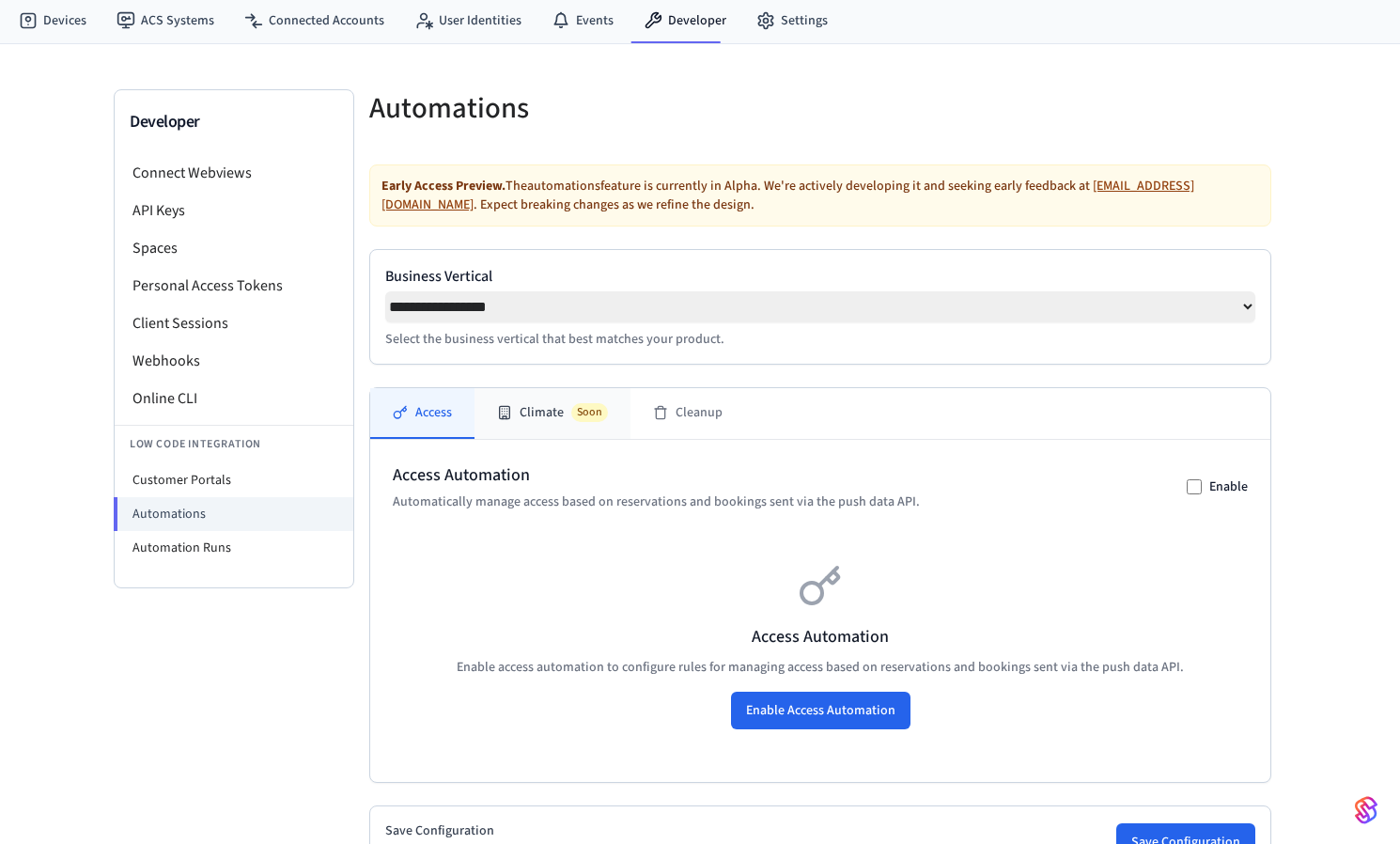
click at [542, 405] on button "Climate Soon" at bounding box center [553, 414] width 156 height 51
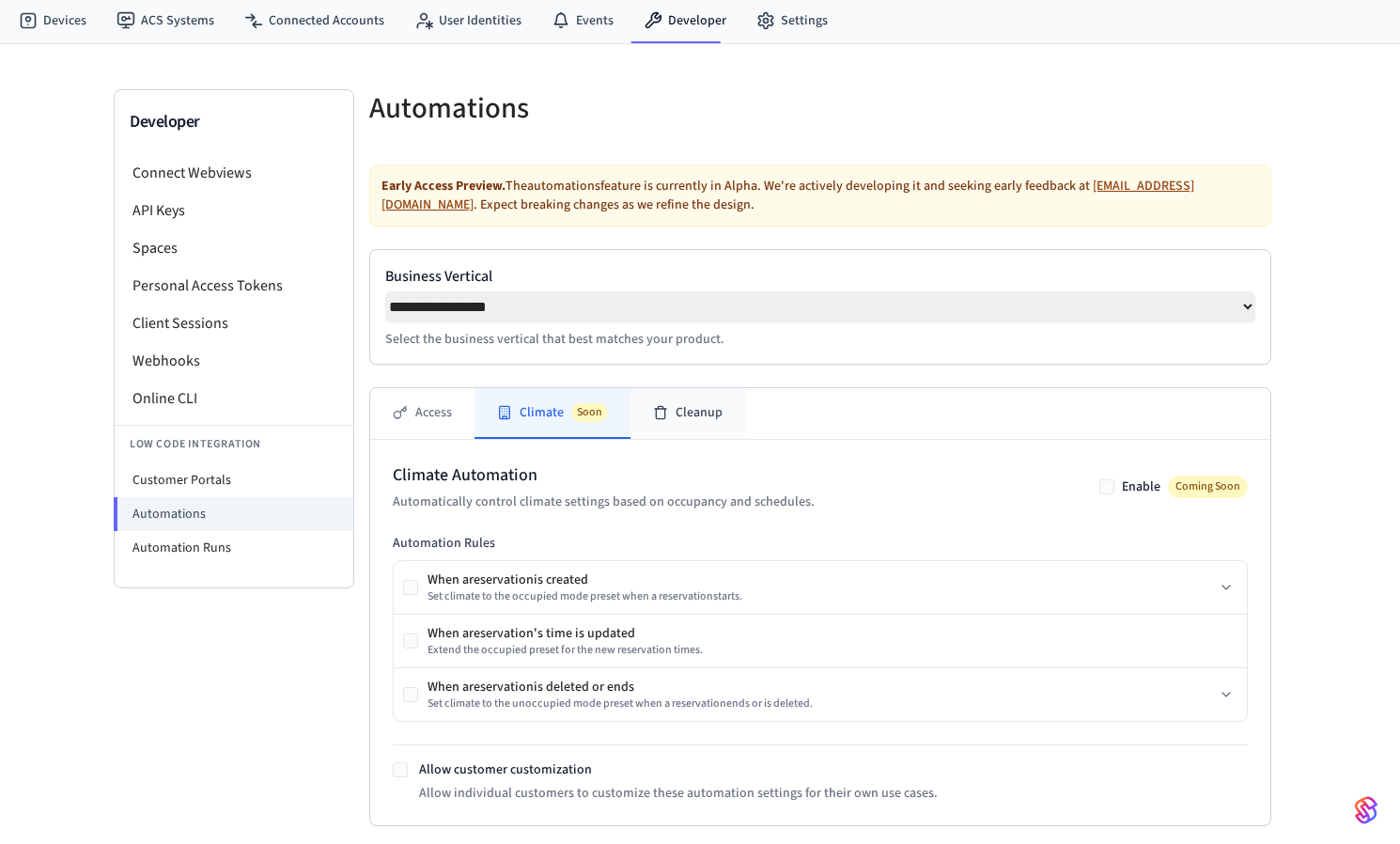
click at [693, 429] on button "Cleanup" at bounding box center [688, 414] width 115 height 51
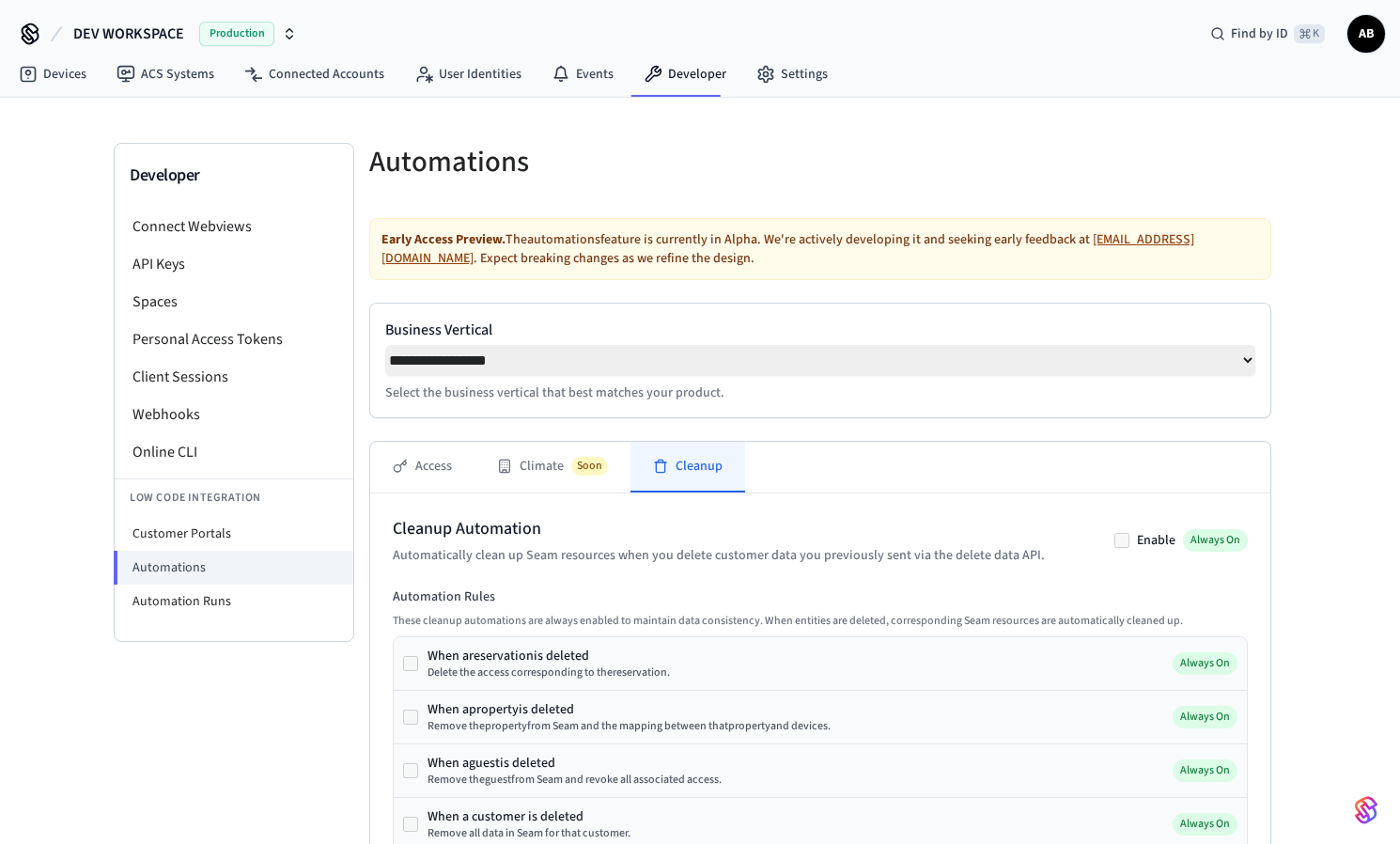
scroll to position [0, 0]
click at [426, 477] on button "Access" at bounding box center [422, 468] width 104 height 51
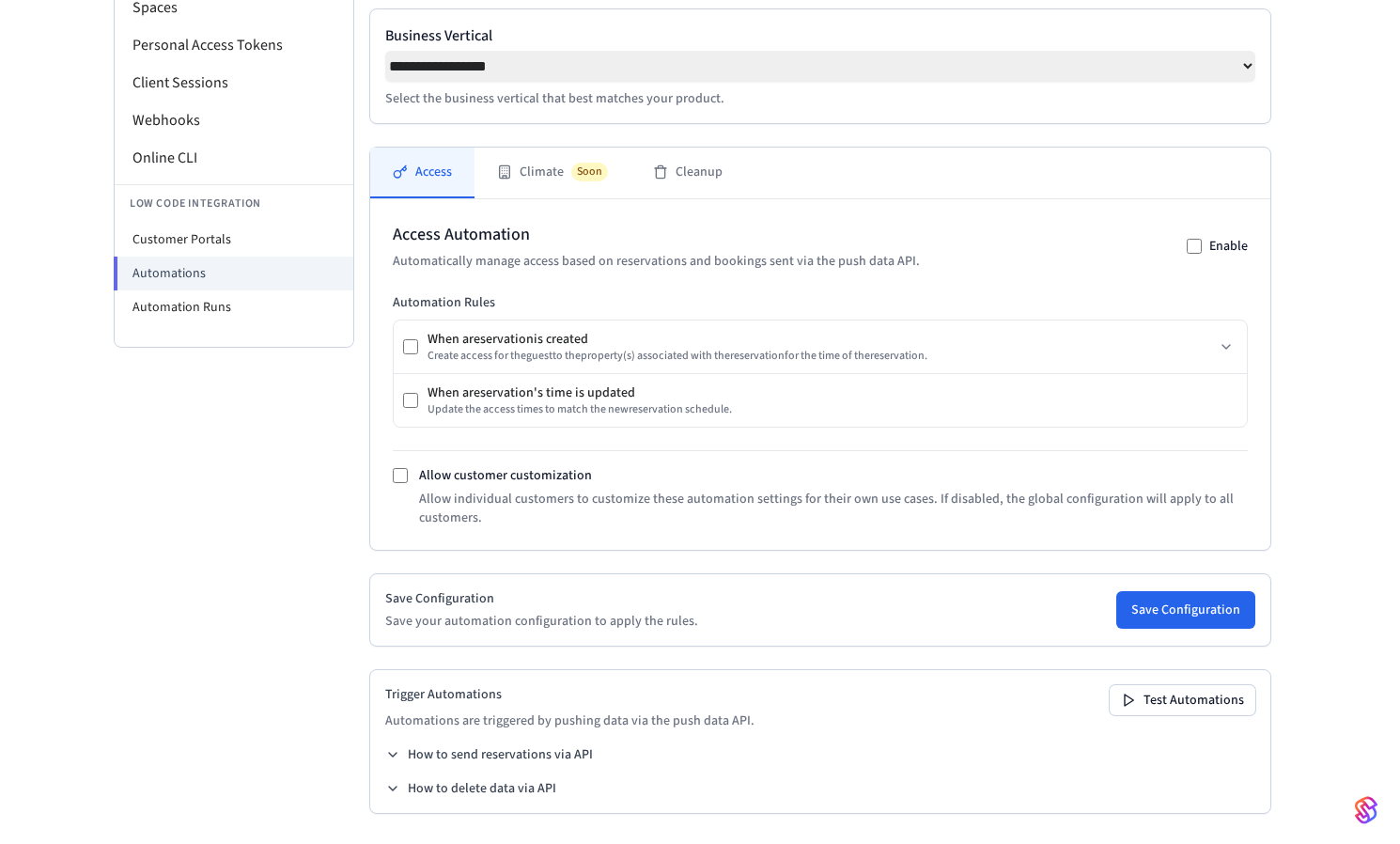
scroll to position [302, 0]
click at [449, 754] on button "How to send reservations via API" at bounding box center [489, 755] width 208 height 19
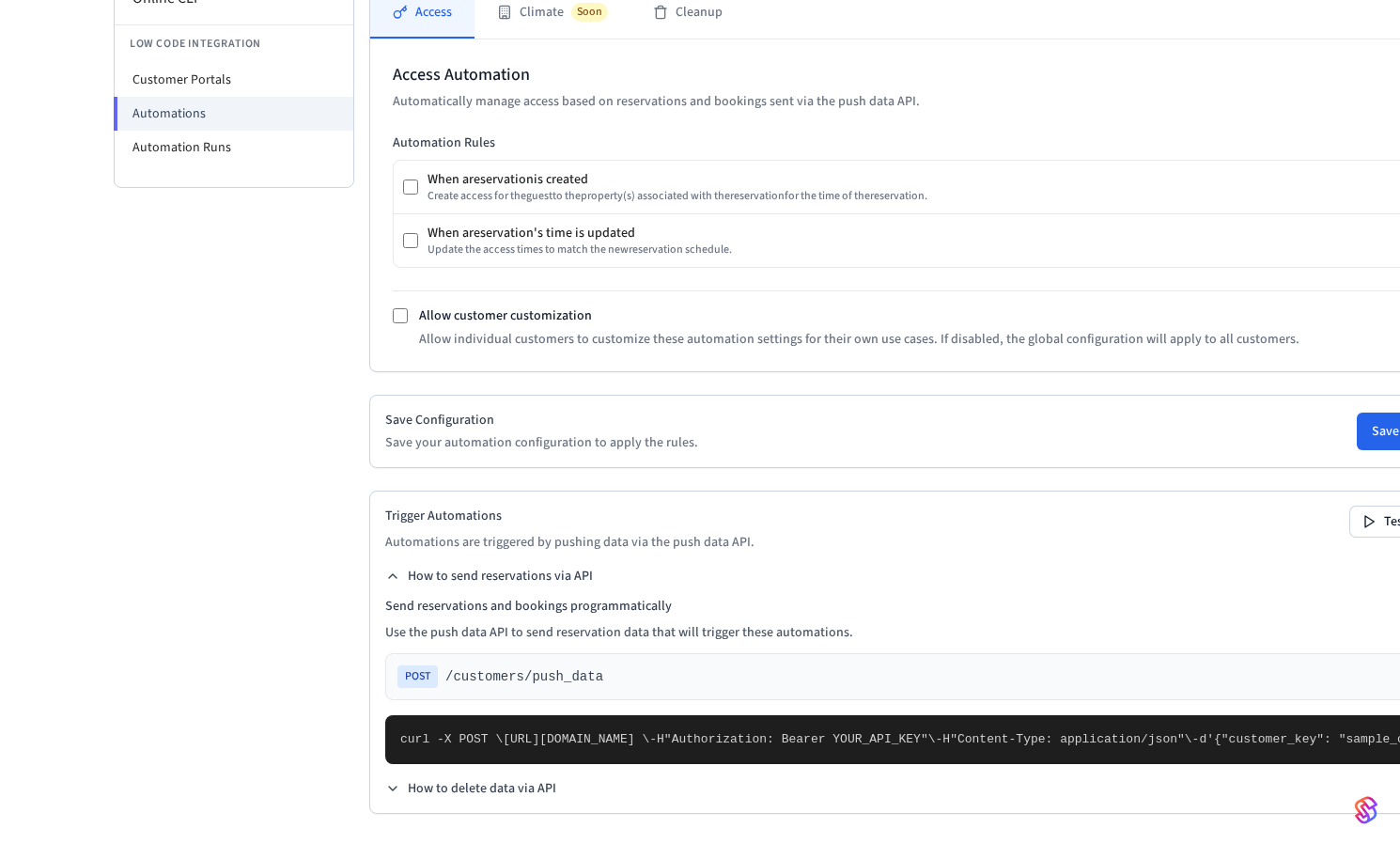
scroll to position [634, 0]
click at [418, 567] on button "How to send reservations via API" at bounding box center [489, 576] width 208 height 19
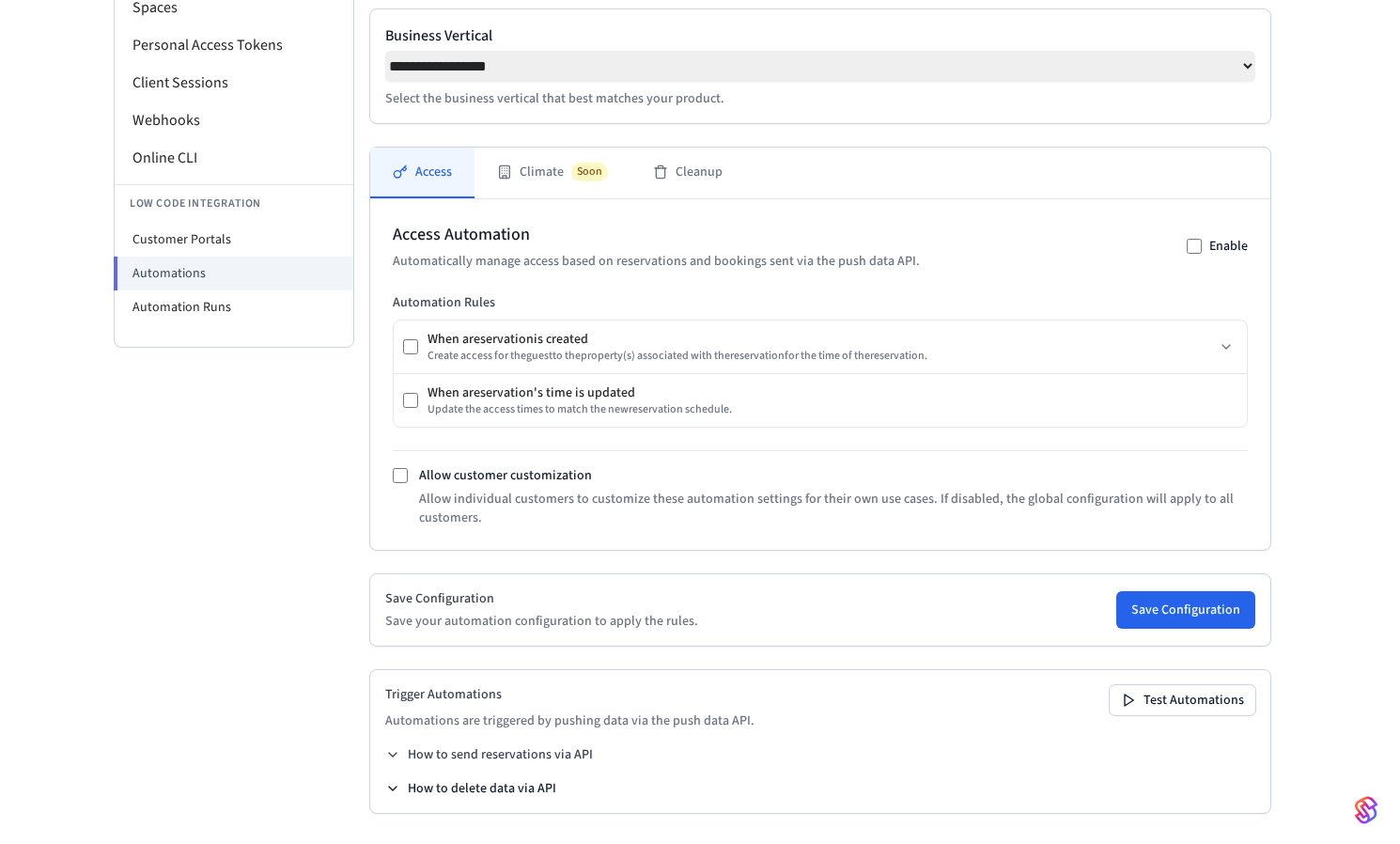
click at [468, 789] on button "How to delete data via API" at bounding box center [471, 789] width 171 height 19
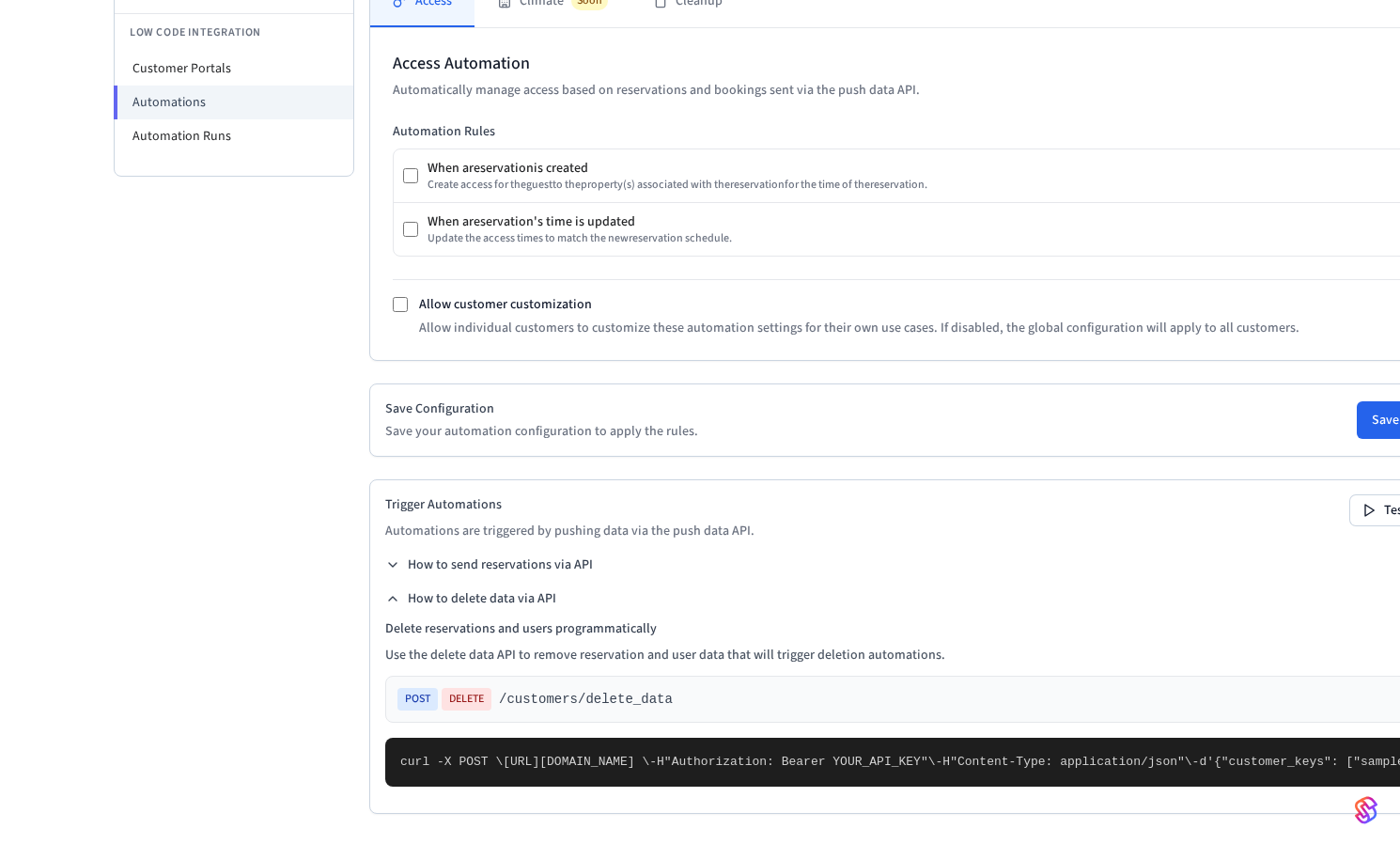
scroll to position [638, 0]
click at [397, 597] on icon at bounding box center [393, 599] width 8 height 4
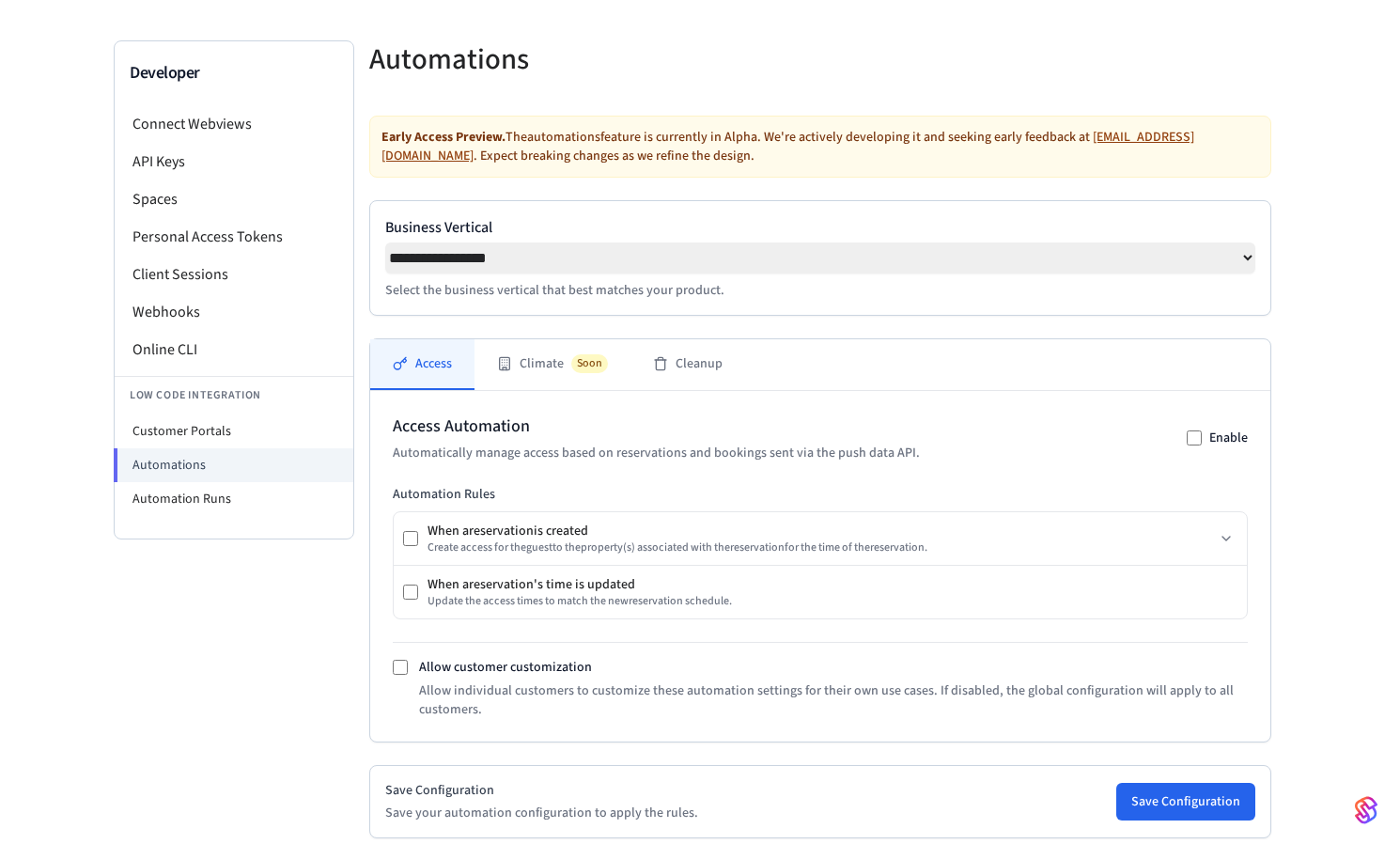
scroll to position [93, 0]
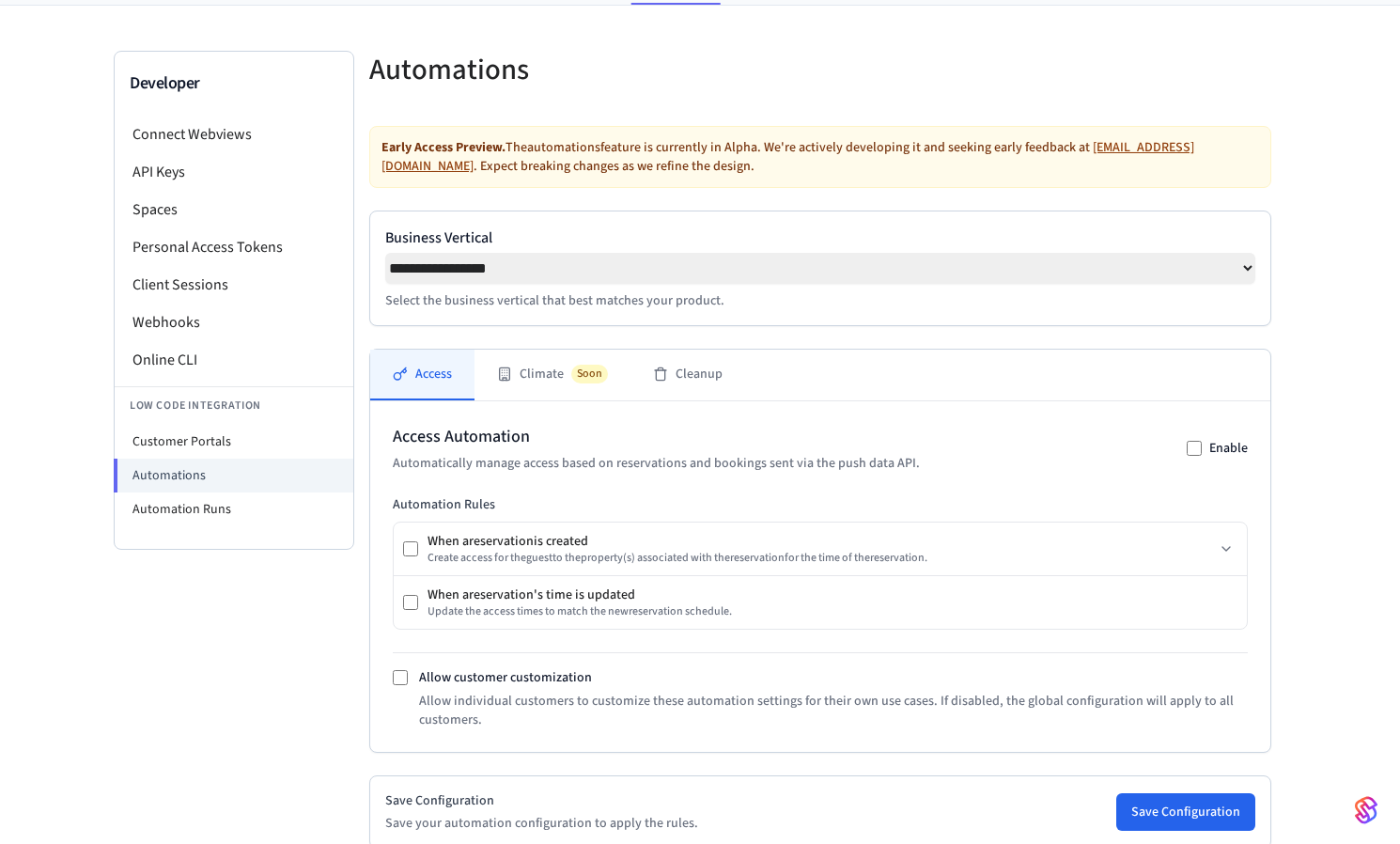
click at [448, 275] on select "**********" at bounding box center [821, 268] width 871 height 31
select select "*******"
click at [385, 253] on select "**********" at bounding box center [821, 268] width 871 height 31
click at [591, 479] on div "Access Automation Automatically manage access based on reservations and booking…" at bounding box center [821, 576] width 856 height 305
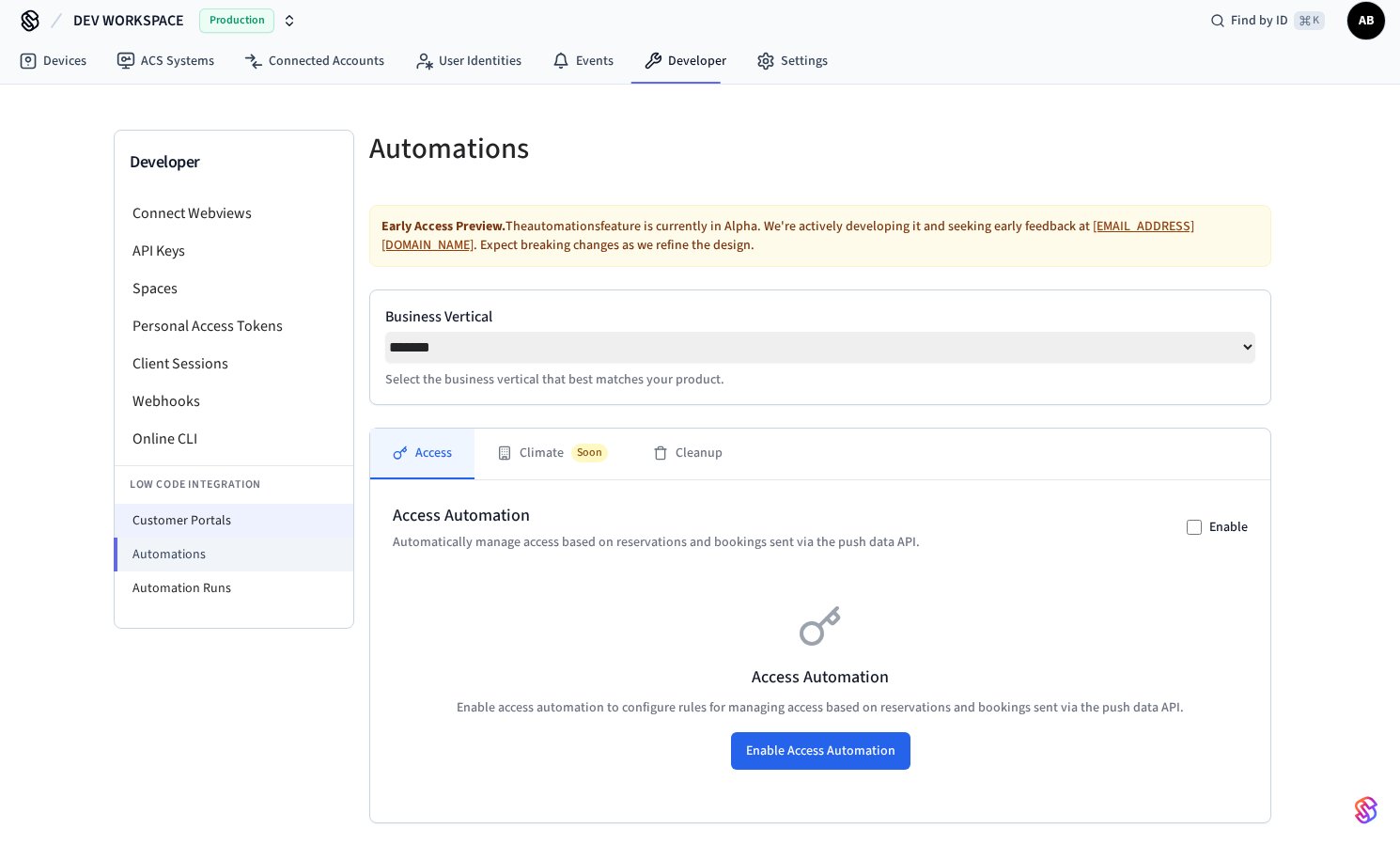
scroll to position [0, 0]
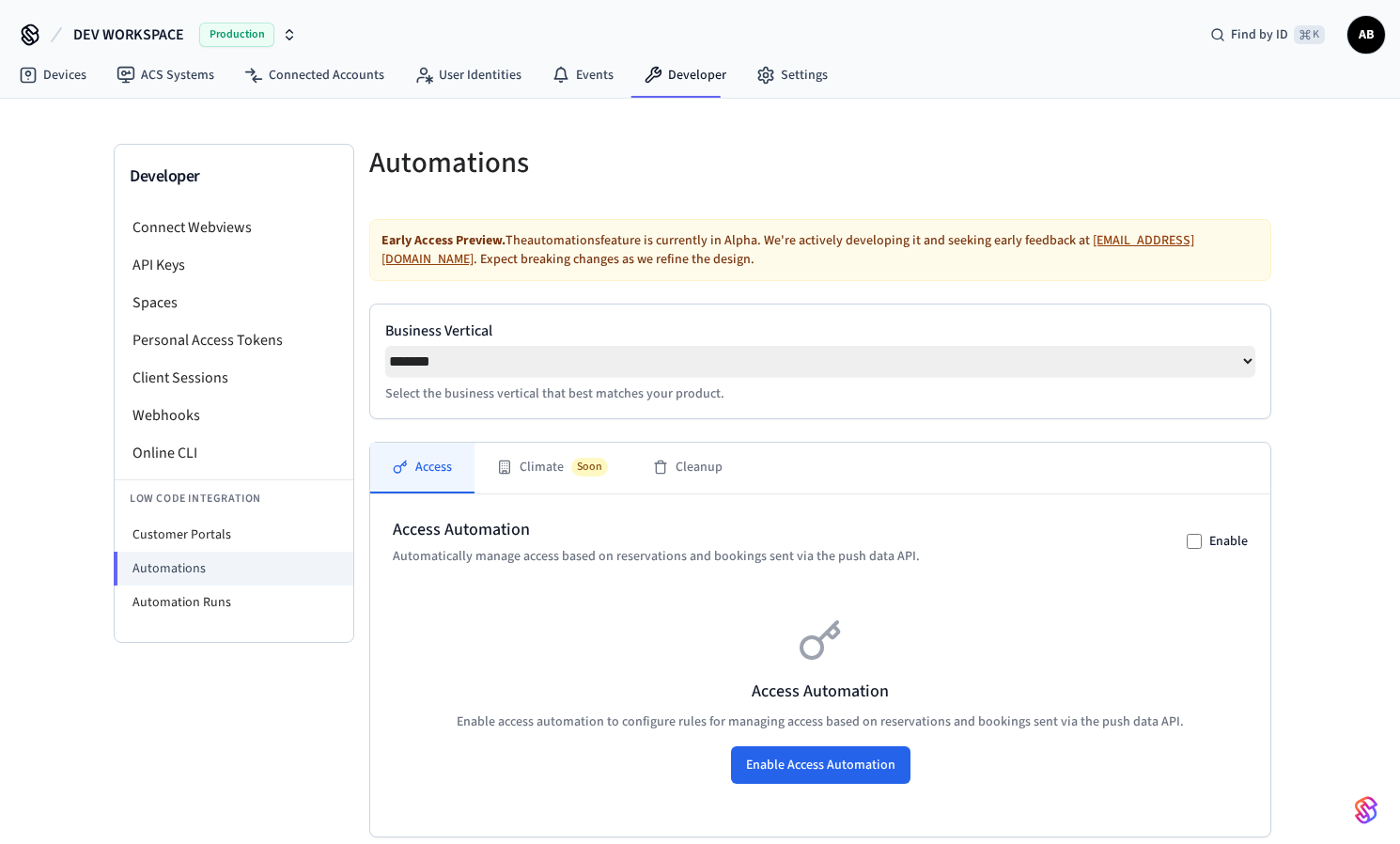
click at [240, 39] on span "Production" at bounding box center [237, 35] width 75 height 24
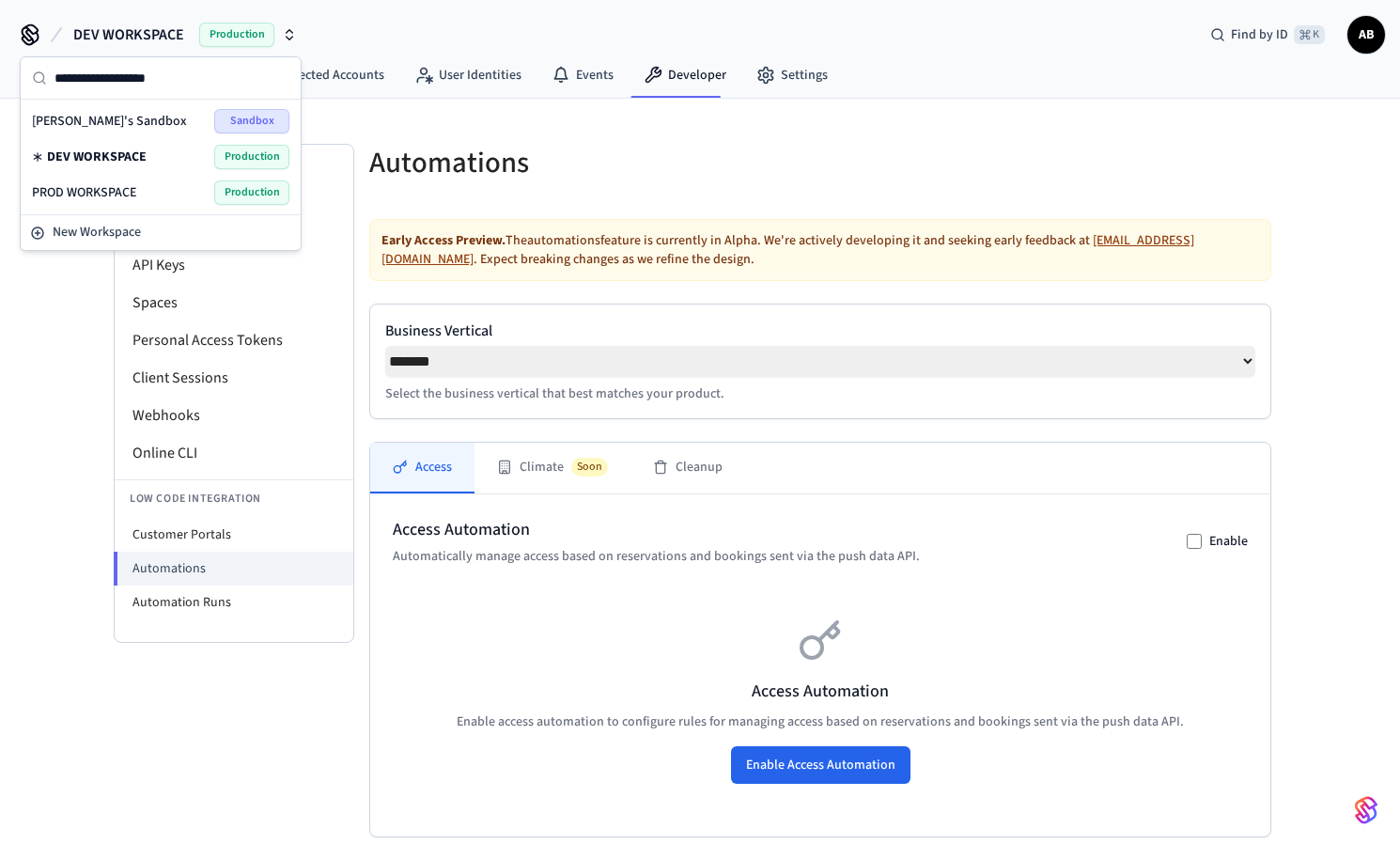
click at [393, 38] on div "DEV WORKSPACE Production Find by ID ⌘ K AB" at bounding box center [700, 27] width 1400 height 55
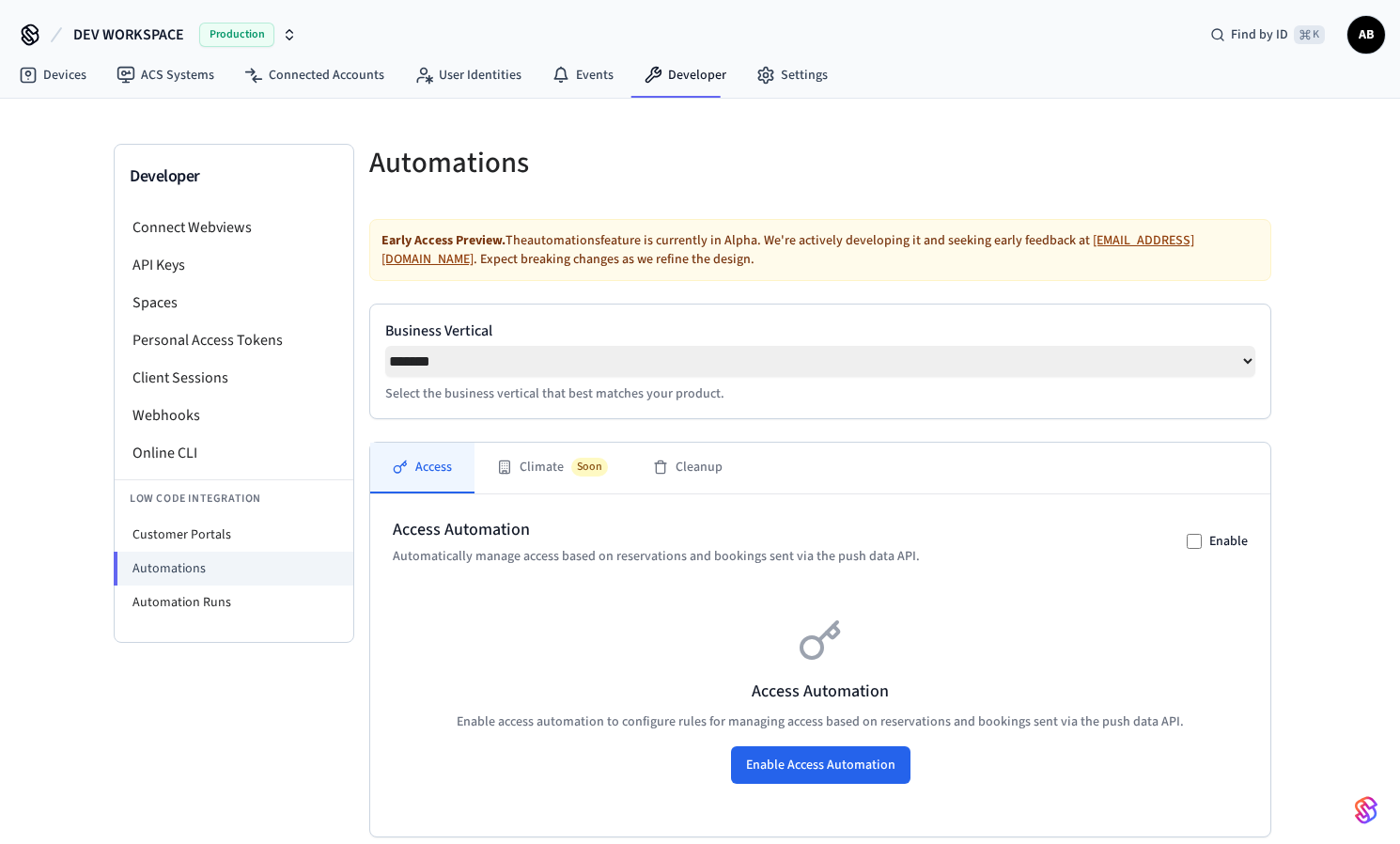
click at [259, 39] on span "Production" at bounding box center [237, 35] width 75 height 24
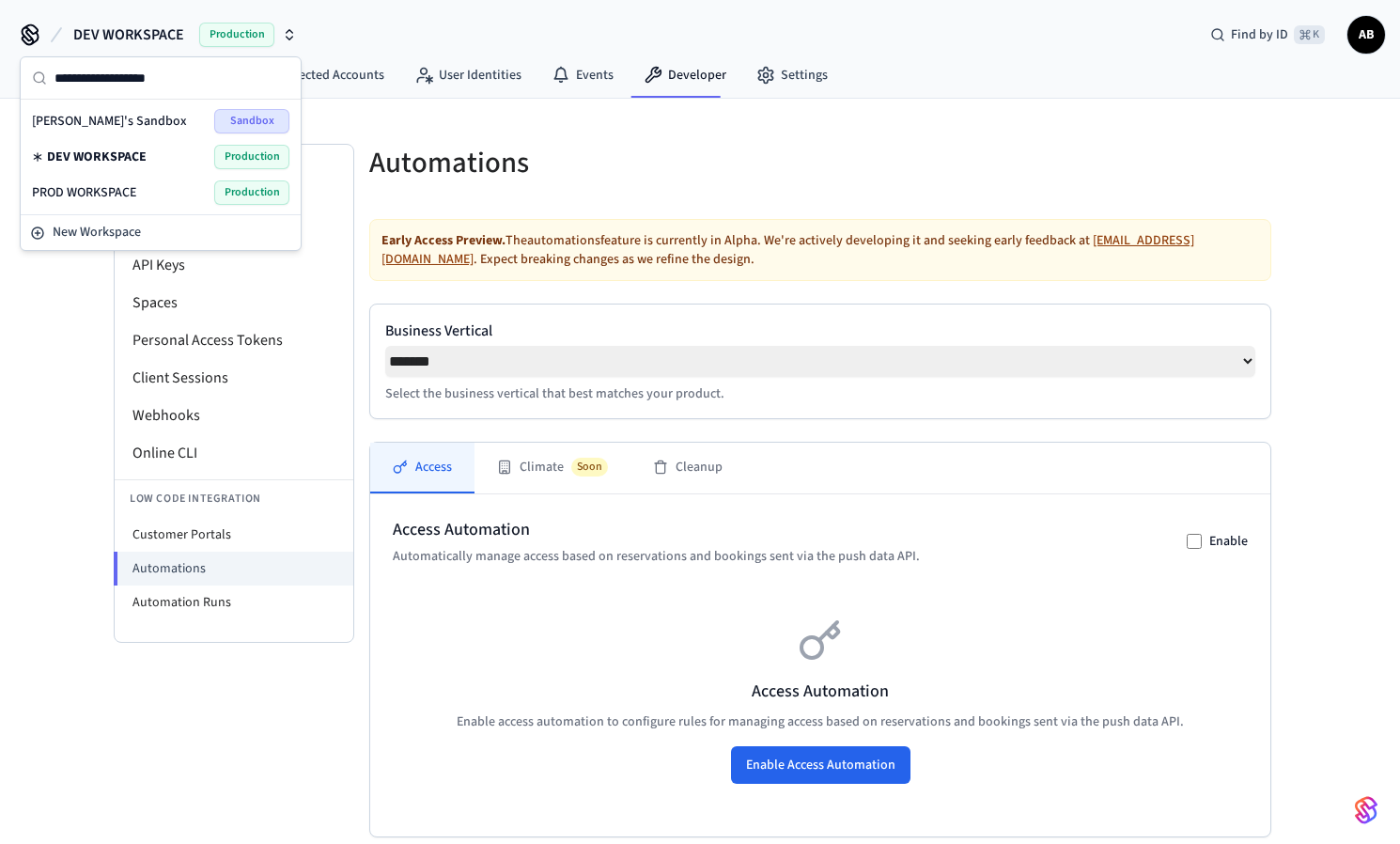
click at [127, 186] on span "PROD WORKSPACE" at bounding box center [84, 193] width 104 height 19
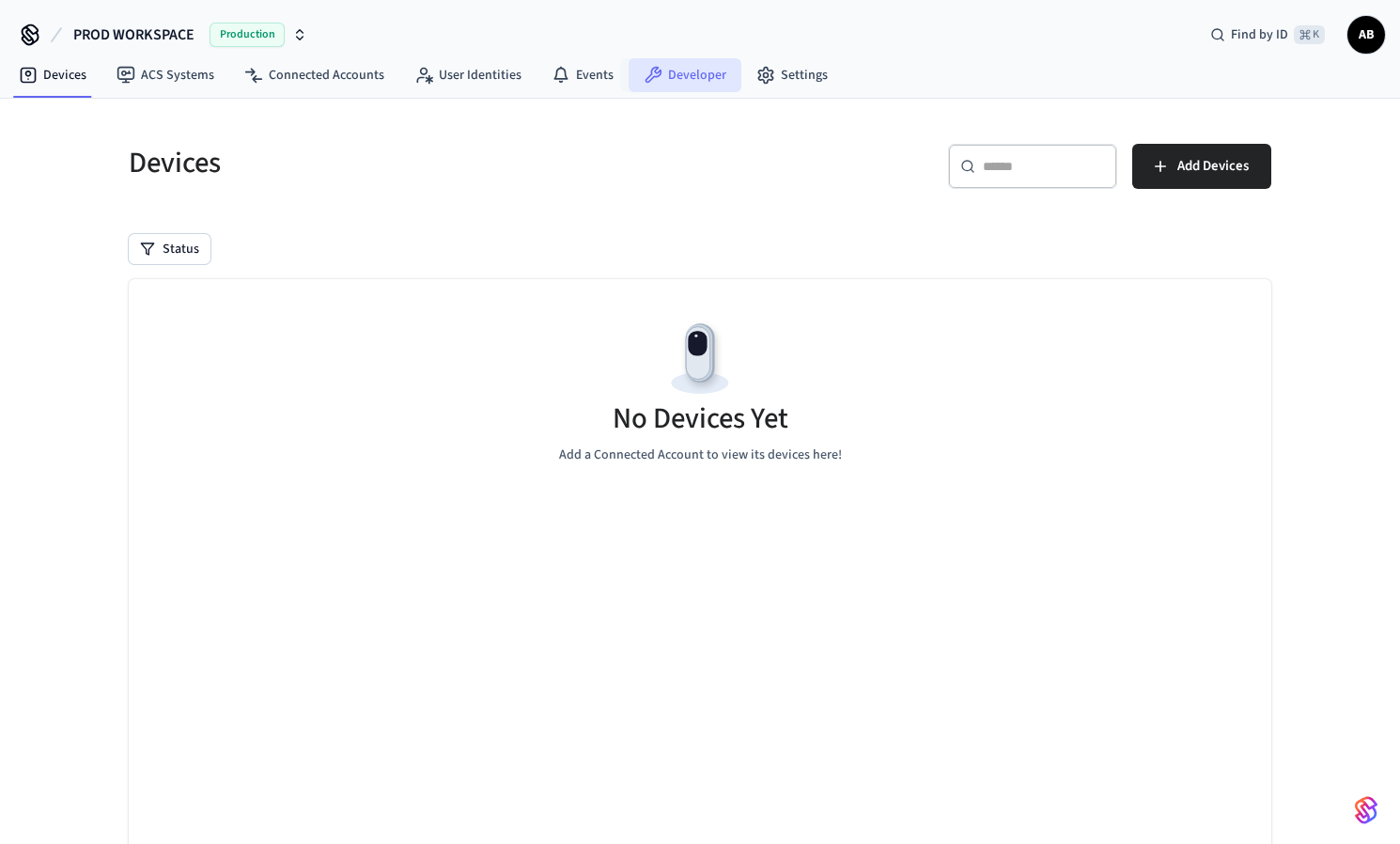
click at [669, 68] on link "Developer" at bounding box center [685, 75] width 113 height 34
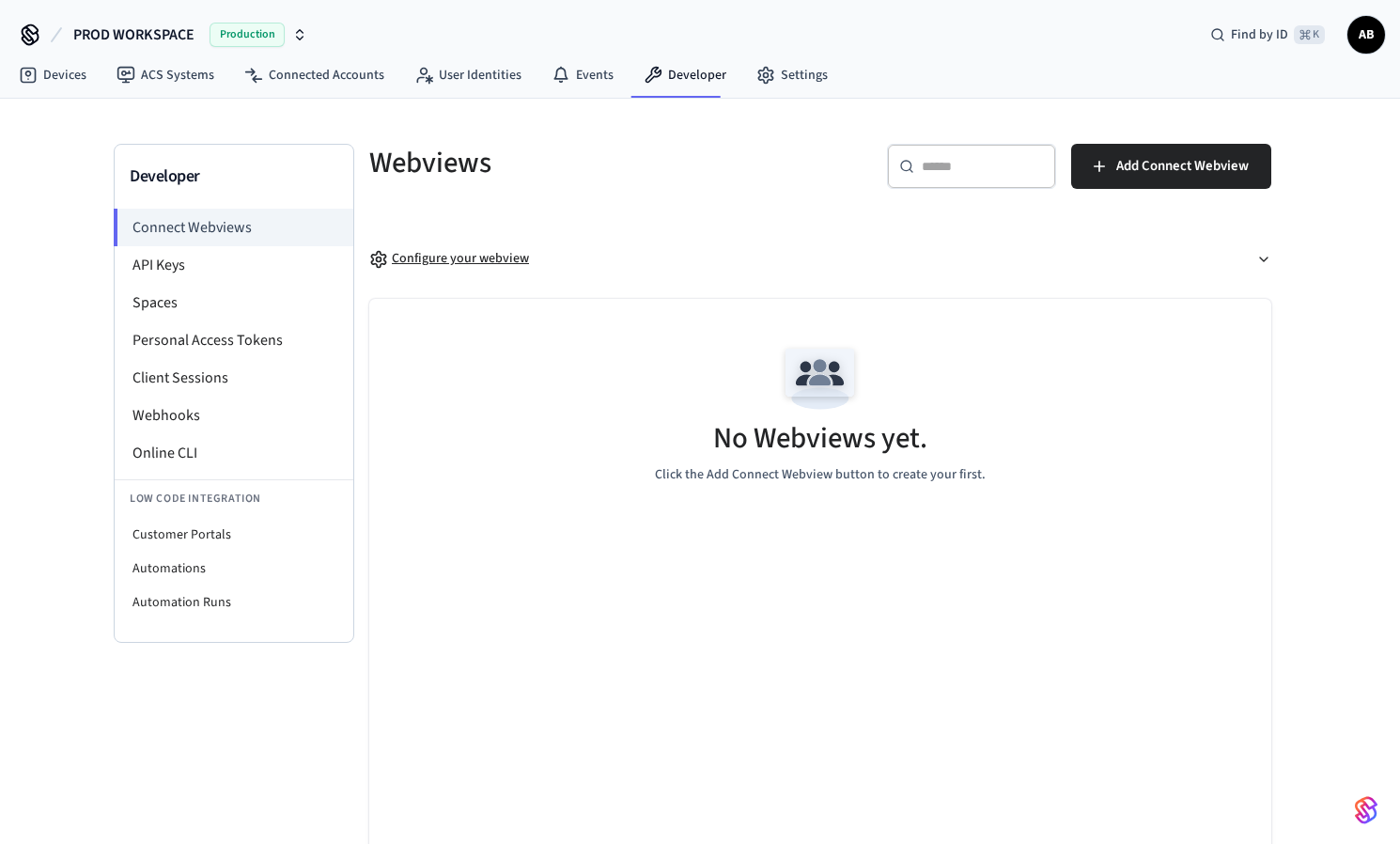
click at [448, 260] on div "Configure your webview" at bounding box center [449, 258] width 160 height 20
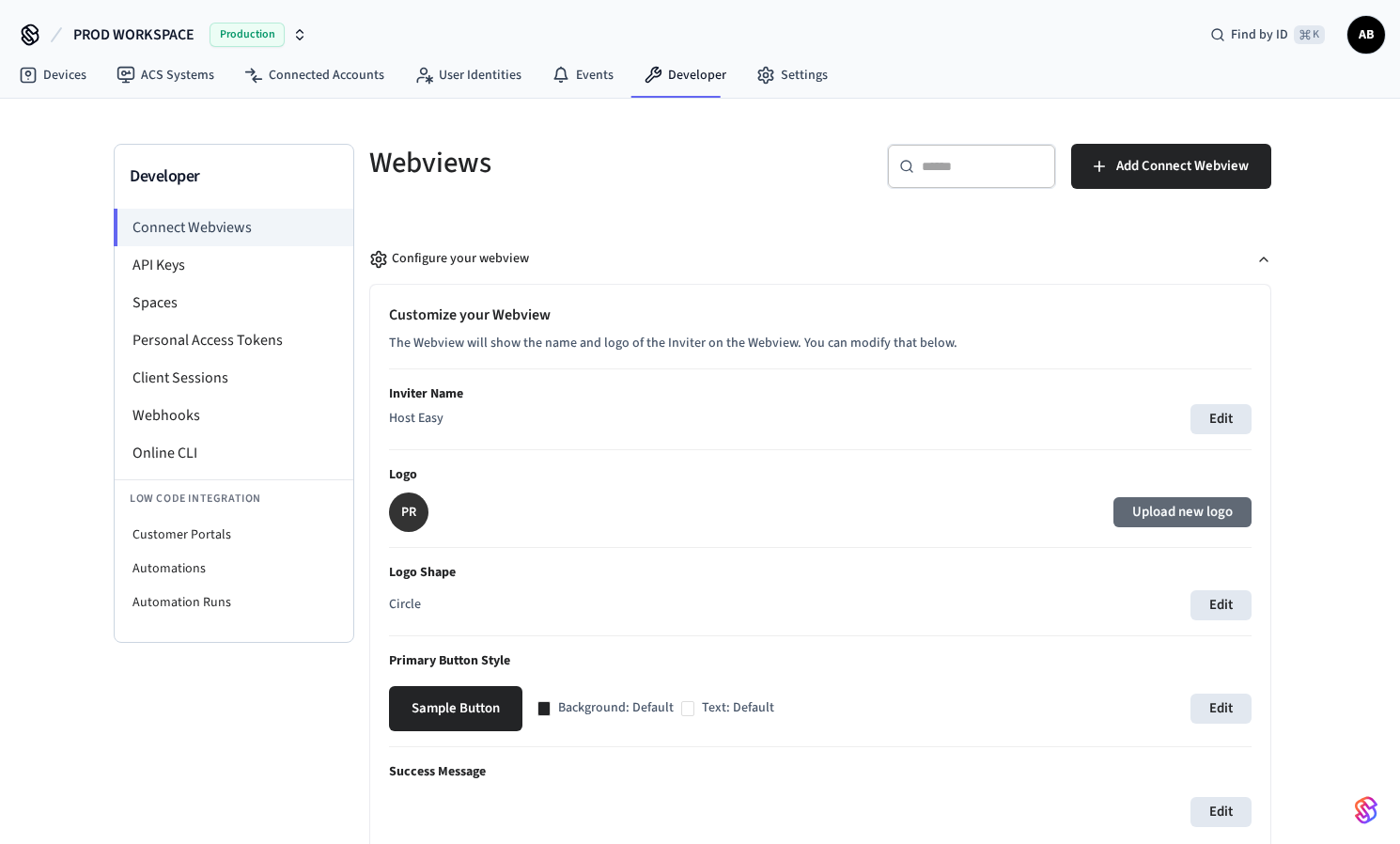
click at [1173, 513] on label "Upload new logo" at bounding box center [1182, 512] width 138 height 30
click at [0, 0] on input "Upload new logo" at bounding box center [0, 0] width 0 height 0
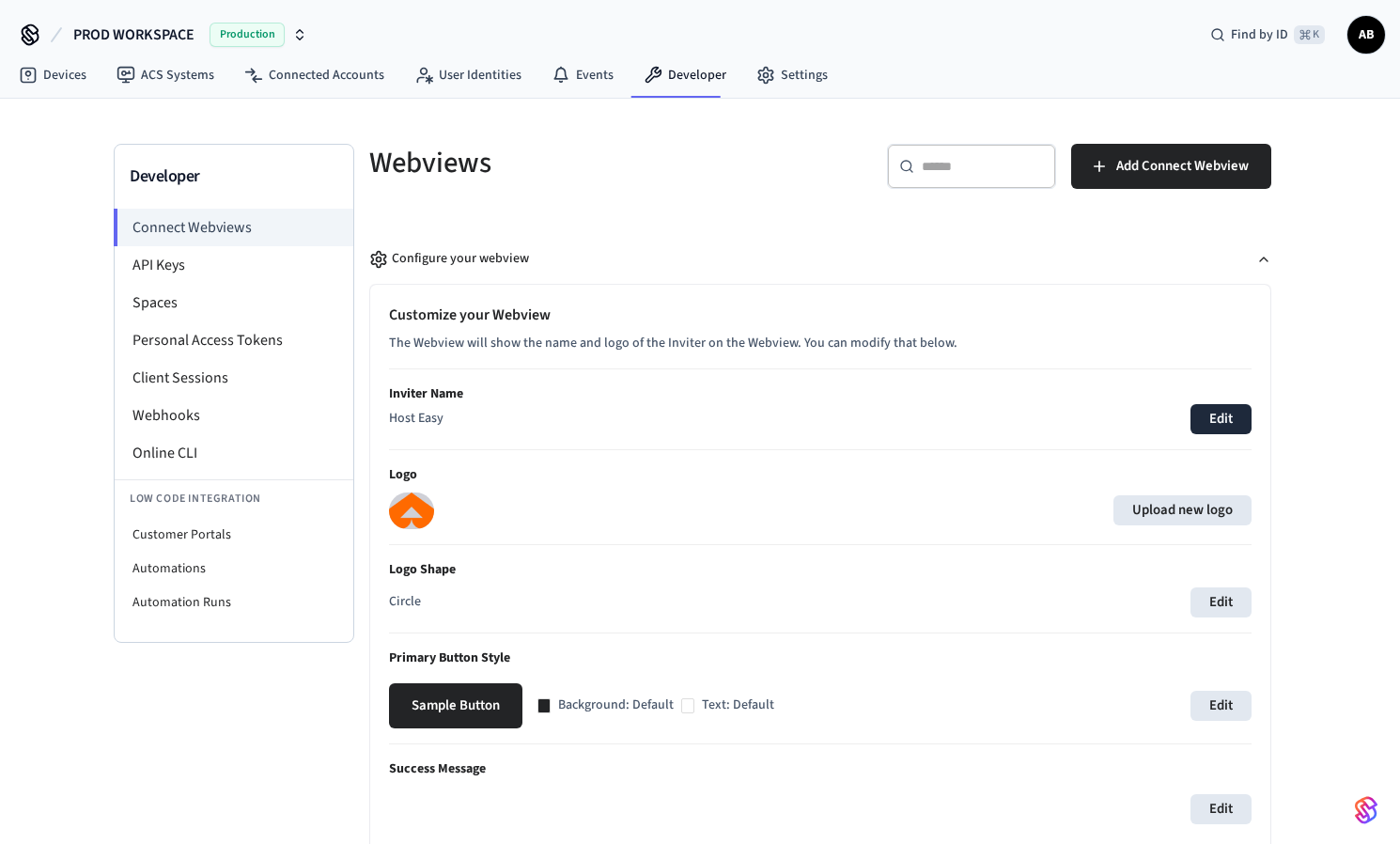
click at [1221, 416] on button "Edit" at bounding box center [1220, 419] width 61 height 30
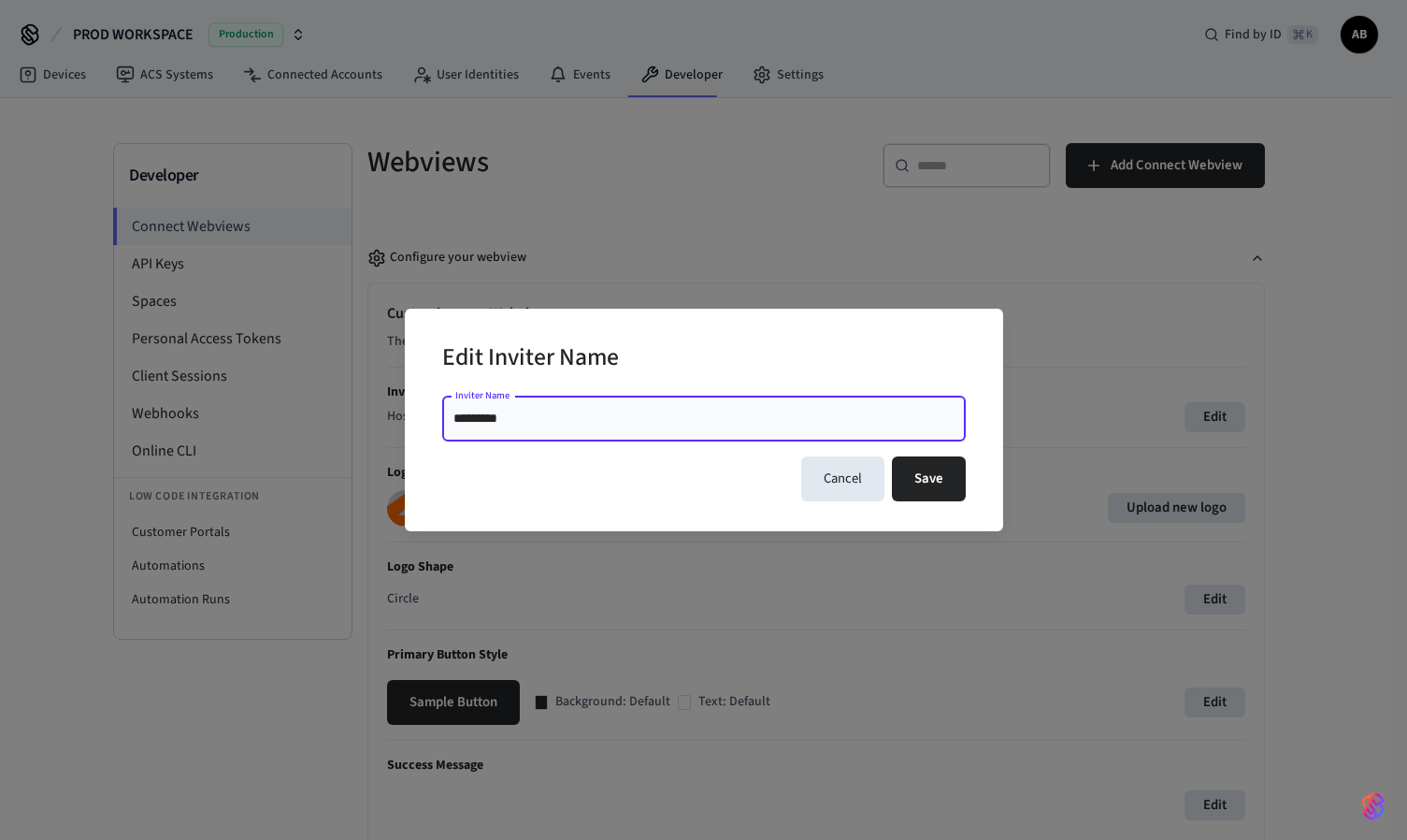
click at [483, 415] on input "*********" at bounding box center [704, 419] width 501 height 19
type input "********"
click at [950, 490] on button "Save" at bounding box center [929, 479] width 74 height 45
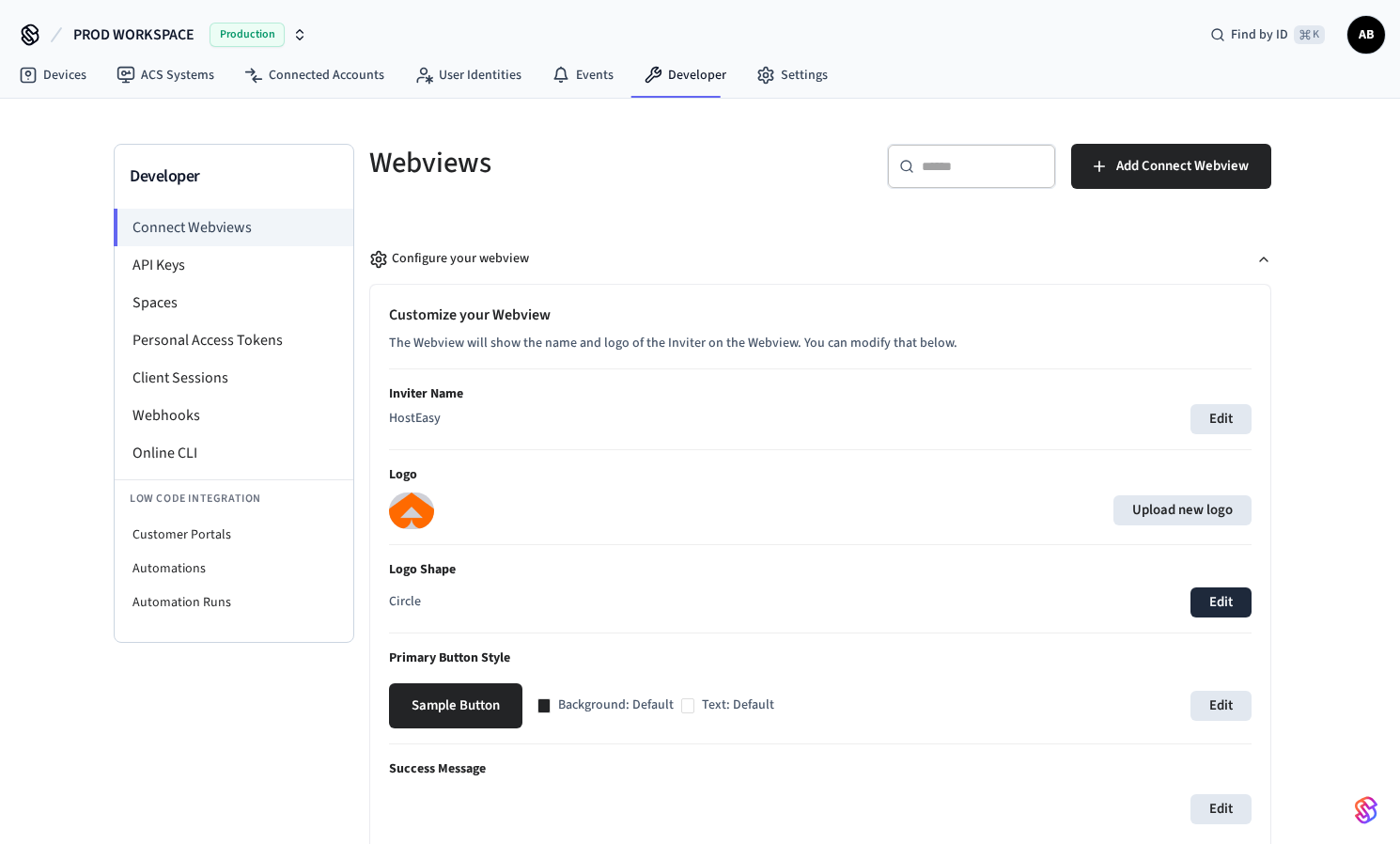
click at [1218, 601] on button "Edit" at bounding box center [1220, 602] width 61 height 30
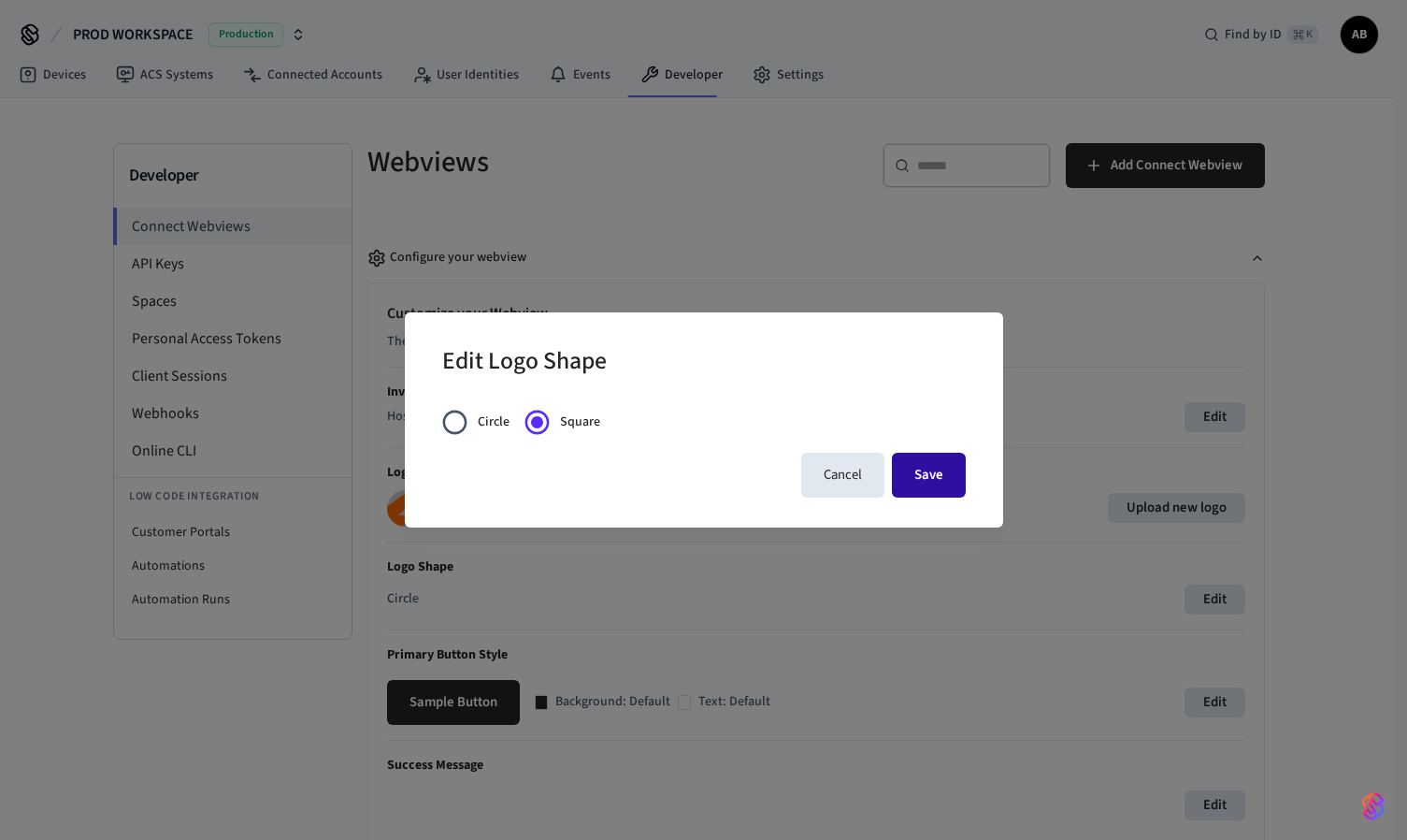
click at [942, 472] on button "Save" at bounding box center [929, 475] width 74 height 45
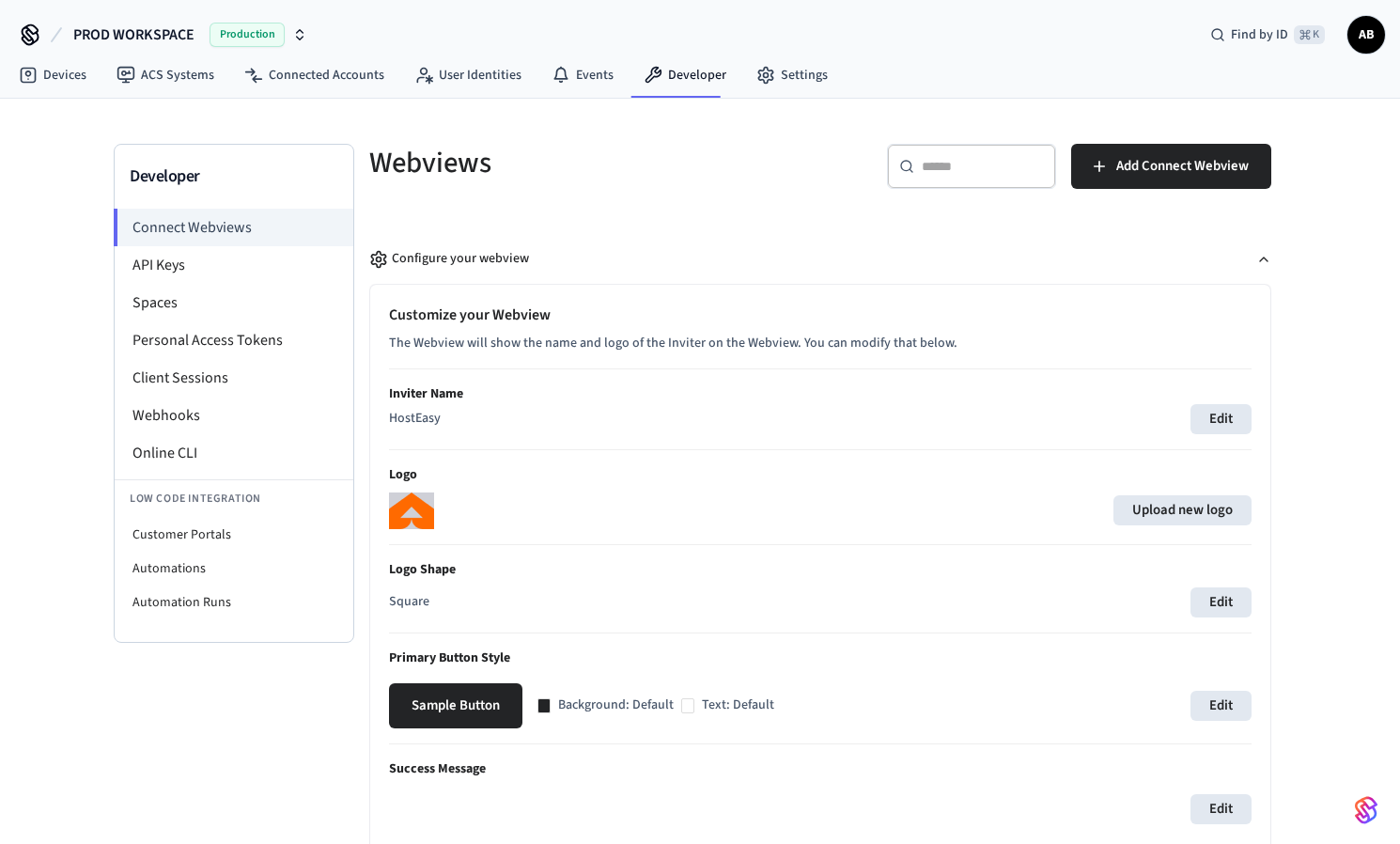
click at [751, 498] on div "Upload new logo" at bounding box center [821, 510] width 863 height 37
click at [93, 70] on link "Devices" at bounding box center [53, 75] width 98 height 34
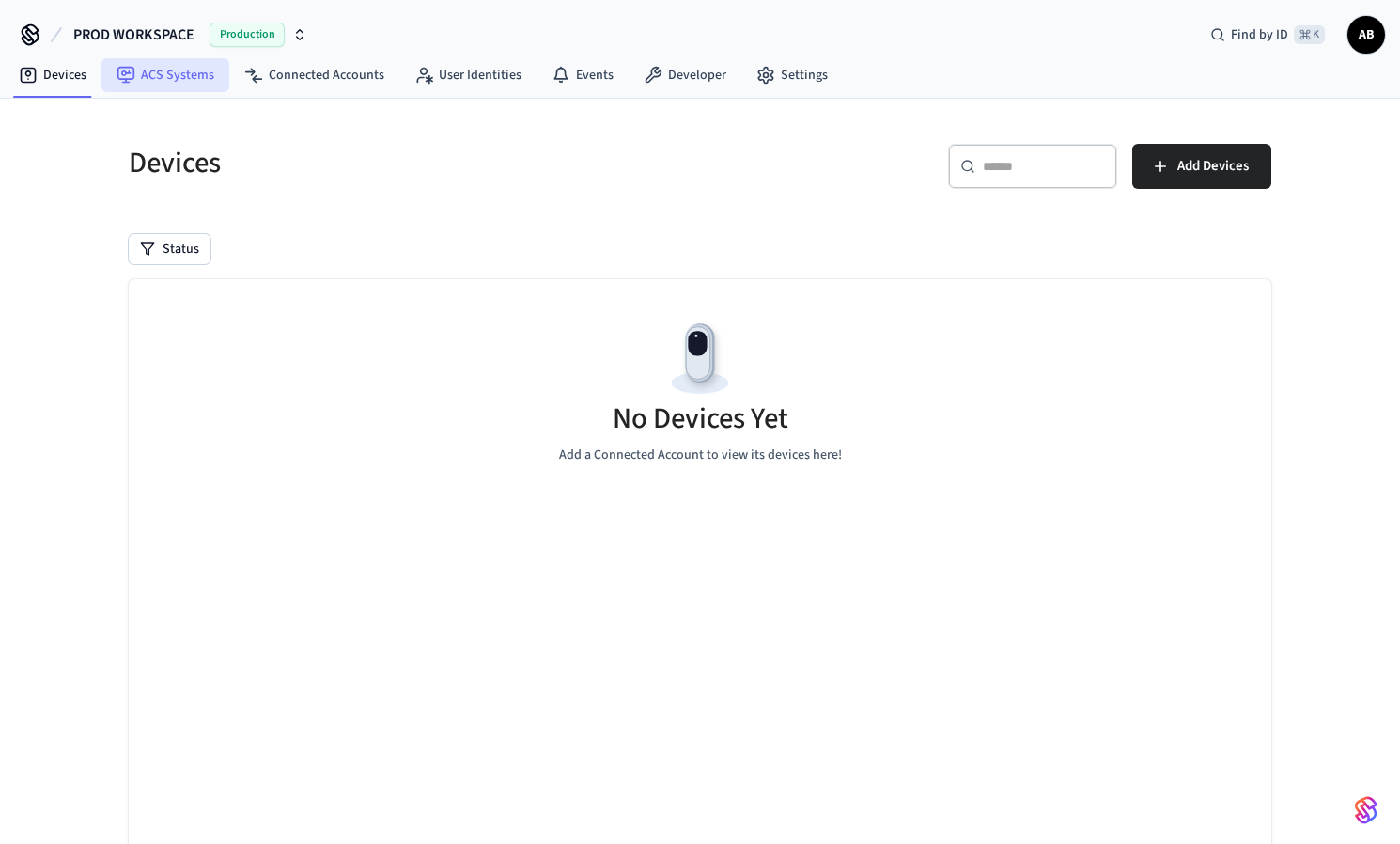
click at [158, 78] on link "ACS Systems" at bounding box center [165, 75] width 128 height 34
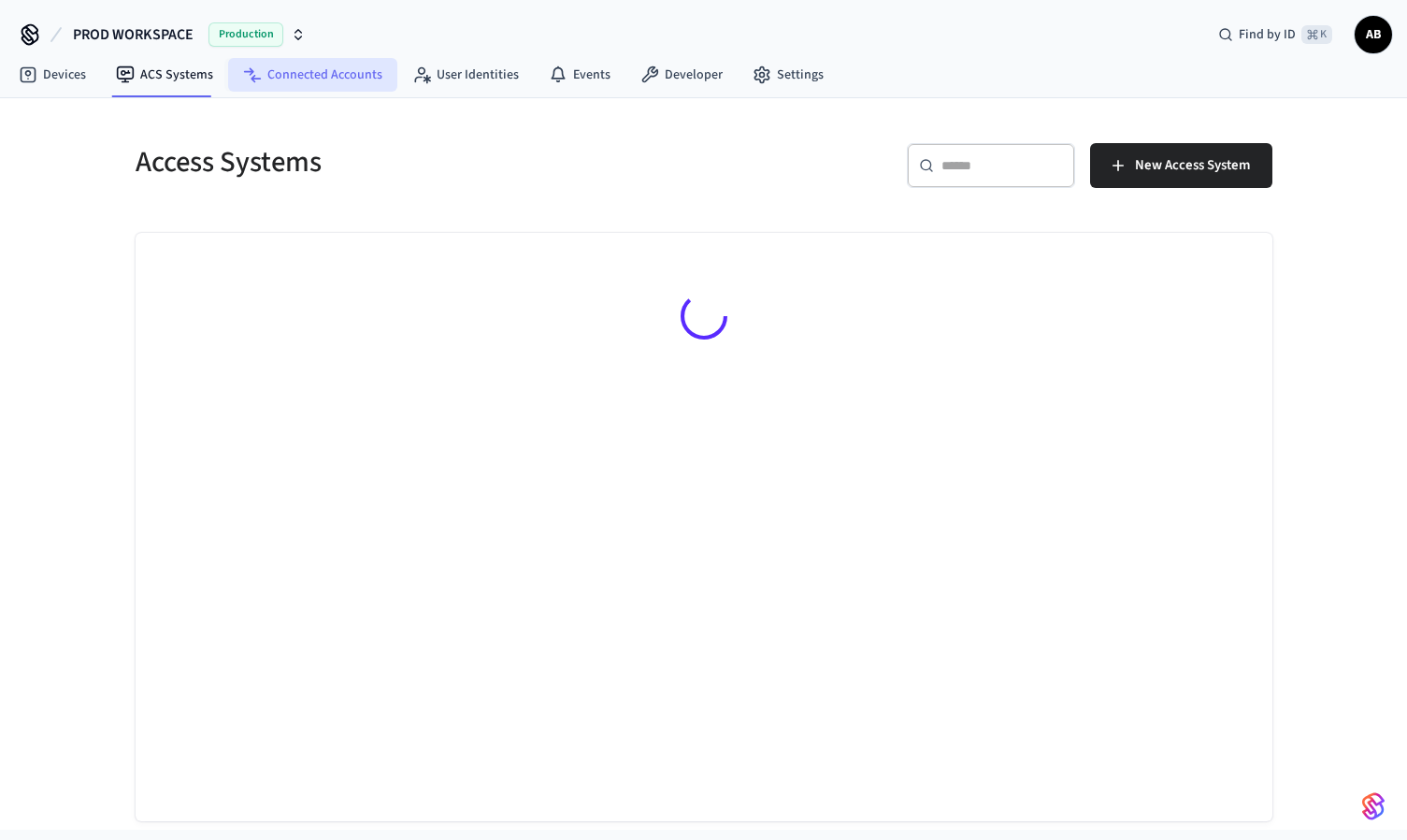
click at [276, 80] on link "Connected Accounts" at bounding box center [312, 75] width 169 height 34
